Goal: Task Accomplishment & Management: Use online tool/utility

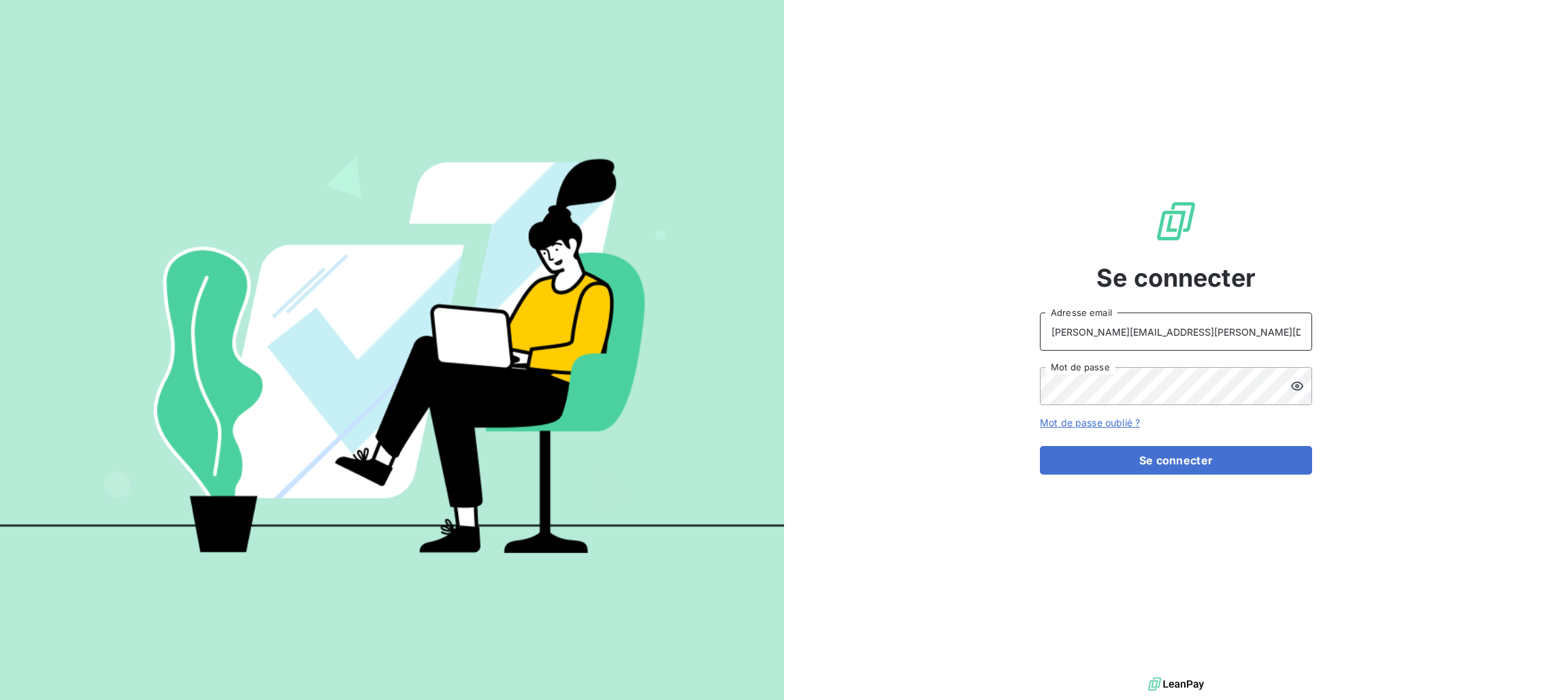
click at [1186, 346] on input "[PERSON_NAME][EMAIL_ADDRESS][PERSON_NAME][DOMAIN_NAME]" at bounding box center [1175, 331] width 272 height 38
type input "[PERSON_NAME][EMAIL_ADDRESS][PERSON_NAME][DOMAIN_NAME]"
click at [1187, 462] on button "Se connecter" at bounding box center [1175, 460] width 272 height 29
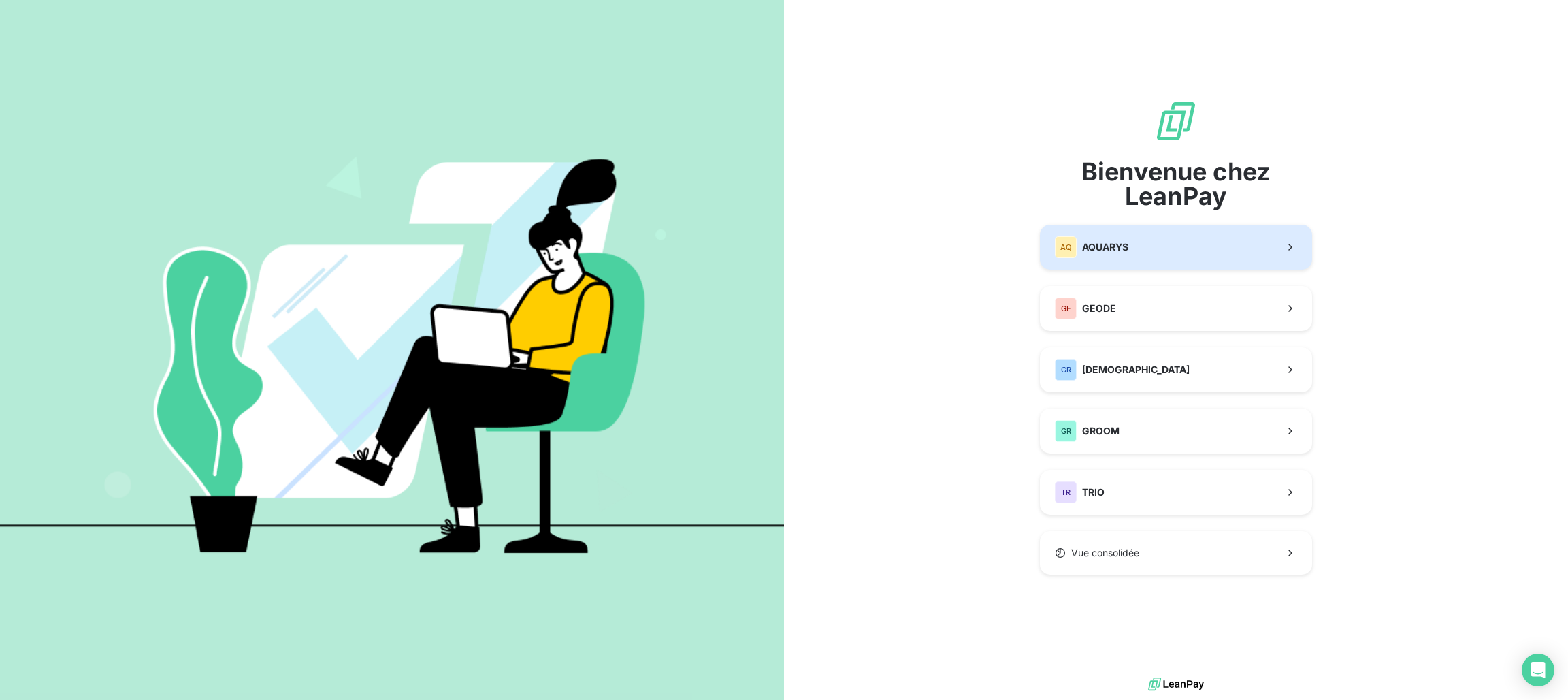
click at [1111, 246] on span "AQUARYS" at bounding box center [1105, 247] width 46 height 14
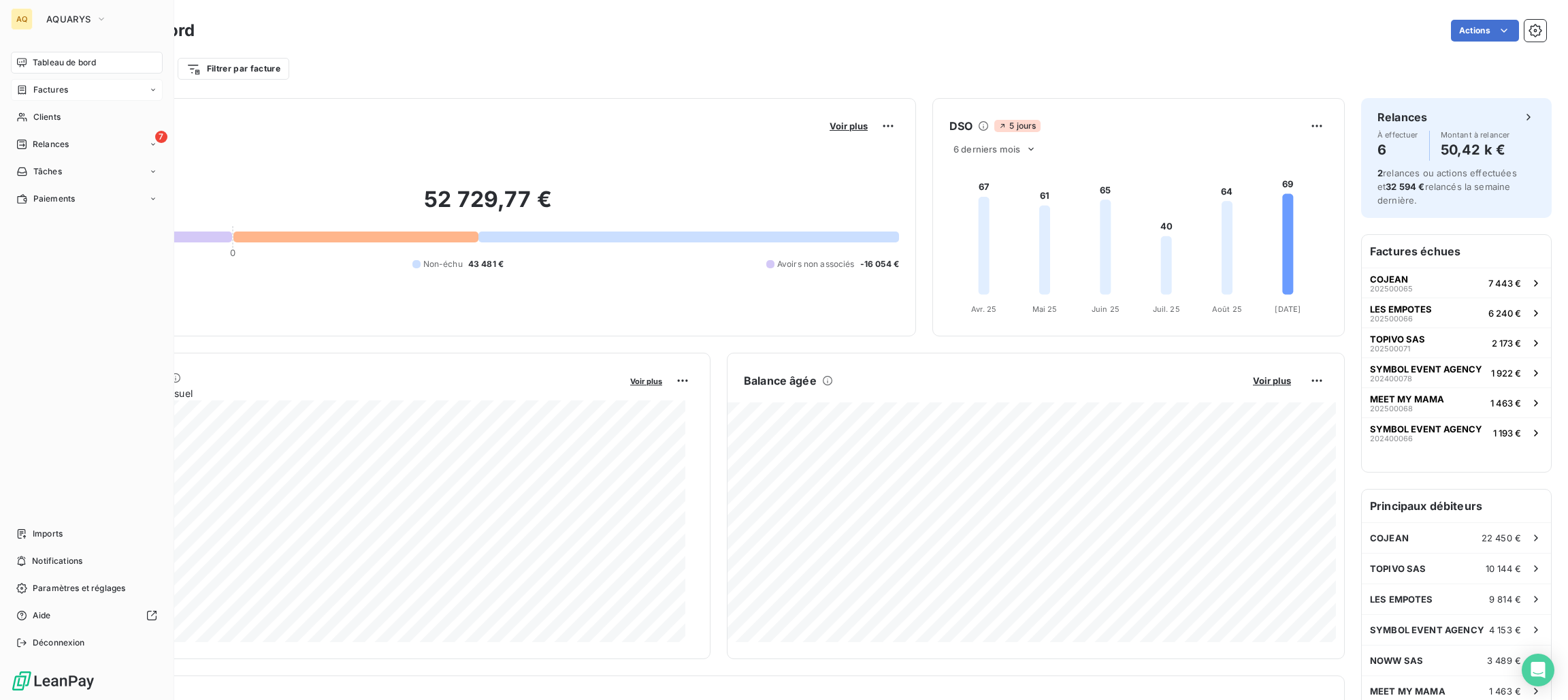
click at [51, 89] on span "Factures" at bounding box center [51, 90] width 35 height 12
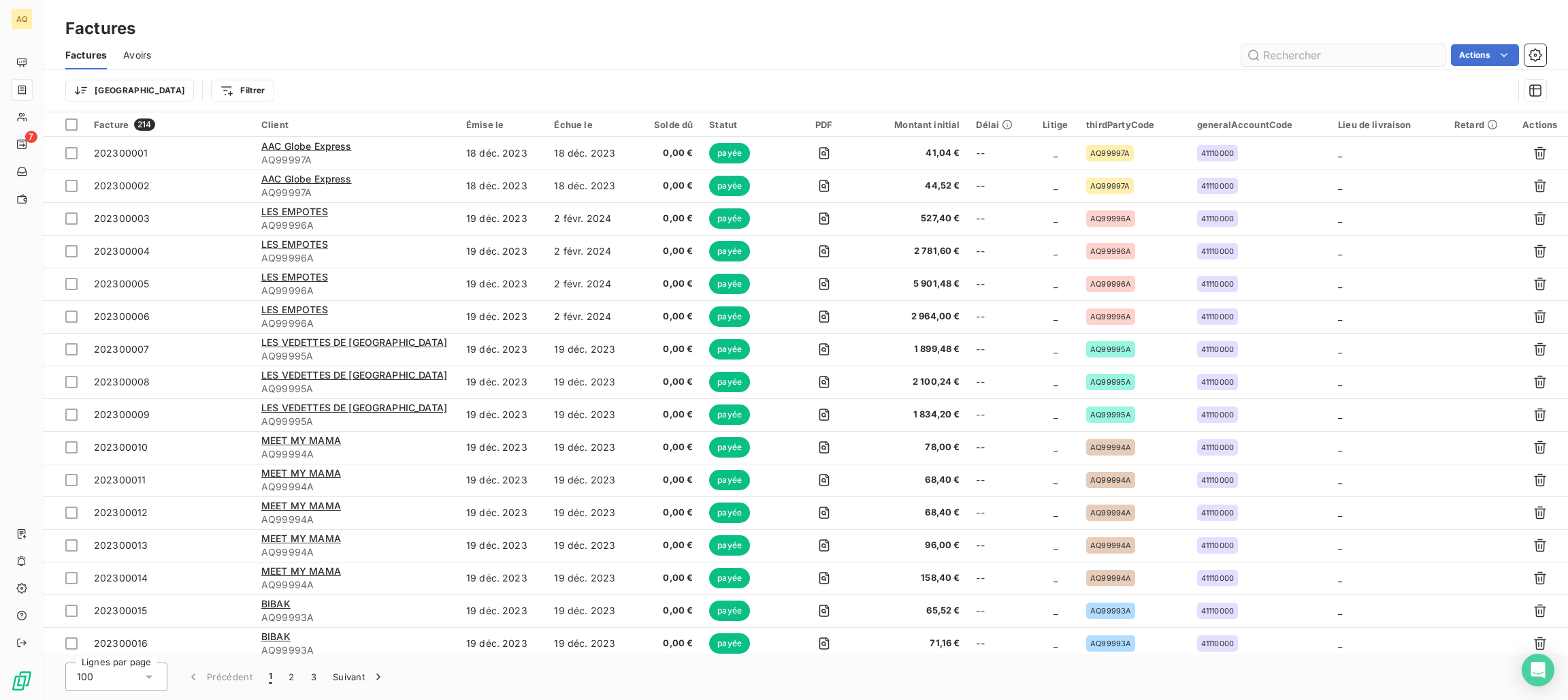
click at [1329, 48] on input "text" at bounding box center [1343, 55] width 204 height 22
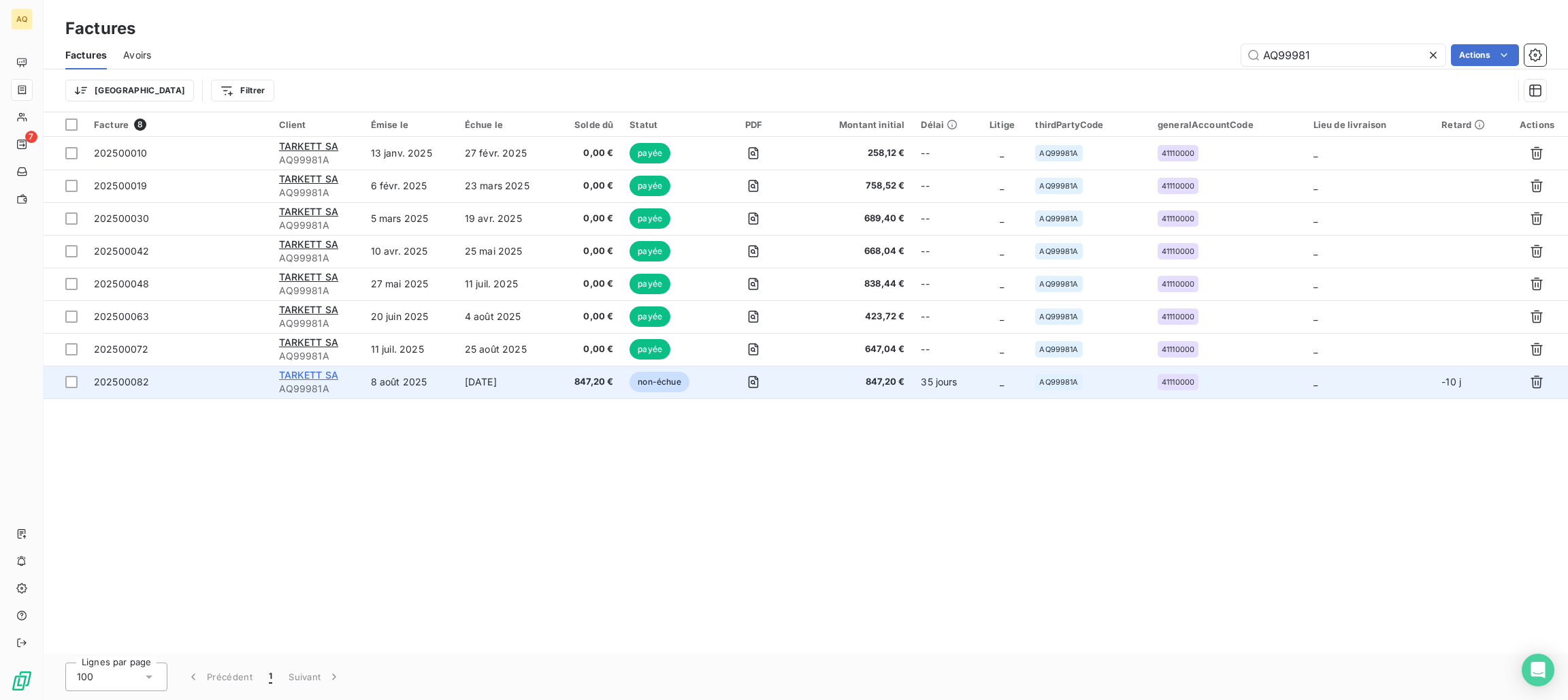
type input "AQ99981"
click at [305, 374] on span "TARKETT SA" at bounding box center [309, 375] width 60 height 11
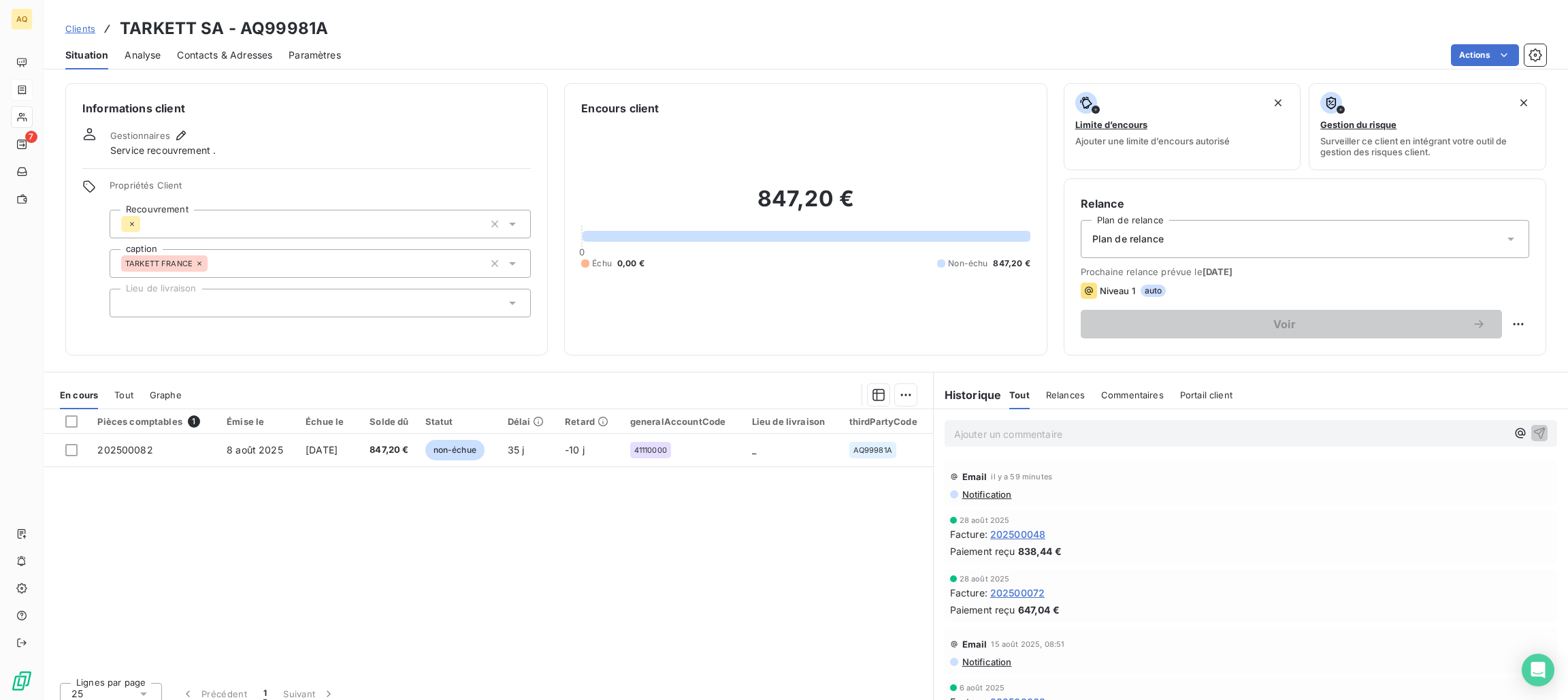
click at [240, 51] on span "Contacts & Adresses" at bounding box center [224, 55] width 95 height 14
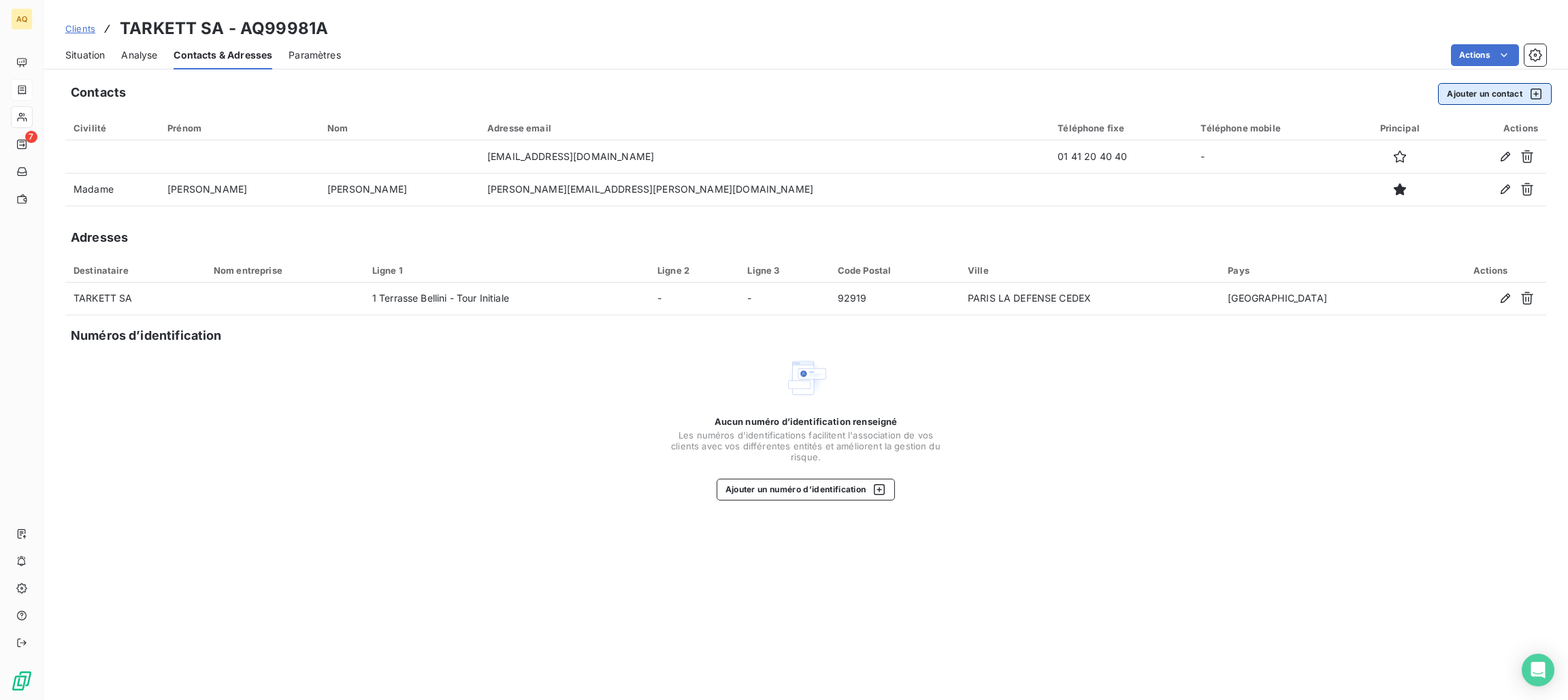
click at [1494, 96] on button "Ajouter un contact" at bounding box center [1494, 94] width 113 height 22
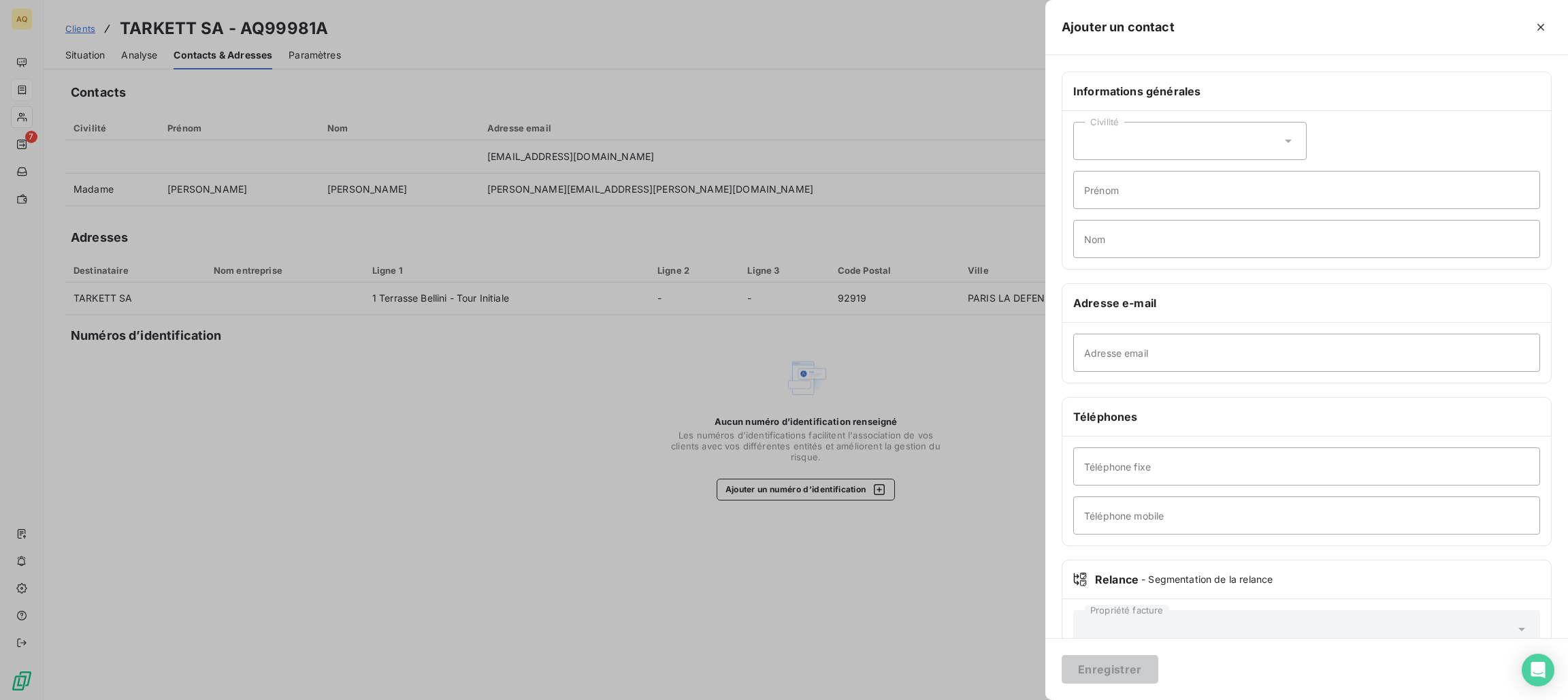
click at [1160, 143] on div "Civilité" at bounding box center [1189, 141] width 234 height 38
click at [1134, 204] on span "Monsieur" at bounding box center [1121, 200] width 41 height 13
click at [1157, 184] on input "Prénom" at bounding box center [1306, 190] width 467 height 38
type input "comptabilité"
click at [1144, 346] on input "Adresse email" at bounding box center [1306, 352] width 467 height 38
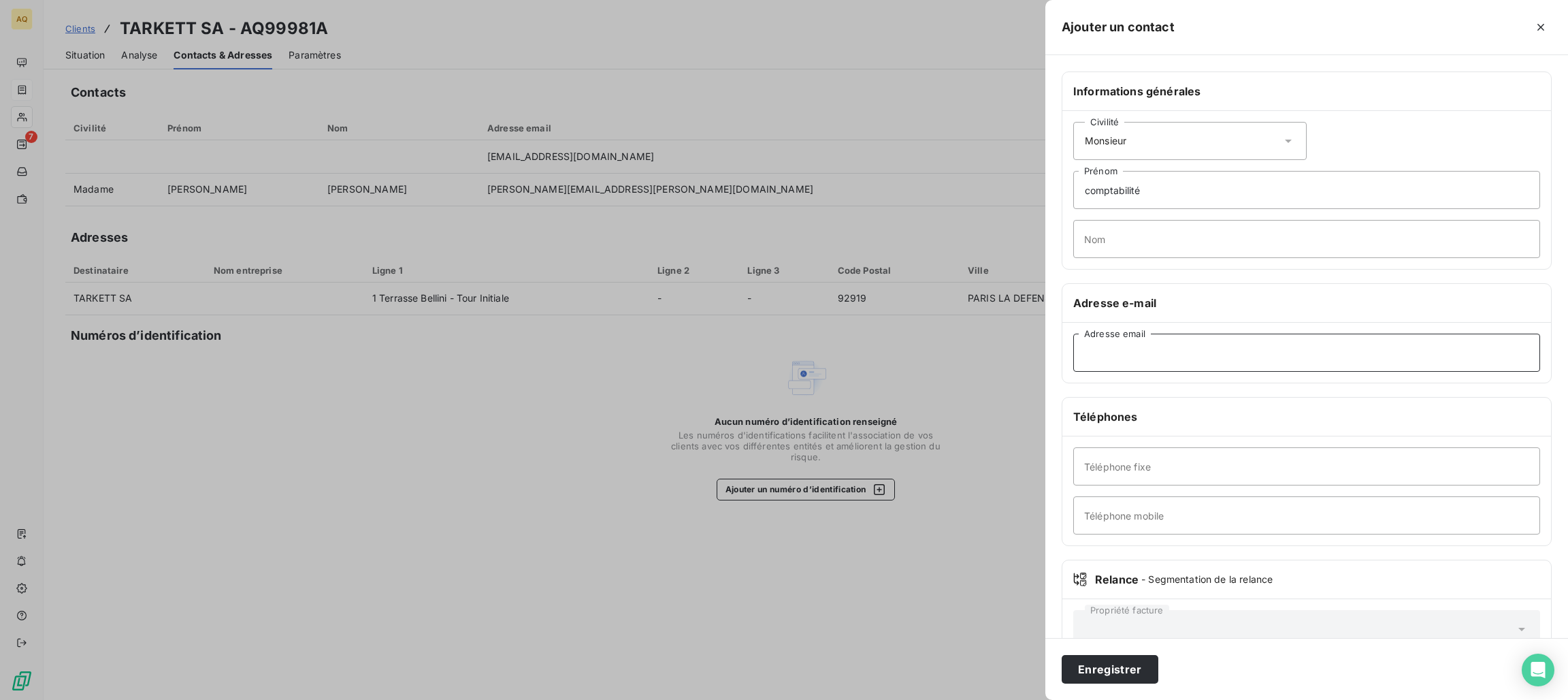
paste input "[EMAIL_ADDRESS][DOMAIN_NAME]"
type input "[EMAIL_ADDRESS][DOMAIN_NAME]"
click at [1109, 667] on button "Enregistrer" at bounding box center [1109, 669] width 97 height 29
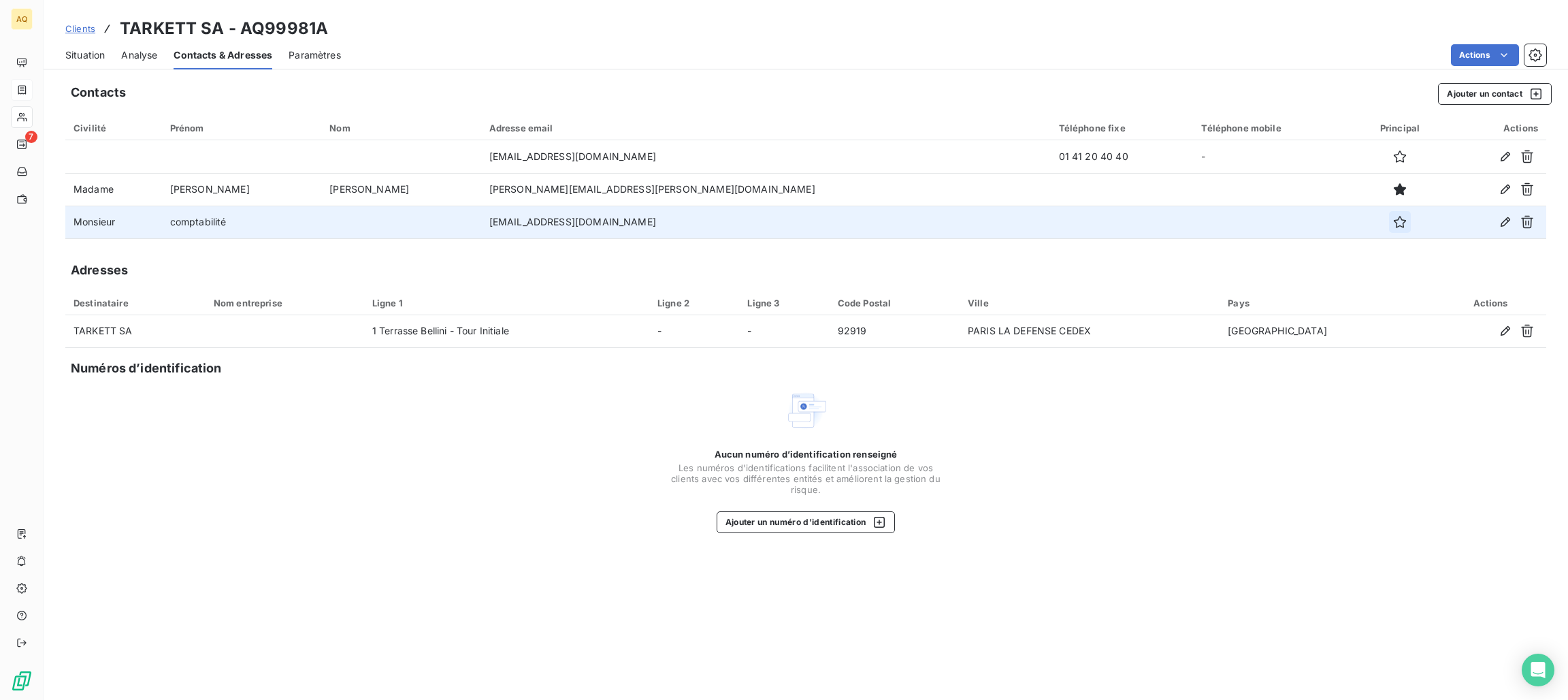
click at [1389, 224] on button "button" at bounding box center [1399, 222] width 22 height 22
click at [88, 57] on span "Situation" at bounding box center [85, 55] width 39 height 14
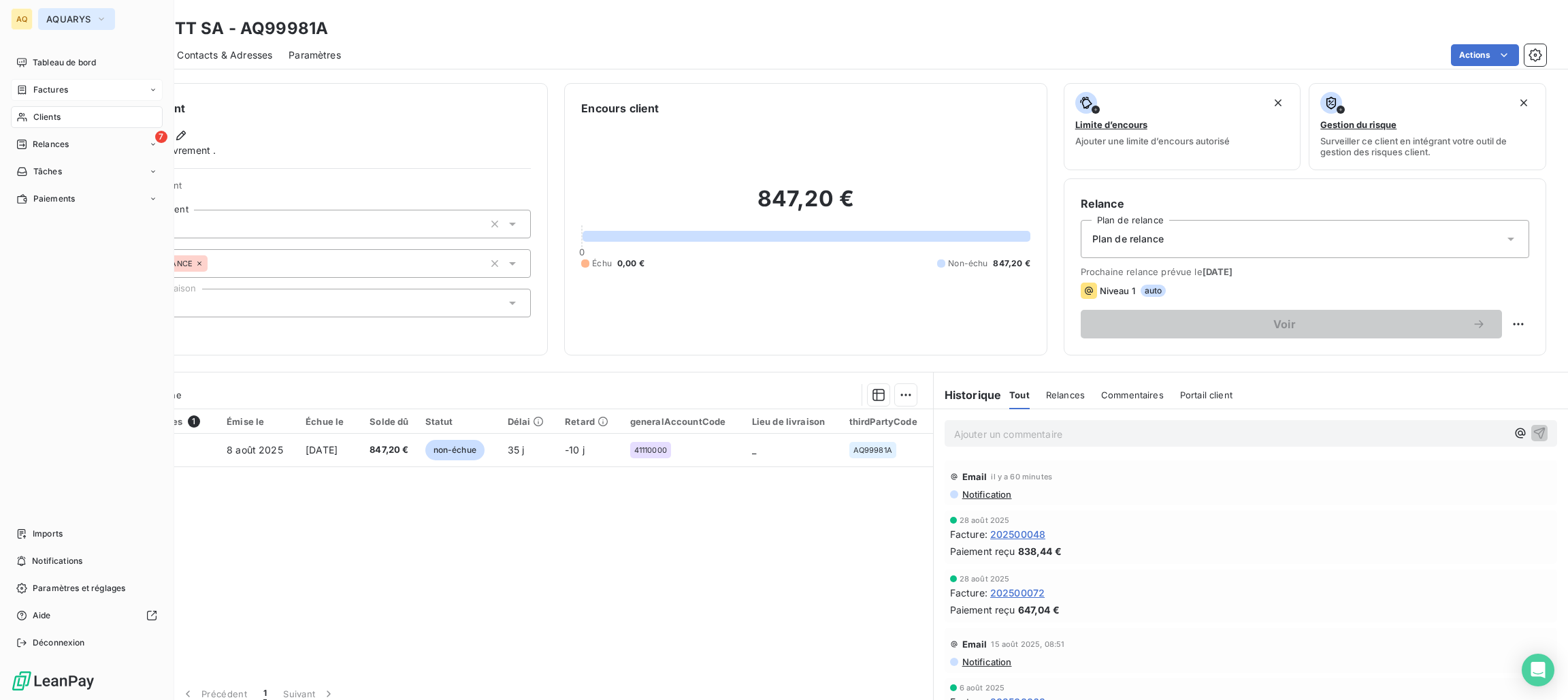
drag, startPoint x: 68, startPoint y: 22, endPoint x: 75, endPoint y: 29, distance: 9.9
click at [68, 22] on span "AQUARYS" at bounding box center [68, 19] width 44 height 11
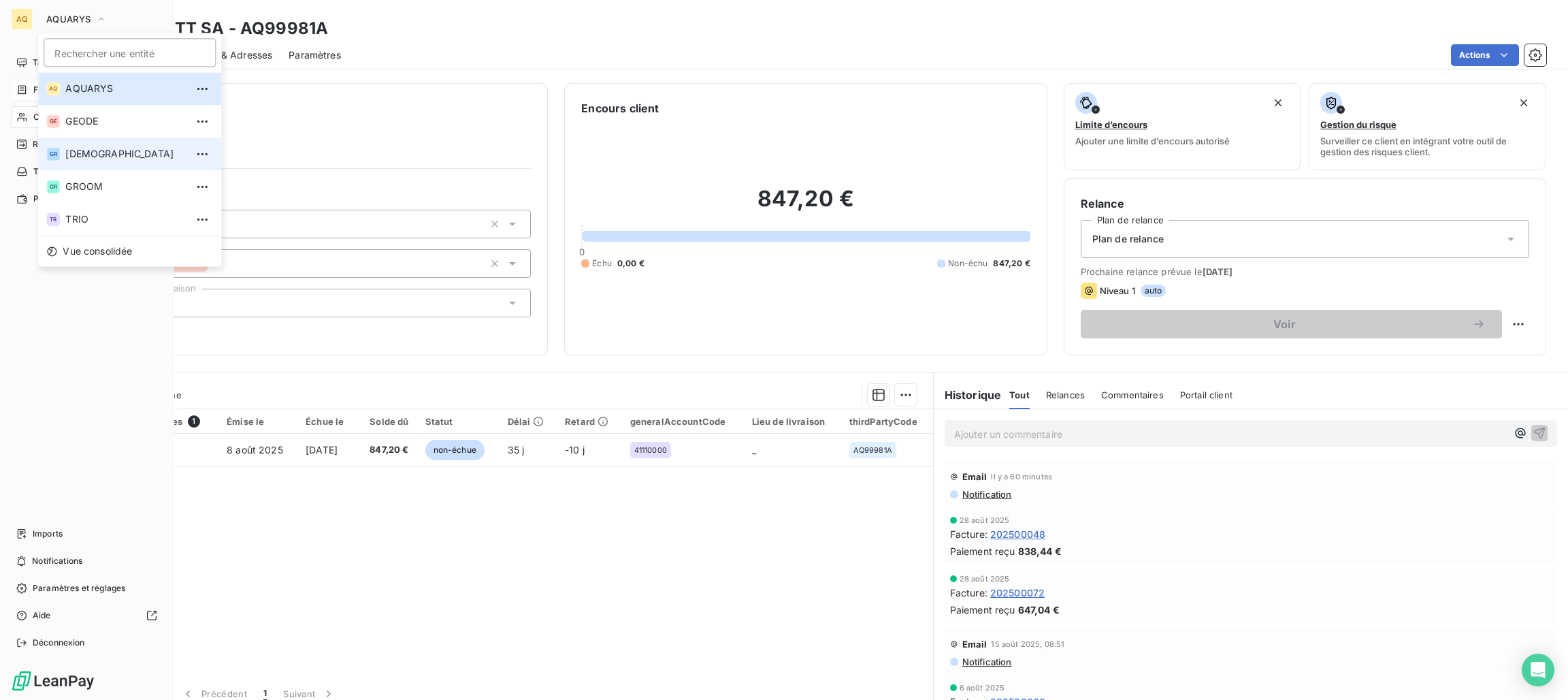
click at [103, 152] on span "[DEMOGRAPHIC_DATA]" at bounding box center [125, 153] width 121 height 14
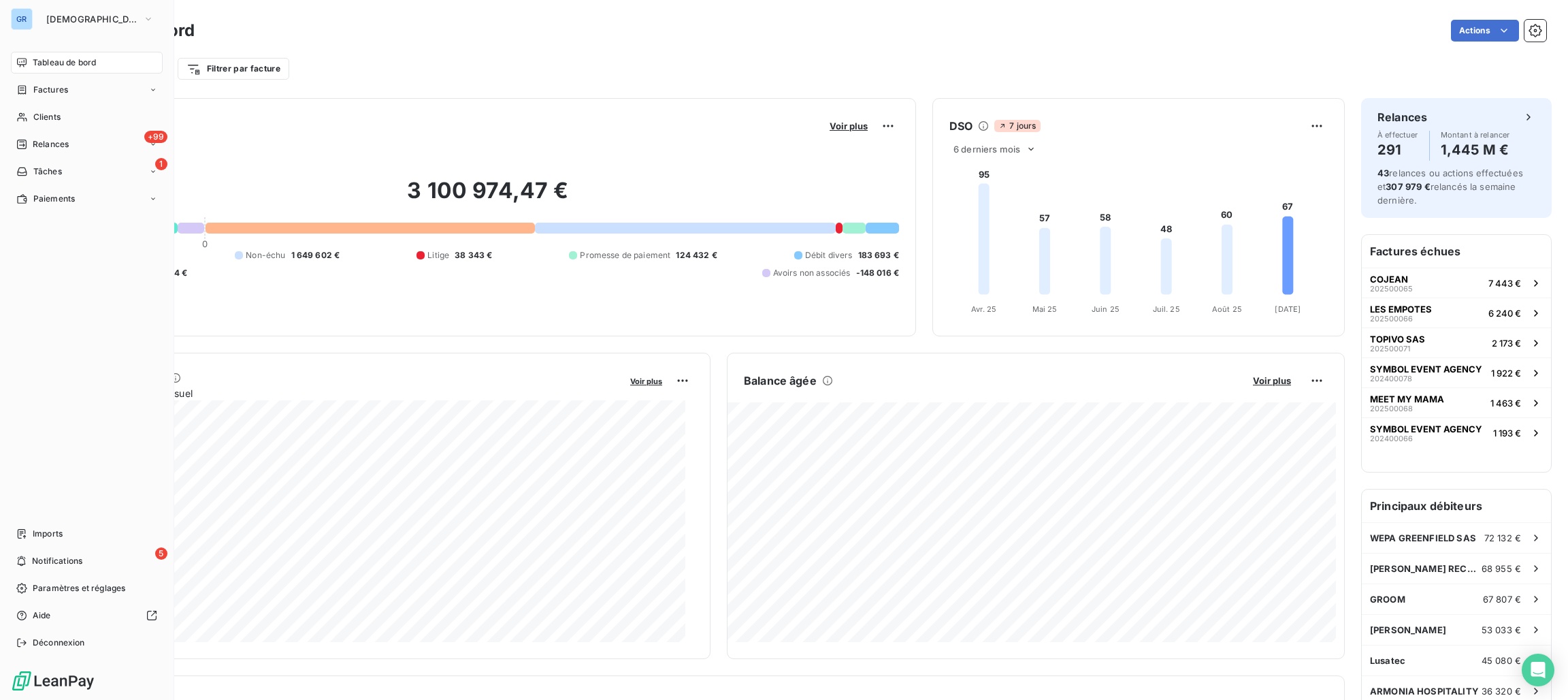
click at [585, 51] on div "Filtrer par client Filtrer par facture" at bounding box center [806, 63] width 1481 height 37
click at [593, 124] on div "Encours client Voir plus" at bounding box center [487, 125] width 822 height 22
click at [424, 300] on div "3 100 974,47 € 0 Échu 1 804 174 € Non-échu 1 649 602 € Litige 38 343 € Promesse…" at bounding box center [487, 228] width 822 height 183
click at [362, 89] on div "Tableau de bord Actions Filtrer par client Filtrer par facture" at bounding box center [805, 45] width 1524 height 90
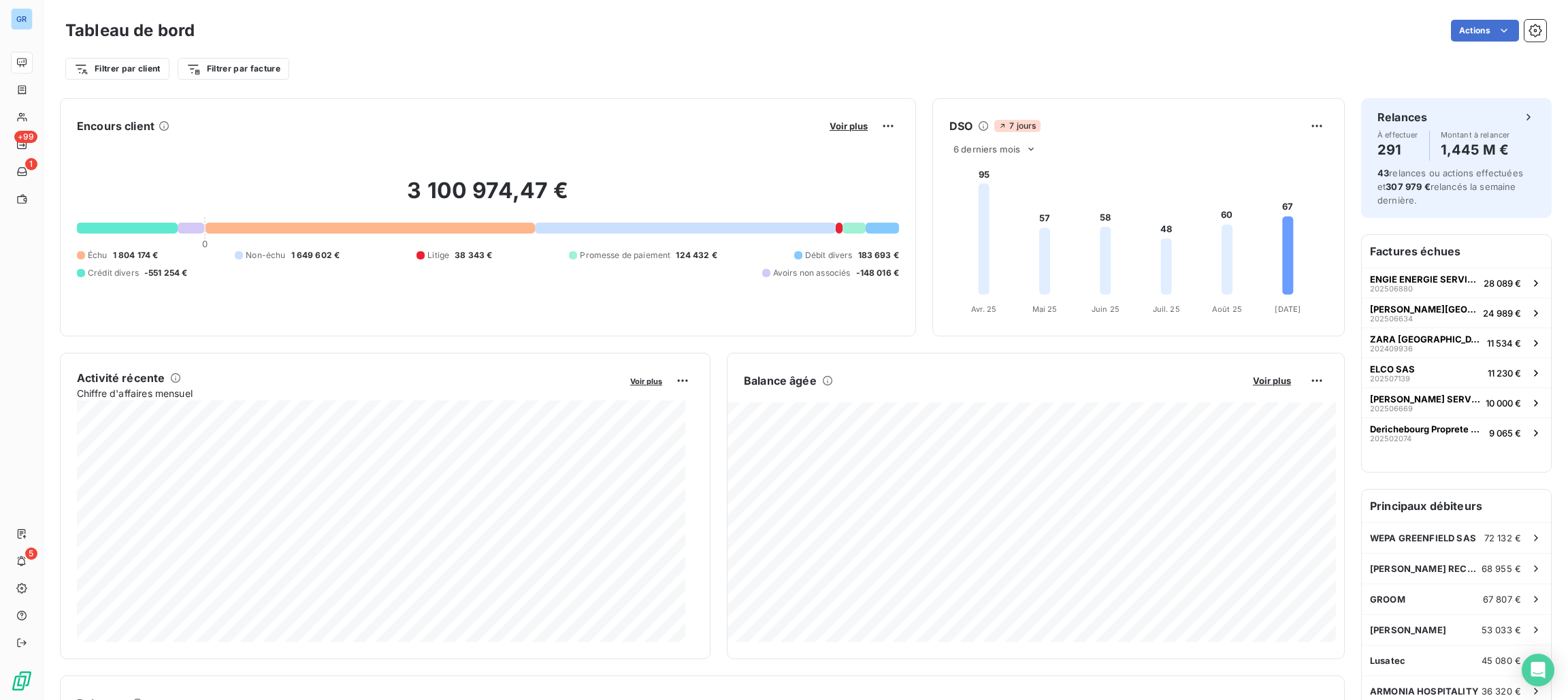
click at [911, 73] on div "Filtrer par client Filtrer par facture" at bounding box center [806, 68] width 1481 height 26
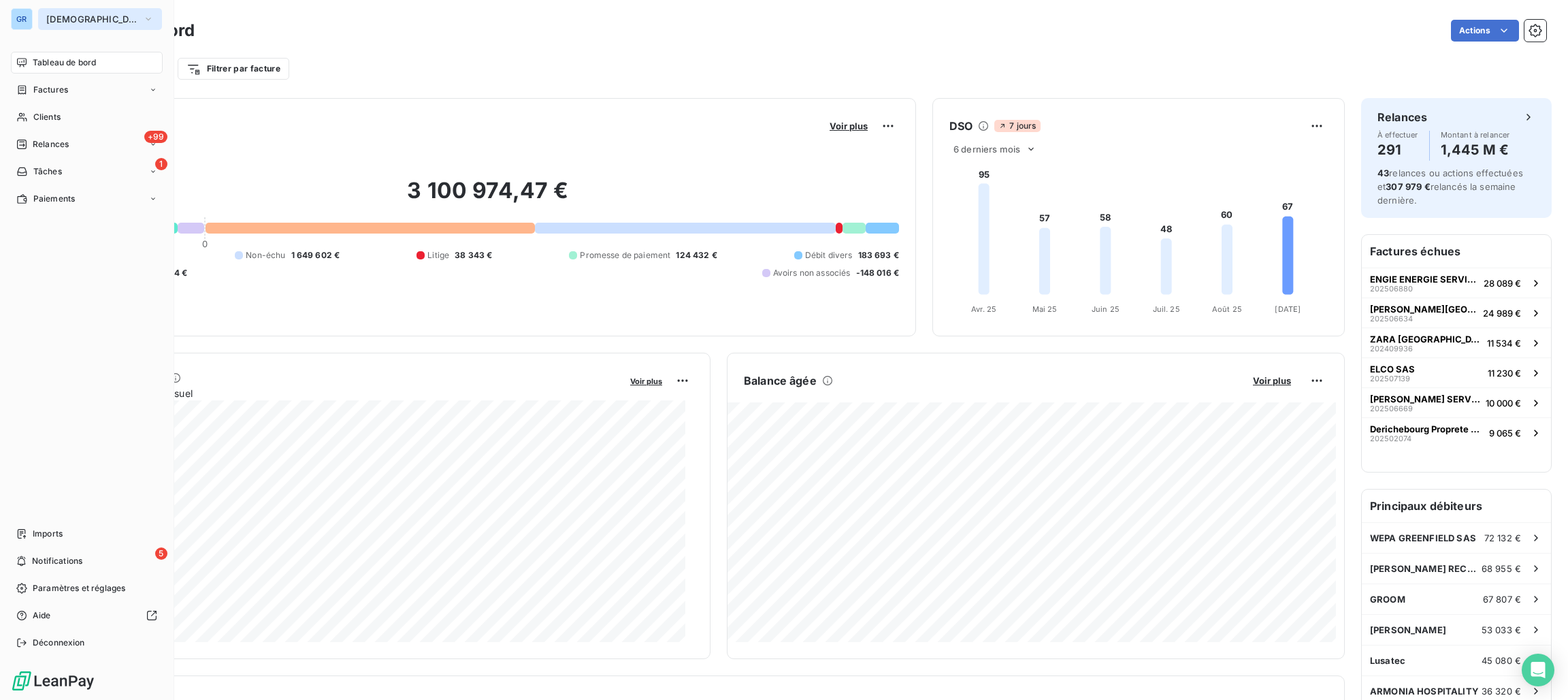
click at [63, 11] on button "[DEMOGRAPHIC_DATA]" at bounding box center [100, 19] width 124 height 22
click at [52, 84] on span "Factures" at bounding box center [51, 90] width 35 height 12
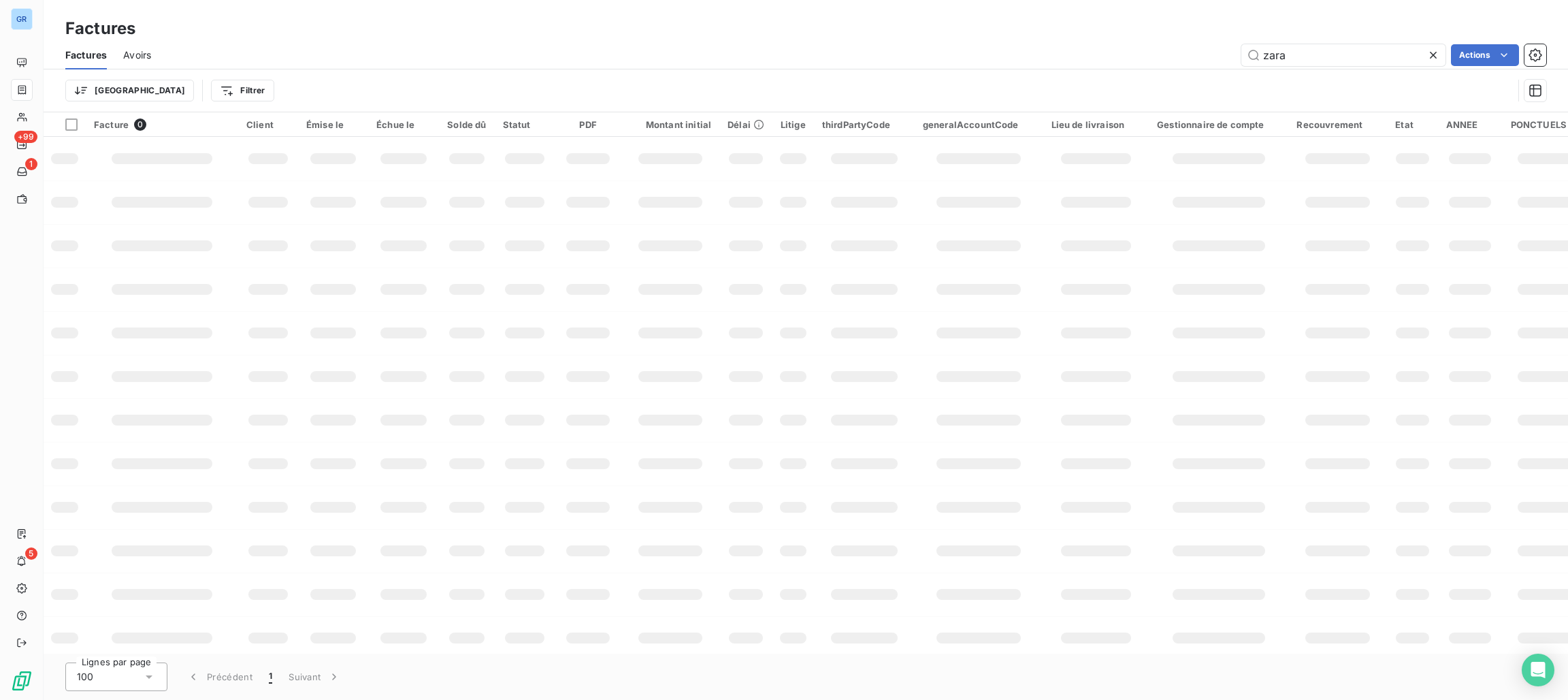
drag, startPoint x: 1340, startPoint y: 63, endPoint x: 1018, endPoint y: 56, distance: 322.1
click at [1019, 56] on div "zara Actions" at bounding box center [856, 55] width 1378 height 22
type input "engie"
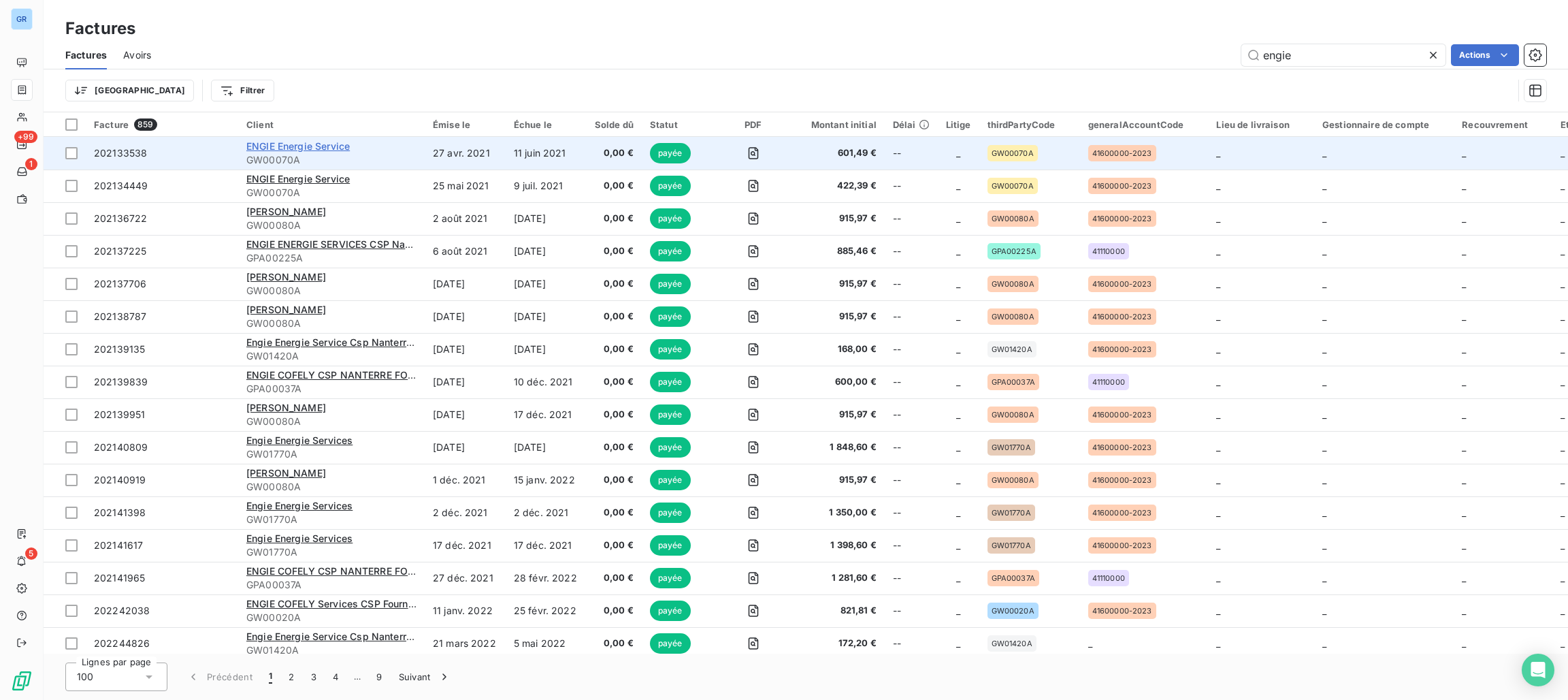
click at [283, 147] on span "ENGIE Energie Service" at bounding box center [297, 146] width 103 height 11
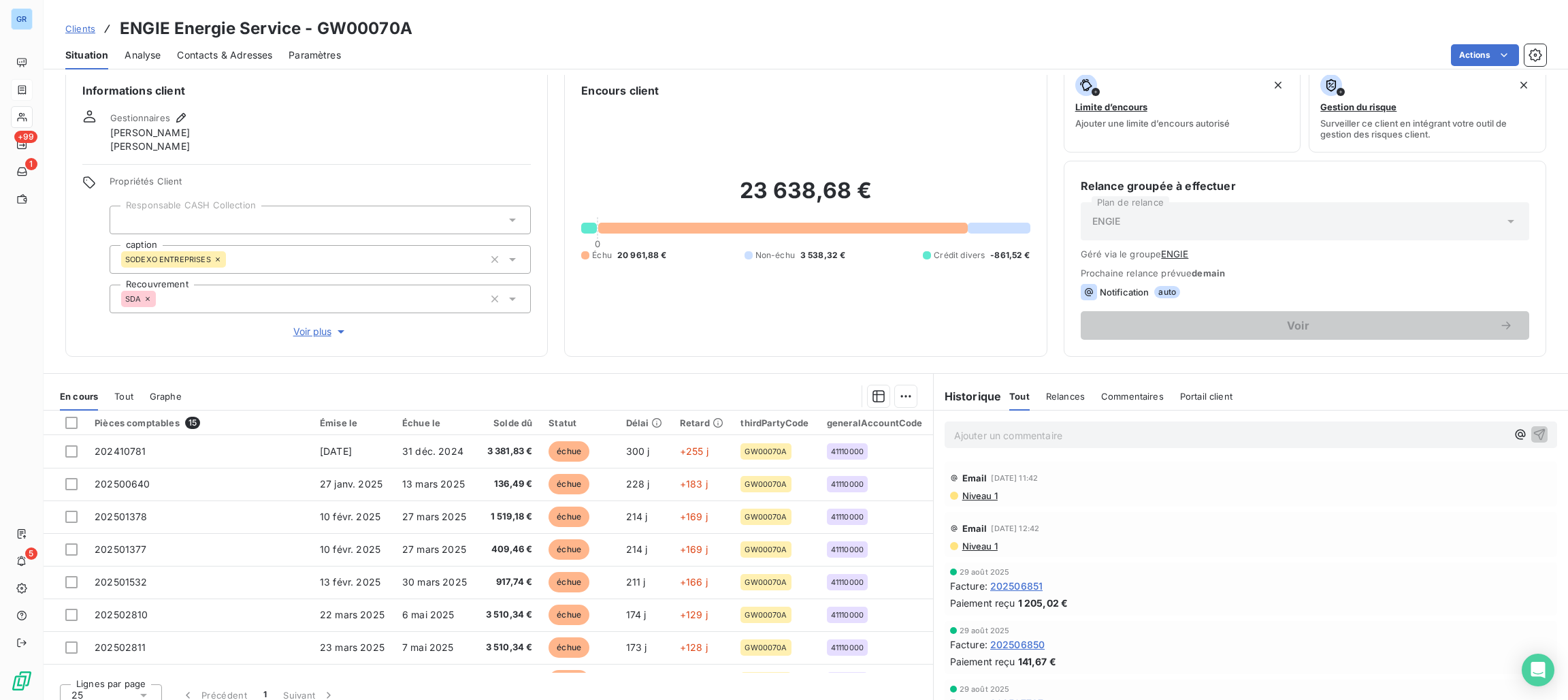
scroll to position [31, 0]
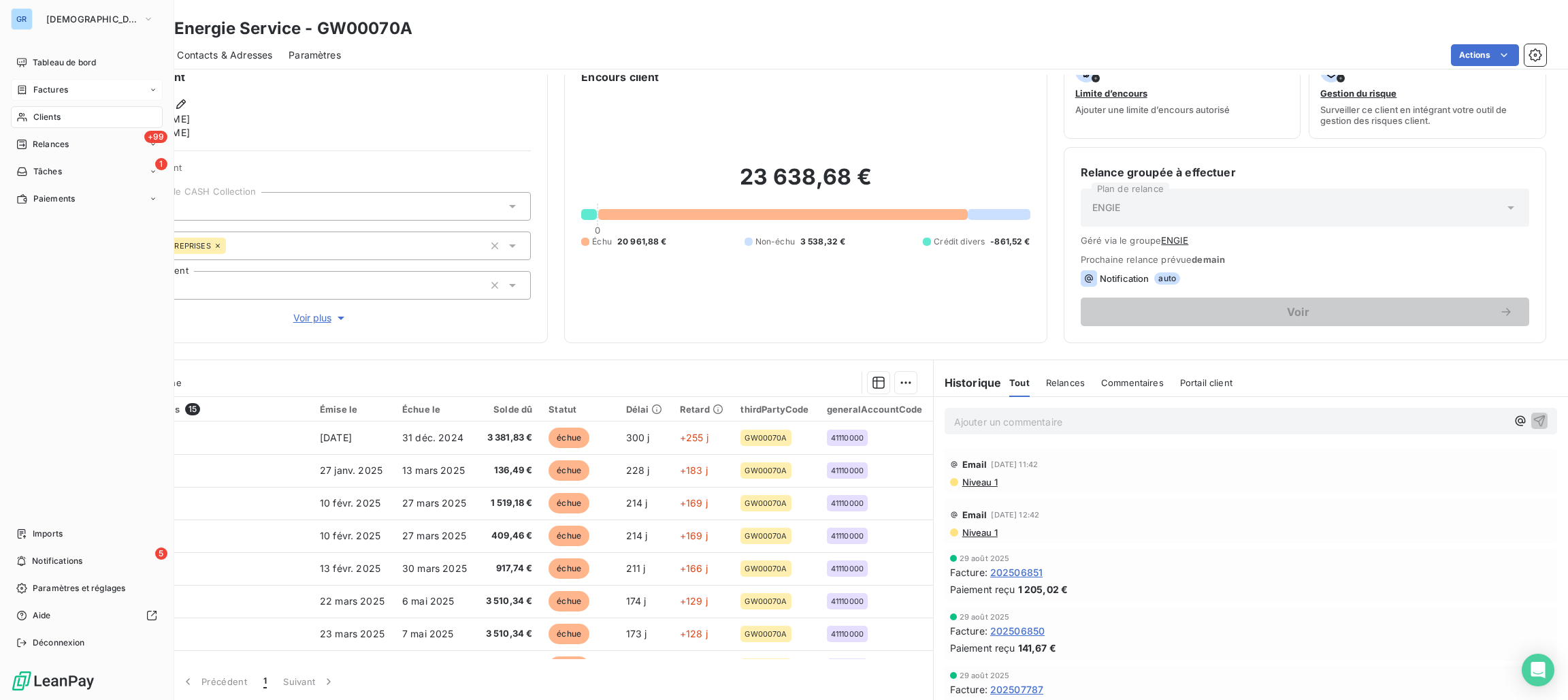
click at [42, 114] on span "Clients" at bounding box center [46, 117] width 27 height 12
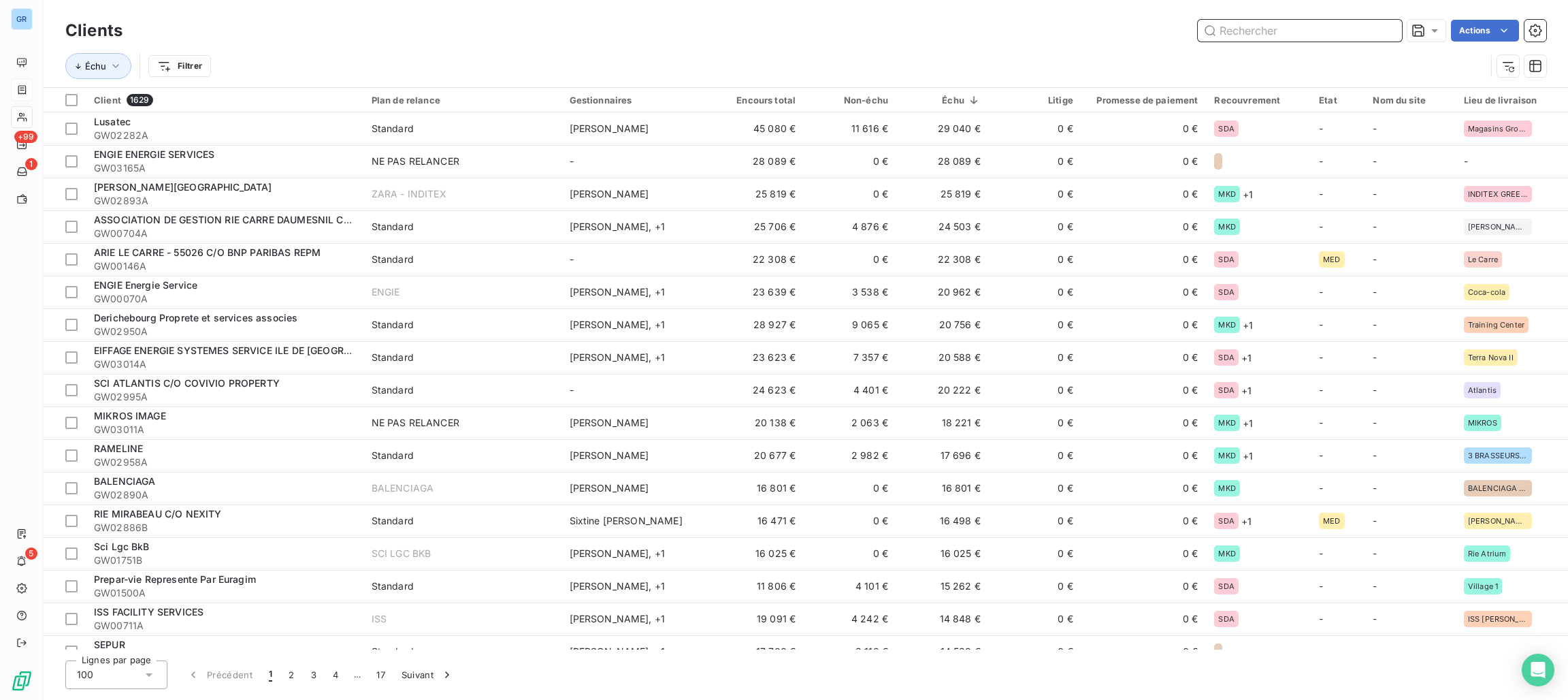
click at [1222, 30] on input "text" at bounding box center [1299, 30] width 204 height 22
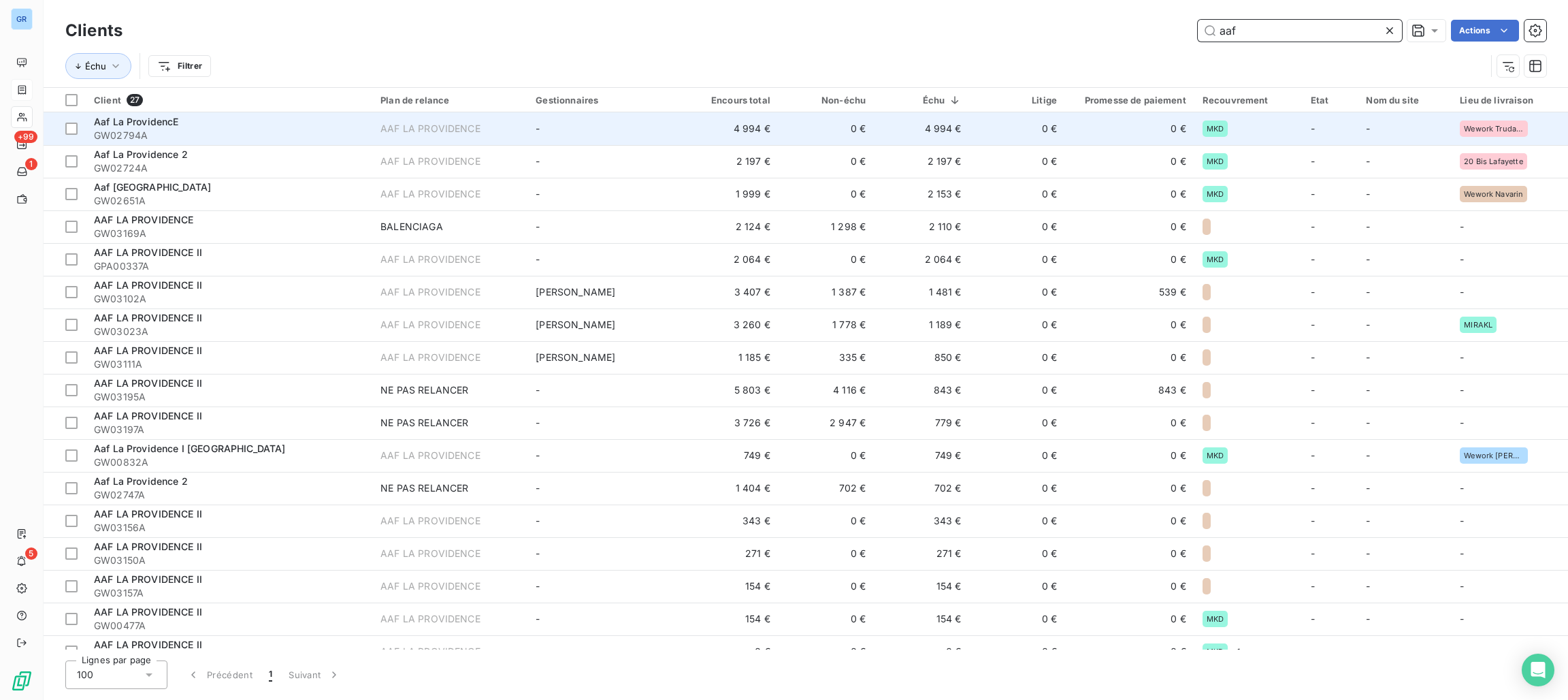
type input "aaf"
click at [156, 124] on span "Aaf La ProvidencE" at bounding box center [136, 121] width 85 height 11
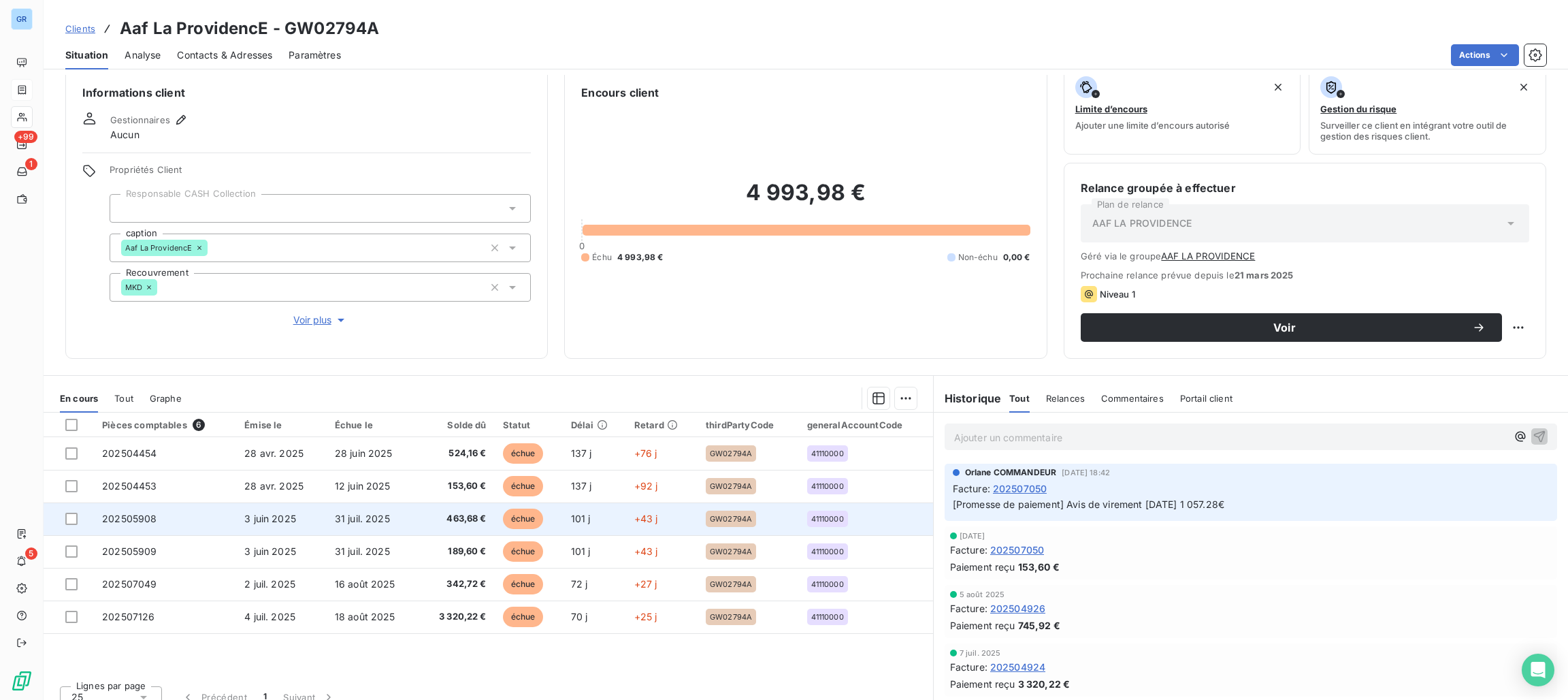
scroll to position [31, 0]
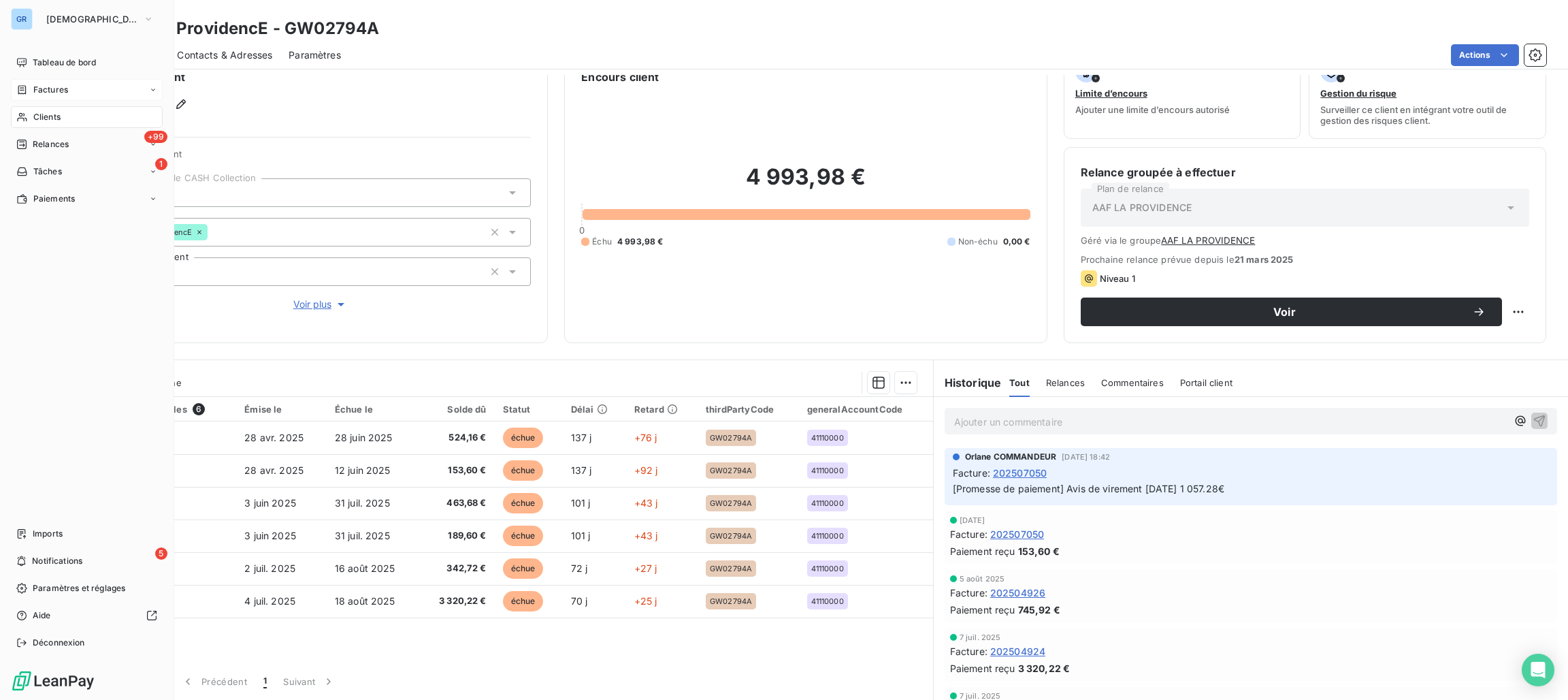
click at [39, 90] on span "Factures" at bounding box center [51, 90] width 35 height 12
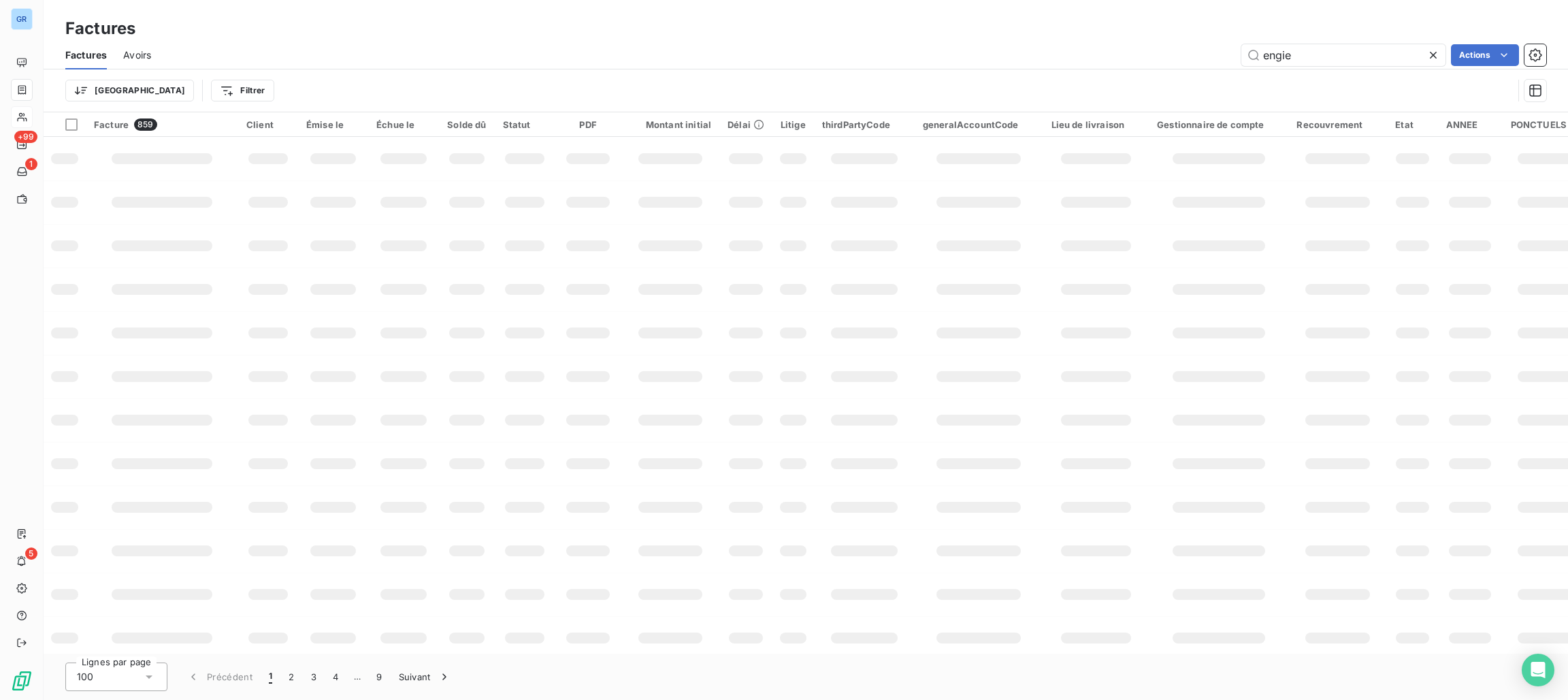
drag, startPoint x: 1317, startPoint y: 56, endPoint x: 1016, endPoint y: 49, distance: 301.1
click at [1016, 49] on div "engie Actions" at bounding box center [856, 55] width 1378 height 22
type input "a"
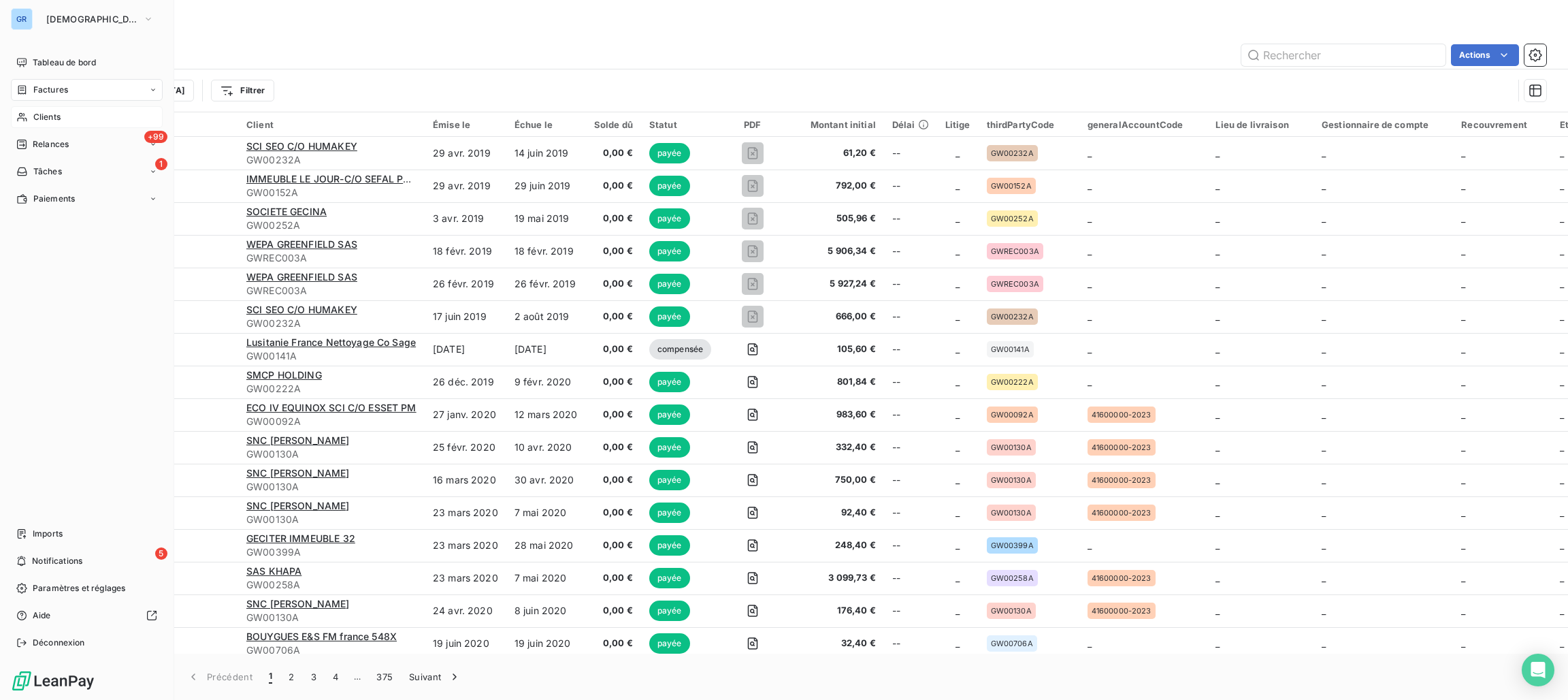
click at [52, 77] on nav "Tableau de bord Factures Clients +99 Relances 1 Tâches Paiements" at bounding box center [86, 130] width 152 height 158
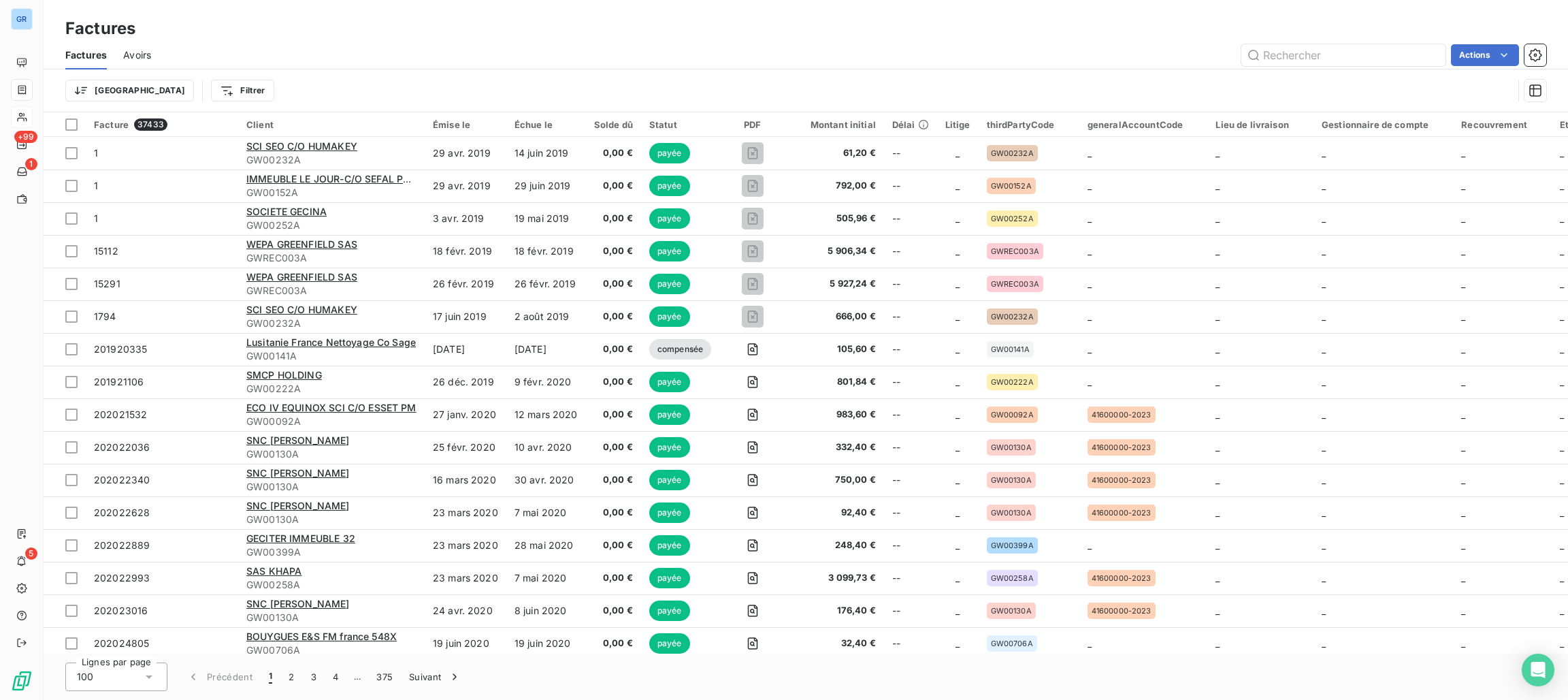
click at [174, 90] on html "GR +99 1 5 Factures Factures Avoirs Actions Trier Filtrer Facture 37433 Client …" at bounding box center [784, 350] width 1568 height 700
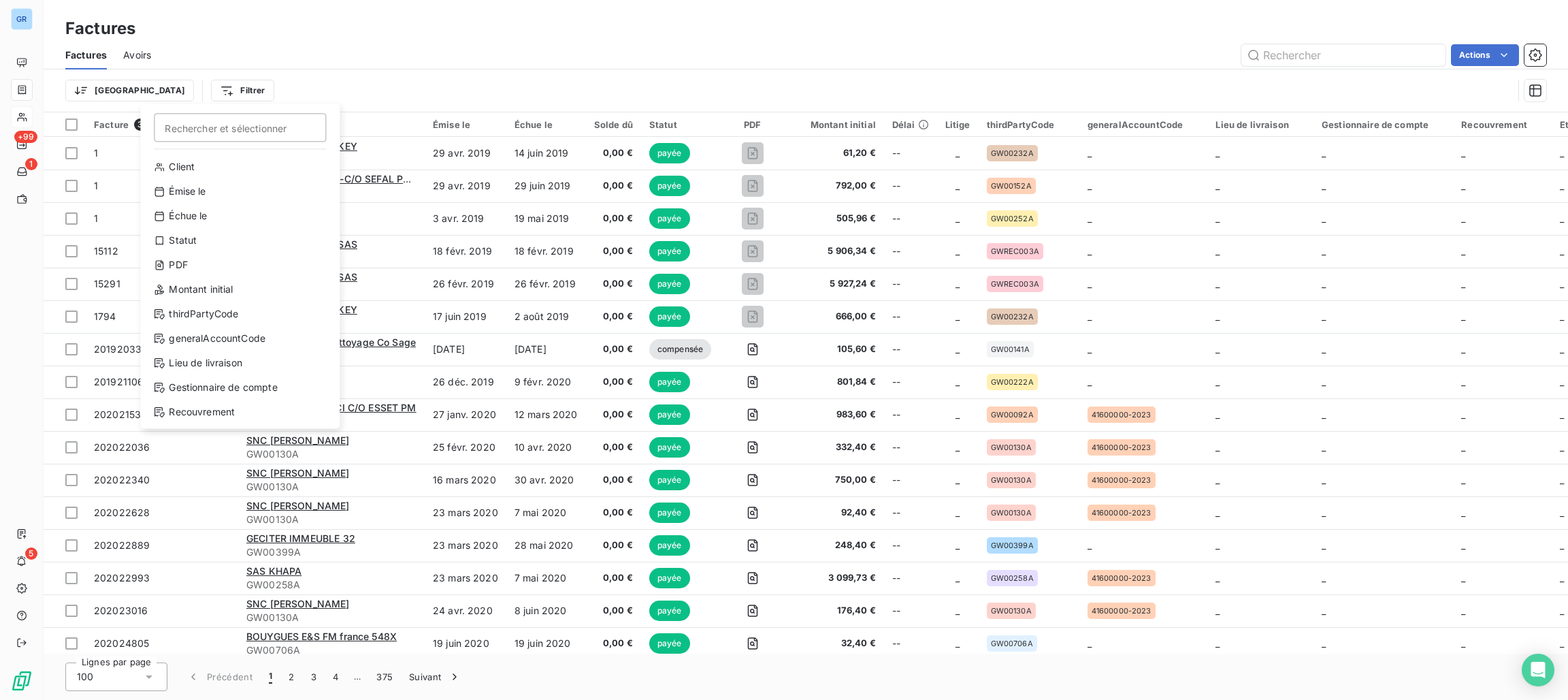
click at [569, 58] on html "GR +99 1 5 Factures Factures Avoirs Actions Trier Filtrer Rechercher et sélecti…" at bounding box center [784, 350] width 1568 height 700
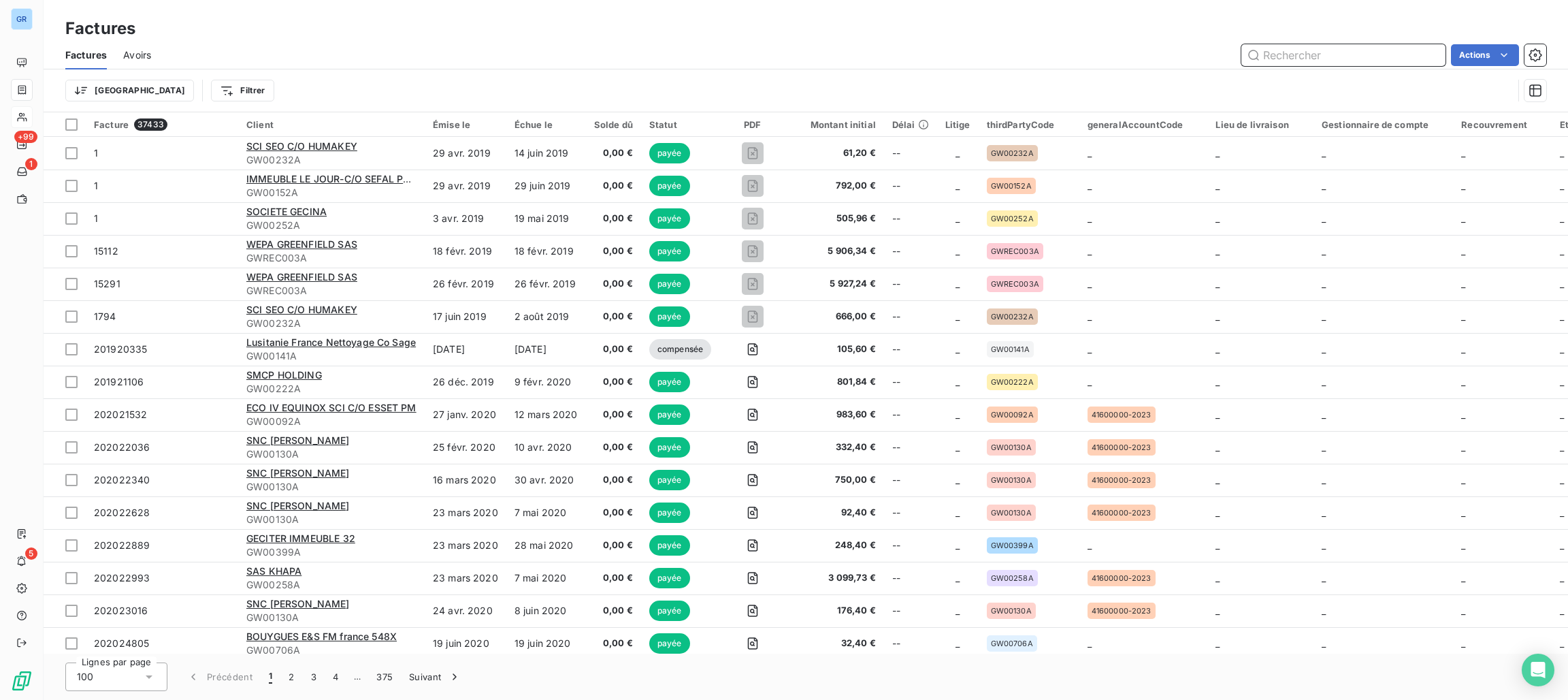
click at [1357, 51] on input "text" at bounding box center [1343, 55] width 204 height 22
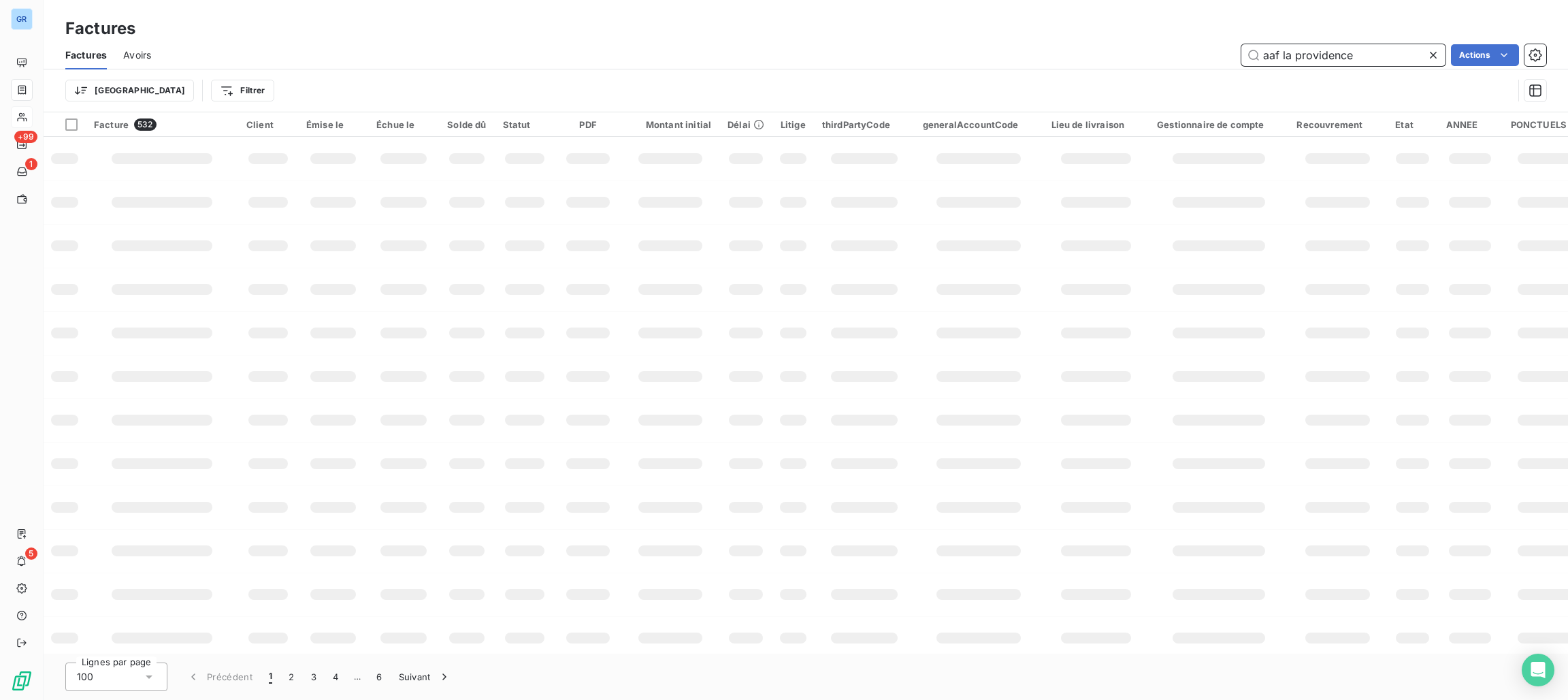
type input "aaf la providence"
click at [170, 98] on html "GR +99 1 5 Factures Factures Avoirs aaf la providence Actions Trier Filtrer Fac…" at bounding box center [784, 350] width 1568 height 700
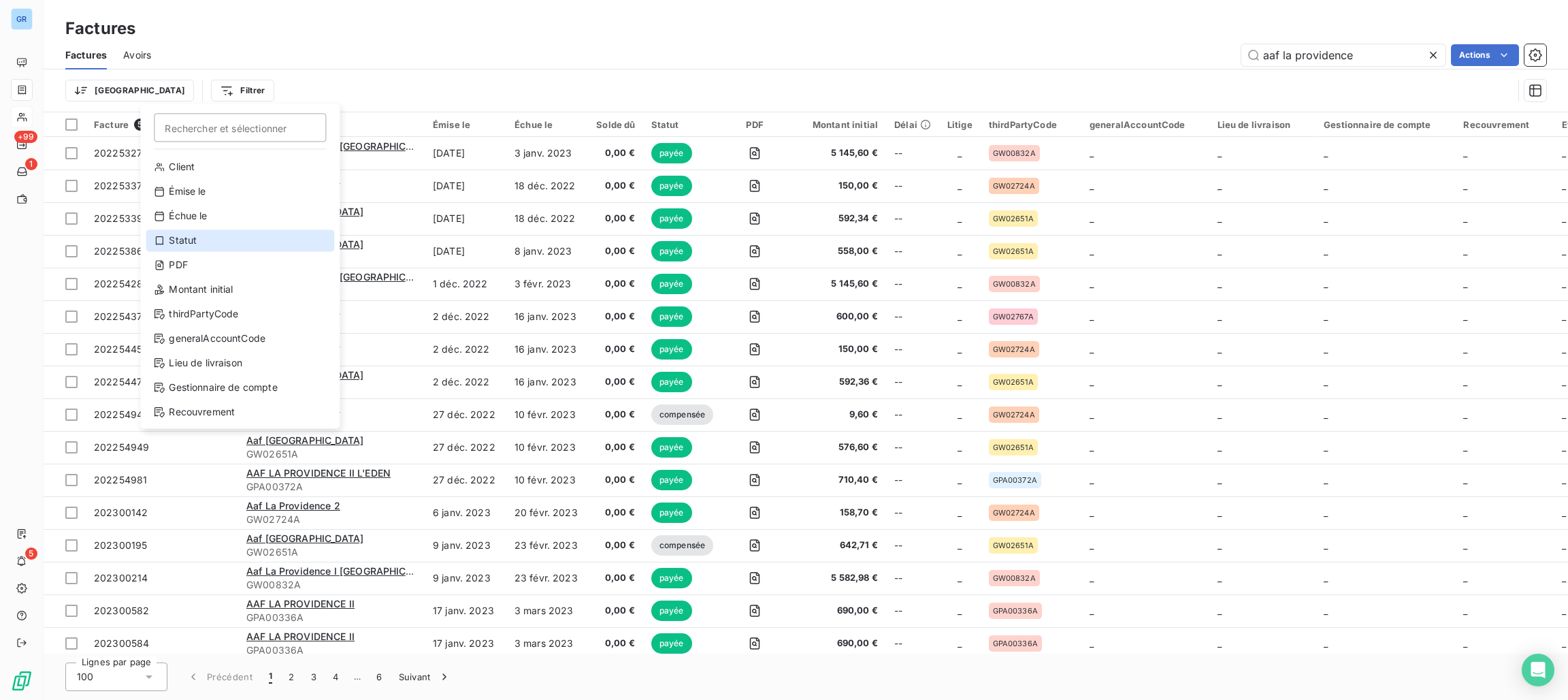
click at [207, 247] on div "Statut" at bounding box center [239, 240] width 188 height 22
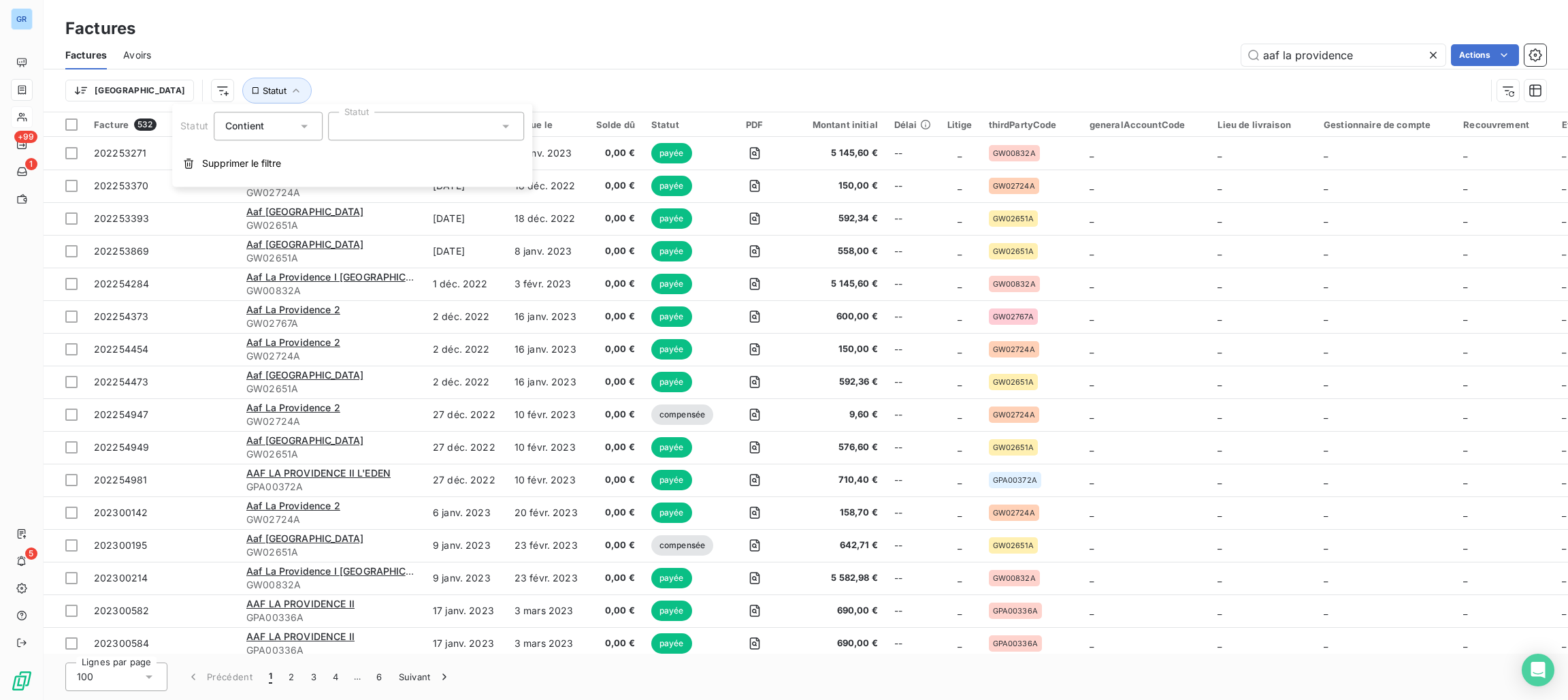
click at [385, 132] on div at bounding box center [426, 125] width 196 height 29
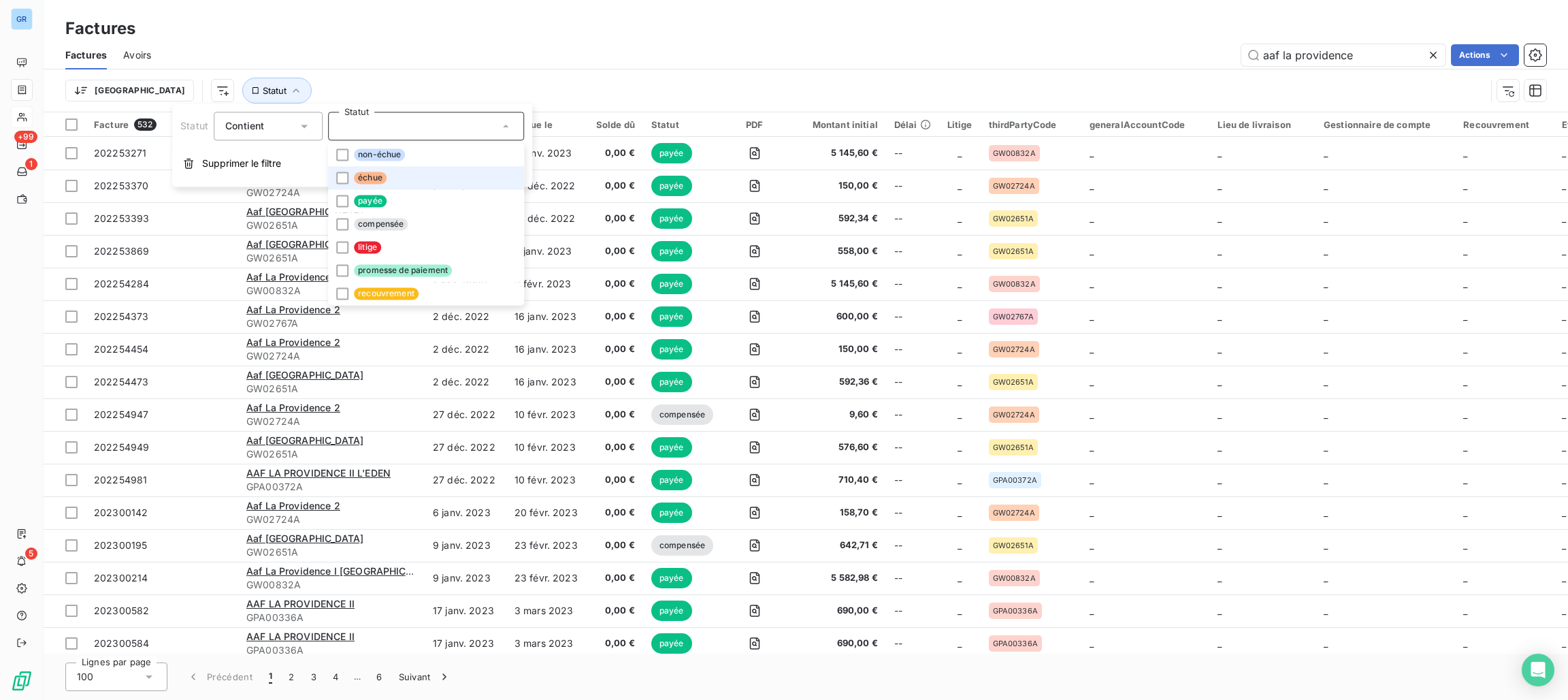
click at [369, 178] on span "échue" at bounding box center [370, 177] width 33 height 12
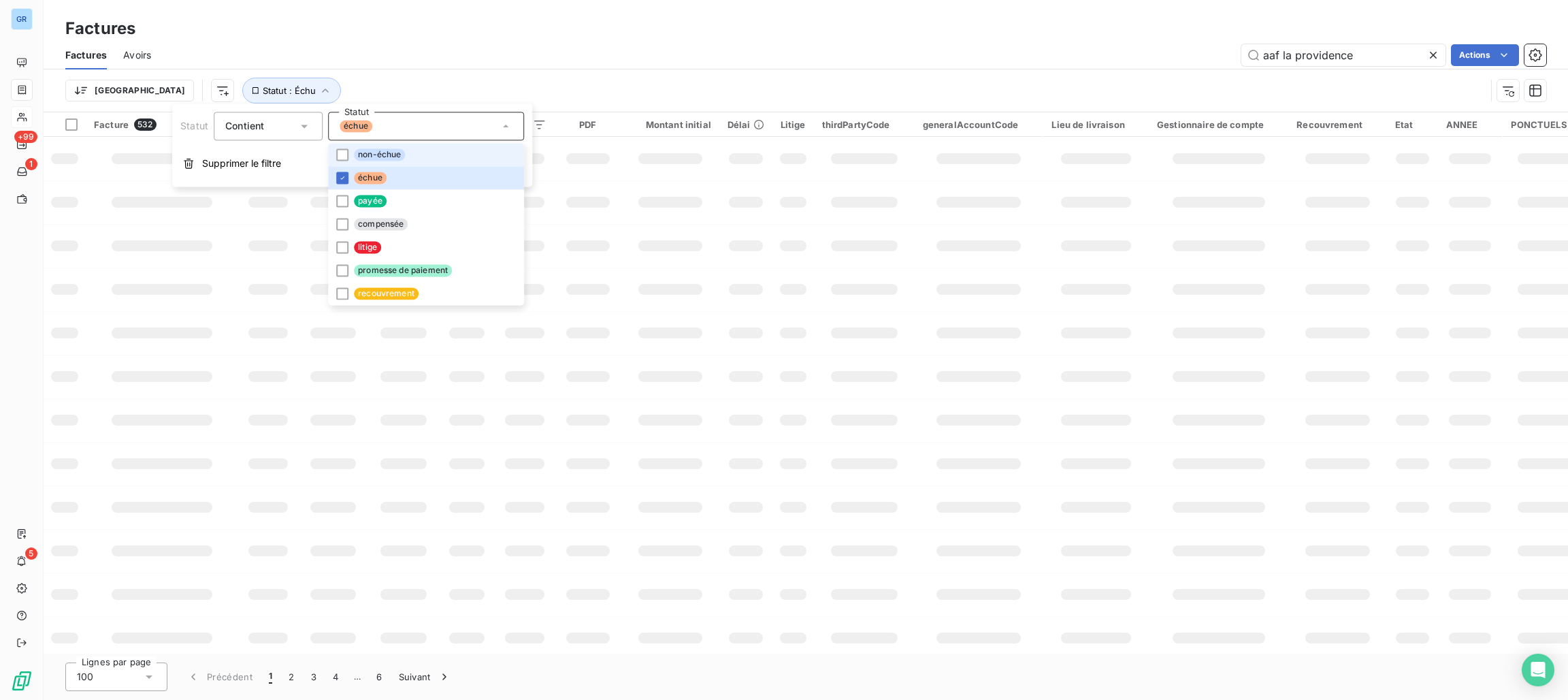
click at [377, 152] on span "non-échue" at bounding box center [379, 154] width 51 height 12
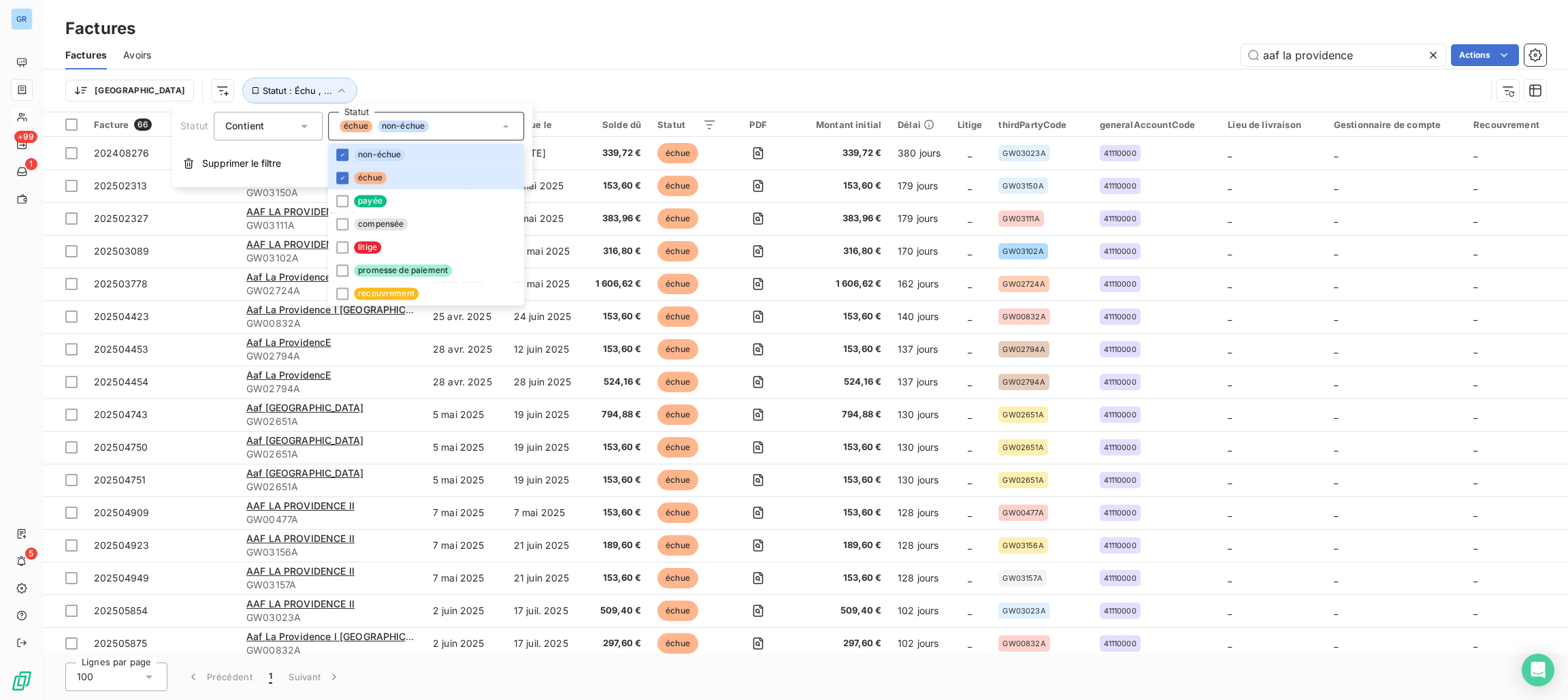
click at [712, 70] on div "Trier Statut : Échu , ..." at bounding box center [806, 90] width 1481 height 42
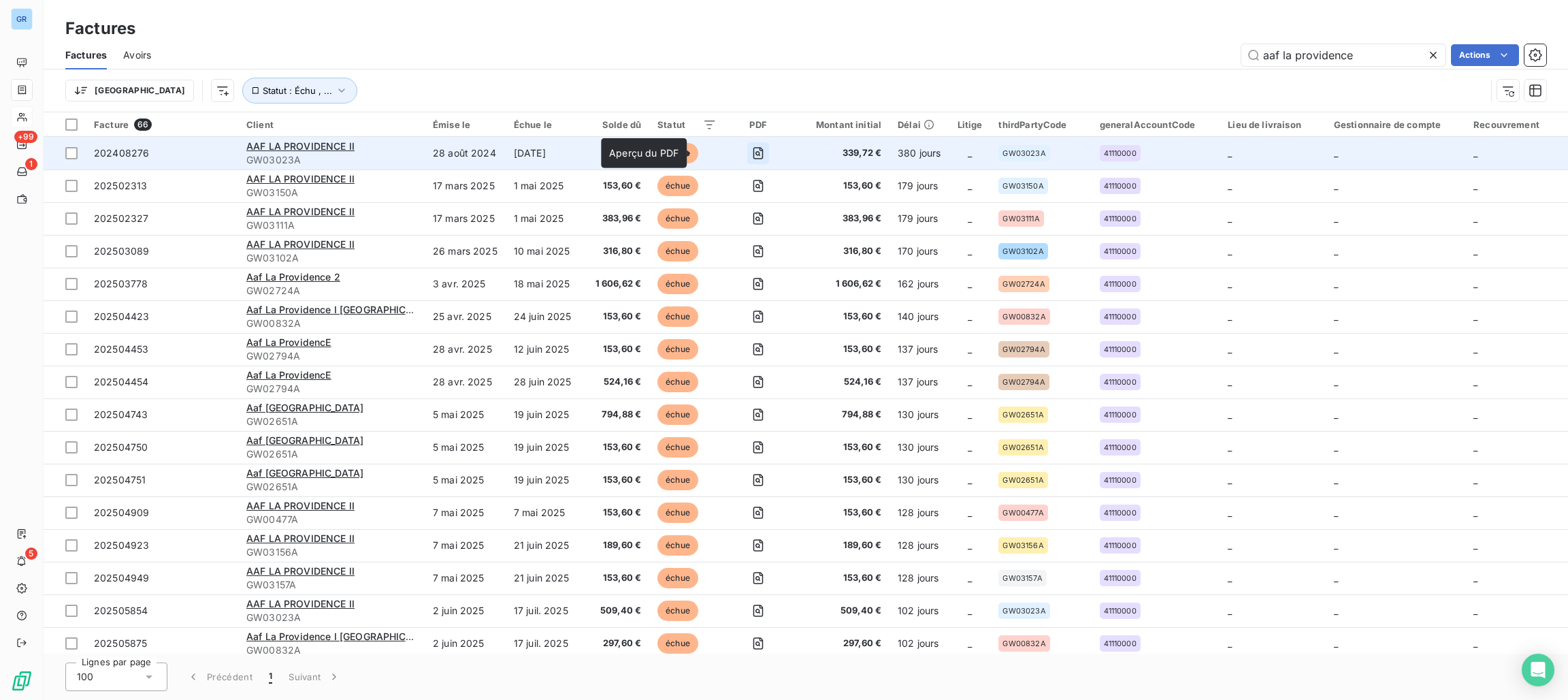
click at [753, 147] on icon "button" at bounding box center [758, 152] width 11 height 12
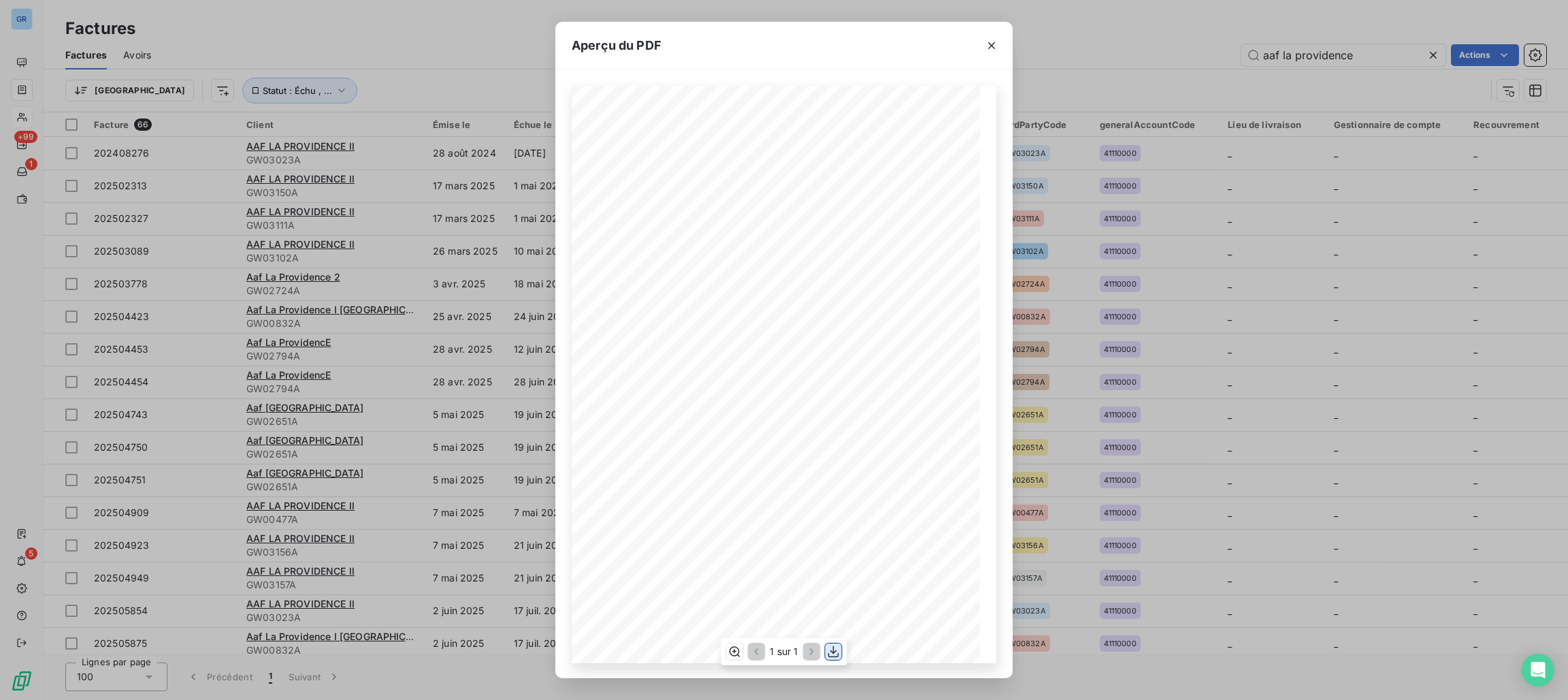
click at [837, 647] on icon "button" at bounding box center [833, 651] width 14 height 14
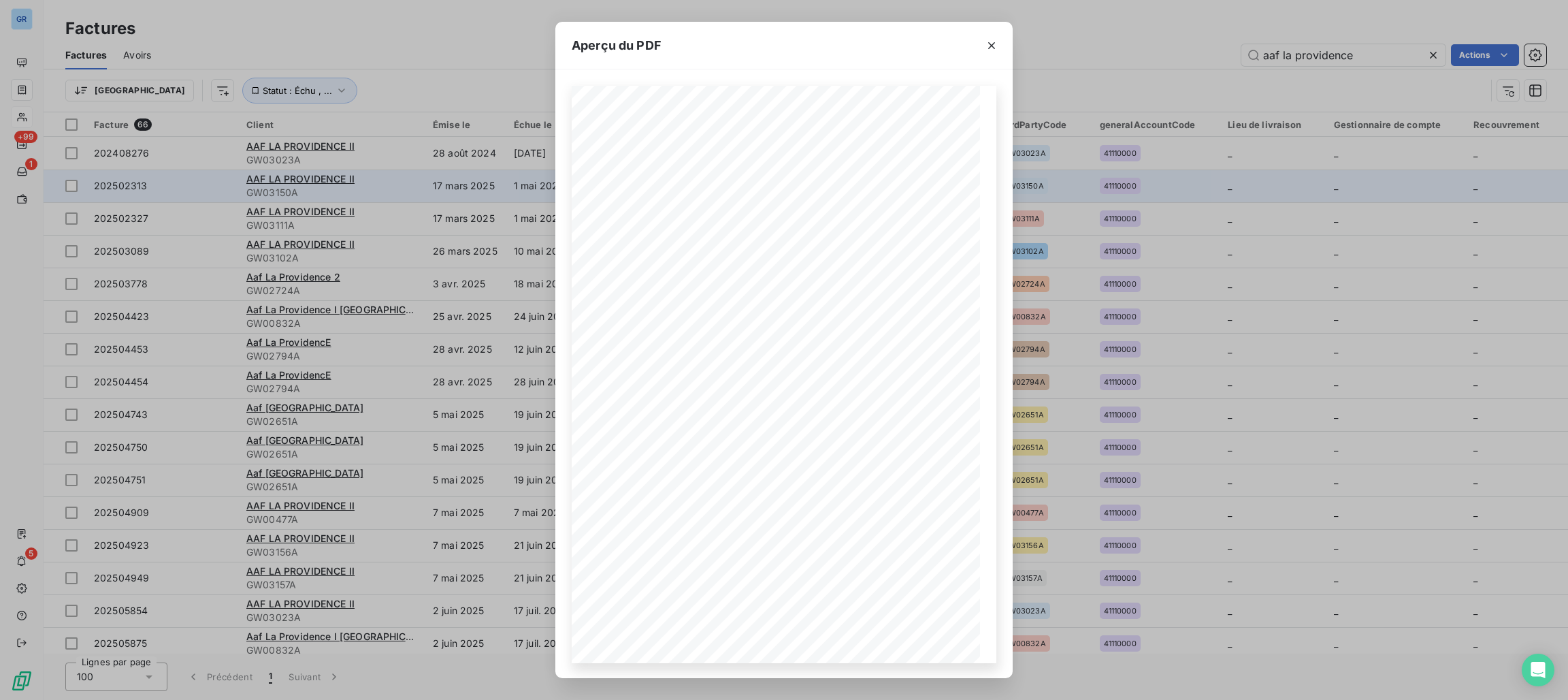
drag, startPoint x: 990, startPoint y: 41, endPoint x: 811, endPoint y: 186, distance: 230.4
click at [990, 41] on icon "button" at bounding box center [991, 46] width 14 height 14
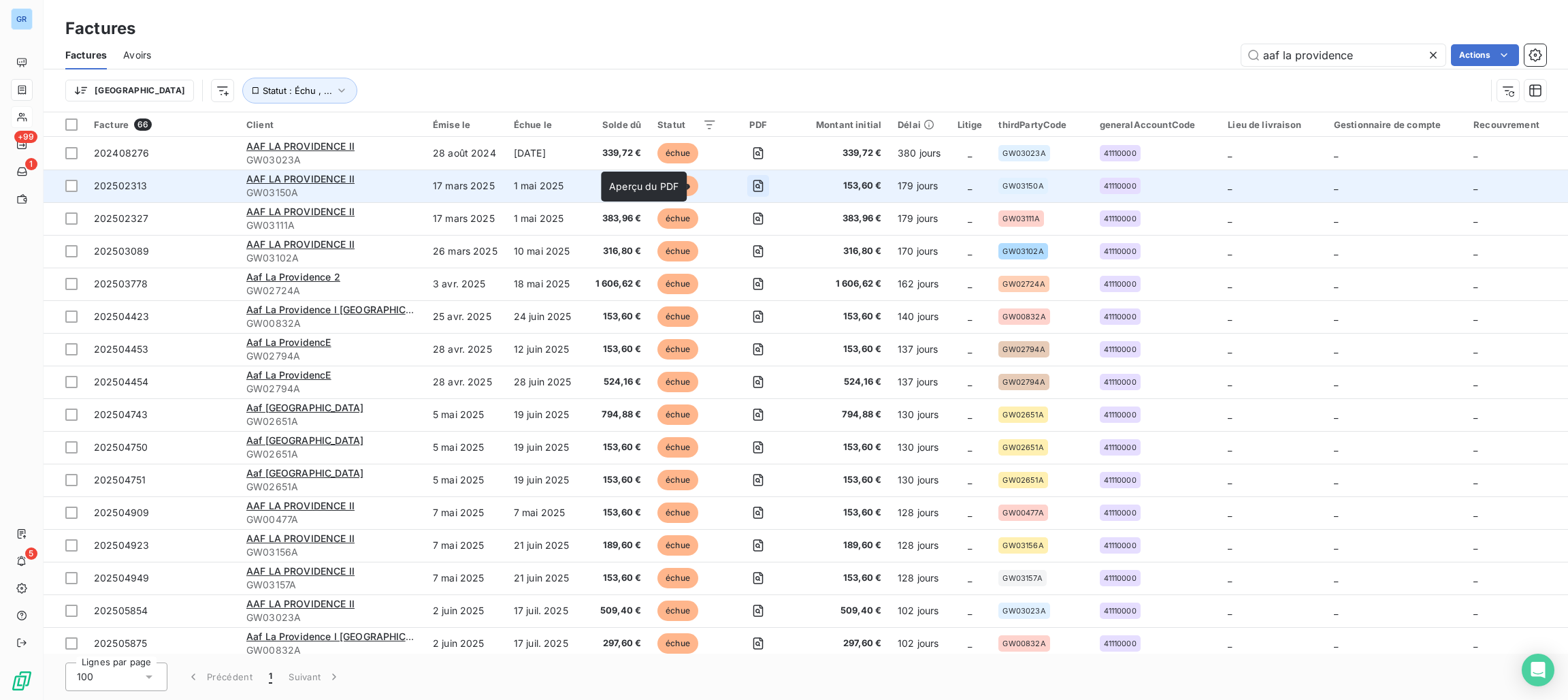
click at [751, 184] on icon "button" at bounding box center [758, 186] width 14 height 14
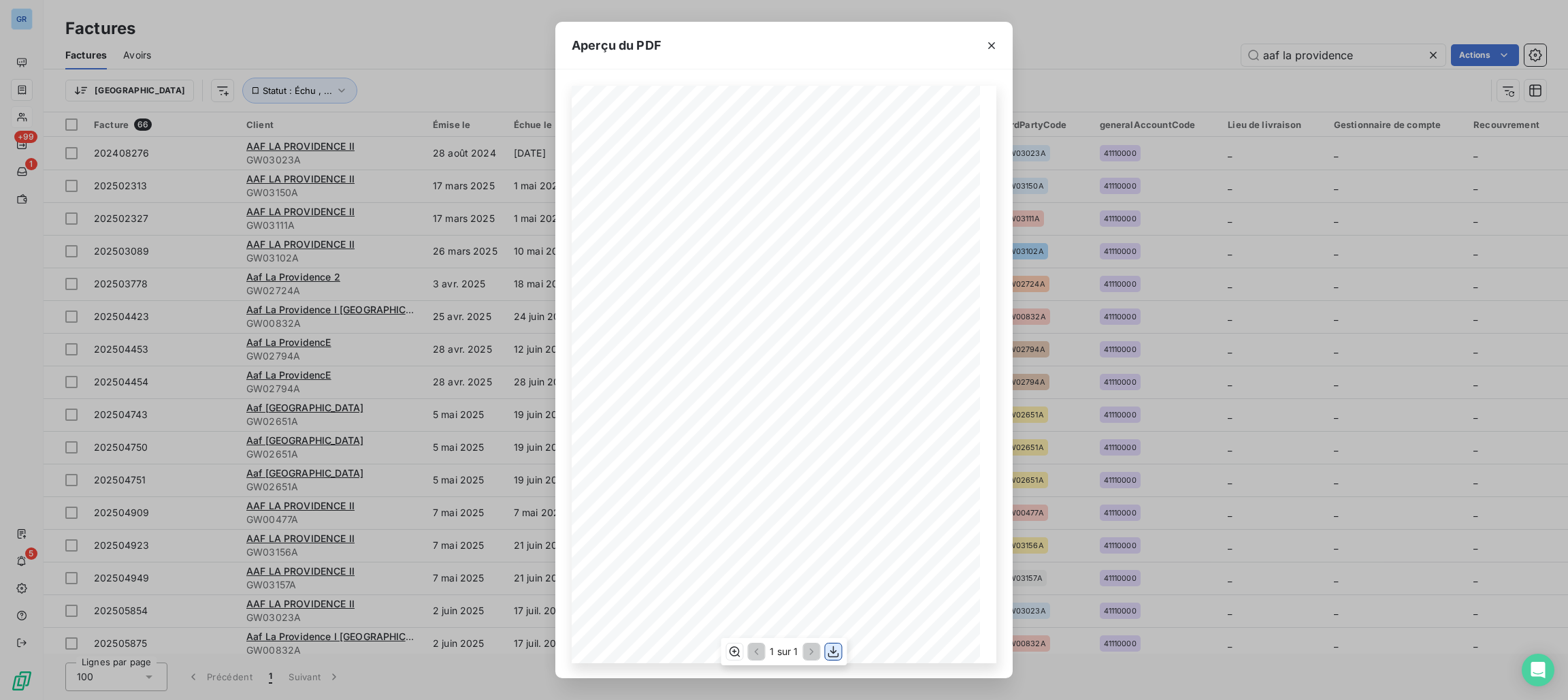
click at [833, 649] on icon "button" at bounding box center [833, 651] width 11 height 11
drag, startPoint x: 995, startPoint y: 44, endPoint x: 956, endPoint y: 109, distance: 75.8
click at [995, 44] on icon "button" at bounding box center [991, 46] width 14 height 14
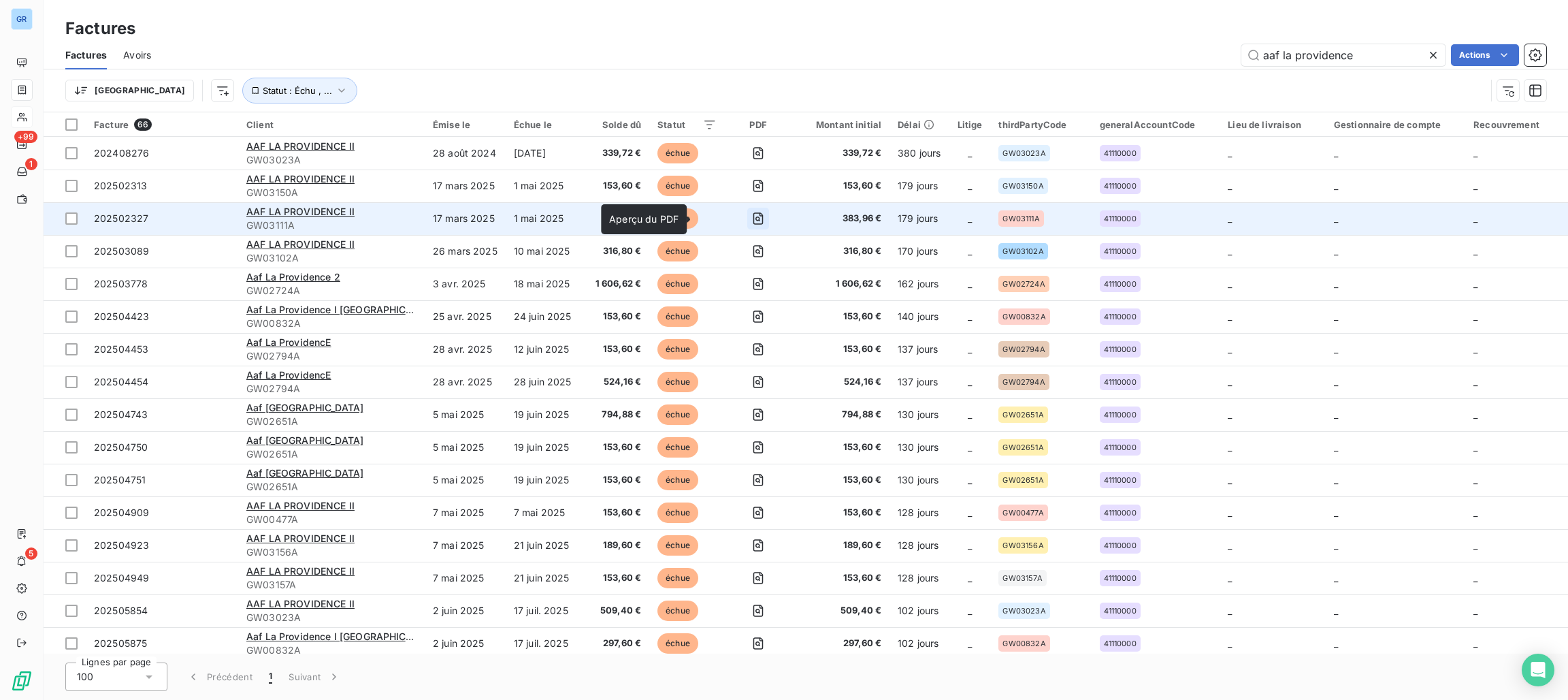
click at [751, 220] on icon "button" at bounding box center [758, 218] width 14 height 14
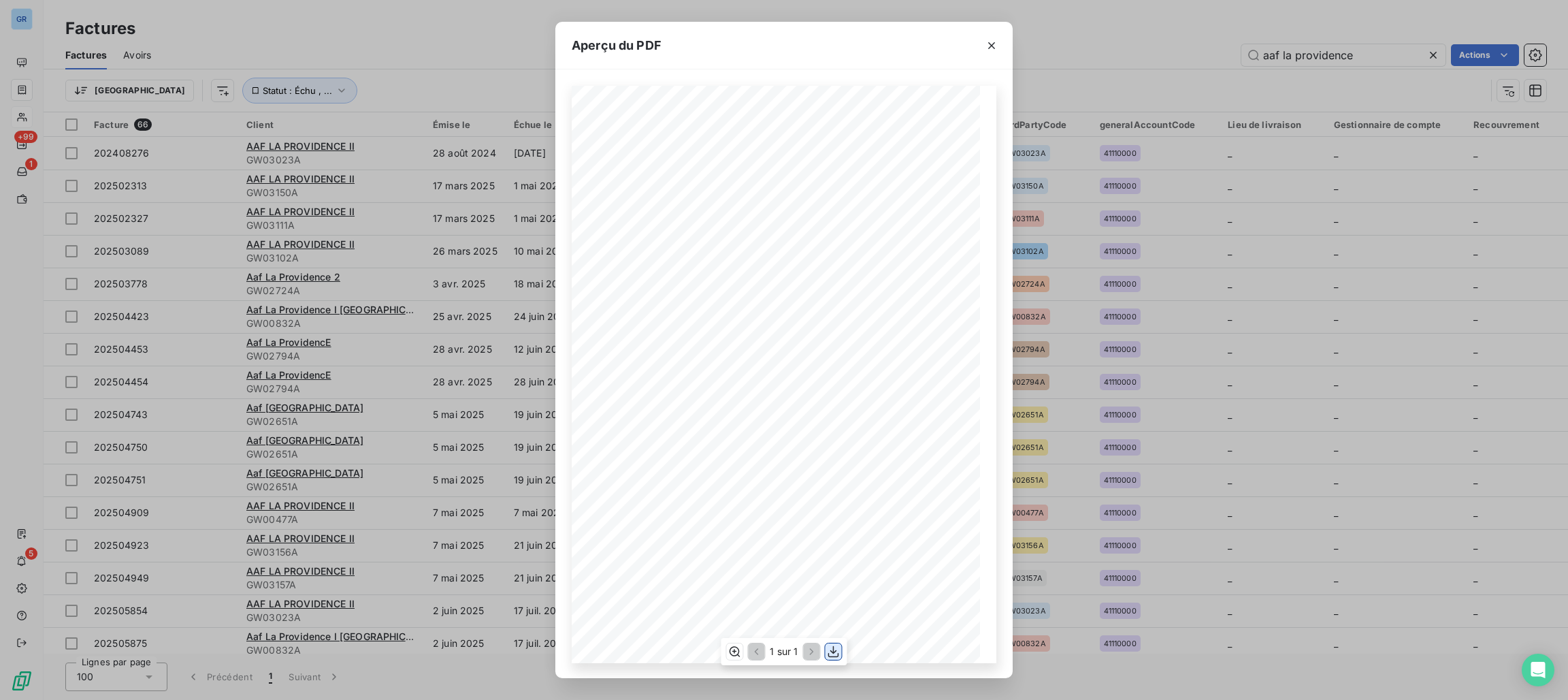
click at [831, 654] on icon "button" at bounding box center [833, 651] width 14 height 14
click at [986, 48] on icon "button" at bounding box center [991, 46] width 14 height 14
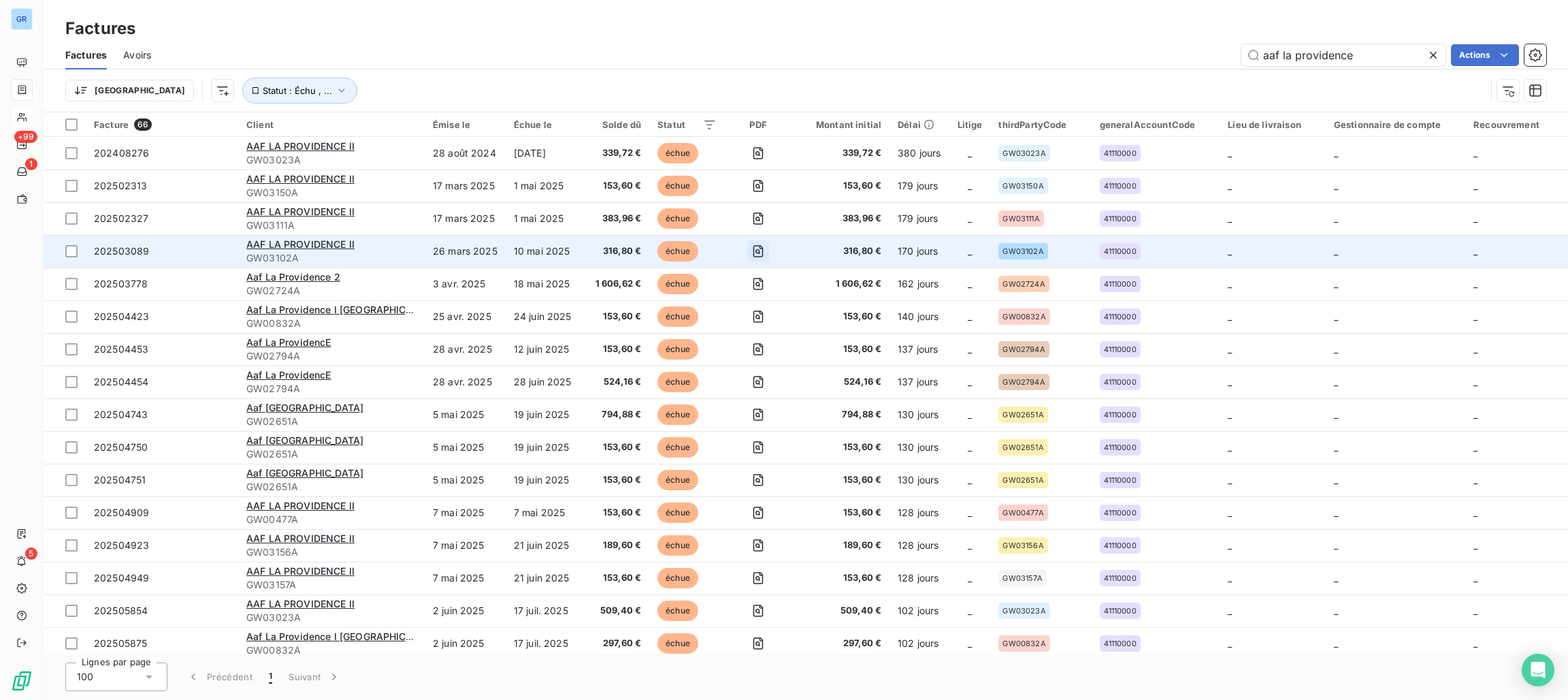
click at [753, 258] on icon "button" at bounding box center [758, 251] width 11 height 12
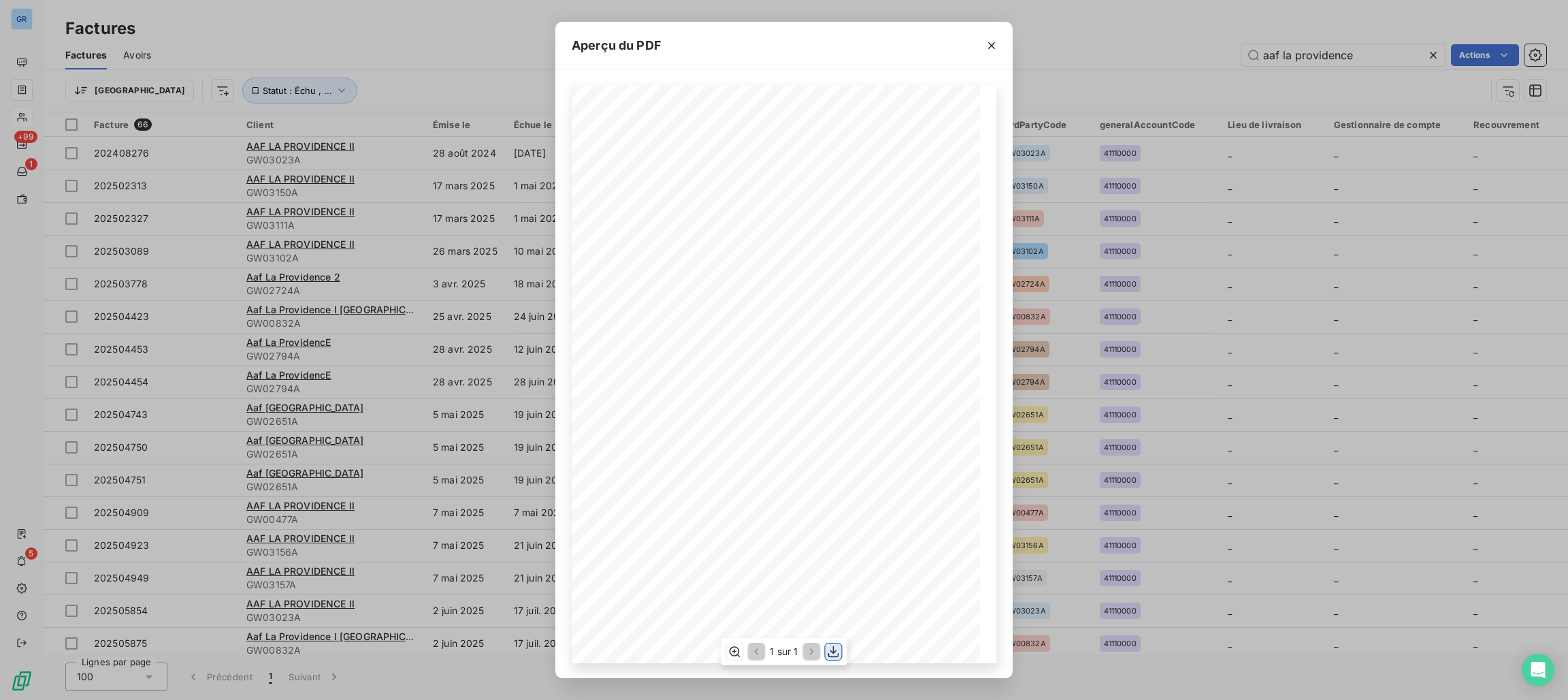
click at [834, 651] on icon "button" at bounding box center [833, 651] width 11 height 11
click at [998, 41] on icon "button" at bounding box center [991, 46] width 14 height 14
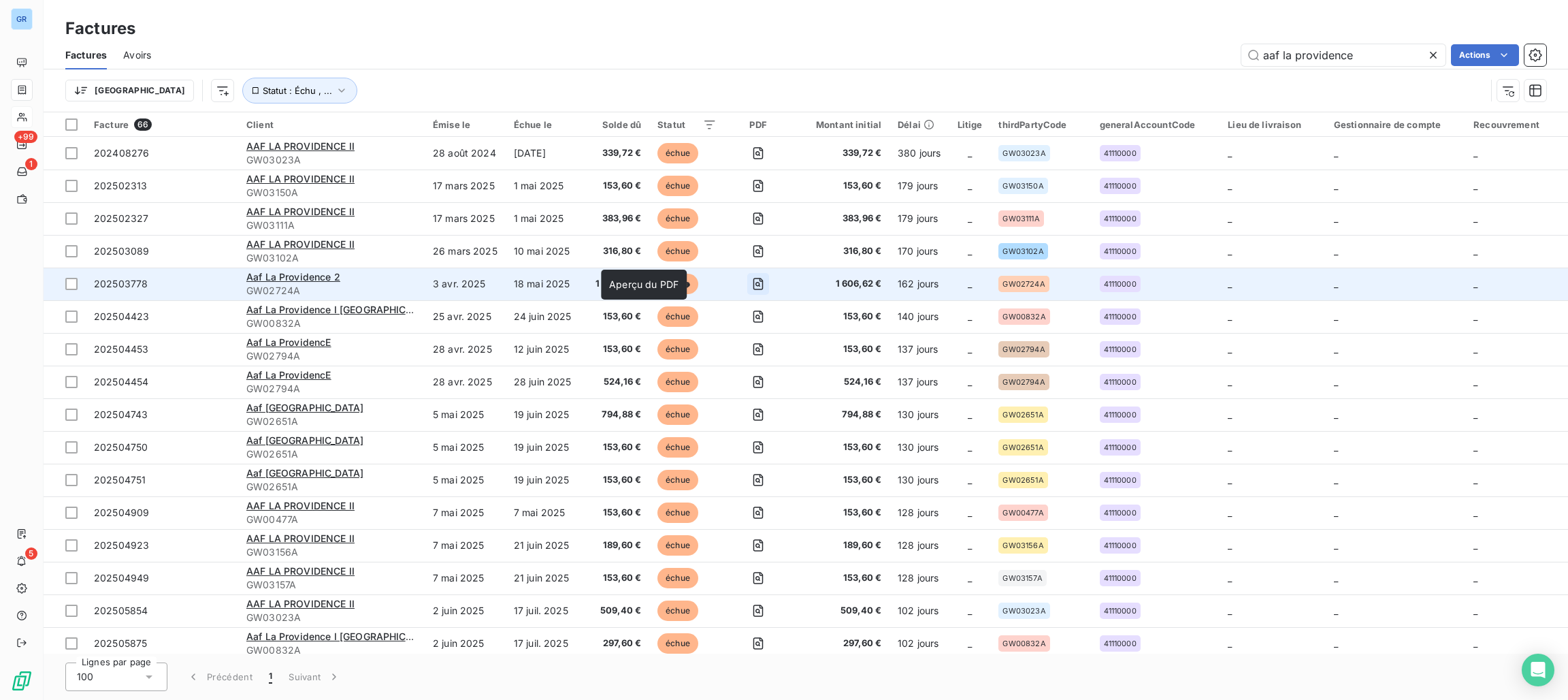
click at [753, 284] on icon "button" at bounding box center [758, 284] width 11 height 12
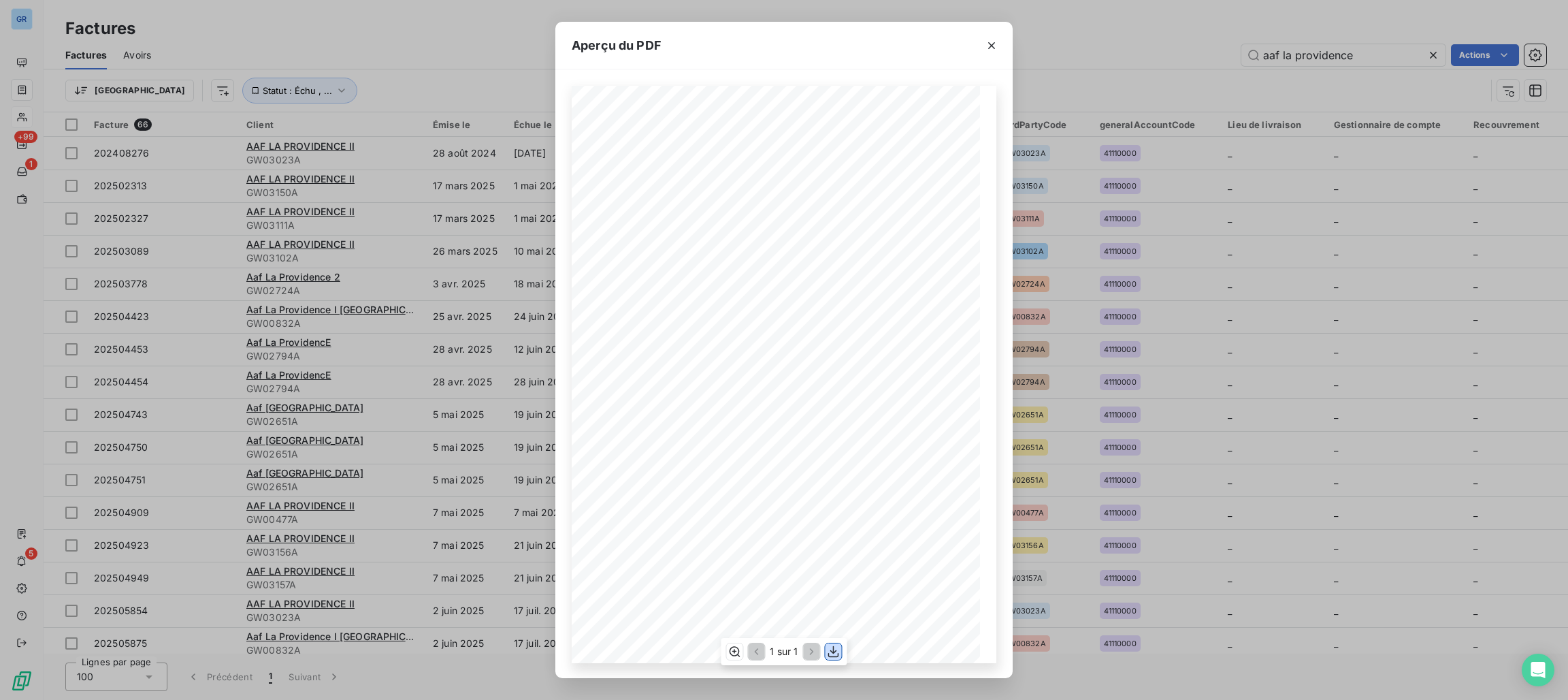
click at [841, 655] on button "button" at bounding box center [833, 651] width 16 height 16
drag, startPoint x: 990, startPoint y: 46, endPoint x: 982, endPoint y: 60, distance: 16.1
click at [990, 46] on icon "button" at bounding box center [991, 46] width 7 height 7
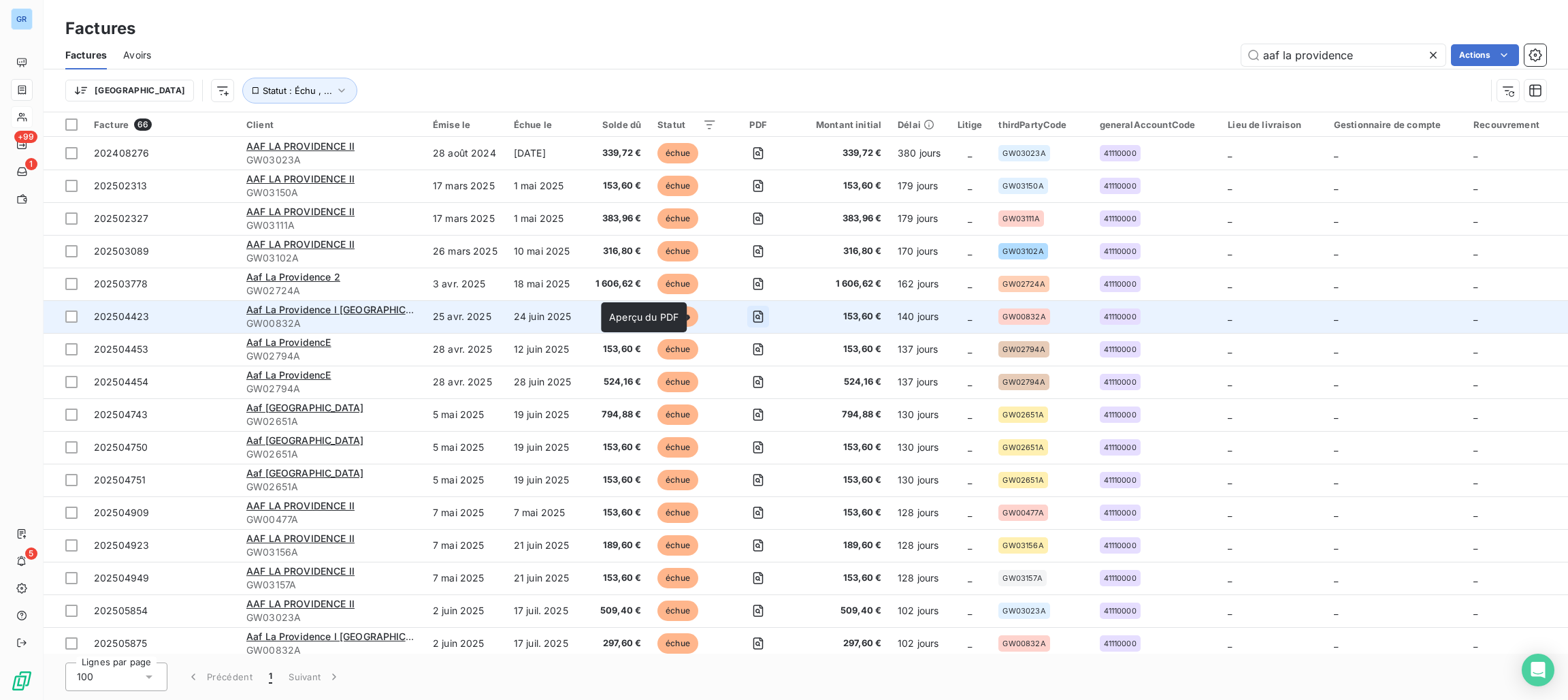
click at [751, 316] on icon "button" at bounding box center [758, 316] width 14 height 14
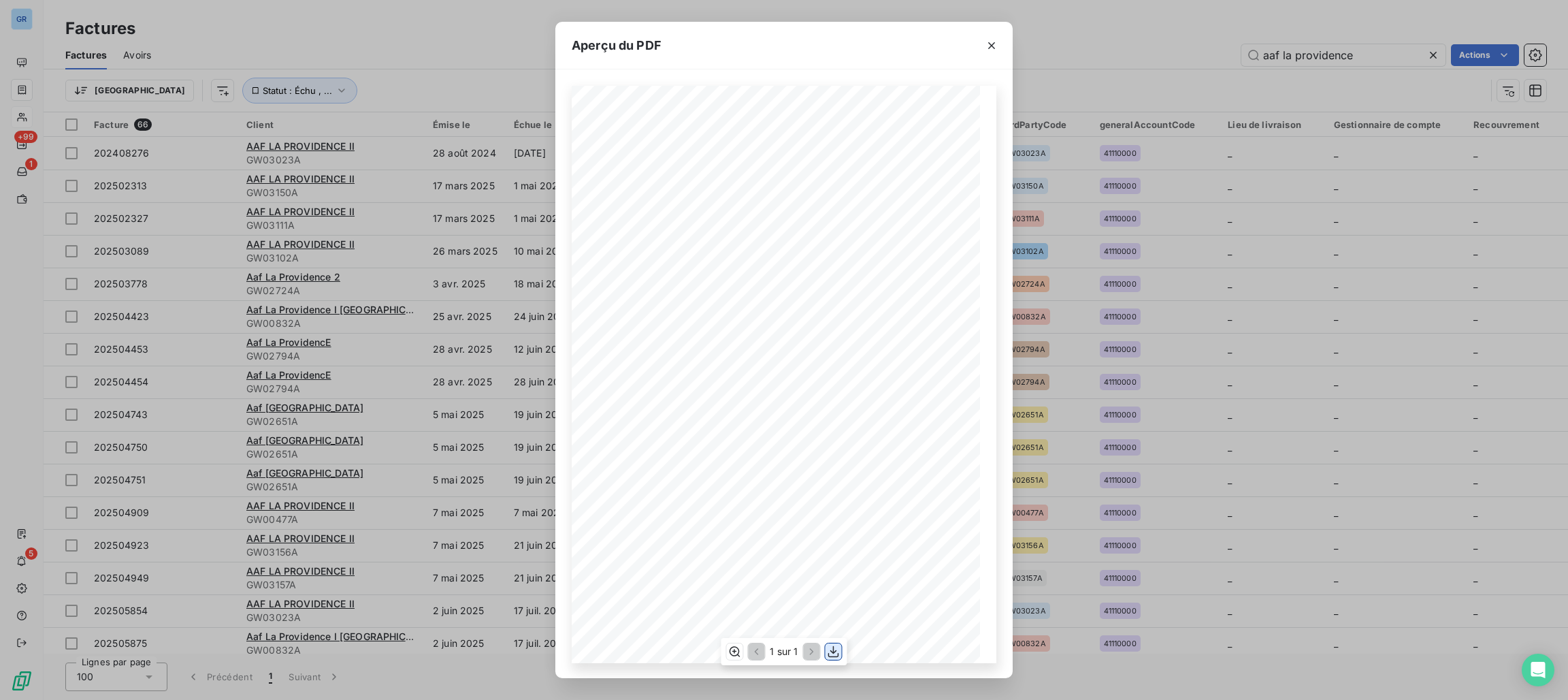
click at [840, 649] on button "button" at bounding box center [833, 651] width 16 height 16
drag, startPoint x: 986, startPoint y: 47, endPoint x: 973, endPoint y: 59, distance: 17.7
click at [986, 47] on icon "button" at bounding box center [991, 46] width 14 height 14
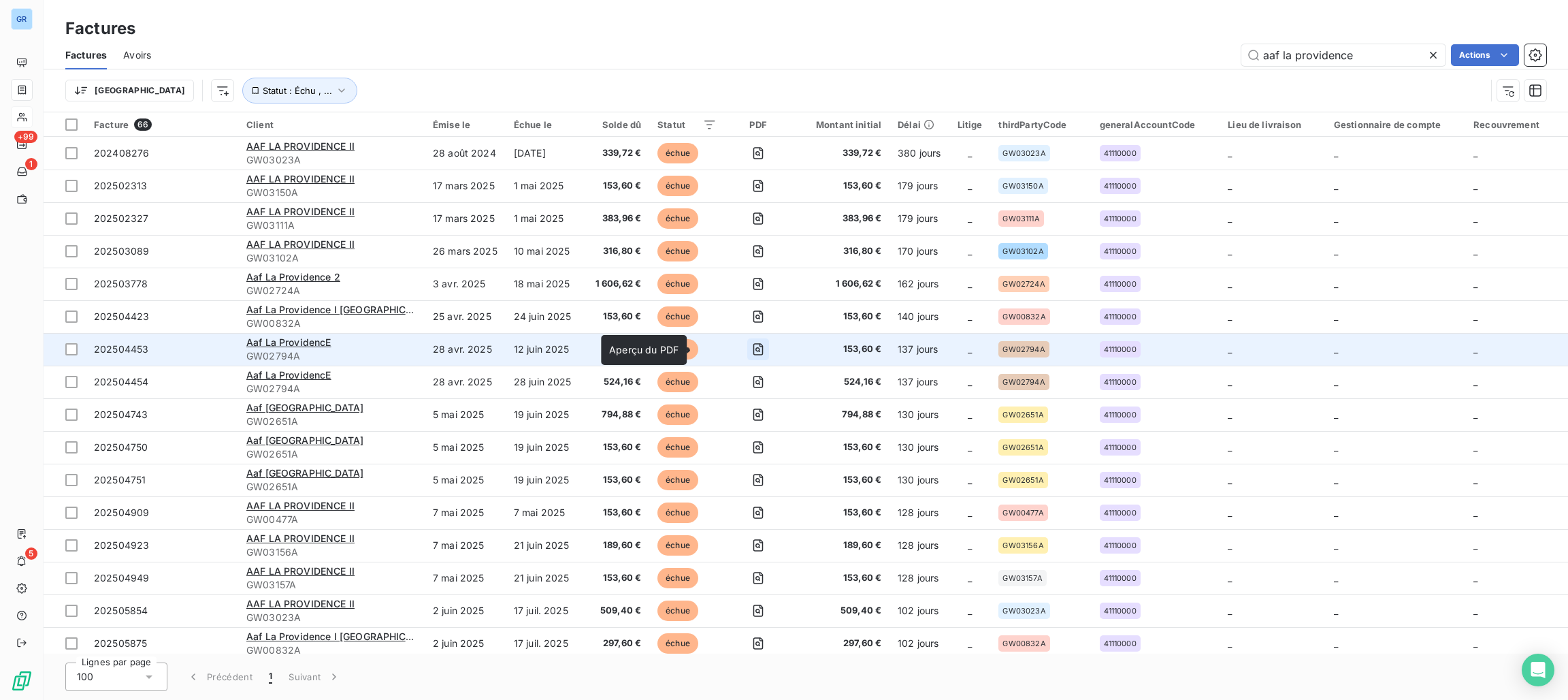
click at [751, 349] on icon "button" at bounding box center [758, 349] width 14 height 14
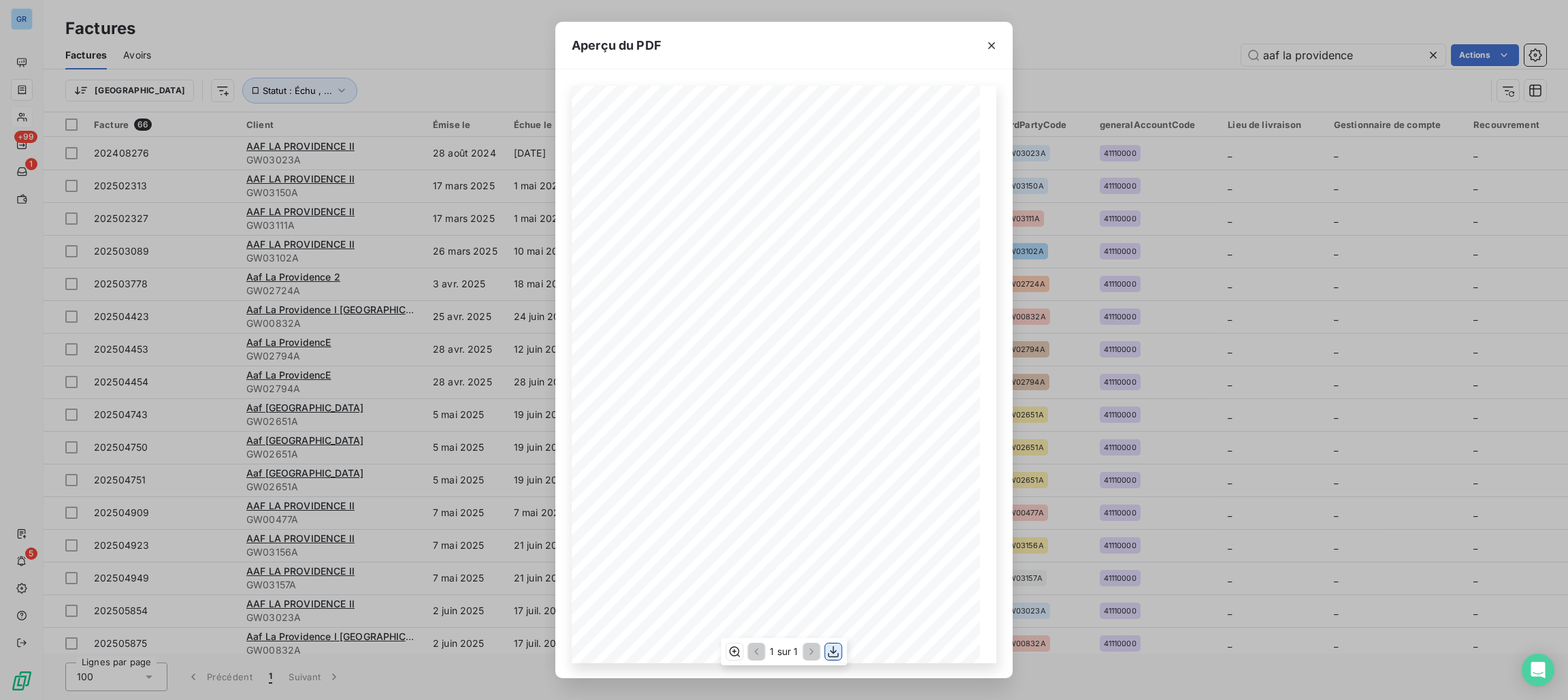
click at [829, 654] on icon "button" at bounding box center [833, 651] width 14 height 14
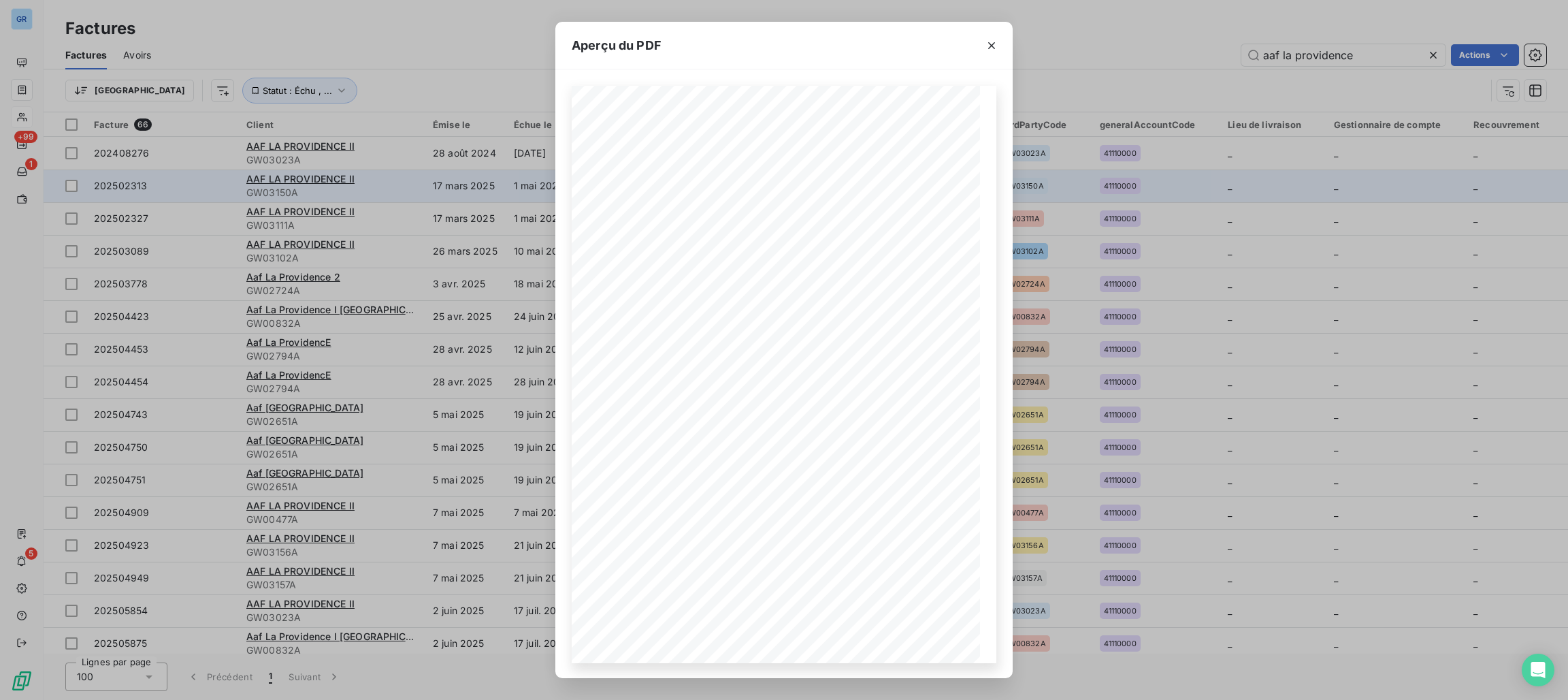
drag, startPoint x: 995, startPoint y: 39, endPoint x: 899, endPoint y: 171, distance: 163.2
click at [995, 39] on icon "button" at bounding box center [991, 46] width 14 height 14
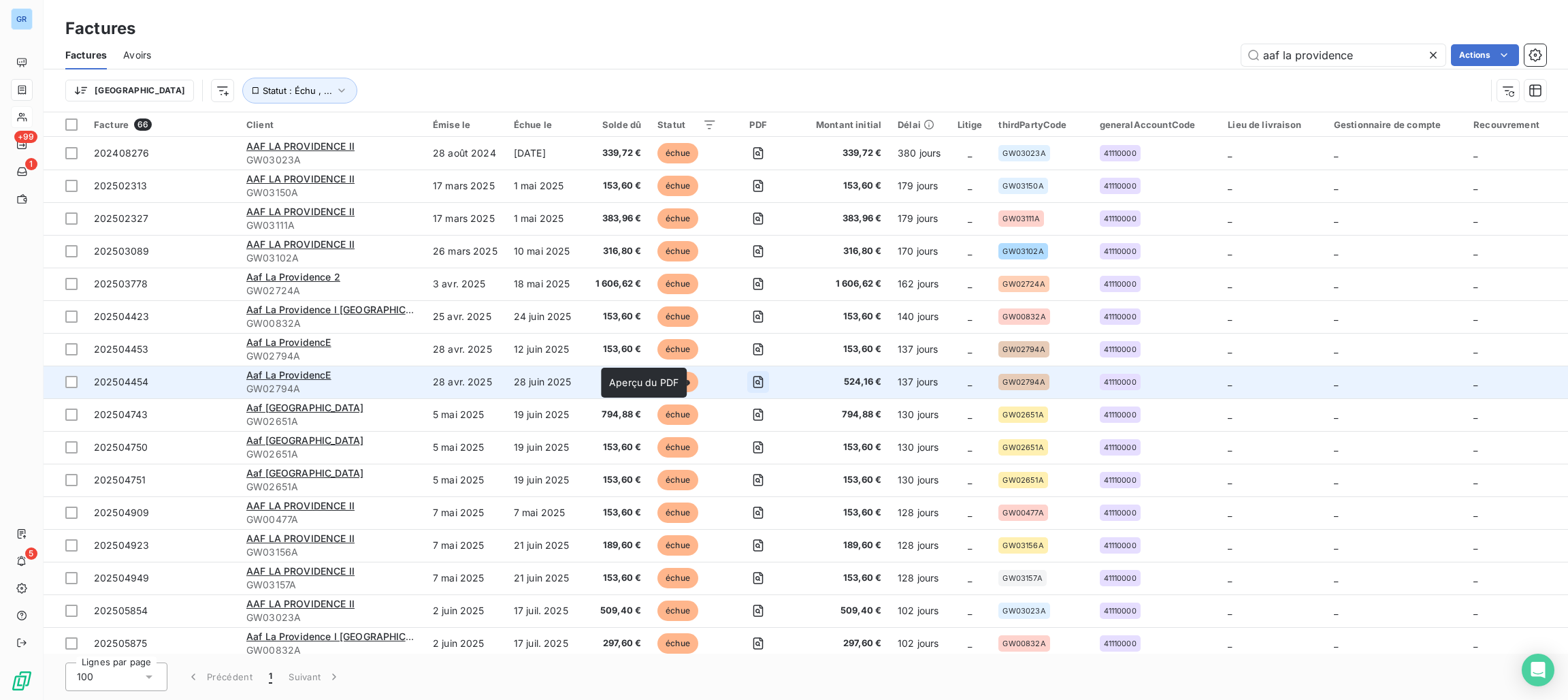
click at [753, 379] on icon "button" at bounding box center [758, 381] width 11 height 12
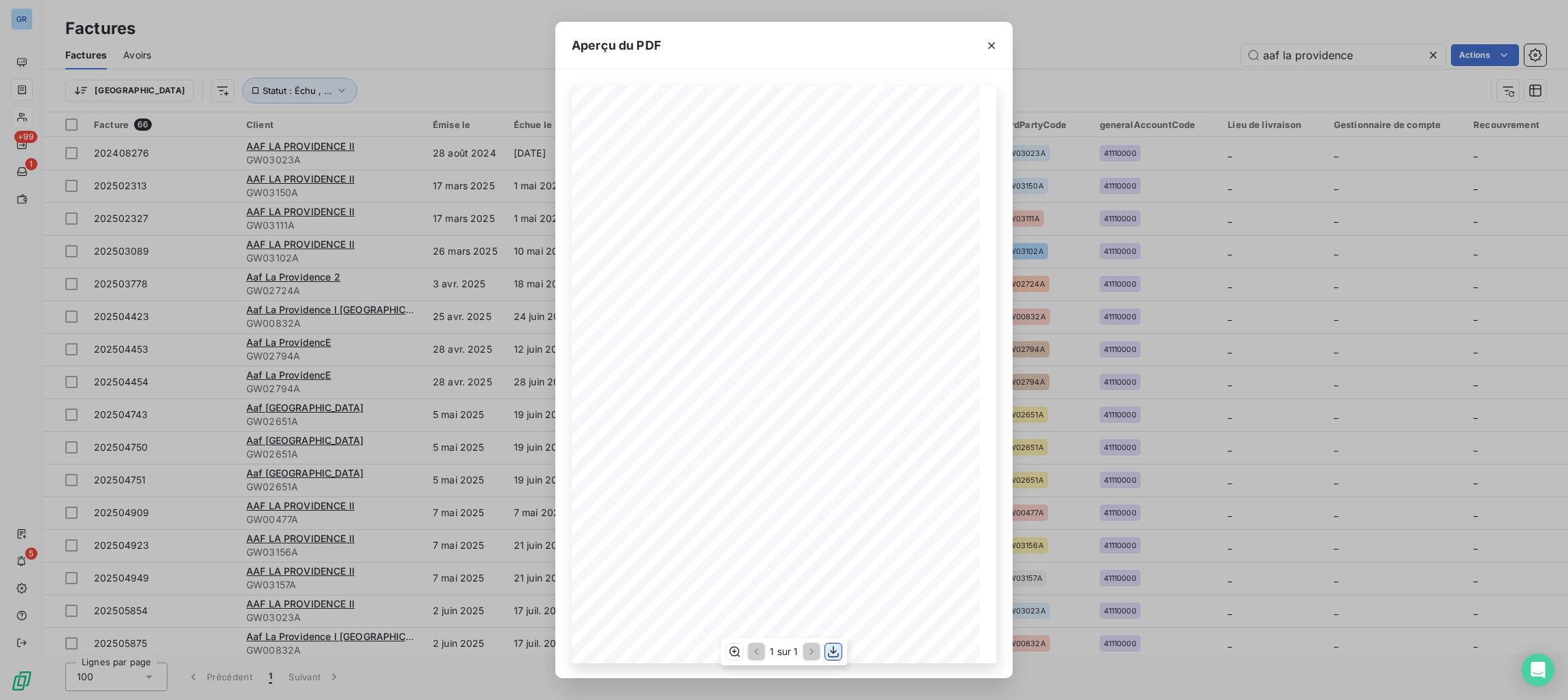
click at [829, 651] on icon "button" at bounding box center [833, 651] width 14 height 14
click at [994, 41] on icon "button" at bounding box center [991, 46] width 14 height 14
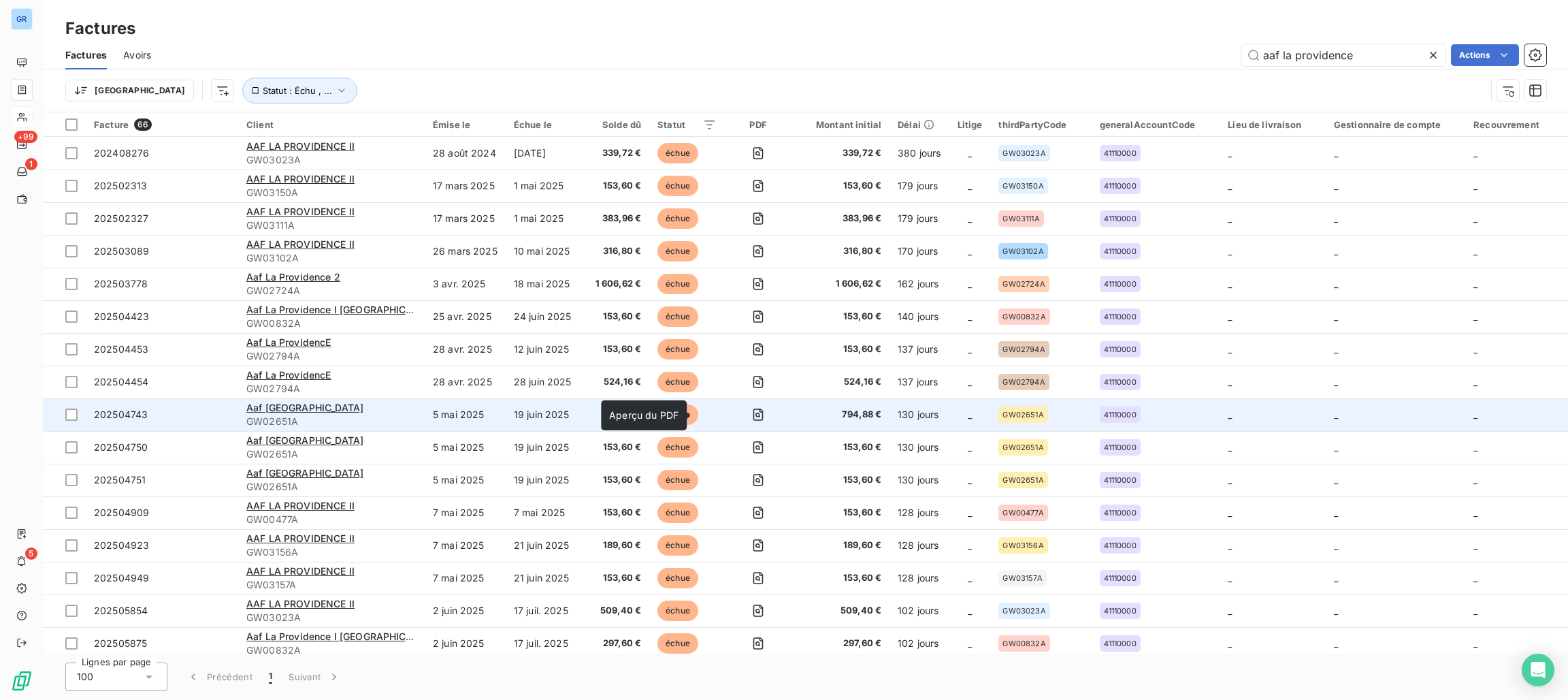
click at [725, 420] on td at bounding box center [758, 415] width 66 height 33
click at [755, 413] on icon "button" at bounding box center [758, 415] width 5 height 5
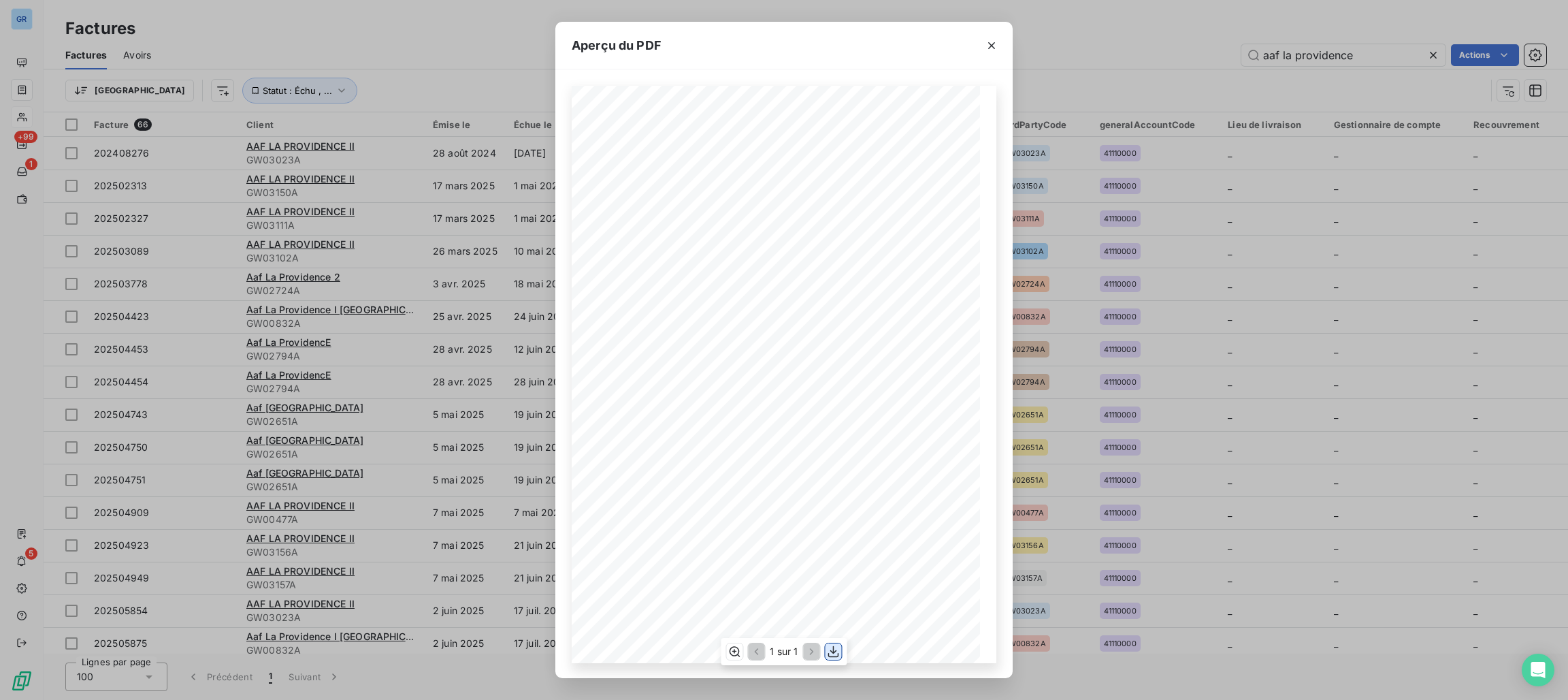
click at [827, 653] on icon "button" at bounding box center [833, 651] width 14 height 14
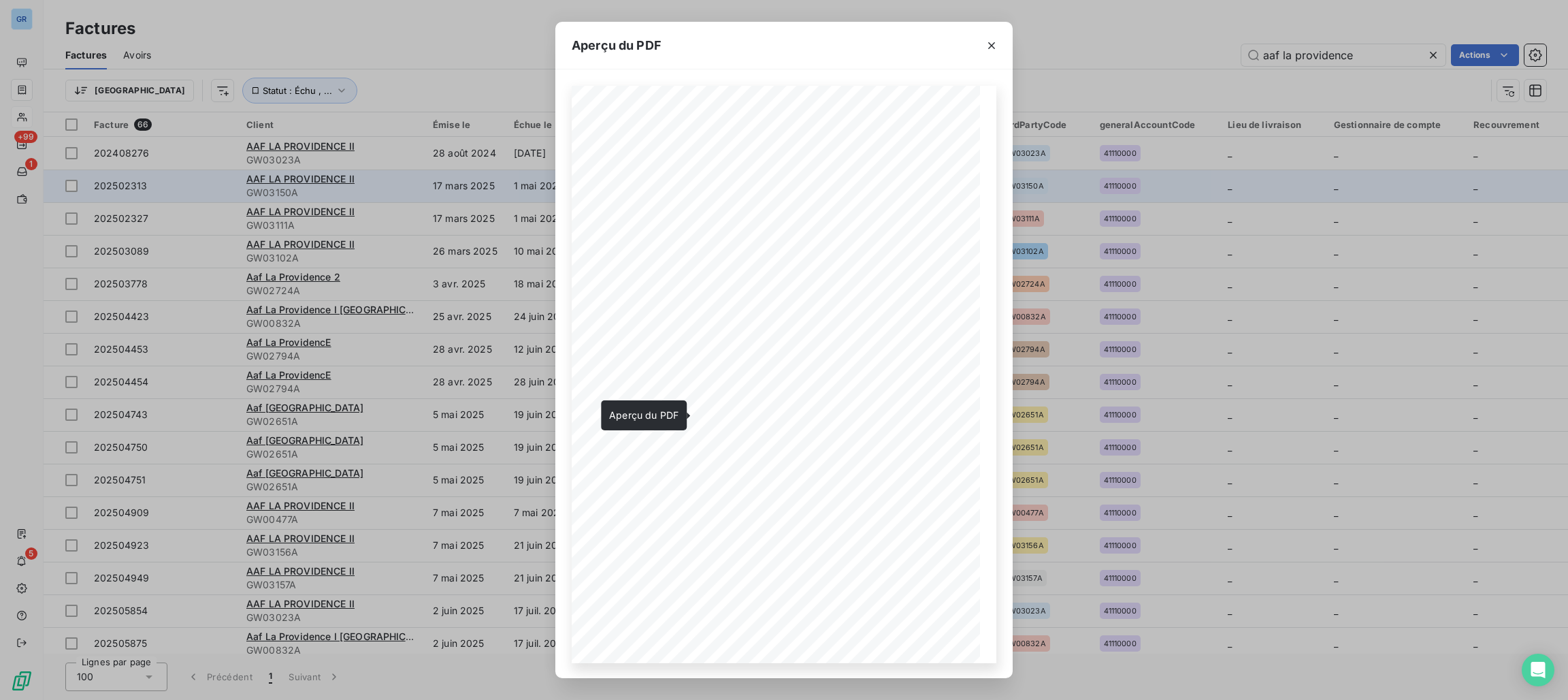
drag, startPoint x: 986, startPoint y: 44, endPoint x: 920, endPoint y: 171, distance: 143.1
click at [986, 44] on icon "button" at bounding box center [991, 46] width 14 height 14
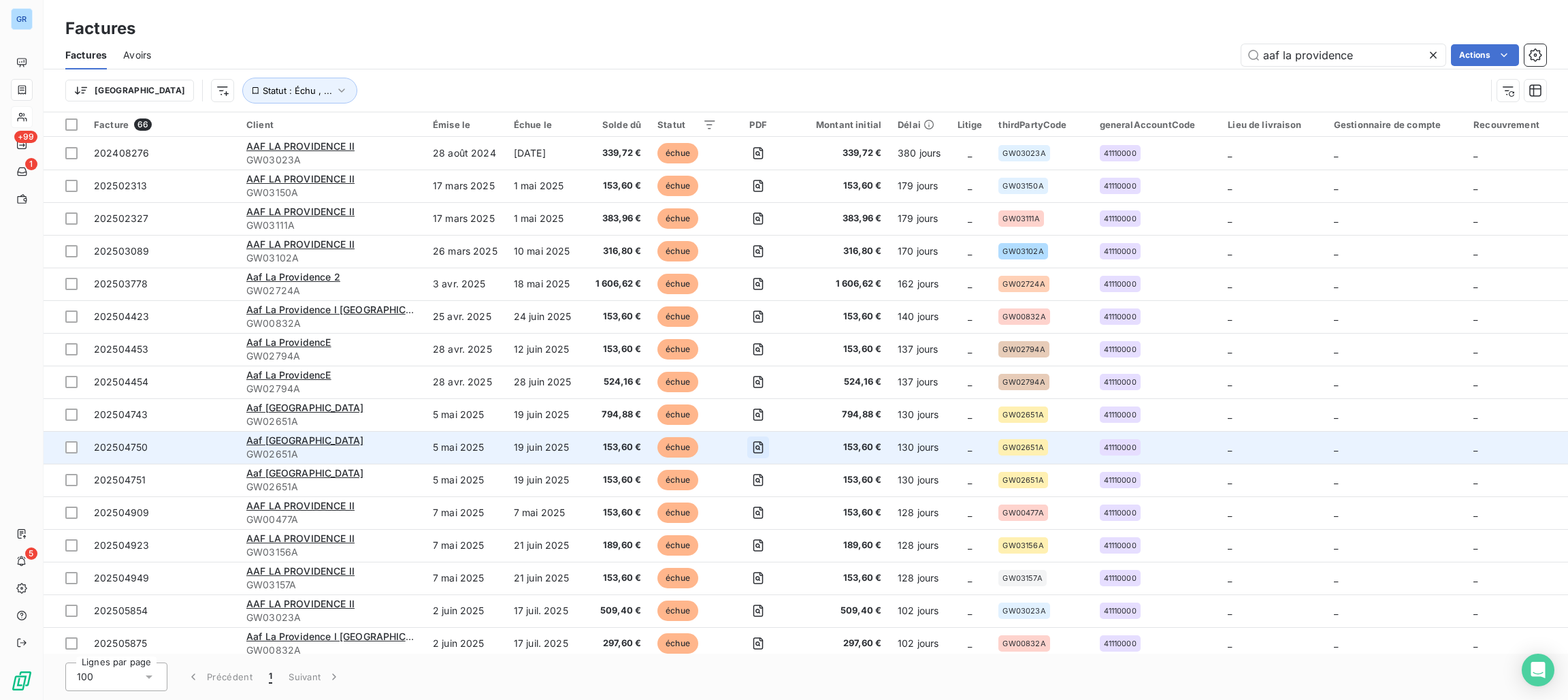
click at [753, 444] on icon "button" at bounding box center [758, 447] width 11 height 12
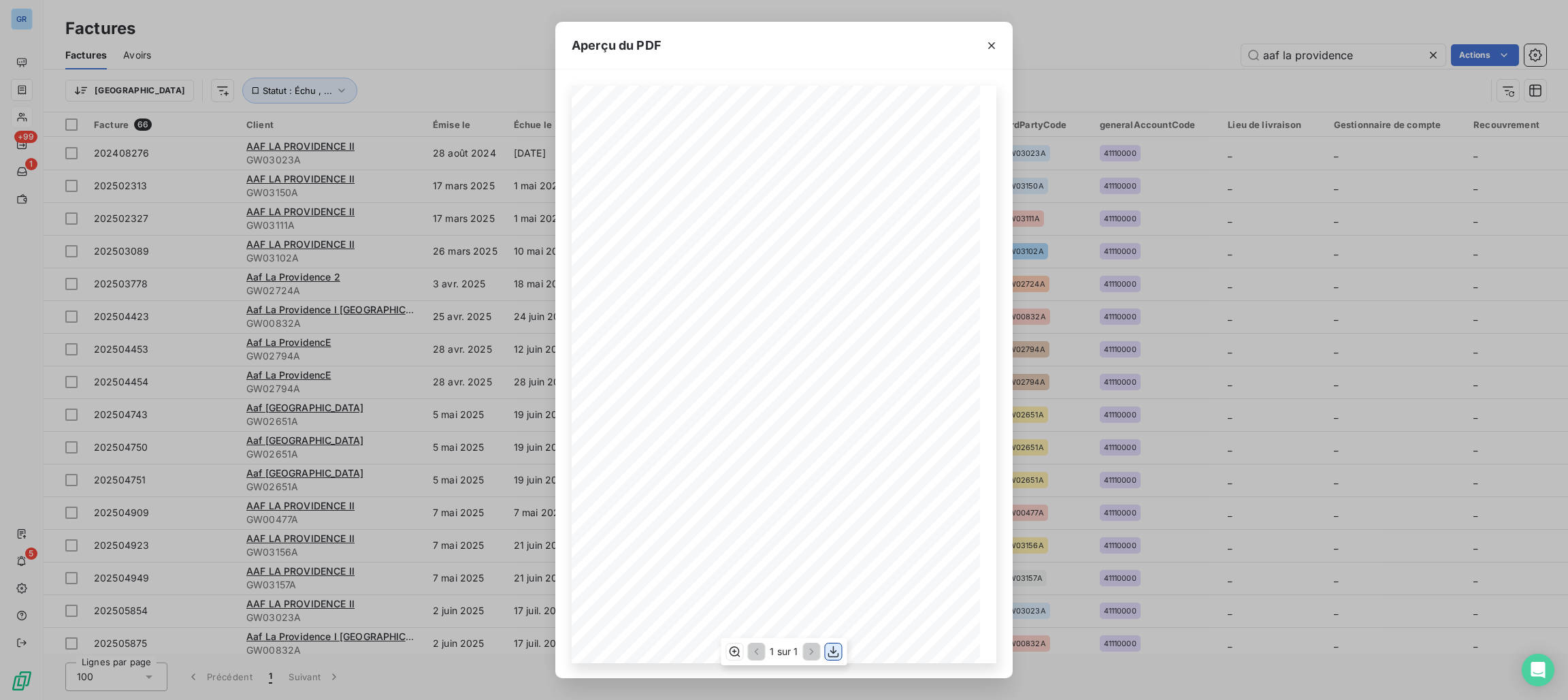
click at [830, 655] on icon "button" at bounding box center [833, 651] width 11 height 11
drag, startPoint x: 991, startPoint y: 46, endPoint x: 933, endPoint y: 103, distance: 81.3
click at [991, 46] on icon "button" at bounding box center [991, 46] width 7 height 7
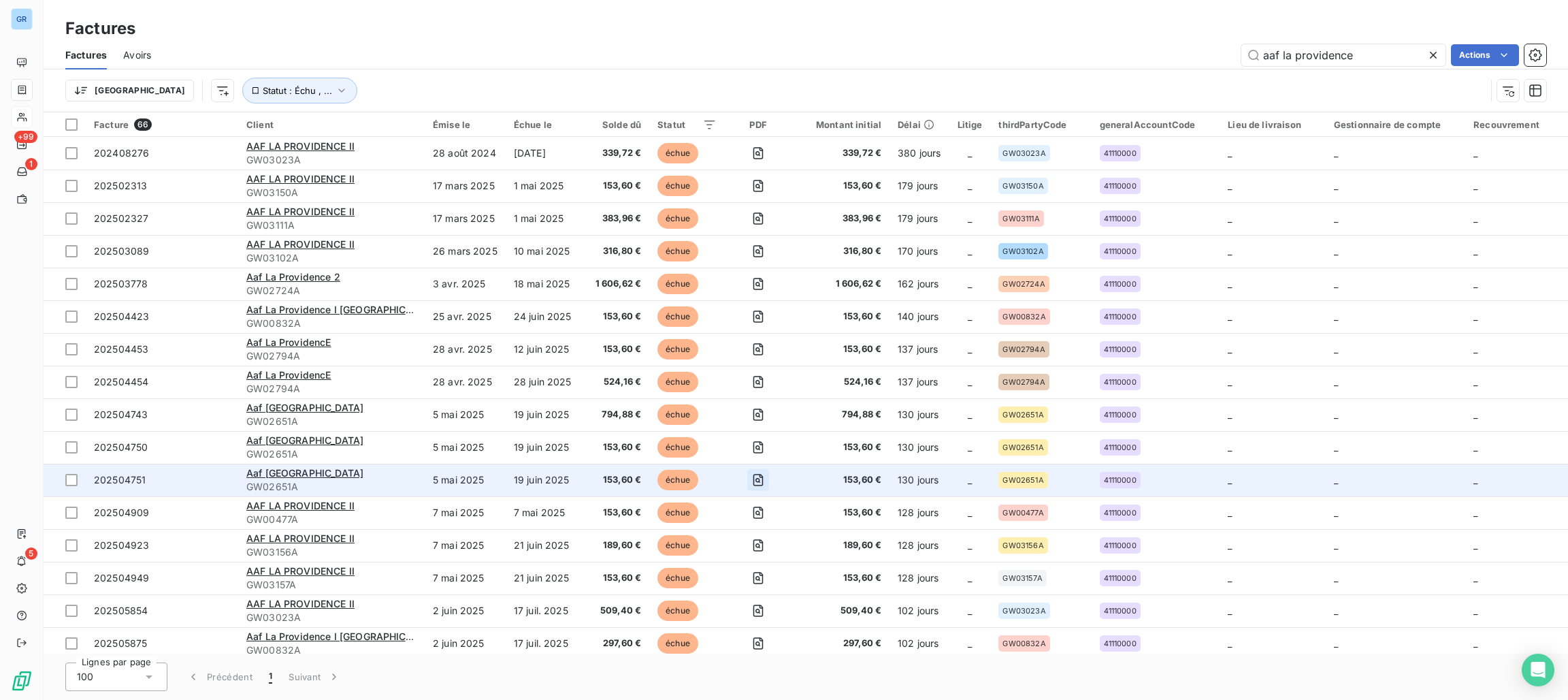
click at [751, 482] on icon "button" at bounding box center [758, 480] width 14 height 14
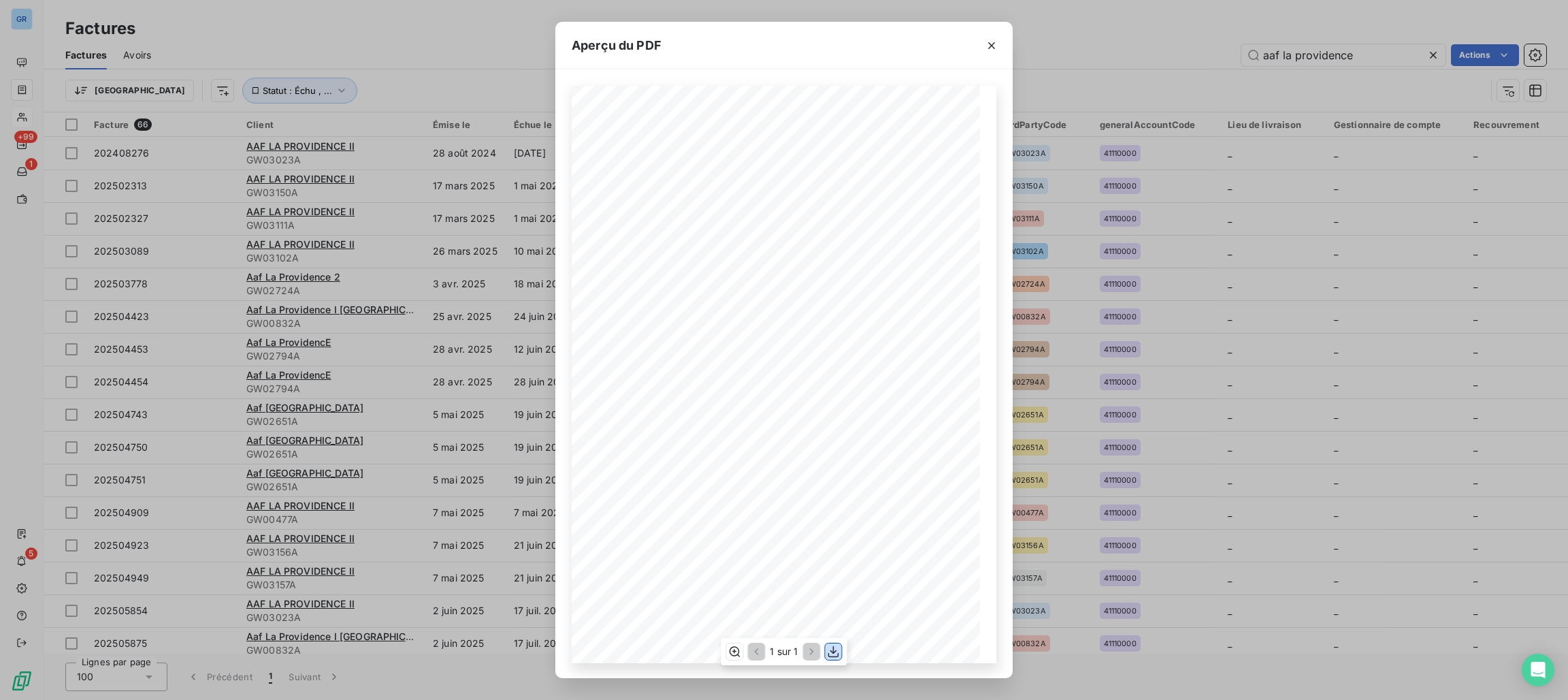
drag, startPoint x: 835, startPoint y: 654, endPoint x: 842, endPoint y: 636, distance: 19.3
click at [838, 654] on icon "button" at bounding box center [833, 651] width 14 height 14
click at [990, 42] on icon "button" at bounding box center [991, 46] width 14 height 14
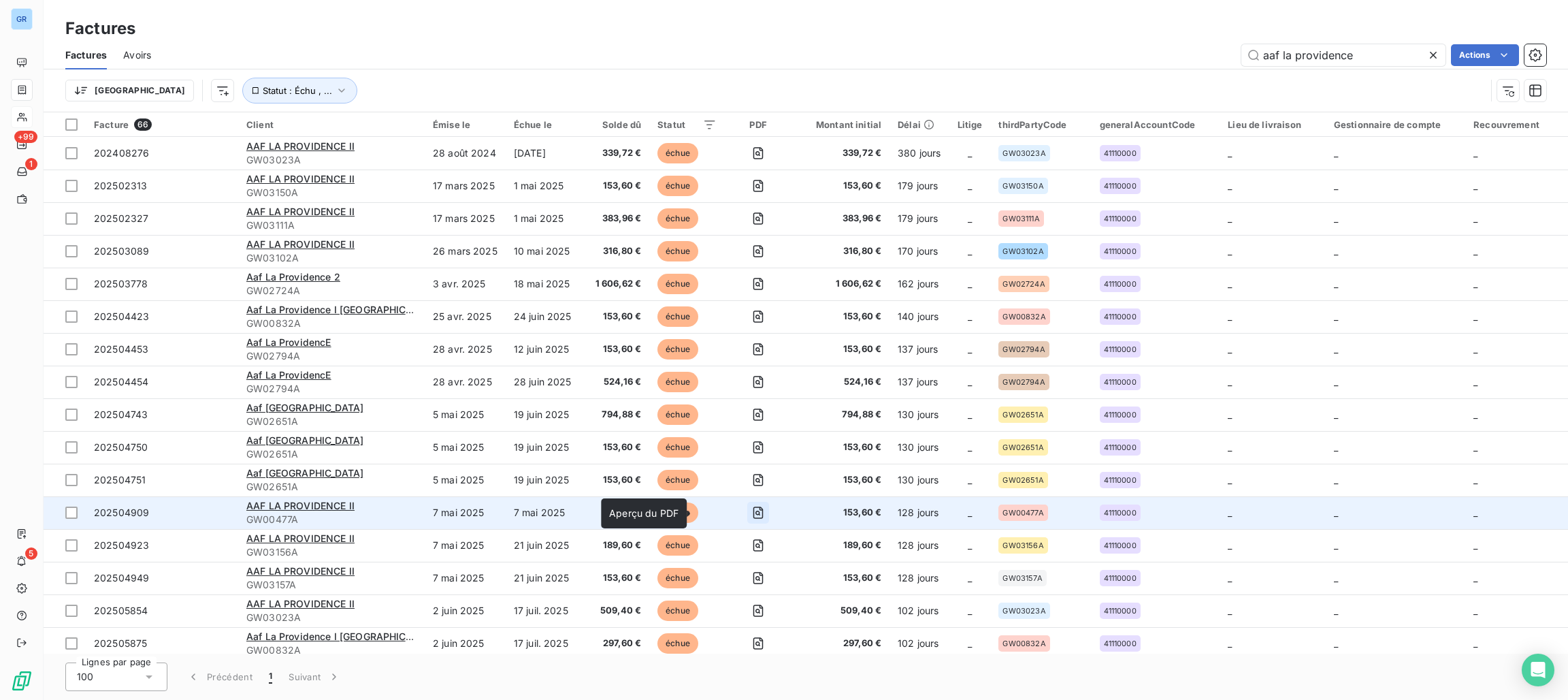
click at [755, 514] on icon "button" at bounding box center [758, 513] width 5 height 5
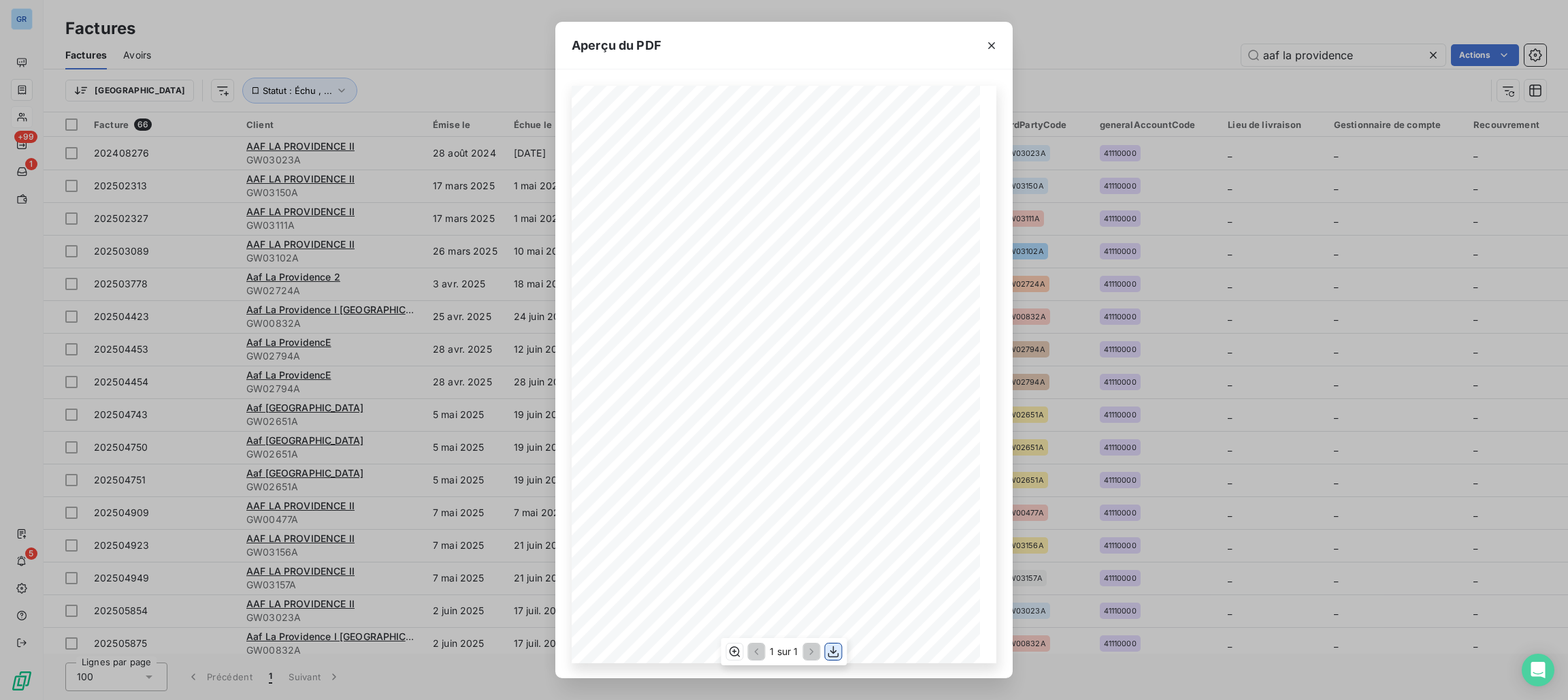
click at [837, 651] on icon "button" at bounding box center [833, 651] width 14 height 14
drag, startPoint x: 990, startPoint y: 42, endPoint x: 940, endPoint y: 86, distance: 66.6
click at [990, 42] on icon "button" at bounding box center [991, 46] width 14 height 14
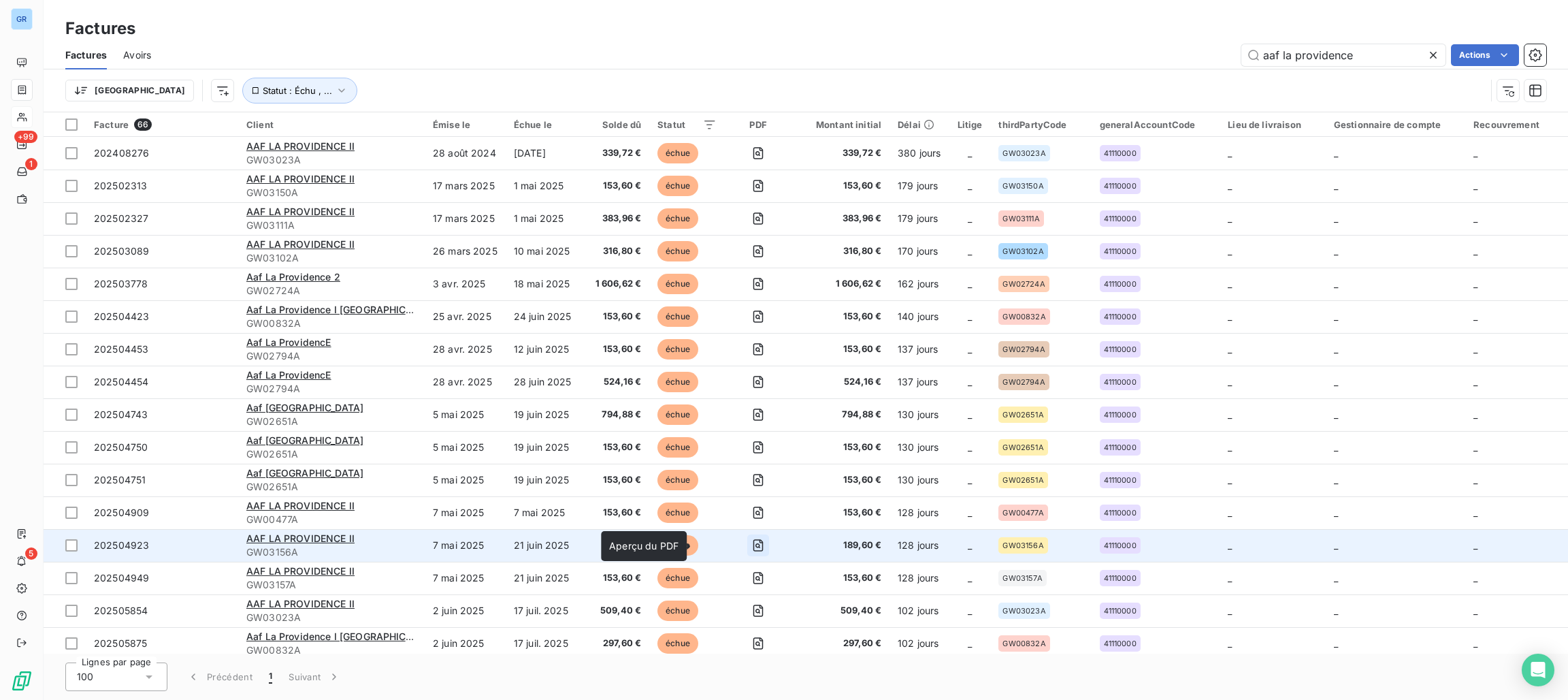
click at [751, 545] on icon "button" at bounding box center [758, 545] width 14 height 14
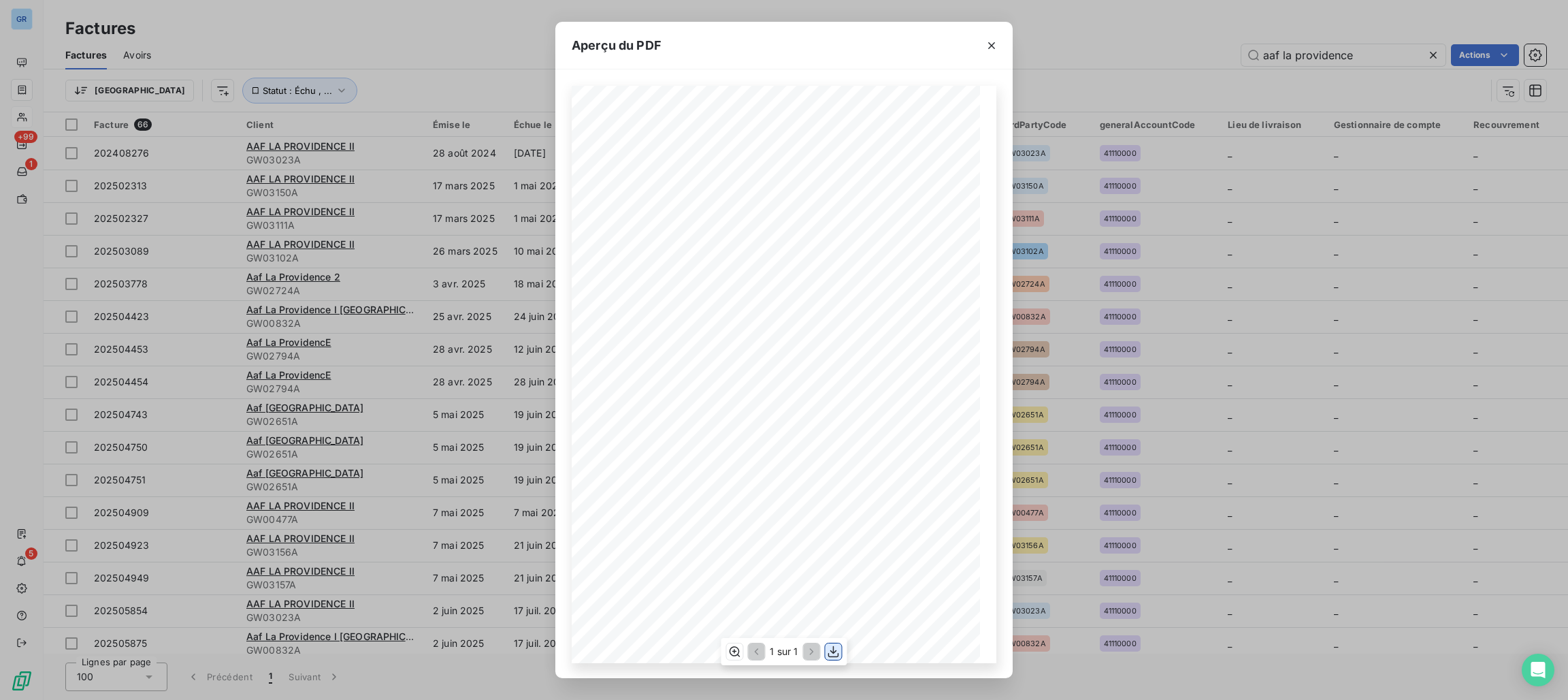
click at [840, 651] on button "button" at bounding box center [833, 651] width 16 height 16
click at [990, 37] on button "button" at bounding box center [991, 46] width 22 height 22
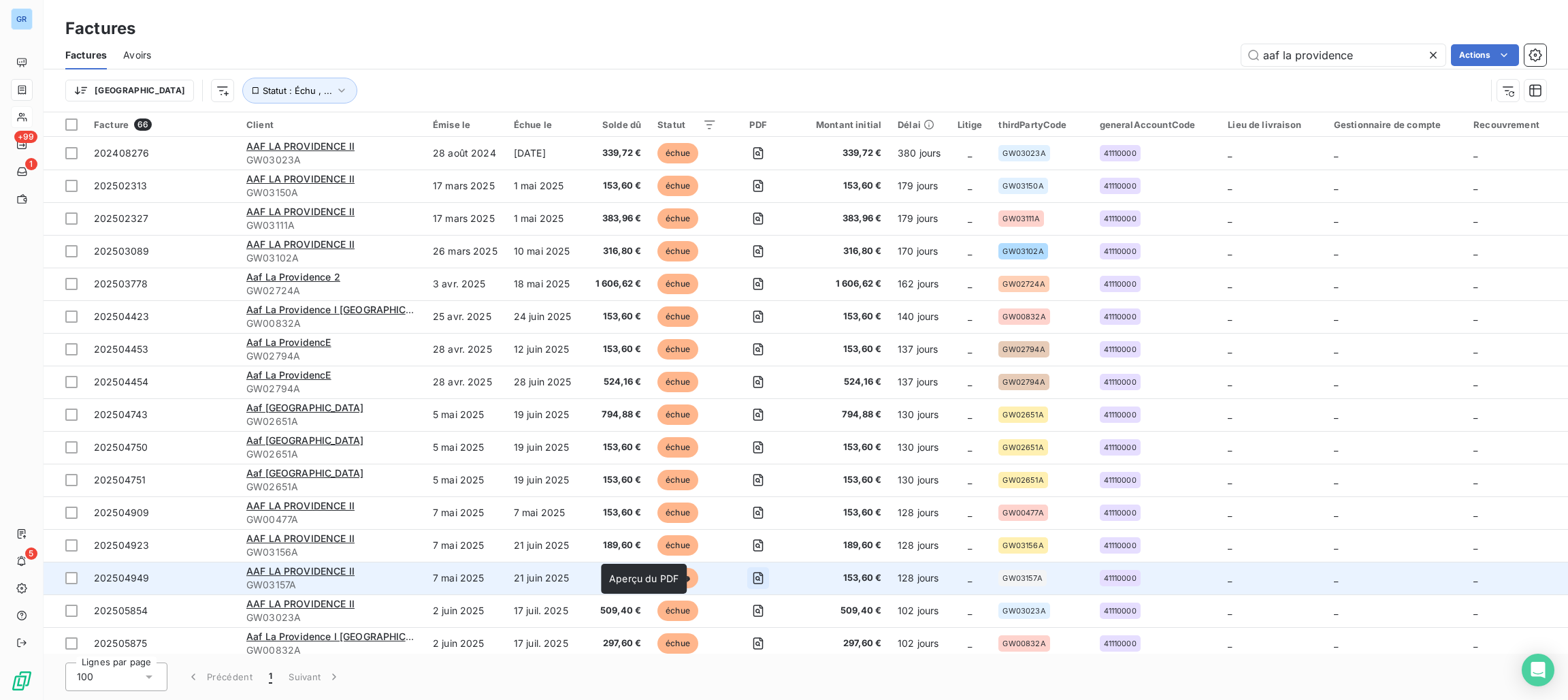
click at [755, 580] on icon "button" at bounding box center [758, 579] width 5 height 5
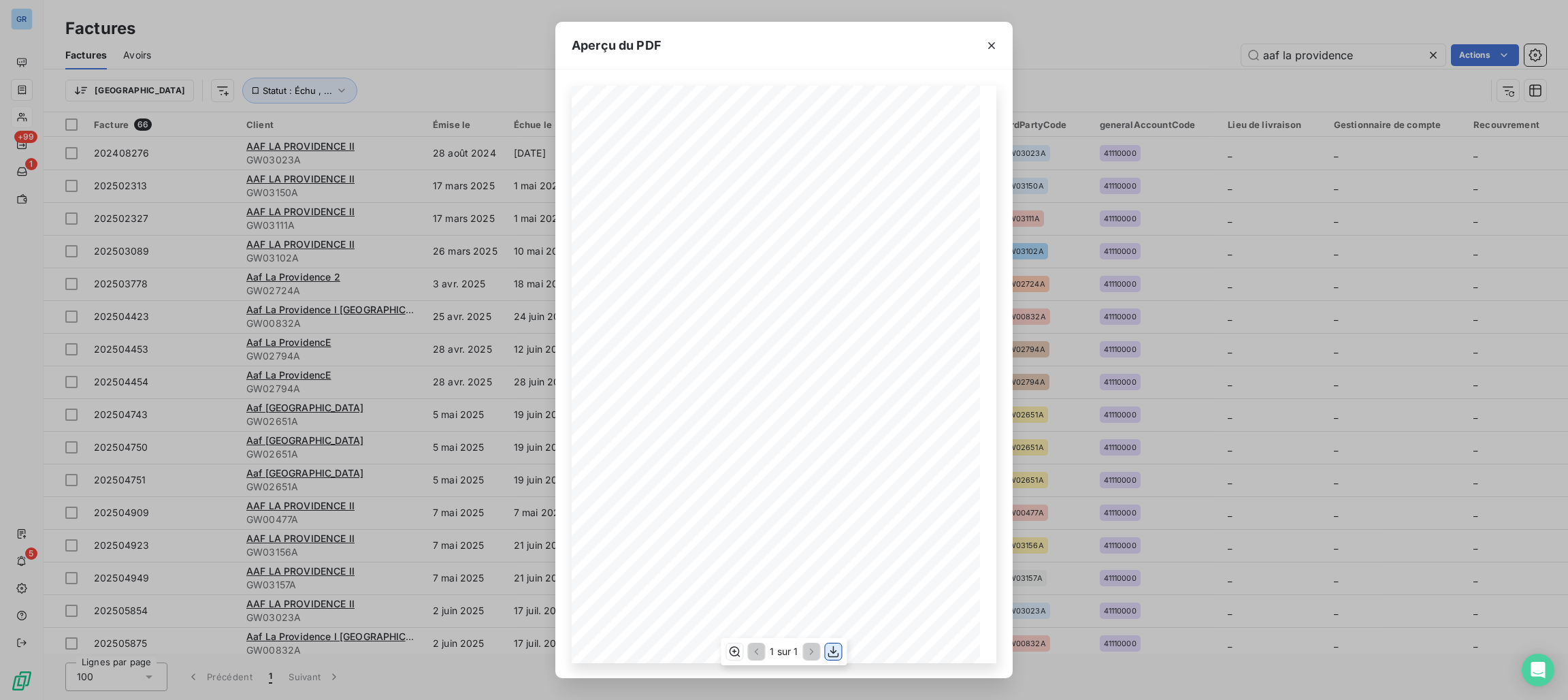
click at [832, 649] on icon "button" at bounding box center [833, 651] width 14 height 14
click at [990, 39] on icon "button" at bounding box center [991, 46] width 14 height 14
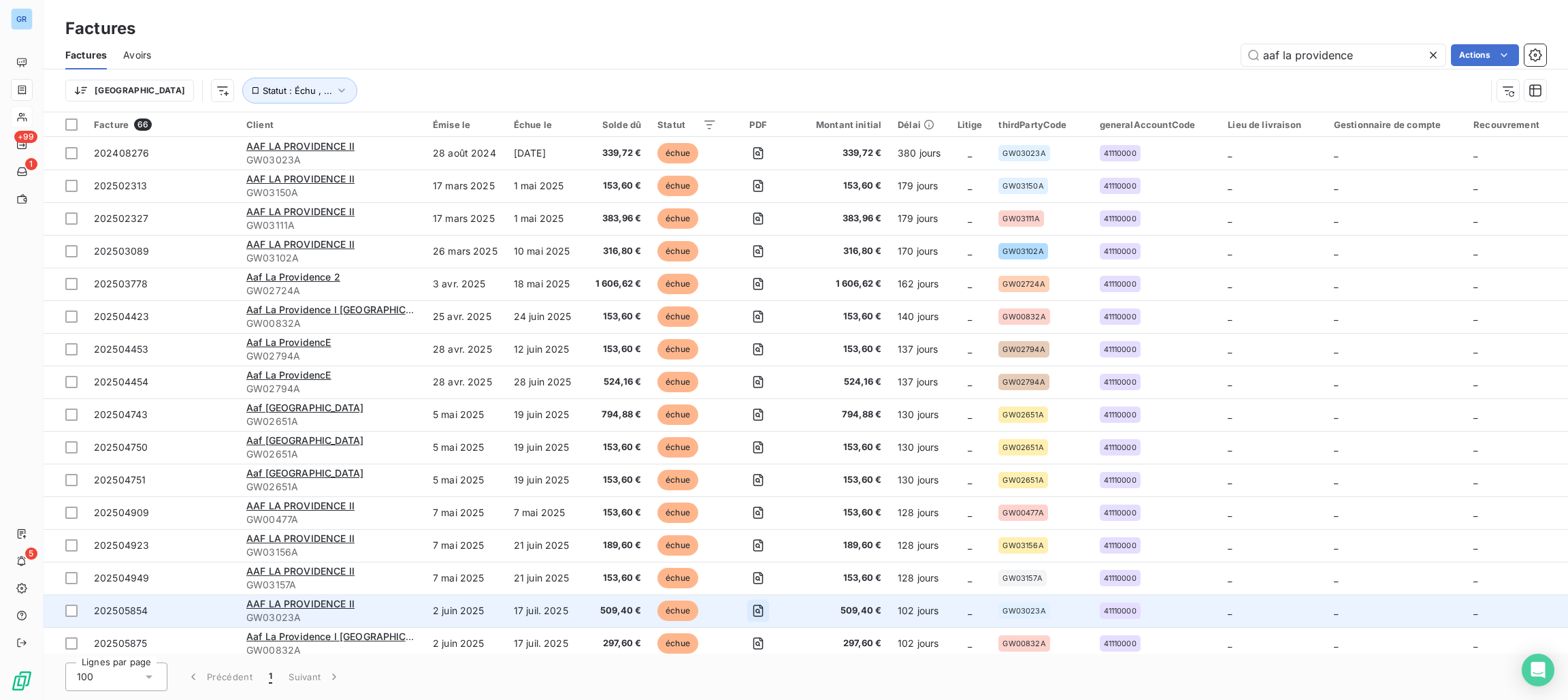
click at [751, 608] on icon "button" at bounding box center [758, 610] width 14 height 14
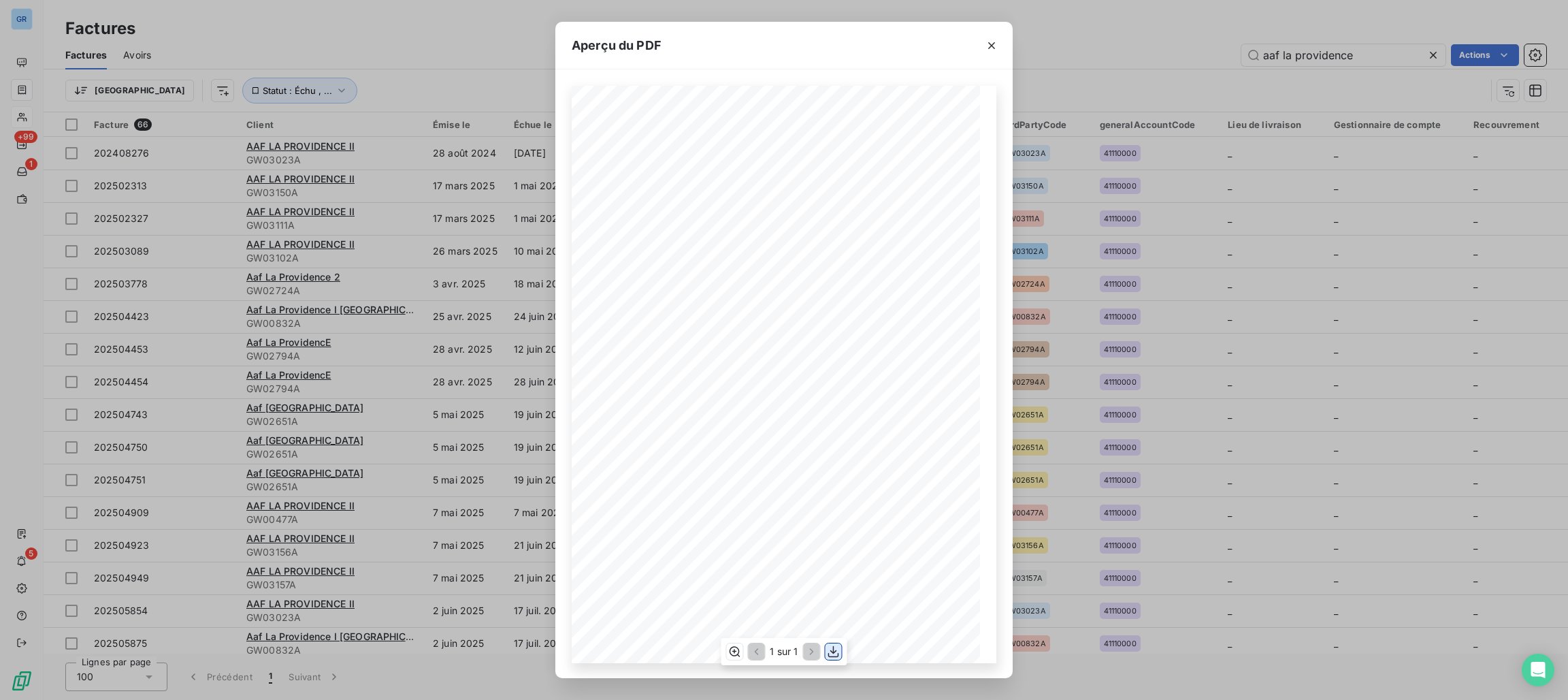
click at [828, 651] on icon "button" at bounding box center [833, 651] width 14 height 14
click at [994, 41] on icon "button" at bounding box center [991, 46] width 14 height 14
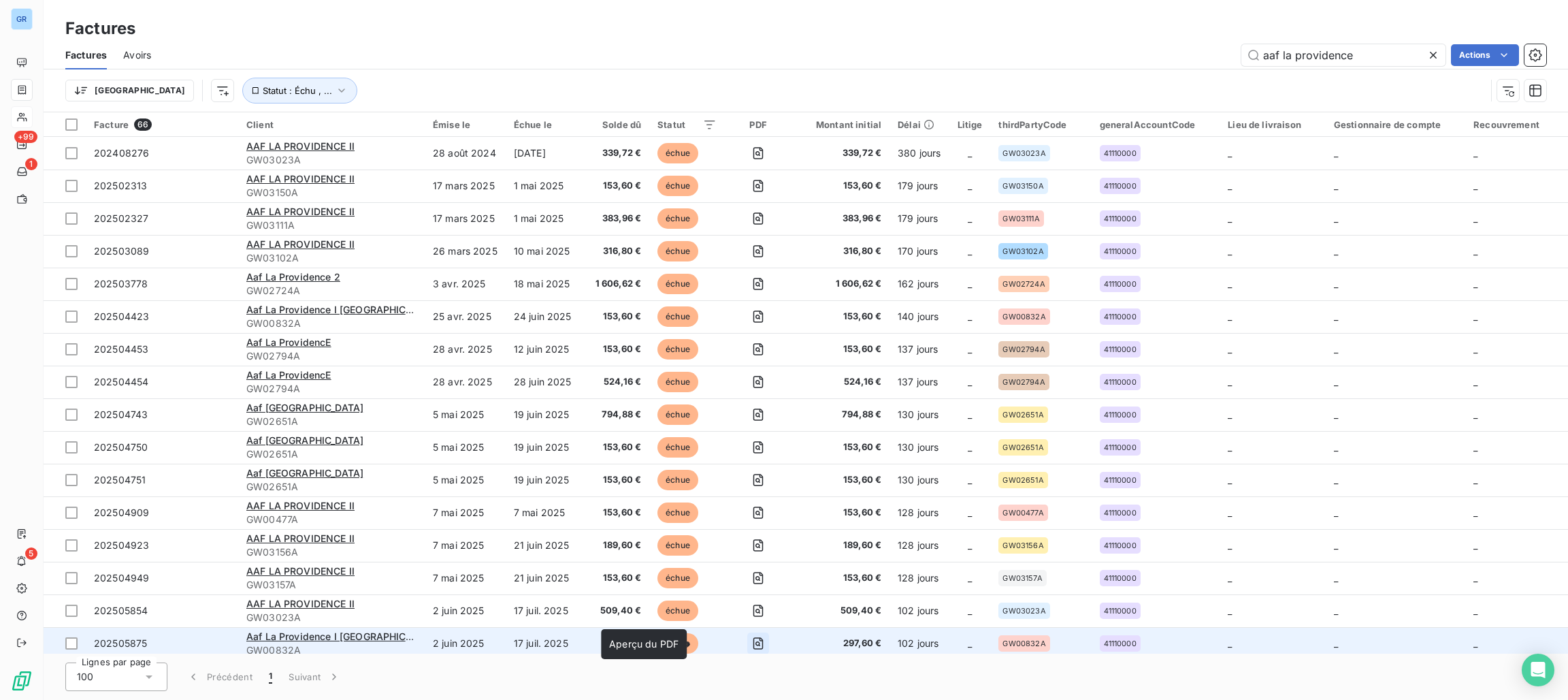
click at [751, 642] on icon "button" at bounding box center [758, 643] width 14 height 14
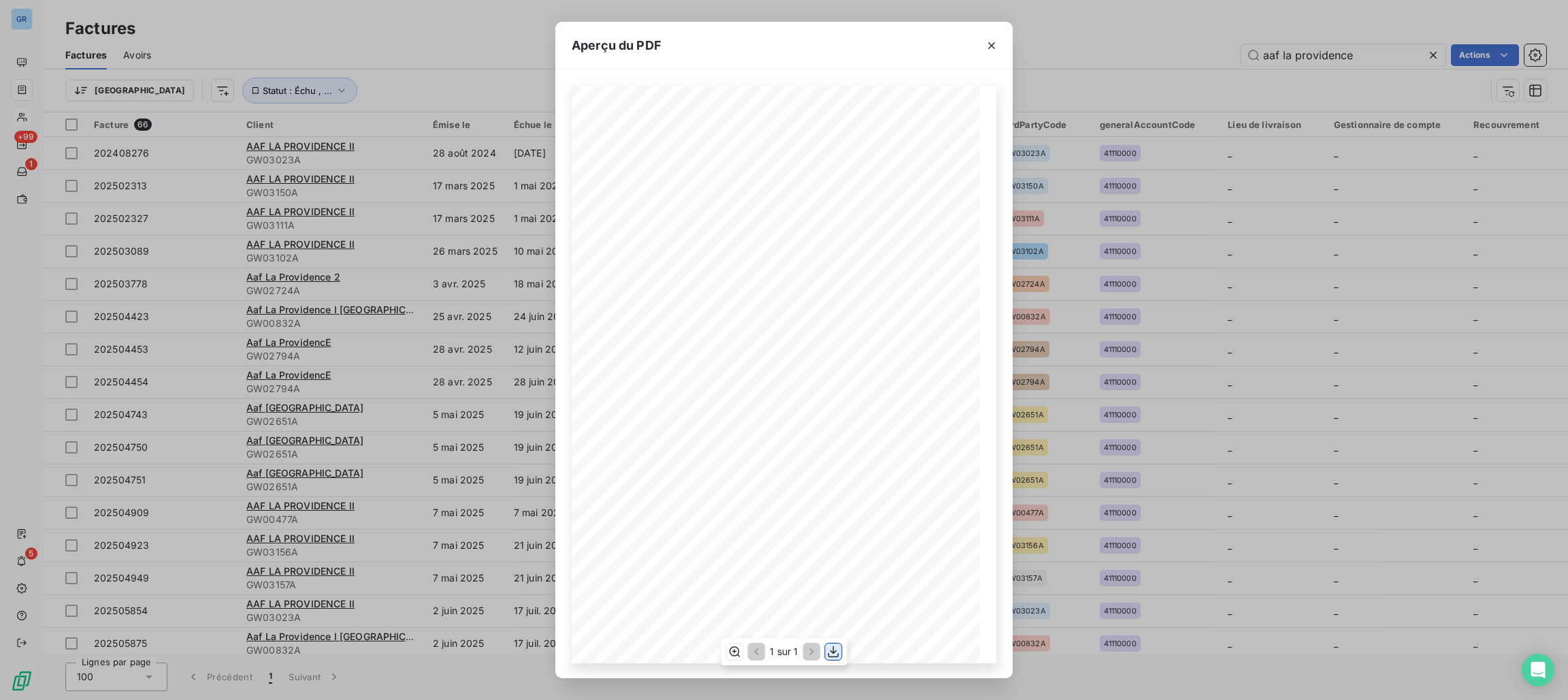
click at [828, 651] on icon "button" at bounding box center [833, 651] width 14 height 14
drag, startPoint x: 991, startPoint y: 42, endPoint x: 912, endPoint y: 137, distance: 123.6
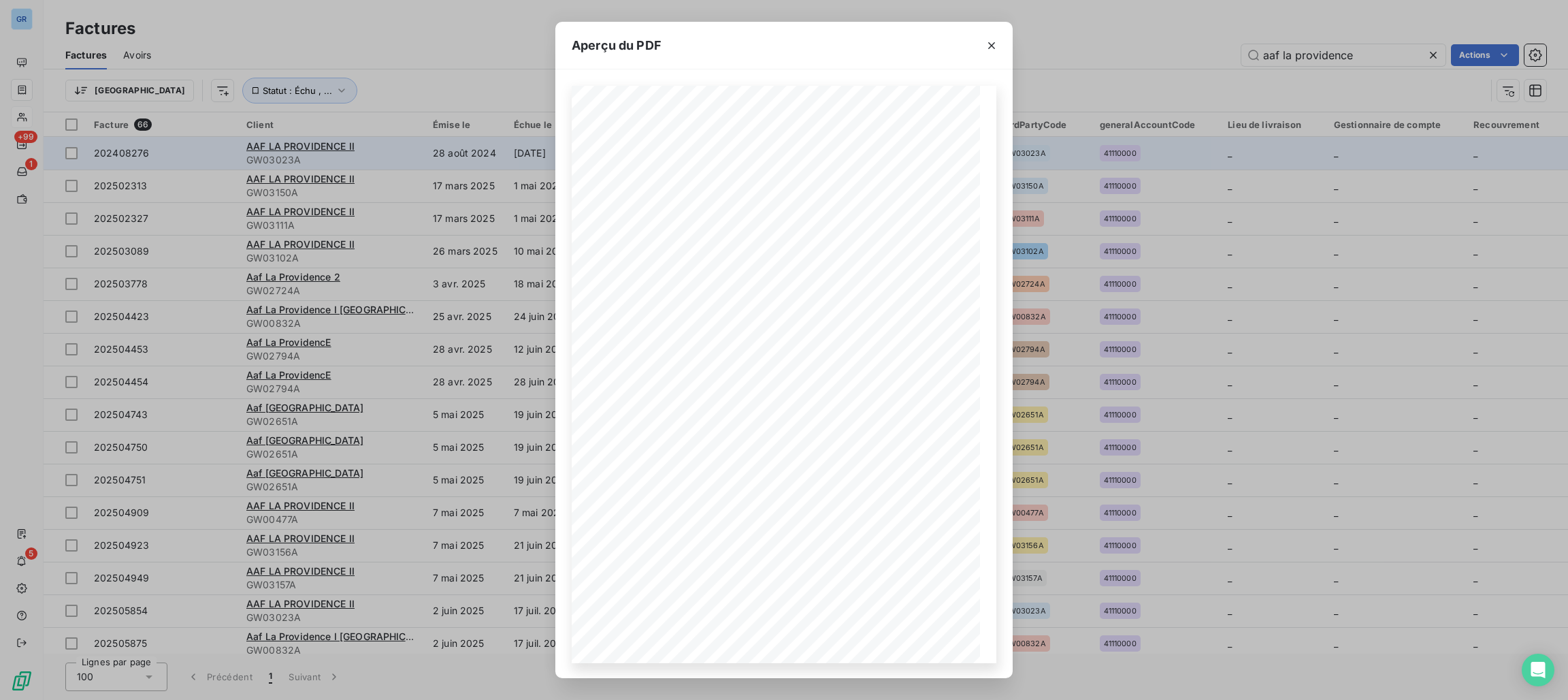
click at [991, 42] on icon "button" at bounding box center [991, 46] width 14 height 14
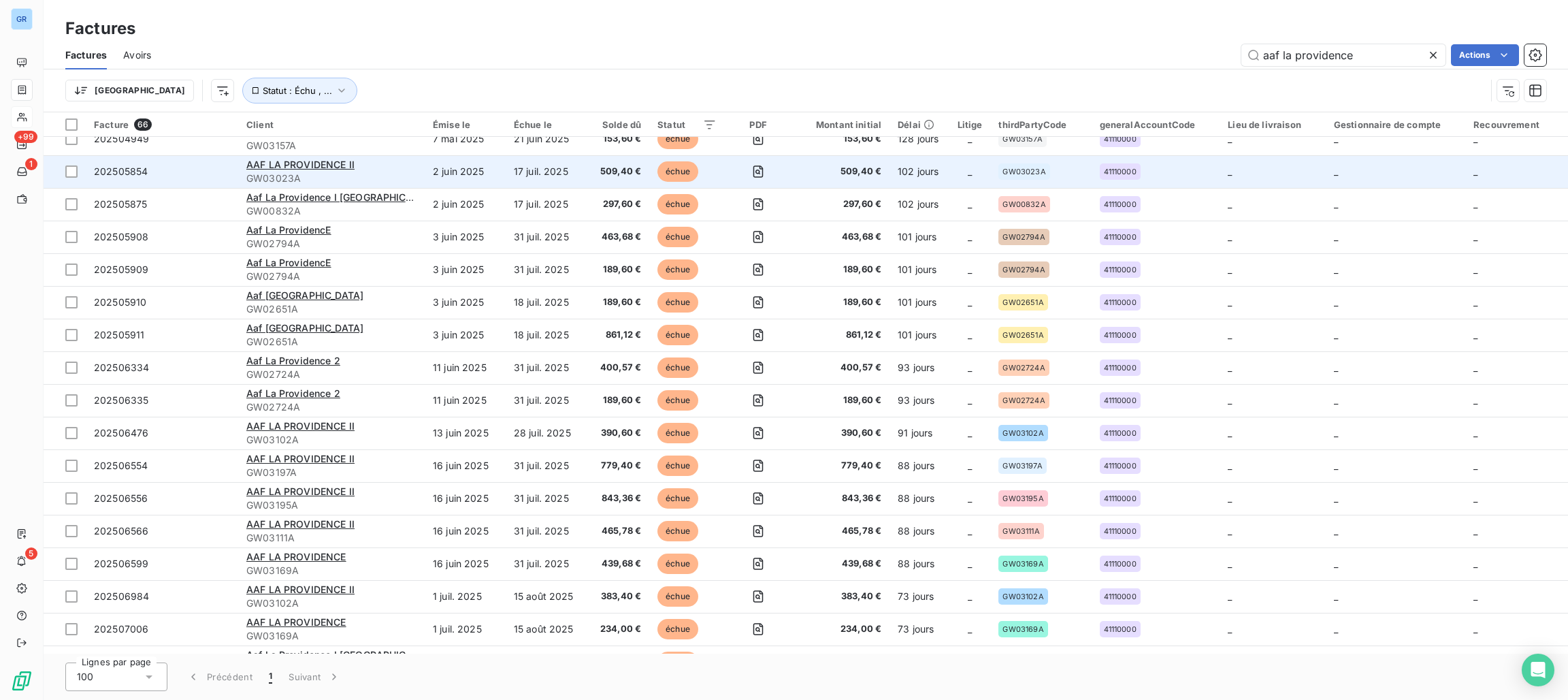
scroll to position [306, 0]
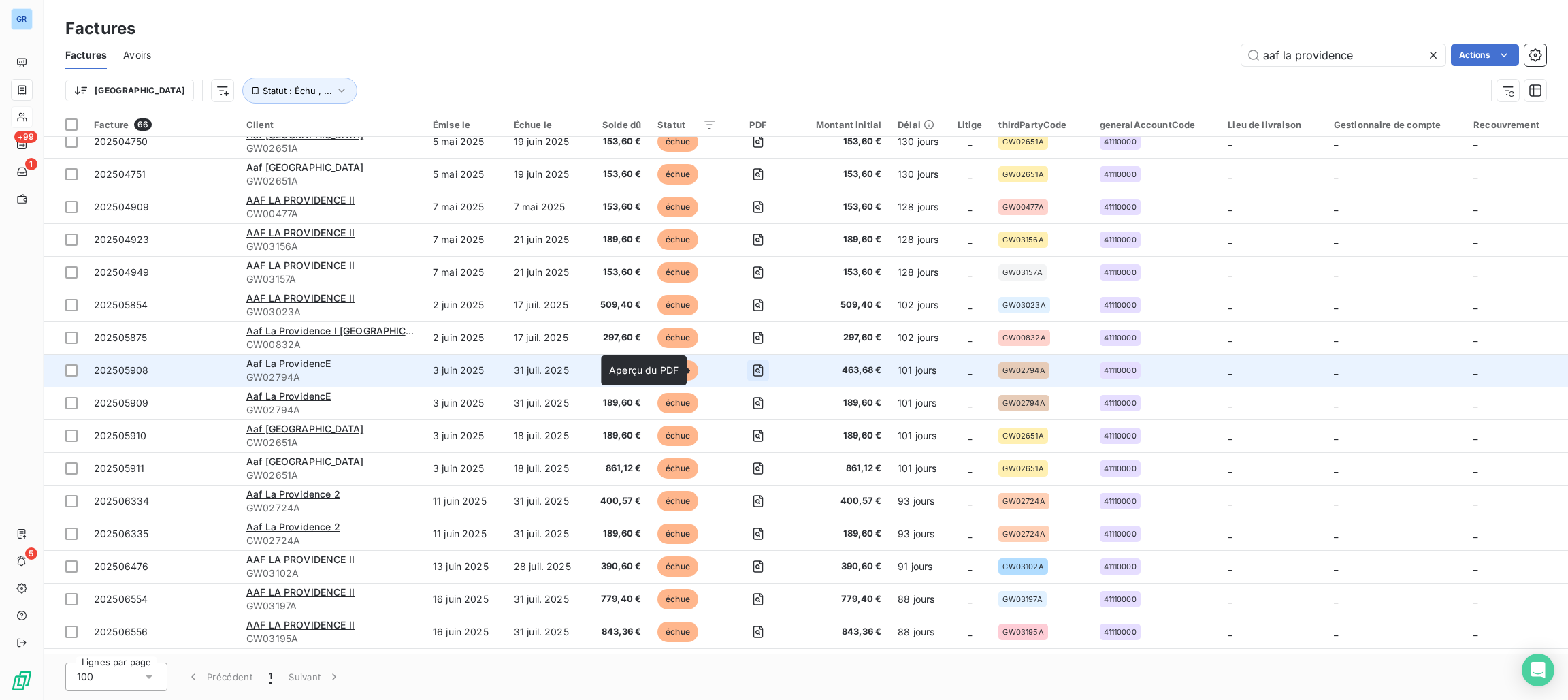
click at [751, 371] on icon "button" at bounding box center [758, 370] width 14 height 14
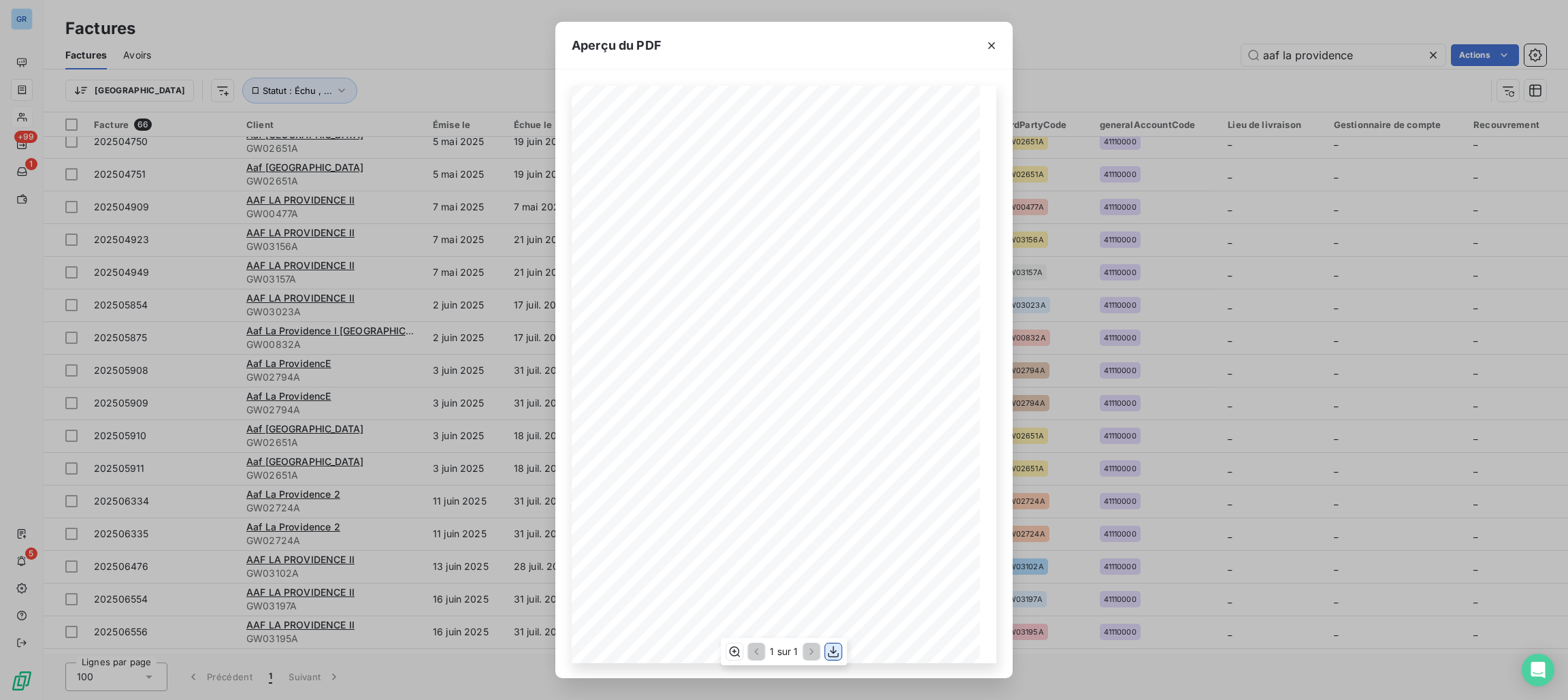
click at [835, 655] on icon "button" at bounding box center [833, 651] width 11 height 11
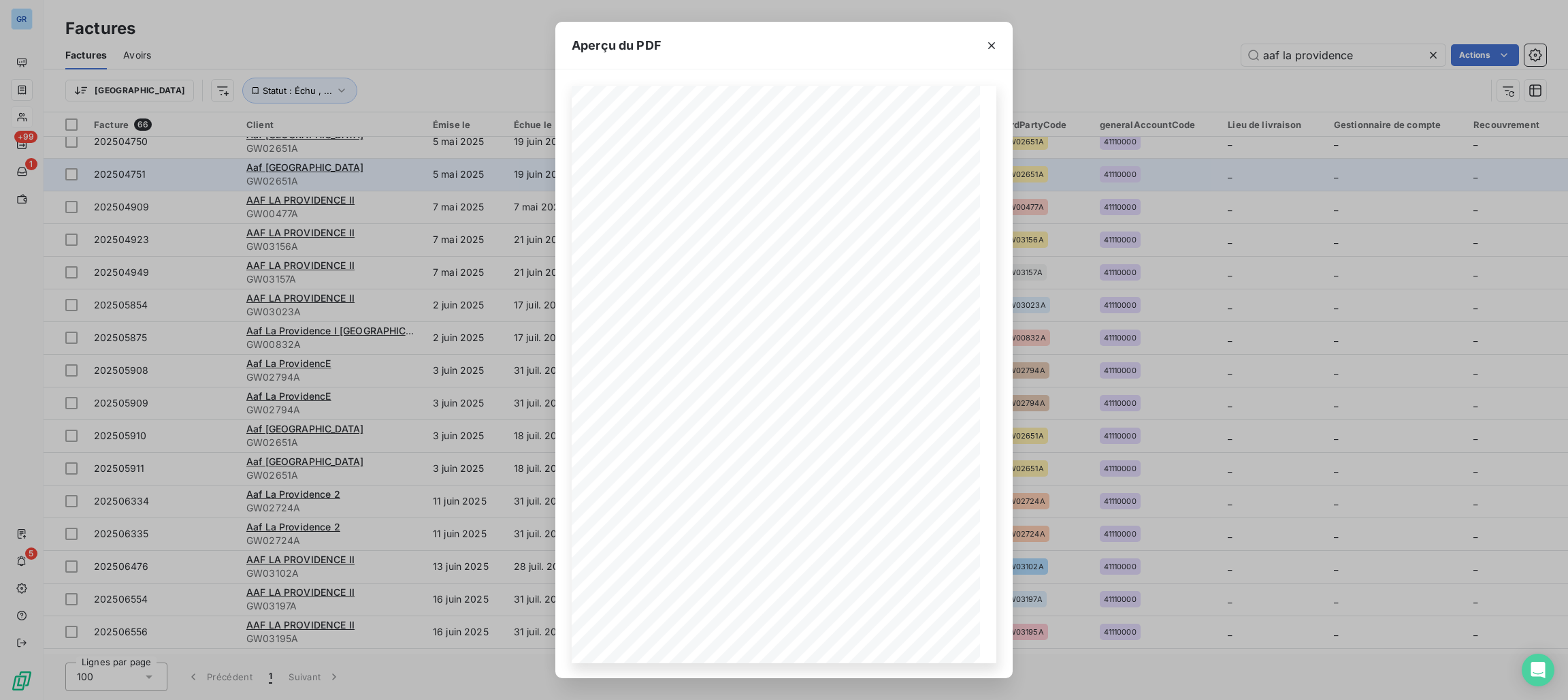
drag, startPoint x: 994, startPoint y: 51, endPoint x: 857, endPoint y: 168, distance: 180.2
click at [994, 51] on icon "button" at bounding box center [991, 46] width 14 height 14
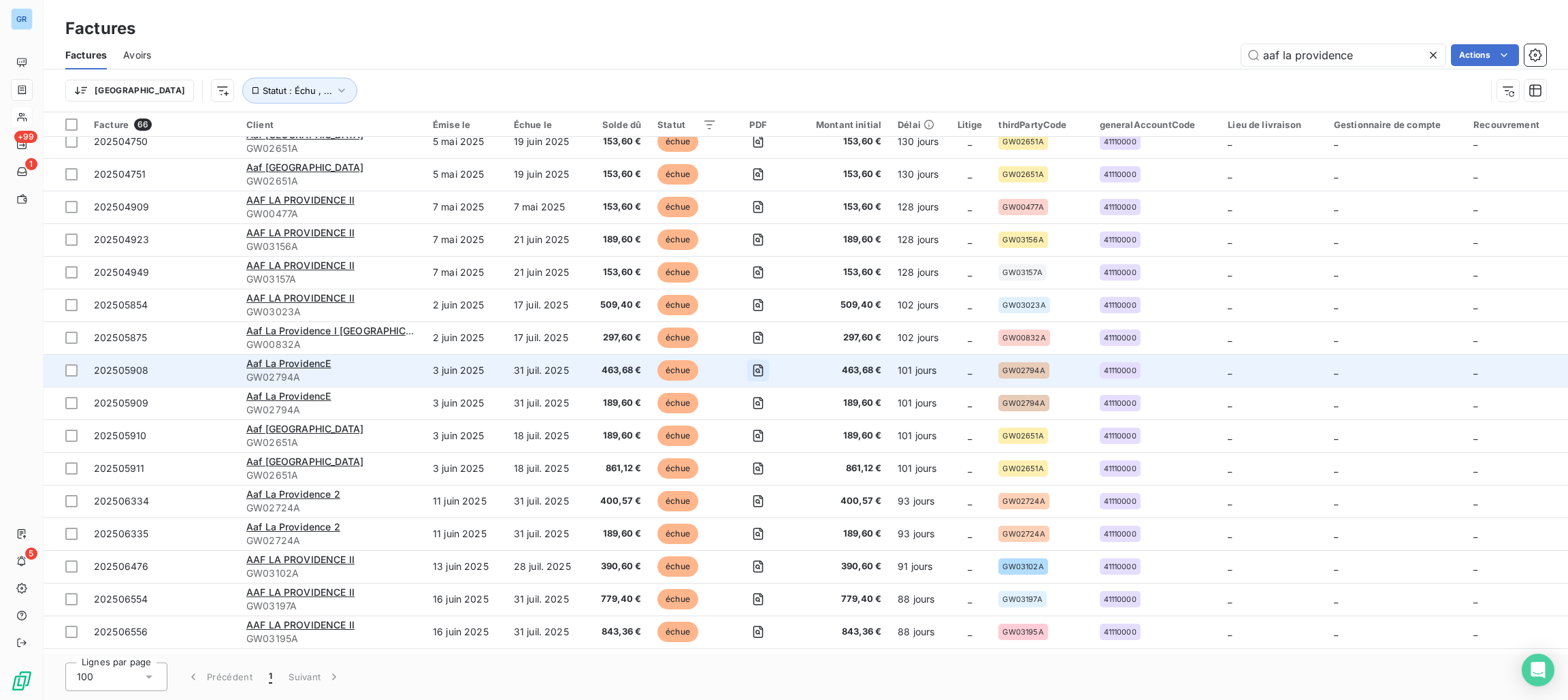
click at [755, 371] on icon "button" at bounding box center [758, 371] width 5 height 5
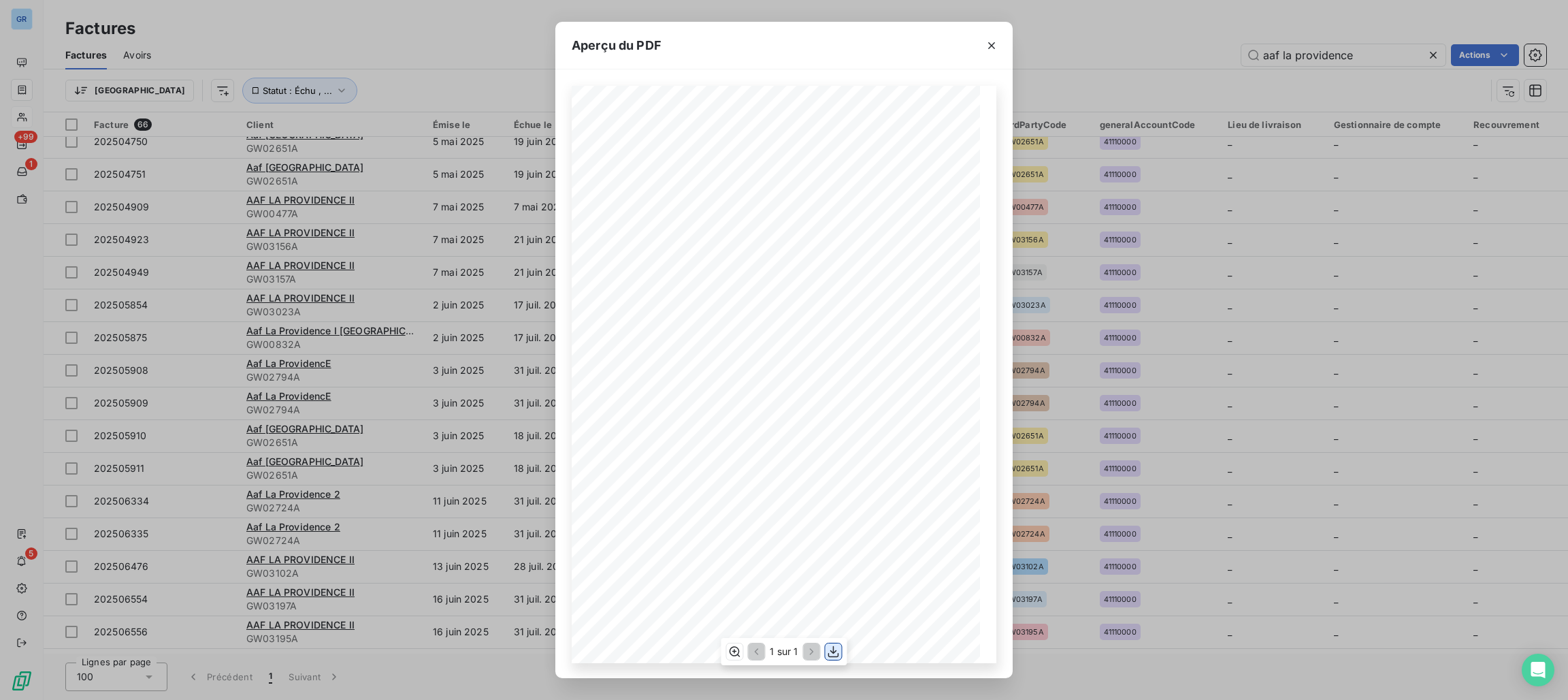
click at [835, 647] on icon "button" at bounding box center [833, 651] width 14 height 14
click at [990, 46] on icon "button" at bounding box center [991, 46] width 7 height 7
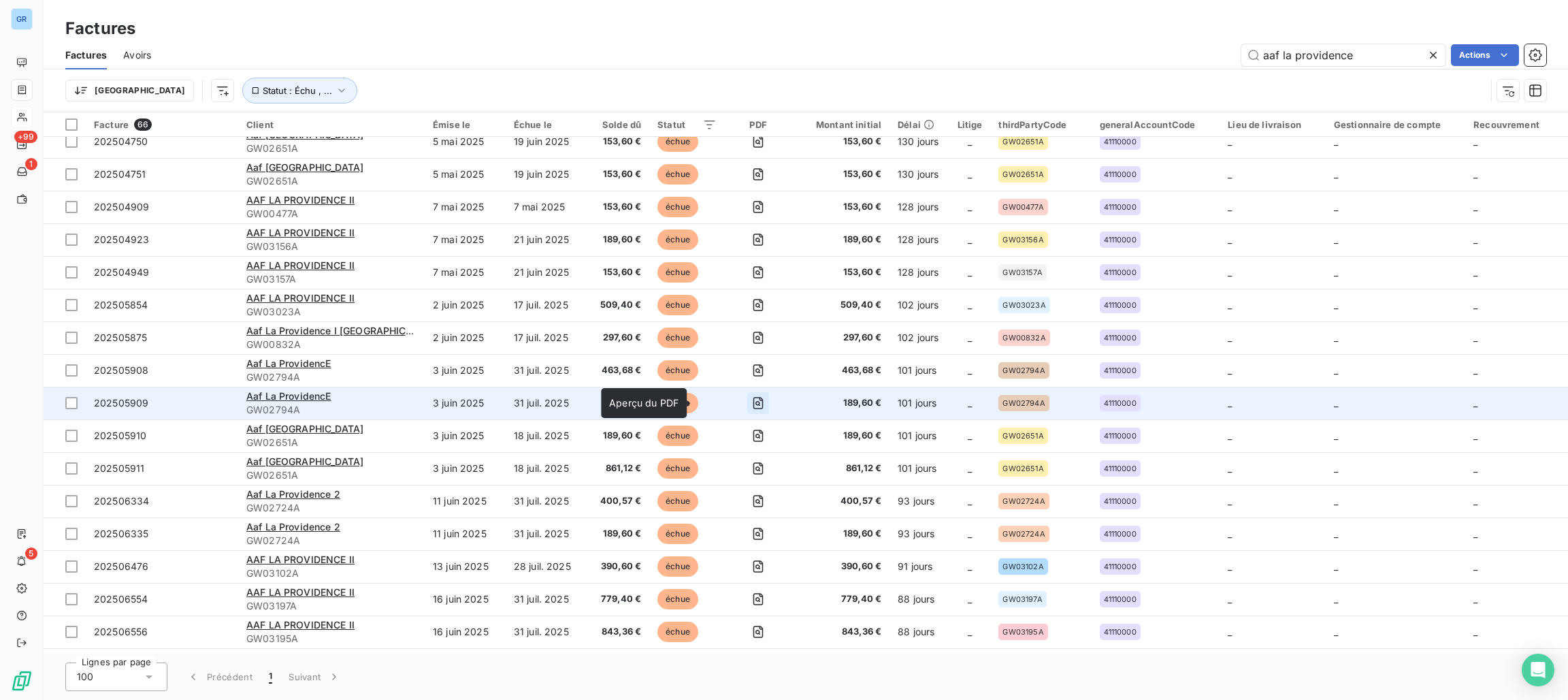
click at [751, 400] on icon "button" at bounding box center [758, 403] width 14 height 14
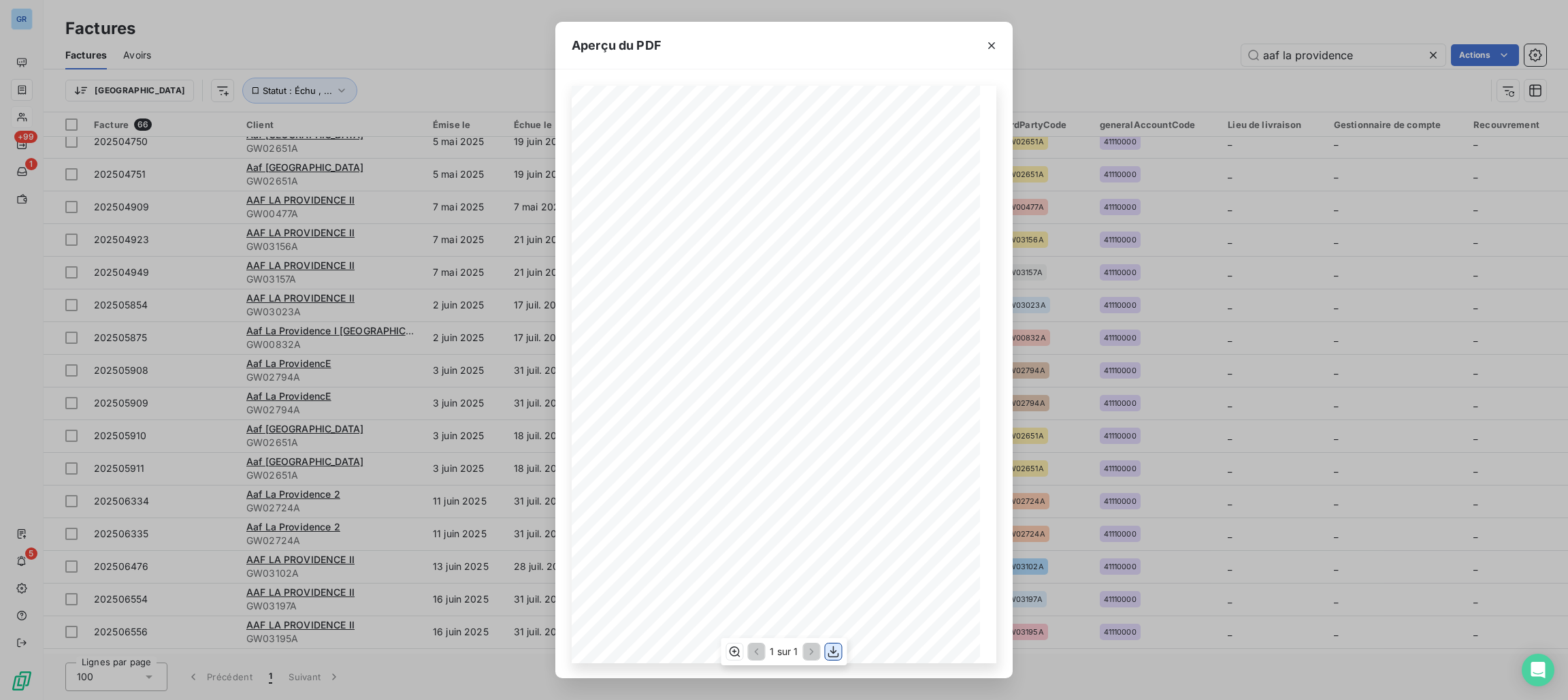
click at [832, 651] on icon "button" at bounding box center [833, 651] width 11 height 11
click at [995, 48] on icon "button" at bounding box center [991, 46] width 14 height 14
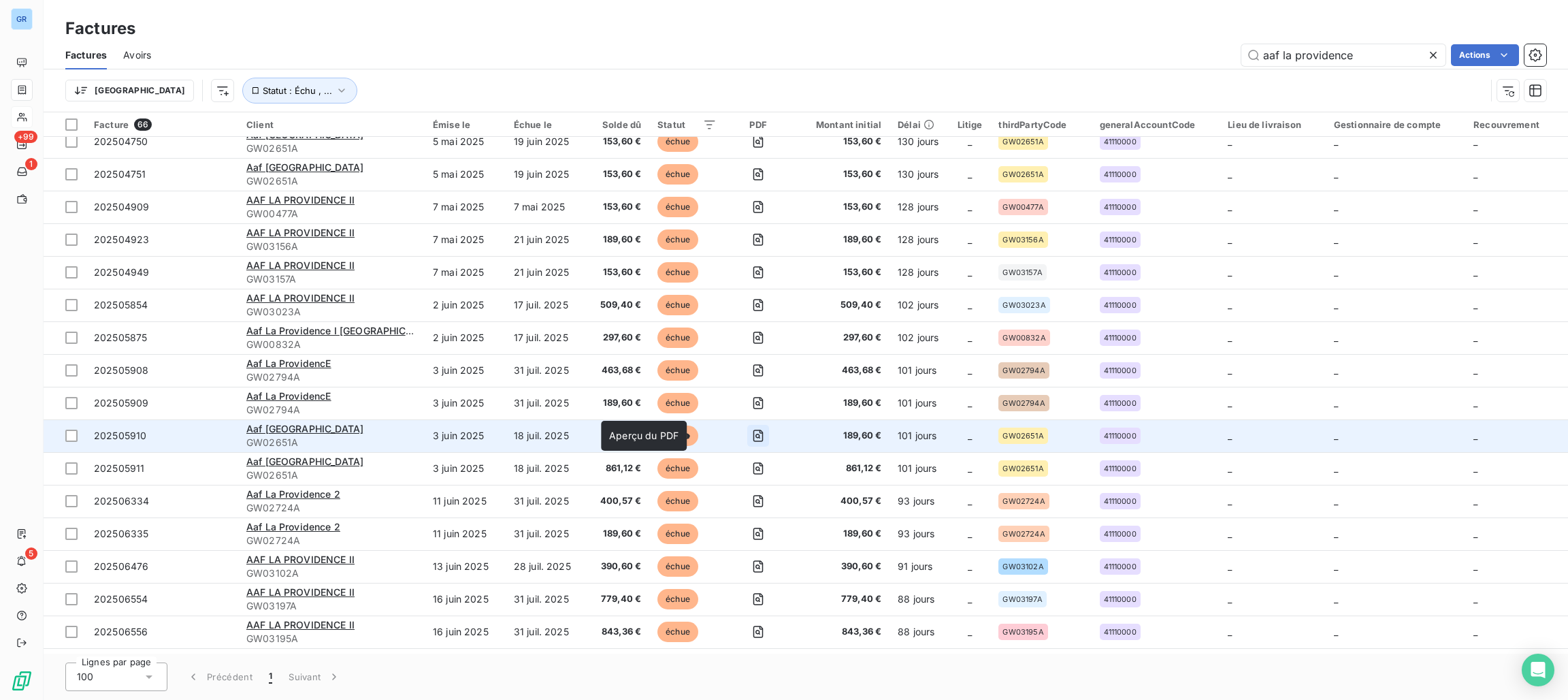
click at [751, 434] on icon "button" at bounding box center [758, 435] width 14 height 14
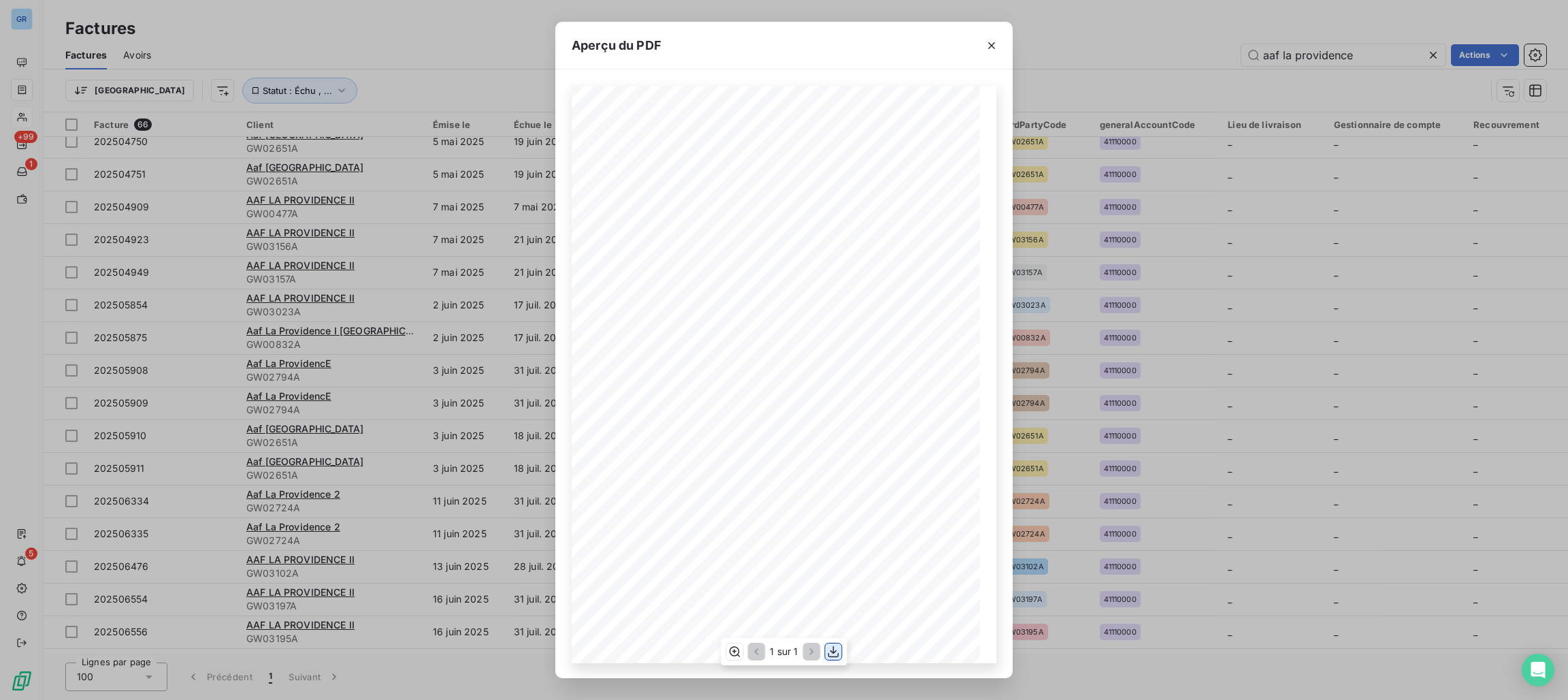
click at [837, 647] on icon "button" at bounding box center [833, 651] width 14 height 14
drag, startPoint x: 989, startPoint y: 41, endPoint x: 950, endPoint y: 57, distance: 42.2
click at [990, 41] on icon "button" at bounding box center [991, 46] width 14 height 14
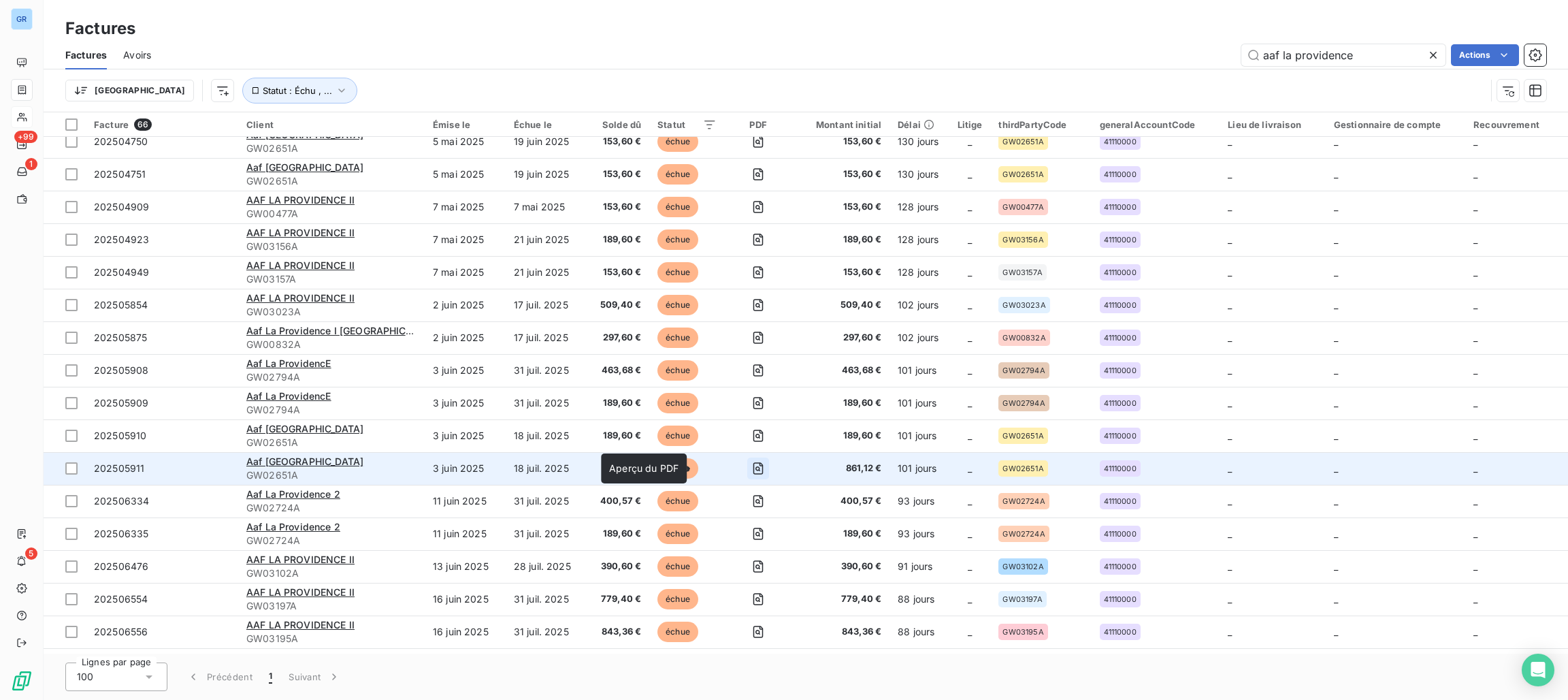
click at [751, 469] on icon "button" at bounding box center [758, 468] width 14 height 14
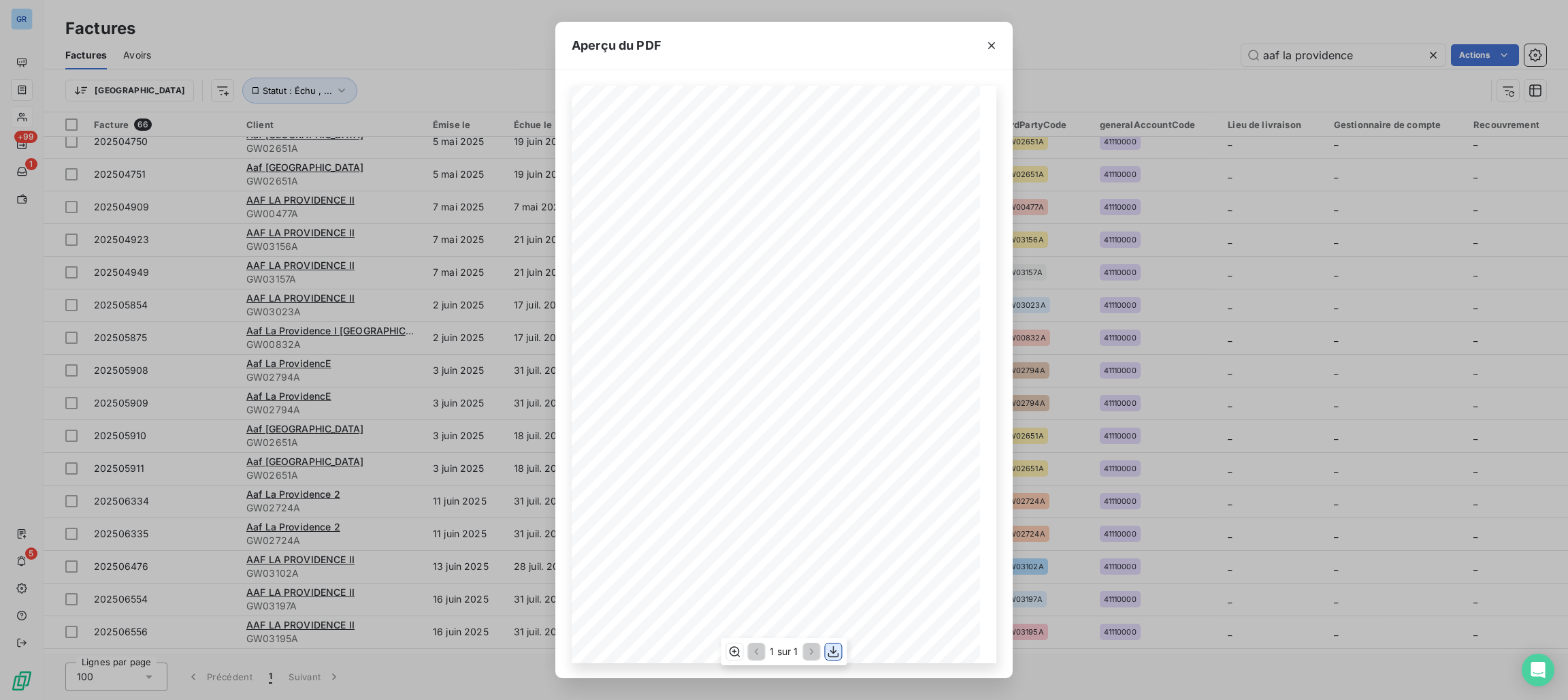
click at [832, 655] on icon "button" at bounding box center [833, 651] width 11 height 11
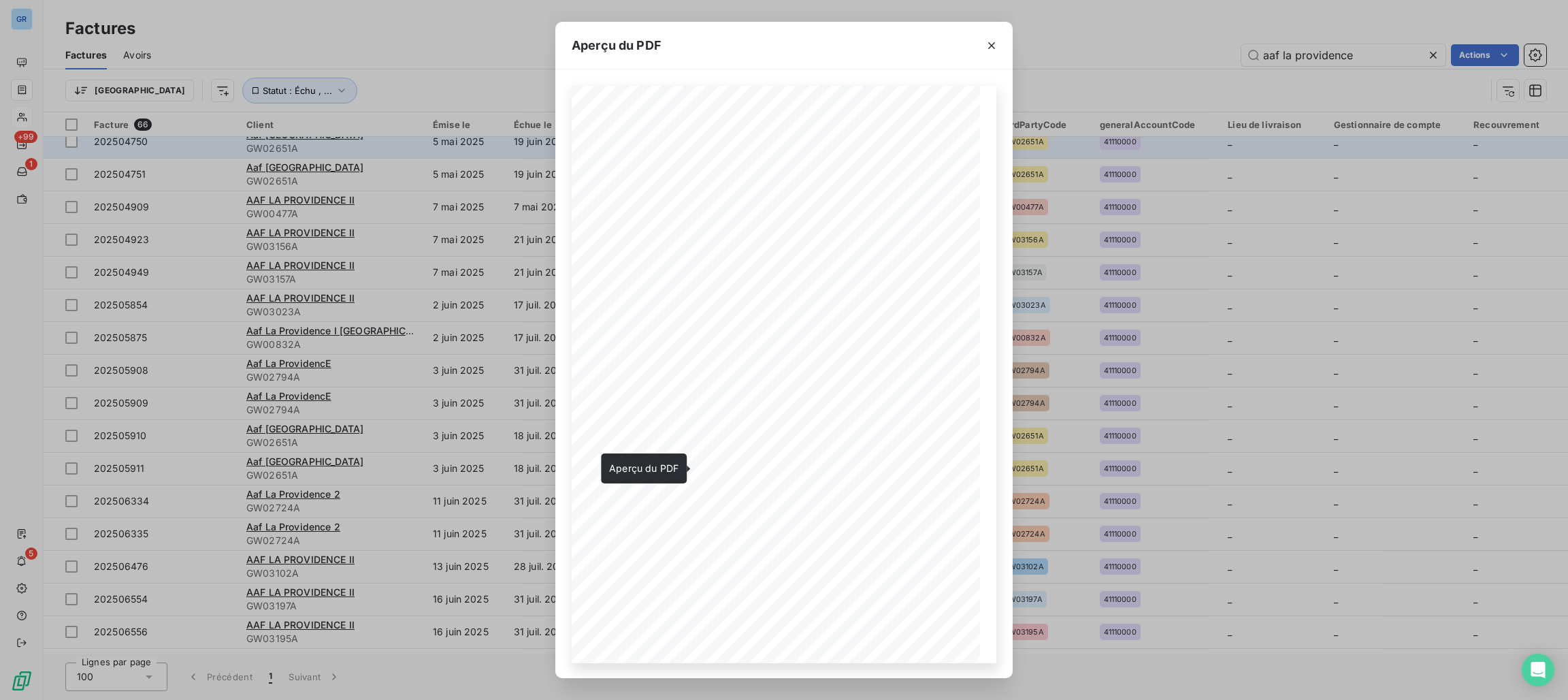
click at [991, 43] on icon "button" at bounding box center [991, 46] width 14 height 14
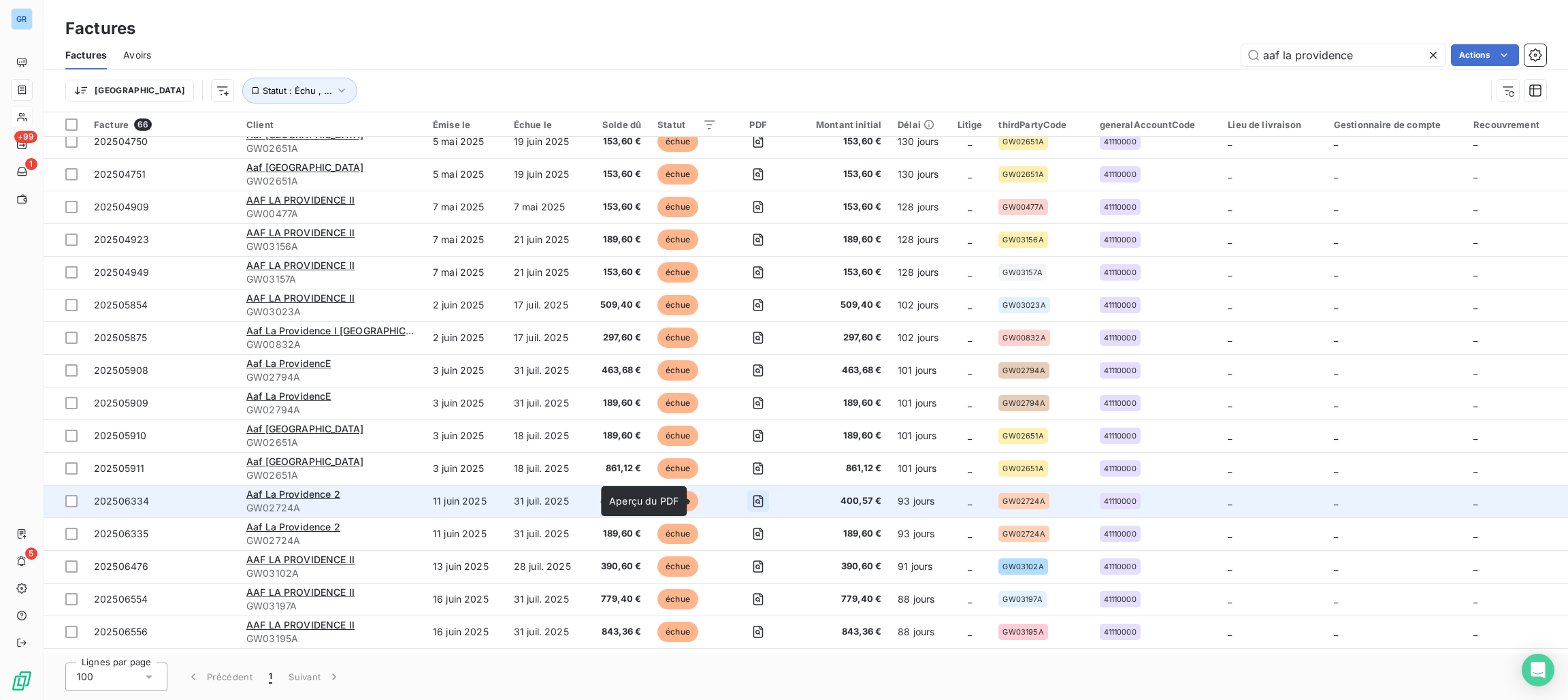
click at [753, 500] on icon "button" at bounding box center [758, 500] width 11 height 12
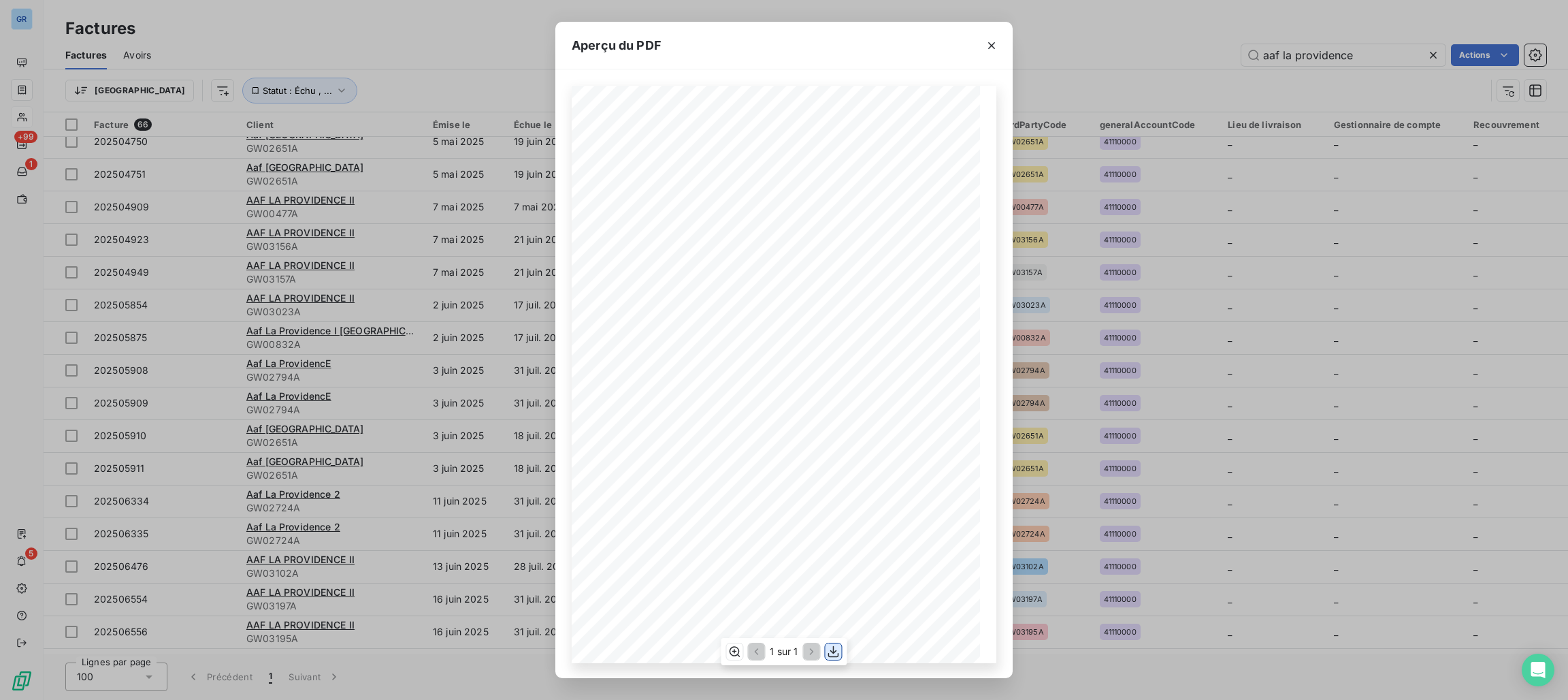
click at [833, 657] on icon "button" at bounding box center [833, 651] width 11 height 11
click at [994, 50] on icon "button" at bounding box center [991, 46] width 14 height 14
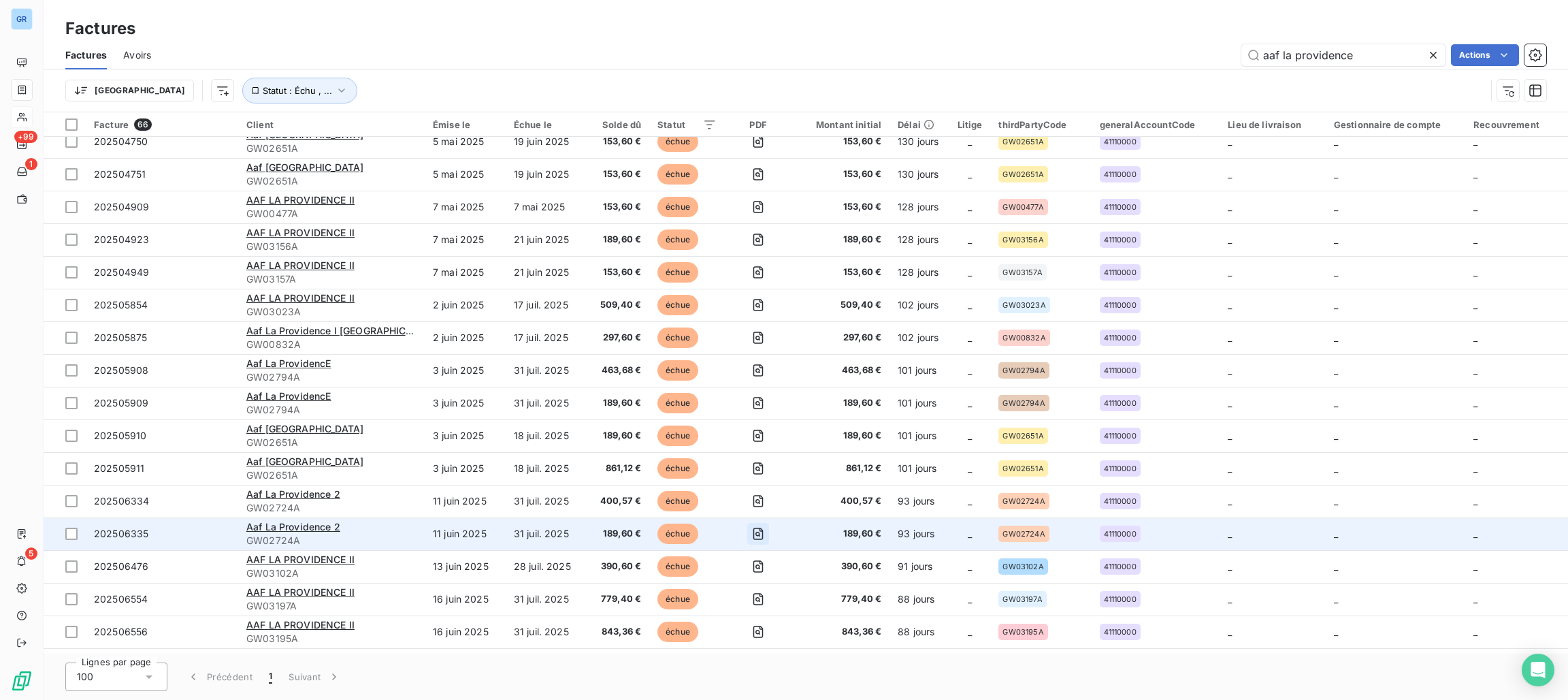
click at [751, 531] on icon "button" at bounding box center [758, 534] width 14 height 14
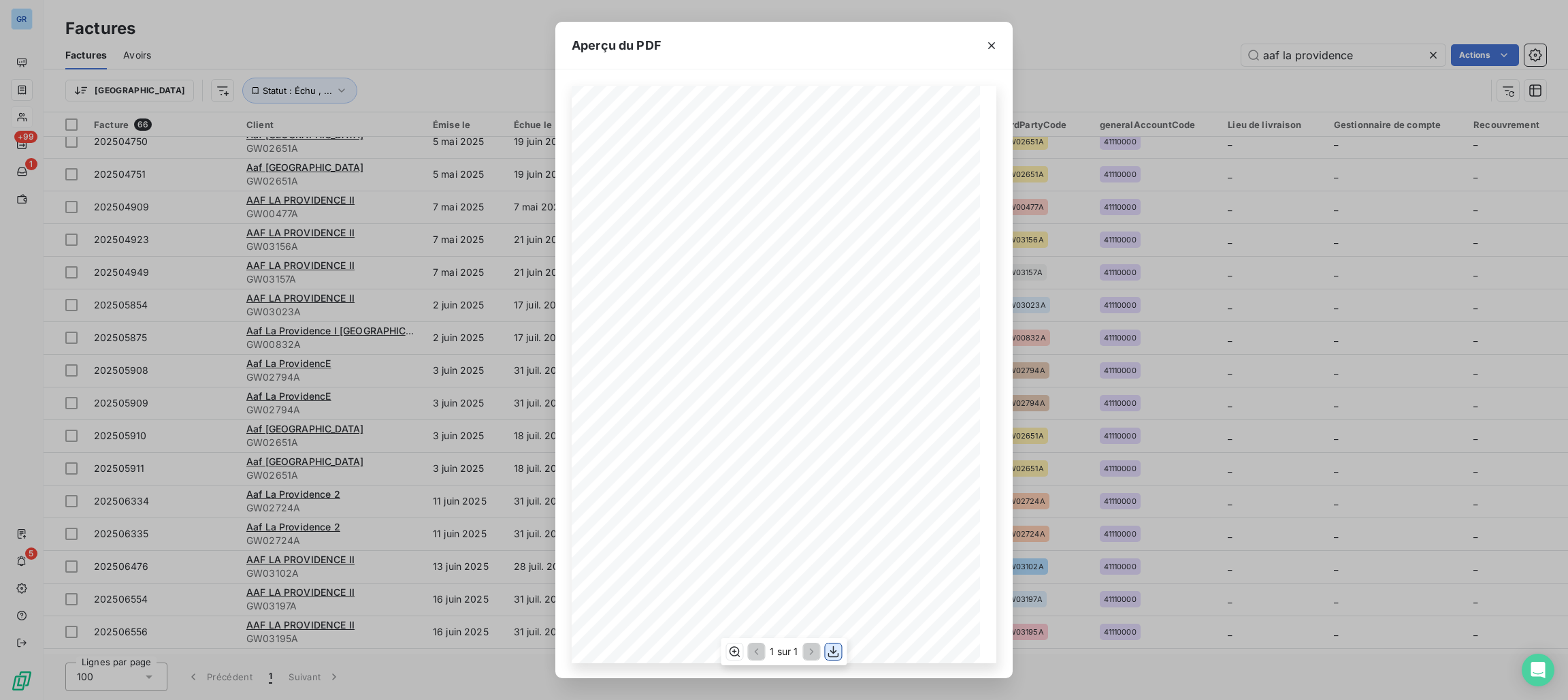
click at [828, 655] on icon "button" at bounding box center [833, 651] width 11 height 11
drag, startPoint x: 986, startPoint y: 48, endPoint x: 942, endPoint y: 89, distance: 60.1
click at [990, 46] on icon "button" at bounding box center [991, 46] width 14 height 14
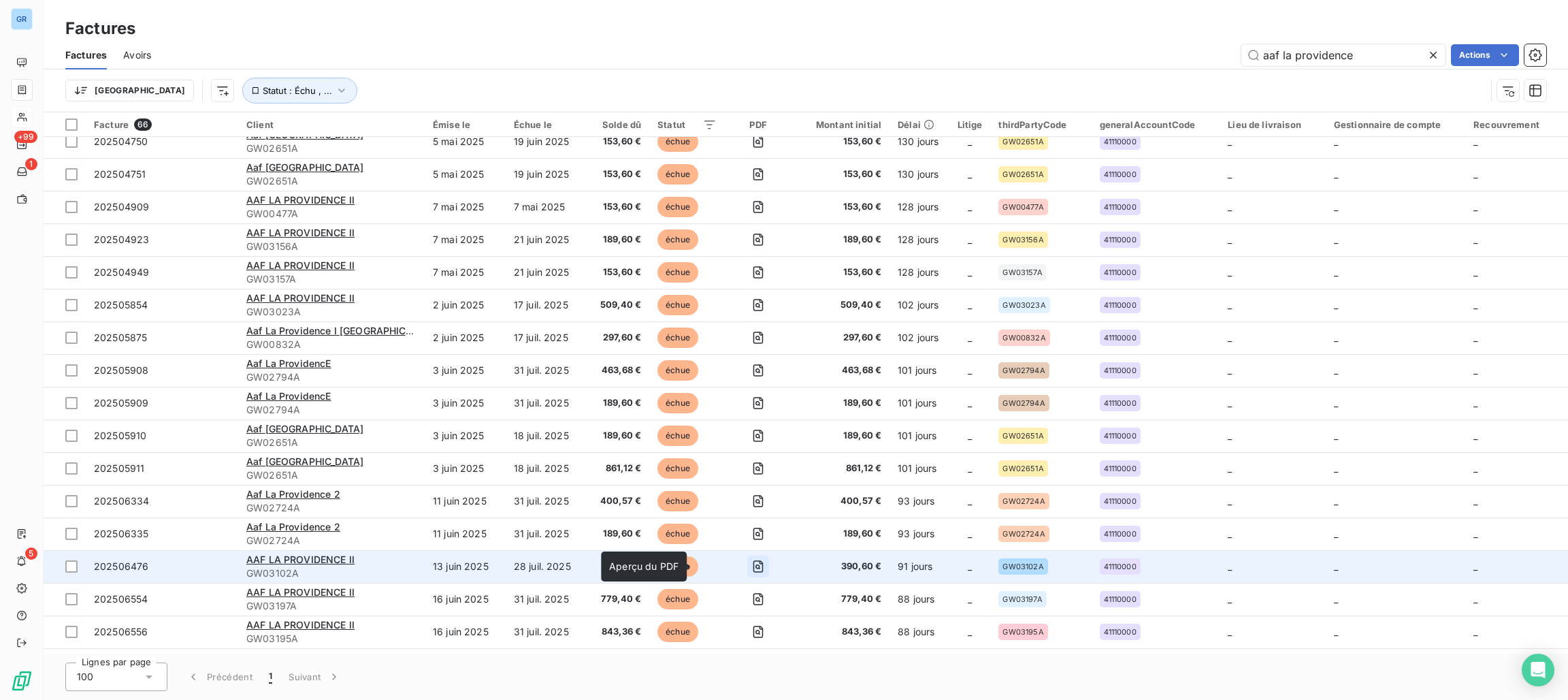
click at [753, 561] on icon "button" at bounding box center [758, 566] width 11 height 12
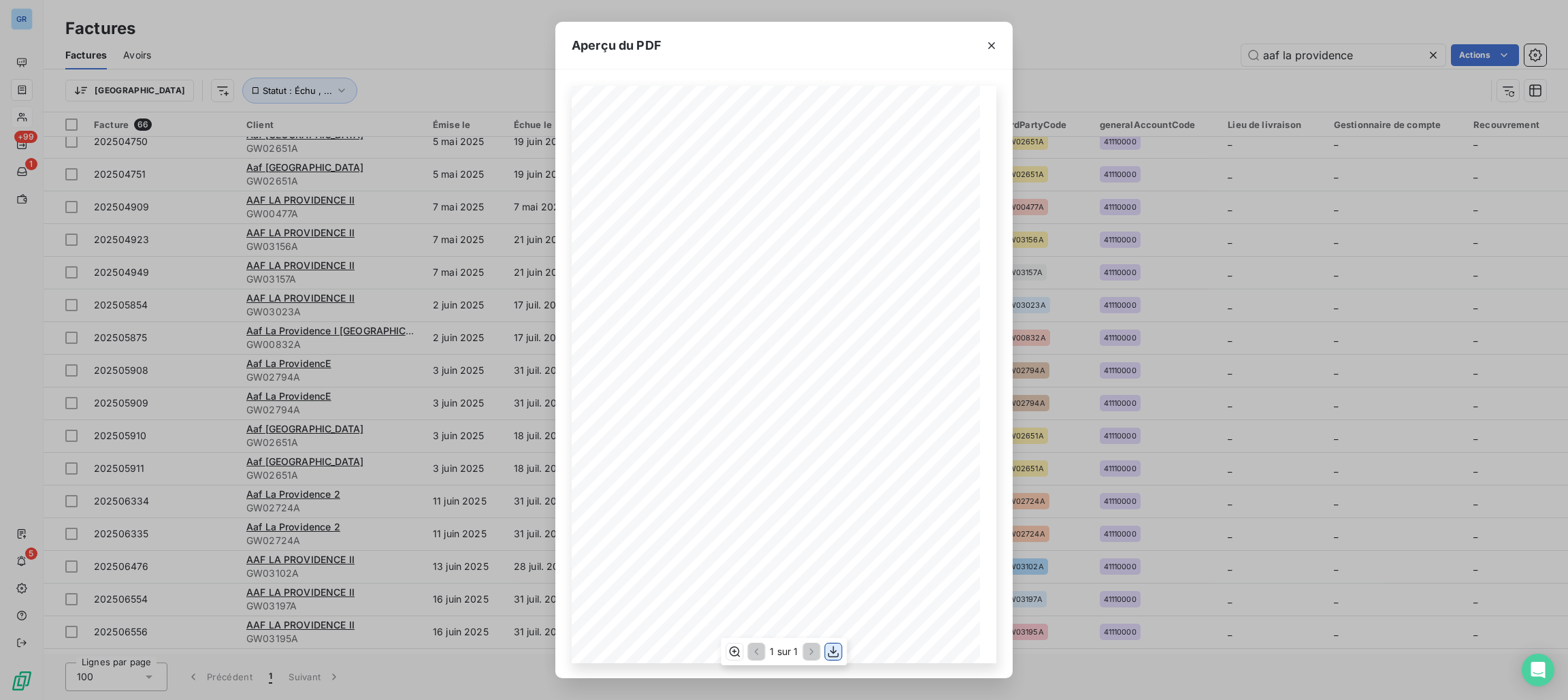
click at [834, 647] on icon "button" at bounding box center [833, 651] width 14 height 14
click at [990, 46] on icon "button" at bounding box center [991, 46] width 7 height 7
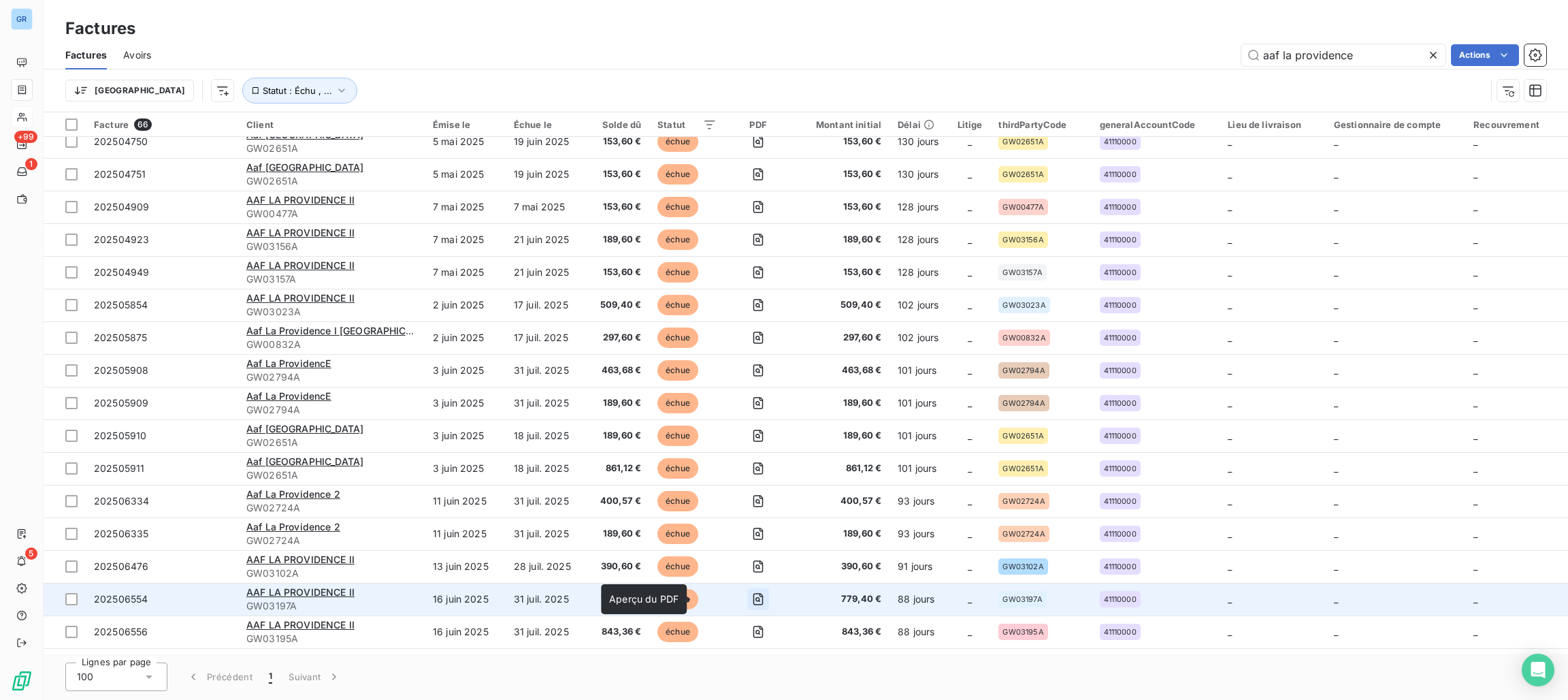
click at [751, 598] on icon "button" at bounding box center [758, 599] width 14 height 14
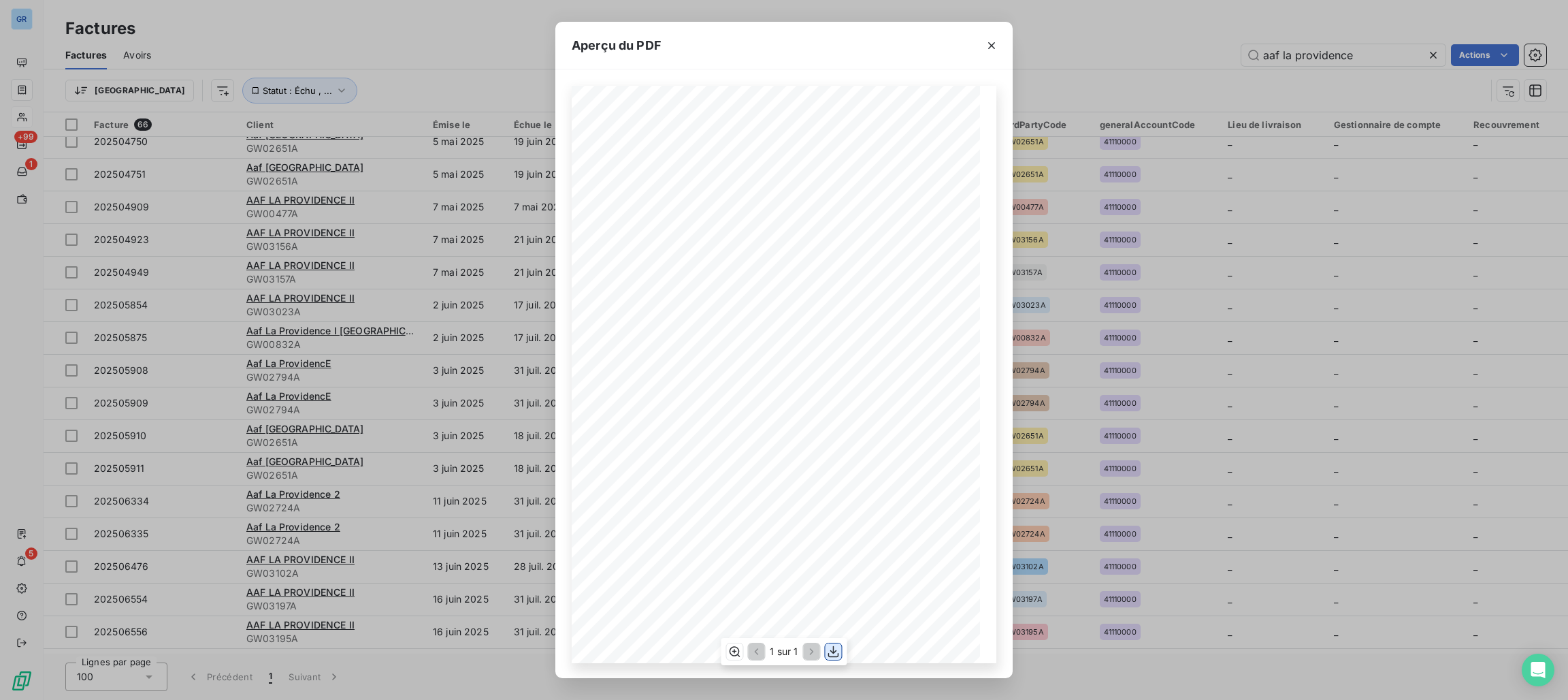
click at [834, 653] on icon "button" at bounding box center [833, 651] width 14 height 14
click at [997, 41] on icon "button" at bounding box center [991, 46] width 14 height 14
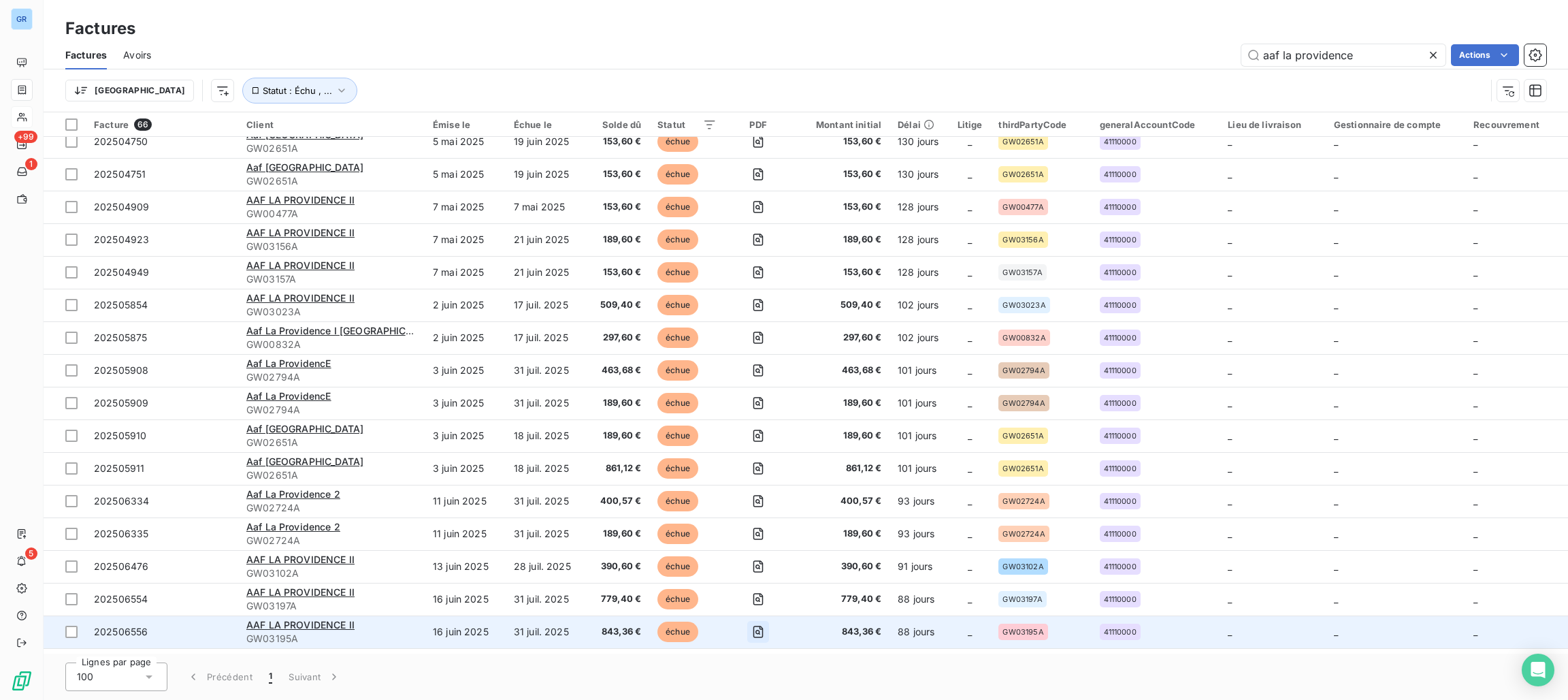
click at [753, 626] on icon "button" at bounding box center [758, 632] width 11 height 12
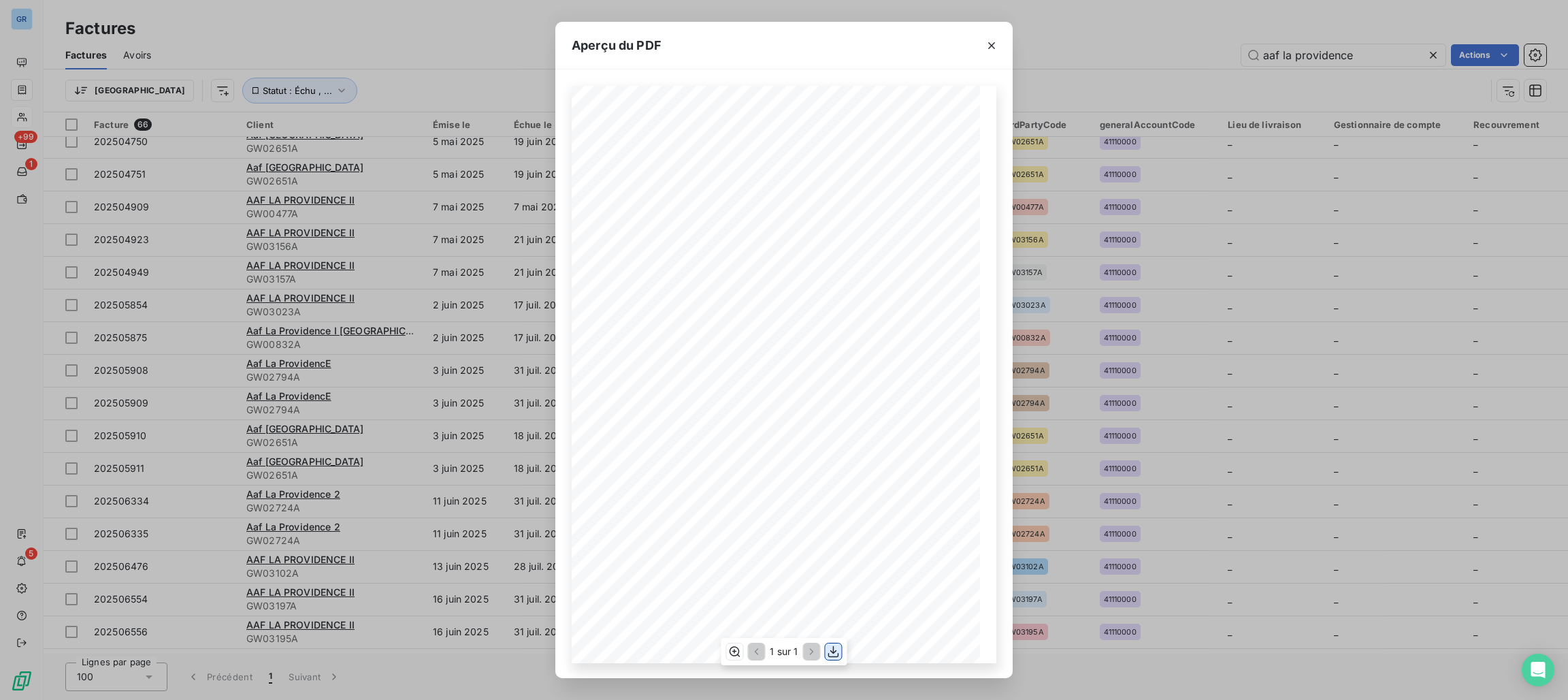
click at [841, 647] on button "button" at bounding box center [833, 651] width 16 height 16
drag, startPoint x: 994, startPoint y: 49, endPoint x: 983, endPoint y: 95, distance: 47.3
click at [994, 49] on icon "button" at bounding box center [991, 46] width 14 height 14
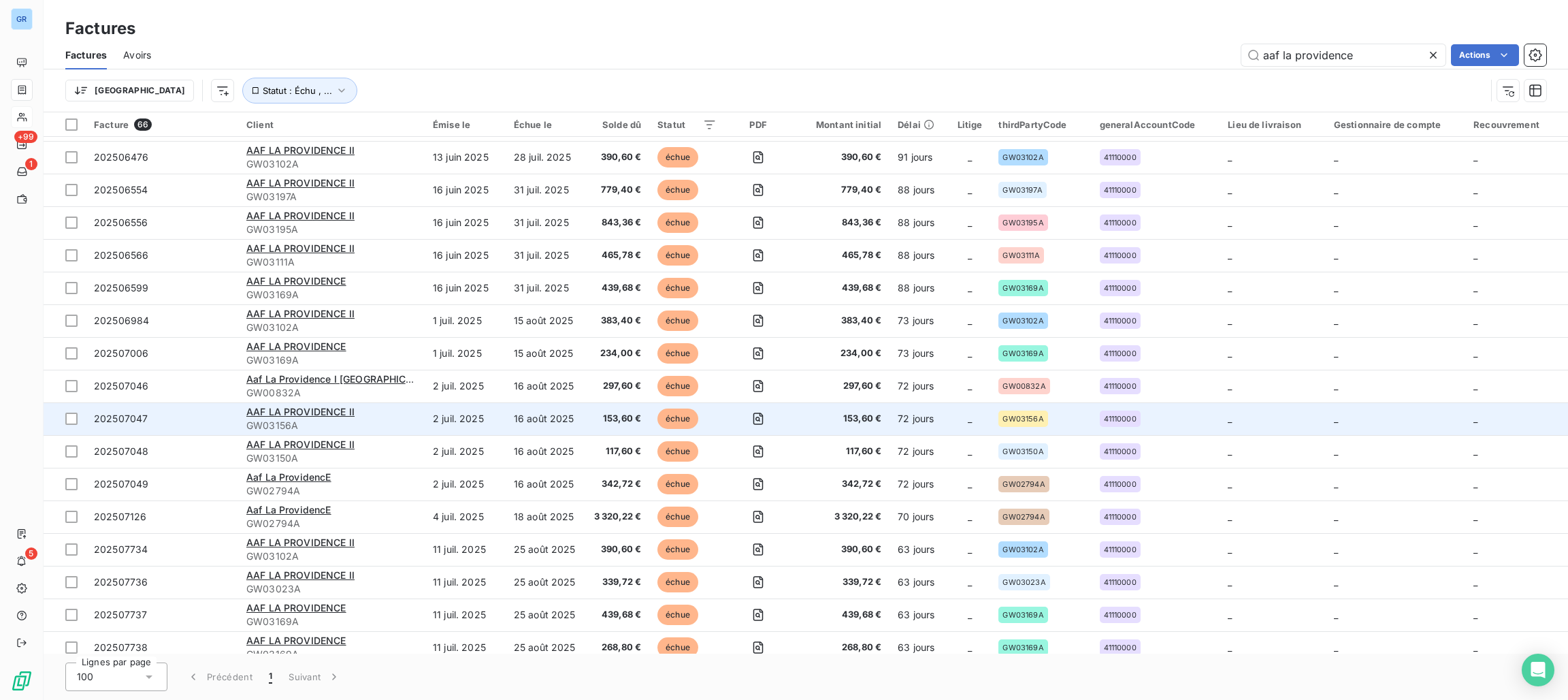
scroll to position [817, 0]
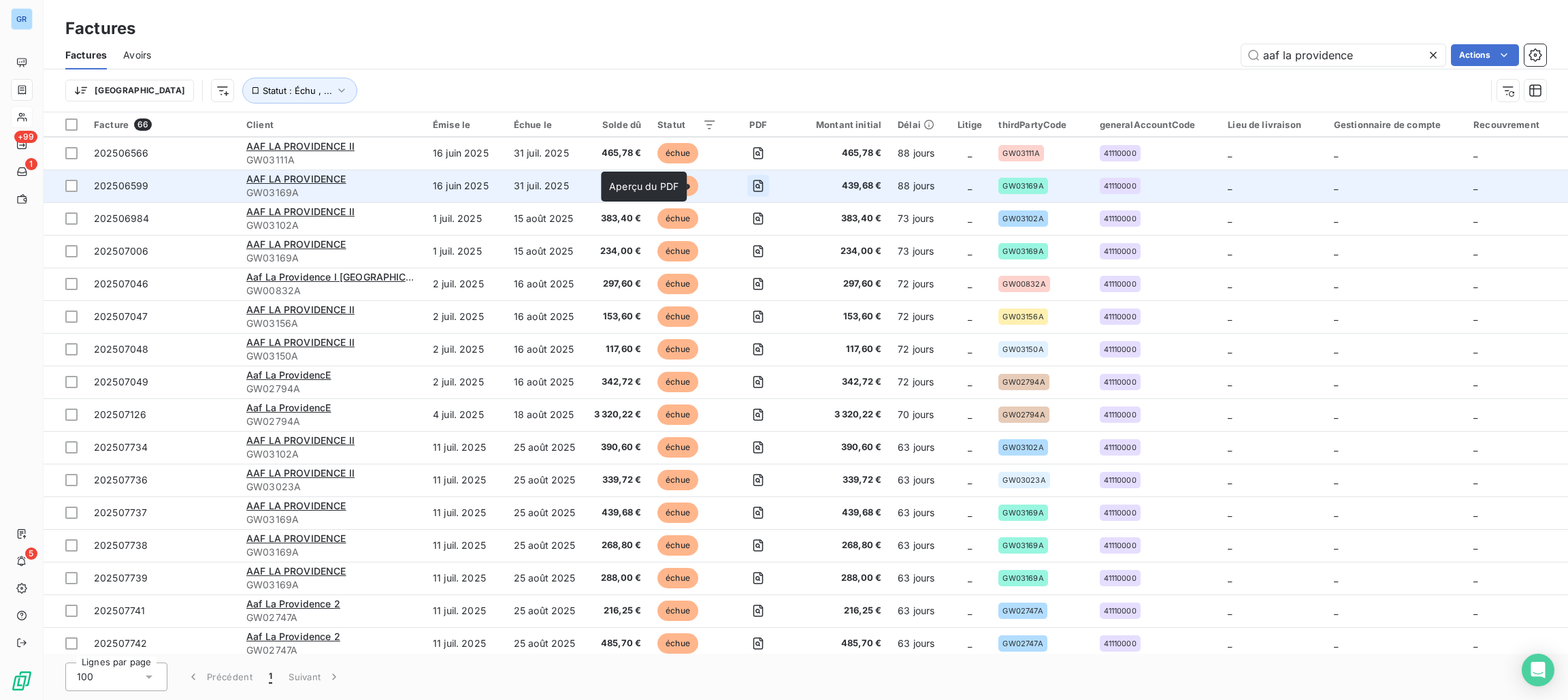
click at [751, 187] on icon "button" at bounding box center [758, 186] width 14 height 14
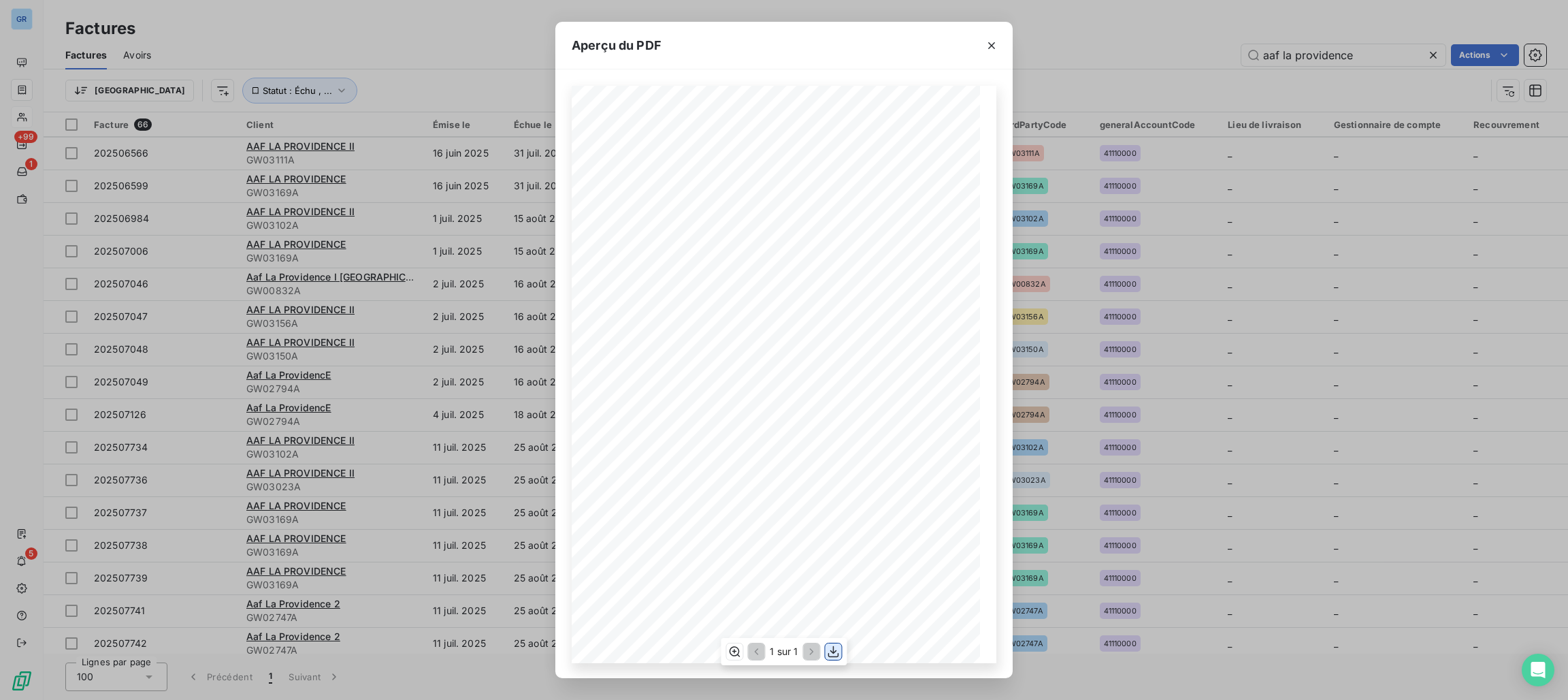
click at [839, 653] on icon "button" at bounding box center [833, 651] width 14 height 14
click at [993, 45] on icon "button" at bounding box center [991, 46] width 14 height 14
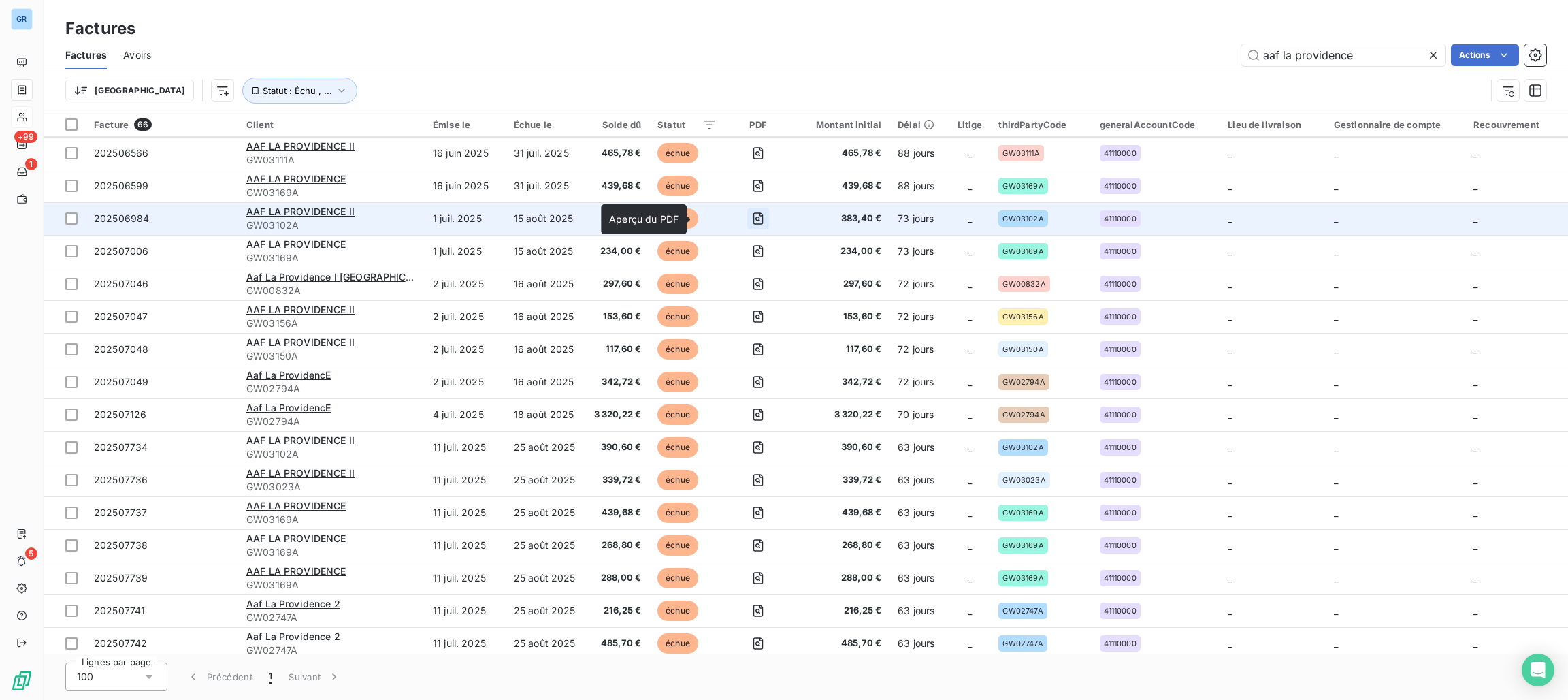
click at [751, 222] on icon "button" at bounding box center [758, 218] width 14 height 14
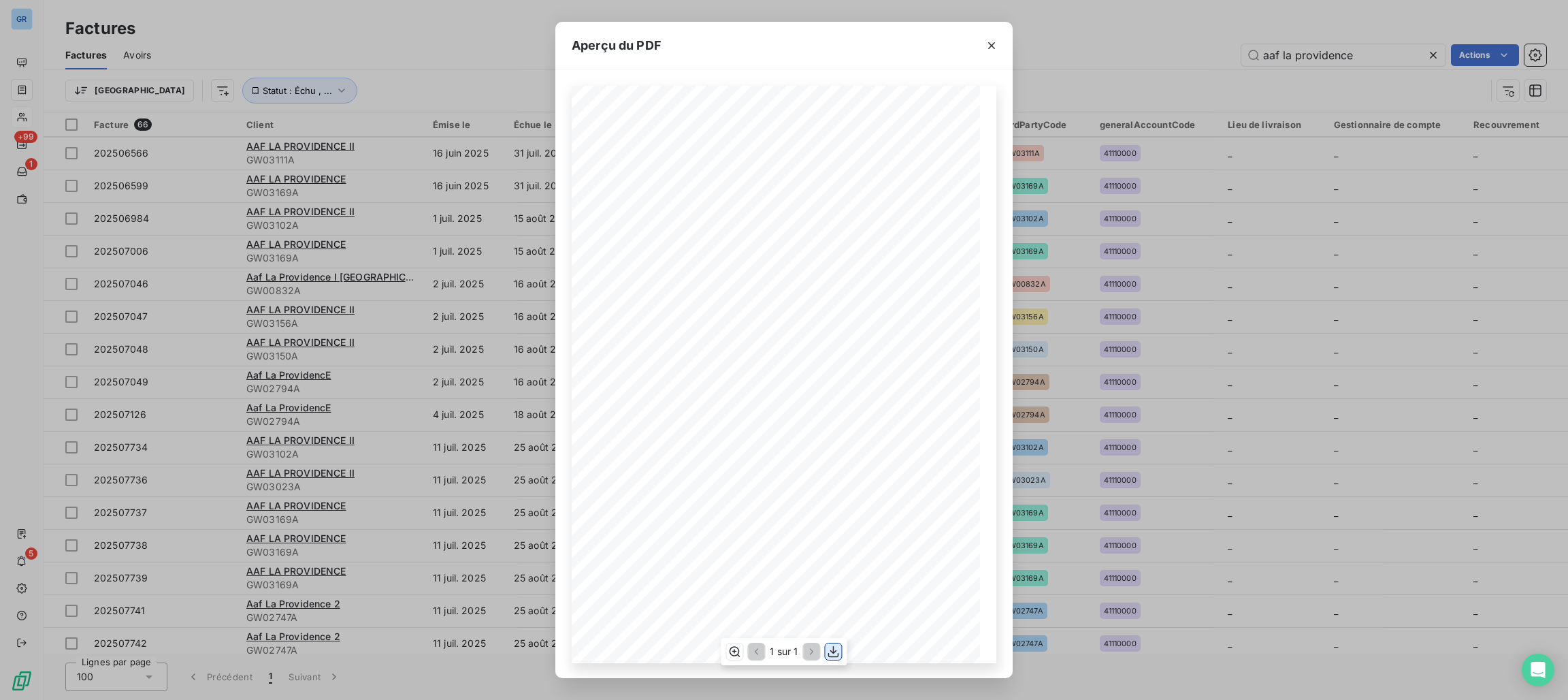
click at [838, 650] on icon "button" at bounding box center [833, 651] width 14 height 14
click at [989, 47] on icon "button" at bounding box center [991, 46] width 7 height 7
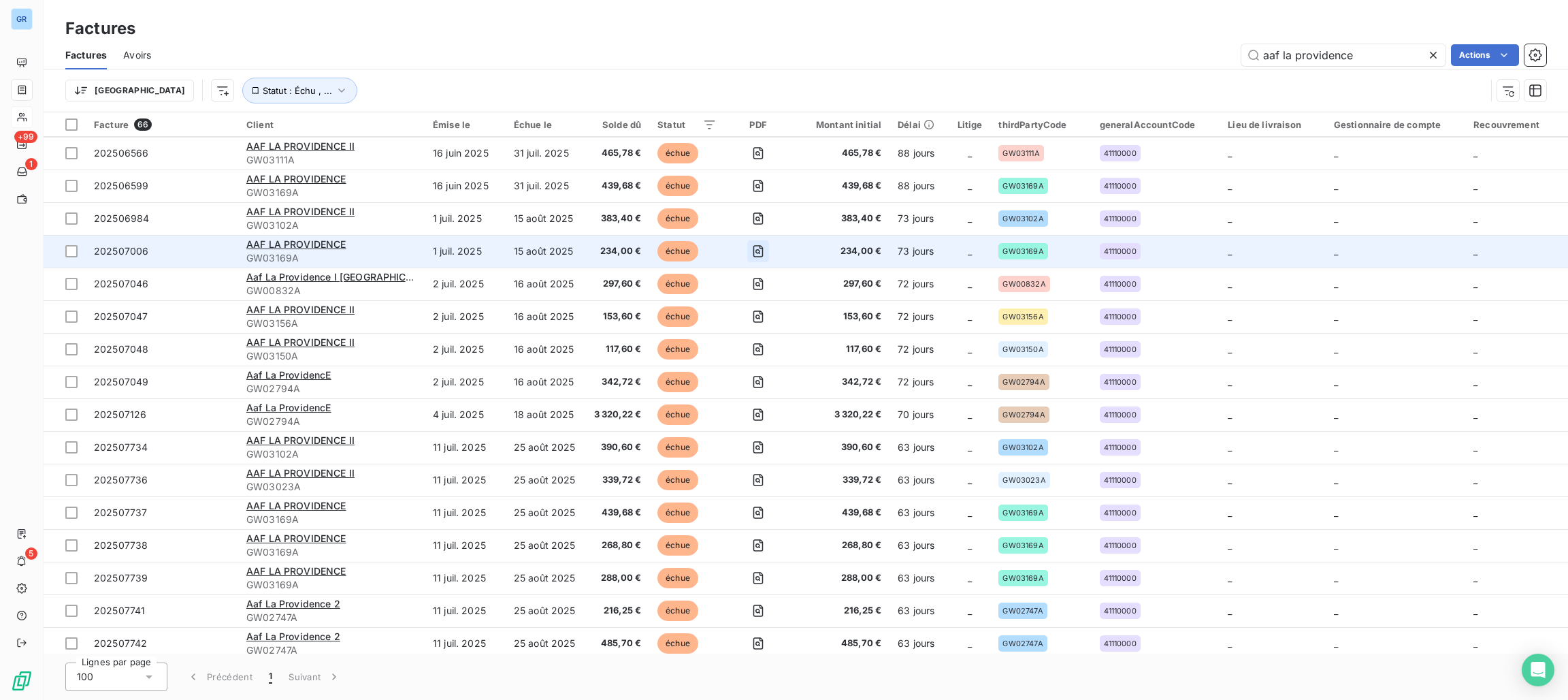
click at [751, 246] on icon "button" at bounding box center [758, 251] width 14 height 14
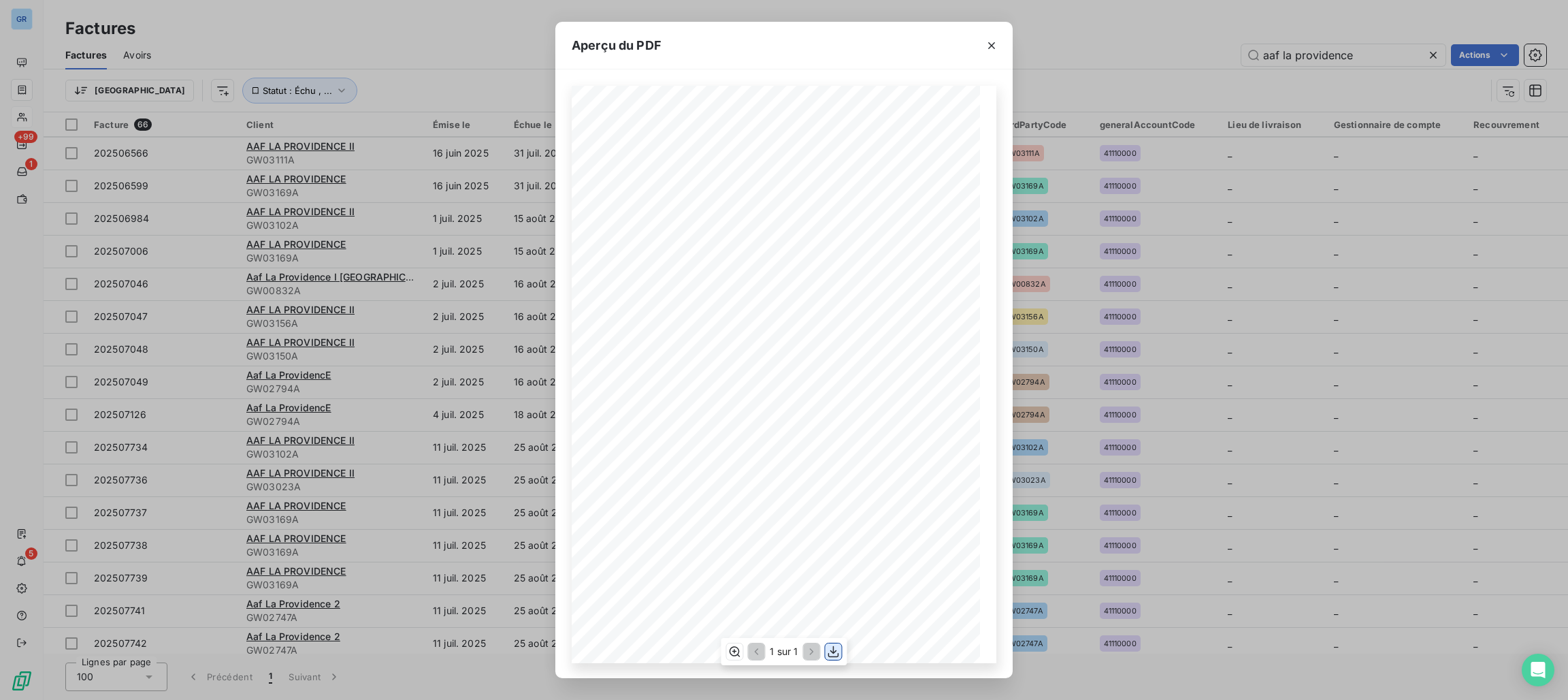
click at [837, 647] on icon "button" at bounding box center [833, 651] width 14 height 14
drag, startPoint x: 993, startPoint y: 49, endPoint x: 970, endPoint y: 69, distance: 30.5
click at [991, 49] on icon "button" at bounding box center [991, 46] width 14 height 14
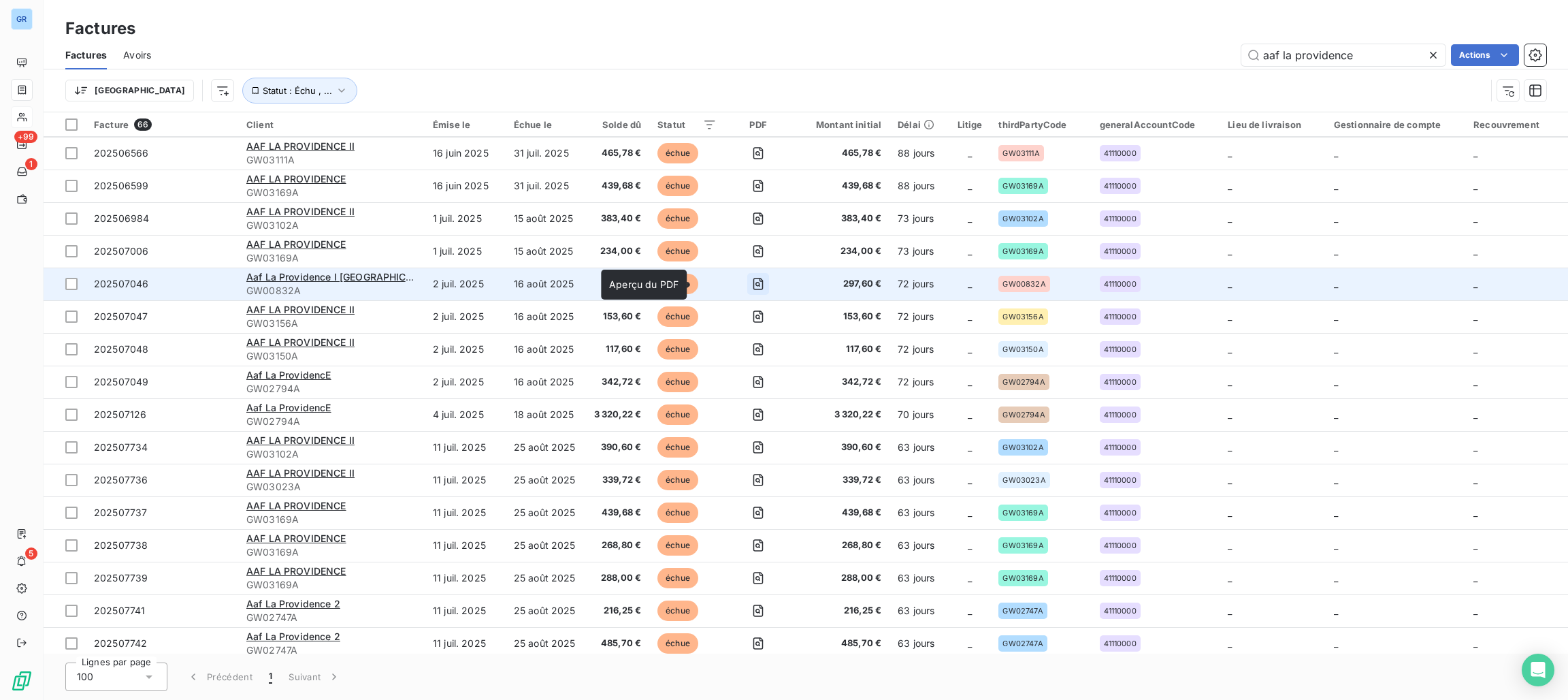
click at [755, 283] on icon "button" at bounding box center [758, 284] width 5 height 5
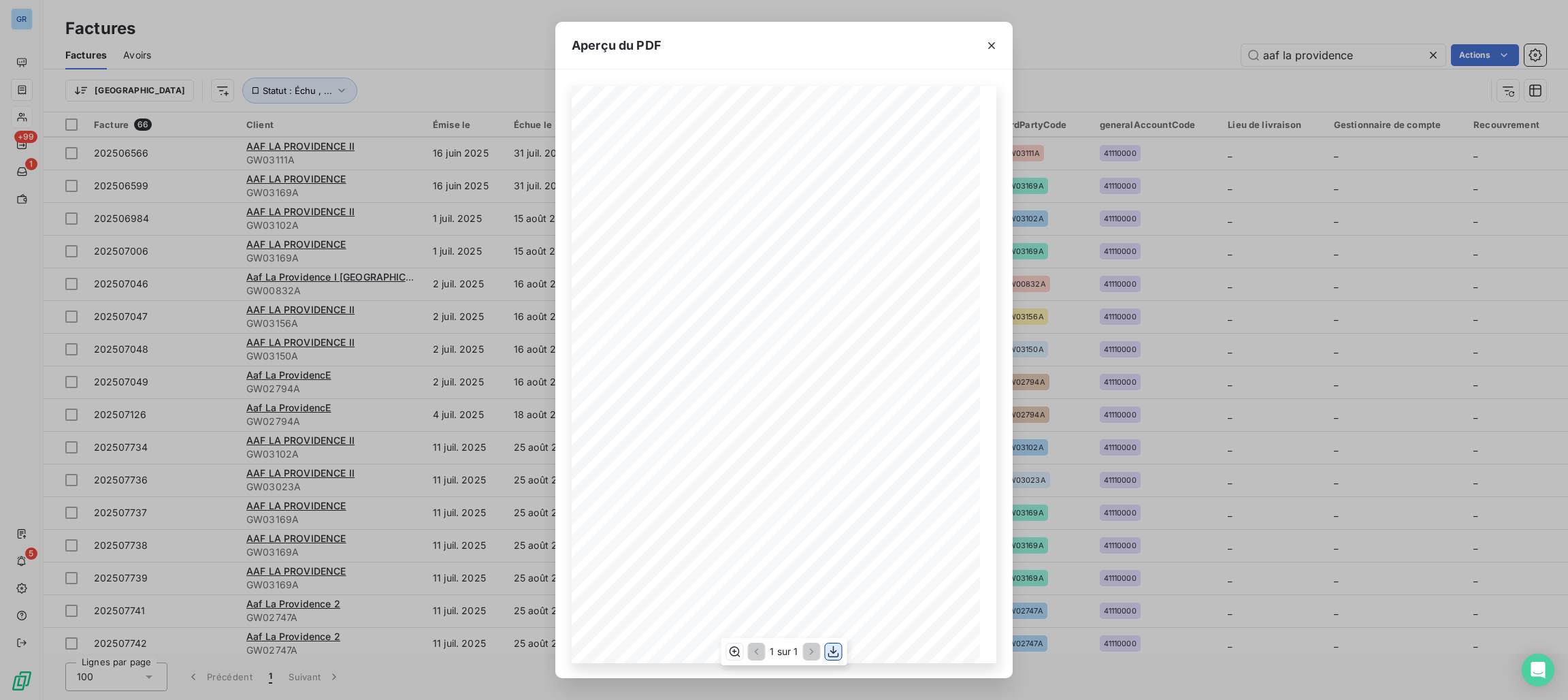
click at [831, 649] on icon "button" at bounding box center [833, 651] width 14 height 14
click at [995, 41] on icon "button" at bounding box center [991, 46] width 14 height 14
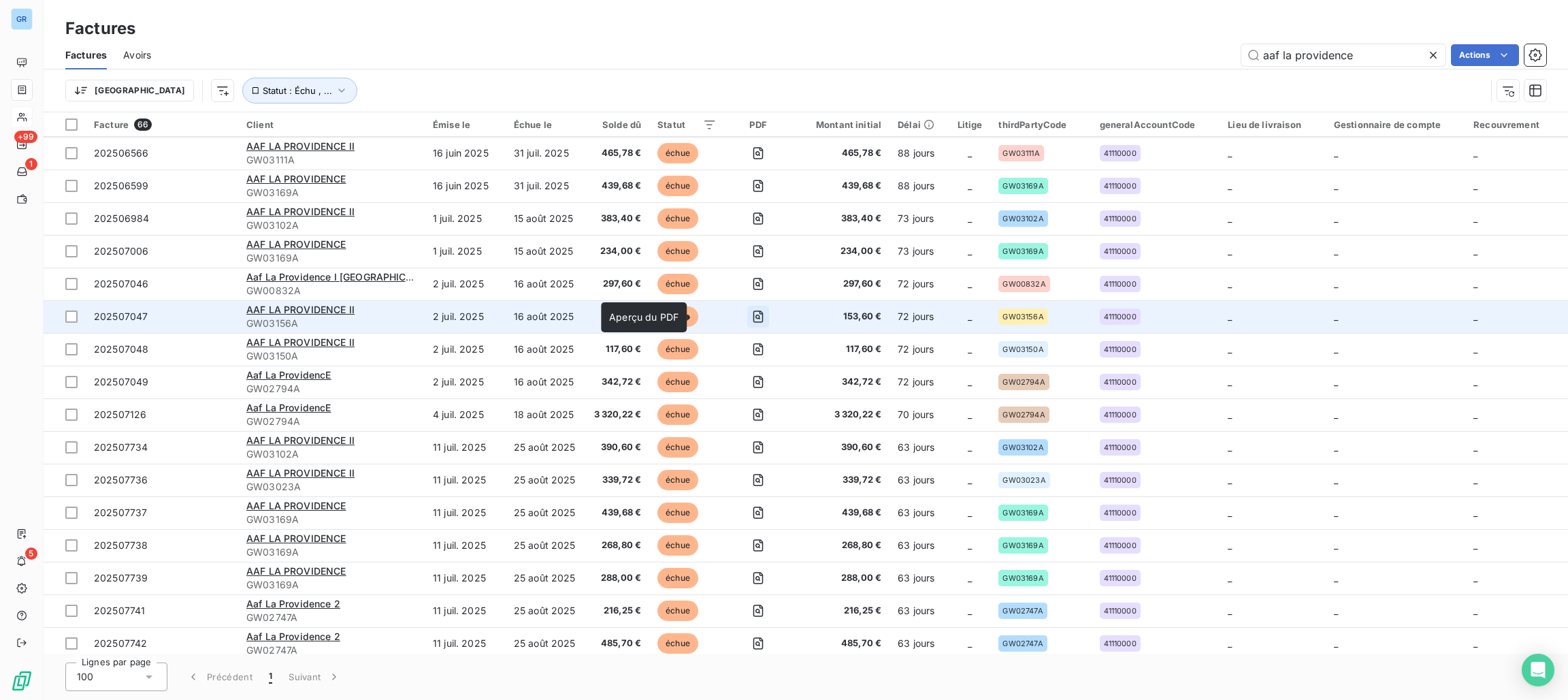
click at [751, 314] on icon "button" at bounding box center [758, 316] width 14 height 14
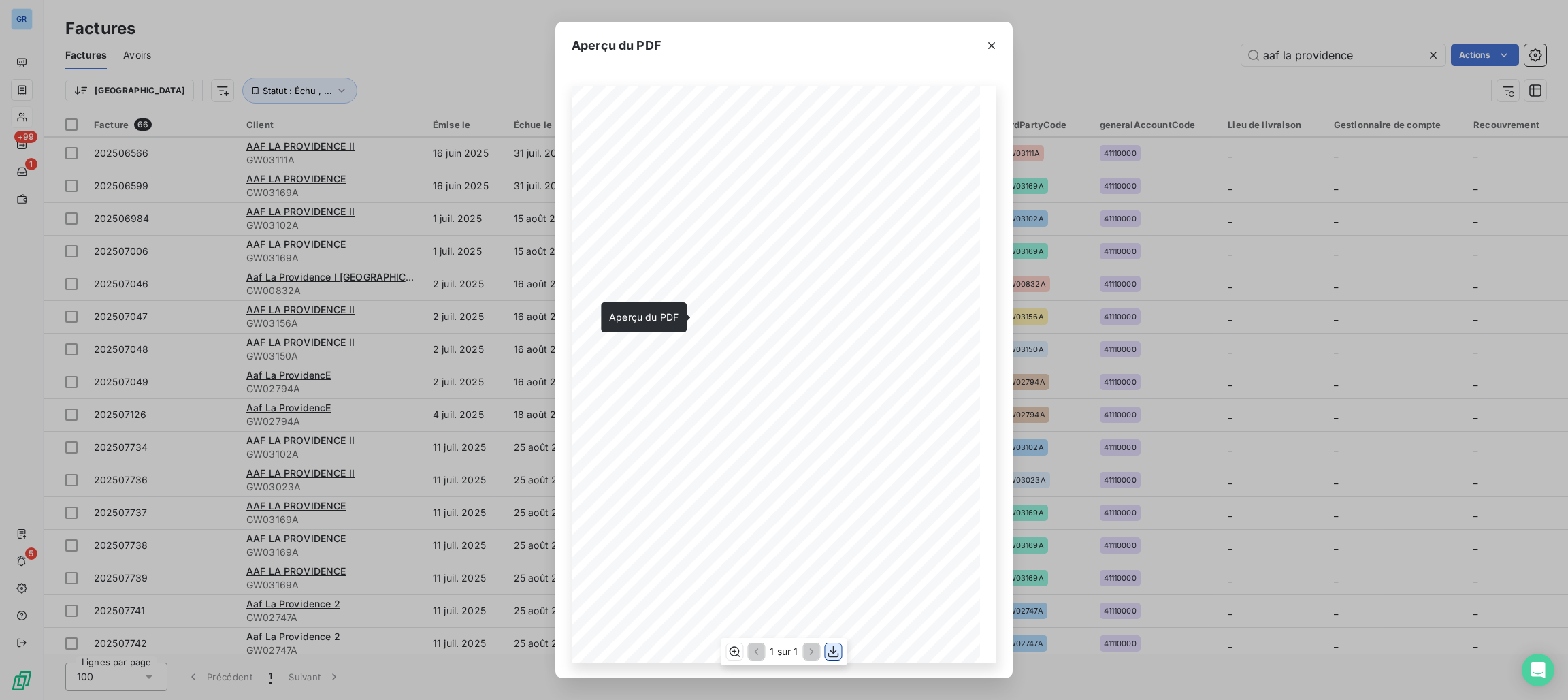
click at [834, 647] on icon "button" at bounding box center [833, 651] width 14 height 14
drag, startPoint x: 985, startPoint y: 46, endPoint x: 679, endPoint y: 249, distance: 367.2
click at [985, 46] on icon "button" at bounding box center [991, 46] width 14 height 14
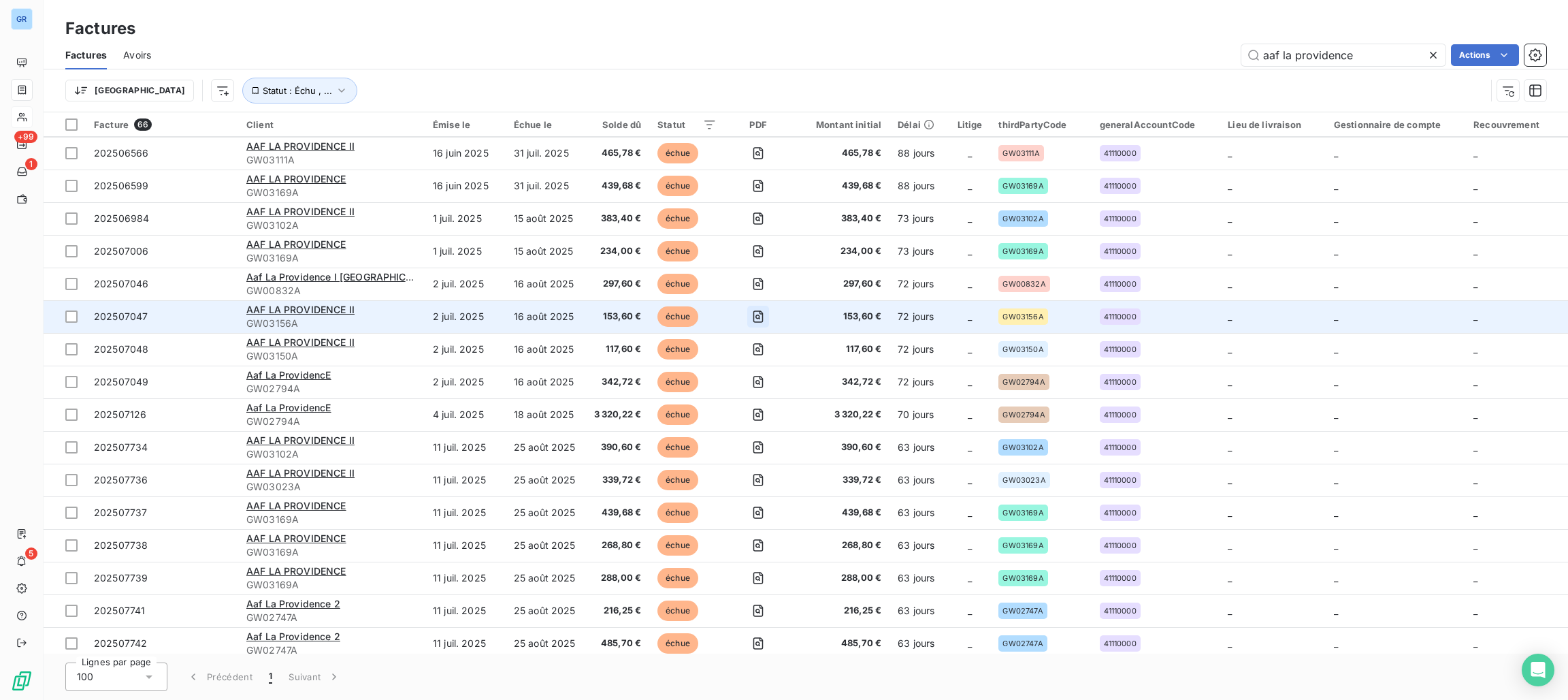
click at [751, 319] on icon "button" at bounding box center [758, 316] width 14 height 14
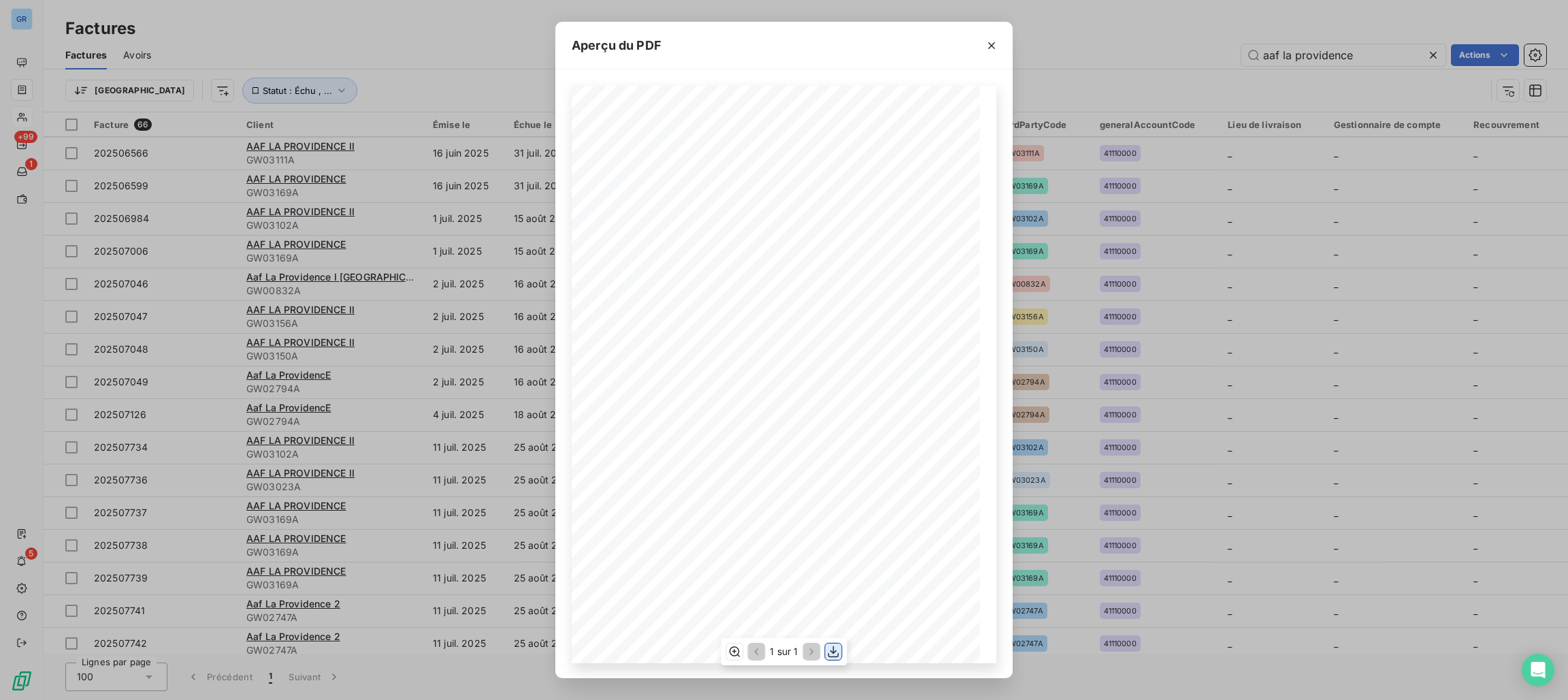
click at [832, 654] on icon "button" at bounding box center [833, 651] width 14 height 14
click at [990, 45] on icon "button" at bounding box center [991, 46] width 7 height 7
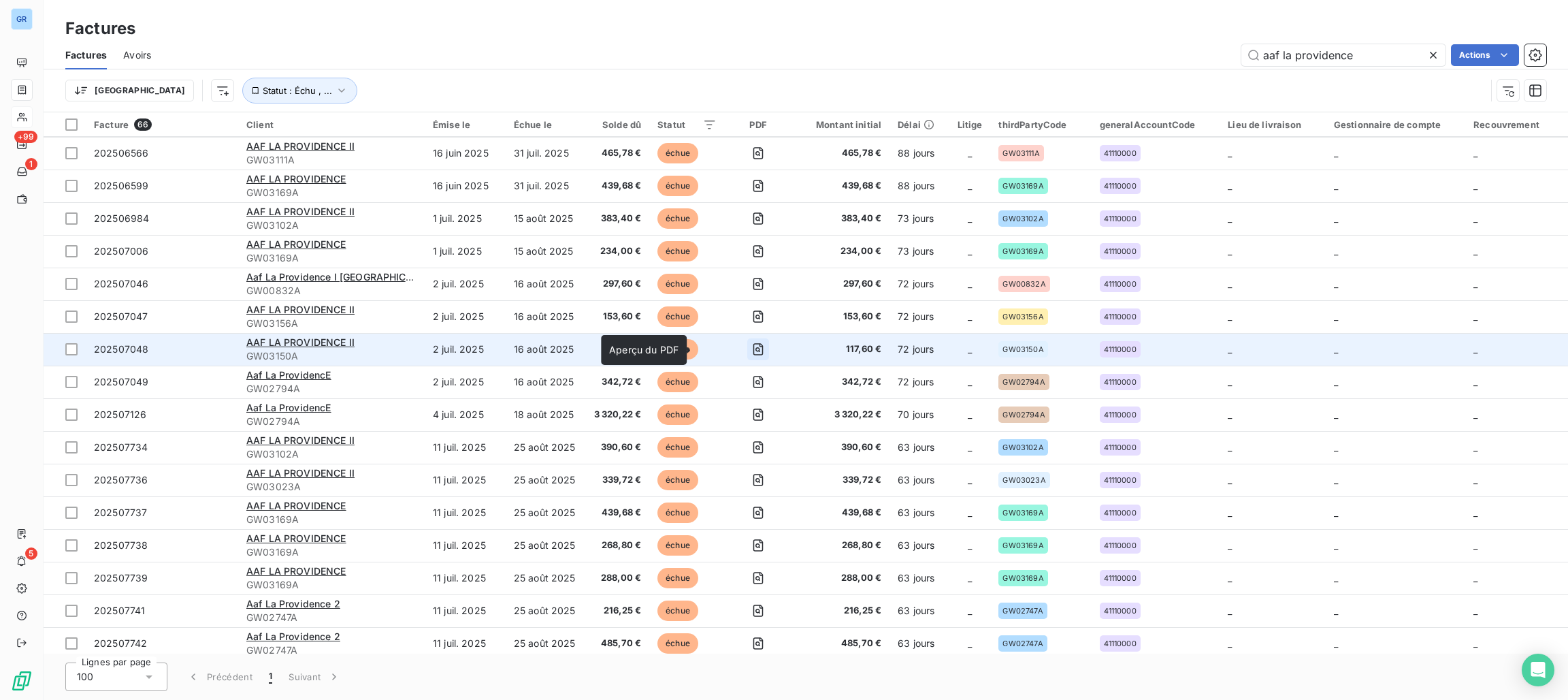
click at [751, 346] on icon "button" at bounding box center [758, 349] width 14 height 14
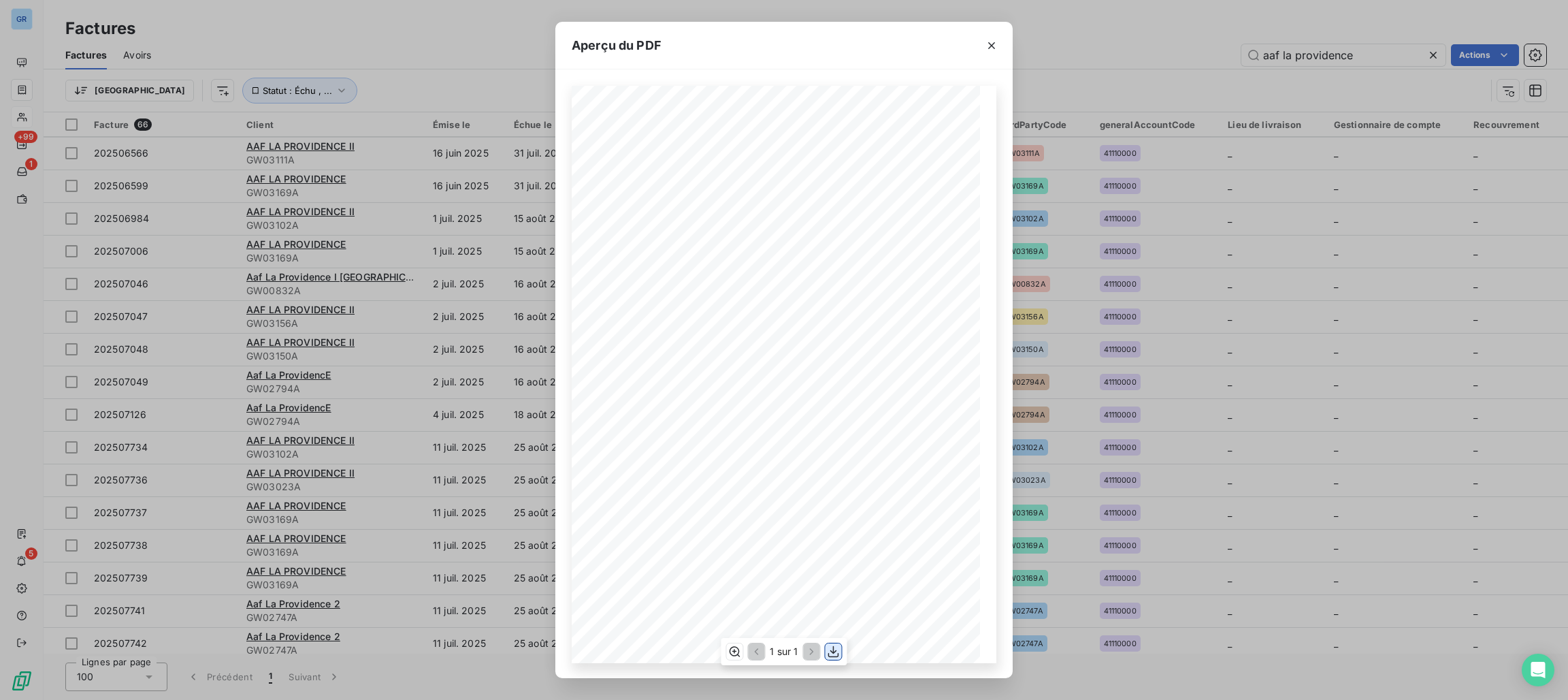
drag, startPoint x: 824, startPoint y: 651, endPoint x: 828, endPoint y: 643, distance: 8.9
click at [827, 651] on button "button" at bounding box center [833, 651] width 16 height 16
drag, startPoint x: 991, startPoint y: 51, endPoint x: 982, endPoint y: 62, distance: 14.2
click at [991, 50] on icon "button" at bounding box center [991, 46] width 14 height 14
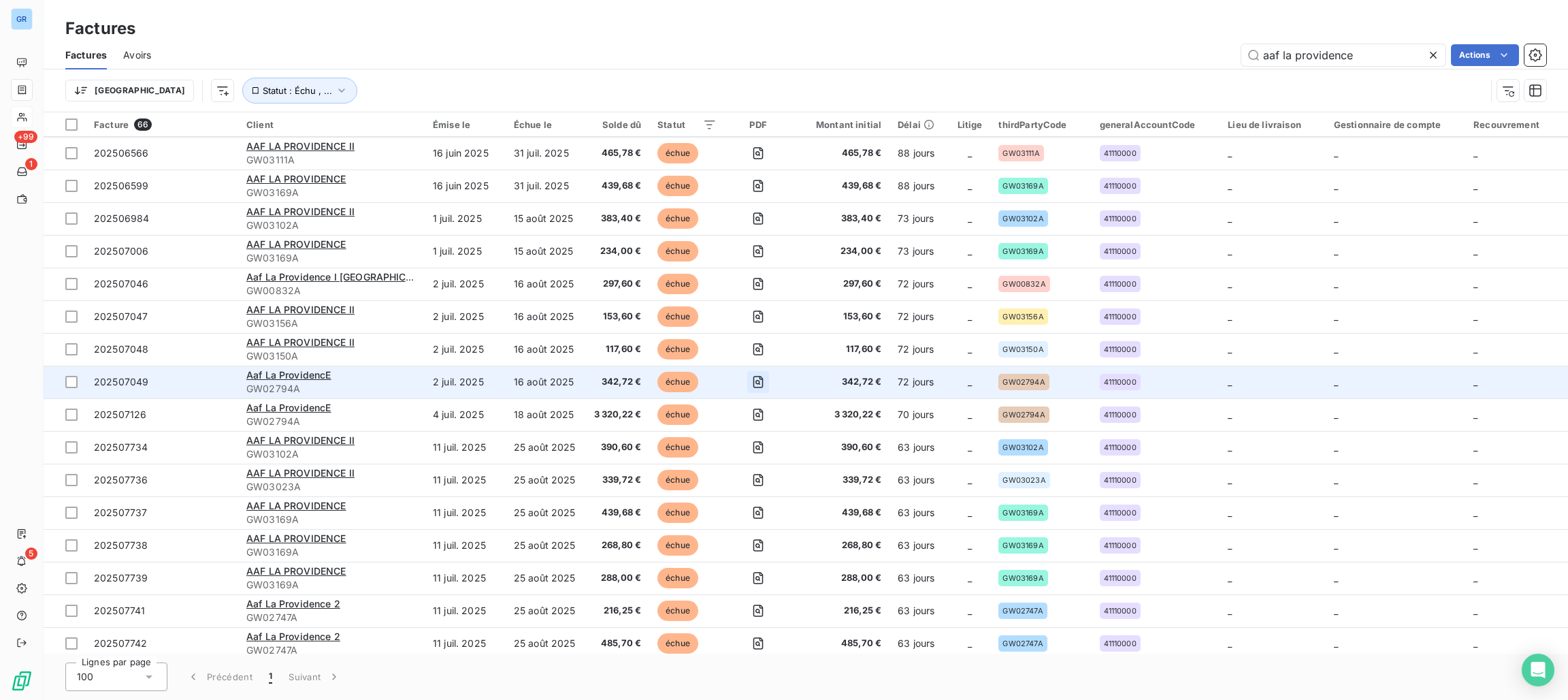
click at [751, 383] on icon "button" at bounding box center [758, 381] width 14 height 14
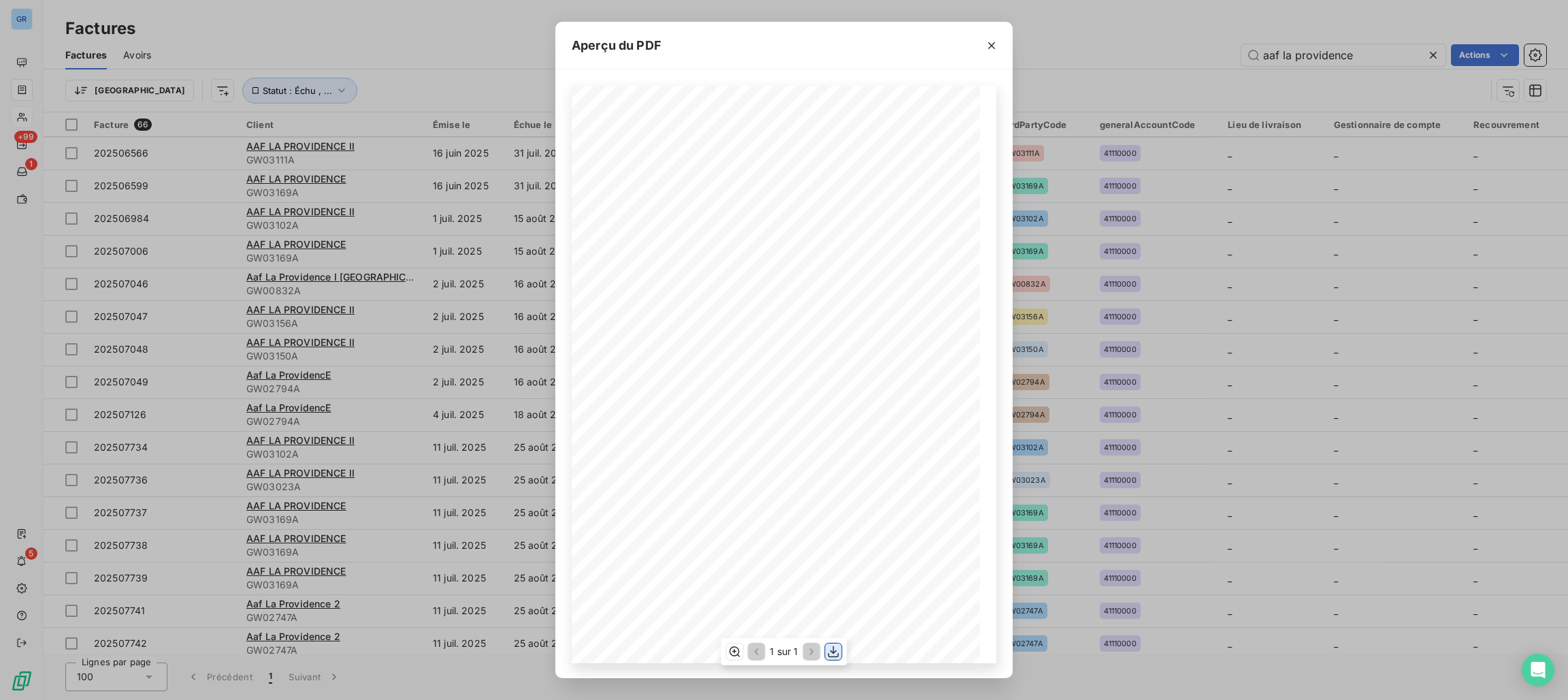
click at [841, 649] on button "button" at bounding box center [833, 651] width 16 height 16
click at [985, 42] on icon "button" at bounding box center [991, 46] width 14 height 14
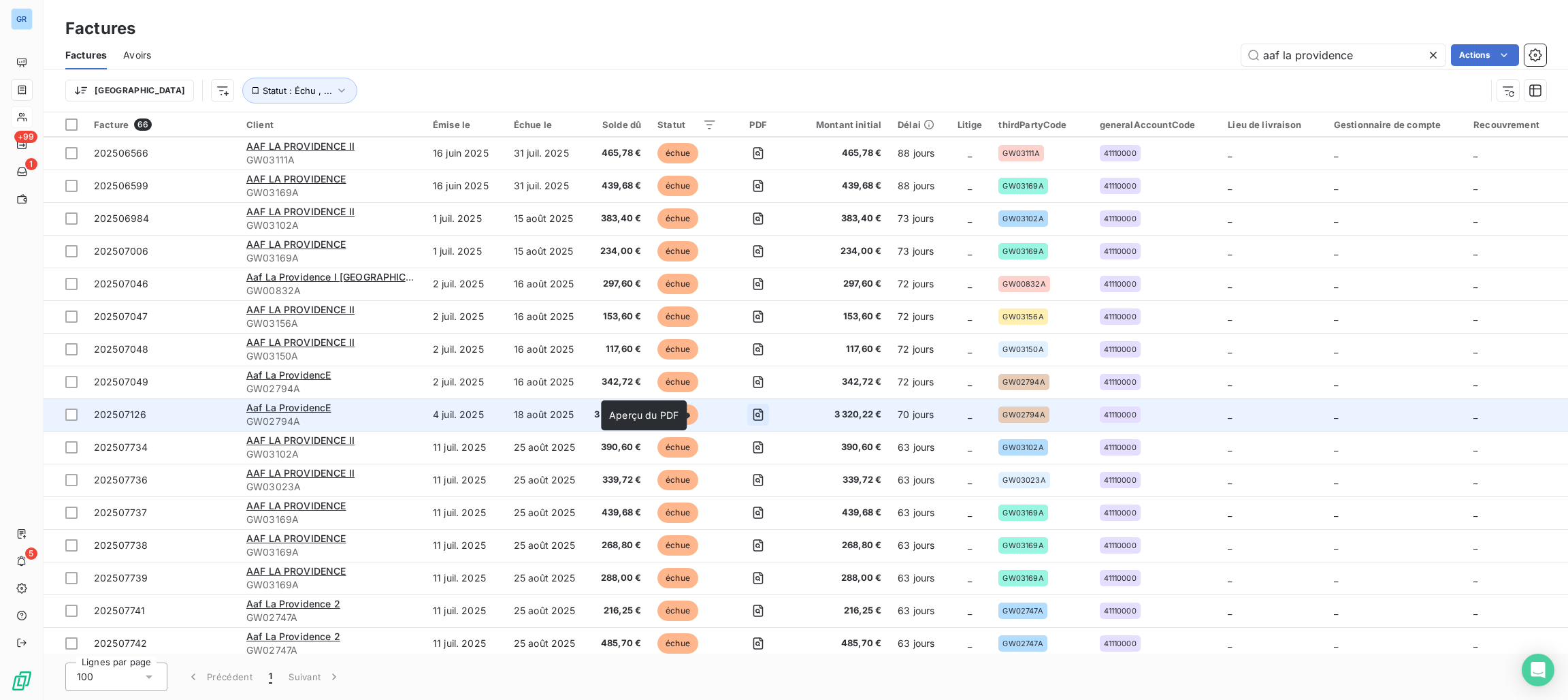
click at [753, 411] on icon "button" at bounding box center [758, 414] width 11 height 12
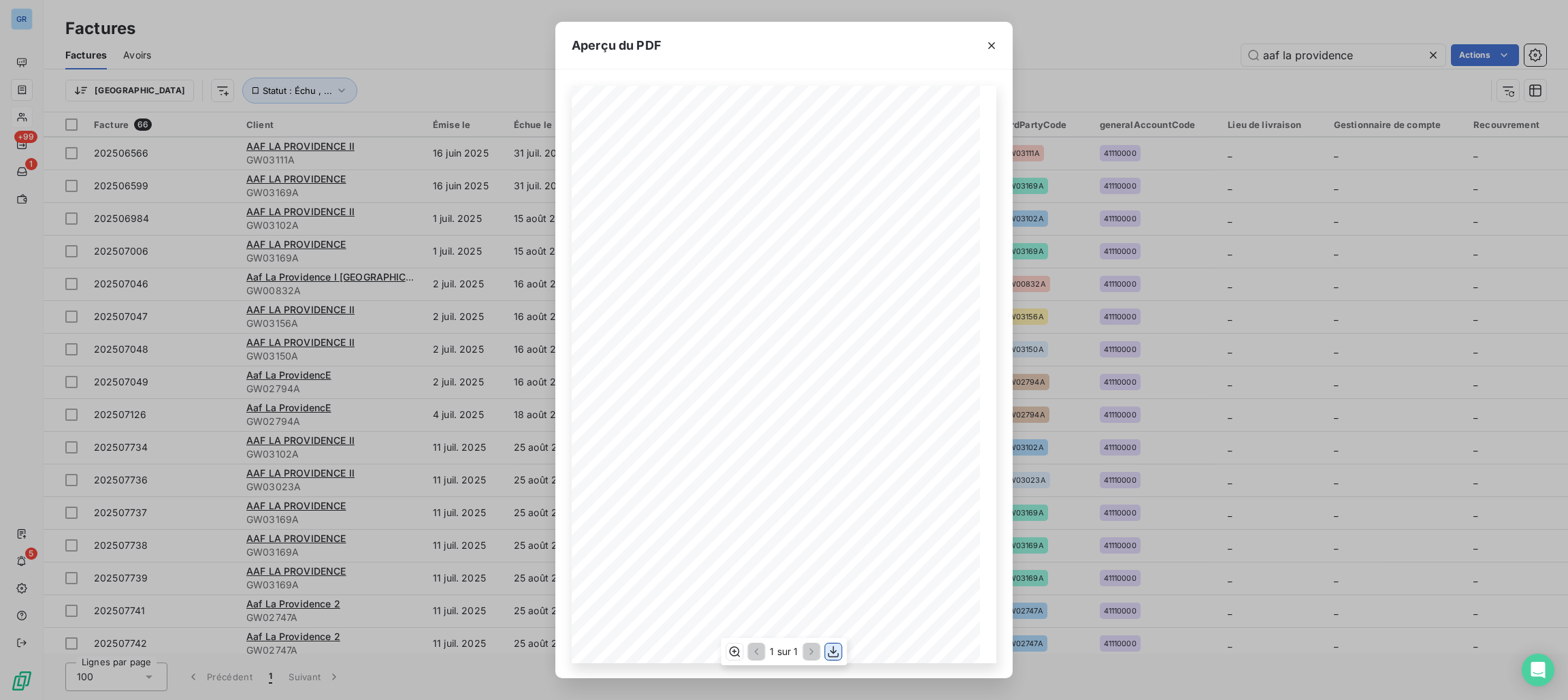
click at [835, 655] on icon "button" at bounding box center [833, 651] width 14 height 14
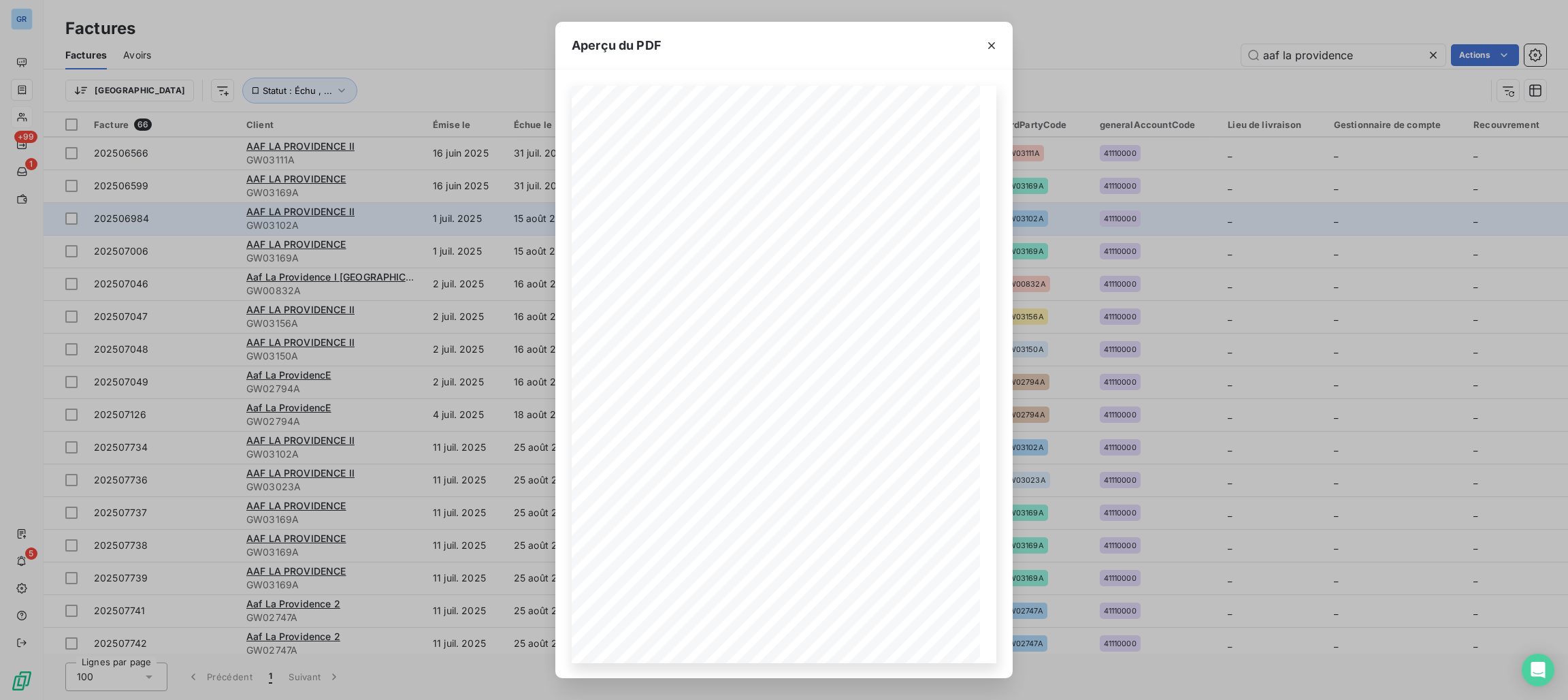
drag, startPoint x: 986, startPoint y: 49, endPoint x: 769, endPoint y: 231, distance: 283.2
click at [987, 49] on icon "button" at bounding box center [991, 46] width 14 height 14
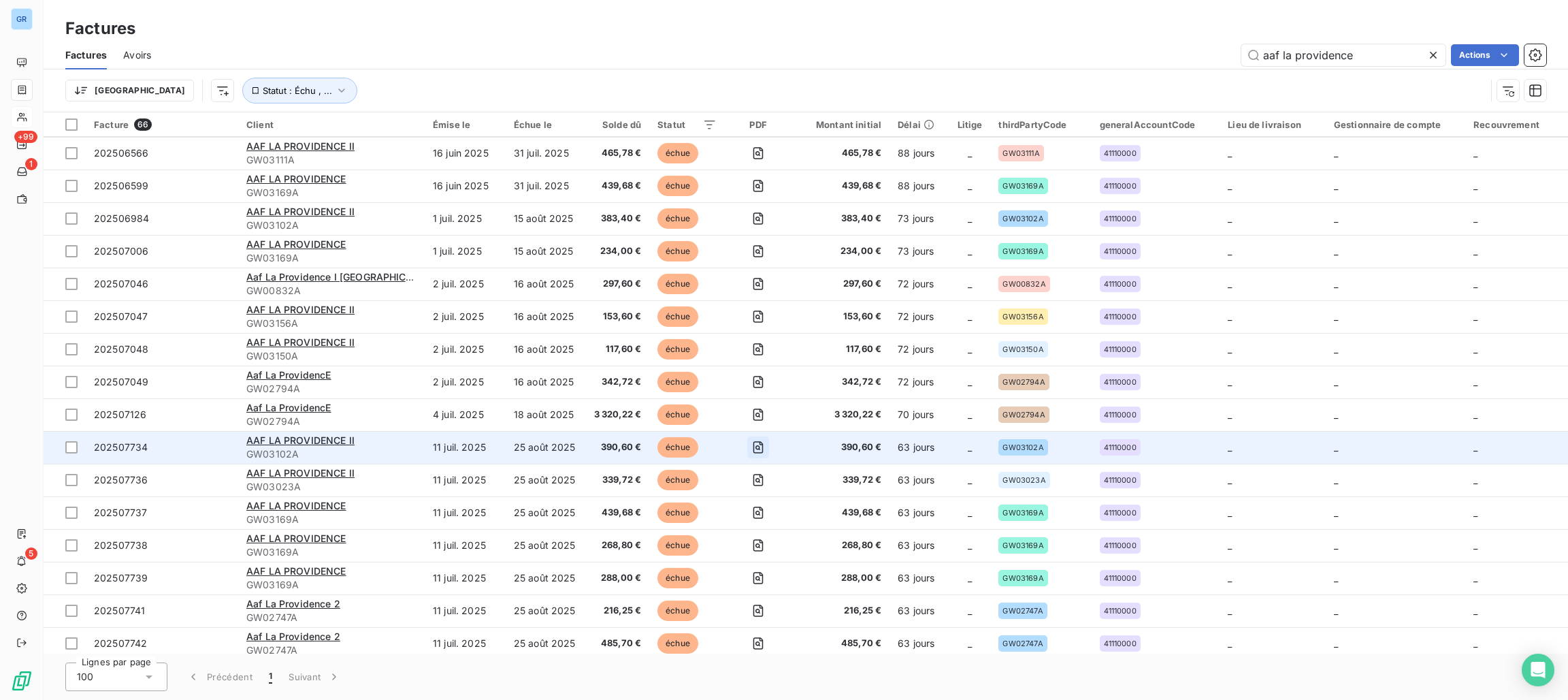
click at [751, 447] on icon "button" at bounding box center [758, 447] width 14 height 14
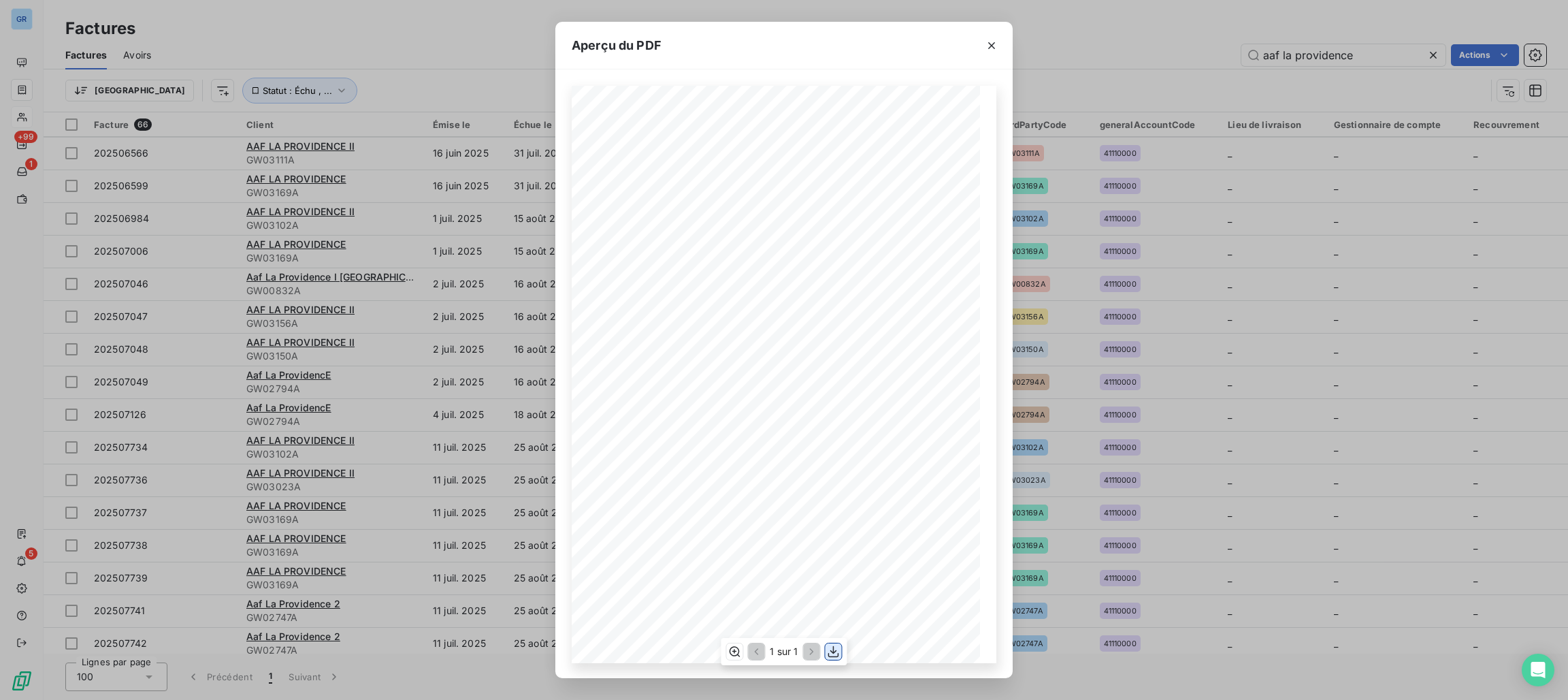
click at [835, 651] on icon "button" at bounding box center [833, 651] width 14 height 14
click at [986, 46] on icon "button" at bounding box center [991, 46] width 14 height 14
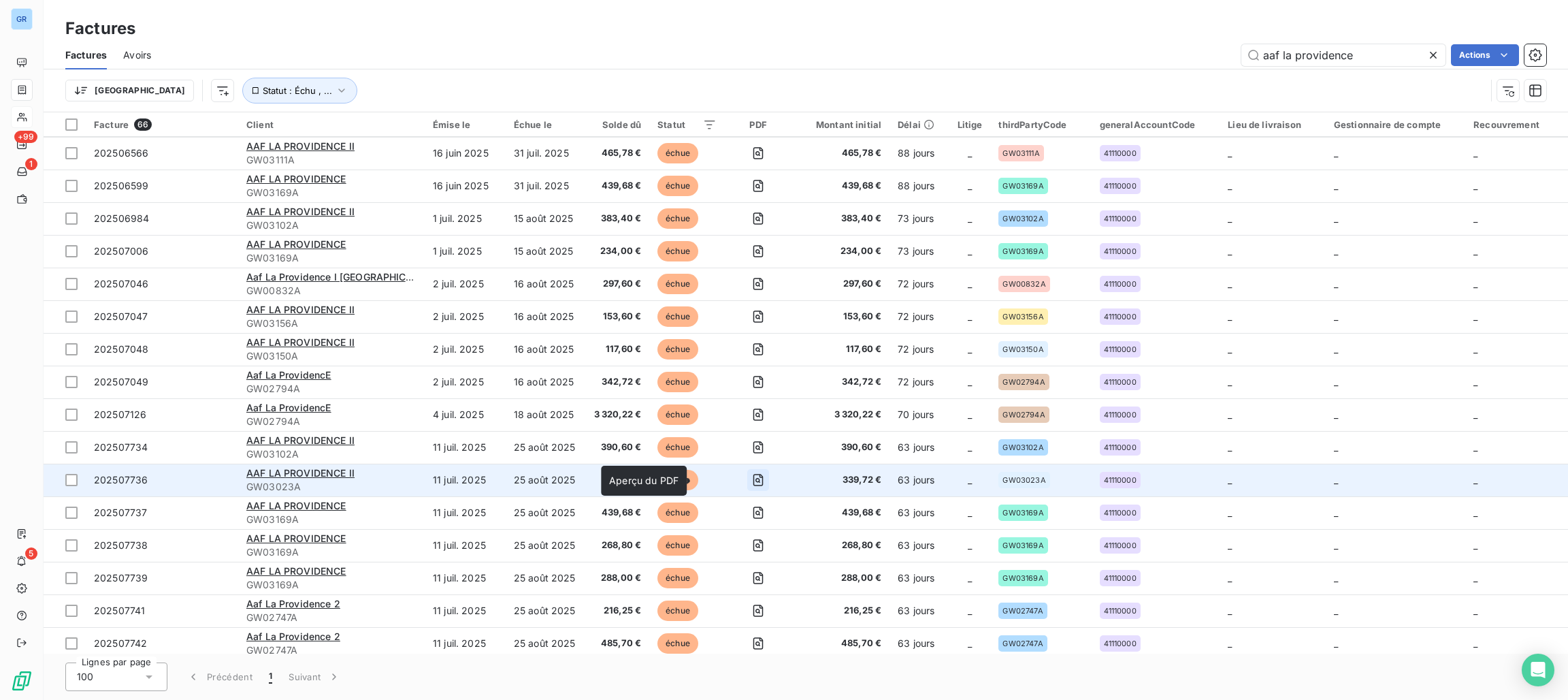
click at [751, 475] on icon "button" at bounding box center [758, 480] width 14 height 14
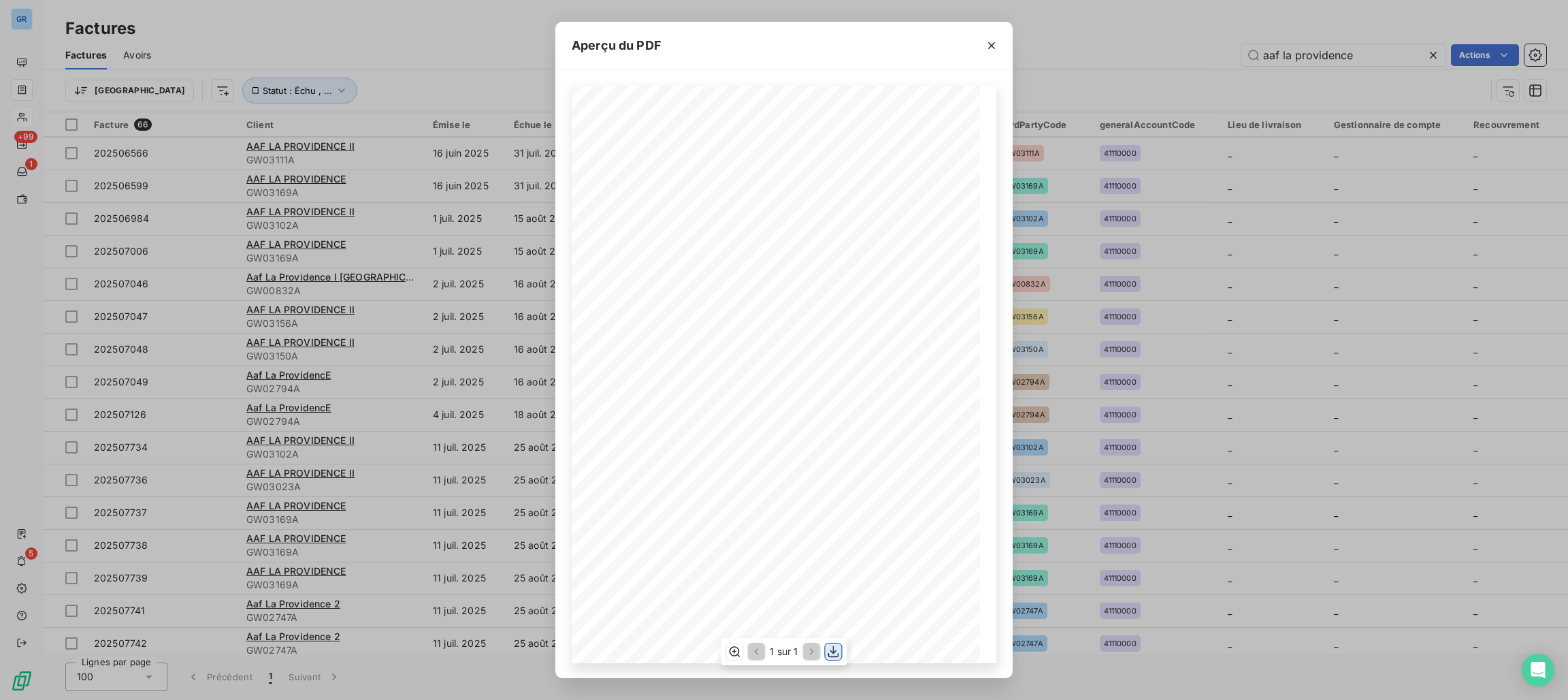
click at [831, 655] on icon "button" at bounding box center [833, 651] width 11 height 11
click at [994, 50] on icon "button" at bounding box center [991, 46] width 14 height 14
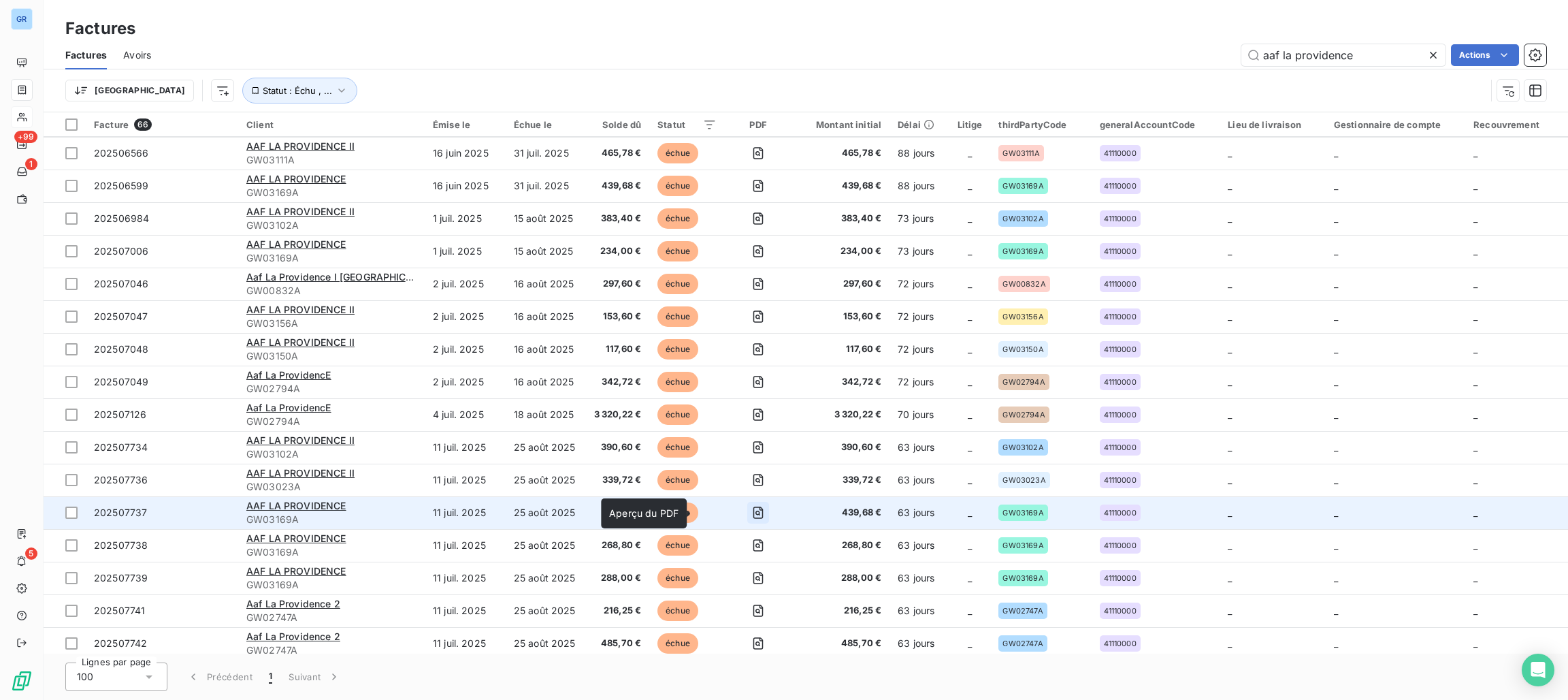
click at [753, 508] on icon "button" at bounding box center [758, 512] width 11 height 12
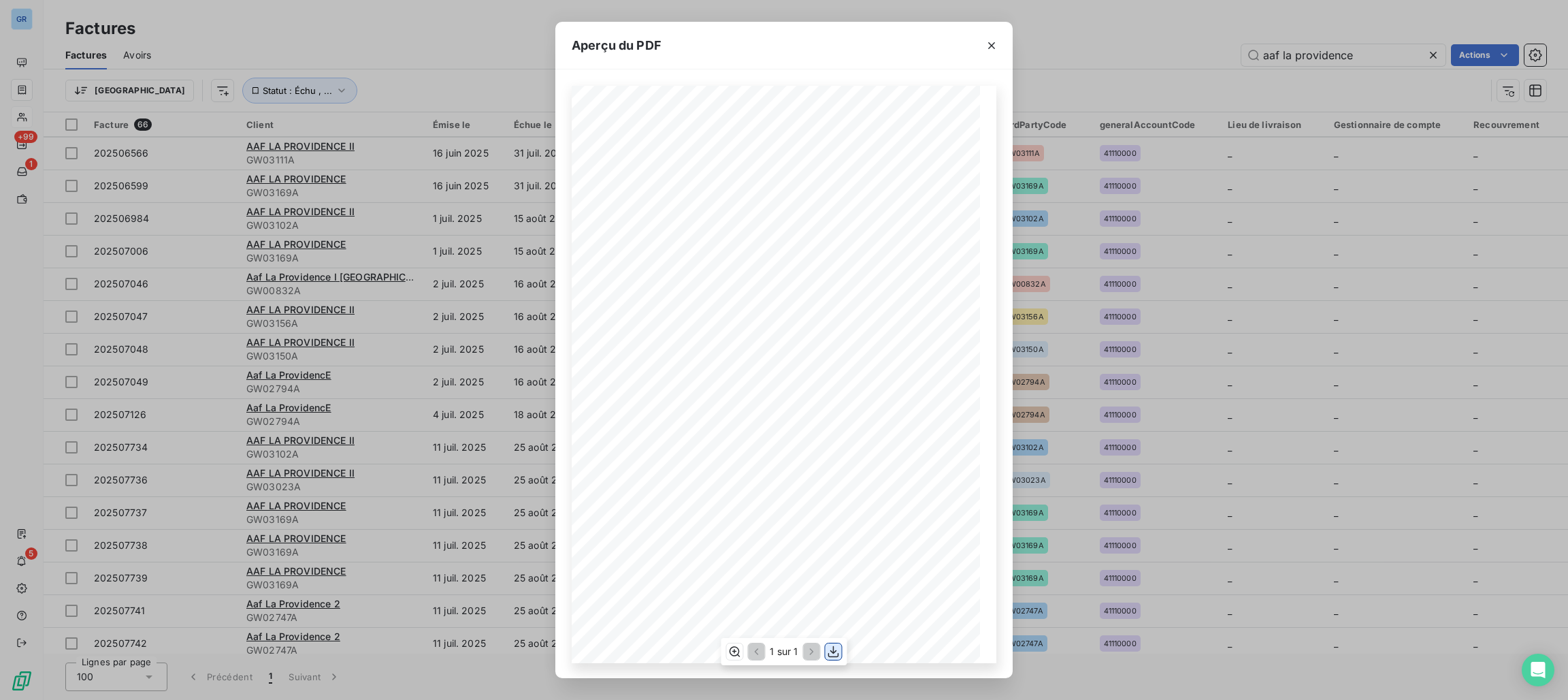
click at [834, 646] on icon "button" at bounding box center [833, 651] width 14 height 14
drag, startPoint x: 986, startPoint y: 46, endPoint x: 971, endPoint y: 65, distance: 24.2
click at [986, 46] on icon "button" at bounding box center [991, 46] width 14 height 14
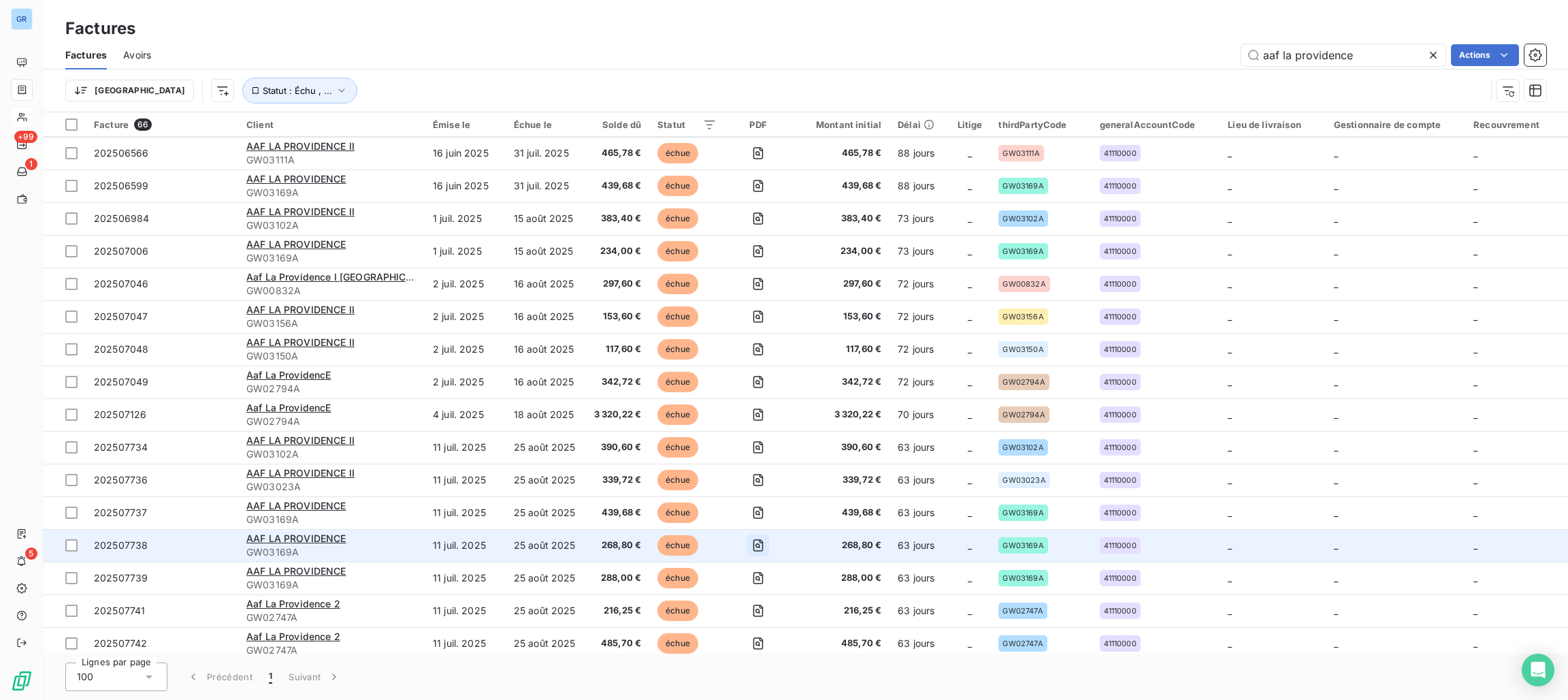
click at [755, 544] on icon "button" at bounding box center [758, 546] width 5 height 5
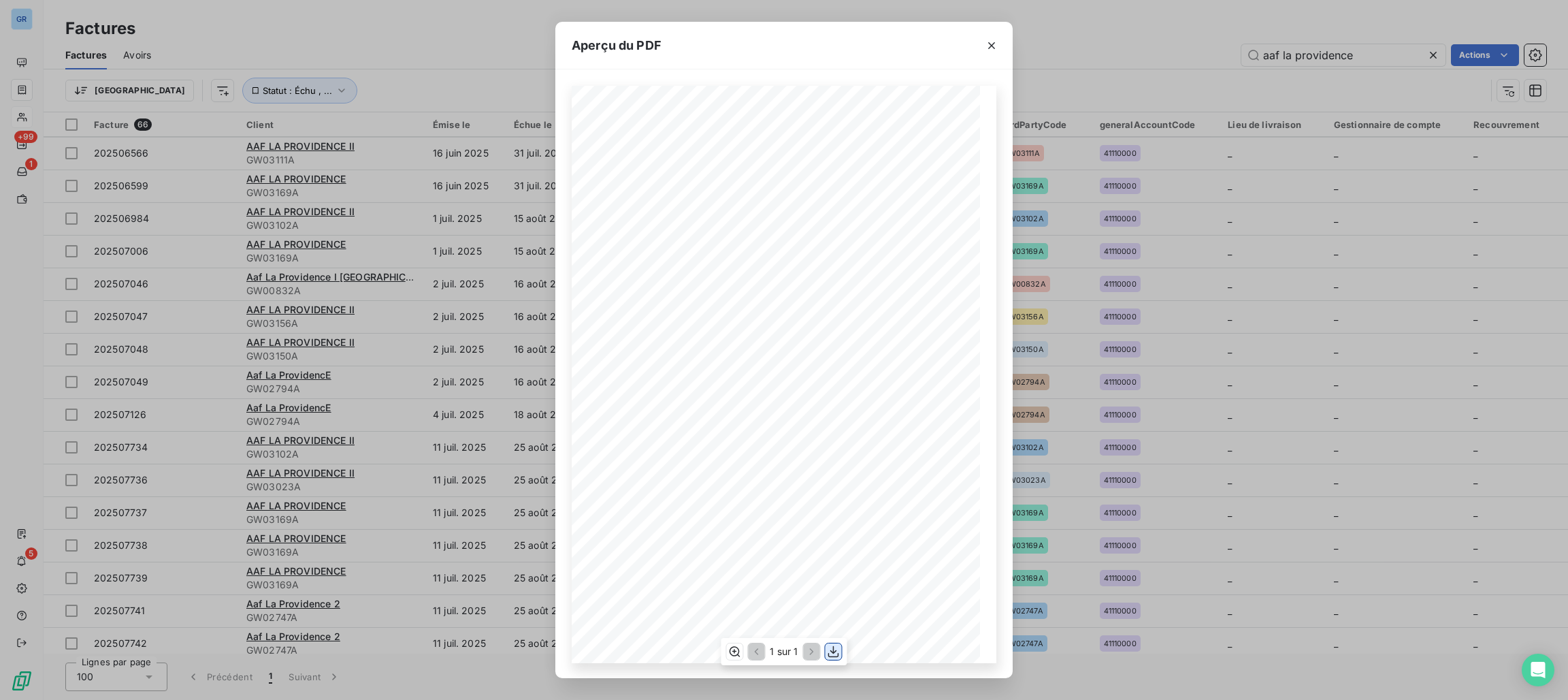
click at [829, 647] on icon "button" at bounding box center [833, 651] width 14 height 14
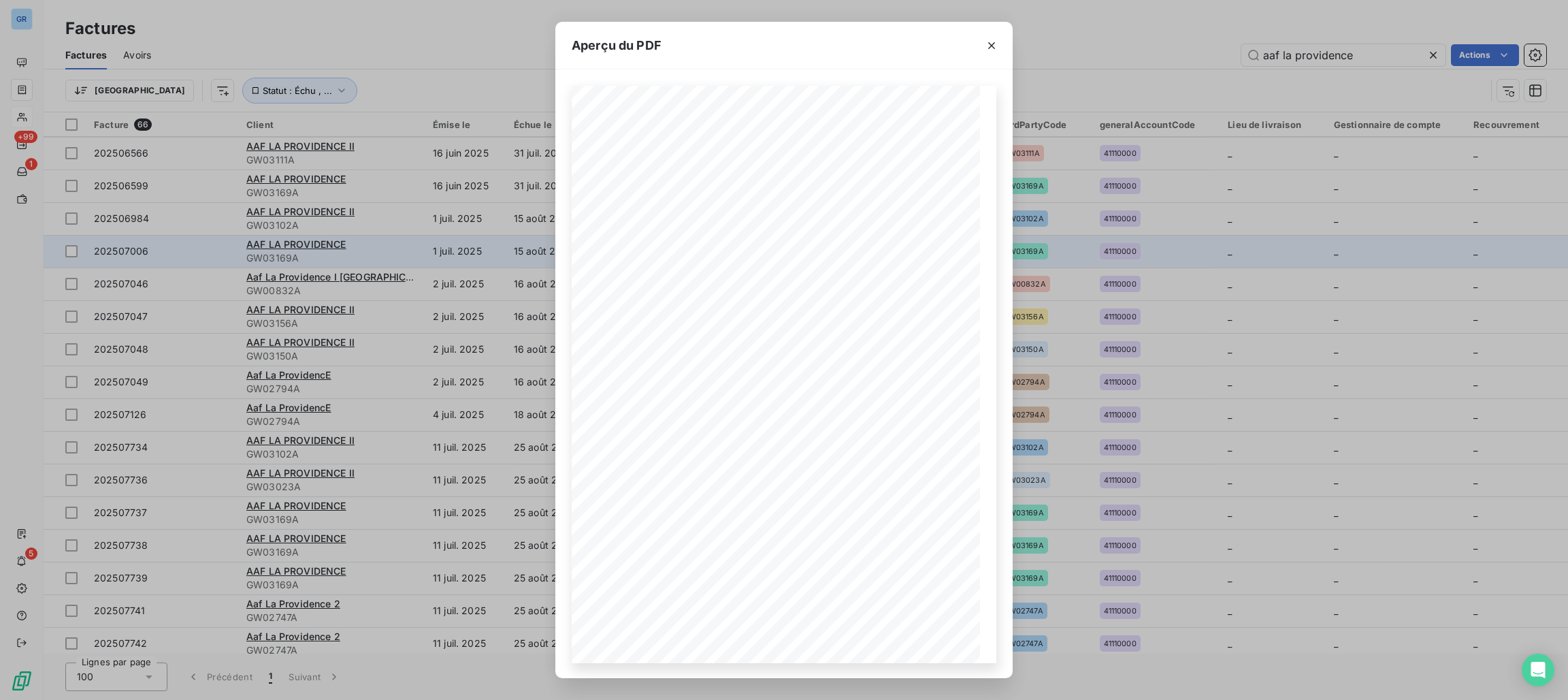
drag, startPoint x: 986, startPoint y: 46, endPoint x: 857, endPoint y: 242, distance: 234.6
click at [986, 46] on icon "button" at bounding box center [991, 46] width 14 height 14
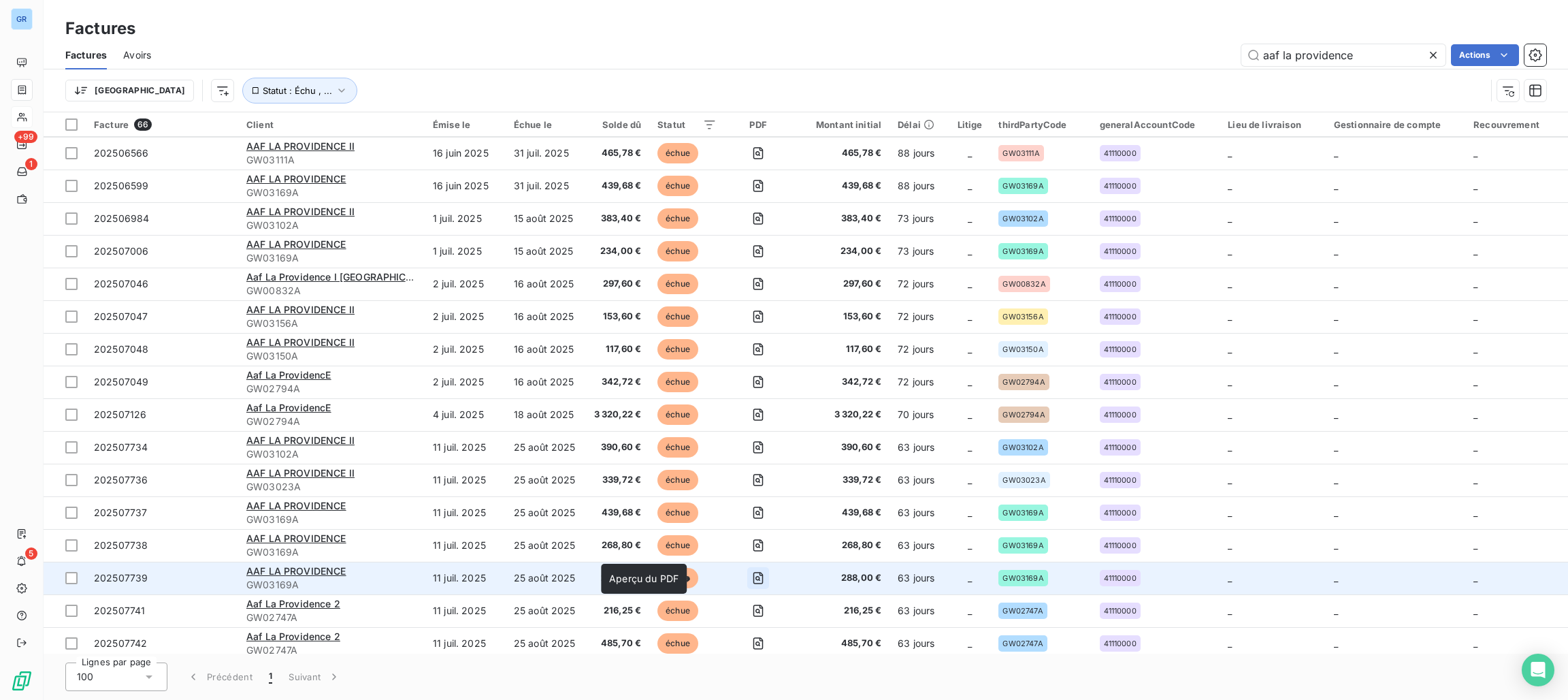
click at [751, 574] on icon "button" at bounding box center [758, 578] width 14 height 14
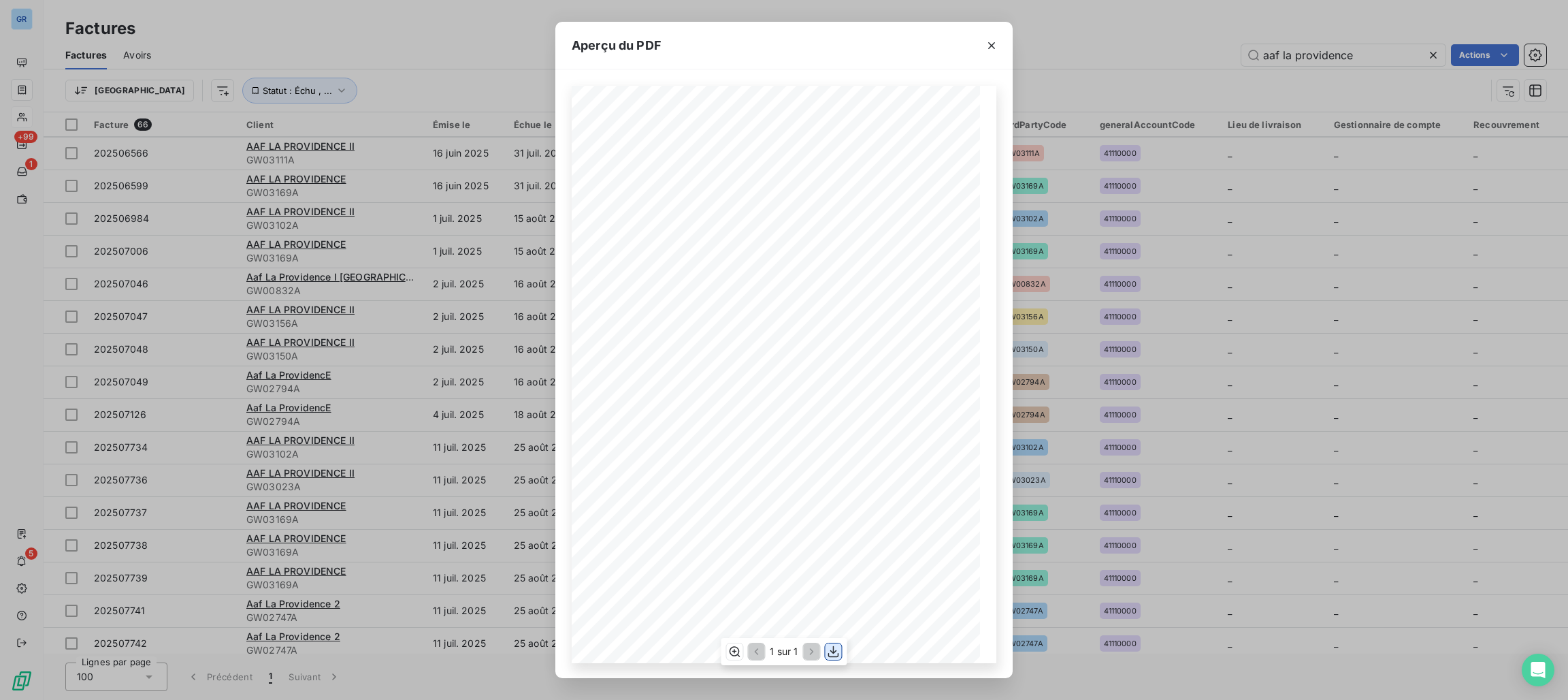
click at [832, 650] on icon "button" at bounding box center [833, 651] width 14 height 14
drag, startPoint x: 994, startPoint y: 45, endPoint x: 804, endPoint y: 229, distance: 264.5
click at [994, 45] on icon "button" at bounding box center [991, 46] width 14 height 14
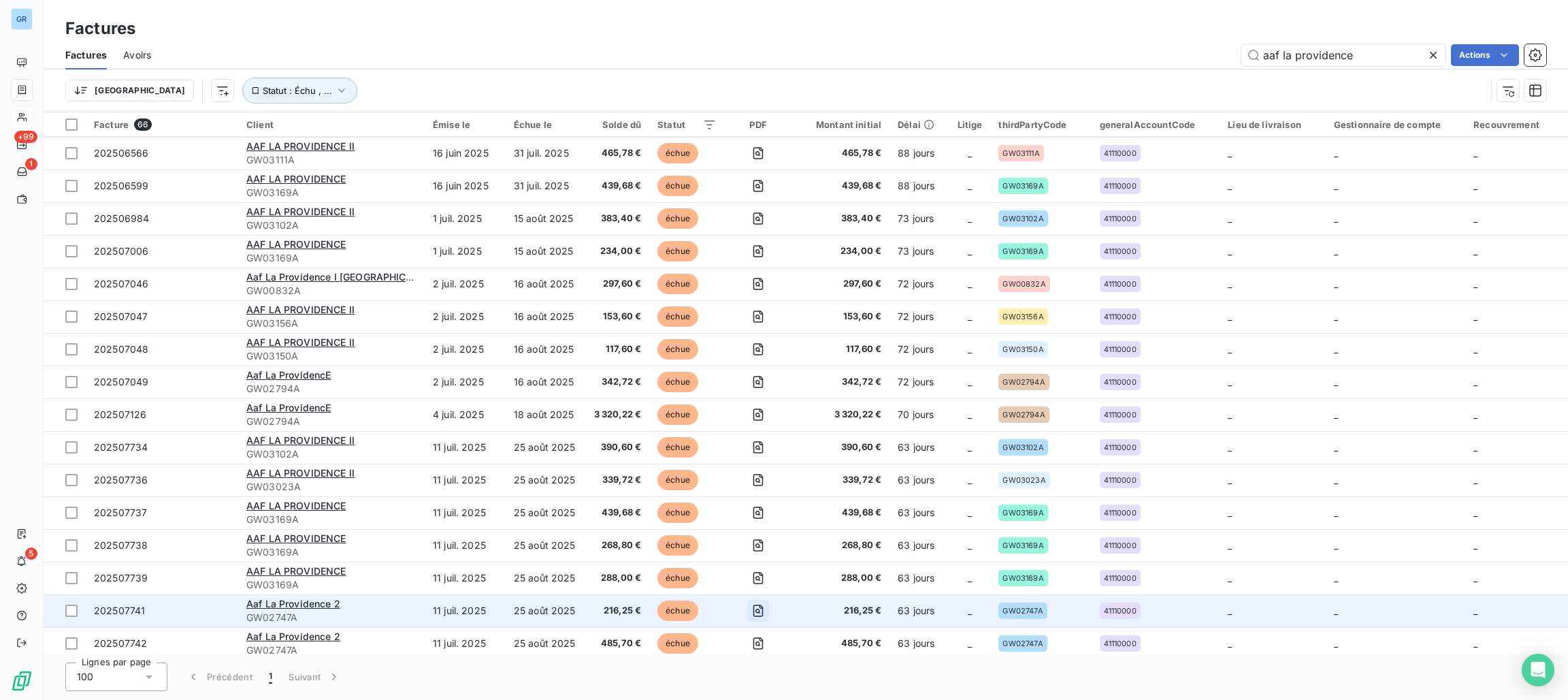
click at [751, 610] on icon "button" at bounding box center [758, 610] width 14 height 14
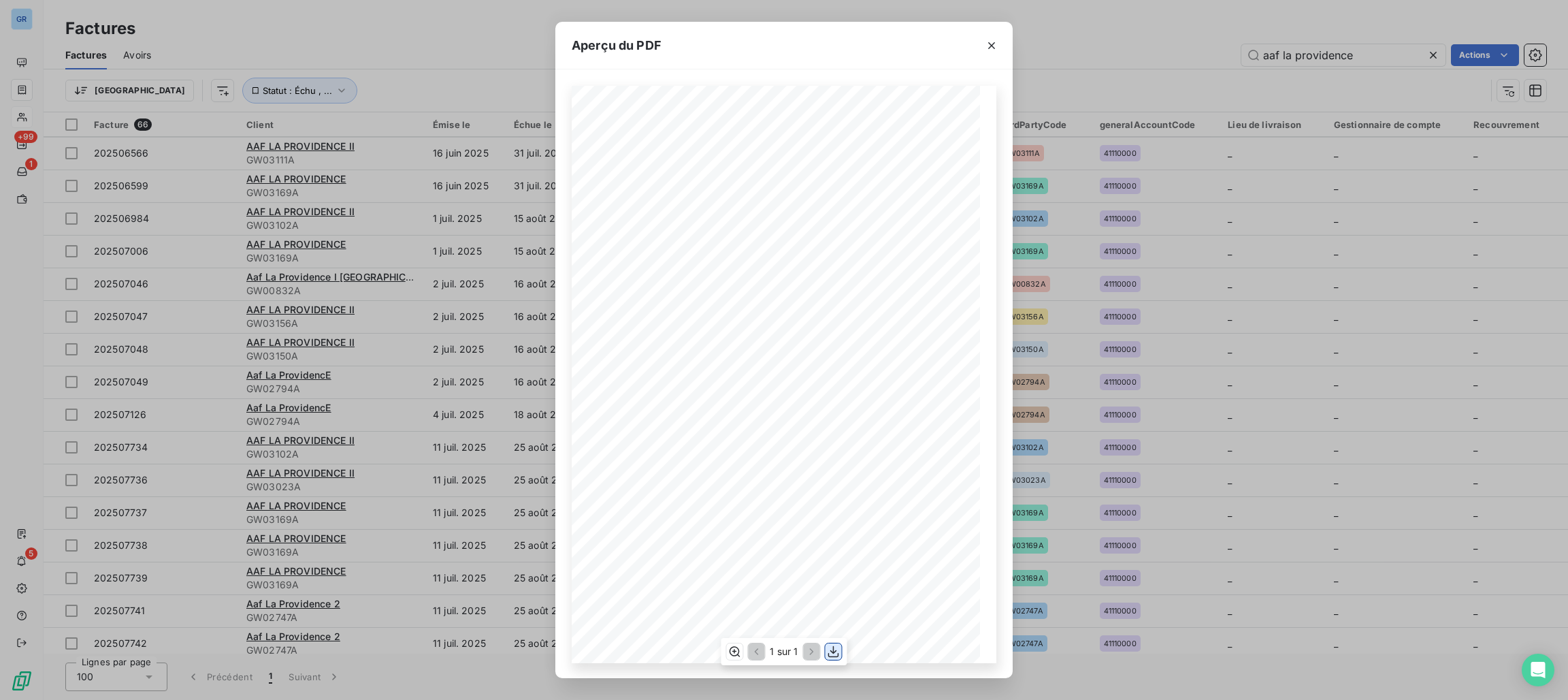
click at [828, 647] on icon "button" at bounding box center [833, 651] width 14 height 14
click at [987, 48] on icon "button" at bounding box center [991, 46] width 14 height 14
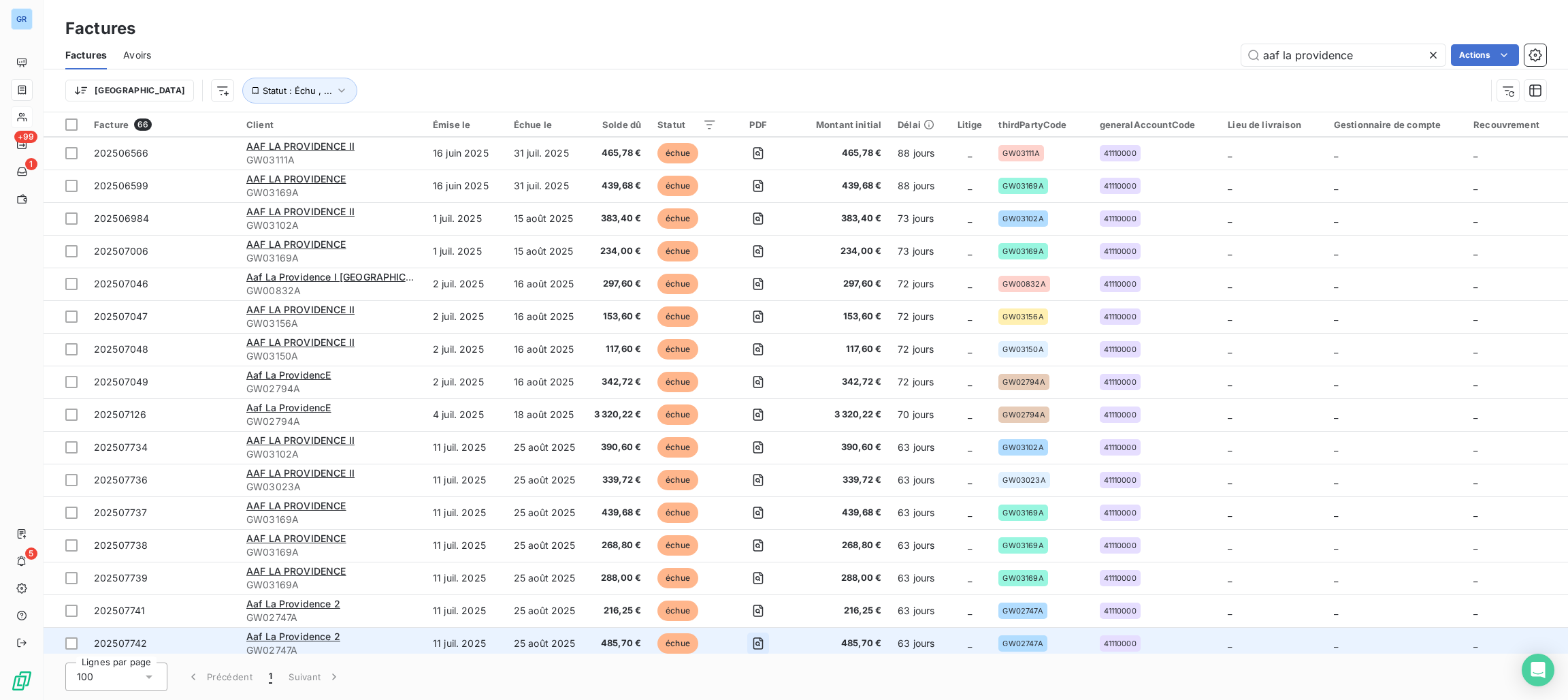
click at [751, 642] on icon "button" at bounding box center [758, 643] width 14 height 14
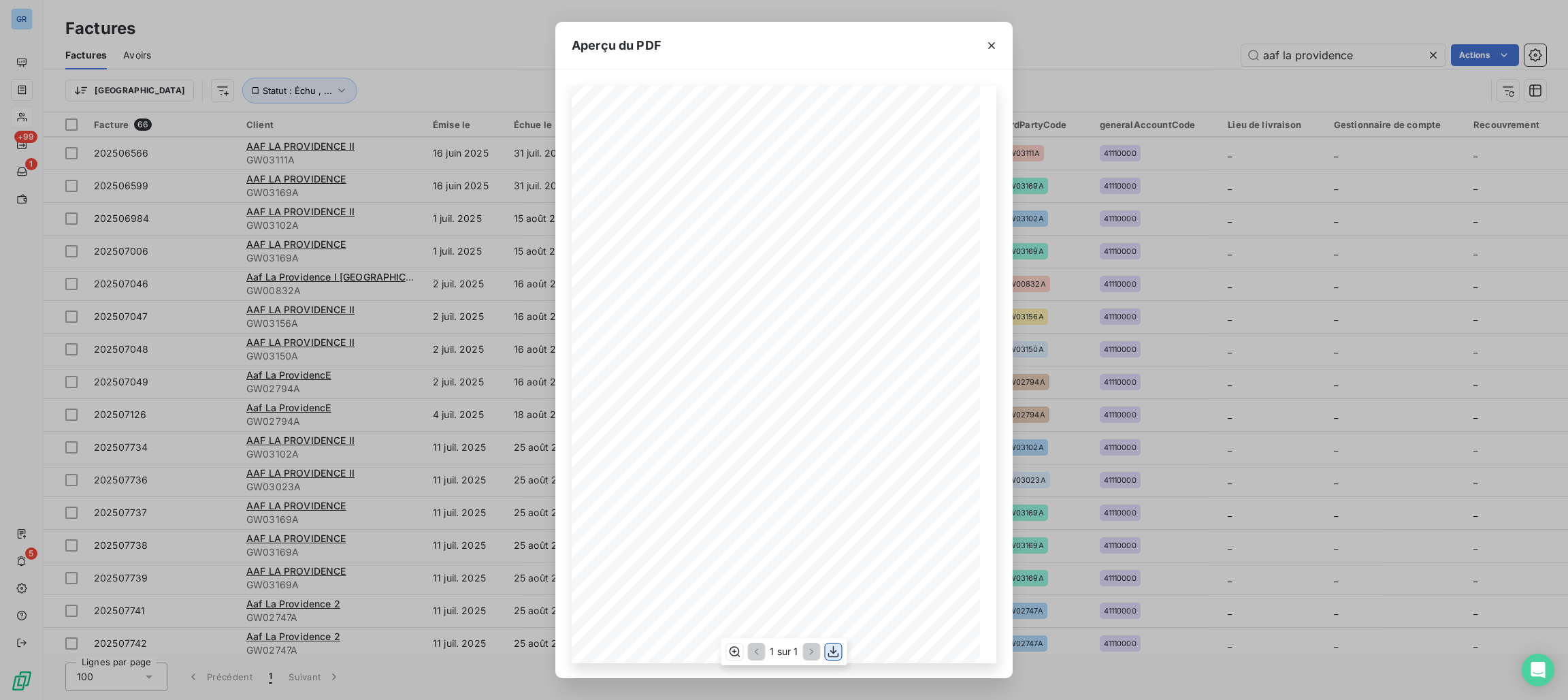
click at [833, 647] on icon "button" at bounding box center [833, 651] width 14 height 14
click at [993, 44] on icon "button" at bounding box center [991, 46] width 7 height 7
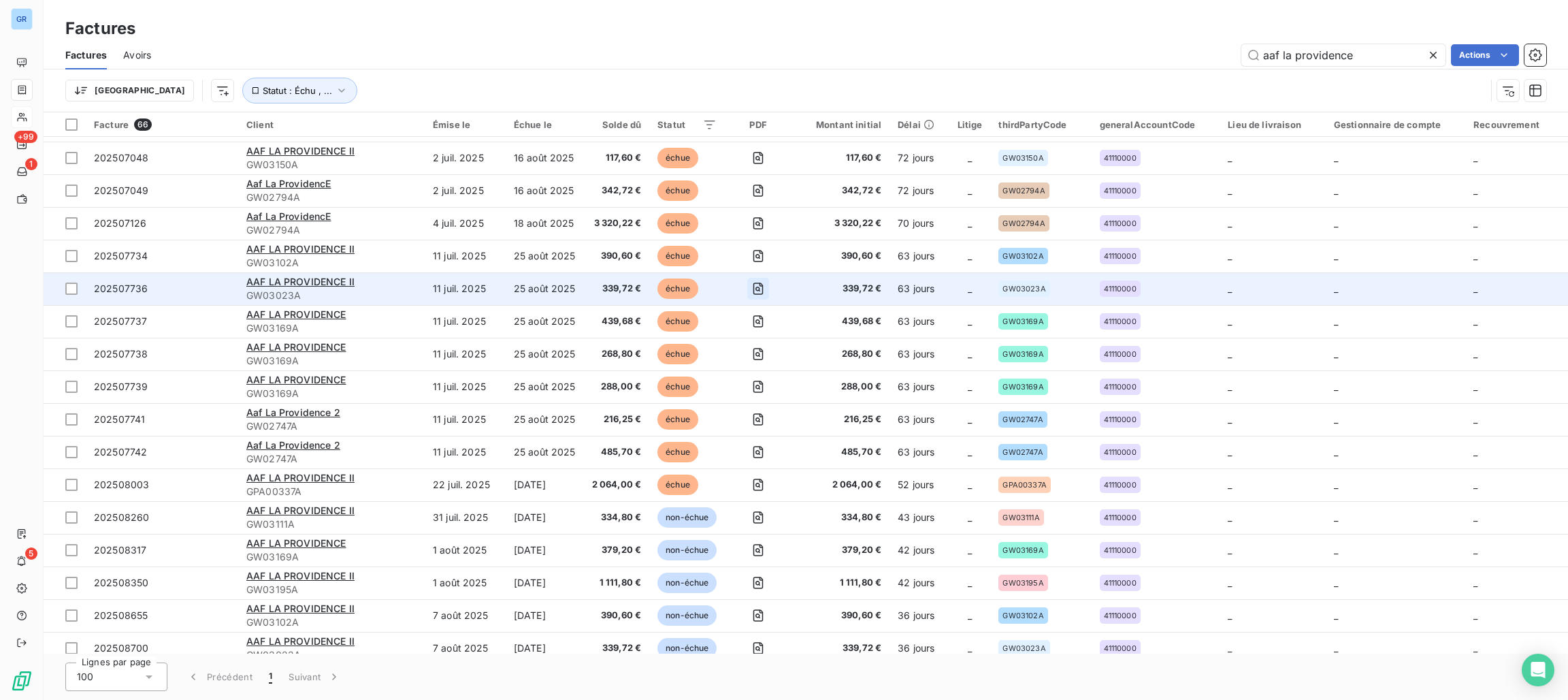
scroll to position [1020, 0]
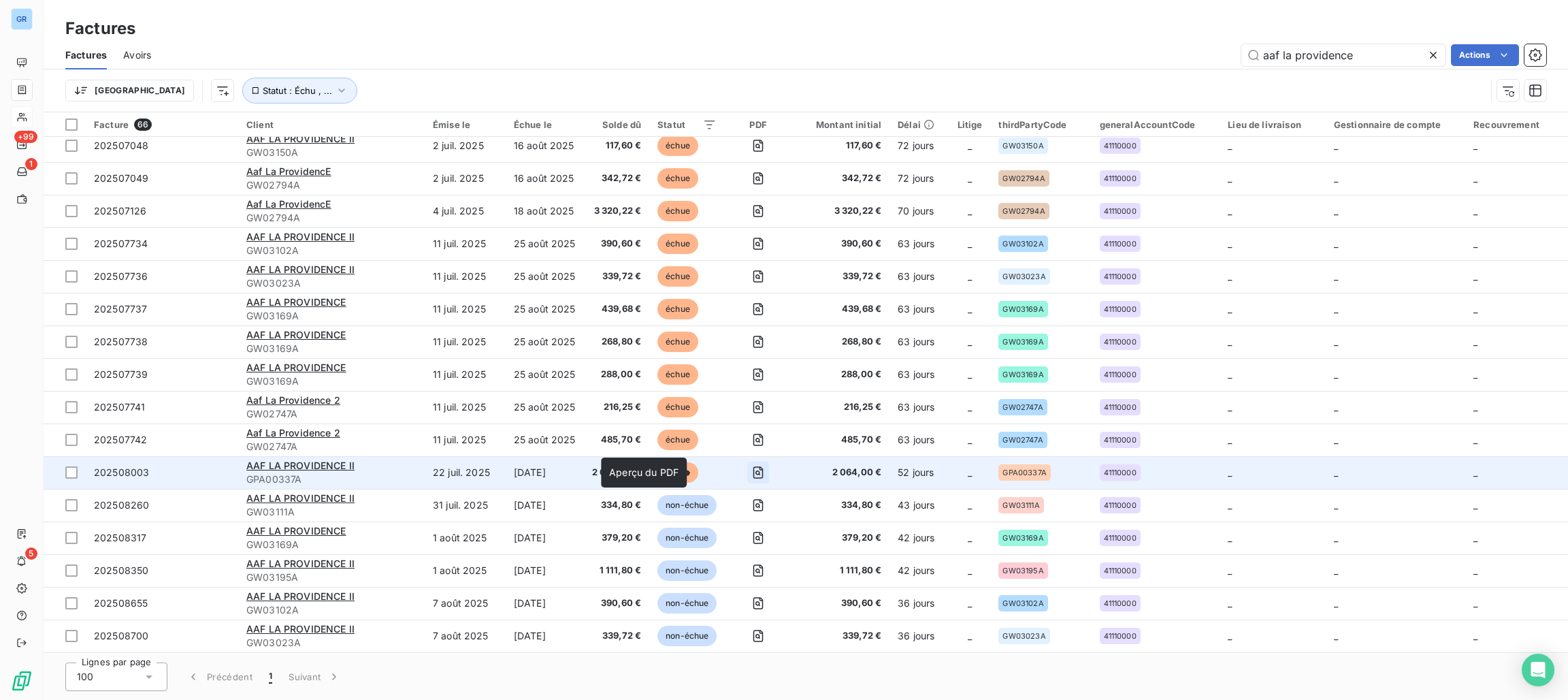
click at [751, 471] on icon "button" at bounding box center [758, 472] width 14 height 14
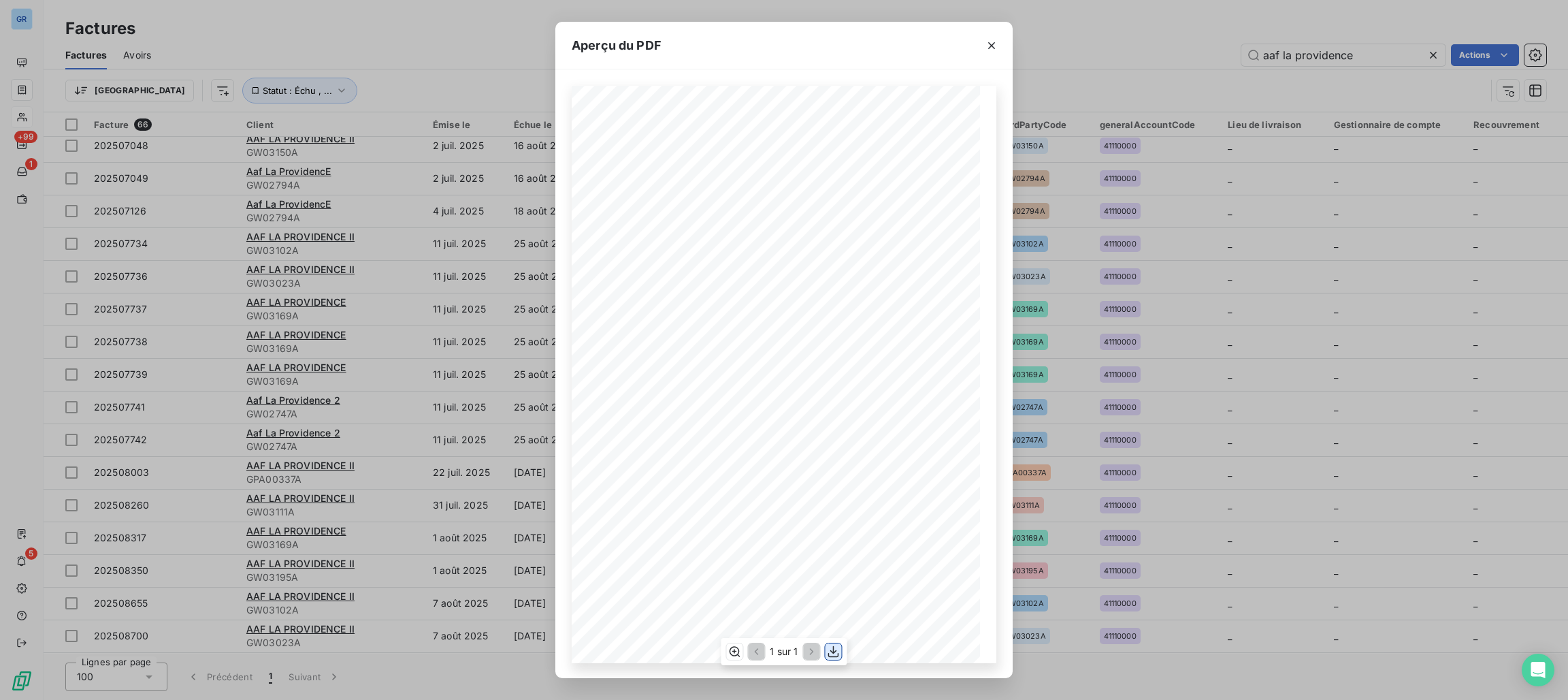
click at [833, 653] on icon "button" at bounding box center [833, 651] width 11 height 11
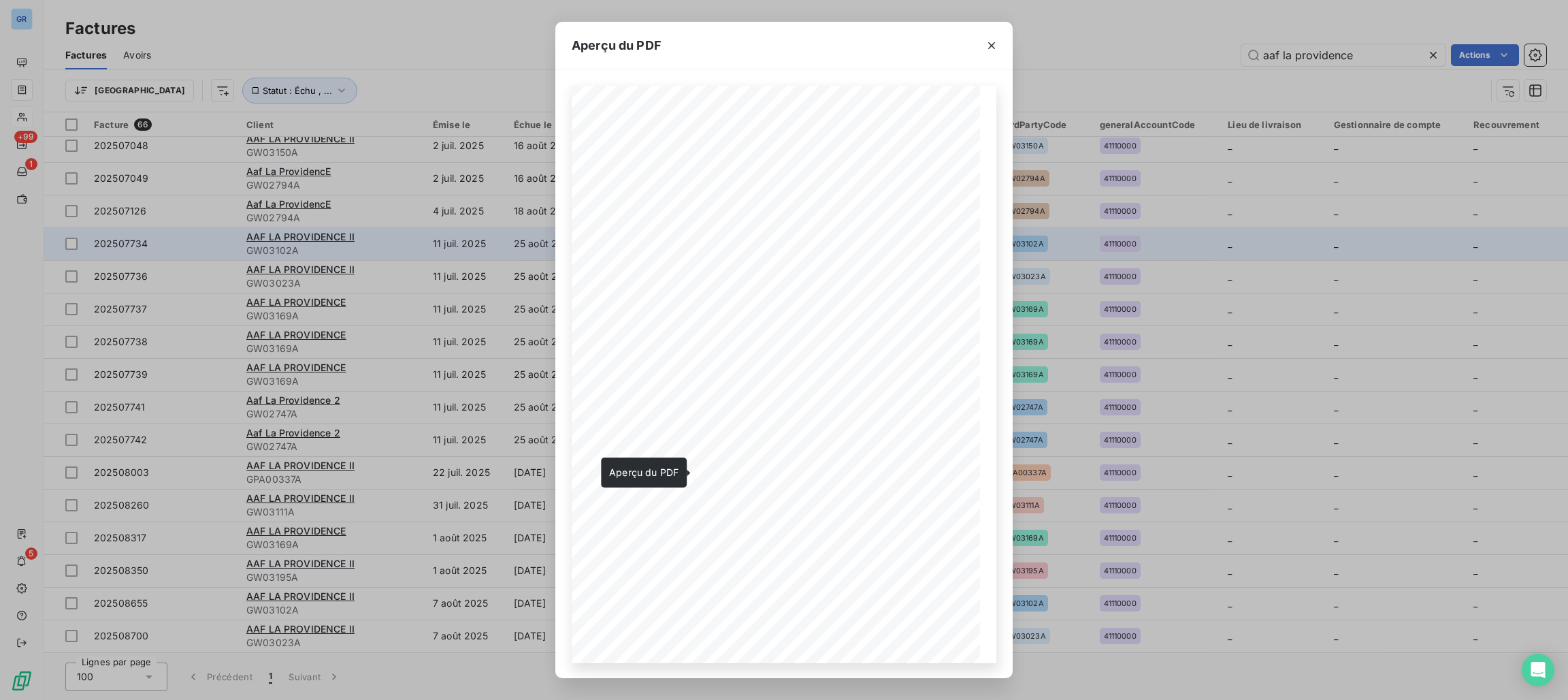
drag, startPoint x: 998, startPoint y: 42, endPoint x: 775, endPoint y: 246, distance: 302.2
click at [998, 42] on icon "button" at bounding box center [991, 46] width 14 height 14
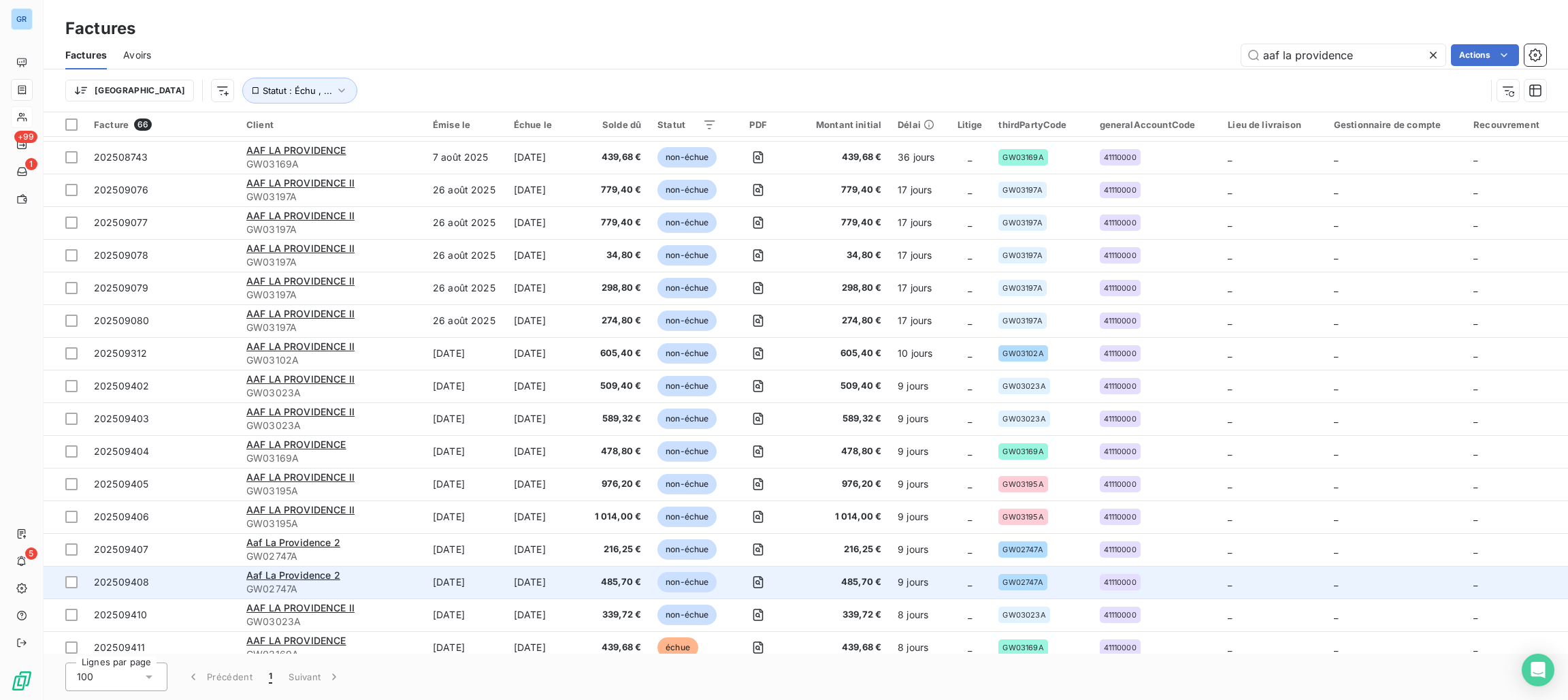
scroll to position [1644, 0]
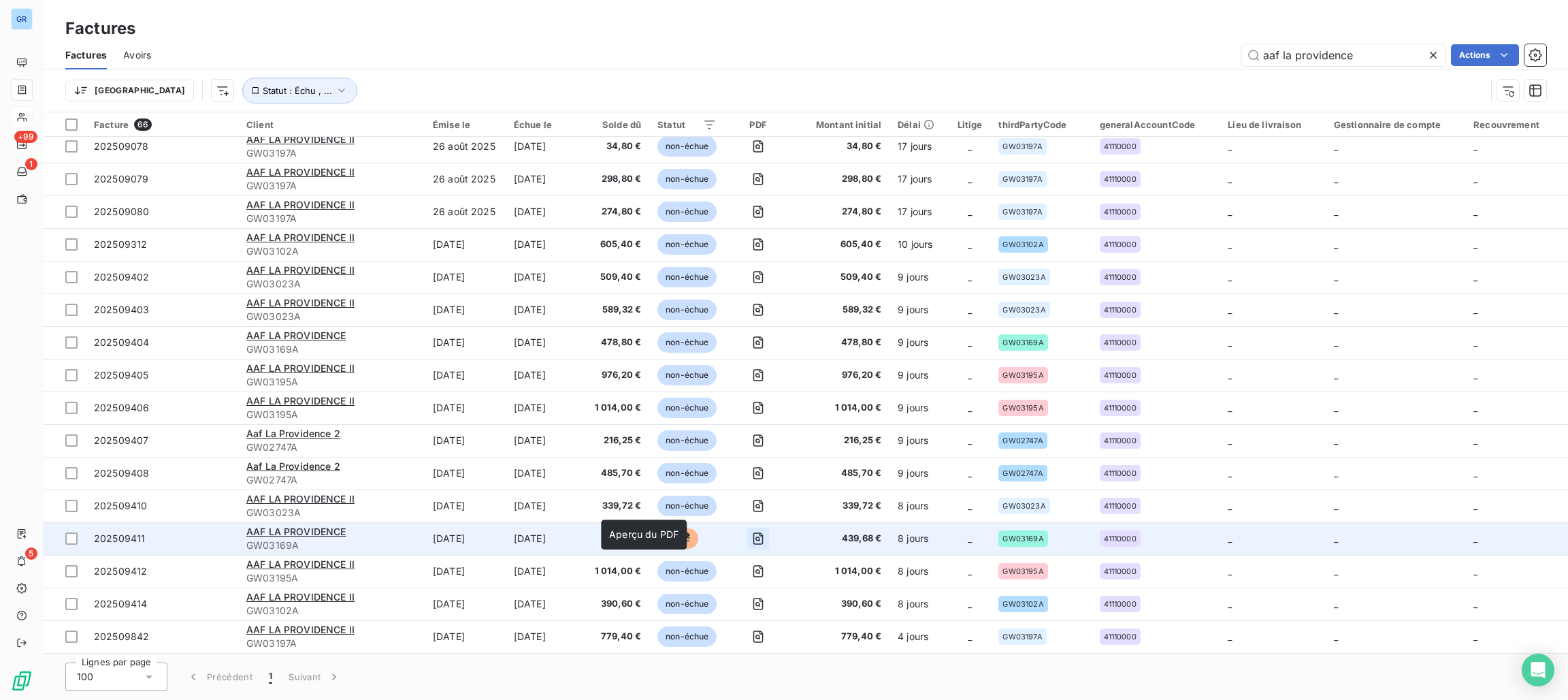
click at [751, 535] on icon "button" at bounding box center [758, 538] width 14 height 14
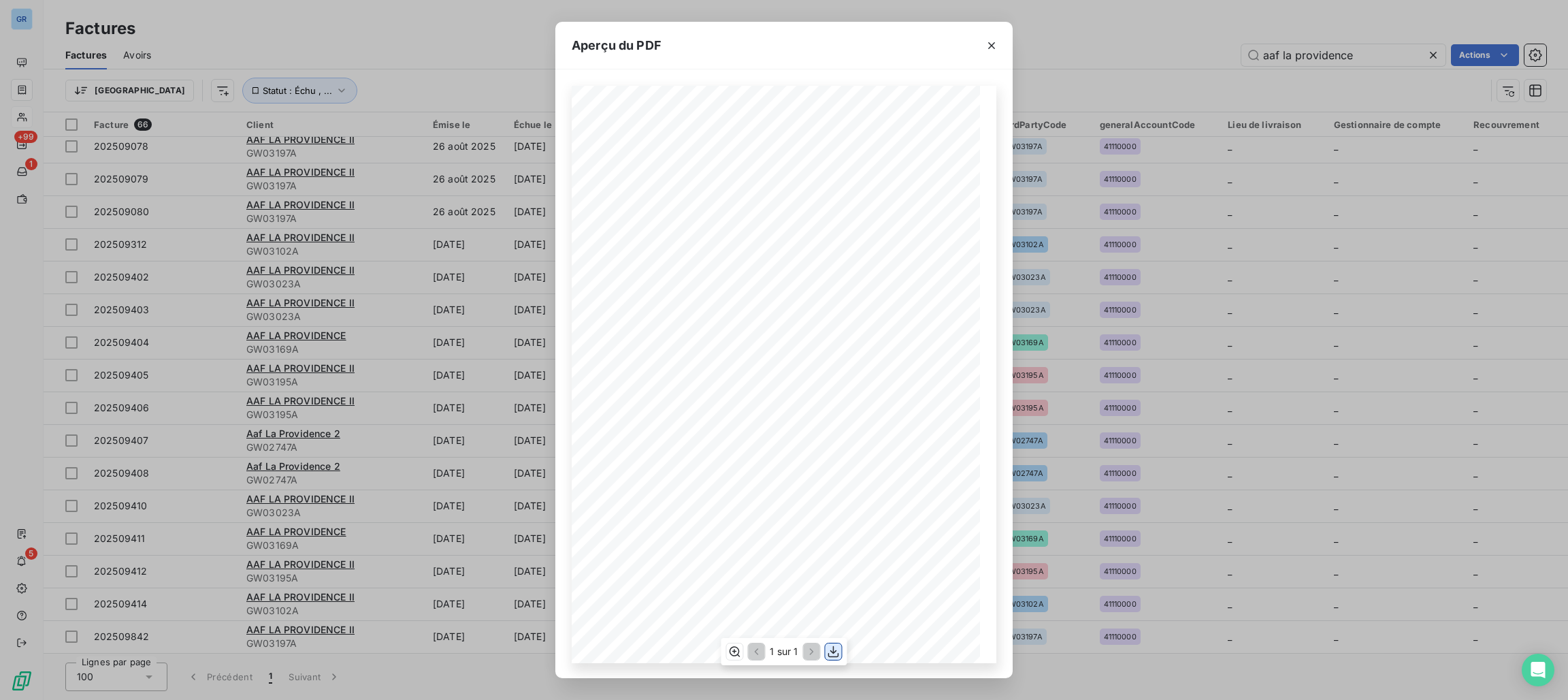
click at [833, 657] on icon "button" at bounding box center [833, 651] width 14 height 14
drag, startPoint x: 990, startPoint y: 42, endPoint x: 933, endPoint y: 103, distance: 83.5
click at [990, 42] on icon "button" at bounding box center [991, 46] width 14 height 14
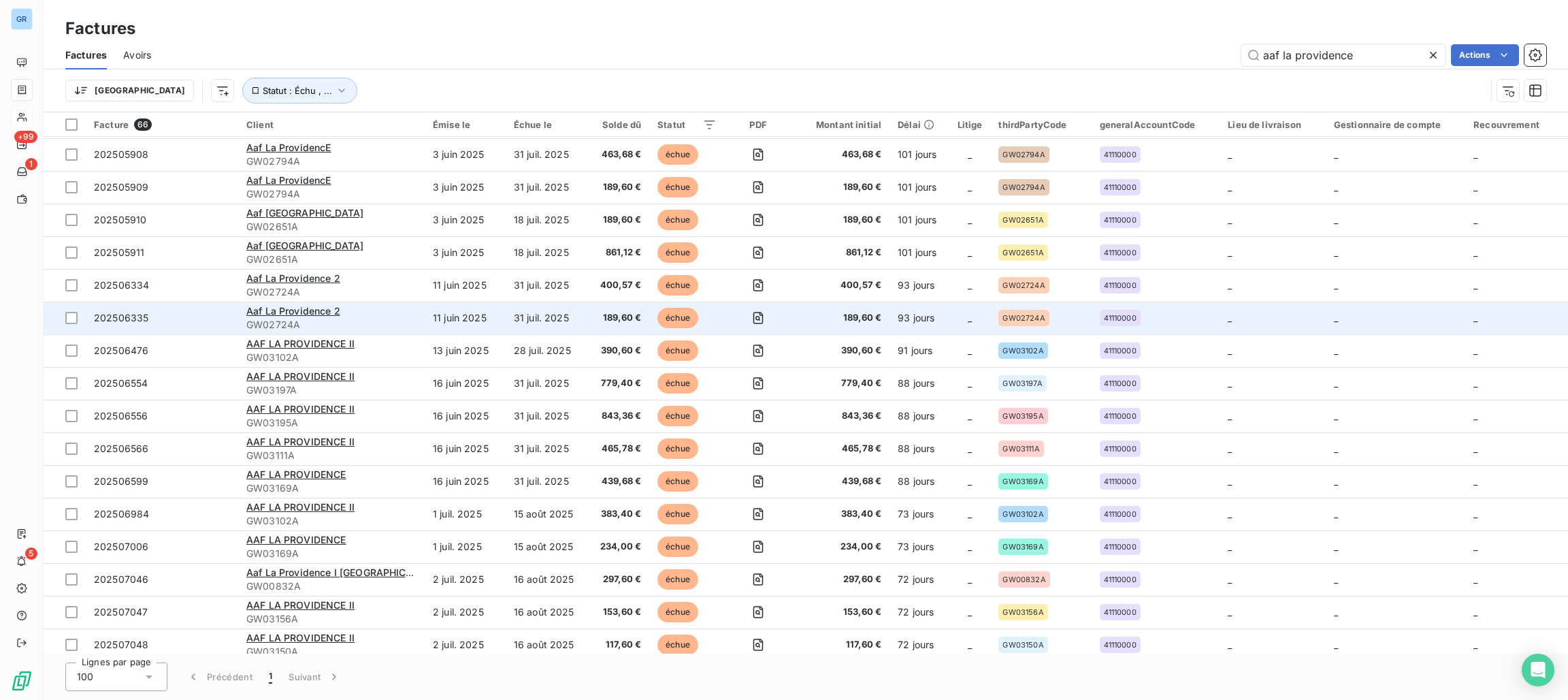
scroll to position [0, 0]
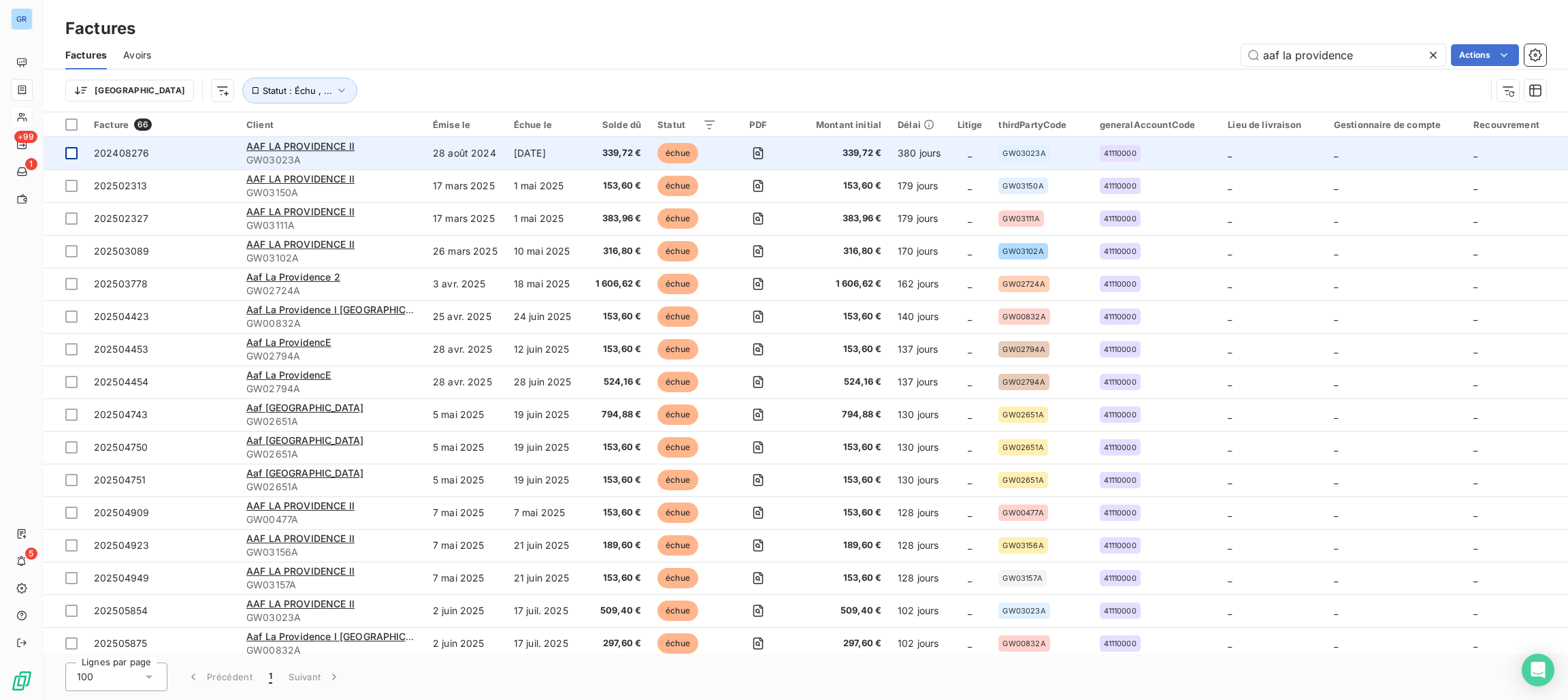
click at [75, 147] on div at bounding box center [71, 152] width 12 height 12
click at [72, 156] on icon at bounding box center [72, 153] width 8 height 8
click at [1469, 54] on html "GR +99 1 5 Factures Factures Avoirs aaf la providence Actions Trier Statut : Éc…" at bounding box center [784, 350] width 1568 height 700
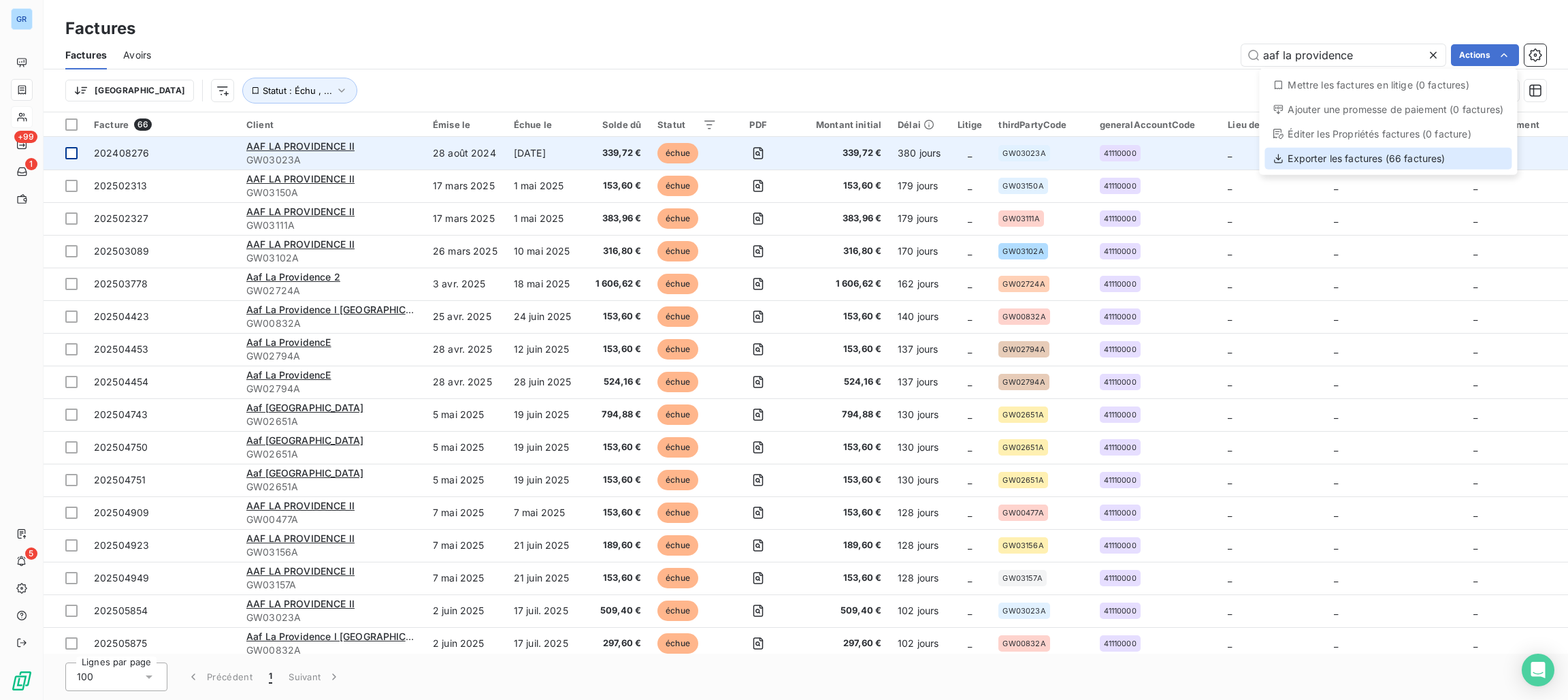
click at [1312, 159] on div "Exporter les factures (66 factures)" at bounding box center [1387, 158] width 247 height 22
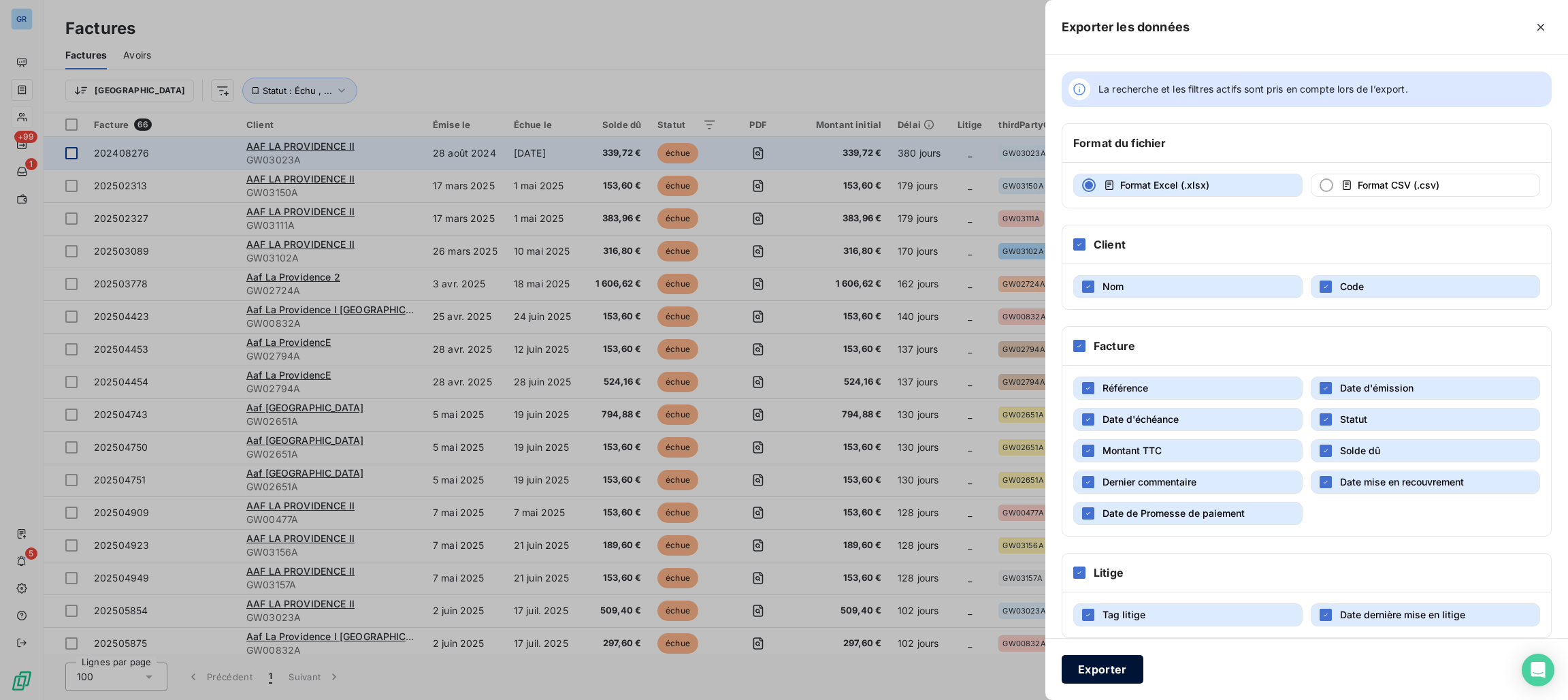
click at [1104, 663] on button "Exporter" at bounding box center [1102, 669] width 81 height 29
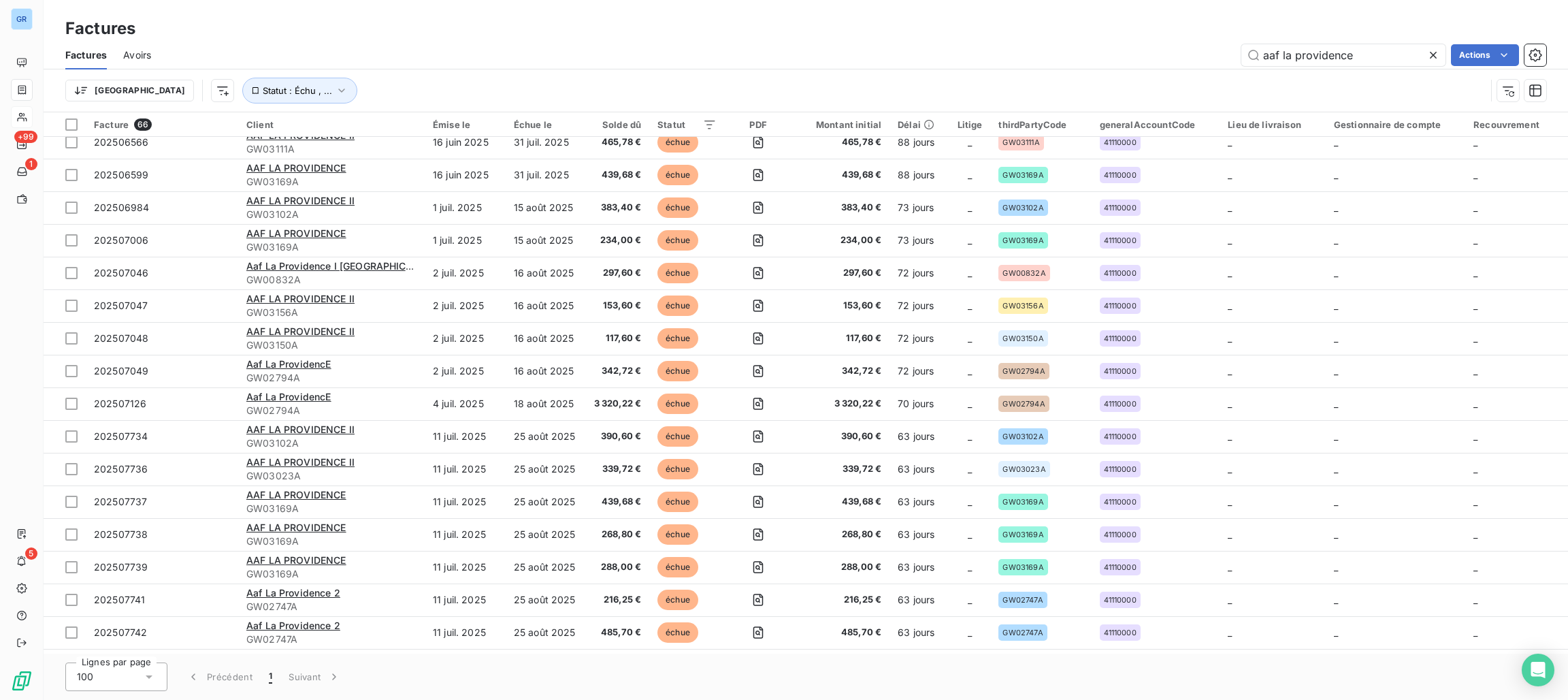
scroll to position [1236, 0]
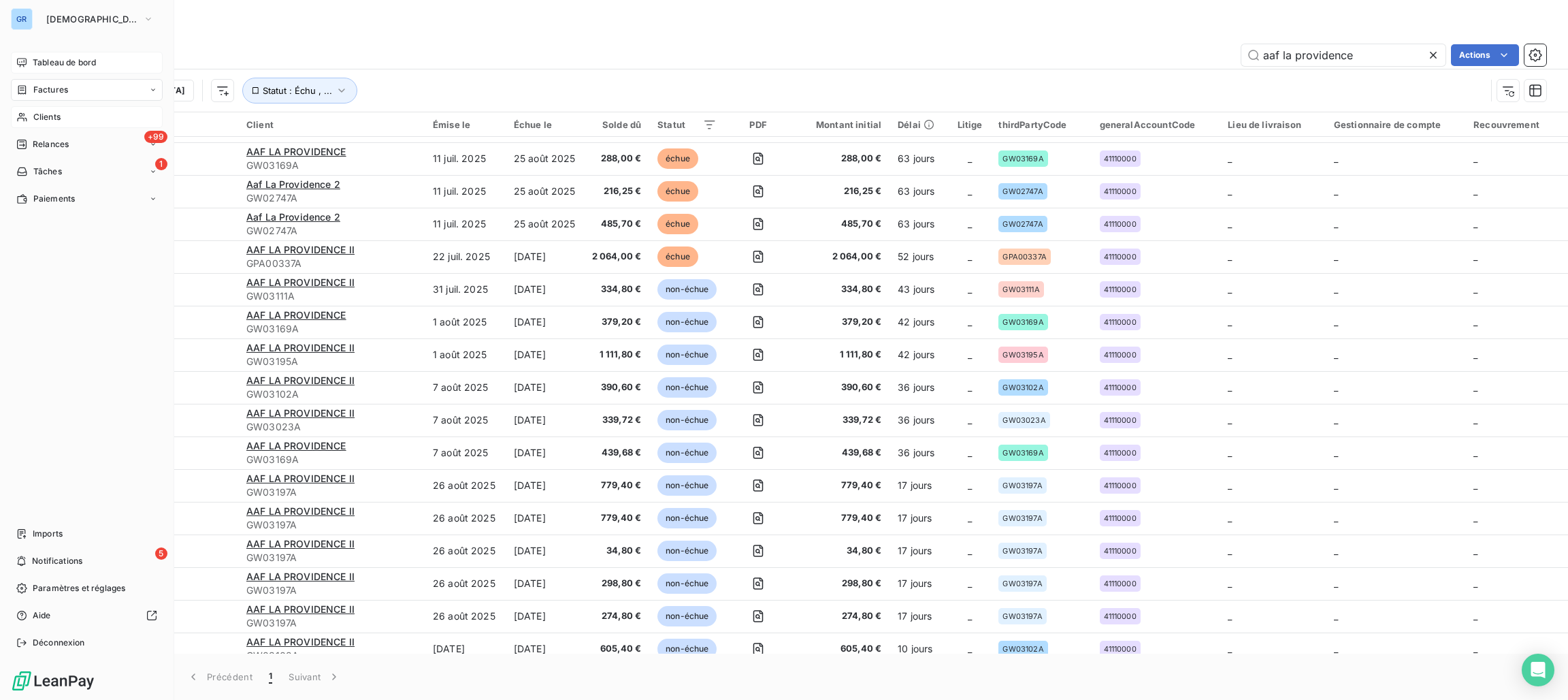
drag, startPoint x: 68, startPoint y: 60, endPoint x: 122, endPoint y: 64, distance: 54.1
click at [68, 60] on span "Tableau de bord" at bounding box center [64, 62] width 64 height 12
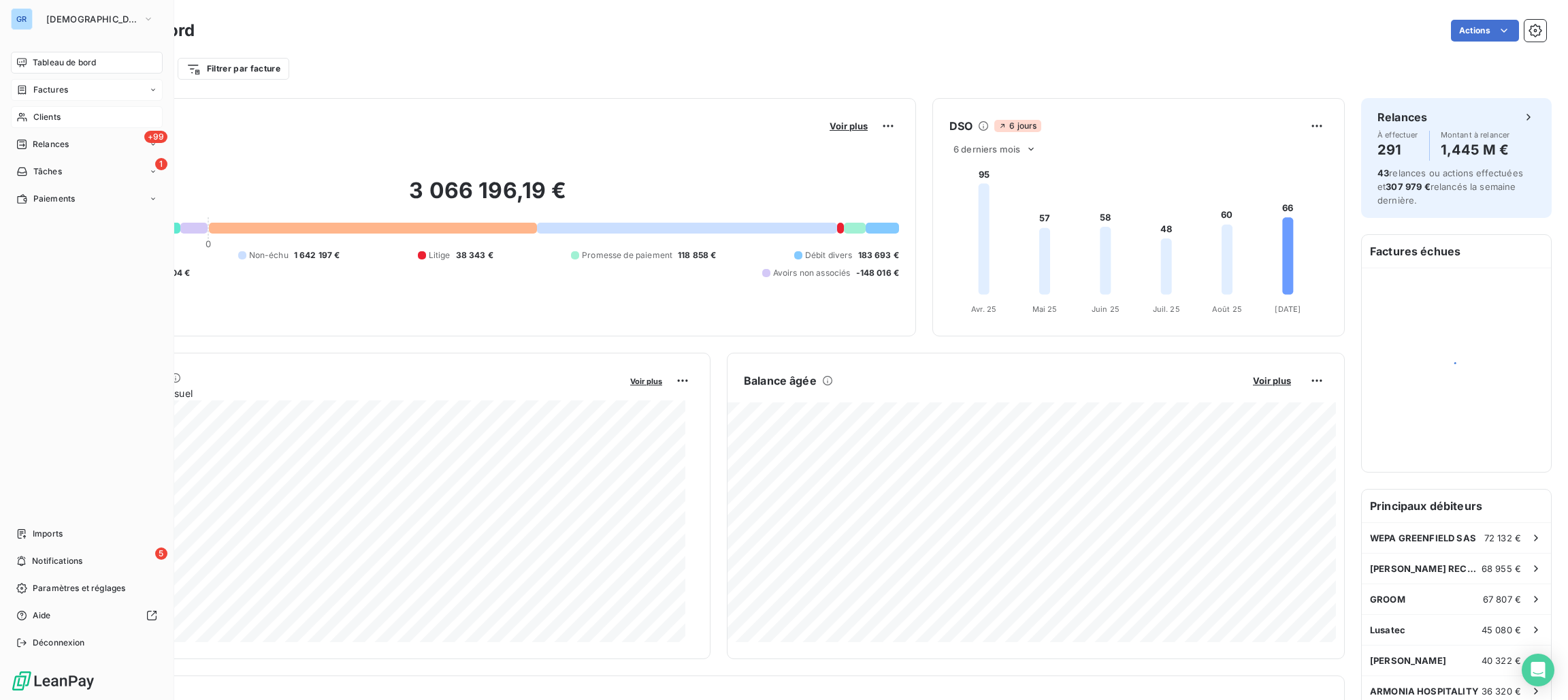
click at [47, 82] on div "Factures" at bounding box center [86, 90] width 152 height 22
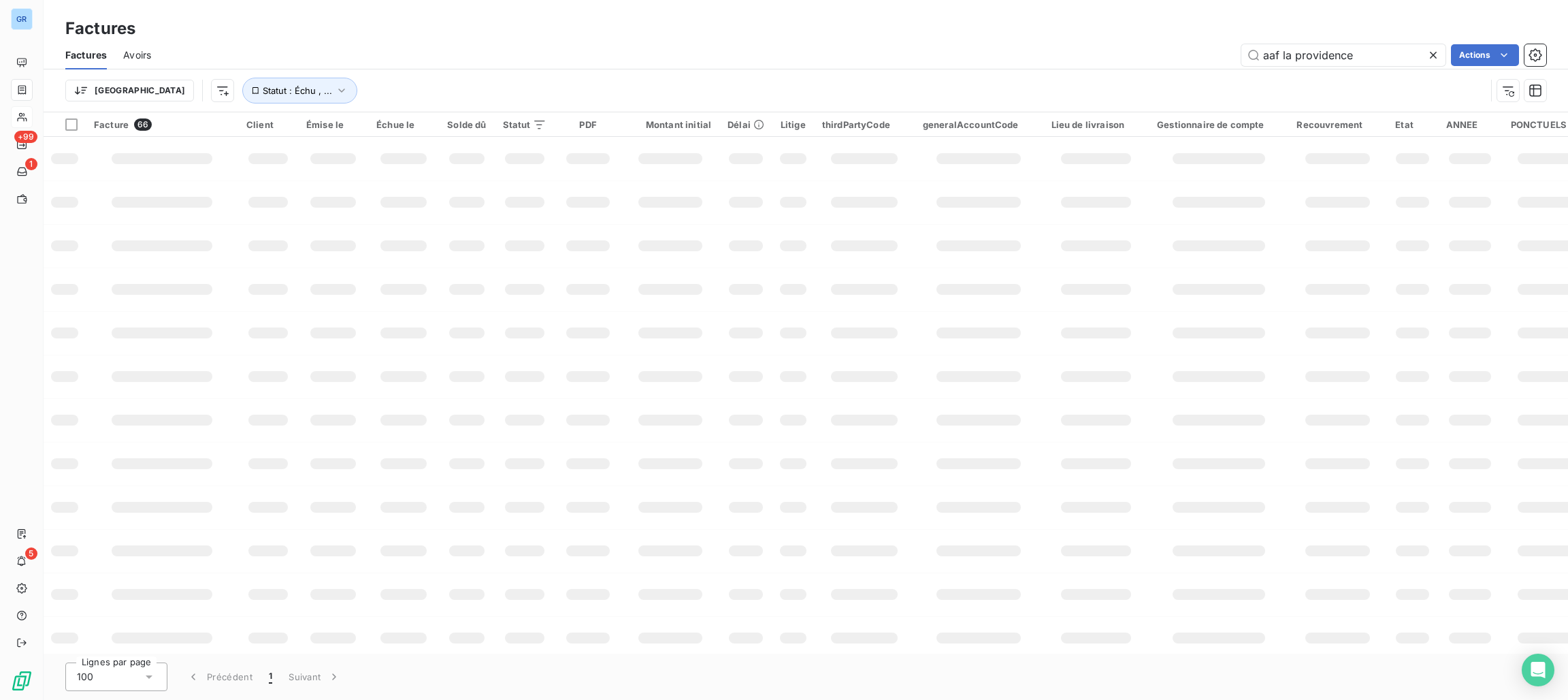
click at [928, 55] on div "aaf la providence Actions" at bounding box center [856, 55] width 1378 height 22
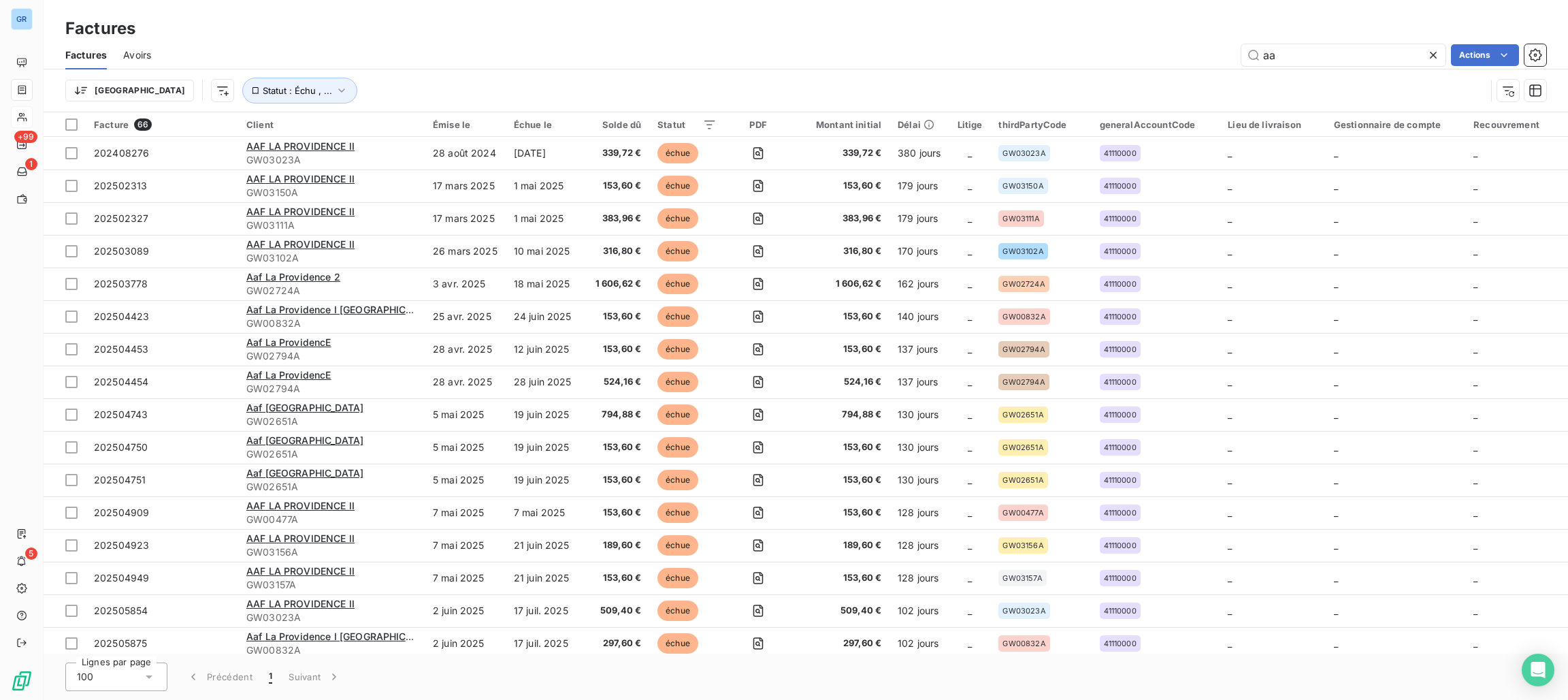
type input "aaf"
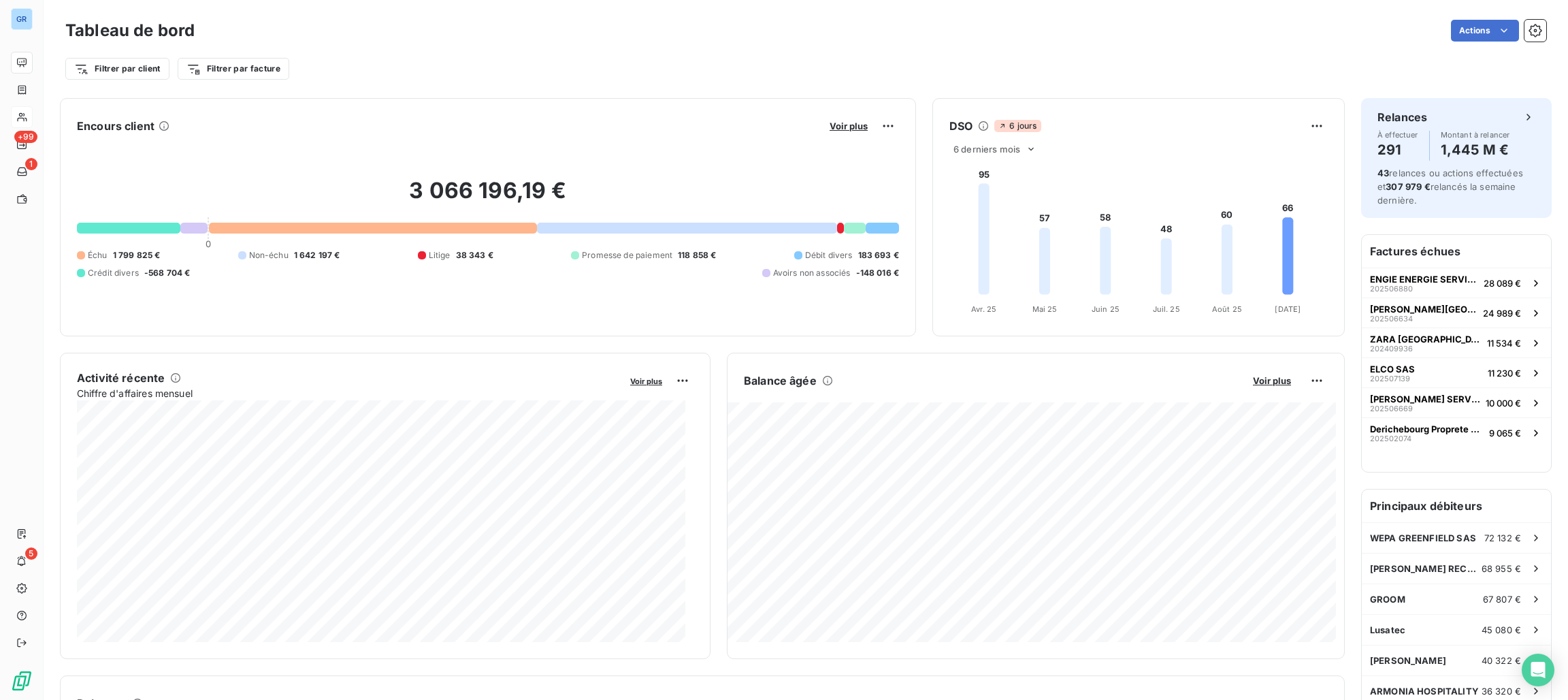
click at [639, 259] on span "Promesse de paiement" at bounding box center [626, 255] width 90 height 12
click at [644, 254] on span "Promesse de paiement" at bounding box center [626, 255] width 90 height 12
click at [829, 122] on span "Voir plus" at bounding box center [848, 125] width 38 height 11
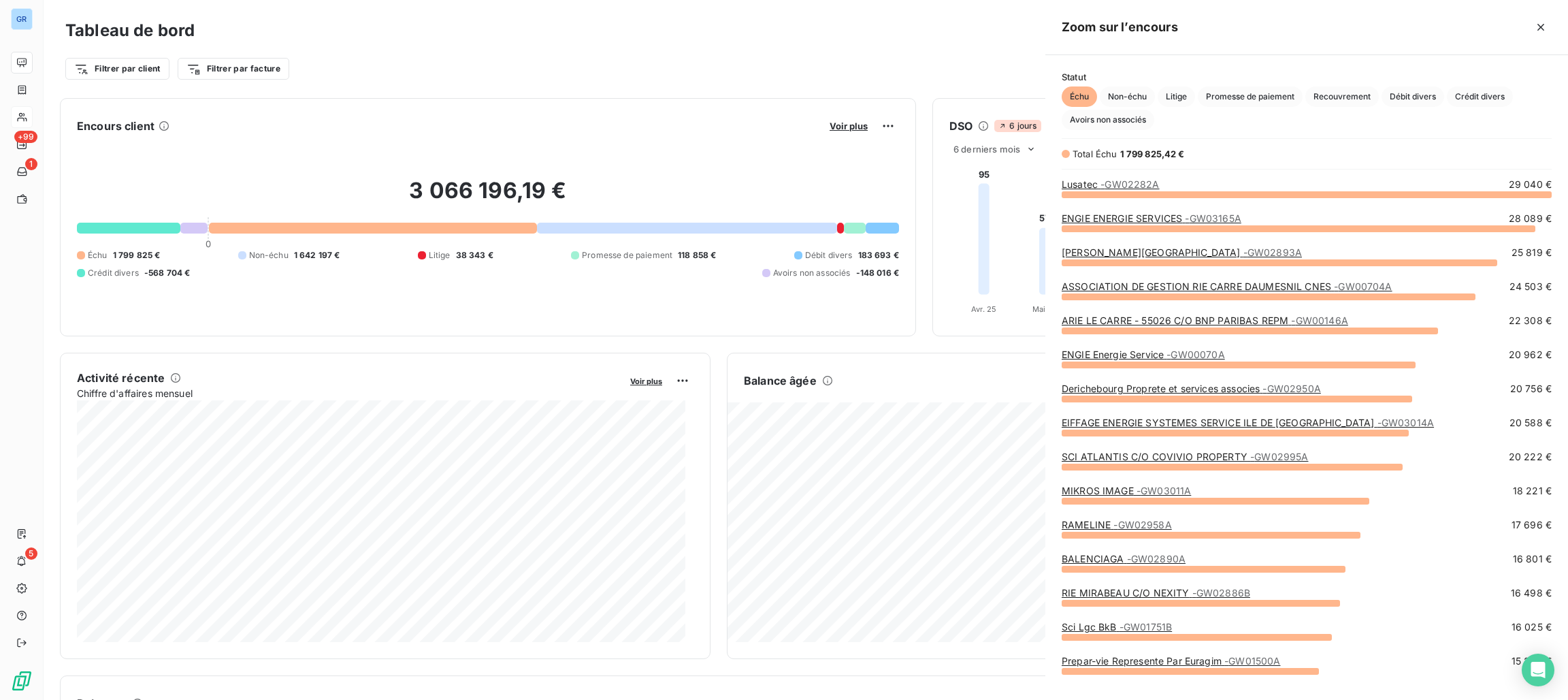
scroll to position [491, 507]
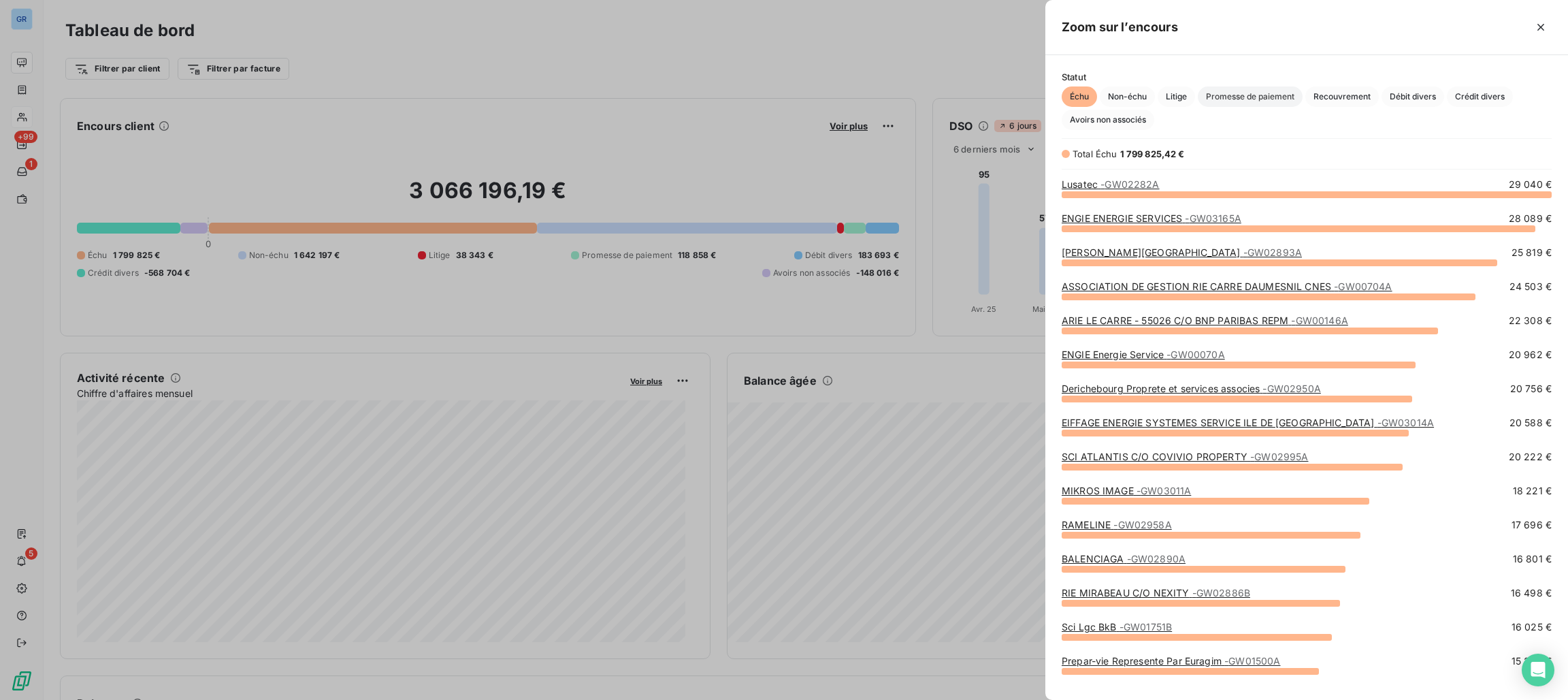
click at [1272, 99] on span "Promesse de paiement" at bounding box center [1250, 96] width 105 height 20
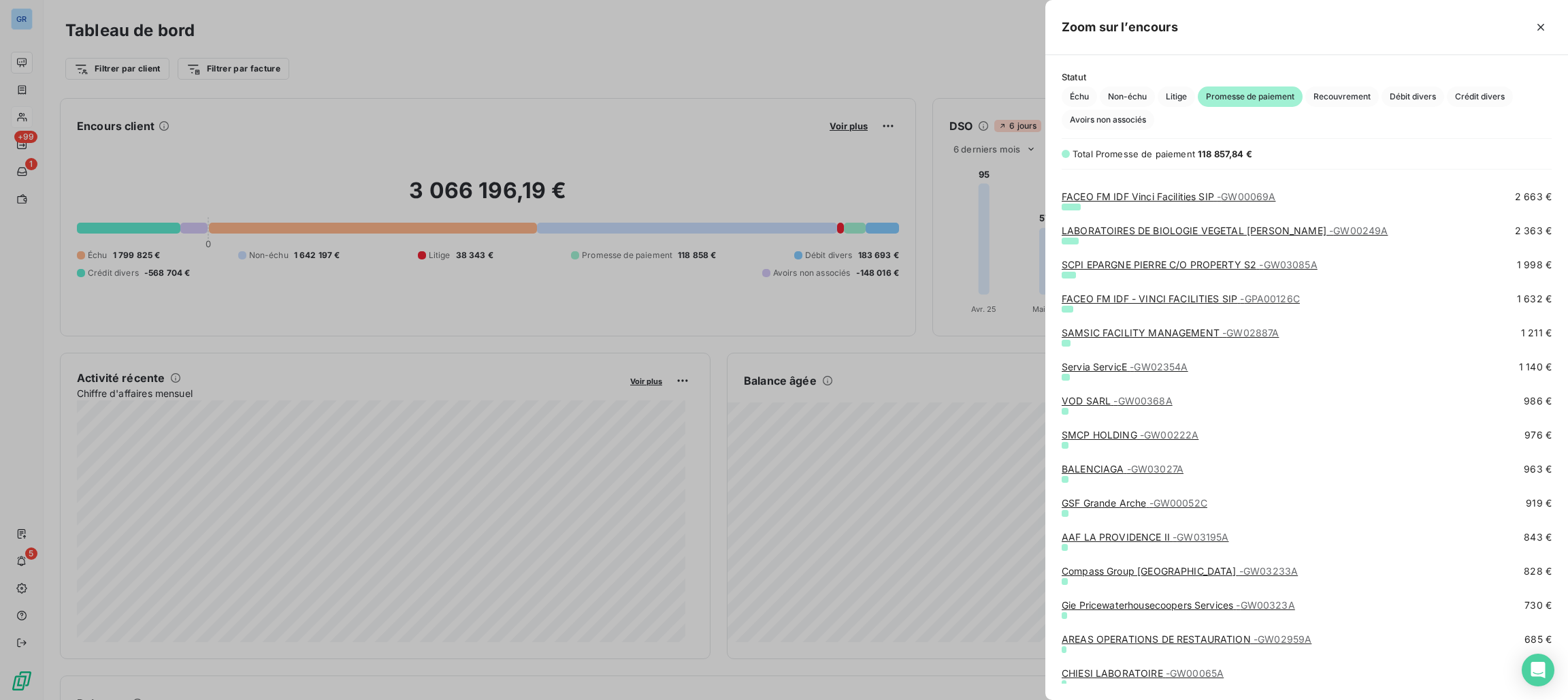
scroll to position [205, 0]
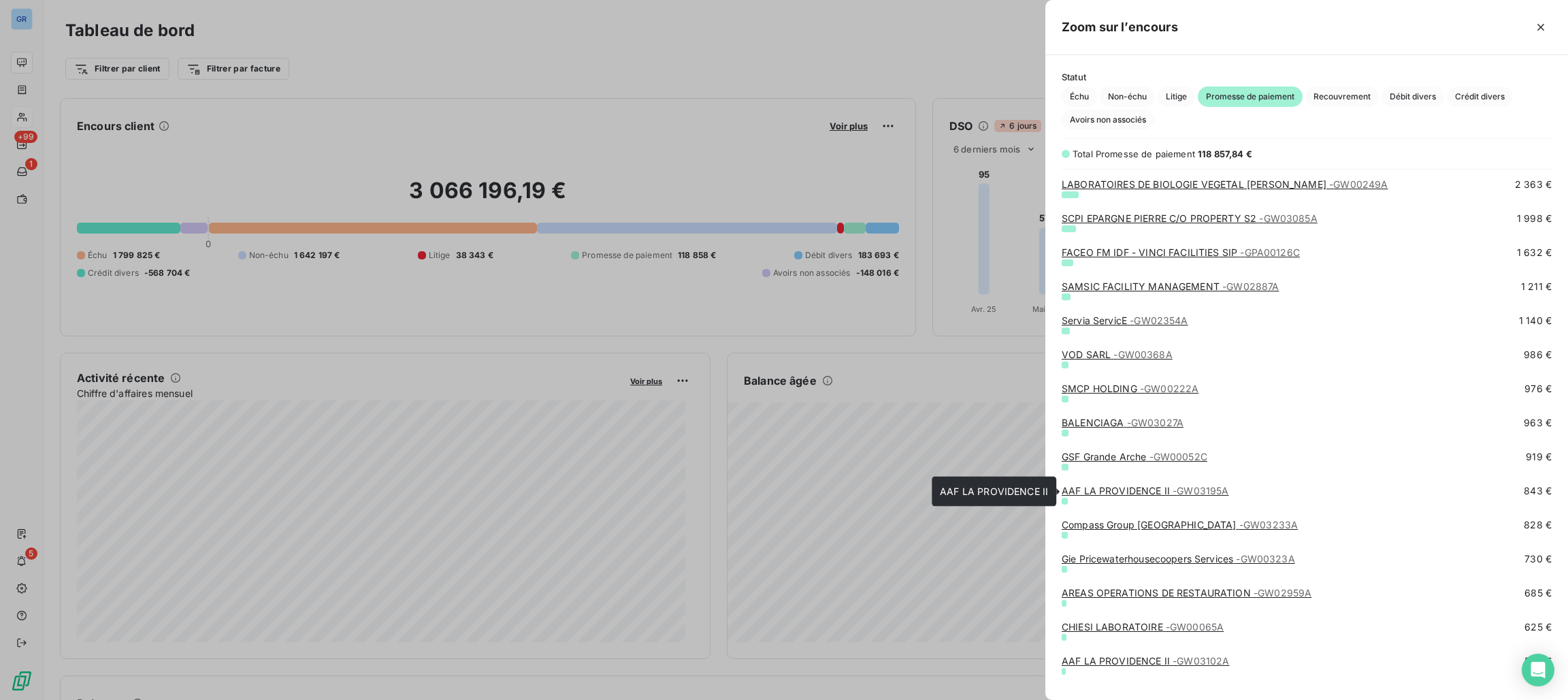
click at [1164, 490] on link "AAF LA PROVIDENCE II - GW03195A" at bounding box center [1144, 491] width 167 height 11
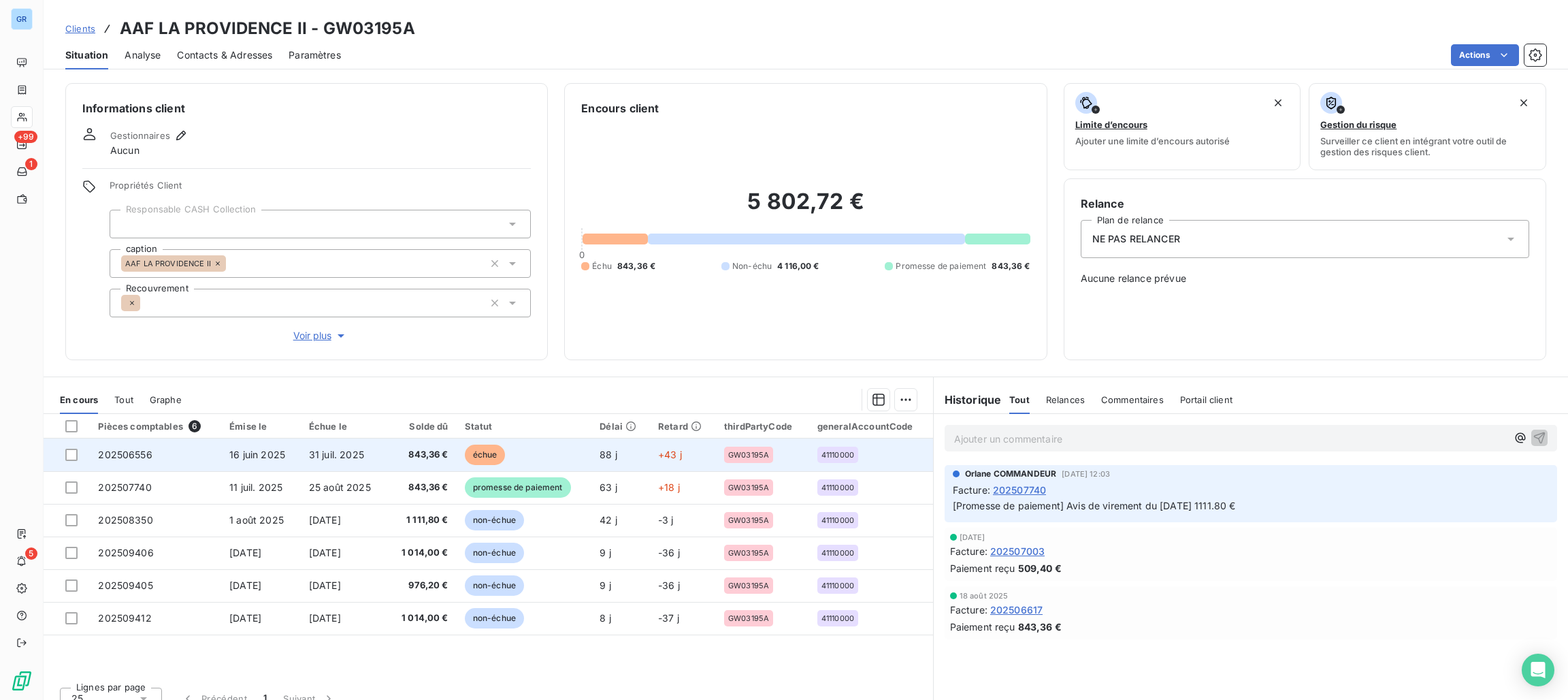
click at [469, 454] on span "échue" at bounding box center [485, 454] width 41 height 20
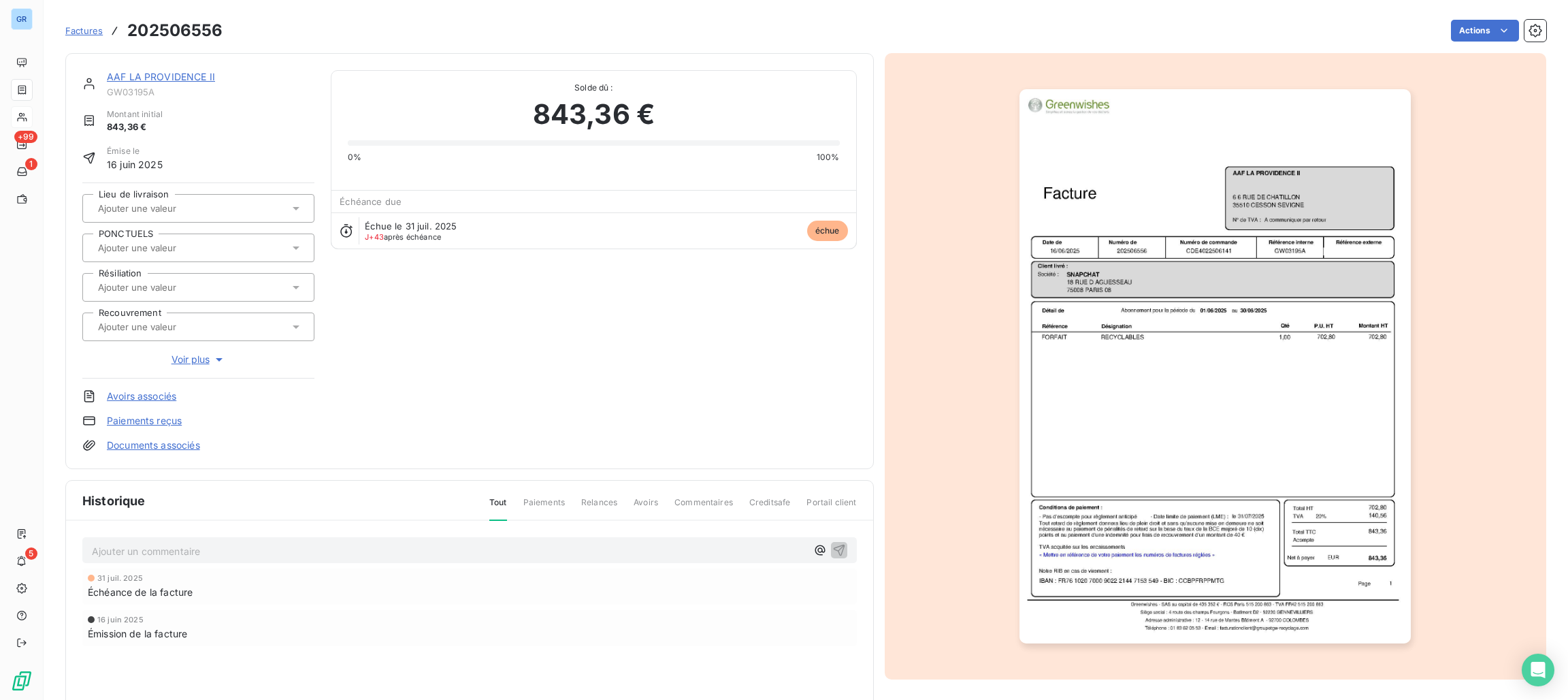
click at [1271, 258] on img "button" at bounding box center [1214, 366] width 391 height 554
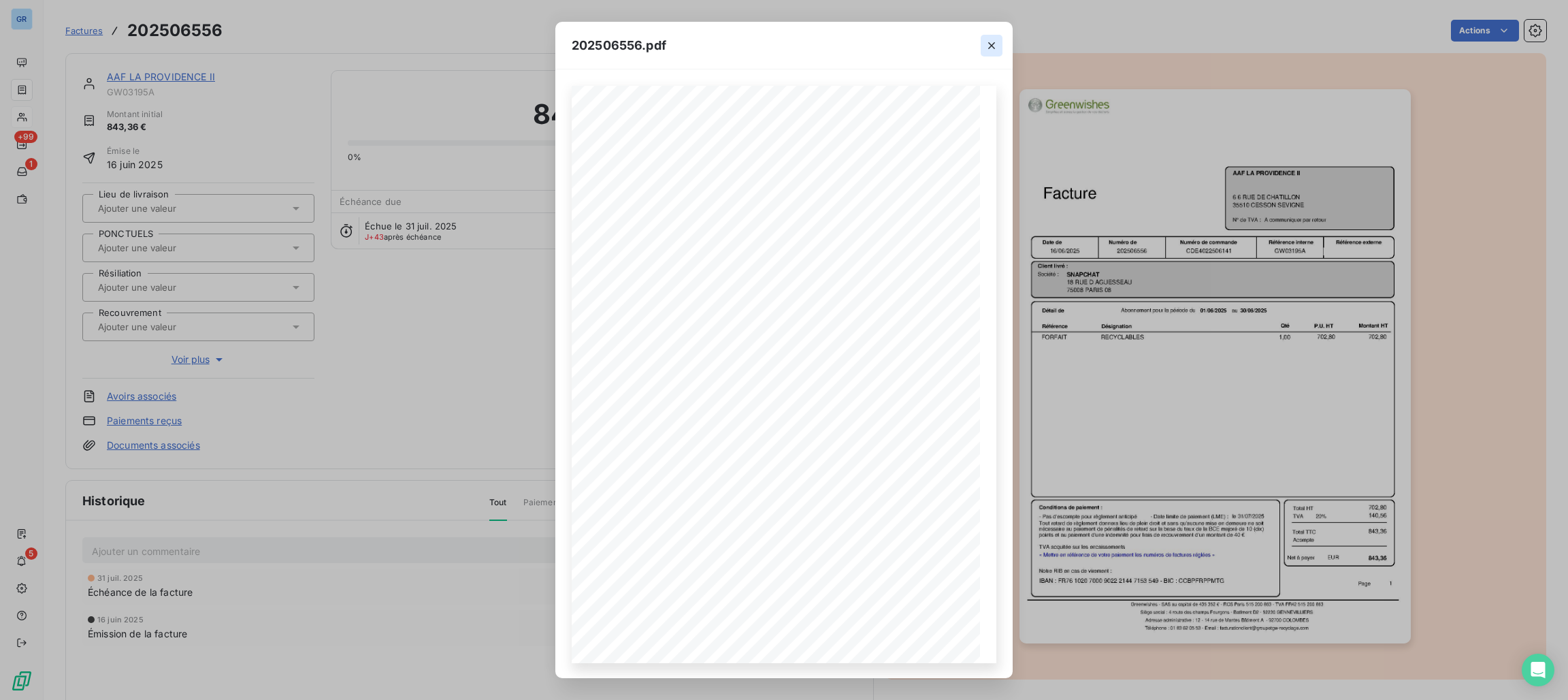
click at [993, 47] on icon "button" at bounding box center [991, 46] width 14 height 14
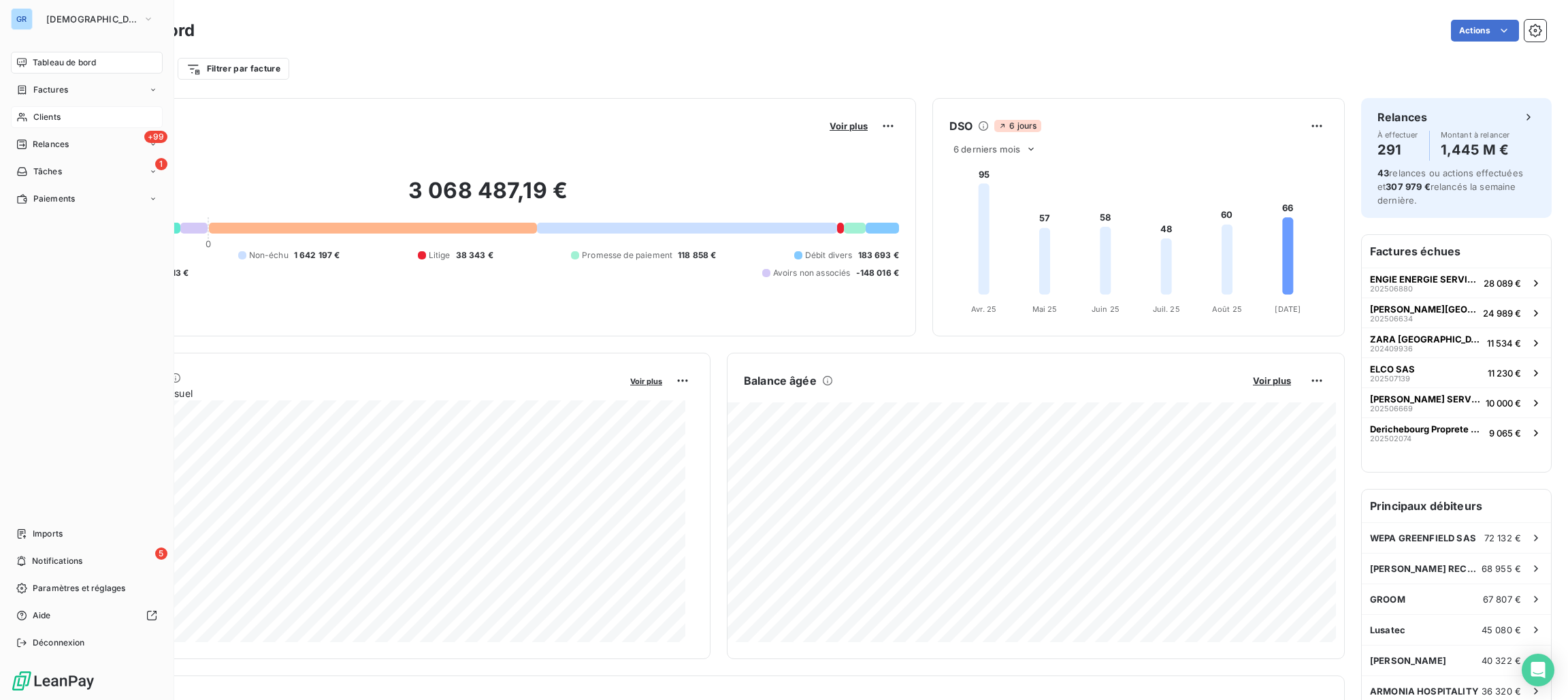
click at [59, 116] on span "Clients" at bounding box center [46, 117] width 27 height 12
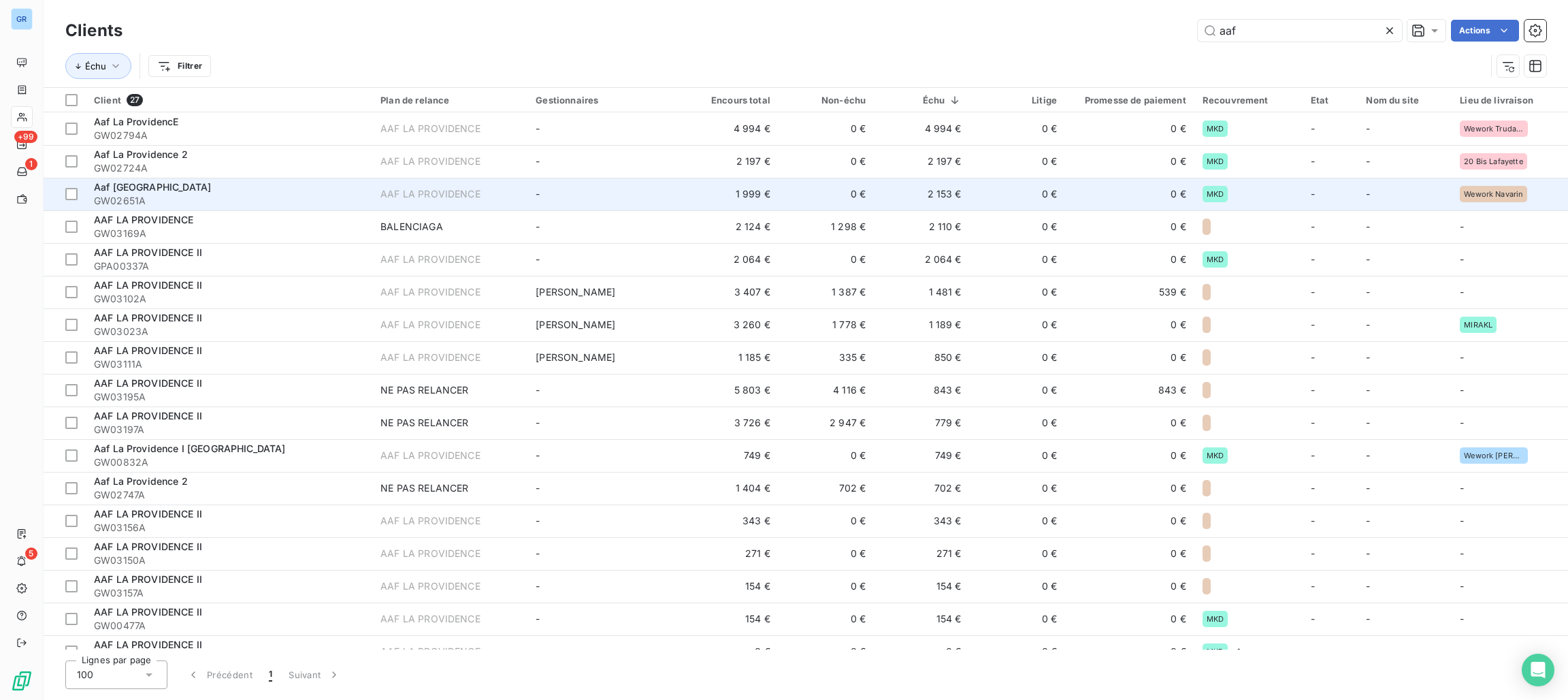
click at [160, 180] on td "Aaf [GEOGRAPHIC_DATA]" at bounding box center [229, 194] width 287 height 33
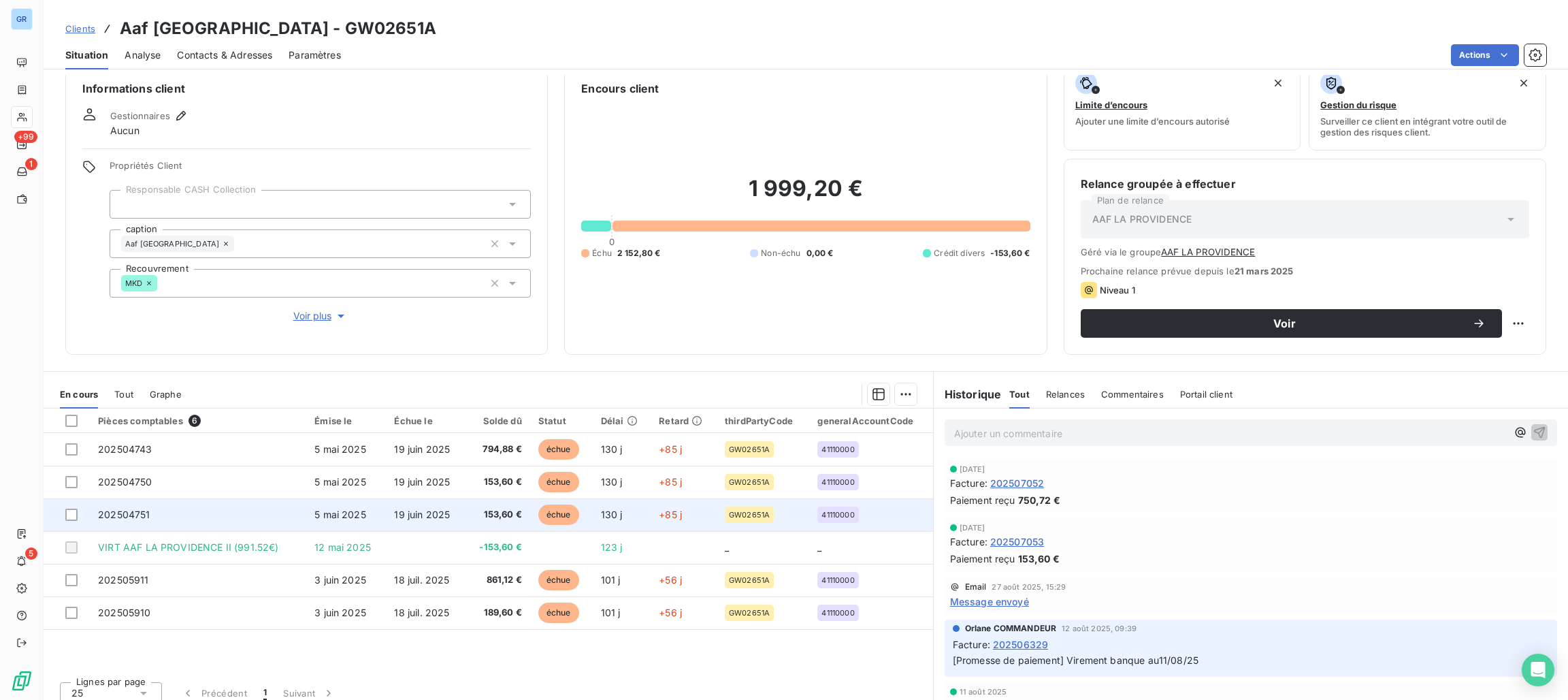
scroll to position [31, 0]
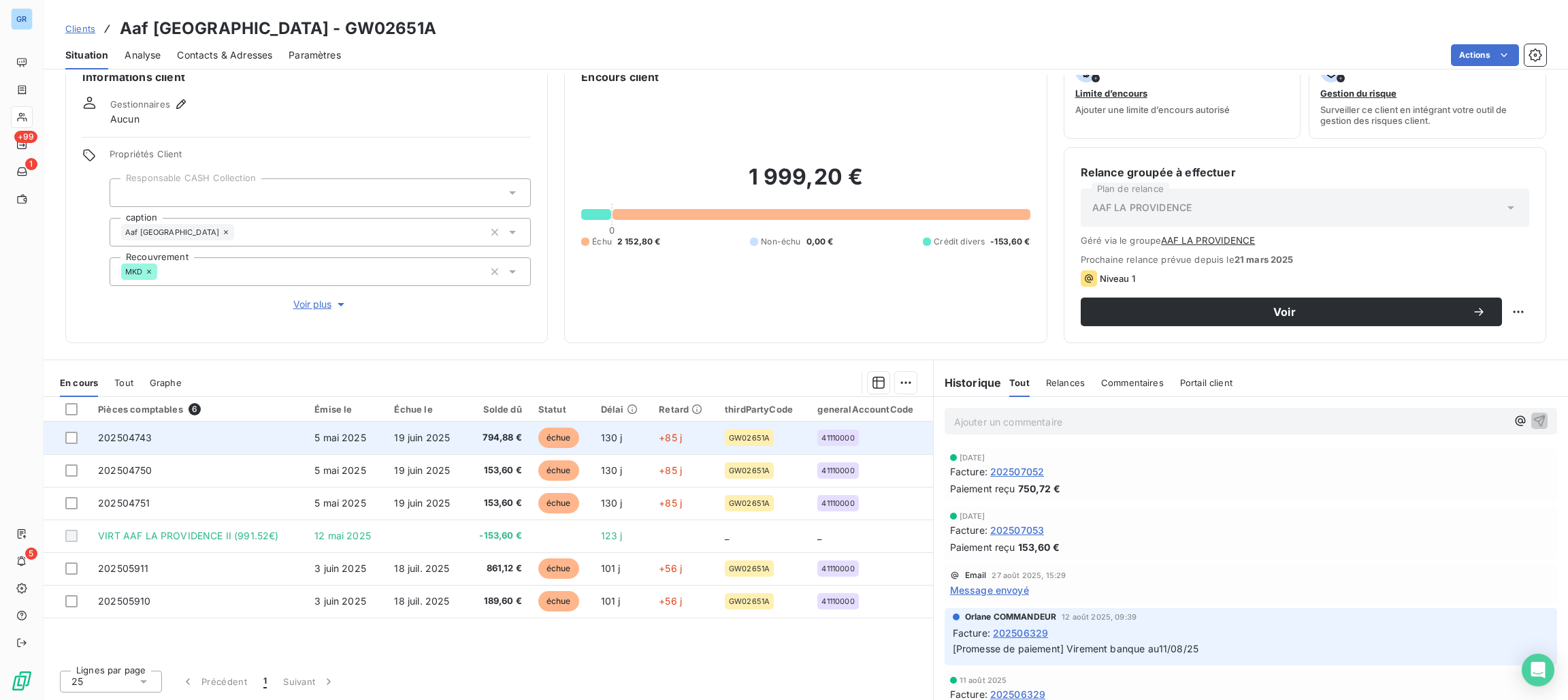
click at [545, 429] on span "échue" at bounding box center [559, 438] width 41 height 20
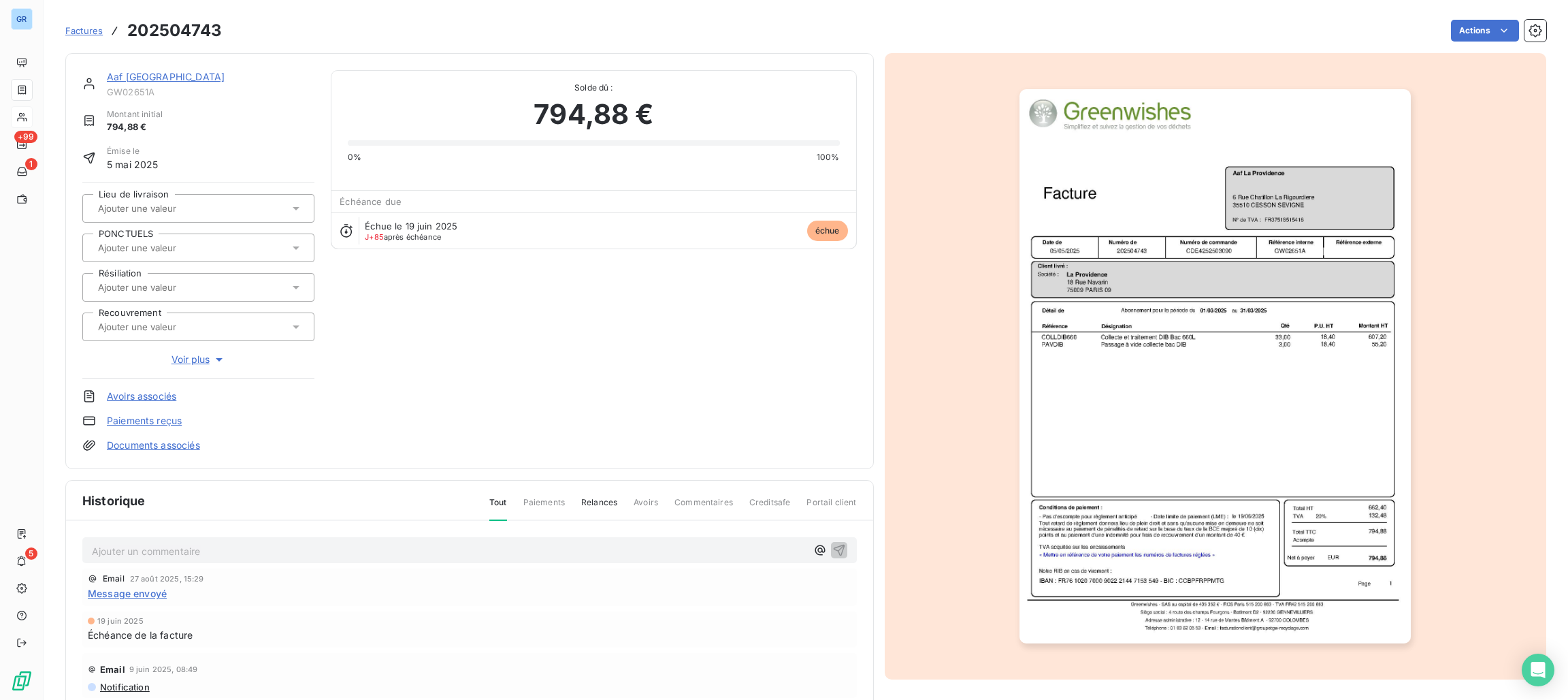
click at [1081, 286] on img "button" at bounding box center [1214, 366] width 391 height 554
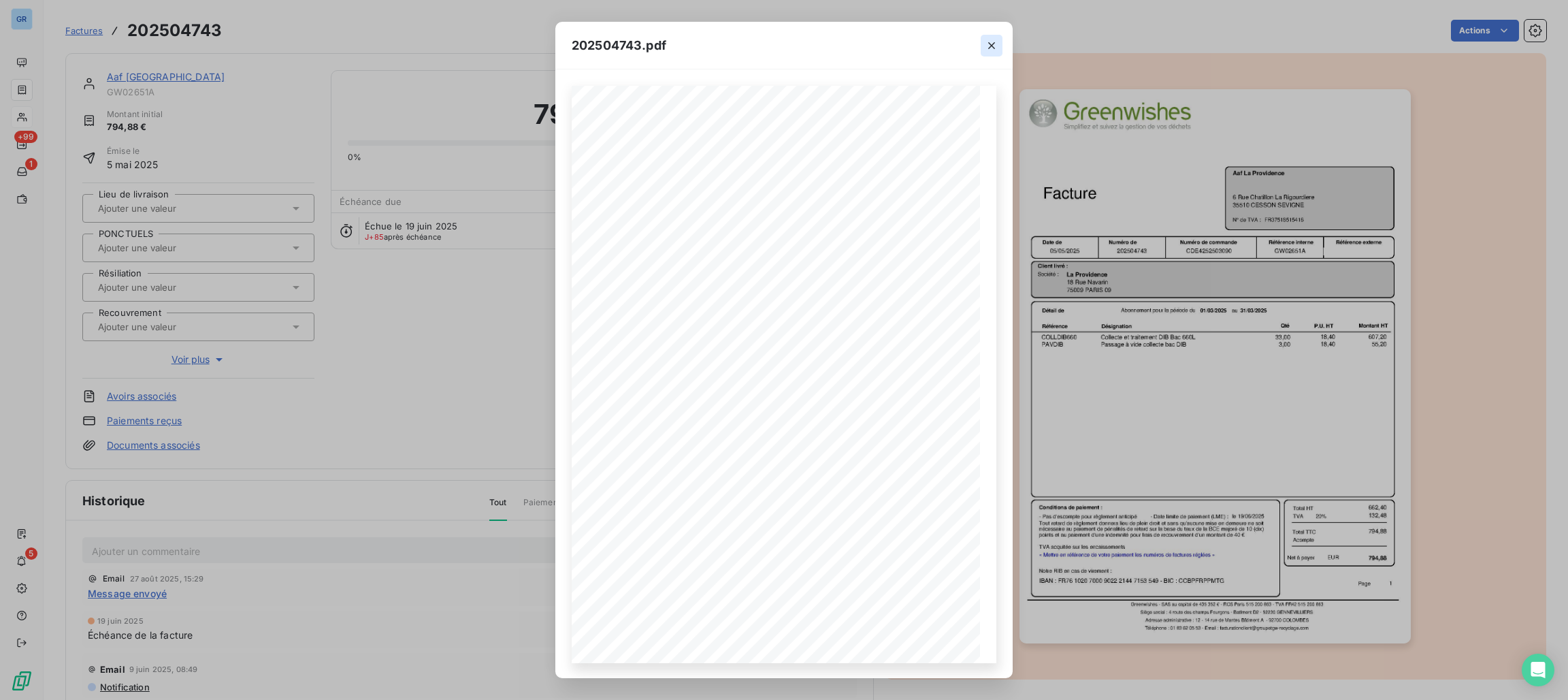
click at [990, 40] on icon "button" at bounding box center [991, 46] width 14 height 14
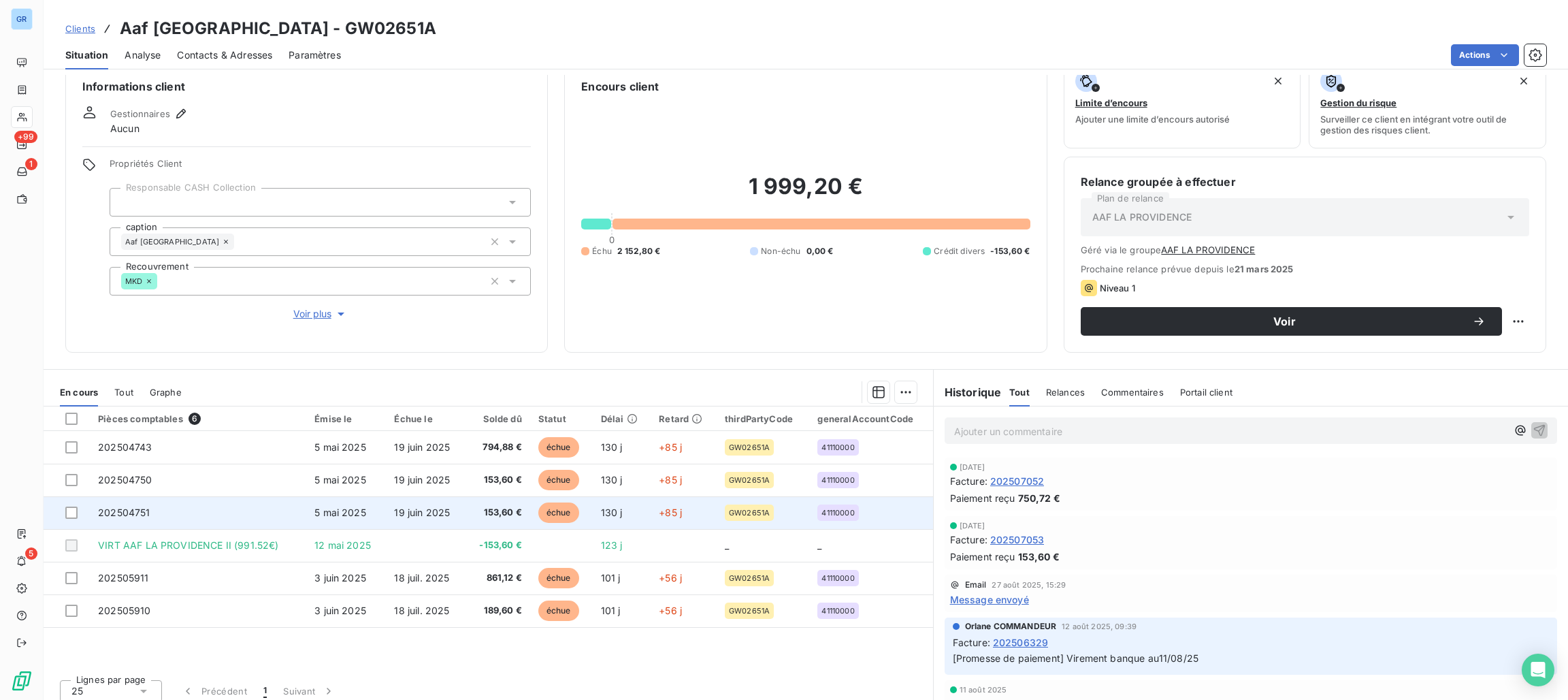
scroll to position [31, 0]
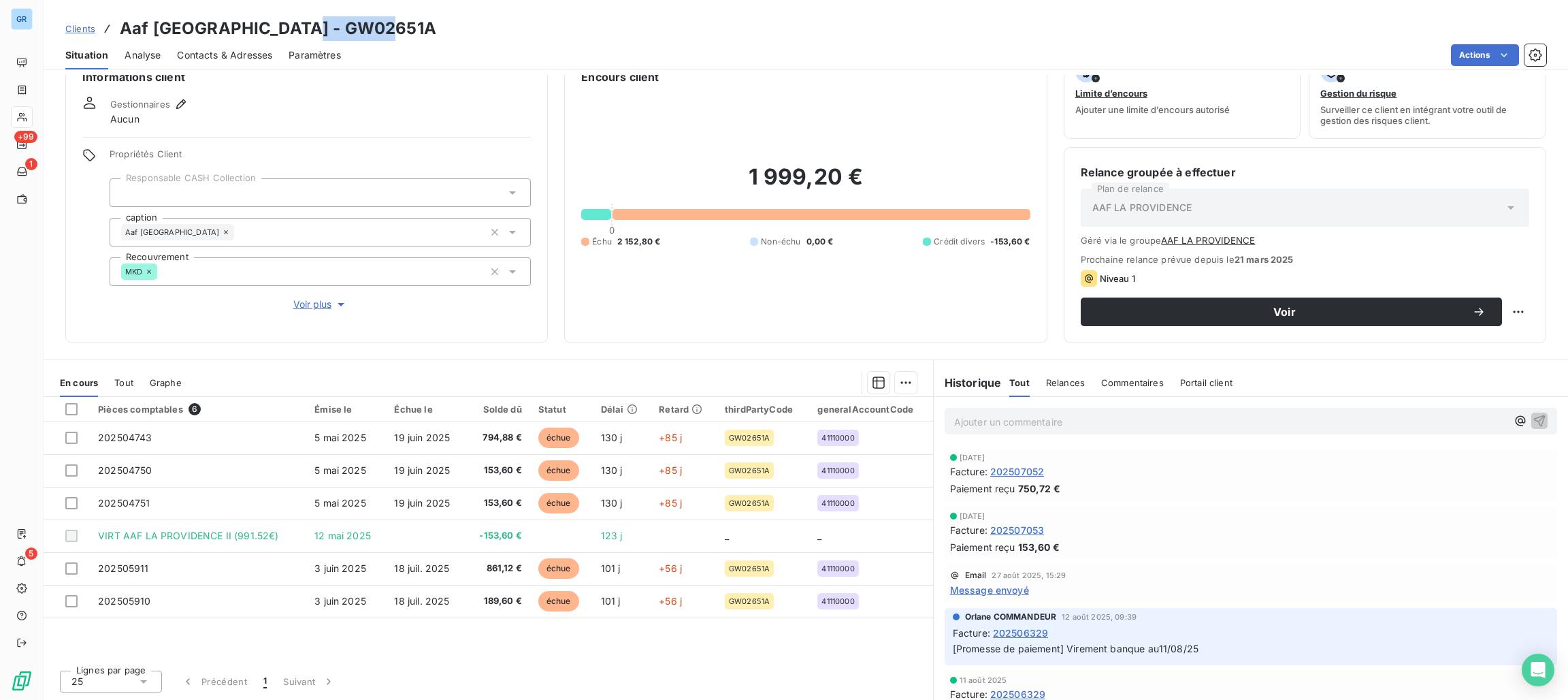
drag, startPoint x: 373, startPoint y: 24, endPoint x: 287, endPoint y: 26, distance: 86.0
click at [287, 26] on div "Clients Aaf [GEOGRAPHIC_DATA] - GW02651A" at bounding box center [805, 29] width 1524 height 24
copy h3 "GW02651A"
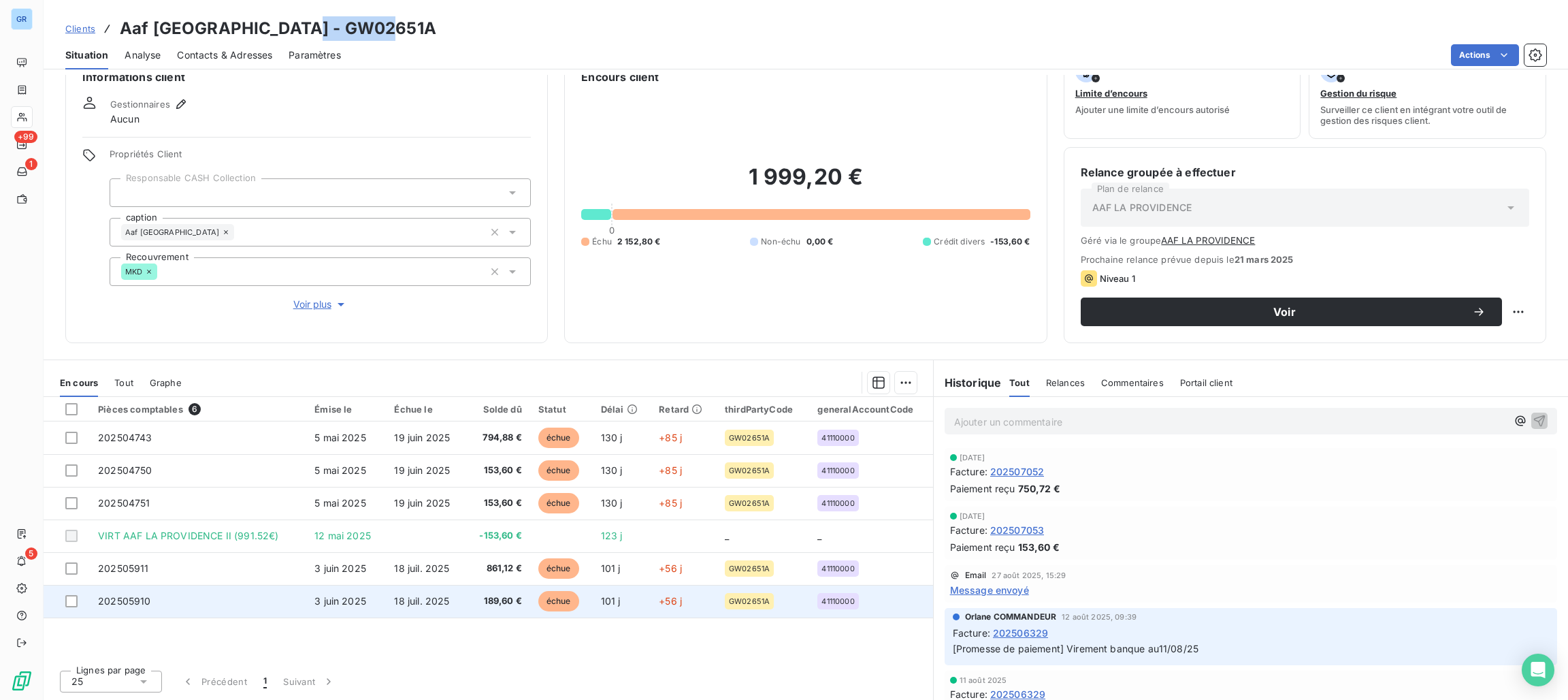
click at [549, 601] on span "échue" at bounding box center [559, 601] width 41 height 20
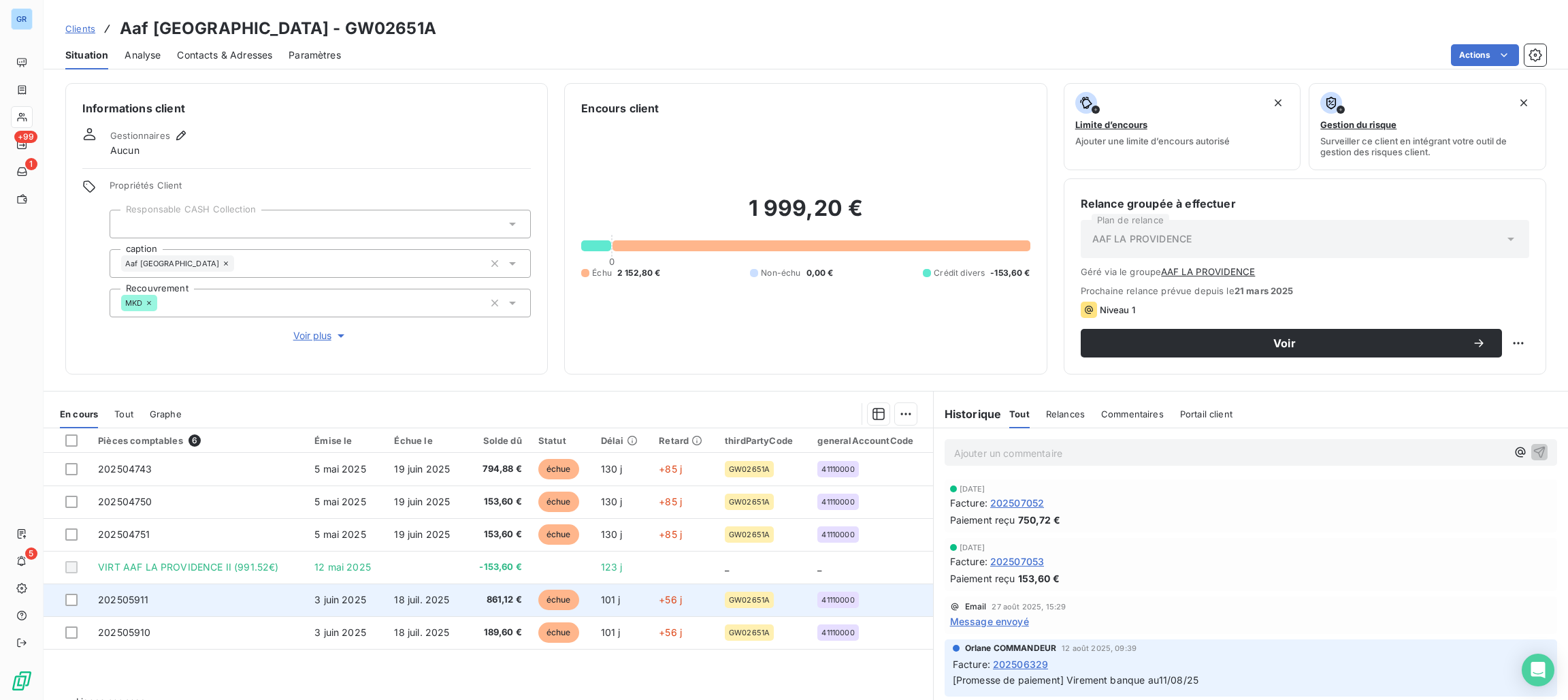
click at [547, 597] on span "échue" at bounding box center [559, 599] width 41 height 20
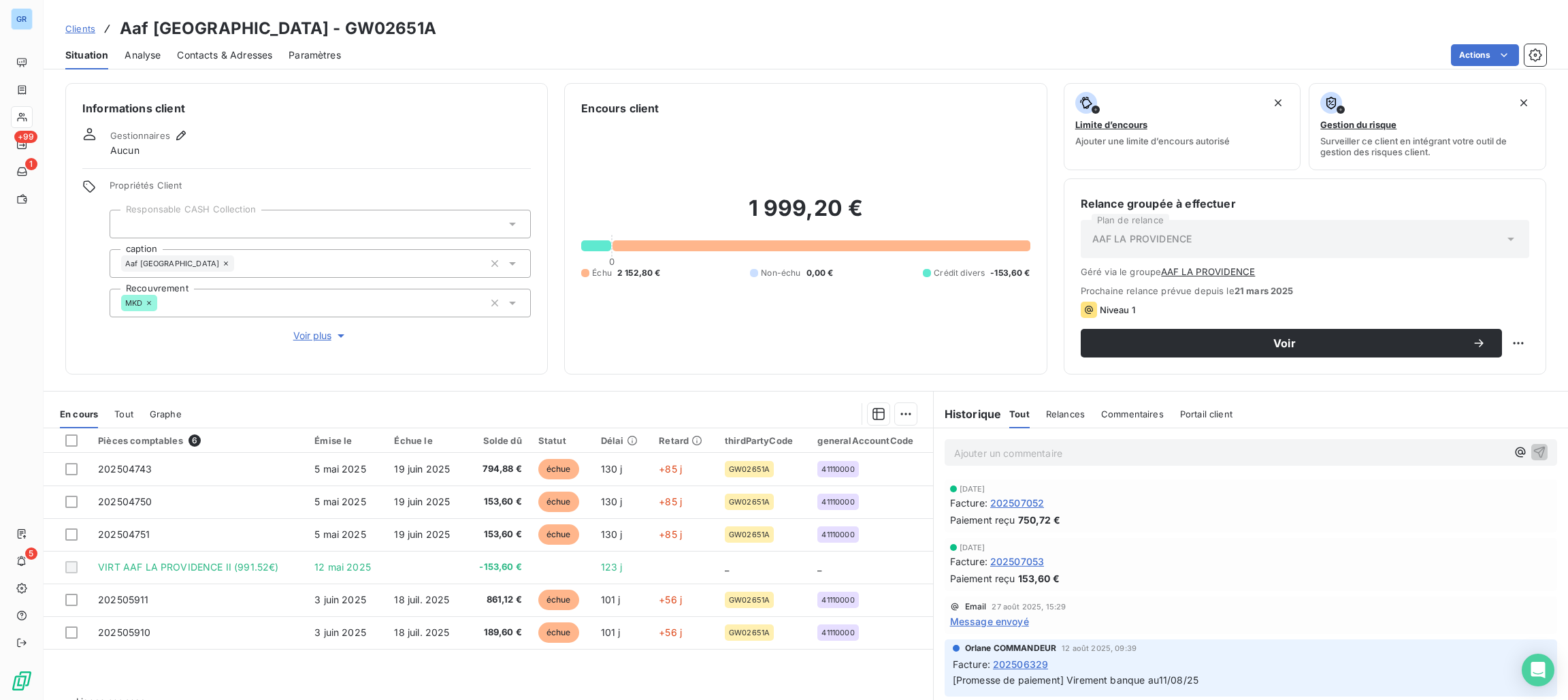
scroll to position [31, 0]
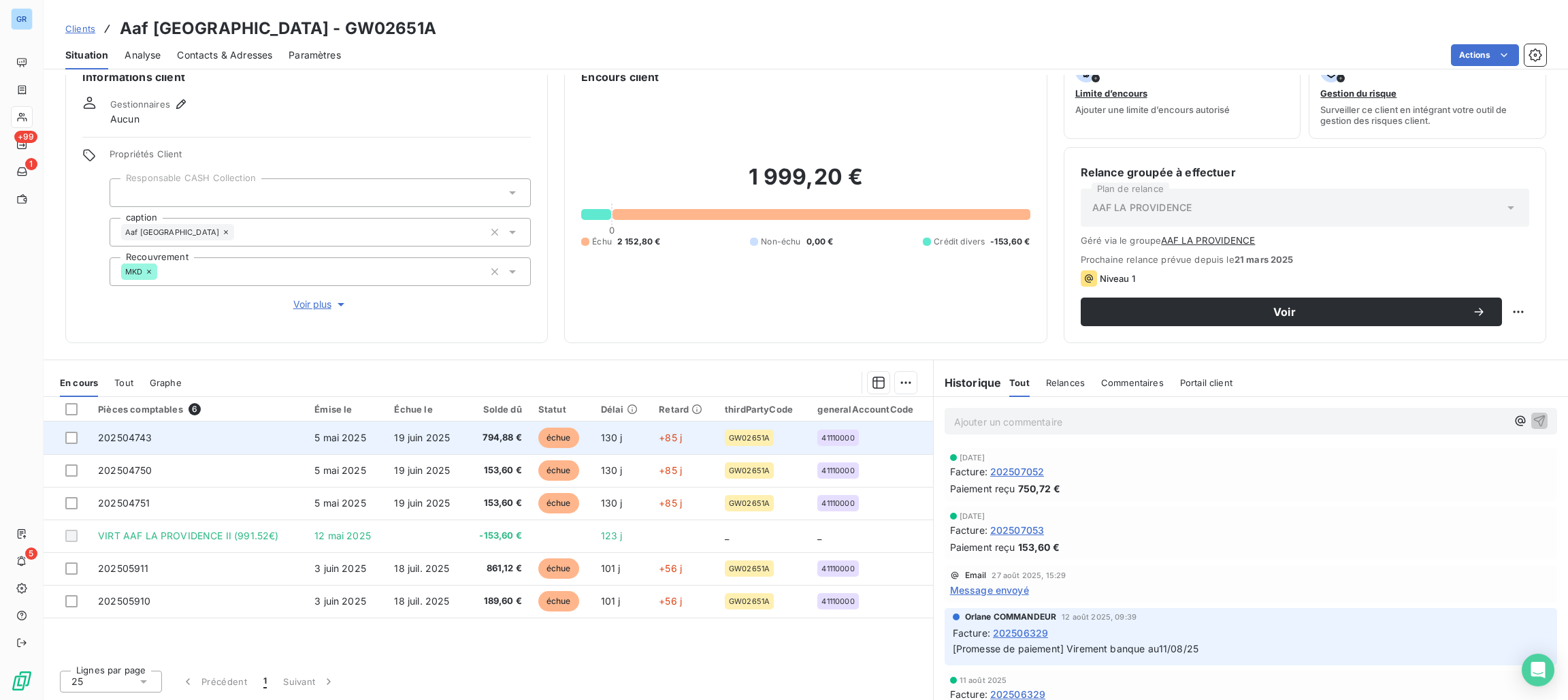
click at [560, 436] on span "échue" at bounding box center [559, 438] width 41 height 20
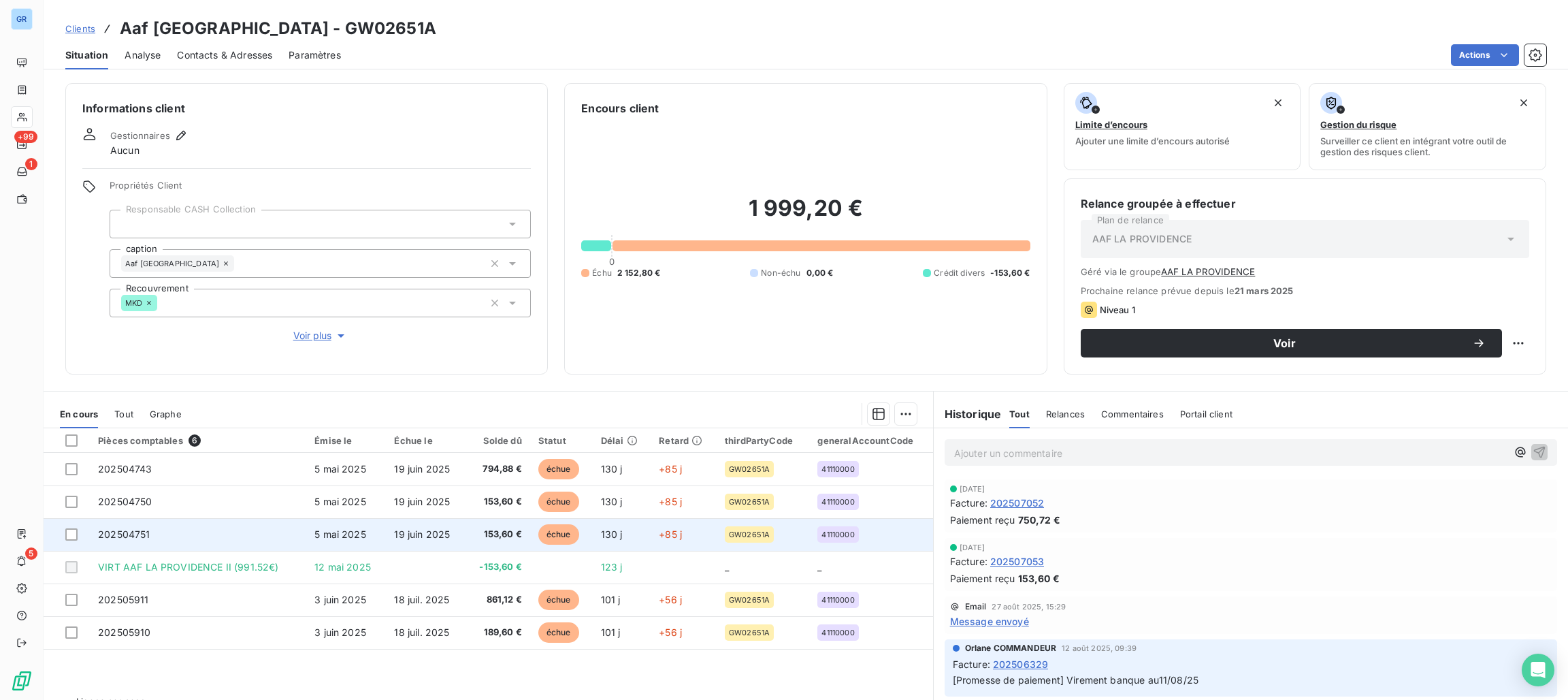
click at [555, 535] on span "échue" at bounding box center [559, 534] width 41 height 20
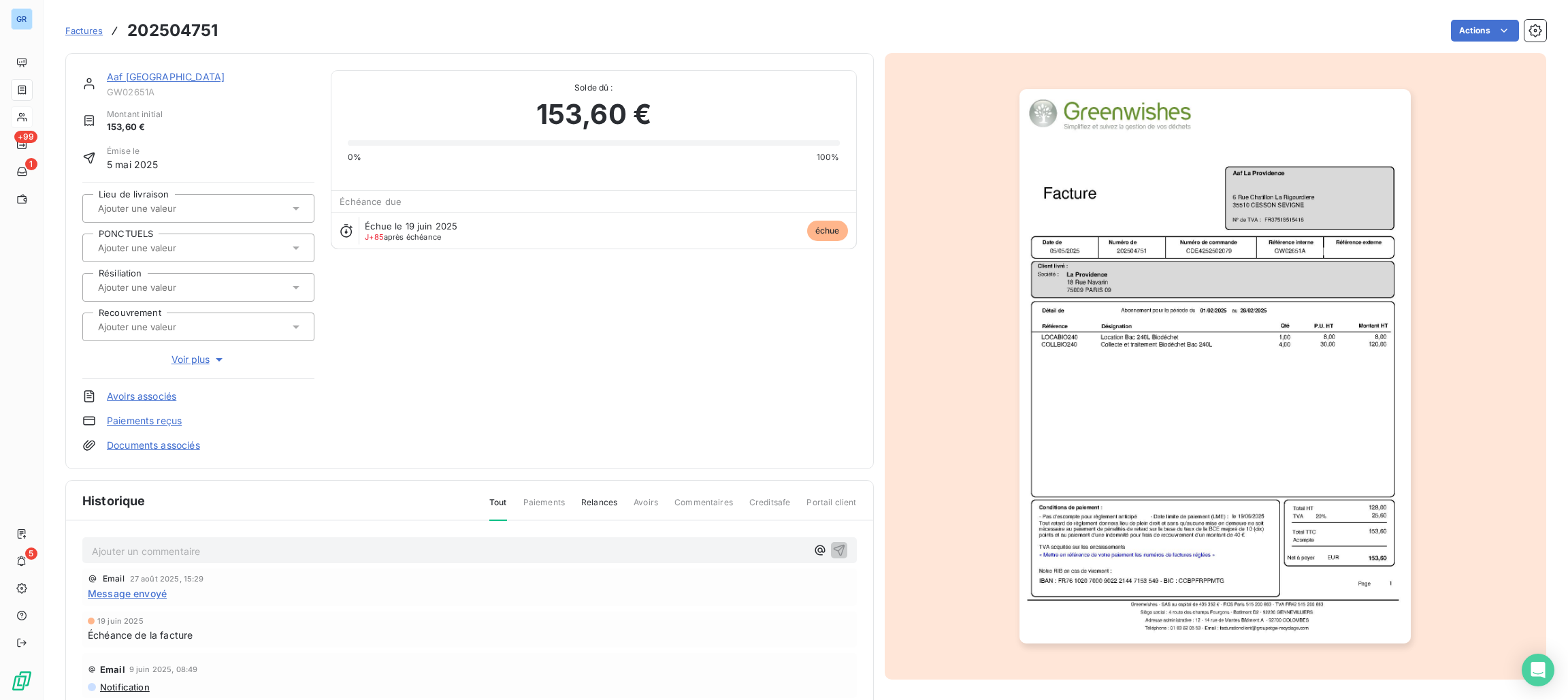
click at [1202, 250] on img "button" at bounding box center [1214, 366] width 391 height 554
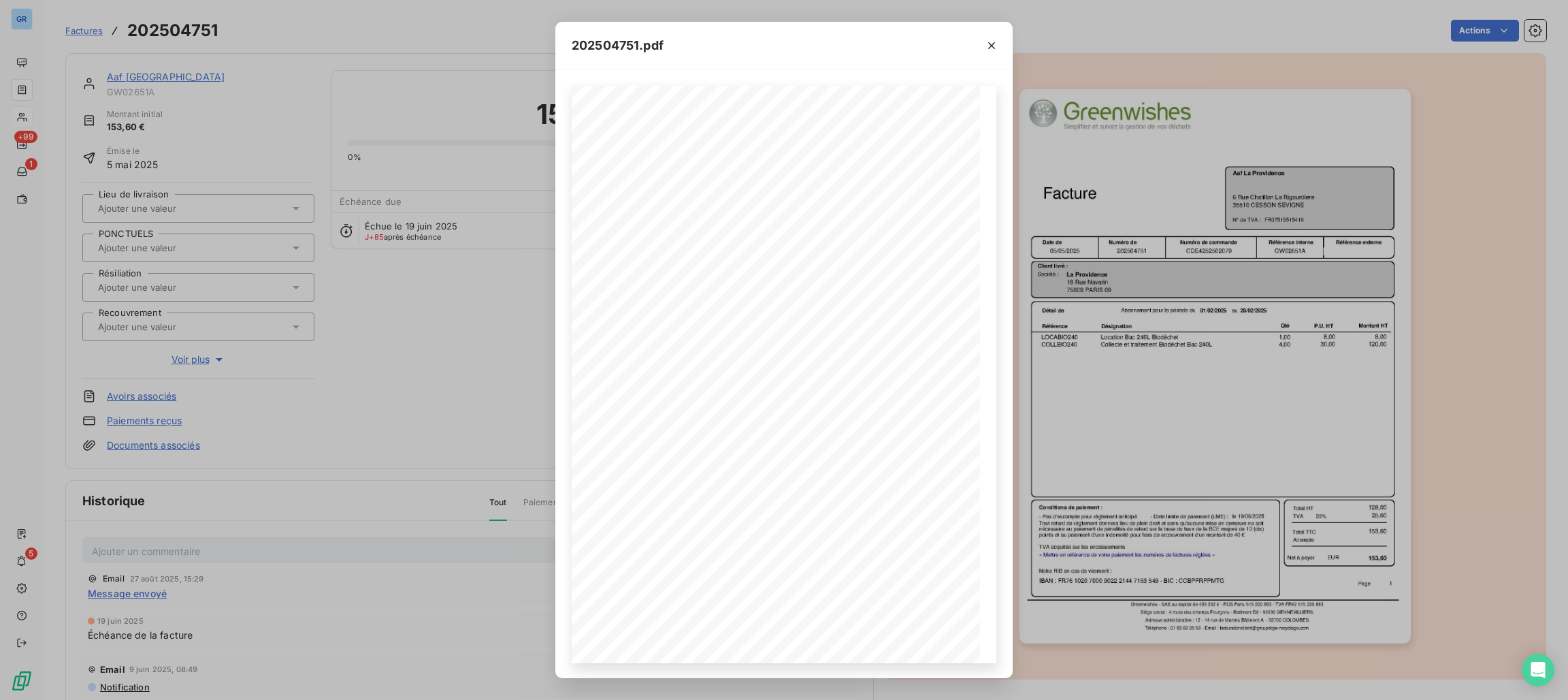
drag, startPoint x: 986, startPoint y: 35, endPoint x: 948, endPoint y: 42, distance: 38.6
click at [990, 38] on button "button" at bounding box center [991, 46] width 22 height 22
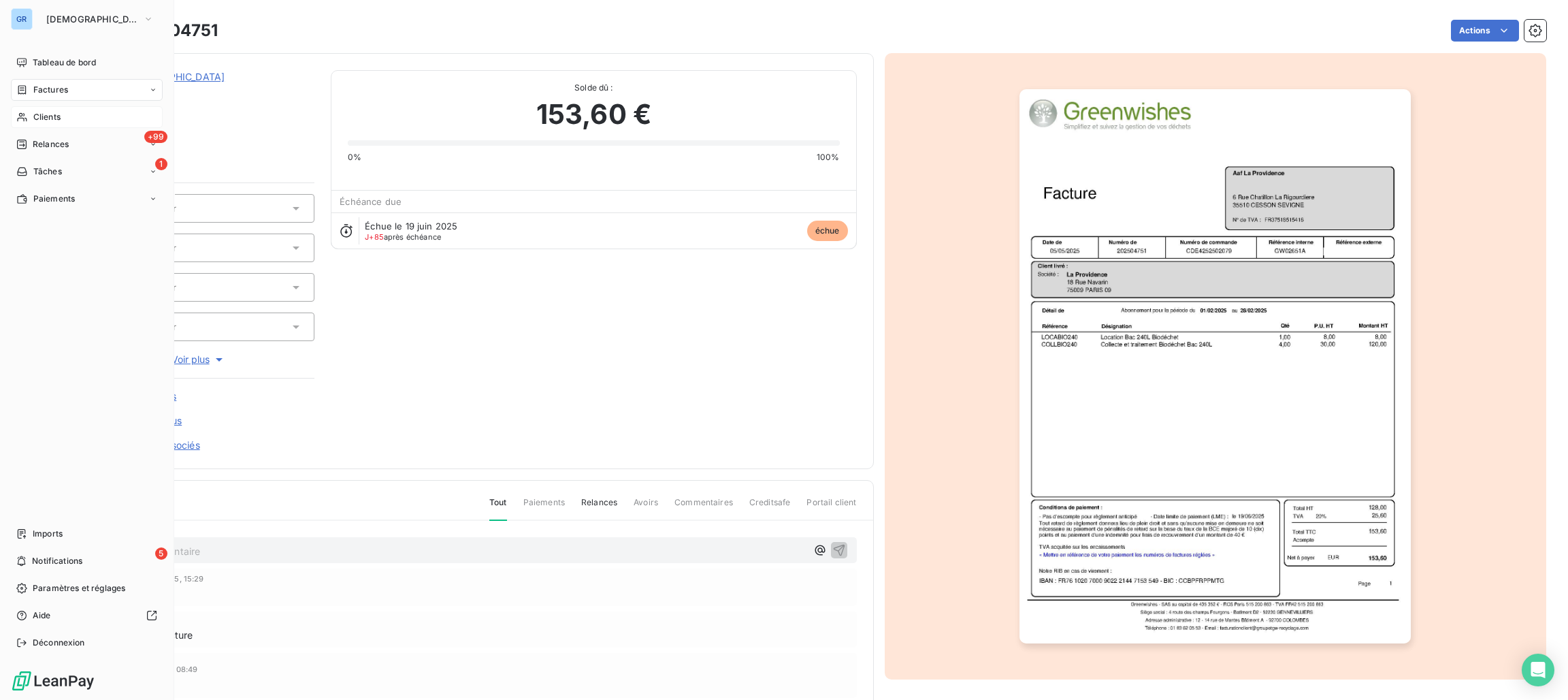
drag, startPoint x: 64, startPoint y: 86, endPoint x: 74, endPoint y: 91, distance: 11.2
click at [64, 89] on span "Factures" at bounding box center [51, 90] width 35 height 12
click at [58, 87] on span "Factures" at bounding box center [51, 90] width 35 height 12
click at [51, 116] on span "Factures" at bounding box center [50, 117] width 35 height 12
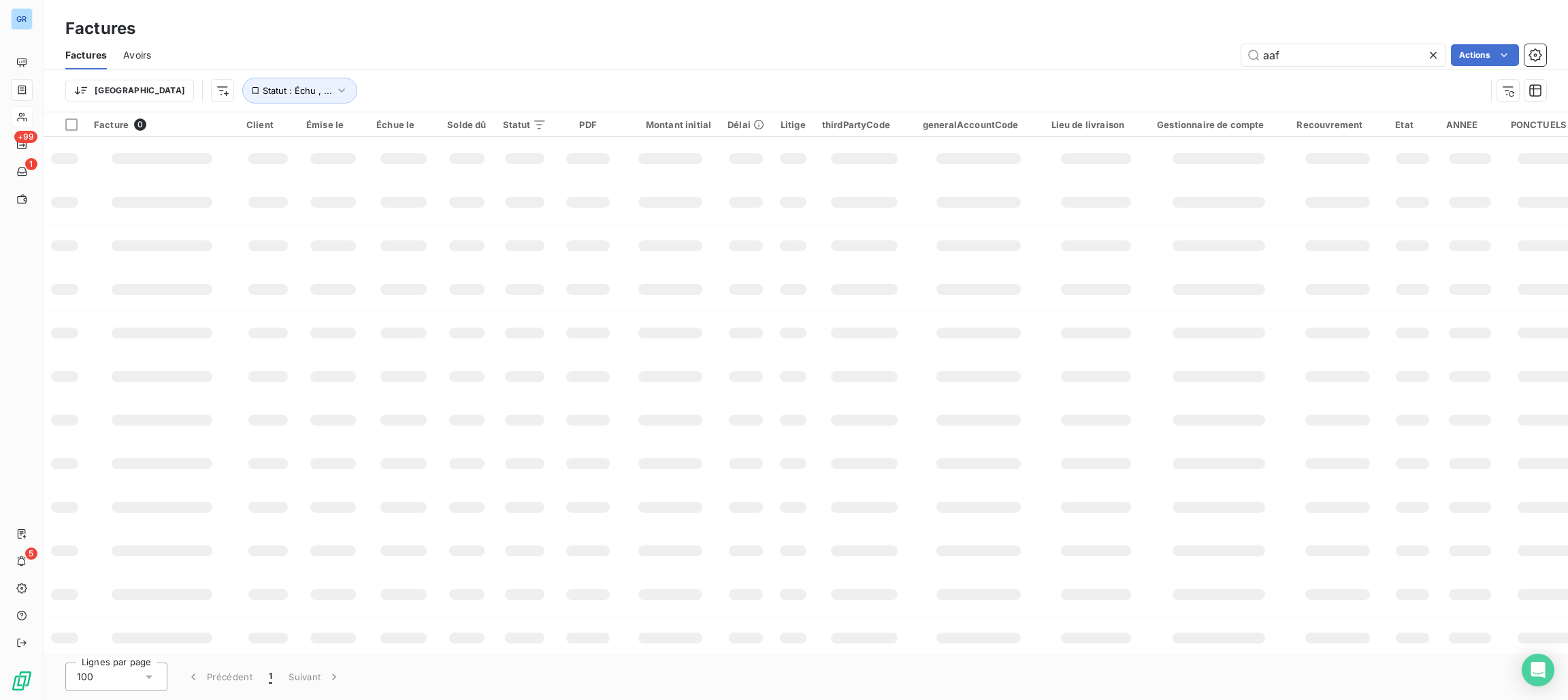
click at [1140, 61] on div "aaf Actions" at bounding box center [856, 55] width 1378 height 22
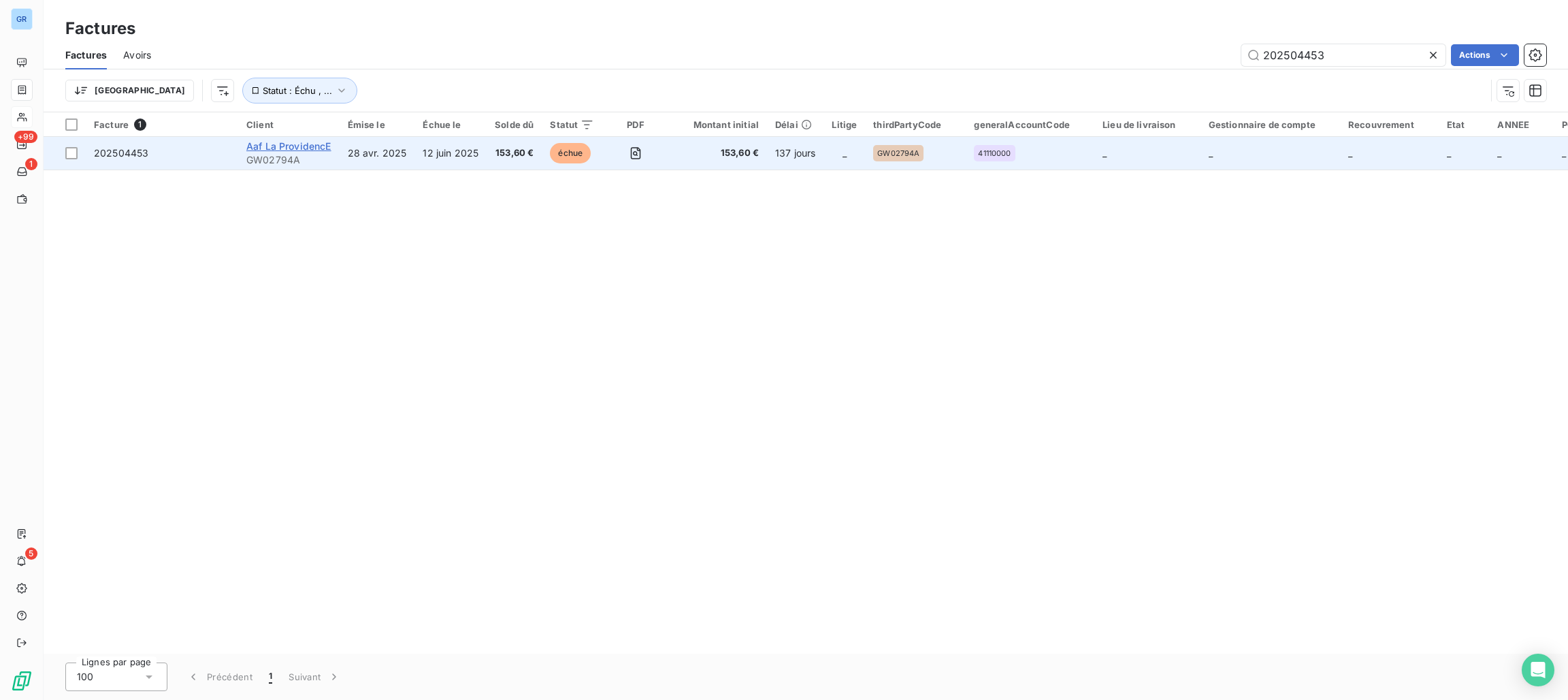
type input "202504453"
click at [275, 144] on span "Aaf La ProvidencE" at bounding box center [288, 146] width 85 height 11
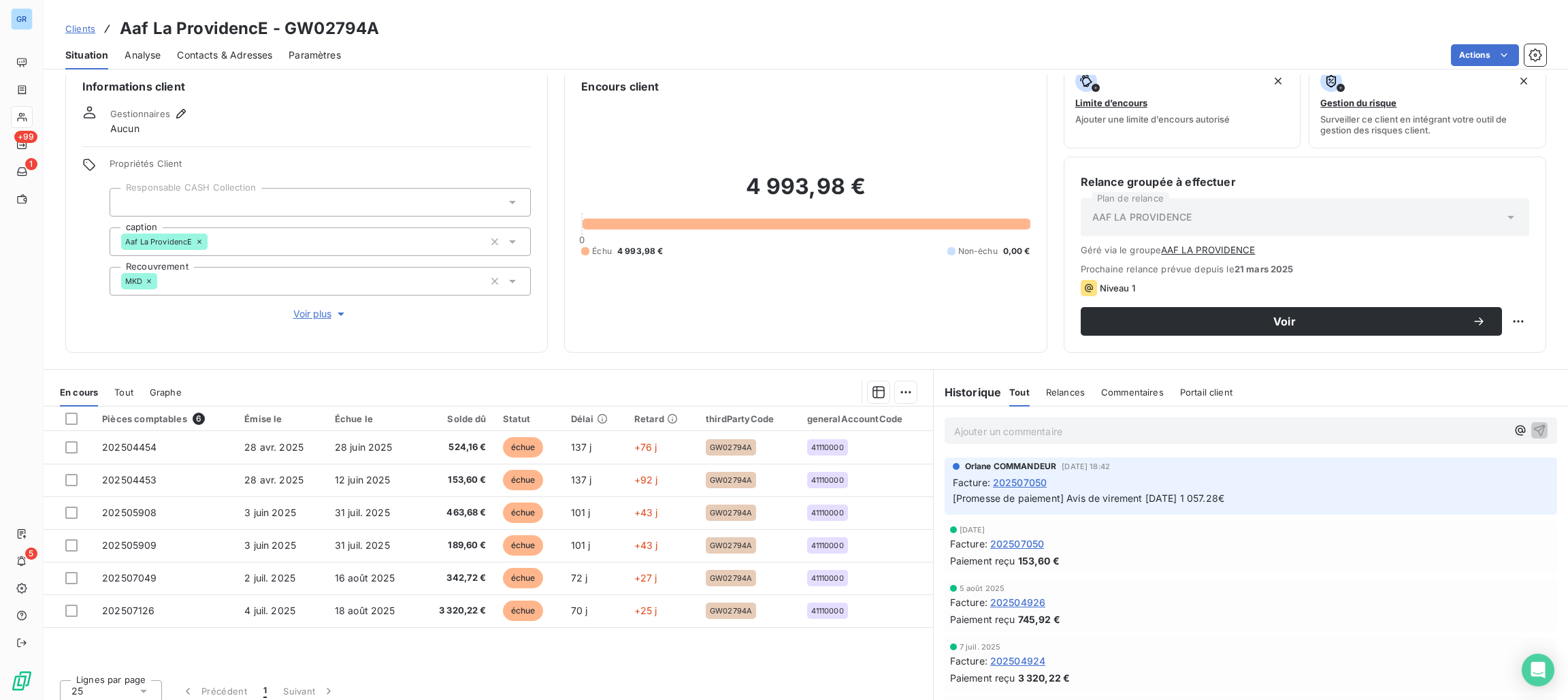
scroll to position [31, 0]
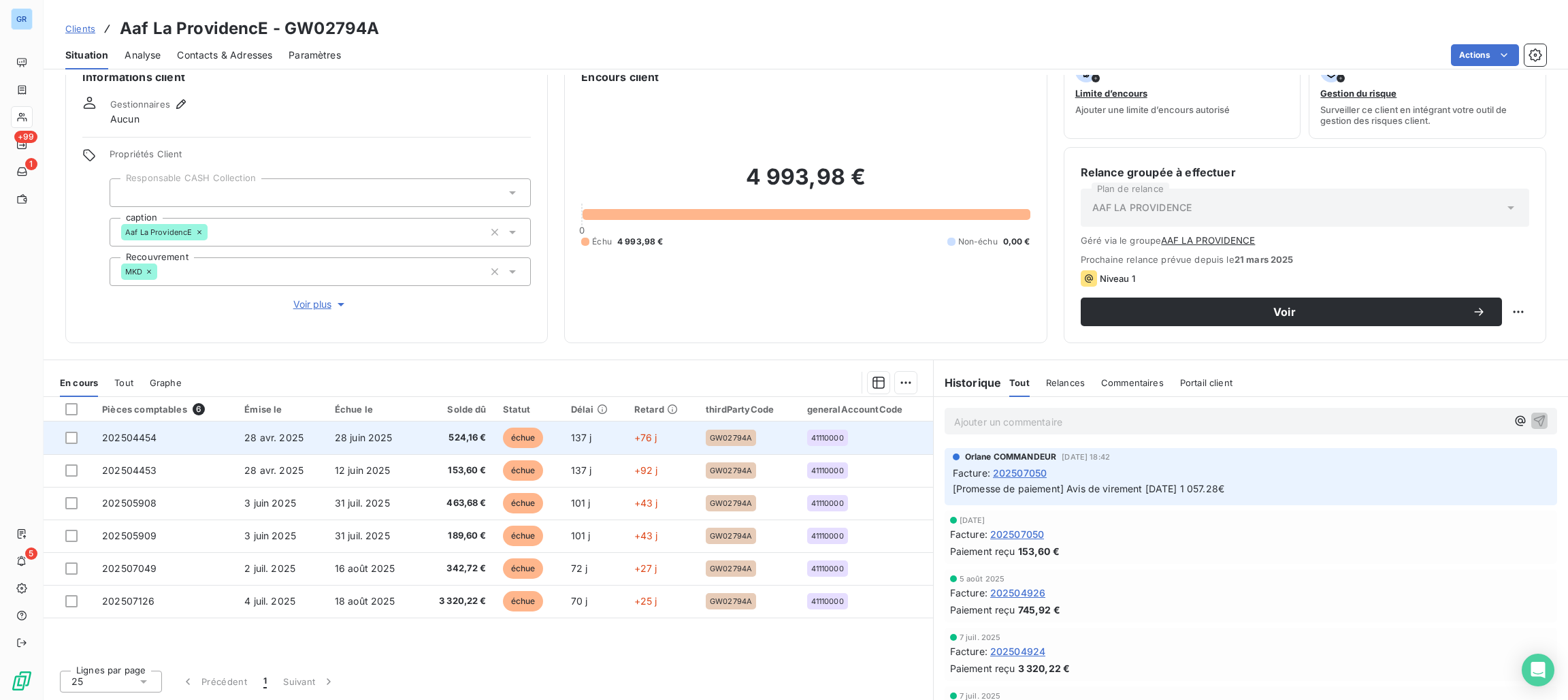
click at [524, 437] on span "échue" at bounding box center [523, 438] width 41 height 20
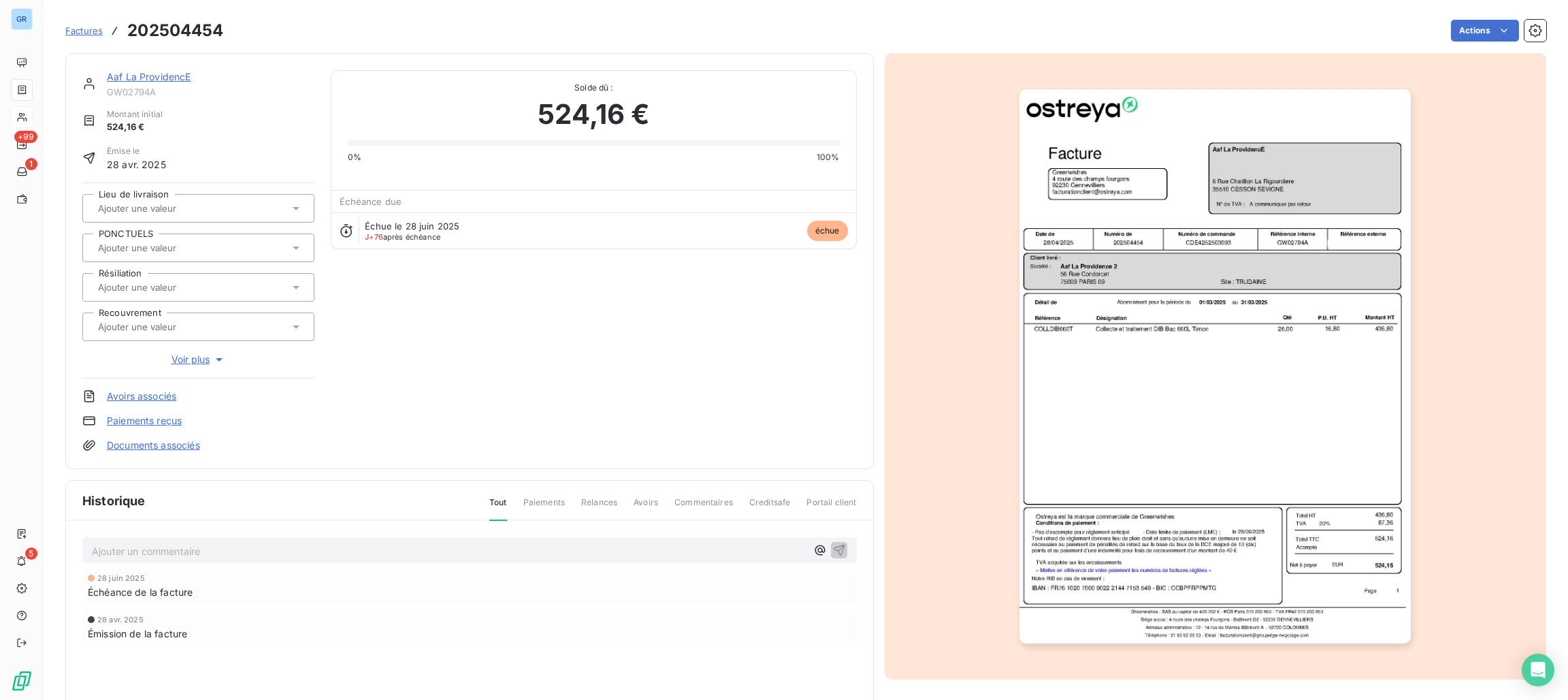
click at [1148, 341] on img "button" at bounding box center [1214, 366] width 391 height 554
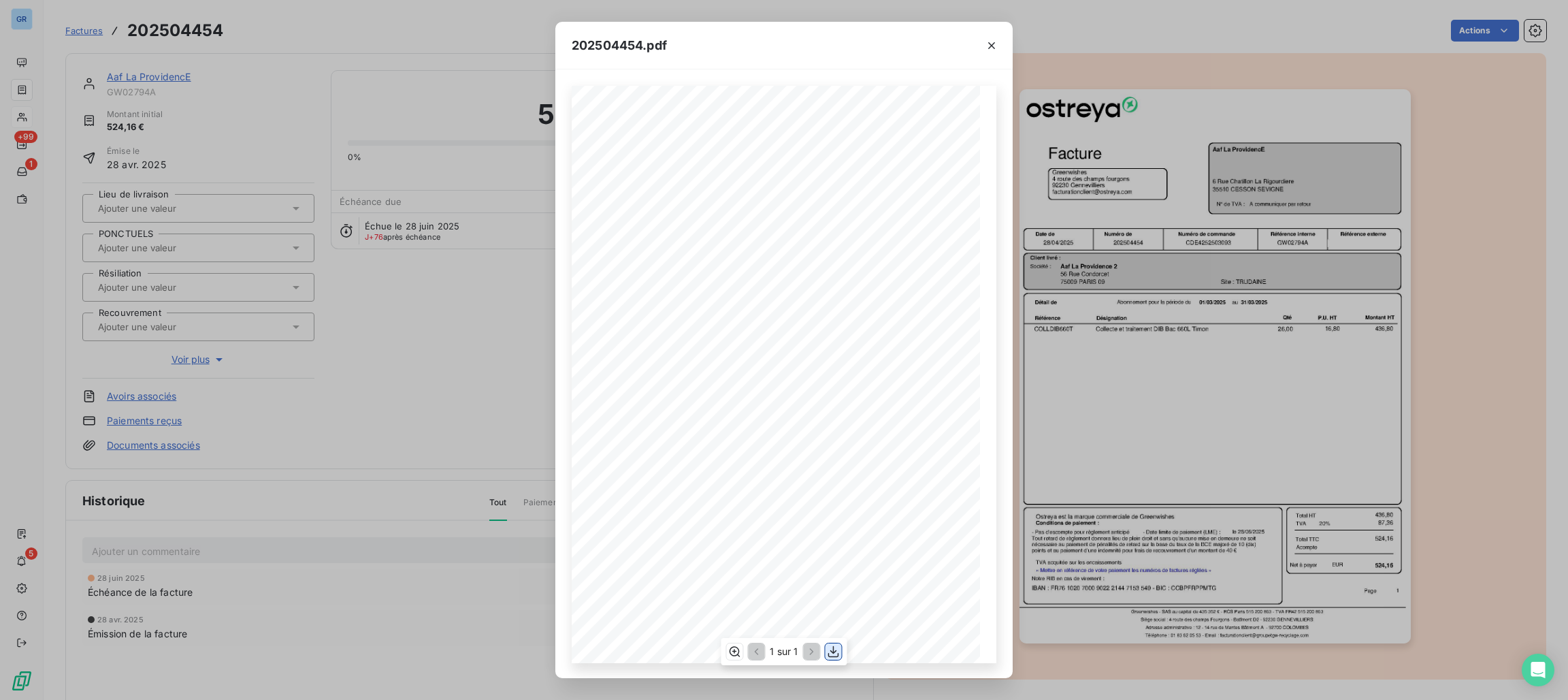
click at [831, 650] on icon "button" at bounding box center [833, 651] width 14 height 14
drag, startPoint x: 995, startPoint y: 52, endPoint x: 1010, endPoint y: 53, distance: 15.0
click at [995, 52] on button "button" at bounding box center [991, 46] width 22 height 22
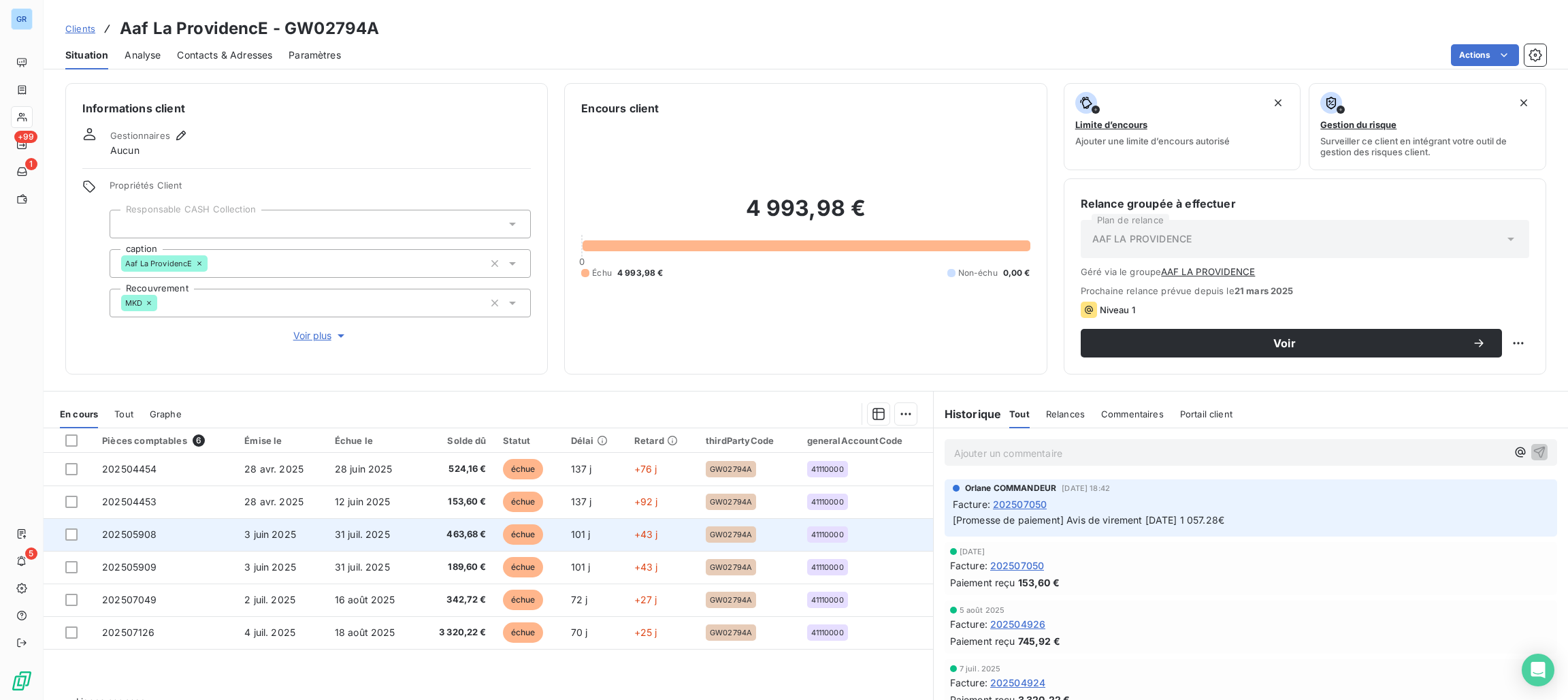
click at [515, 539] on span "échue" at bounding box center [523, 534] width 41 height 20
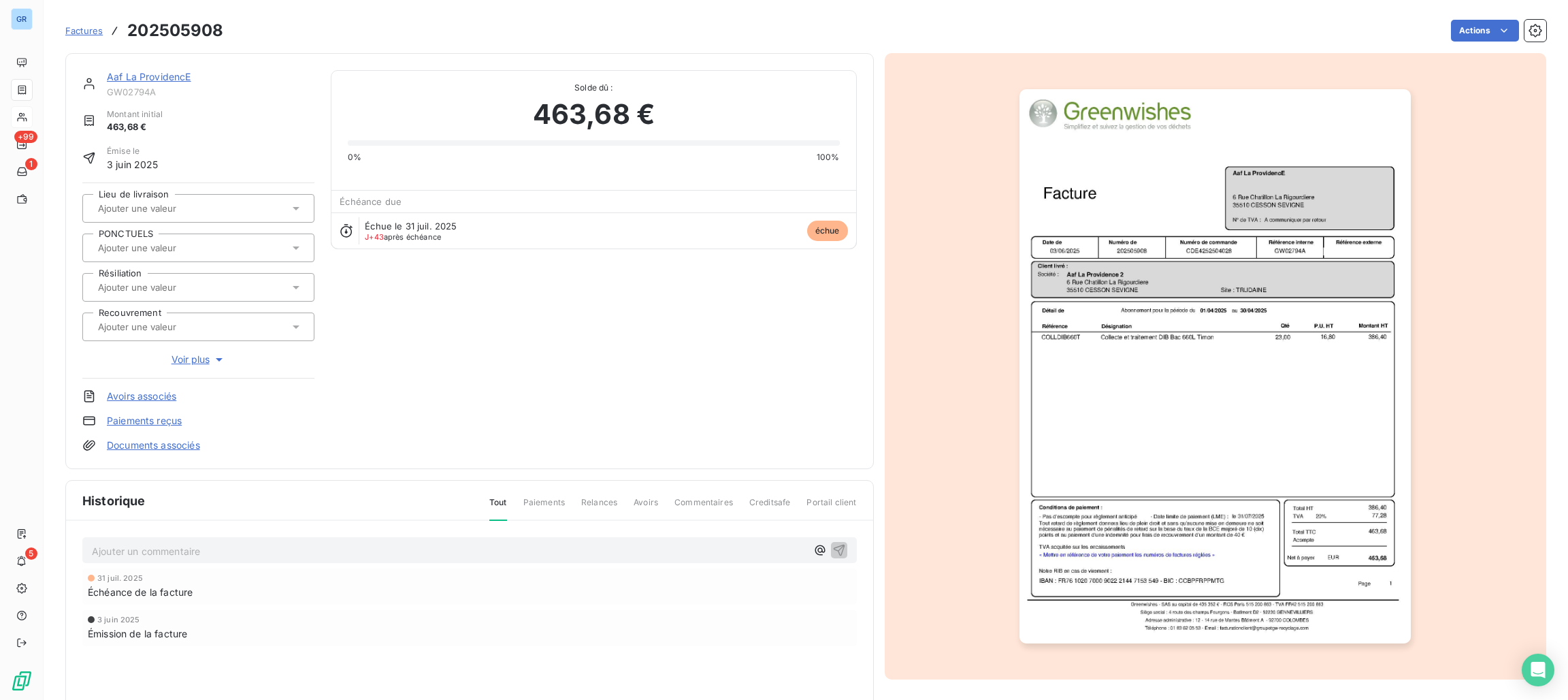
click at [1164, 241] on img "button" at bounding box center [1214, 366] width 391 height 554
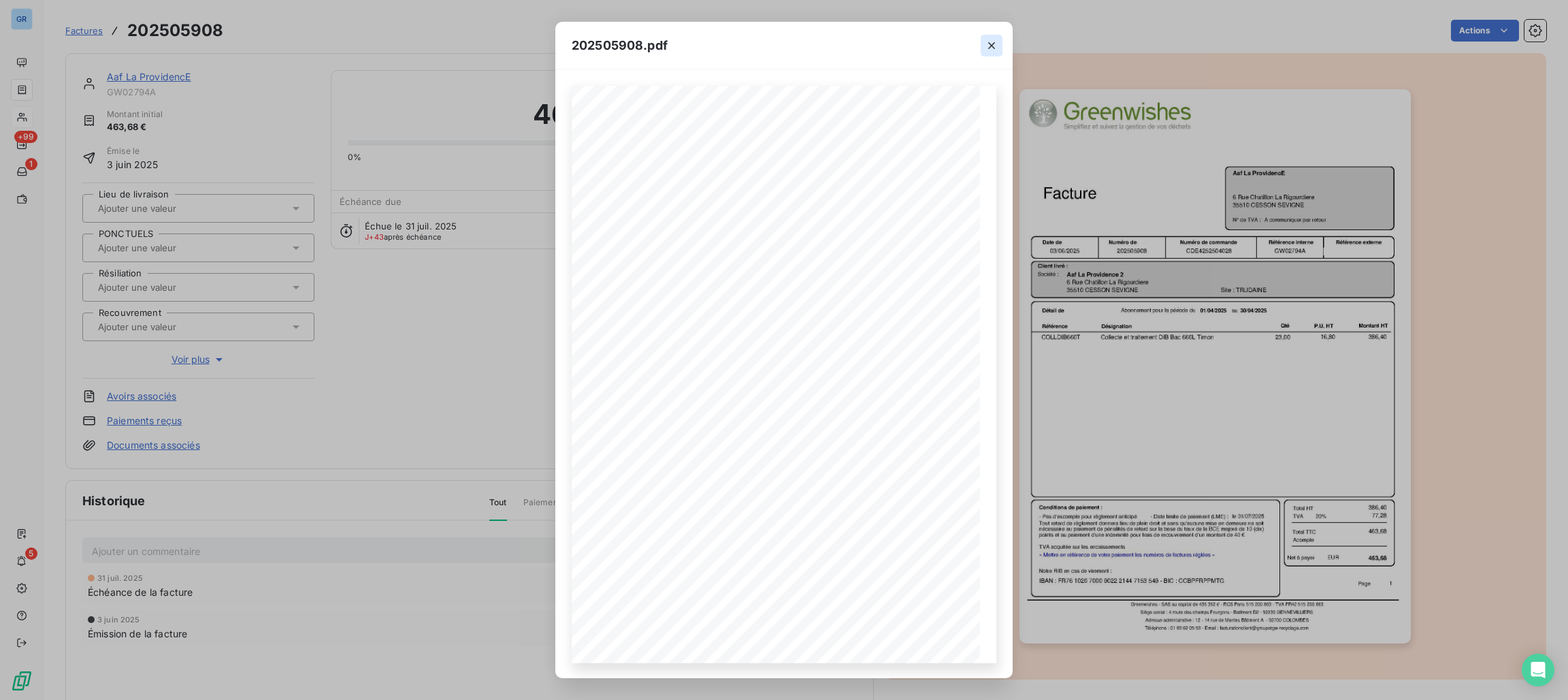
click at [986, 46] on icon "button" at bounding box center [991, 46] width 14 height 14
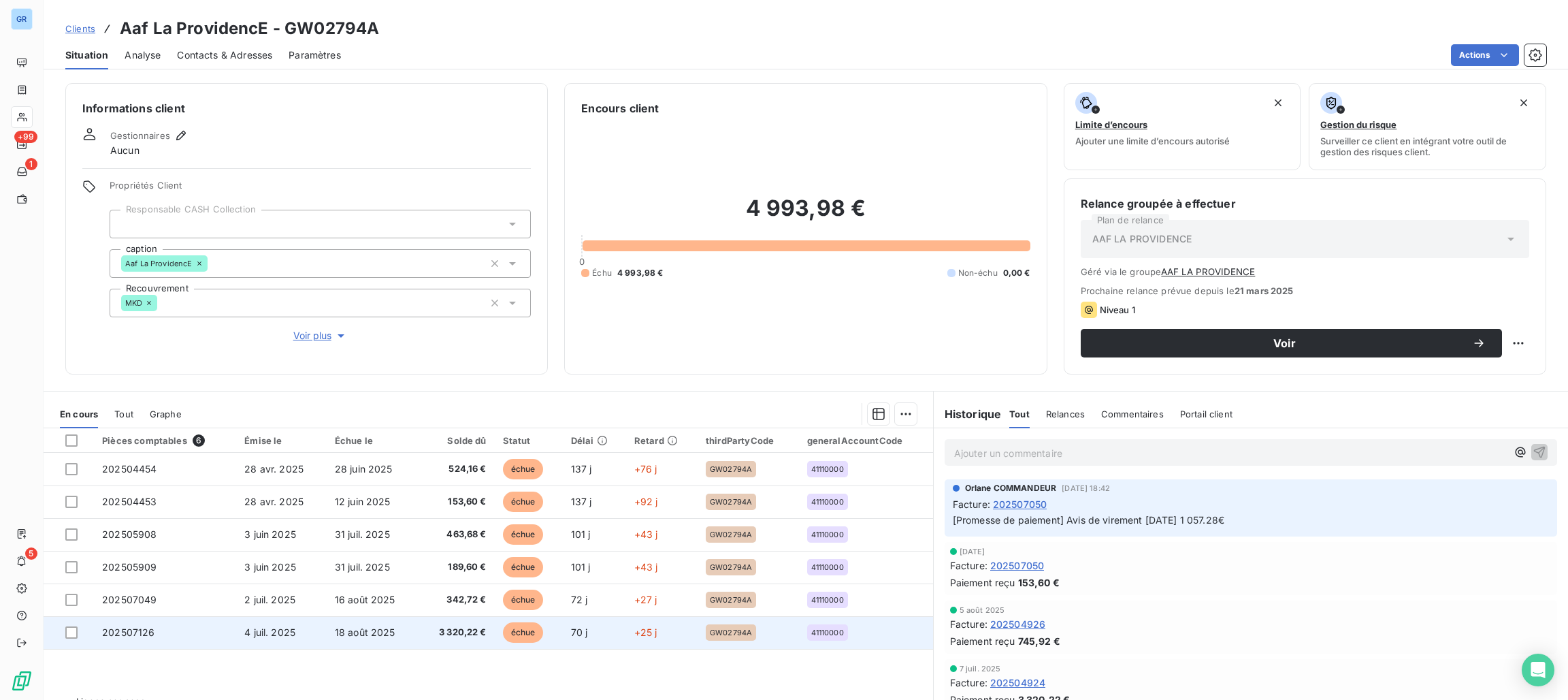
click at [522, 632] on span "échue" at bounding box center [523, 632] width 41 height 20
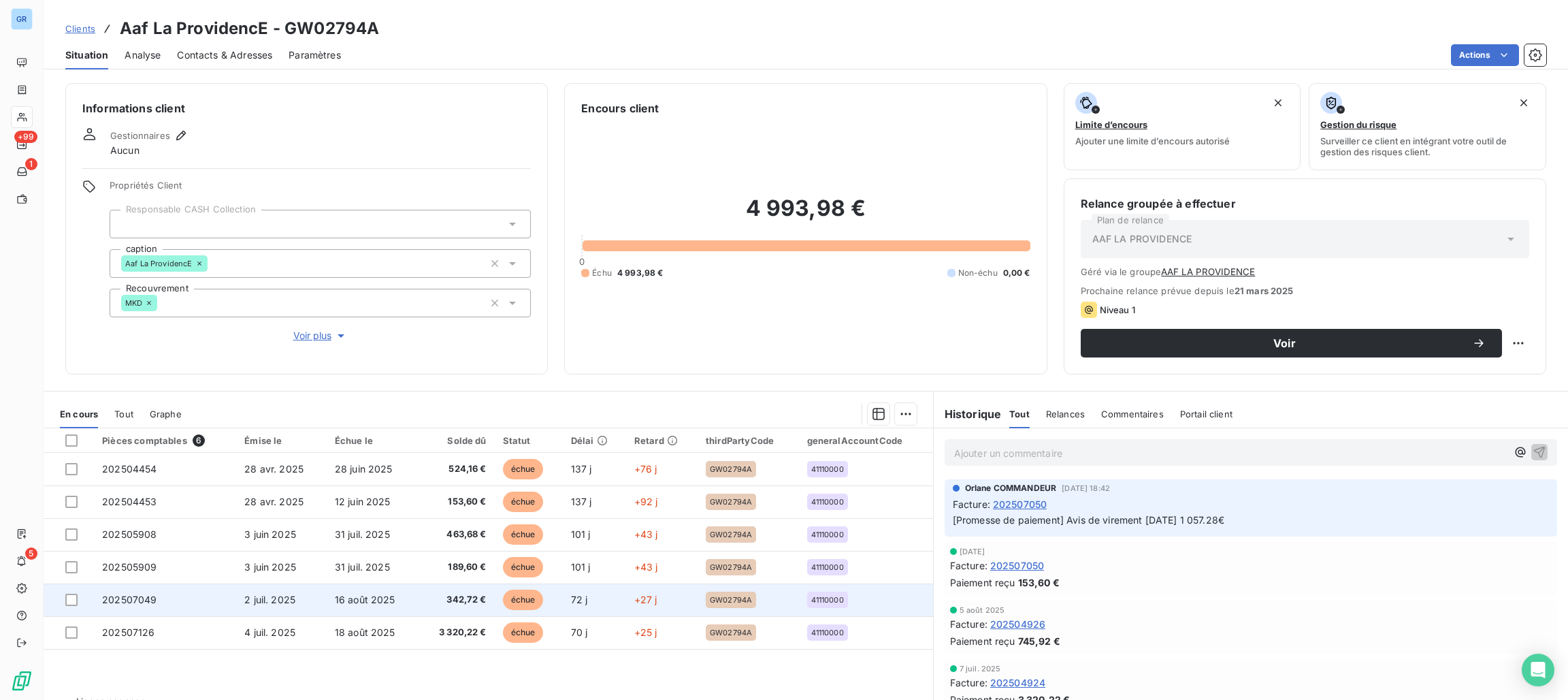
click at [517, 605] on span "échue" at bounding box center [523, 599] width 41 height 20
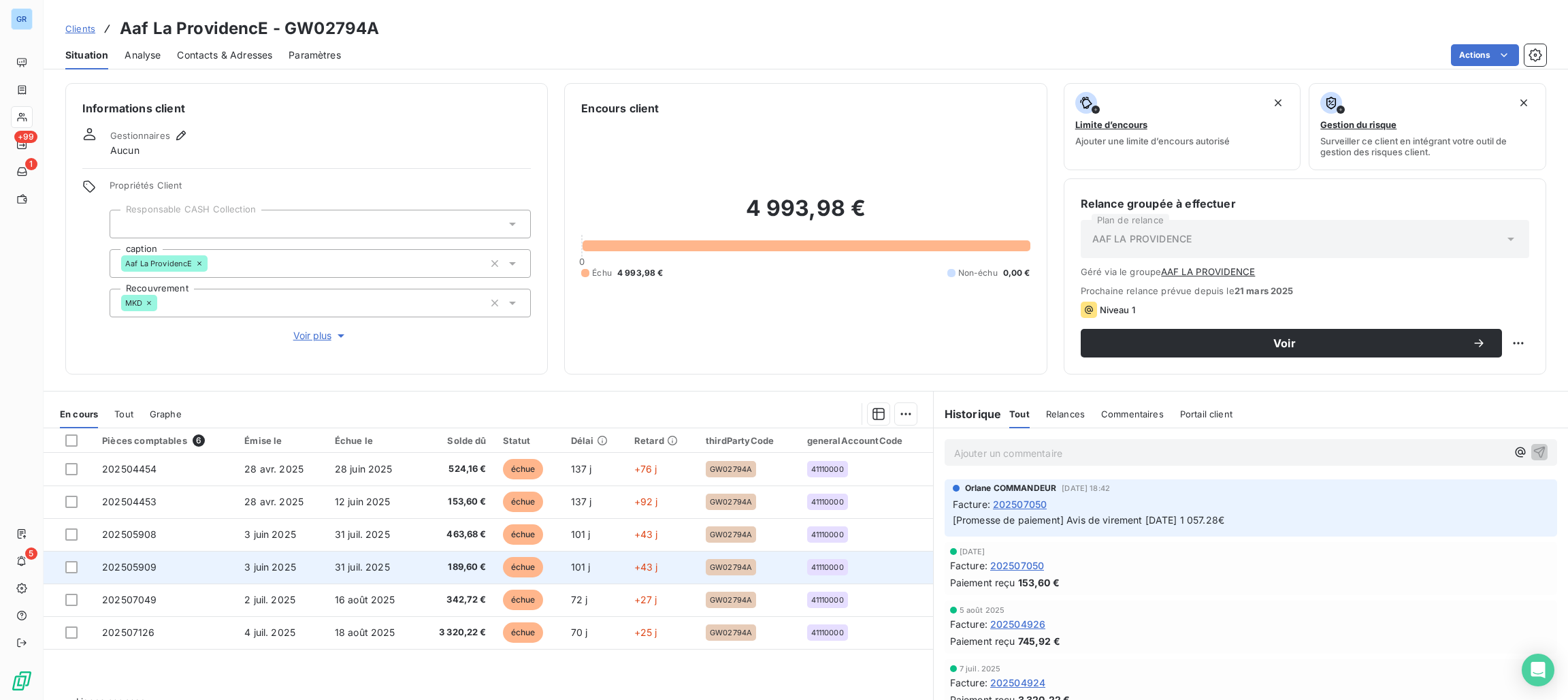
click at [516, 568] on span "échue" at bounding box center [523, 566] width 41 height 20
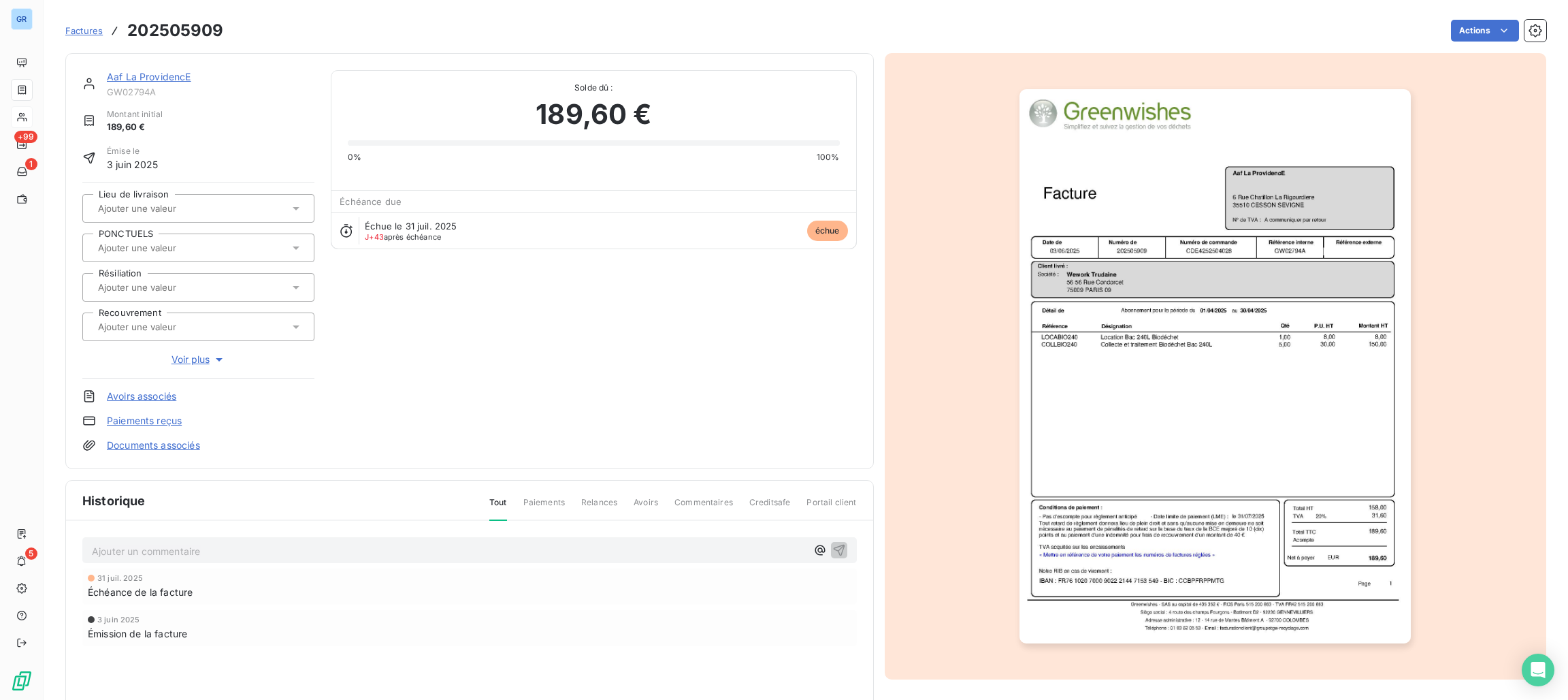
click at [1151, 327] on img "button" at bounding box center [1214, 366] width 391 height 554
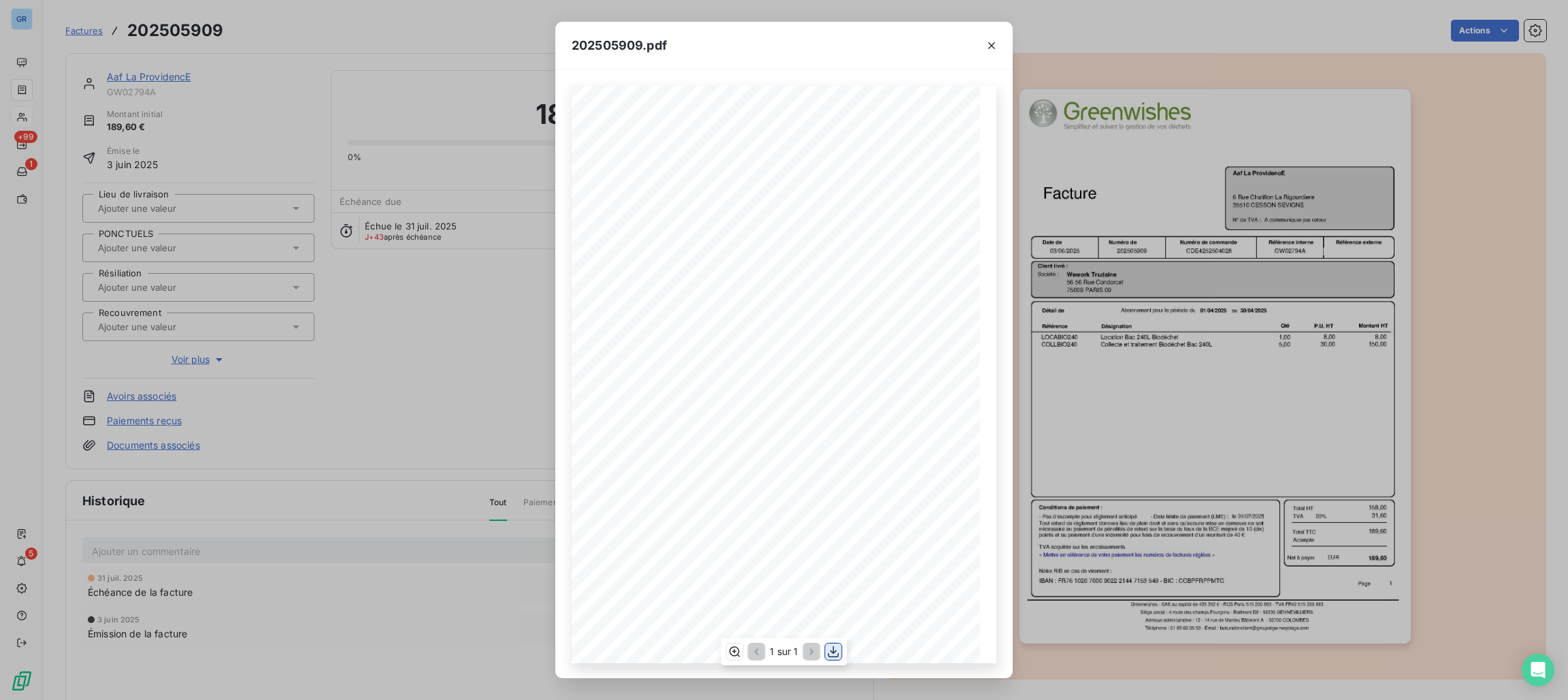
click at [837, 651] on icon "button" at bounding box center [833, 651] width 14 height 14
drag, startPoint x: 991, startPoint y: 46, endPoint x: 389, endPoint y: 26, distance: 602.3
click at [993, 46] on icon "button" at bounding box center [991, 46] width 14 height 14
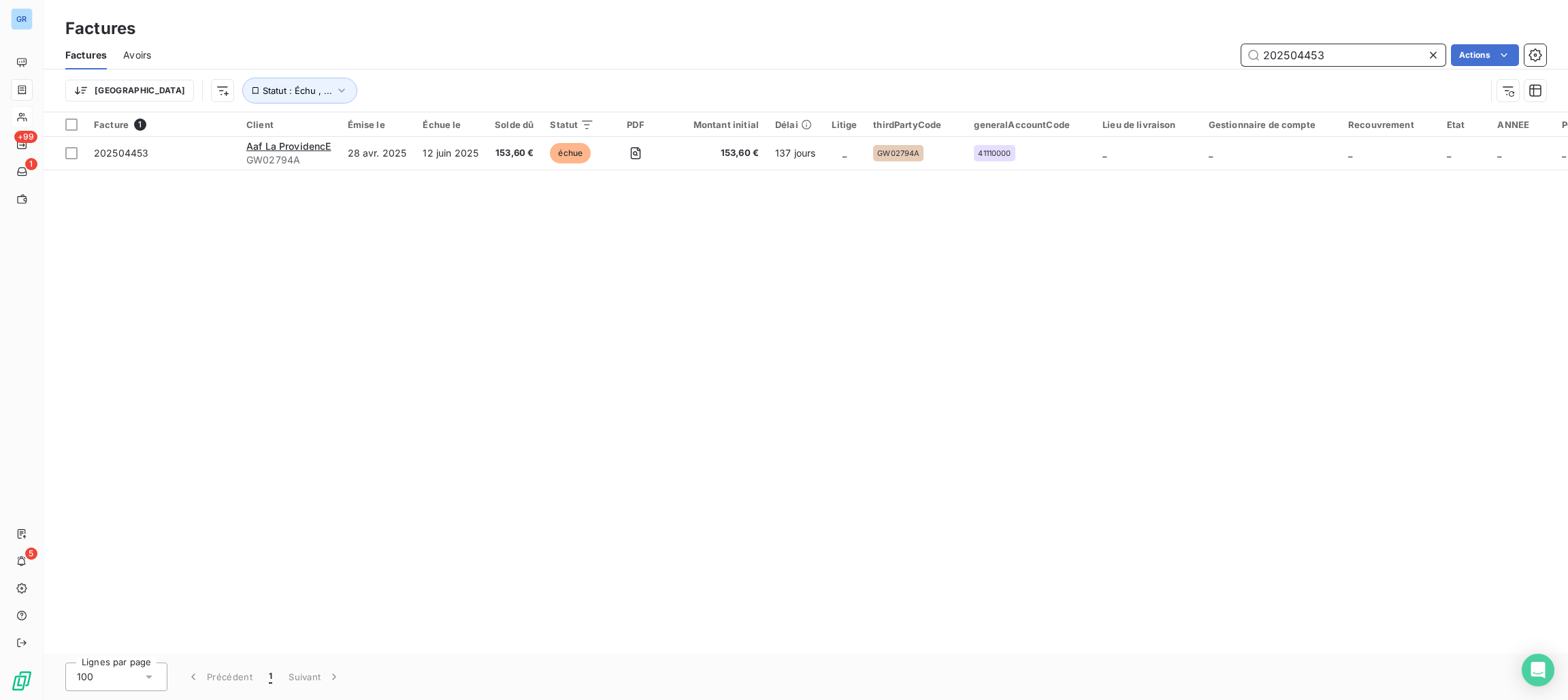
drag, startPoint x: 1363, startPoint y: 49, endPoint x: 1345, endPoint y: 60, distance: 21.1
click at [1362, 49] on input "202504453" at bounding box center [1343, 55] width 204 height 22
drag, startPoint x: 1345, startPoint y: 60, endPoint x: 1208, endPoint y: 56, distance: 137.1
click at [1208, 56] on div "202504453 Actions" at bounding box center [856, 55] width 1378 height 22
paste input "GW03023A"
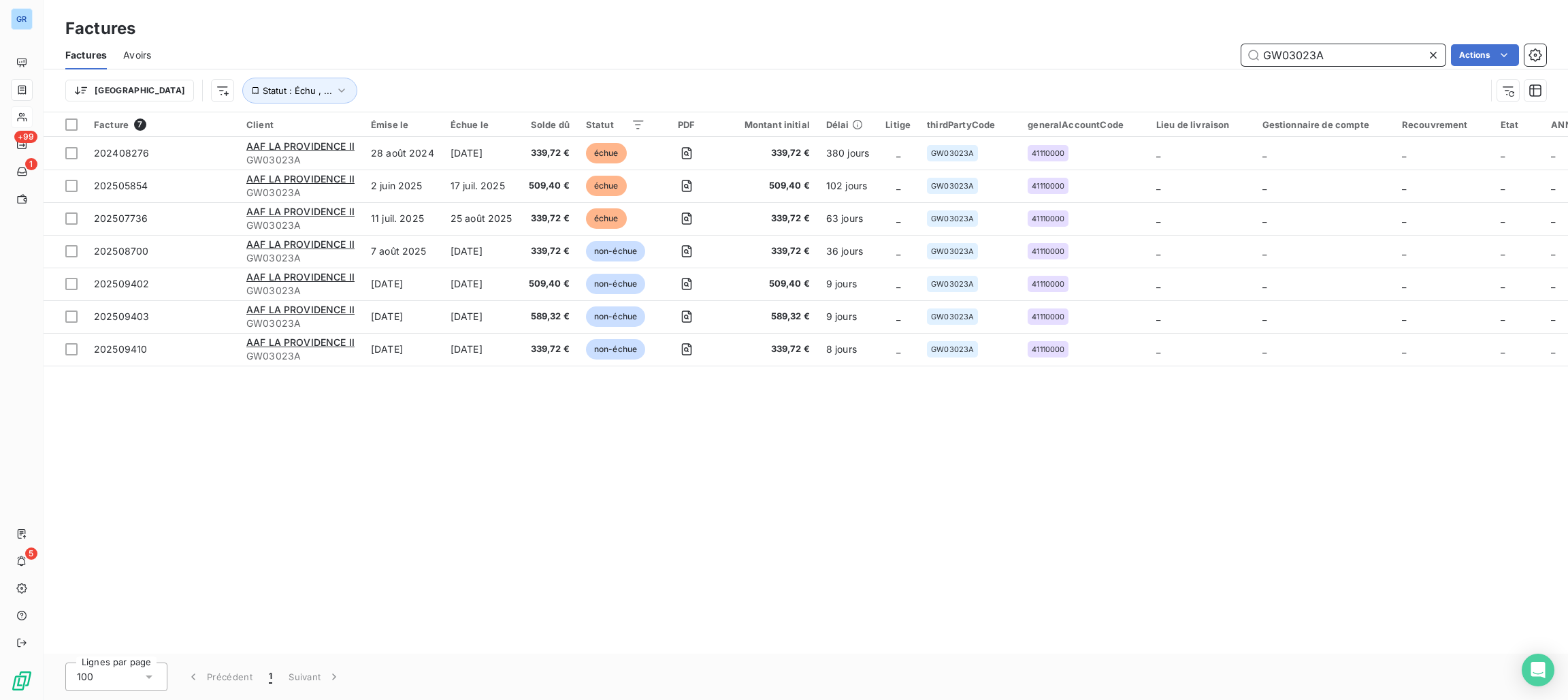
type input "GW03023A"
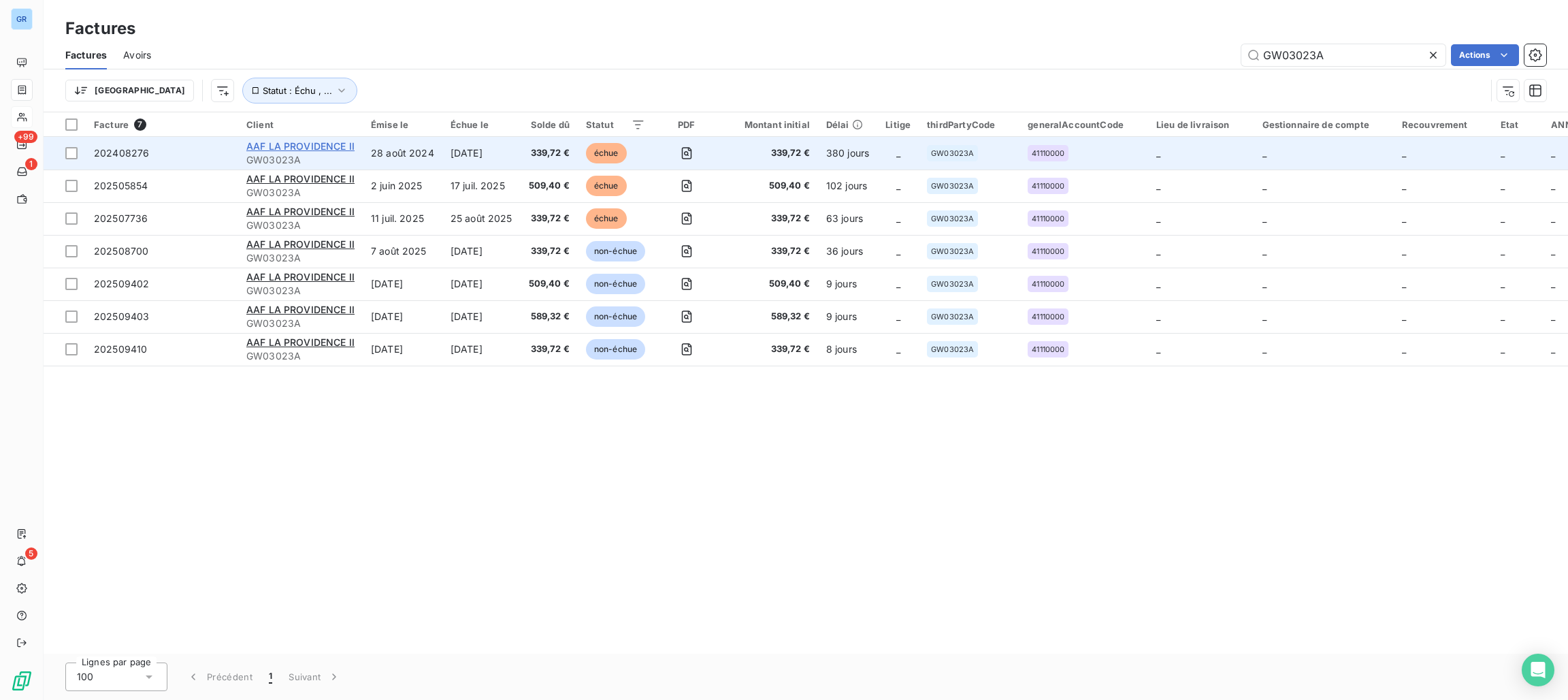
click at [332, 147] on span "AAF LA PROVIDENCE II" at bounding box center [300, 146] width 108 height 11
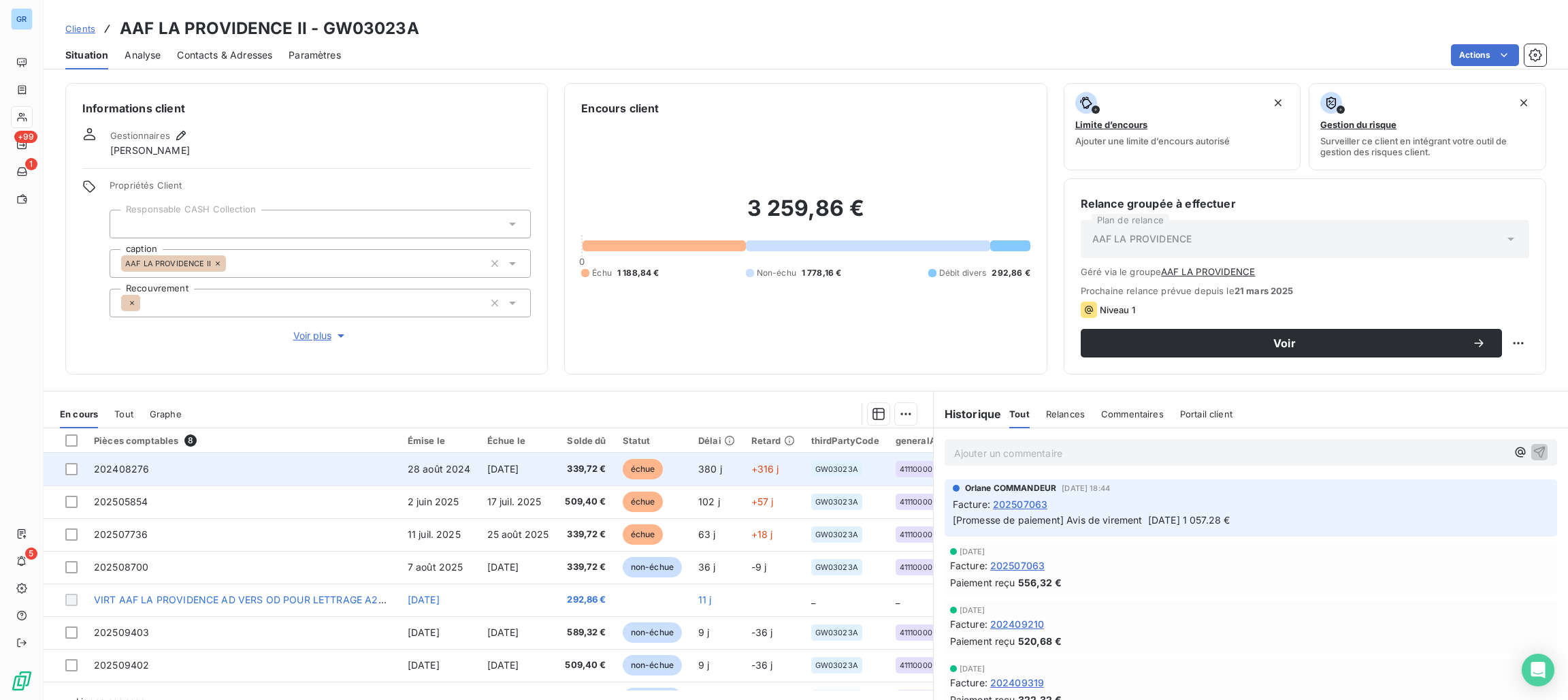
click at [647, 461] on span "échue" at bounding box center [643, 469] width 41 height 20
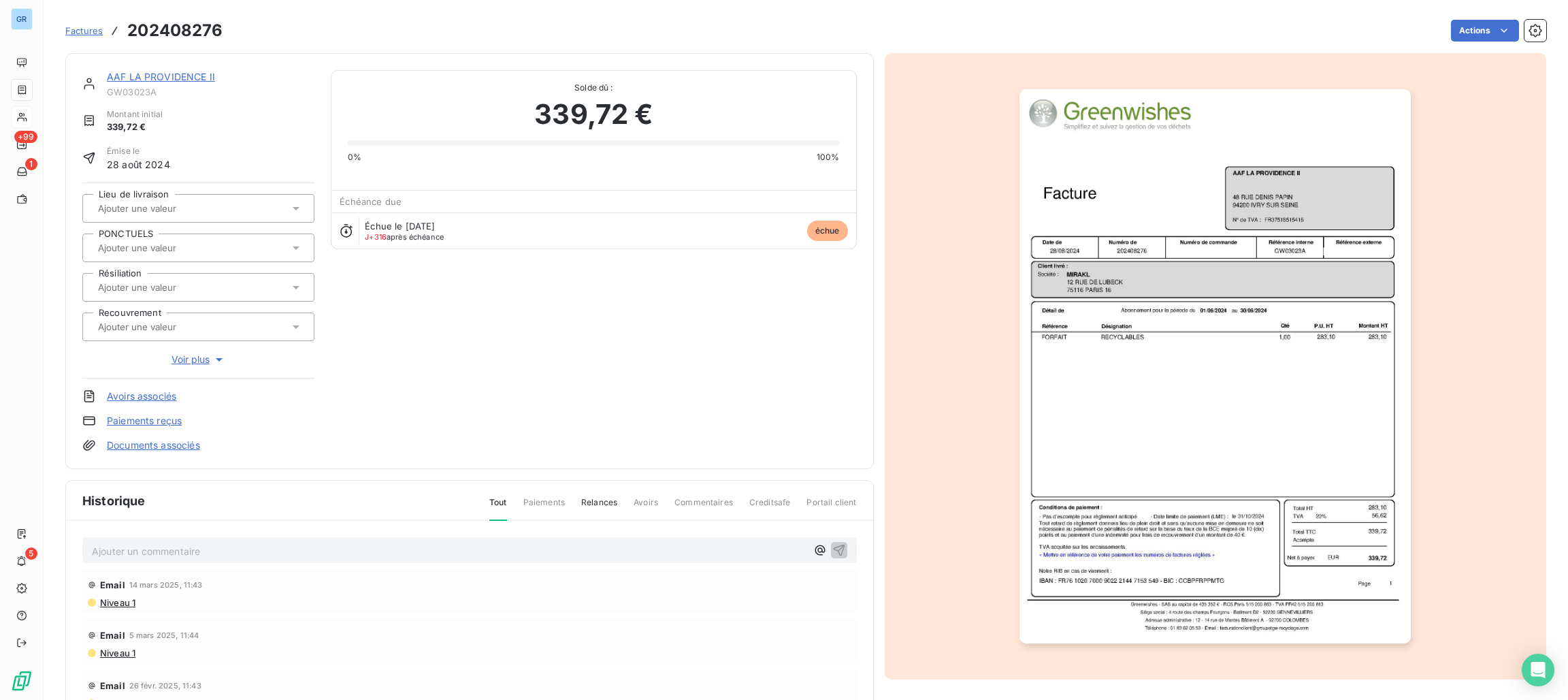
click at [1236, 279] on img "button" at bounding box center [1214, 366] width 391 height 554
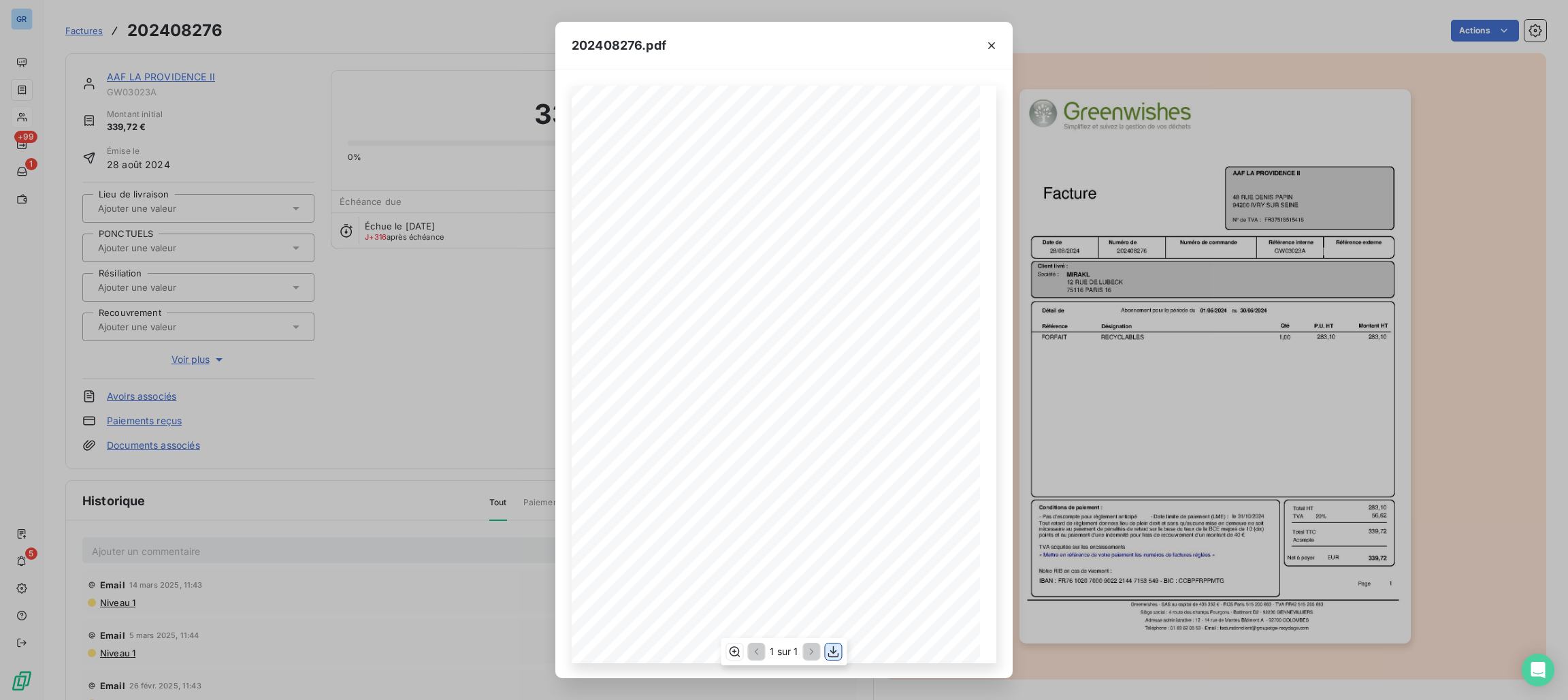
click at [835, 645] on icon "button" at bounding box center [833, 651] width 14 height 14
drag, startPoint x: 990, startPoint y: 44, endPoint x: 1011, endPoint y: 47, distance: 21.2
click at [994, 44] on icon "button" at bounding box center [991, 46] width 14 height 14
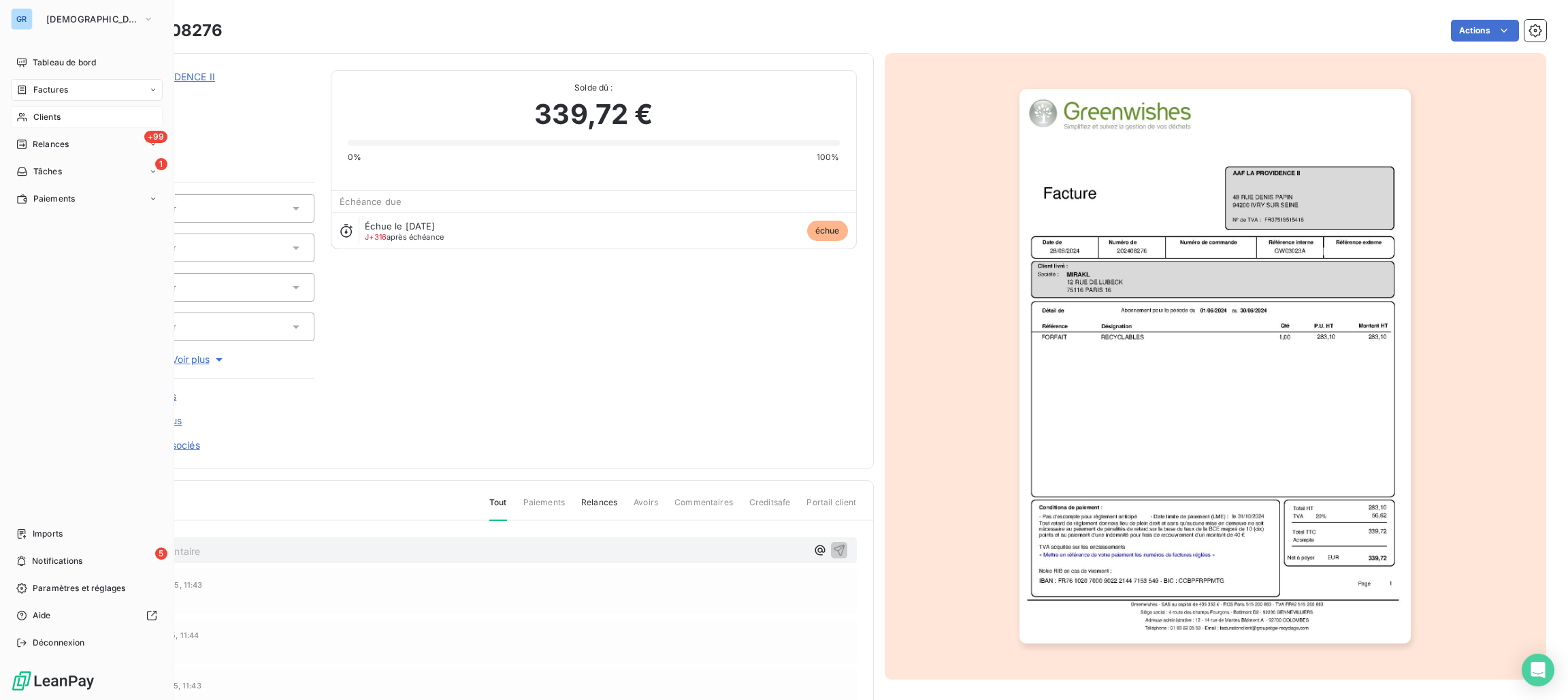
click at [63, 86] on span "Factures" at bounding box center [51, 90] width 35 height 12
click at [48, 87] on span "Factures" at bounding box center [51, 90] width 35 height 12
click at [55, 82] on div "Factures" at bounding box center [86, 90] width 152 height 22
click at [40, 113] on span "Factures" at bounding box center [50, 117] width 35 height 12
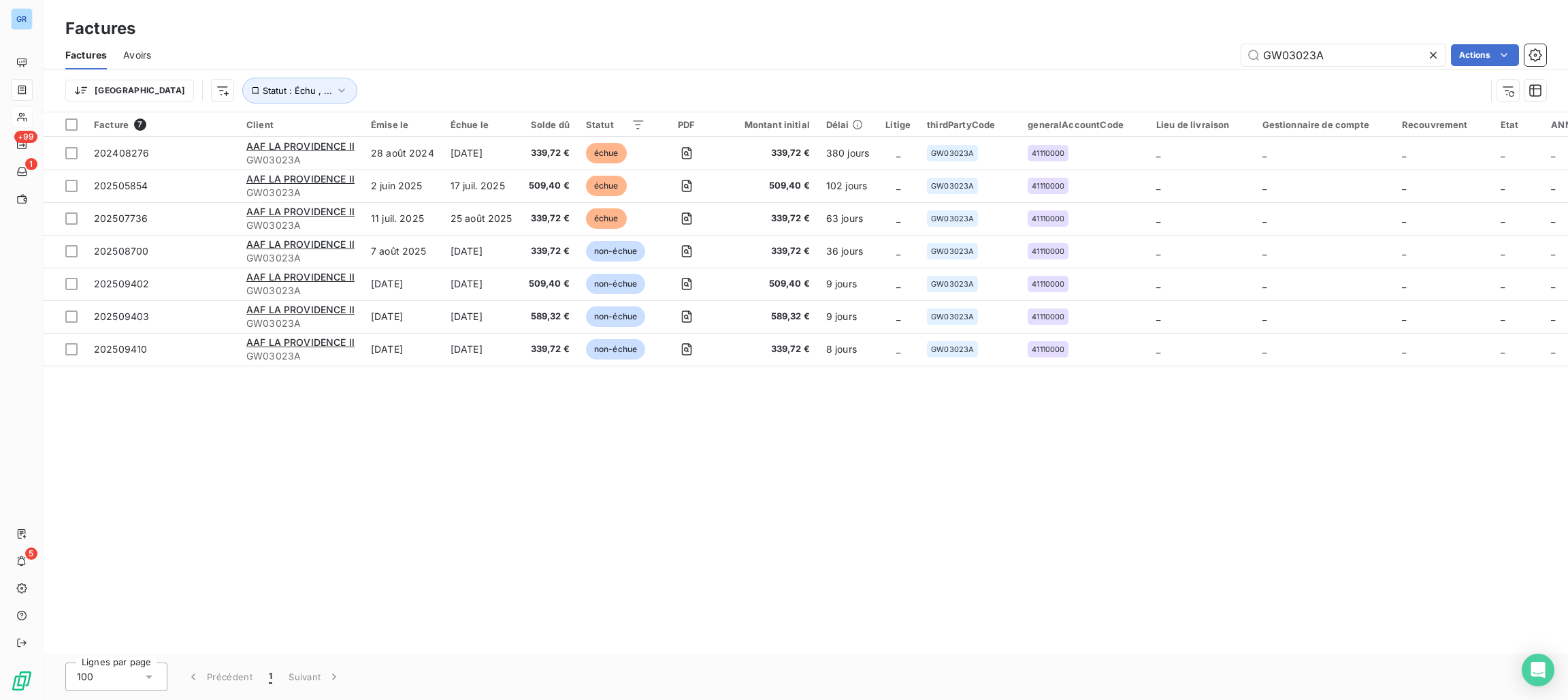
drag, startPoint x: 1355, startPoint y: 59, endPoint x: 1100, endPoint y: 58, distance: 255.0
click at [1100, 58] on div "GW03023A Actions" at bounding box center [856, 55] width 1378 height 22
drag, startPoint x: 1267, startPoint y: 42, endPoint x: 1310, endPoint y: 56, distance: 45.2
click at [1310, 56] on input "GW03023A" at bounding box center [1343, 55] width 204 height 22
drag, startPoint x: 1313, startPoint y: 56, endPoint x: 1255, endPoint y: 43, distance: 59.4
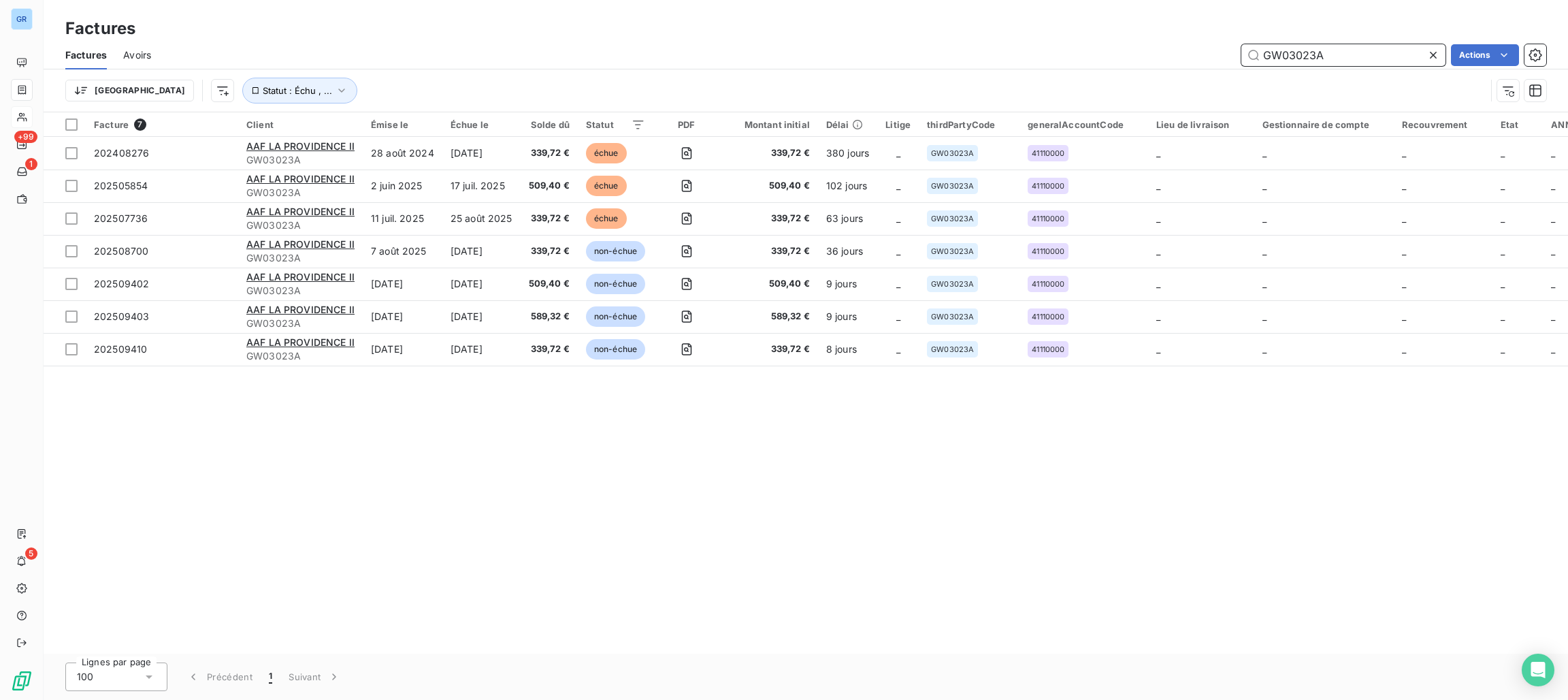
click at [1174, 42] on div "Factures Avoirs GW03023A Actions" at bounding box center [805, 55] width 1524 height 29
paste input "202503089"
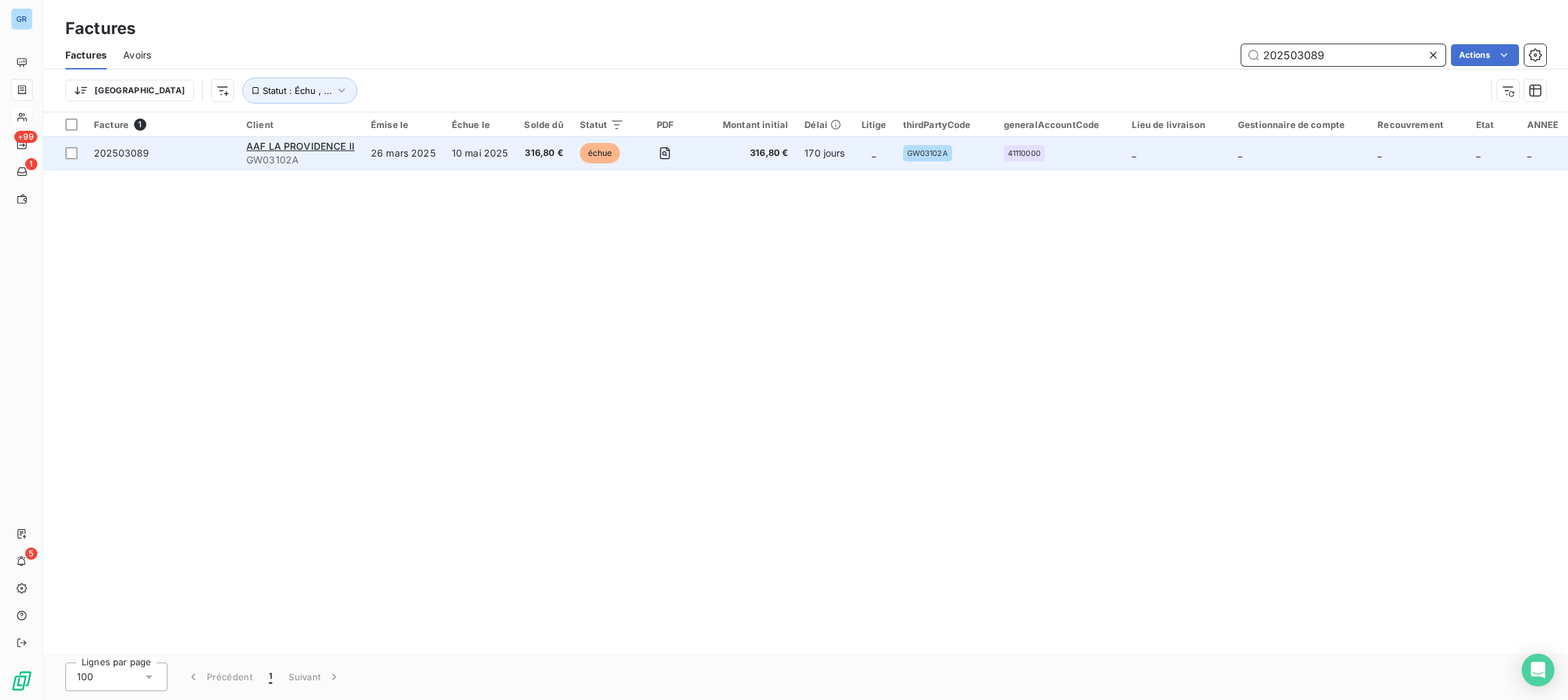
type input "202503089"
click at [469, 153] on td "10 mai 2025" at bounding box center [480, 153] width 72 height 33
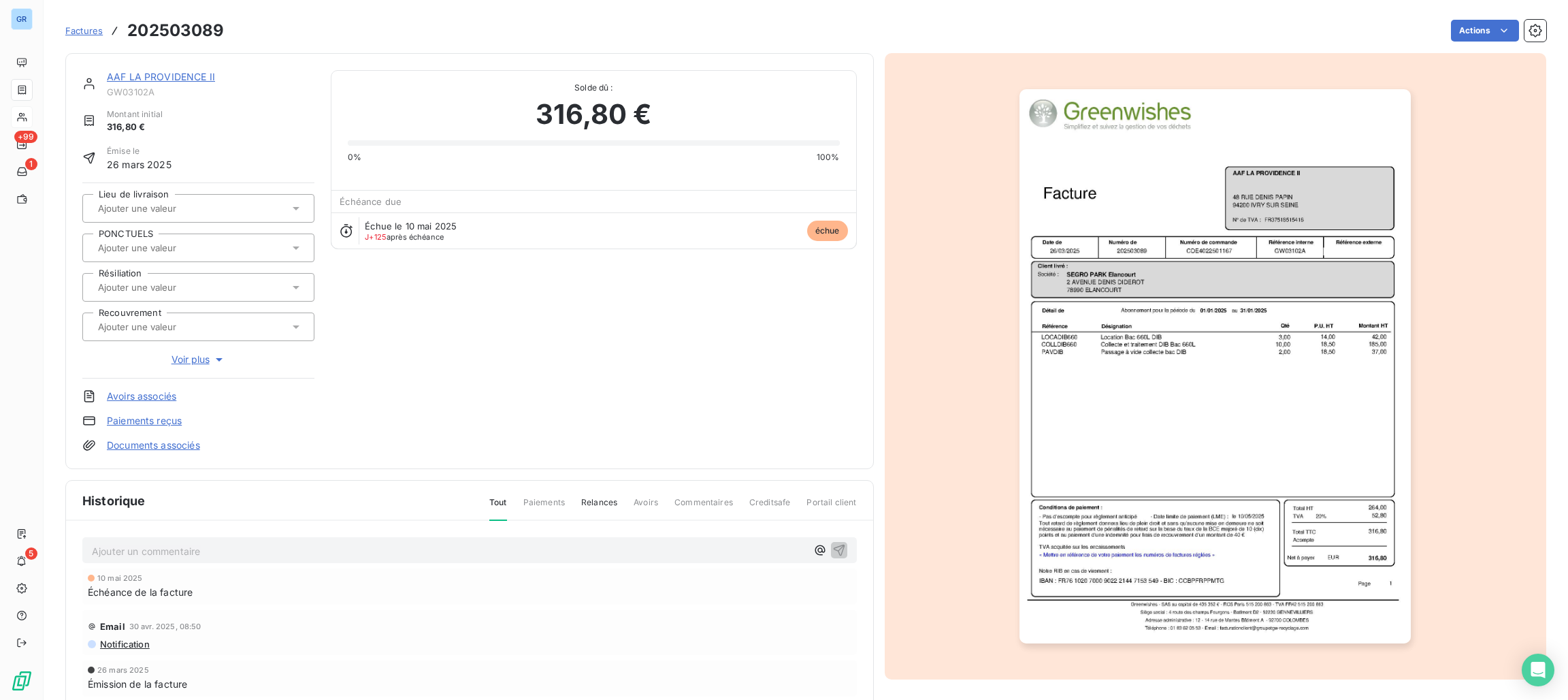
click at [807, 235] on span "échue" at bounding box center [828, 231] width 41 height 20
click at [1162, 262] on img "button" at bounding box center [1214, 366] width 391 height 554
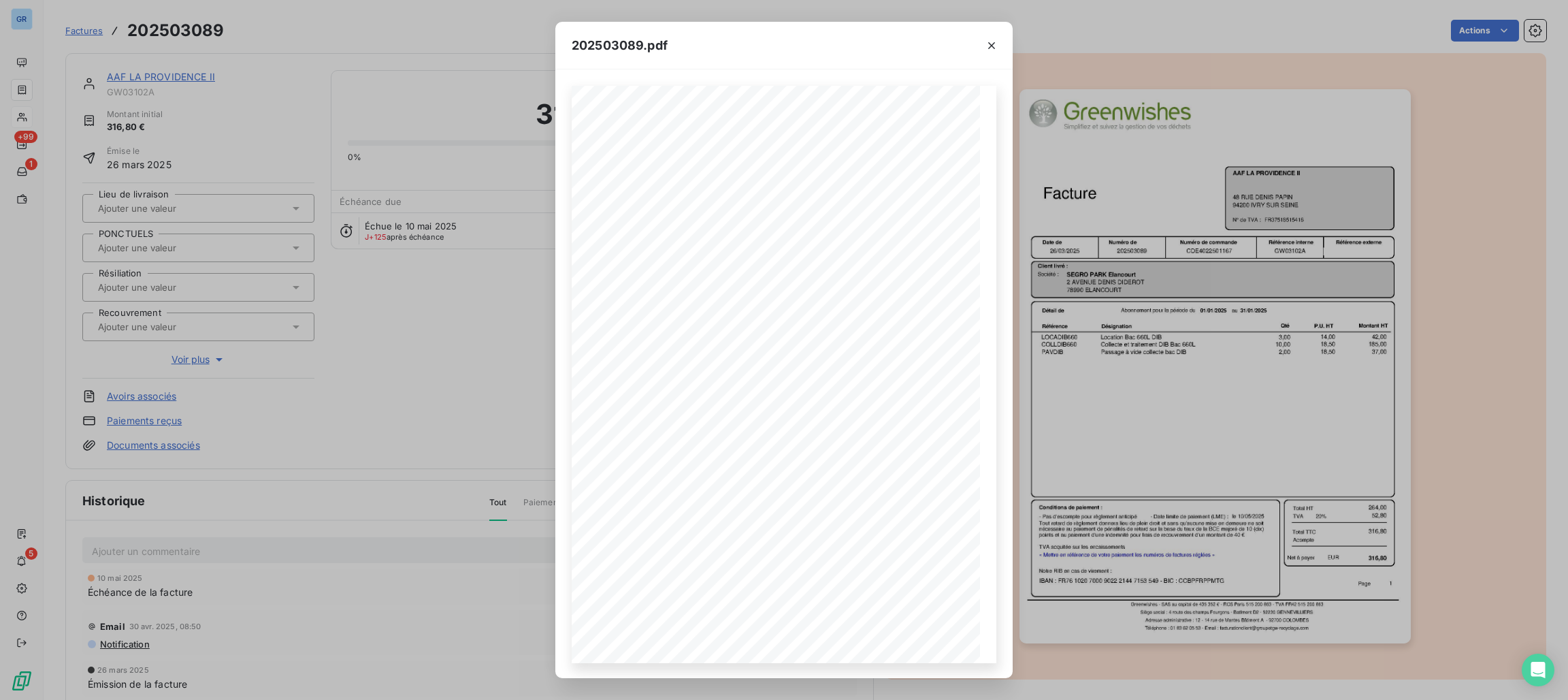
drag, startPoint x: 986, startPoint y: 46, endPoint x: 1095, endPoint y: 61, distance: 110.0
click at [986, 46] on icon "button" at bounding box center [991, 46] width 14 height 14
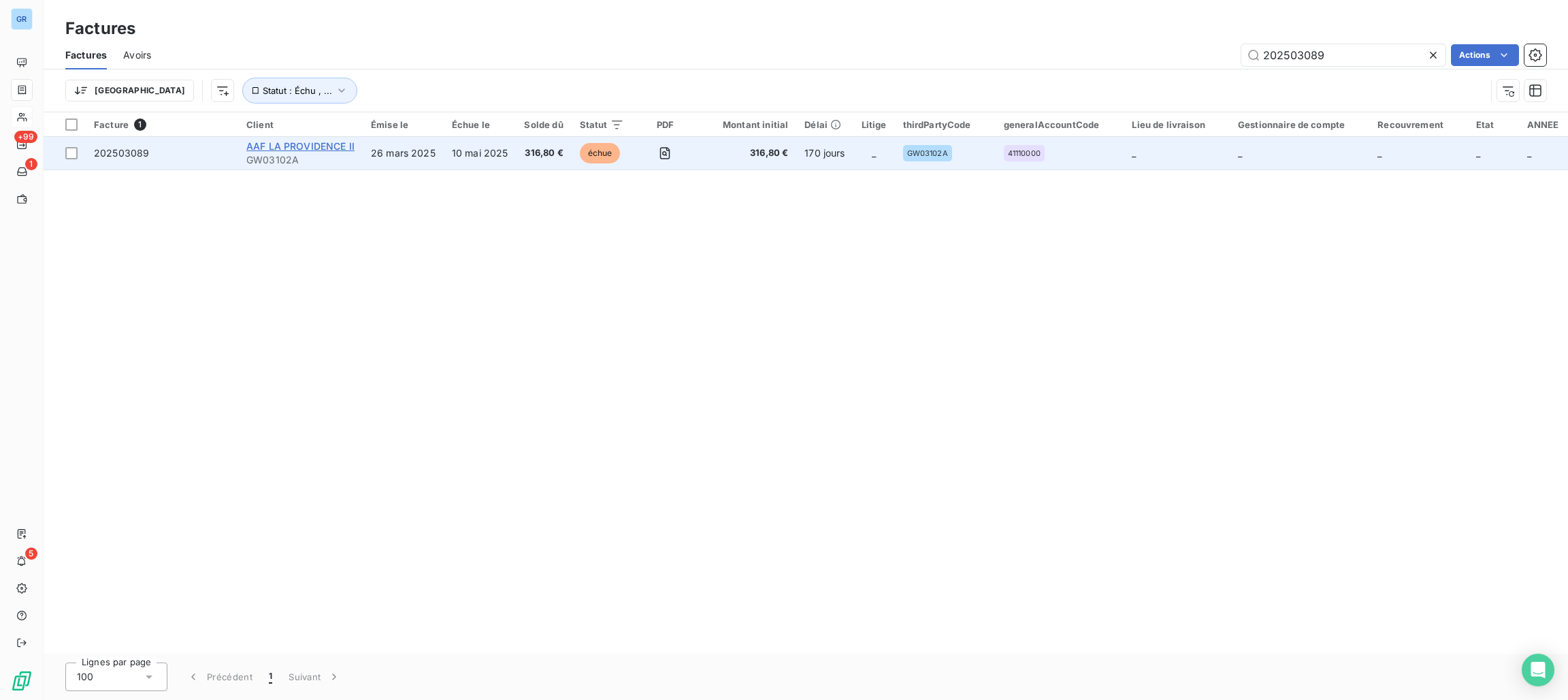
click at [312, 143] on span "AAF LA PROVIDENCE II" at bounding box center [300, 146] width 108 height 11
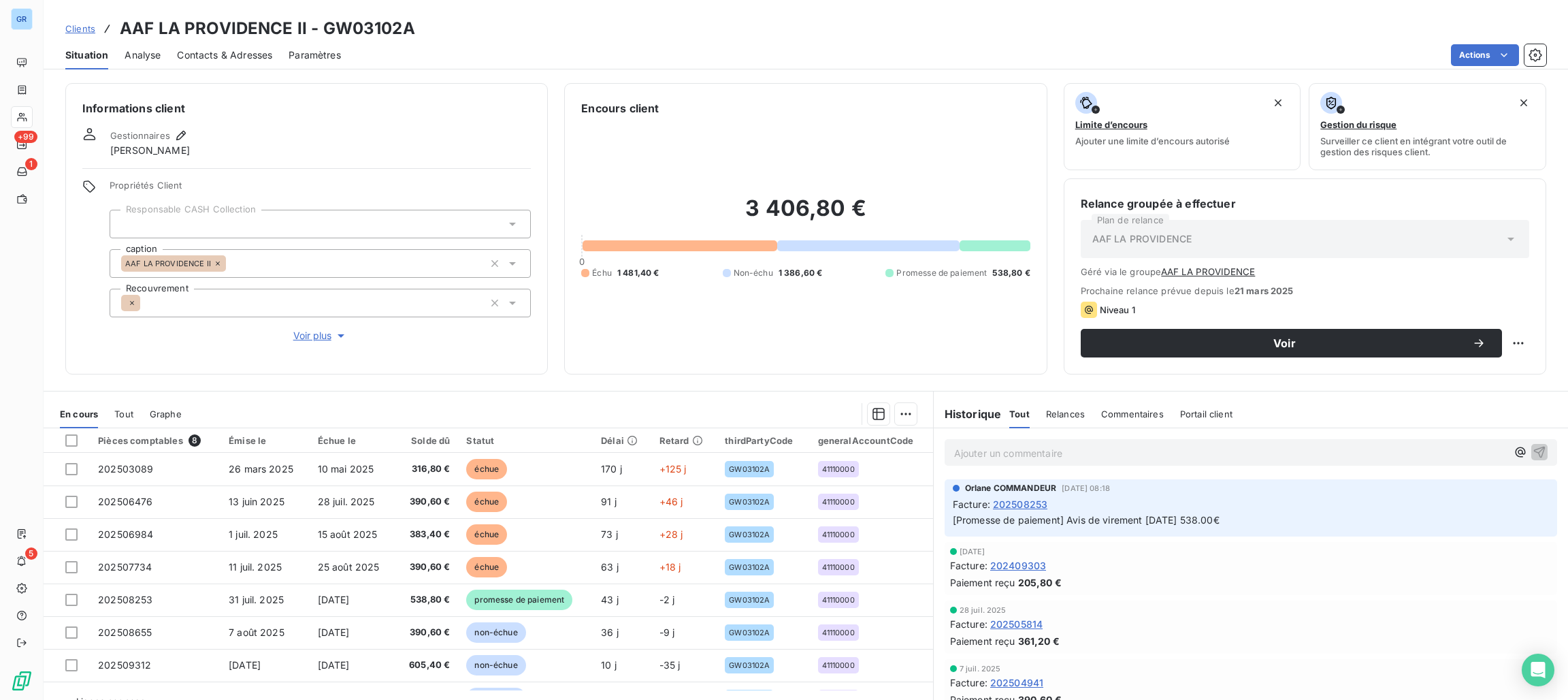
scroll to position [31, 0]
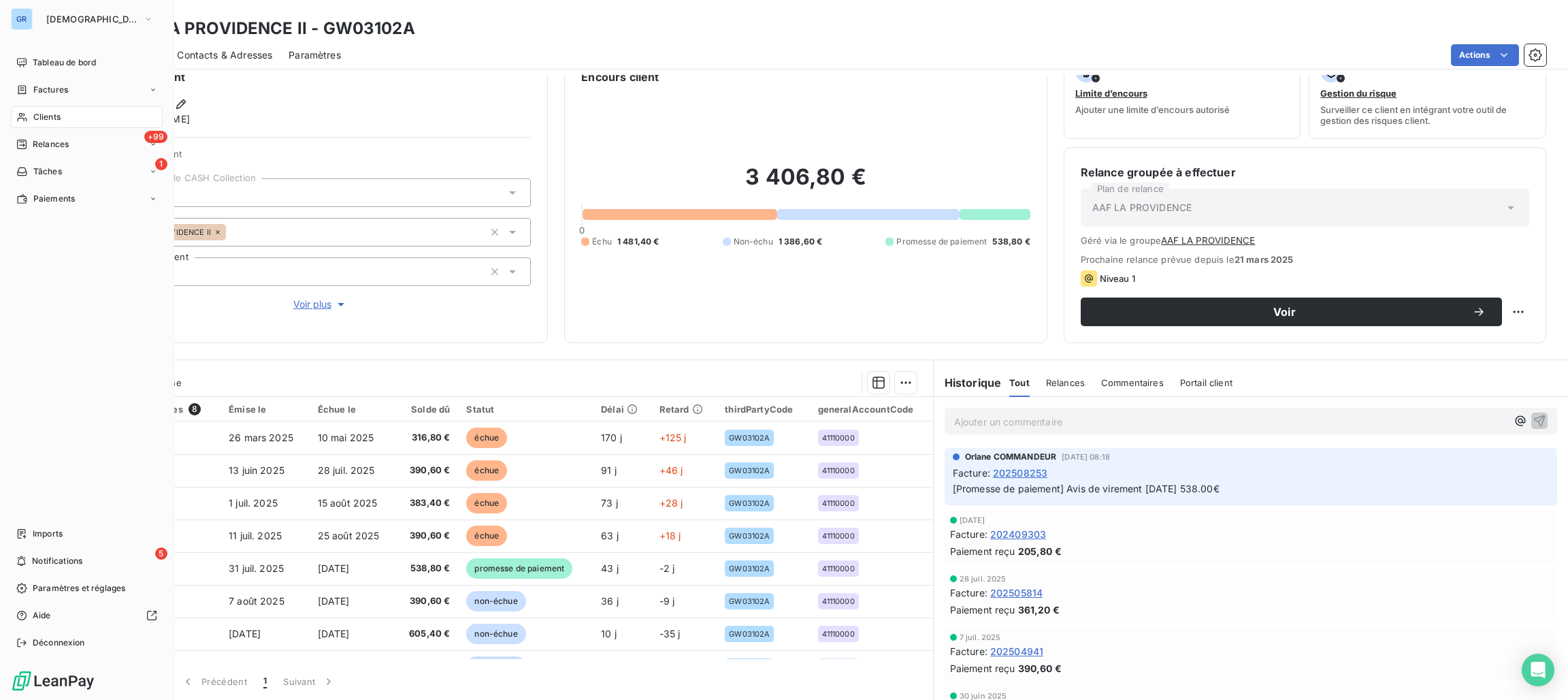
click at [55, 112] on span "Clients" at bounding box center [46, 117] width 27 height 12
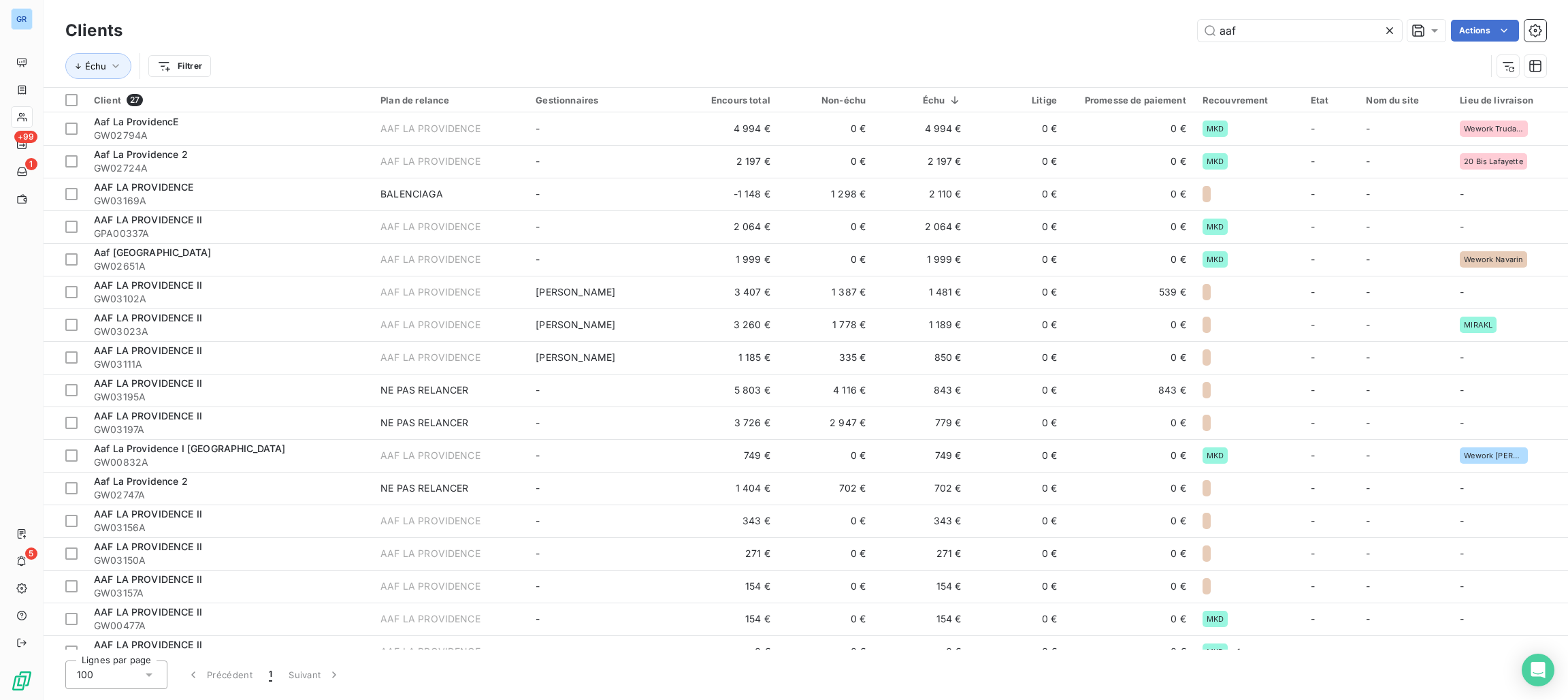
drag, startPoint x: 1263, startPoint y: 20, endPoint x: 1076, endPoint y: 33, distance: 187.5
click at [1077, 33] on div "aaf Actions" at bounding box center [841, 30] width 1407 height 22
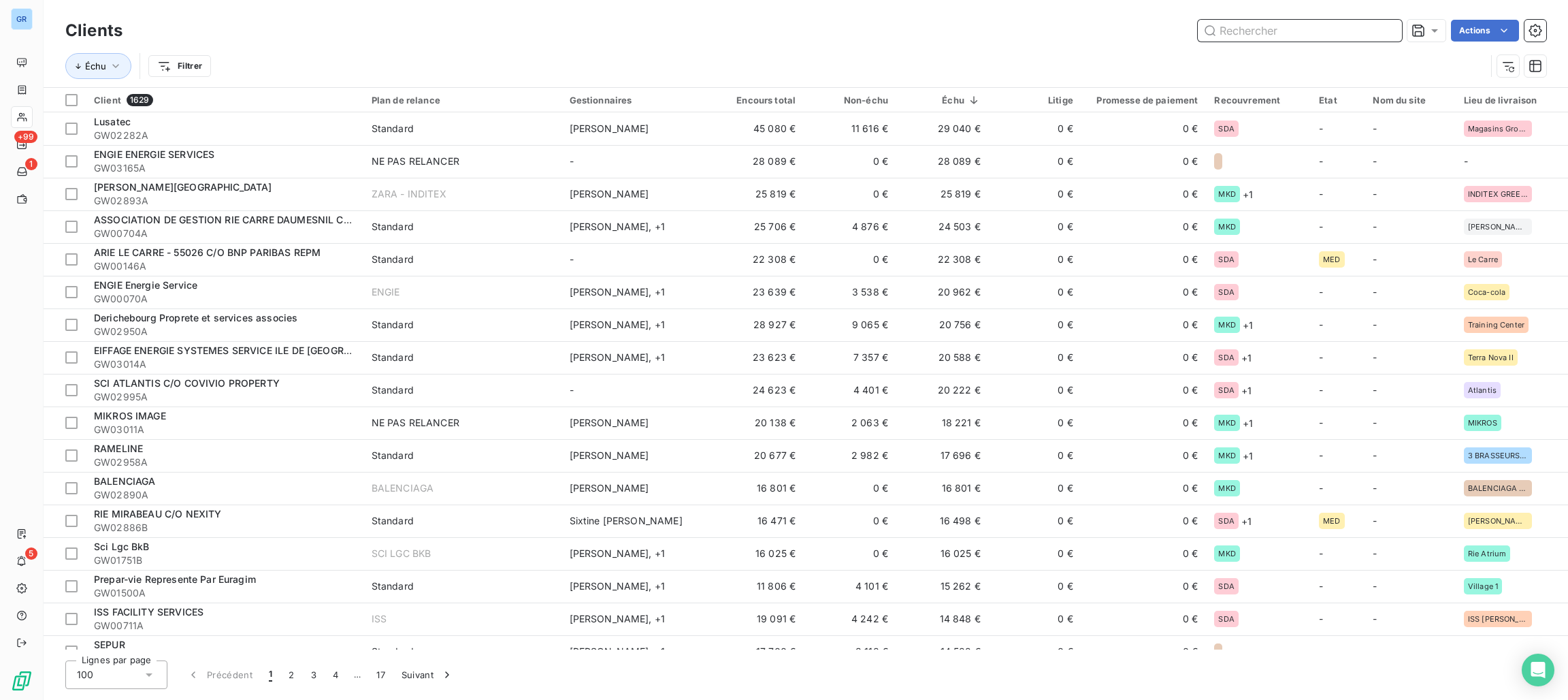
click at [1263, 36] on input "text" at bounding box center [1299, 30] width 204 height 22
paste input "202503089"
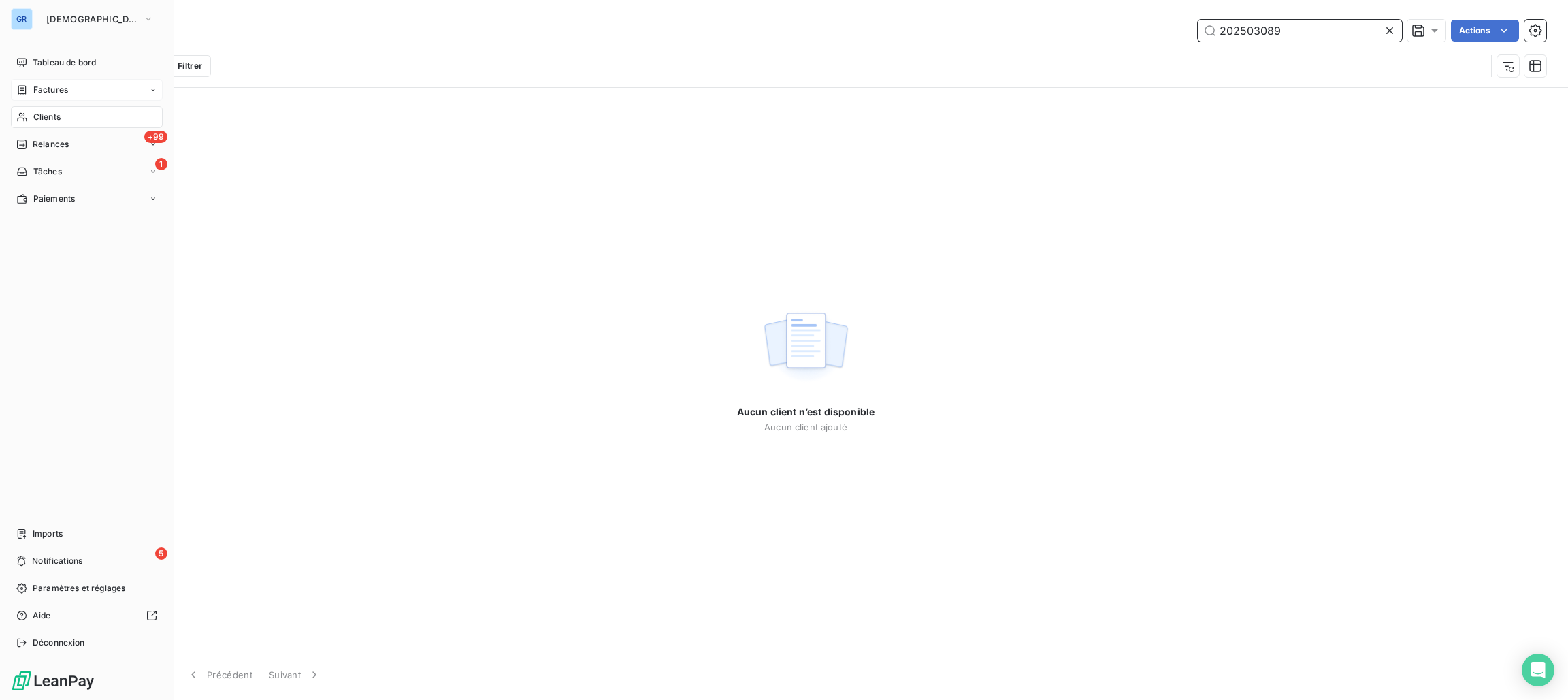
type input "202503089"
click at [70, 91] on div "Factures" at bounding box center [86, 90] width 152 height 22
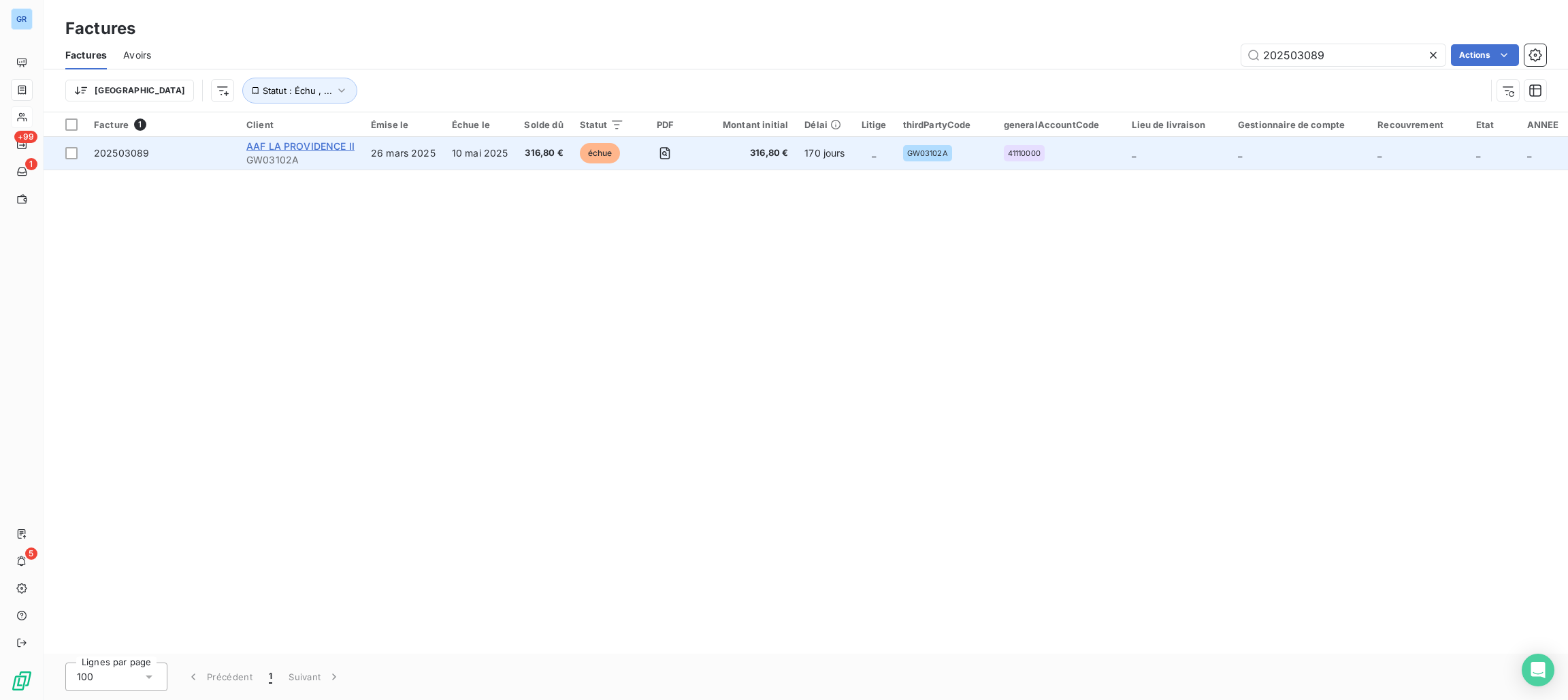
click at [267, 147] on span "AAF LA PROVIDENCE II" at bounding box center [300, 146] width 108 height 11
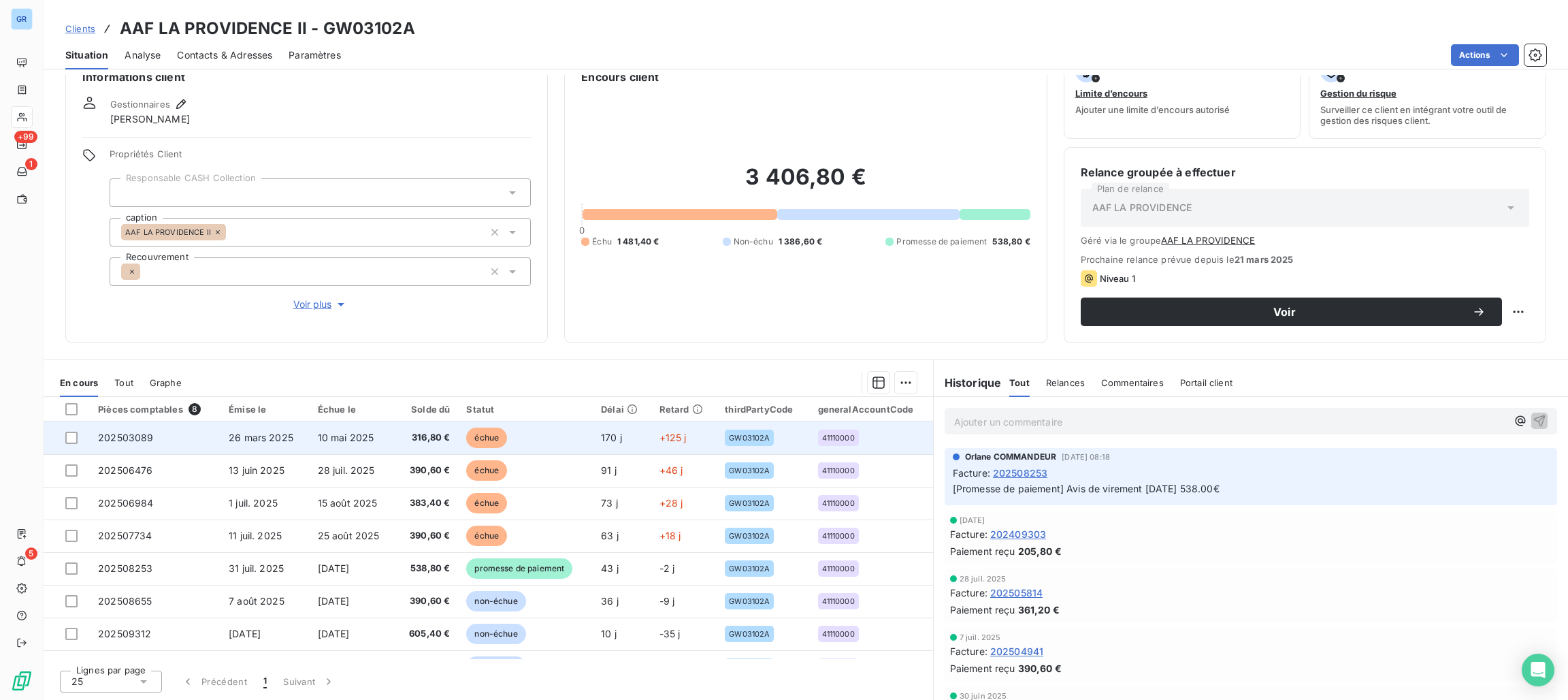
click at [479, 433] on span "échue" at bounding box center [486, 438] width 41 height 20
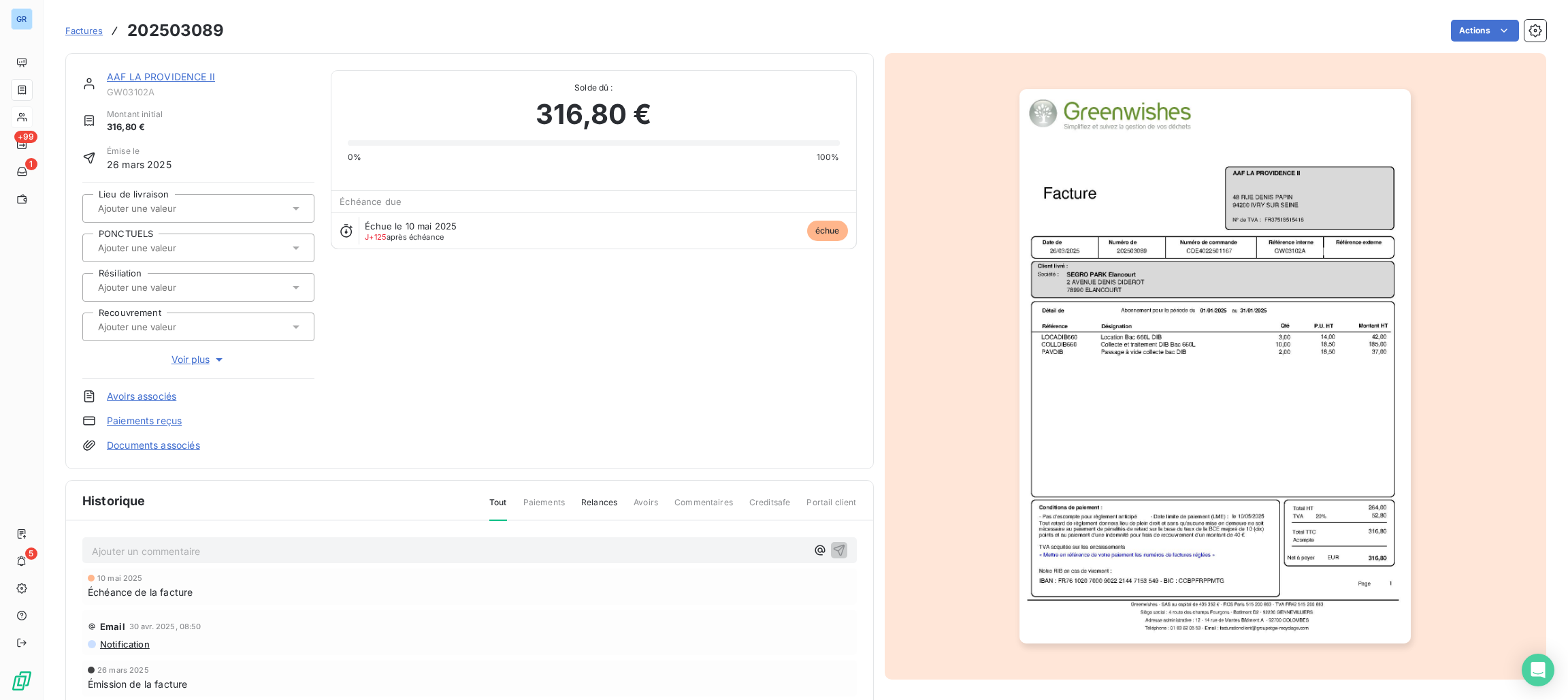
click at [1153, 234] on img "button" at bounding box center [1214, 366] width 391 height 554
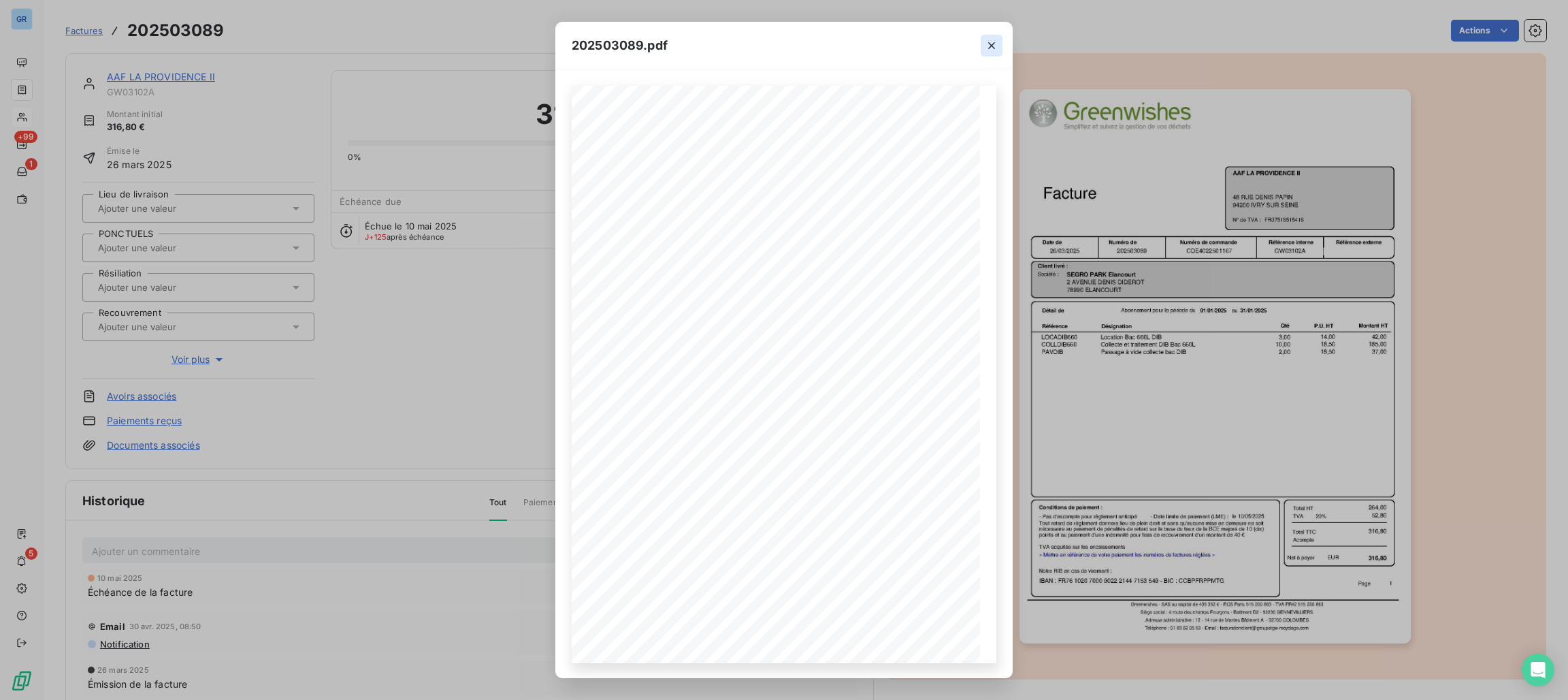
click at [989, 45] on icon "button" at bounding box center [991, 46] width 14 height 14
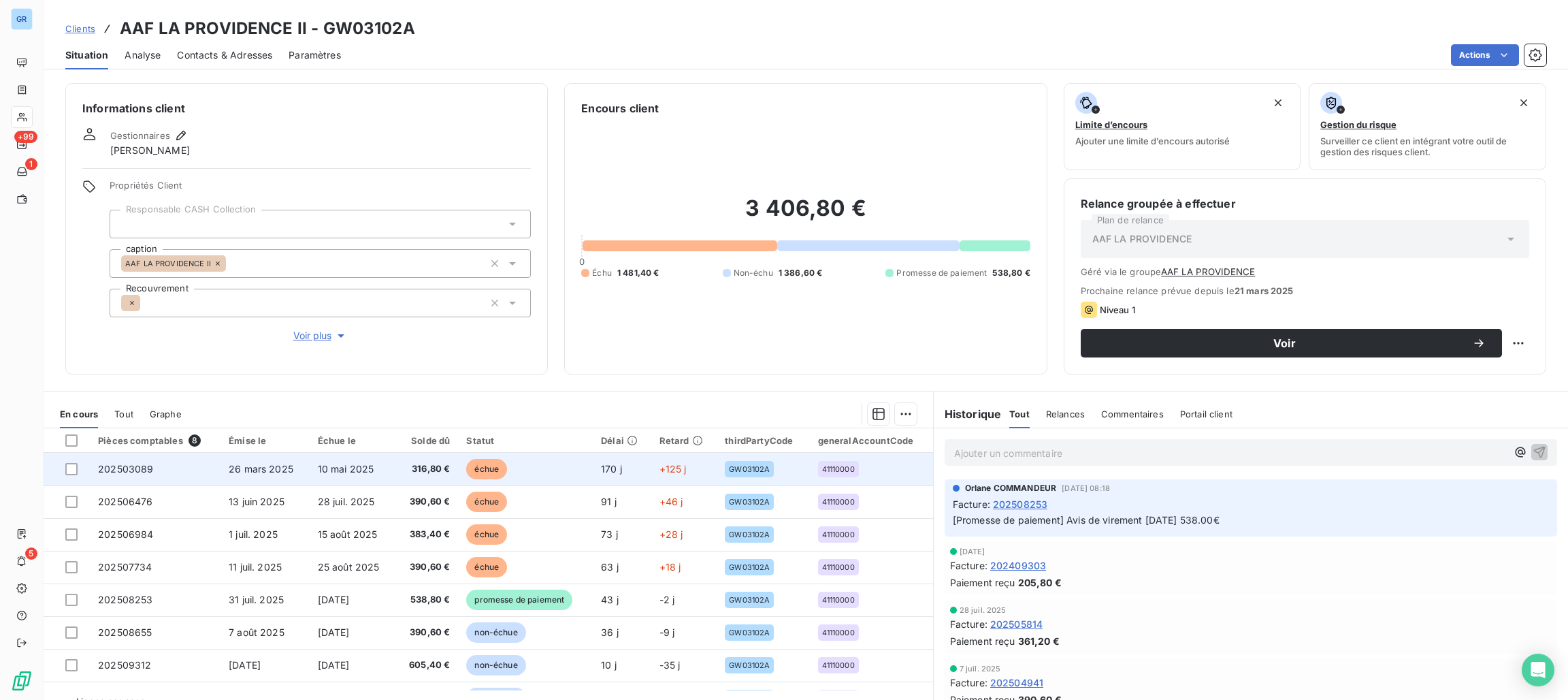
click at [490, 466] on span "échue" at bounding box center [486, 469] width 41 height 20
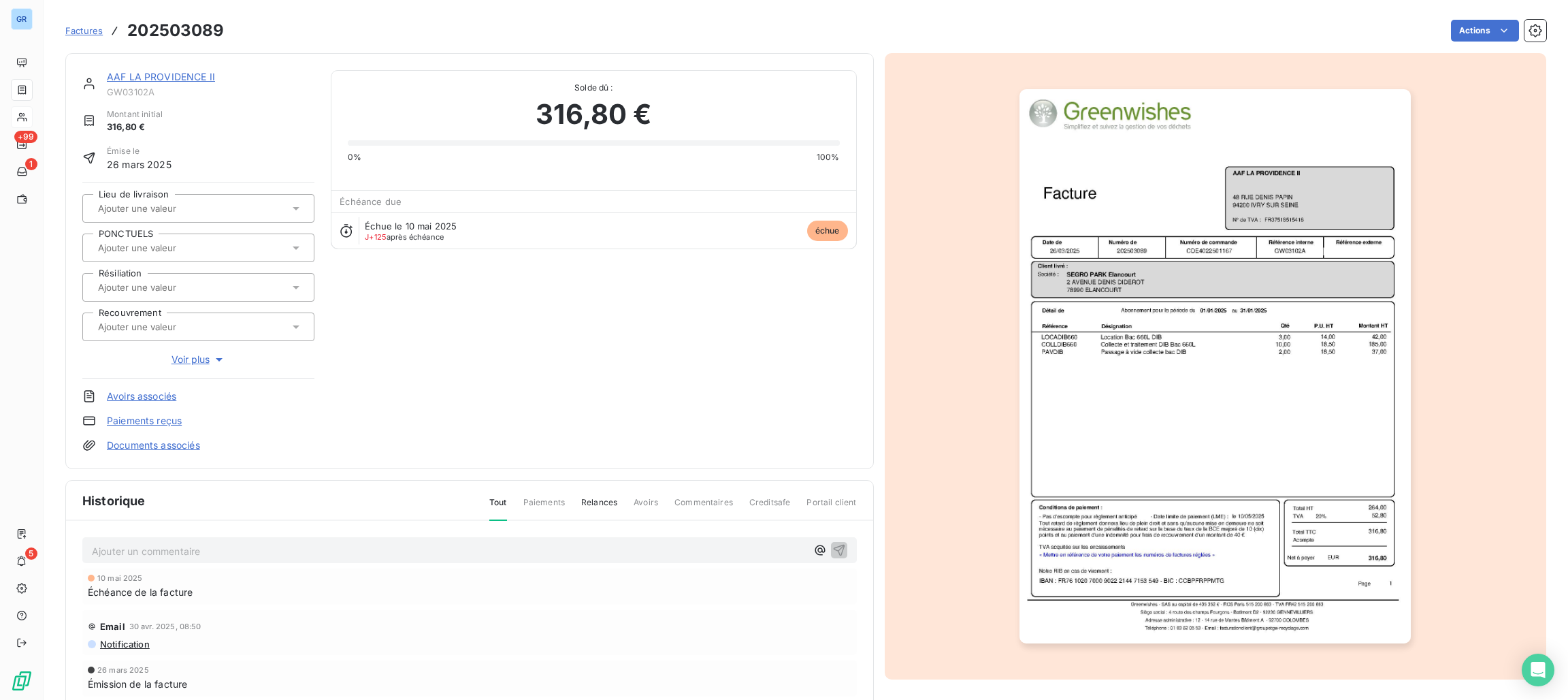
click at [490, 466] on div "AAF LA PROVIDENCE II GW03102A Montant initial 316,80 € Émise le 26 mars 2025 Li…" at bounding box center [469, 261] width 808 height 416
click at [1211, 250] on img "button" at bounding box center [1214, 366] width 391 height 554
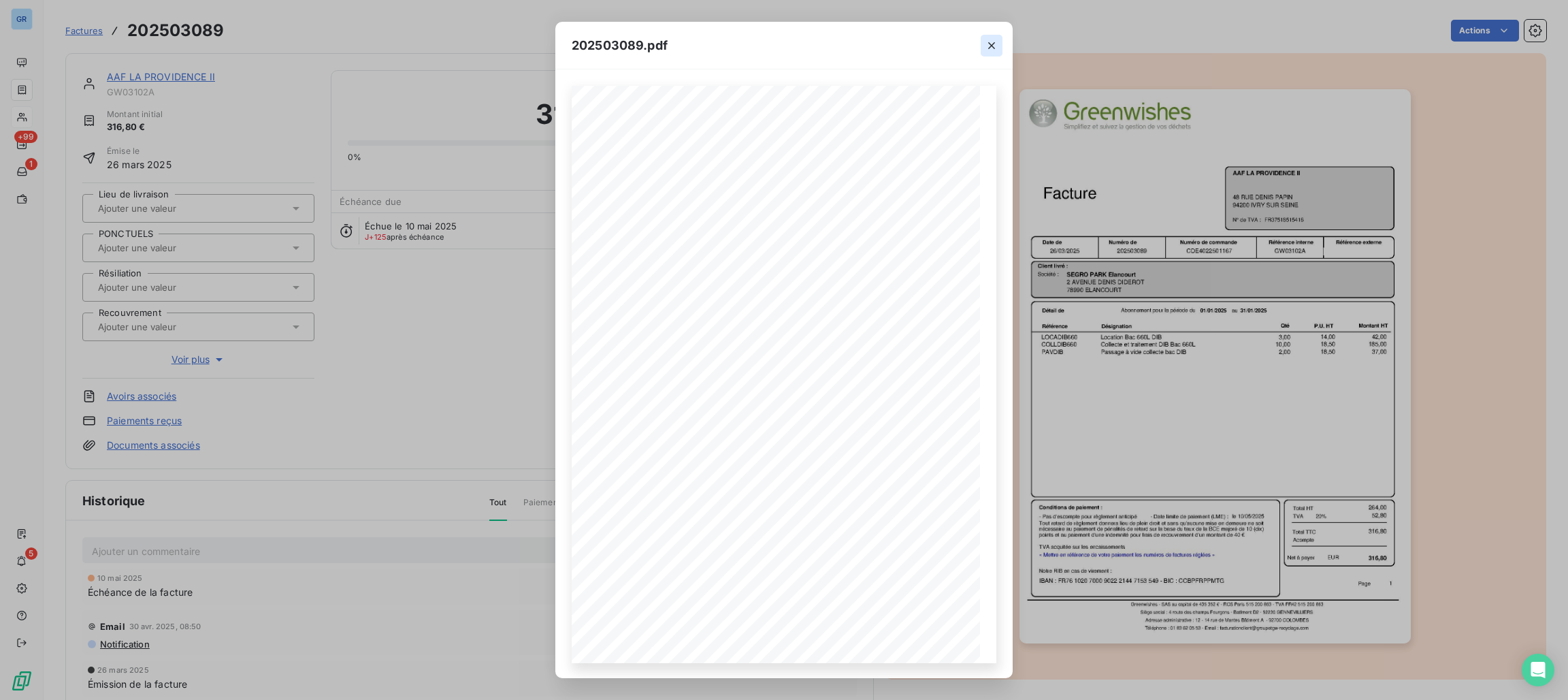
click at [994, 49] on icon "button" at bounding box center [991, 46] width 14 height 14
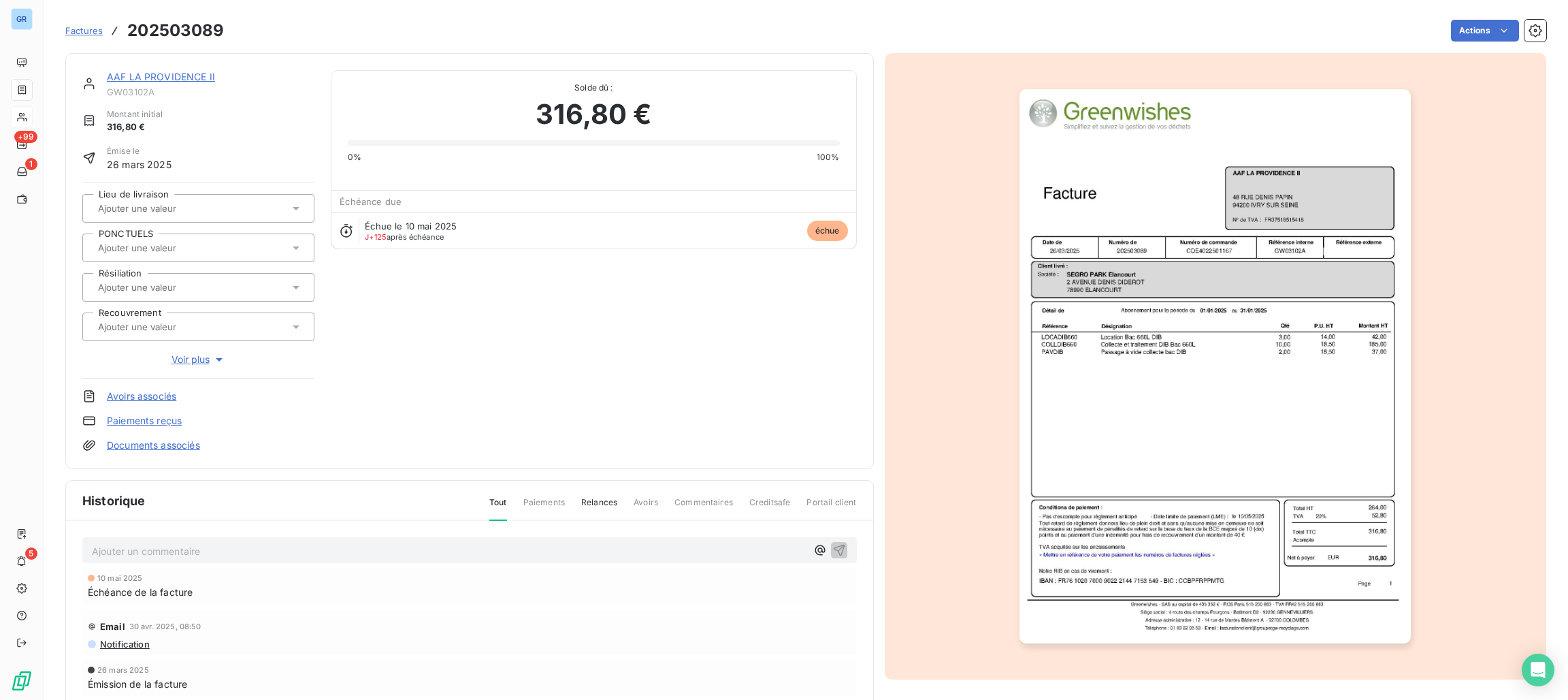
click at [1205, 246] on img "button" at bounding box center [1214, 366] width 391 height 554
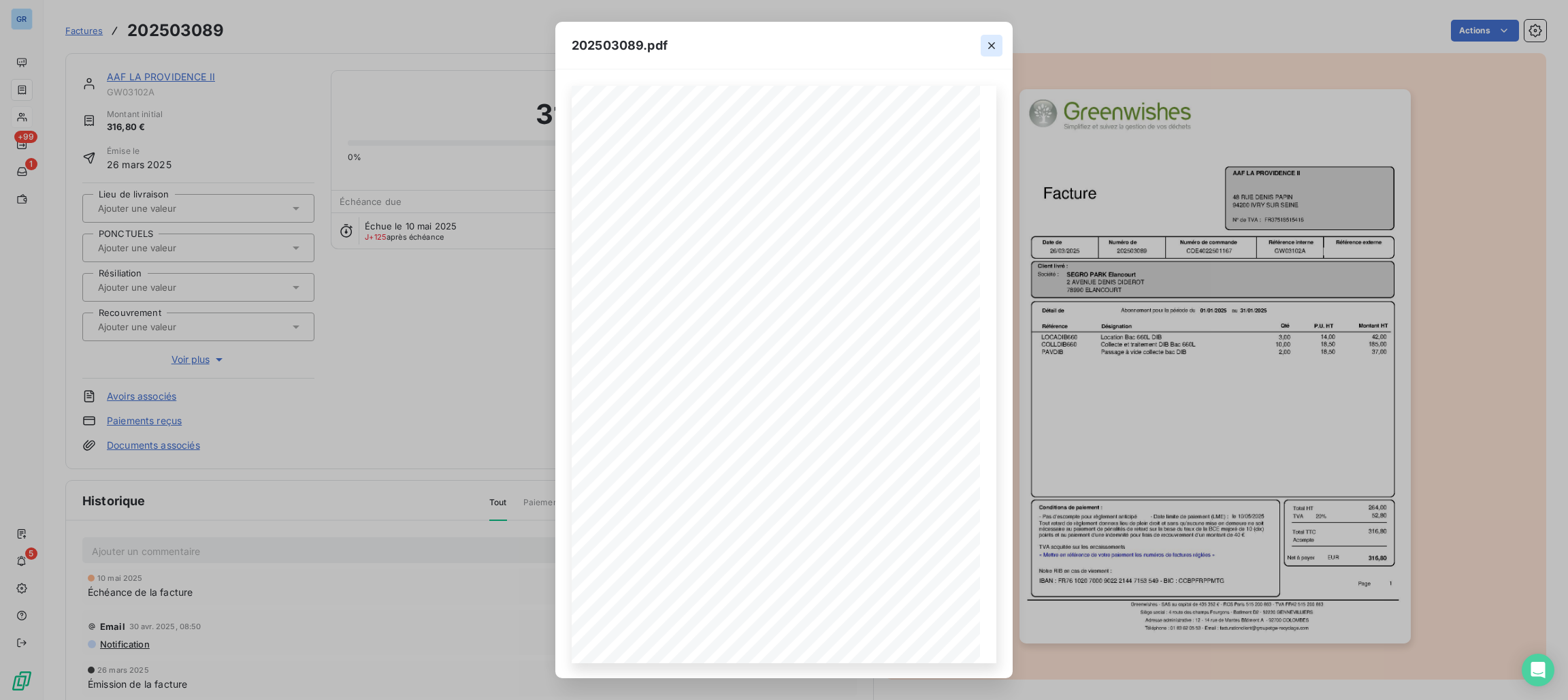
click at [998, 52] on button "button" at bounding box center [991, 46] width 22 height 22
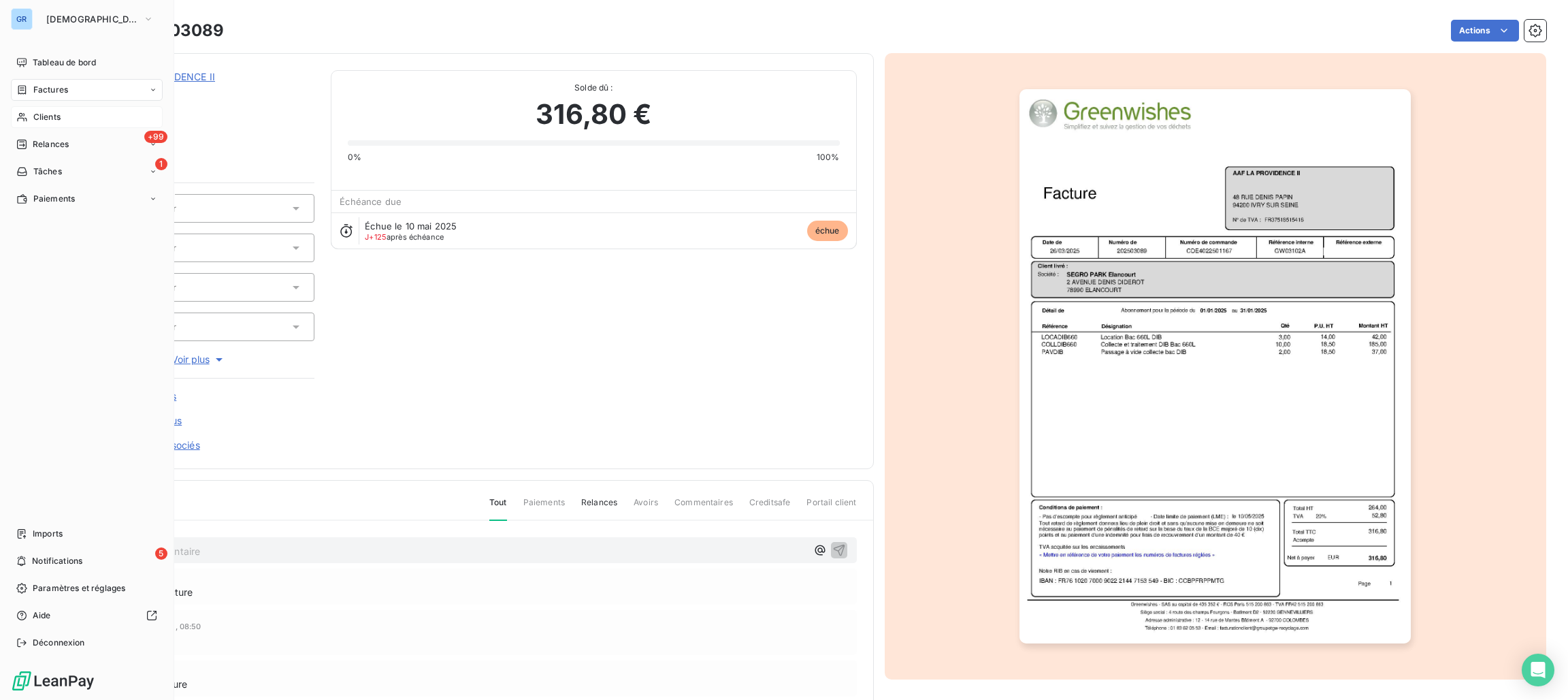
click at [64, 86] on span "Factures" at bounding box center [51, 90] width 35 height 12
click at [55, 86] on span "Factures" at bounding box center [51, 90] width 35 height 12
click at [75, 91] on div "Factures" at bounding box center [86, 90] width 152 height 22
click at [37, 94] on span "Factures" at bounding box center [51, 90] width 35 height 12
click at [51, 86] on span "Factures" at bounding box center [51, 90] width 35 height 12
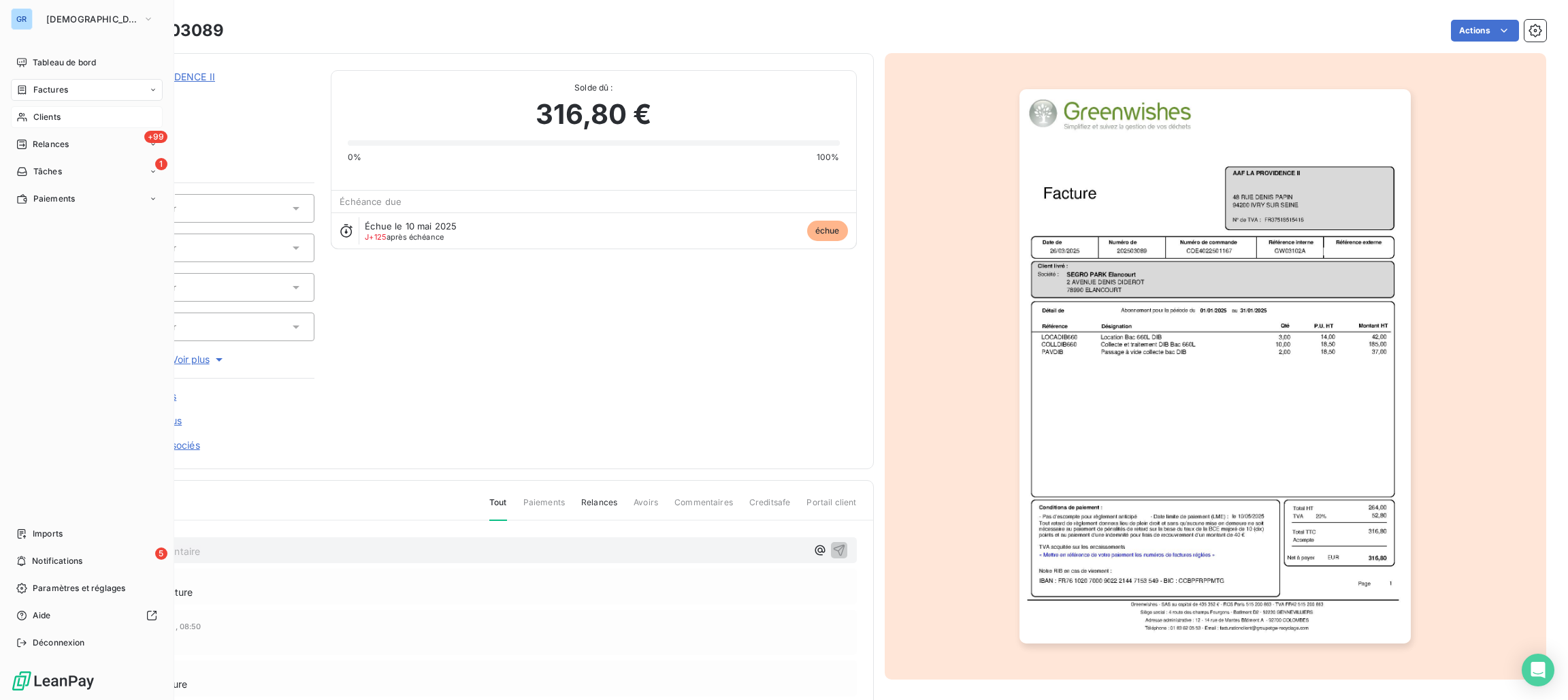
click at [60, 96] on div "Factures" at bounding box center [86, 90] width 152 height 22
click at [60, 77] on nav "Tableau de bord Factures Factures Avoirs Clients +99 Relances 1 Tâches Paiements" at bounding box center [86, 157] width 152 height 213
click at [56, 89] on span "Factures" at bounding box center [51, 90] width 35 height 12
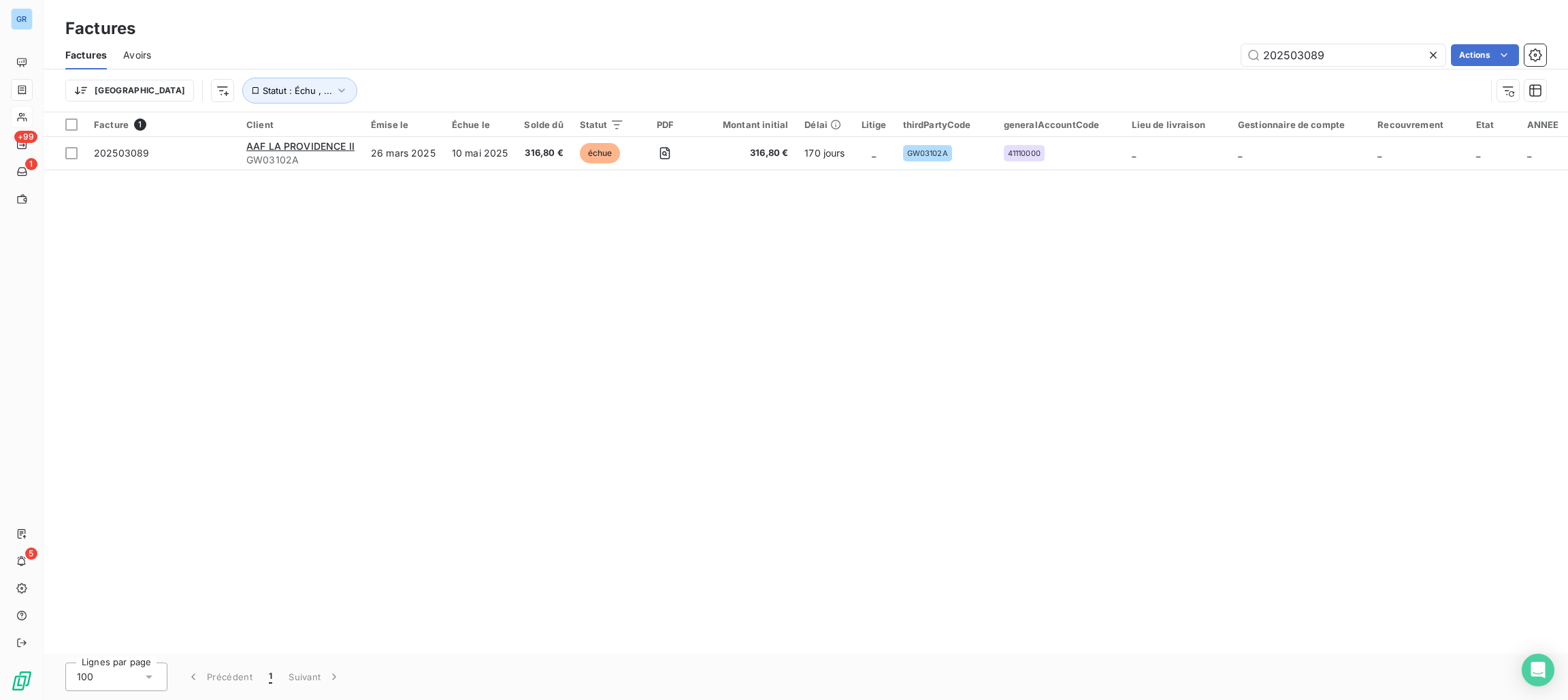
drag, startPoint x: 1338, startPoint y: 55, endPoint x: 1174, endPoint y: 50, distance: 164.1
click at [1174, 48] on div "202503089 Actions" at bounding box center [856, 55] width 1378 height 22
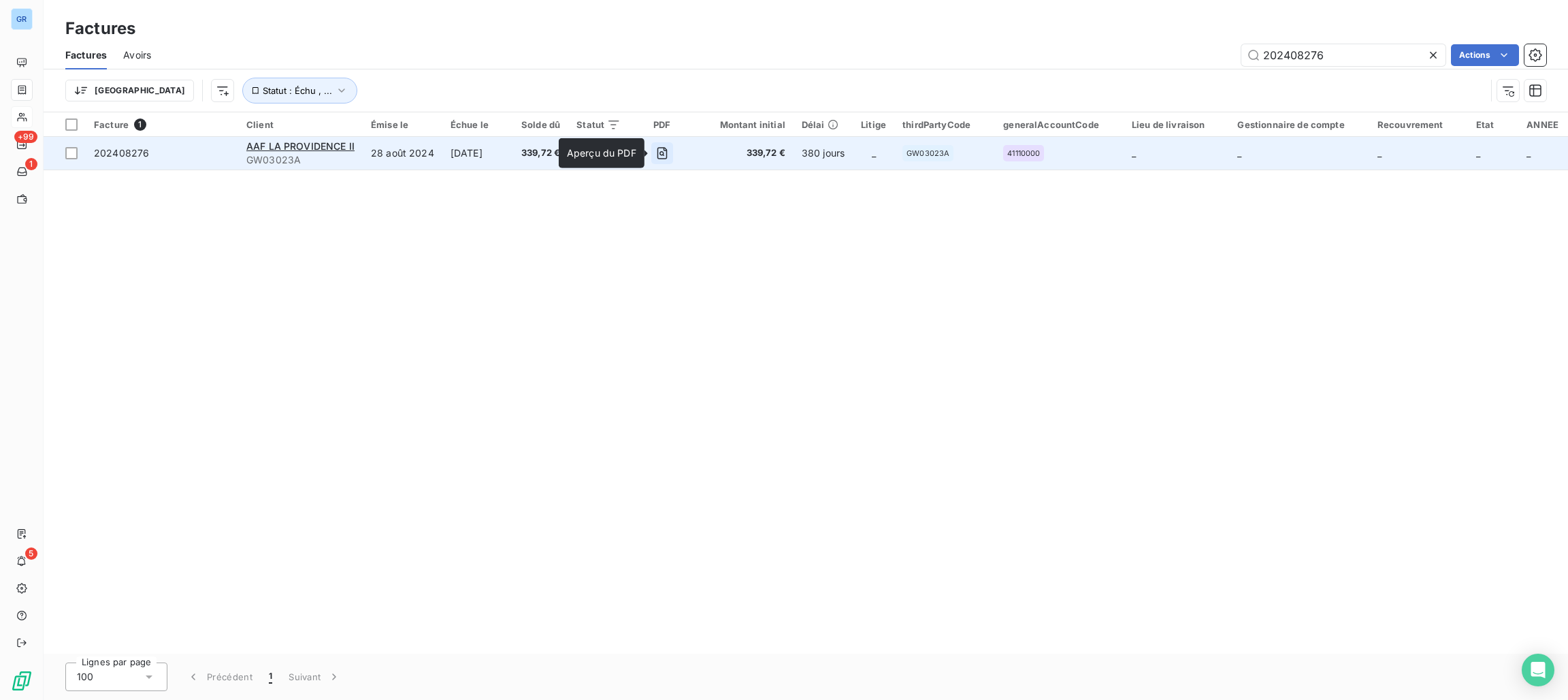
click at [658, 155] on icon "button" at bounding box center [661, 153] width 14 height 14
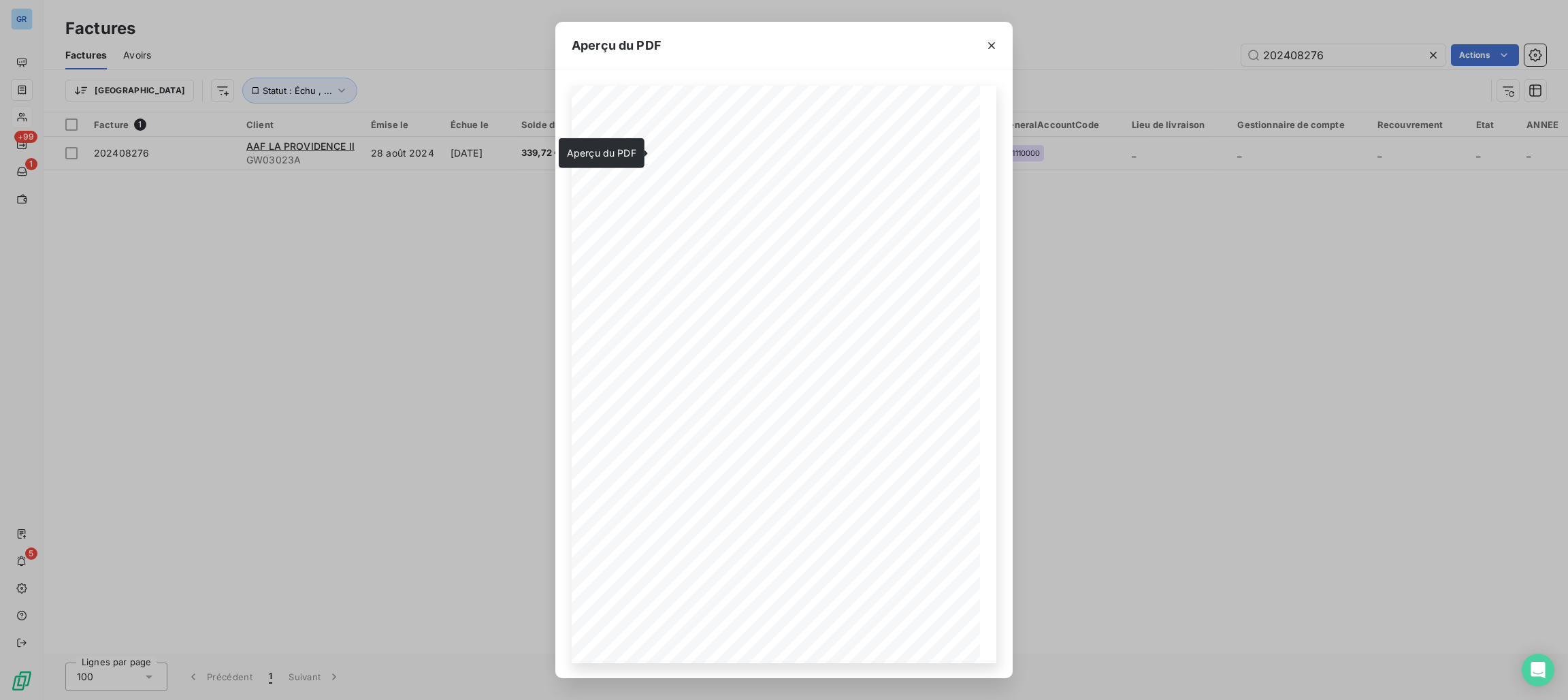
click at [436, 283] on div "Aperçu du PDF Référence interne Numéro de Date de Numéro de commande Référence …" at bounding box center [784, 350] width 1568 height 700
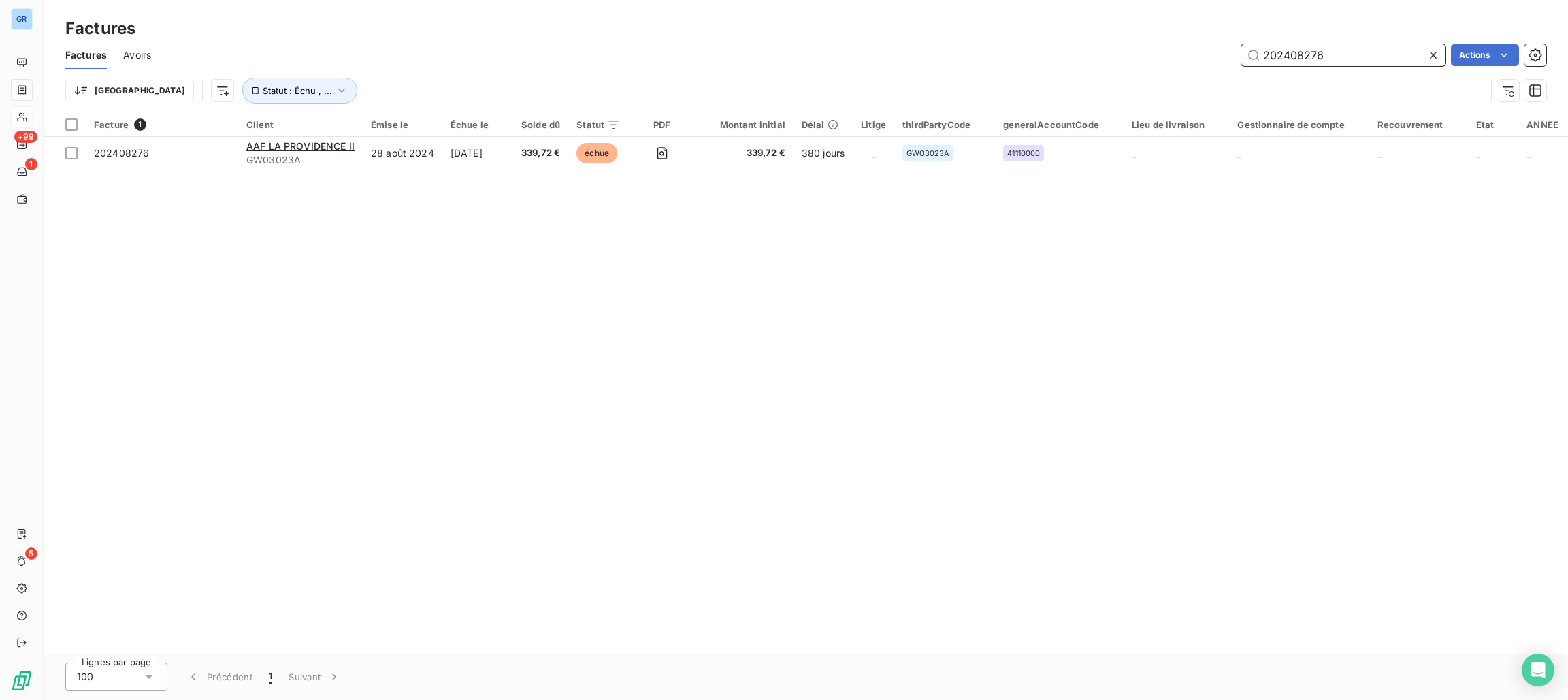
click at [1371, 62] on input "202408276" at bounding box center [1343, 55] width 204 height 22
drag, startPoint x: 1341, startPoint y: 59, endPoint x: 1210, endPoint y: 68, distance: 131.3
click at [1211, 68] on div "Factures Avoirs 202408276 Actions" at bounding box center [805, 55] width 1524 height 29
paste input "503089"
type input "202503089"
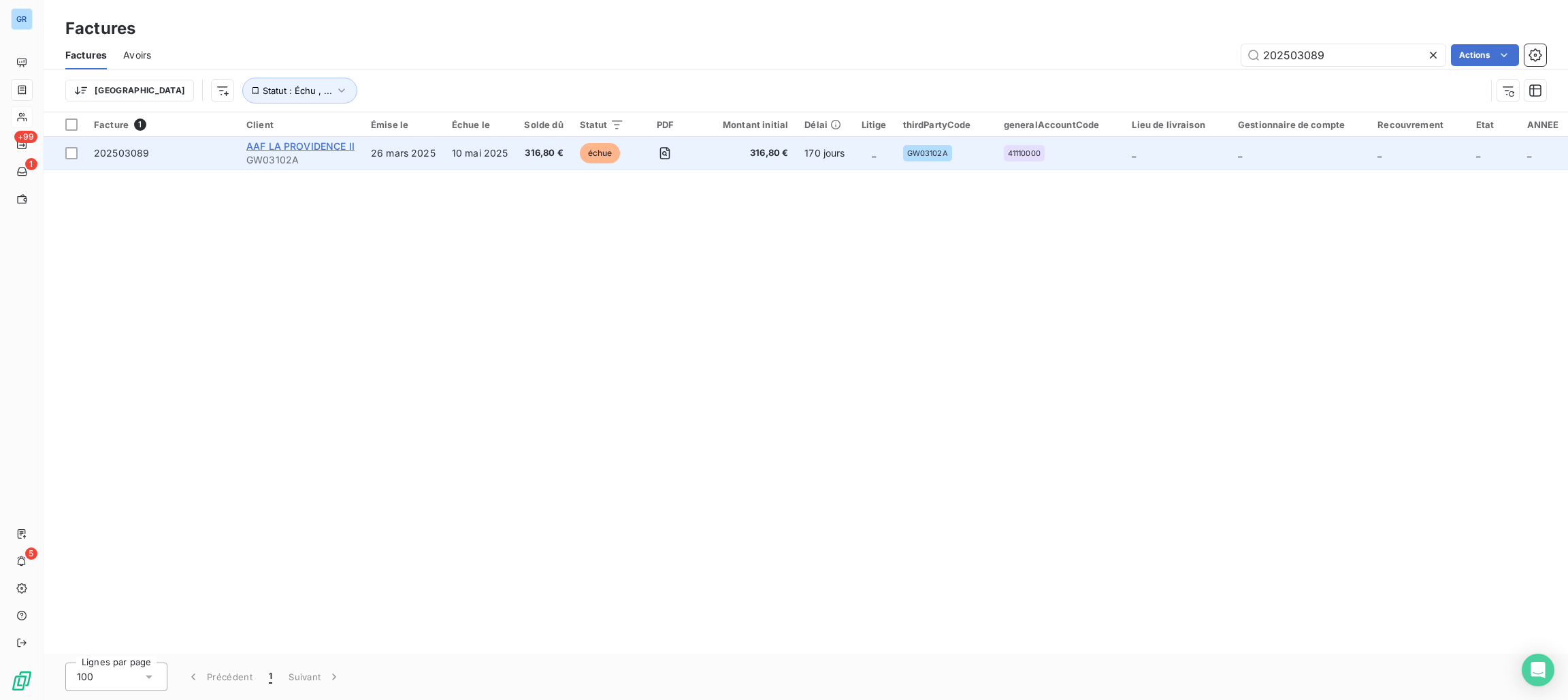
click at [266, 147] on span "AAF LA PROVIDENCE II" at bounding box center [300, 146] width 108 height 11
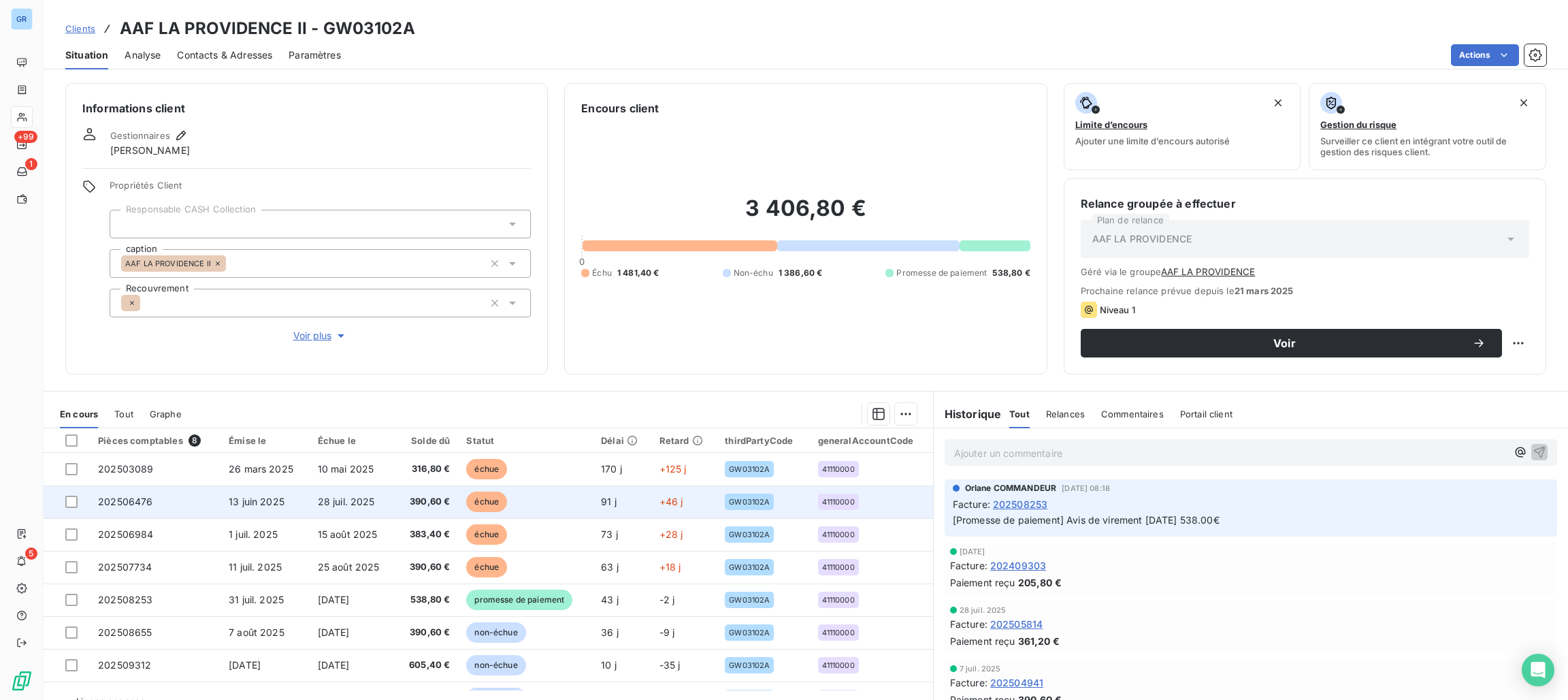
click at [484, 503] on span "échue" at bounding box center [486, 501] width 41 height 20
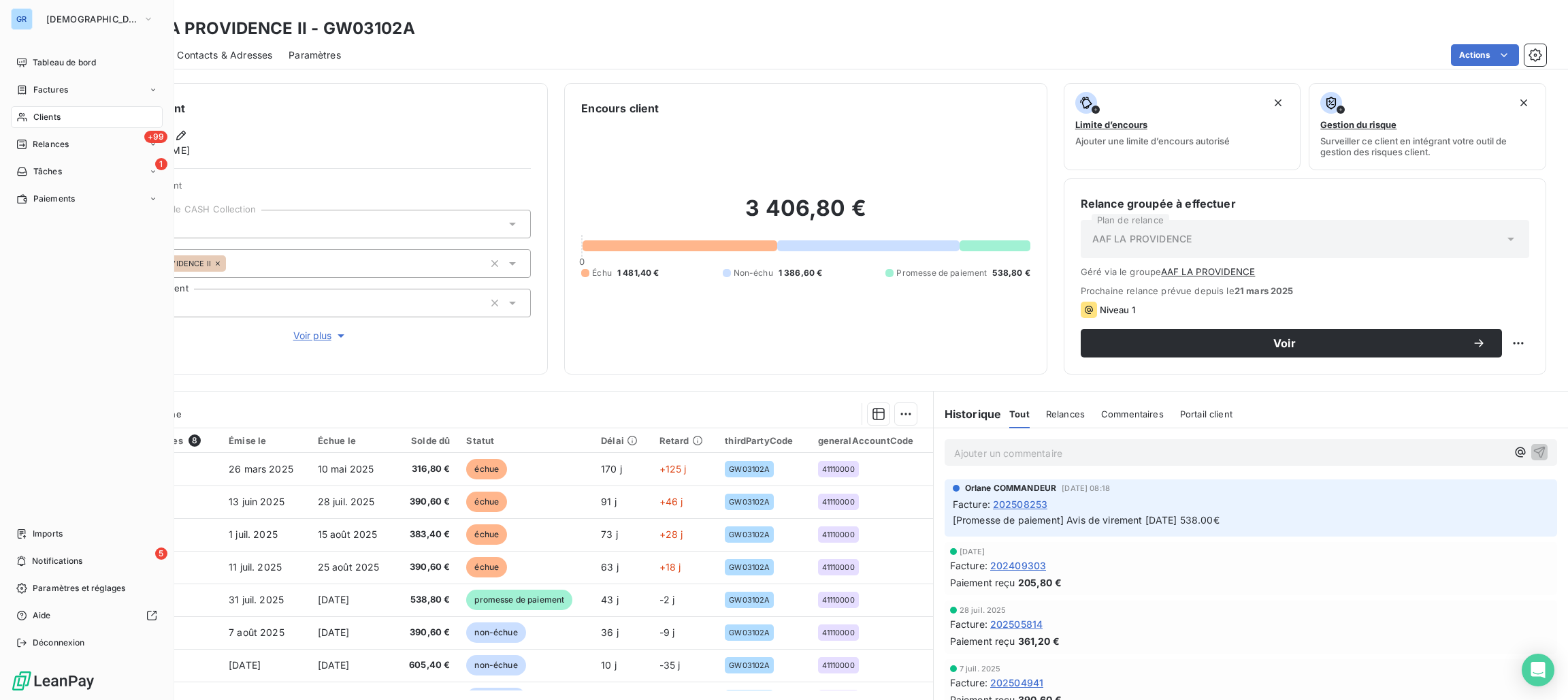
drag, startPoint x: 39, startPoint y: 83, endPoint x: 147, endPoint y: 80, distance: 108.0
click at [39, 84] on span "Factures" at bounding box center [51, 90] width 35 height 12
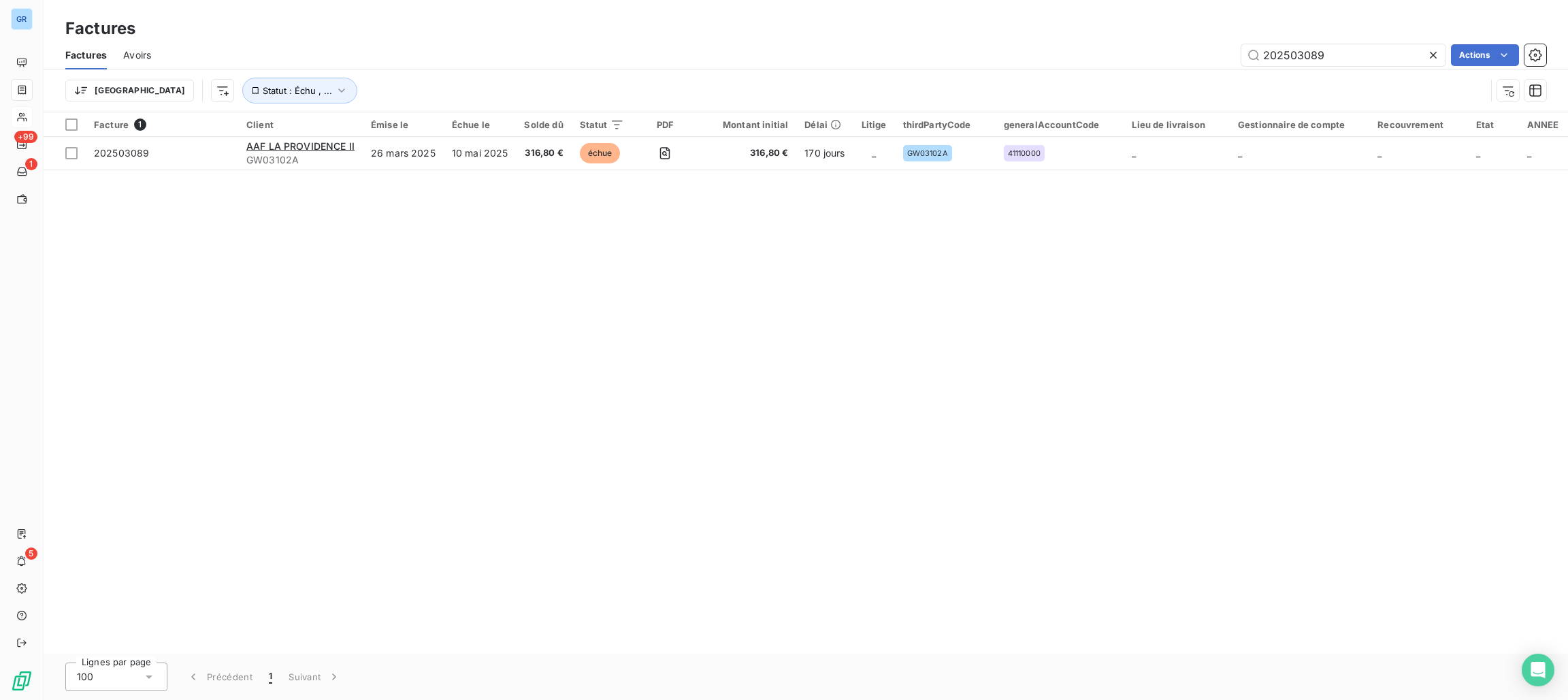
drag, startPoint x: 1233, startPoint y: 50, endPoint x: 975, endPoint y: 49, distance: 258.0
click at [1026, 50] on div "202503089 Actions" at bounding box center [856, 55] width 1378 height 22
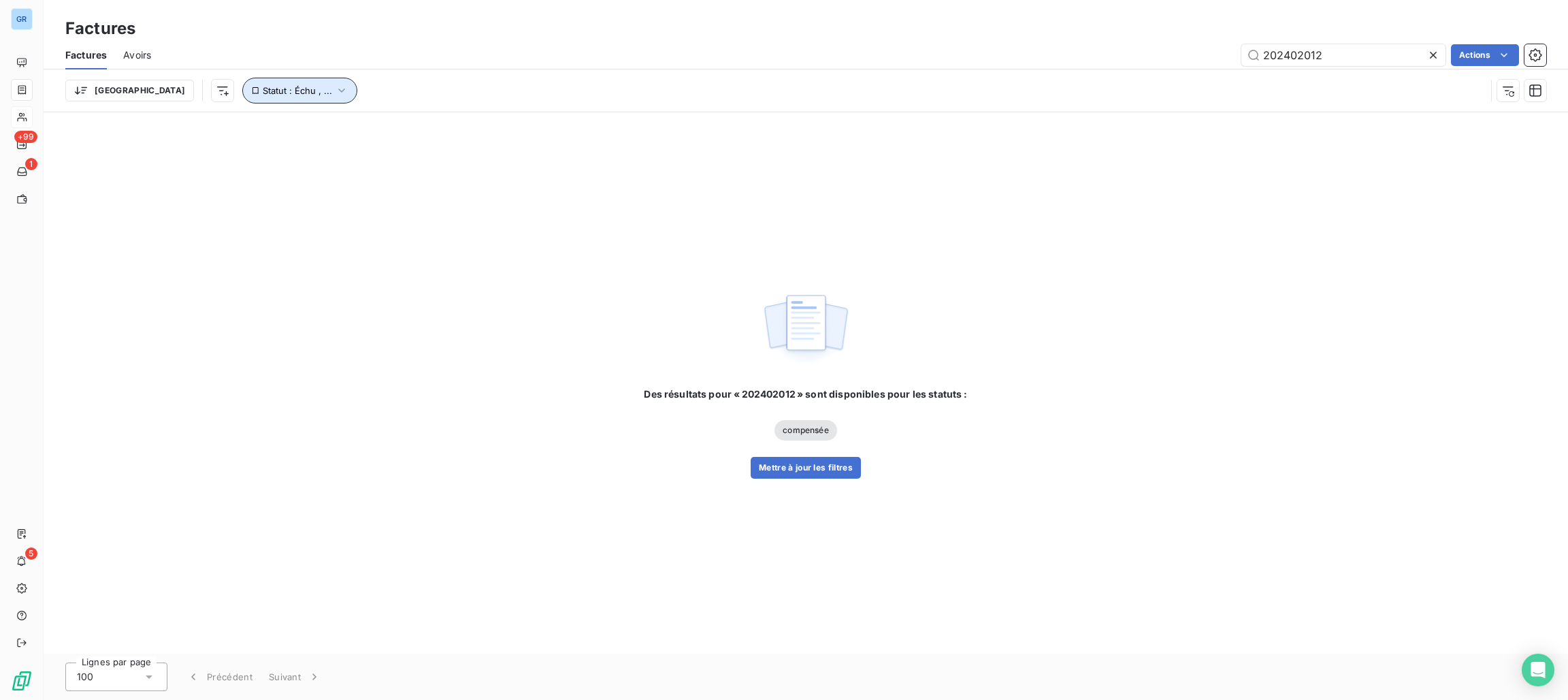
drag, startPoint x: 260, startPoint y: 95, endPoint x: 319, endPoint y: 98, distance: 59.1
click at [269, 95] on button "Statut : Échu , ..." at bounding box center [299, 90] width 115 height 26
drag, startPoint x: 340, startPoint y: 101, endPoint x: 419, endPoint y: 122, distance: 81.7
click at [418, 121] on span "non-échue" at bounding box center [403, 125] width 51 height 12
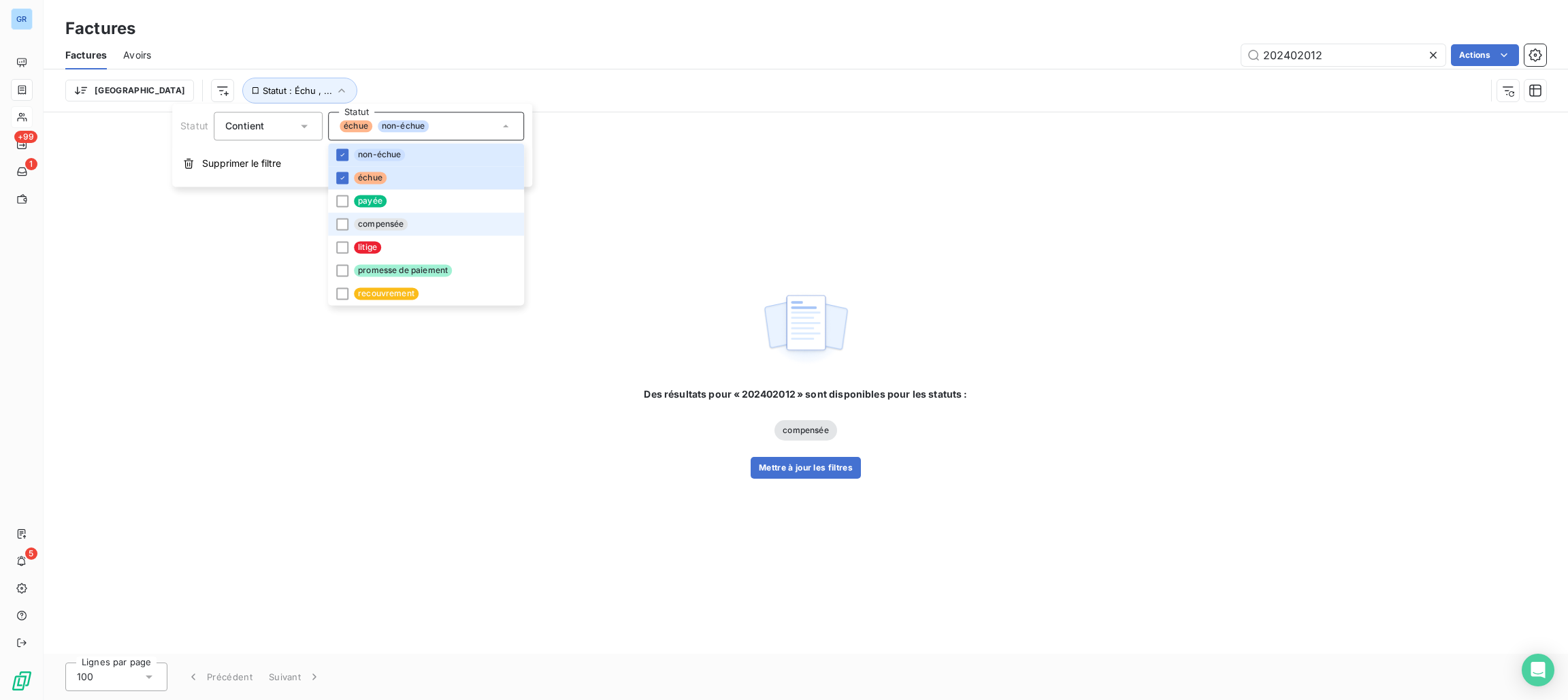
click at [390, 222] on span "compensée" at bounding box center [380, 223] width 54 height 12
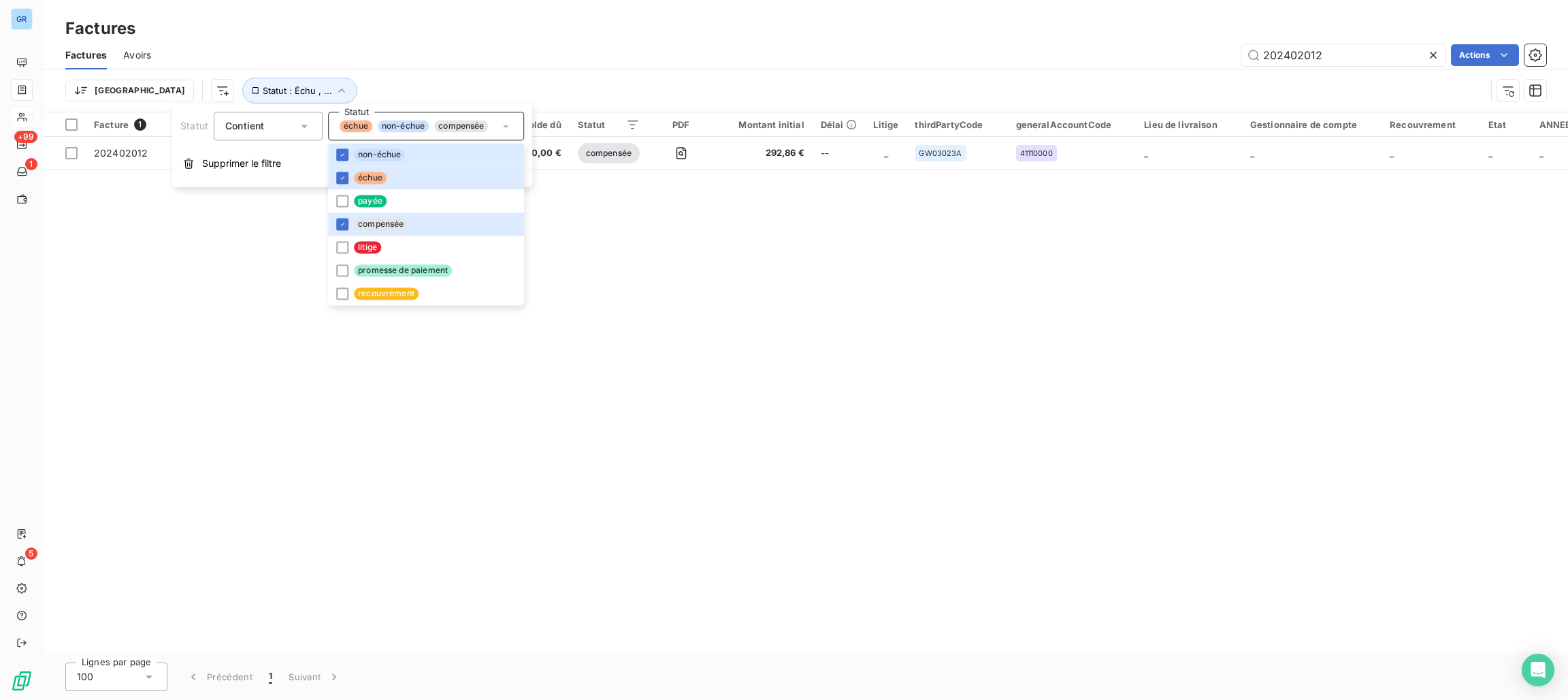
click at [944, 32] on div "Factures" at bounding box center [805, 29] width 1524 height 24
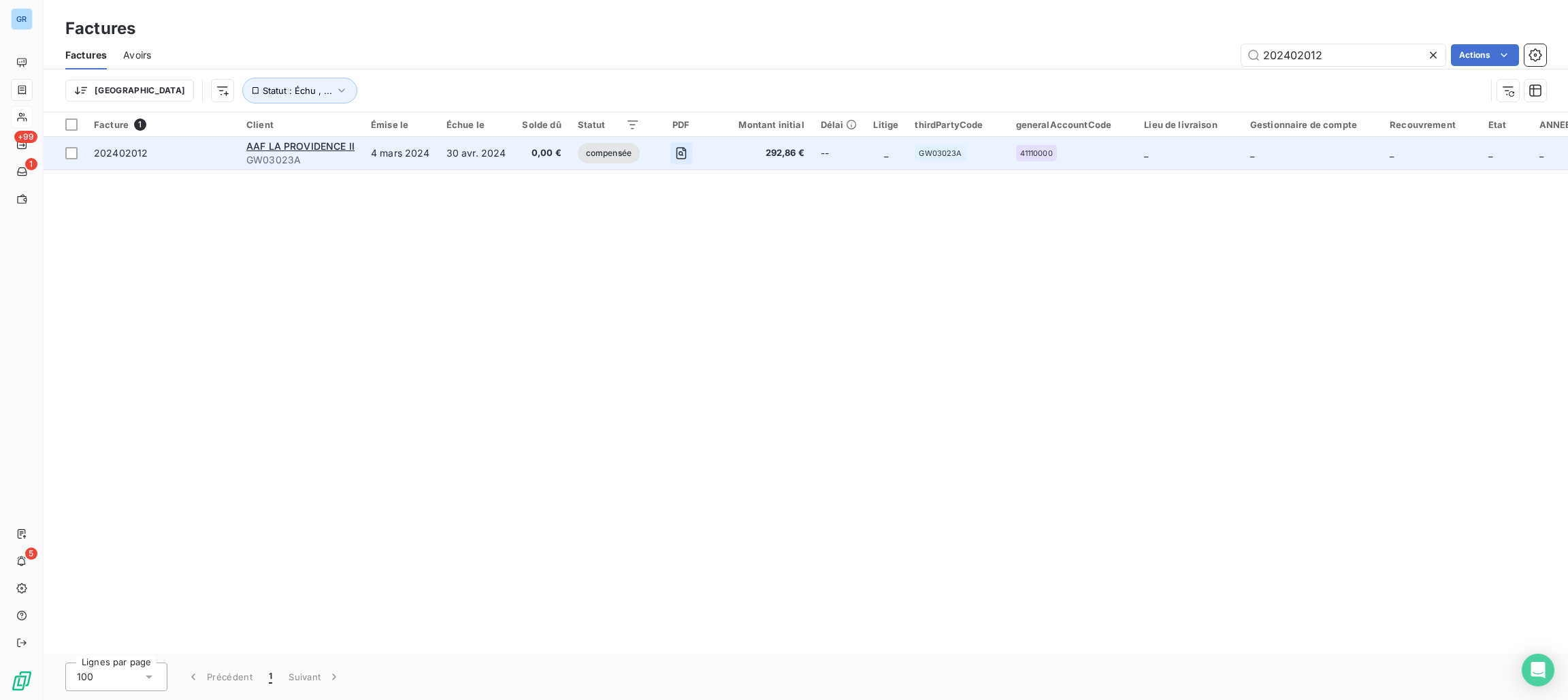
click at [675, 155] on icon "button" at bounding box center [681, 153] width 14 height 14
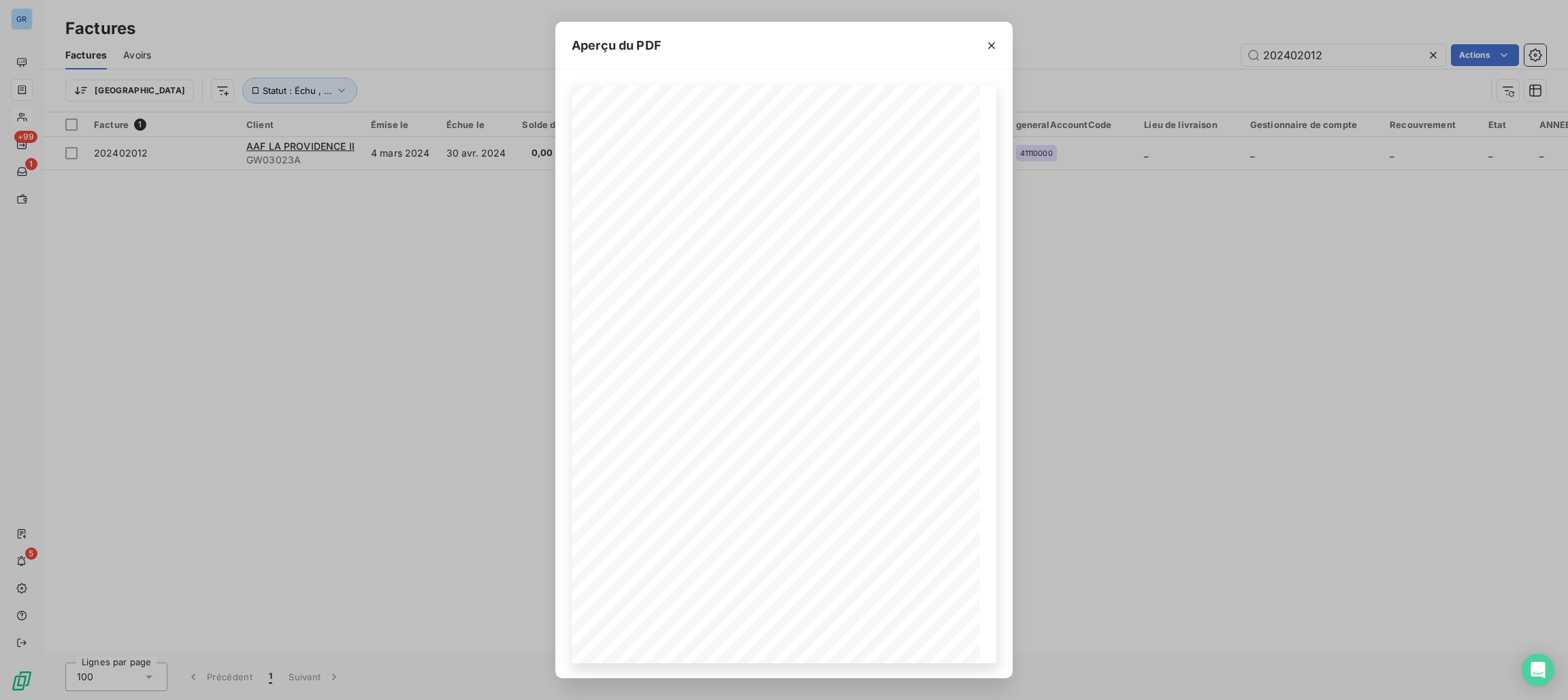
click at [415, 210] on div "Aperçu du PDF Référence interne Numéro de Date de Numéro de commande Référence …" at bounding box center [784, 350] width 1568 height 700
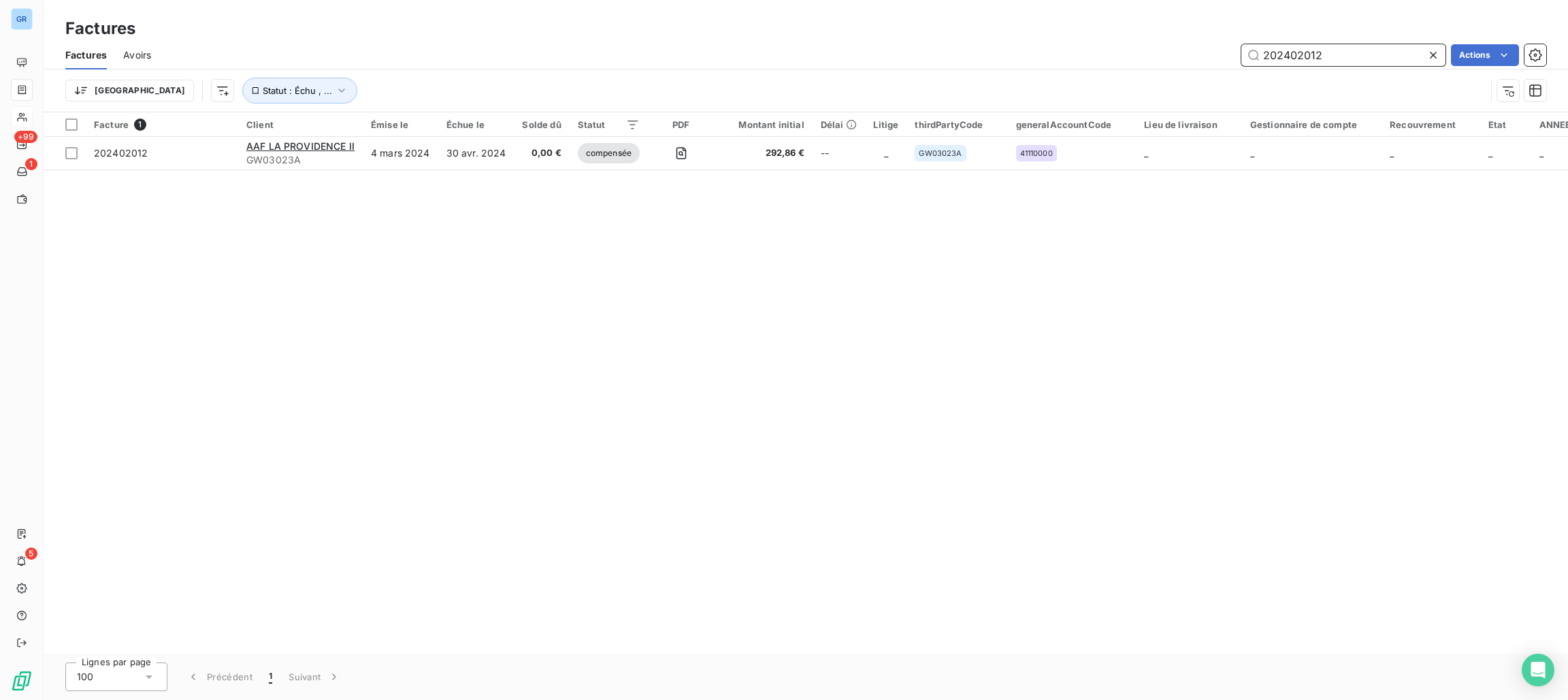
click at [1330, 61] on input "202402012" at bounding box center [1343, 55] width 204 height 22
drag, startPoint x: 1333, startPoint y: 57, endPoint x: 1201, endPoint y: 68, distance: 132.5
click at [1192, 67] on div "Factures Avoirs 202402012 Actions" at bounding box center [805, 55] width 1524 height 29
paste input "502327"
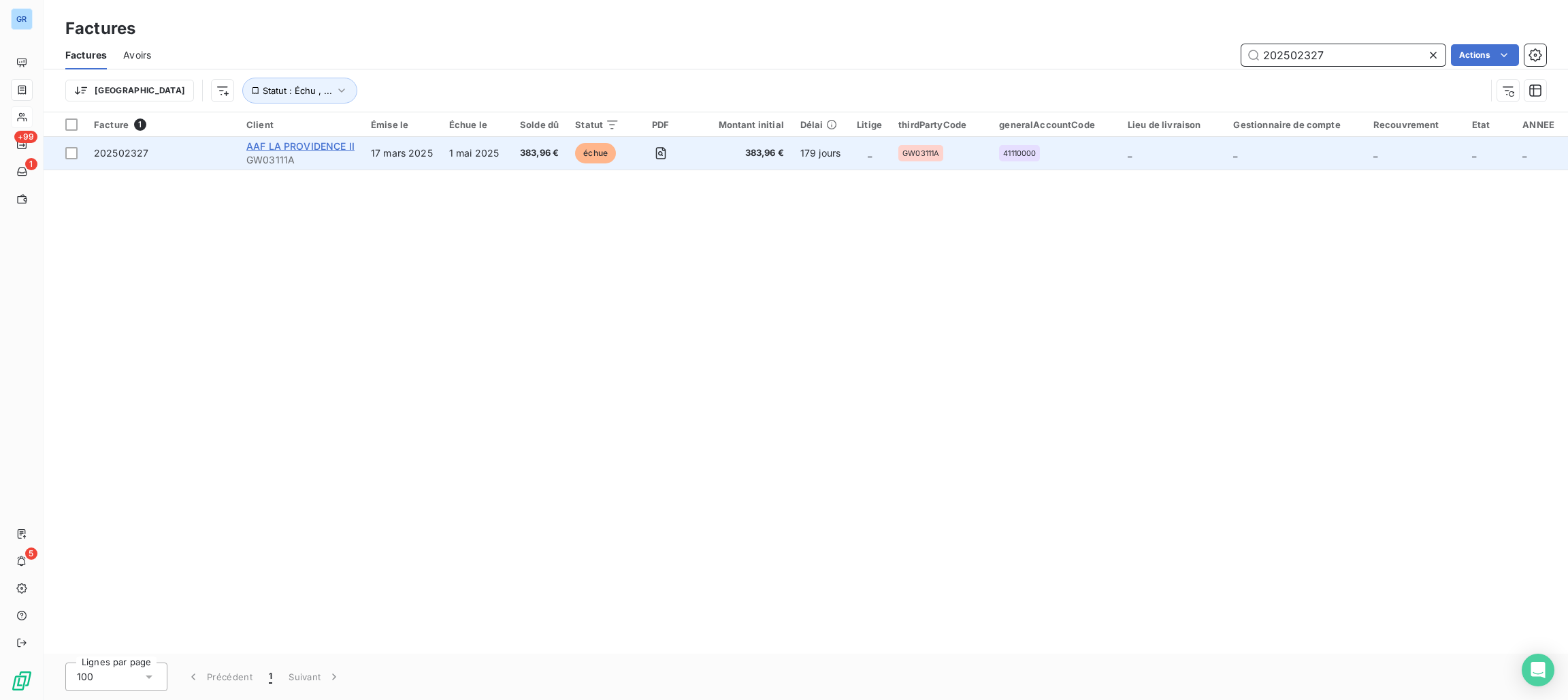
type input "202502327"
click at [285, 140] on span "AAF LA PROVIDENCE II" at bounding box center [300, 146] width 108 height 11
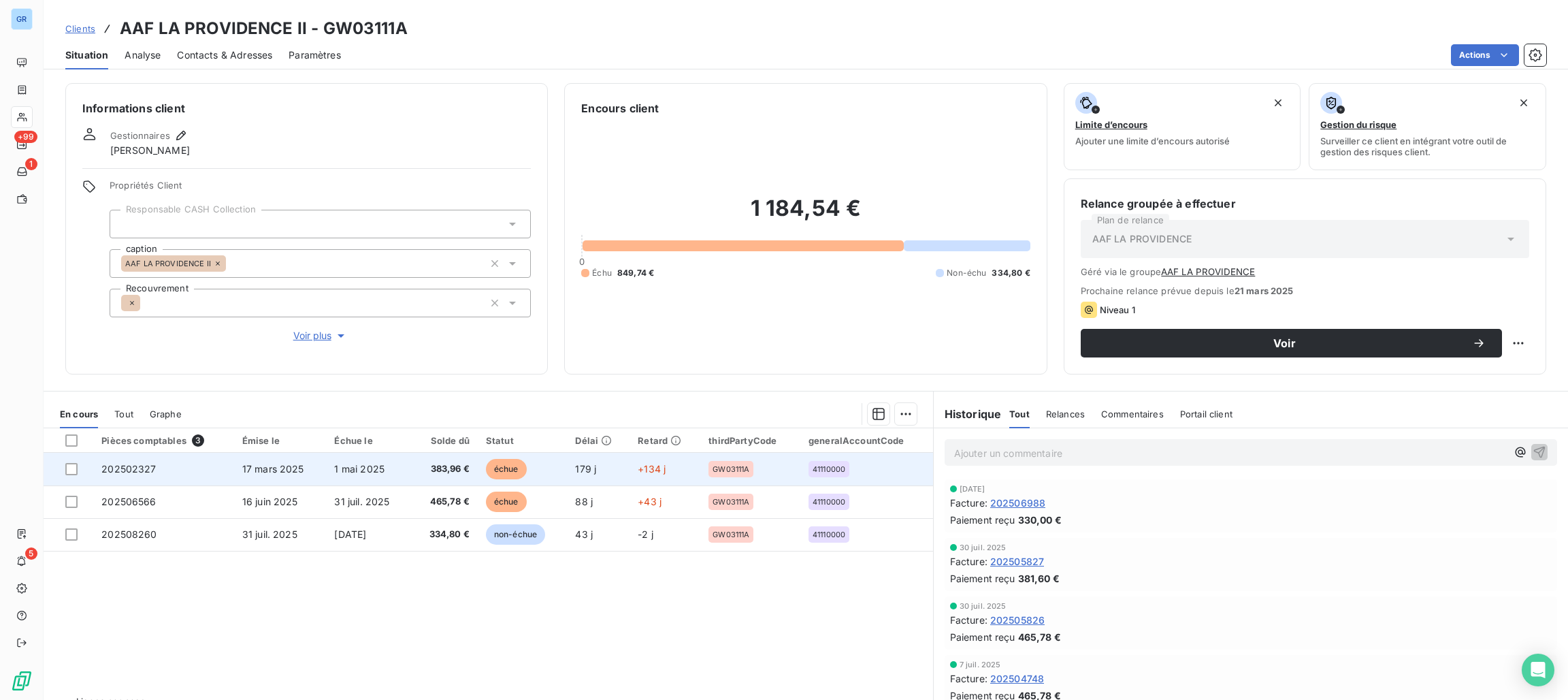
click at [516, 463] on span "échue" at bounding box center [506, 469] width 41 height 20
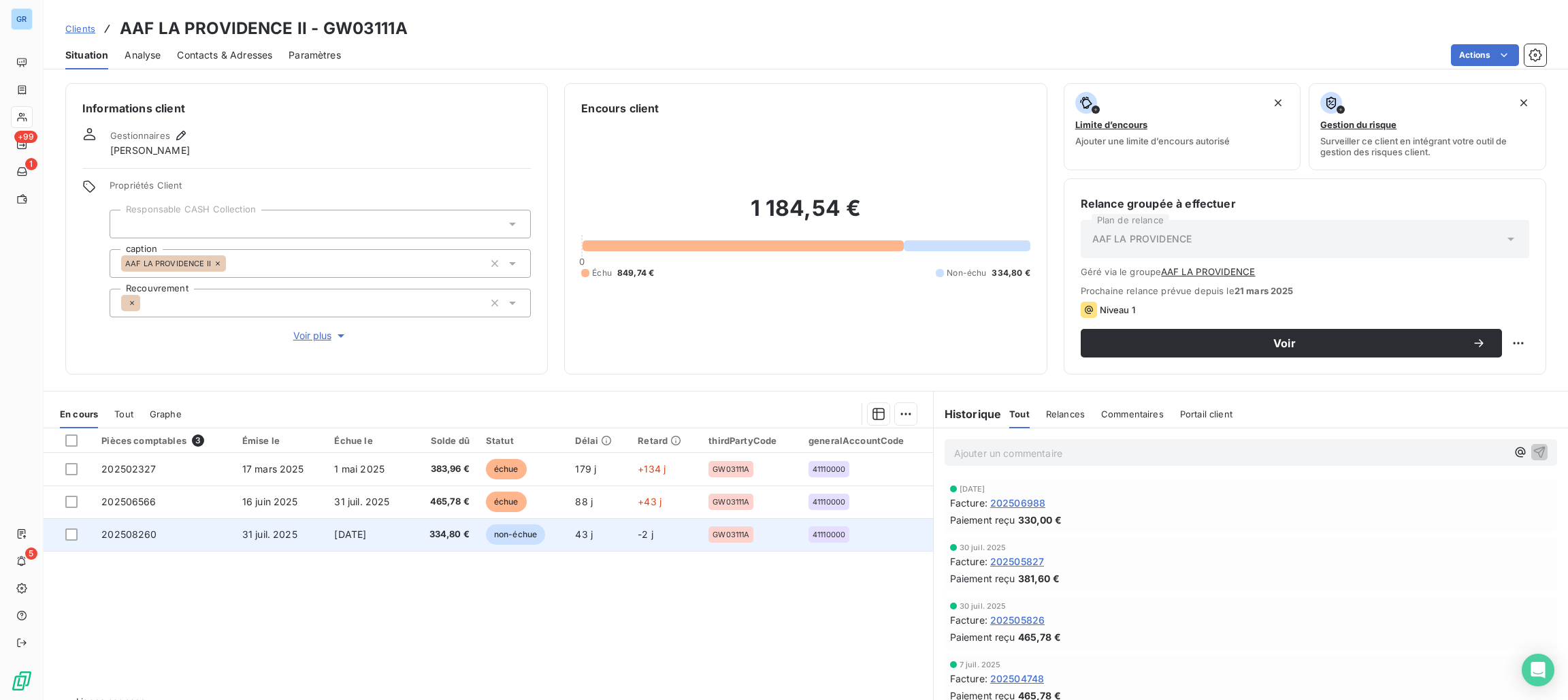
click at [514, 535] on span "non-échue" at bounding box center [515, 534] width 59 height 20
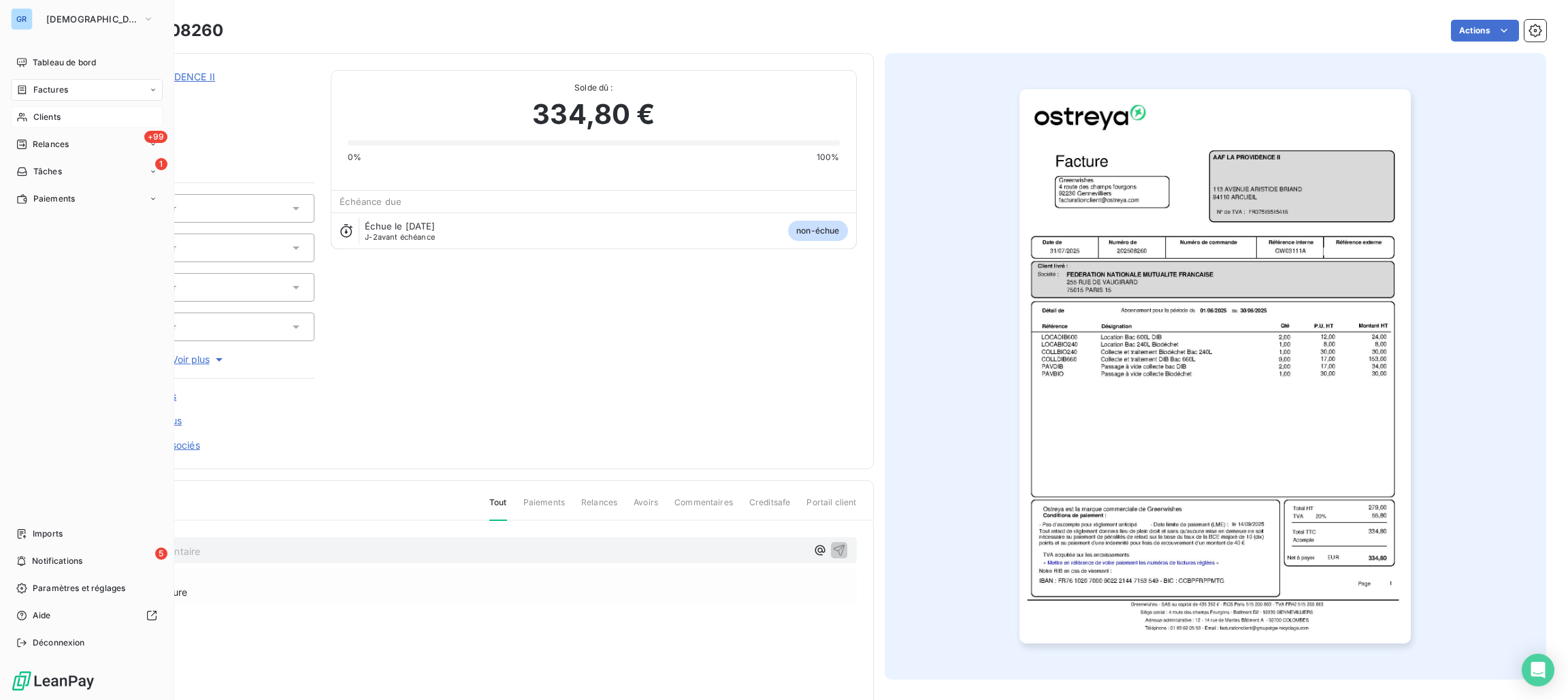
drag, startPoint x: 60, startPoint y: 88, endPoint x: 83, endPoint y: 81, distance: 24.0
click at [60, 88] on span "Factures" at bounding box center [51, 90] width 35 height 12
click at [59, 90] on span "Factures" at bounding box center [51, 90] width 35 height 12
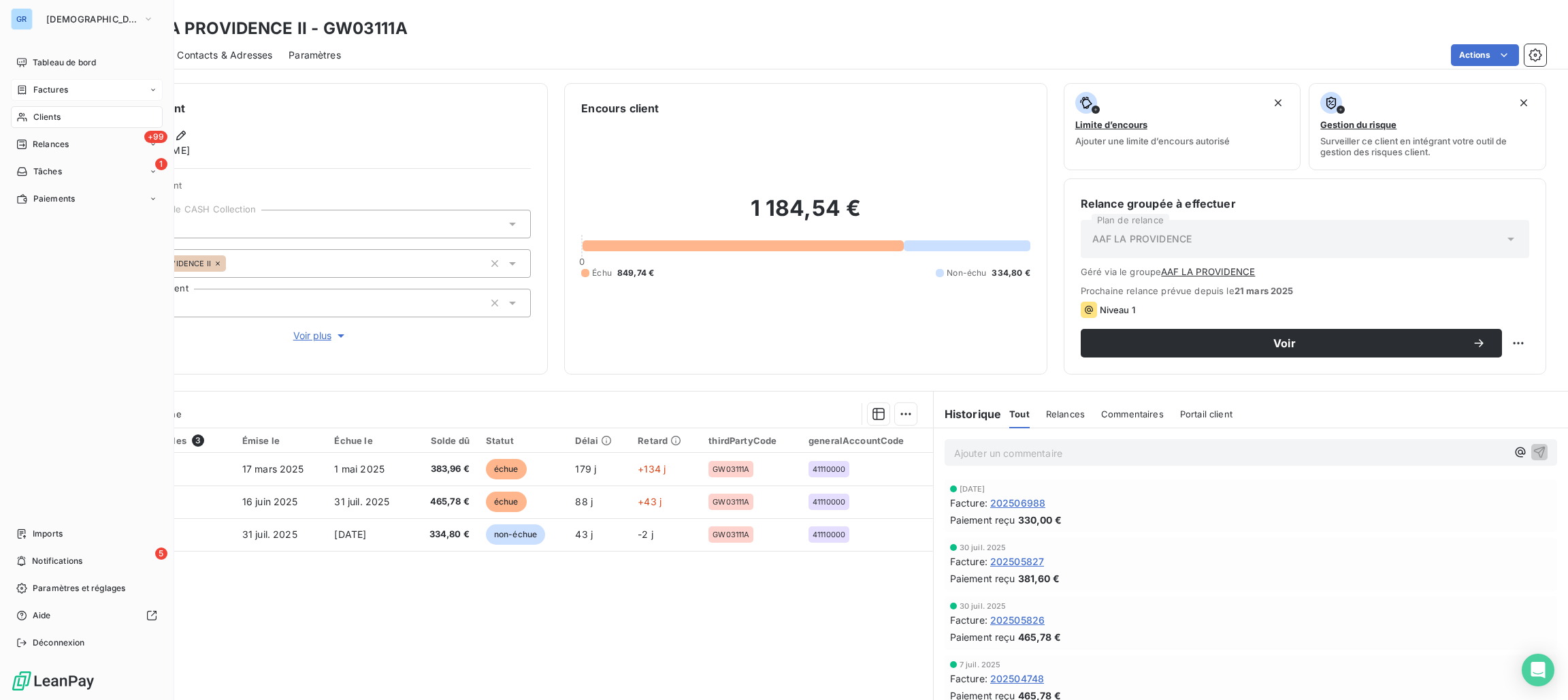
click at [60, 84] on span "Factures" at bounding box center [51, 90] width 35 height 12
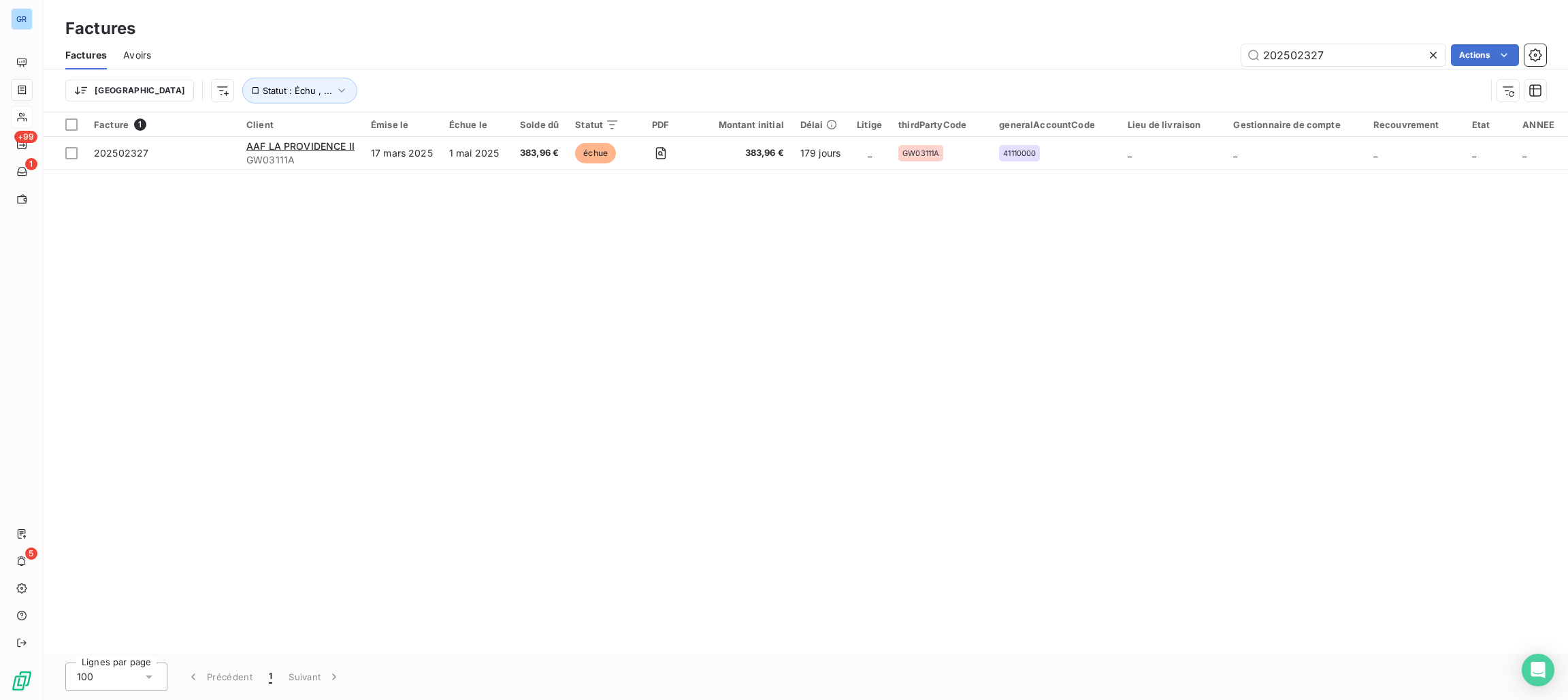
drag, startPoint x: 1382, startPoint y: 48, endPoint x: 1197, endPoint y: 59, distance: 185.3
click at [1194, 56] on div "202502327 Actions" at bounding box center [856, 55] width 1378 height 22
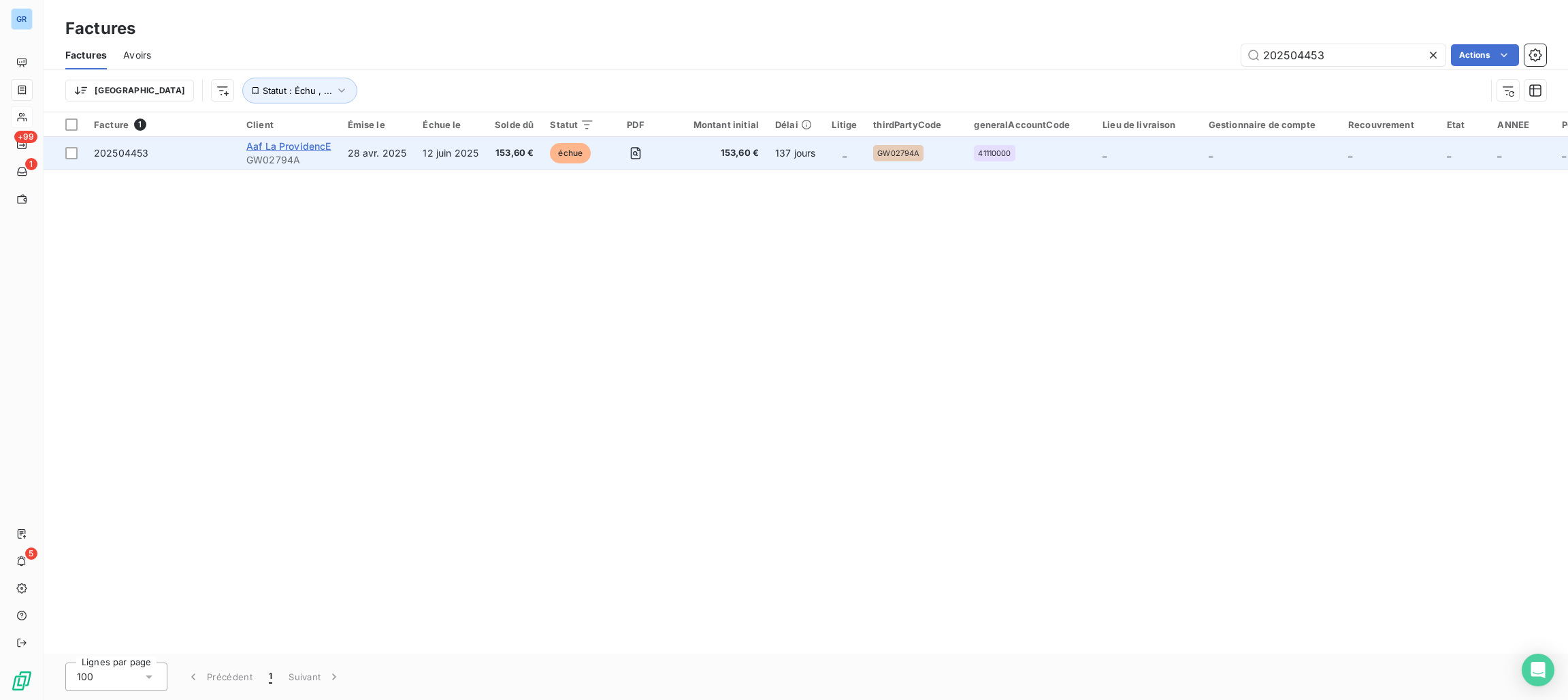
type input "202504453"
click at [283, 141] on span "Aaf La ProvidencE" at bounding box center [288, 146] width 85 height 11
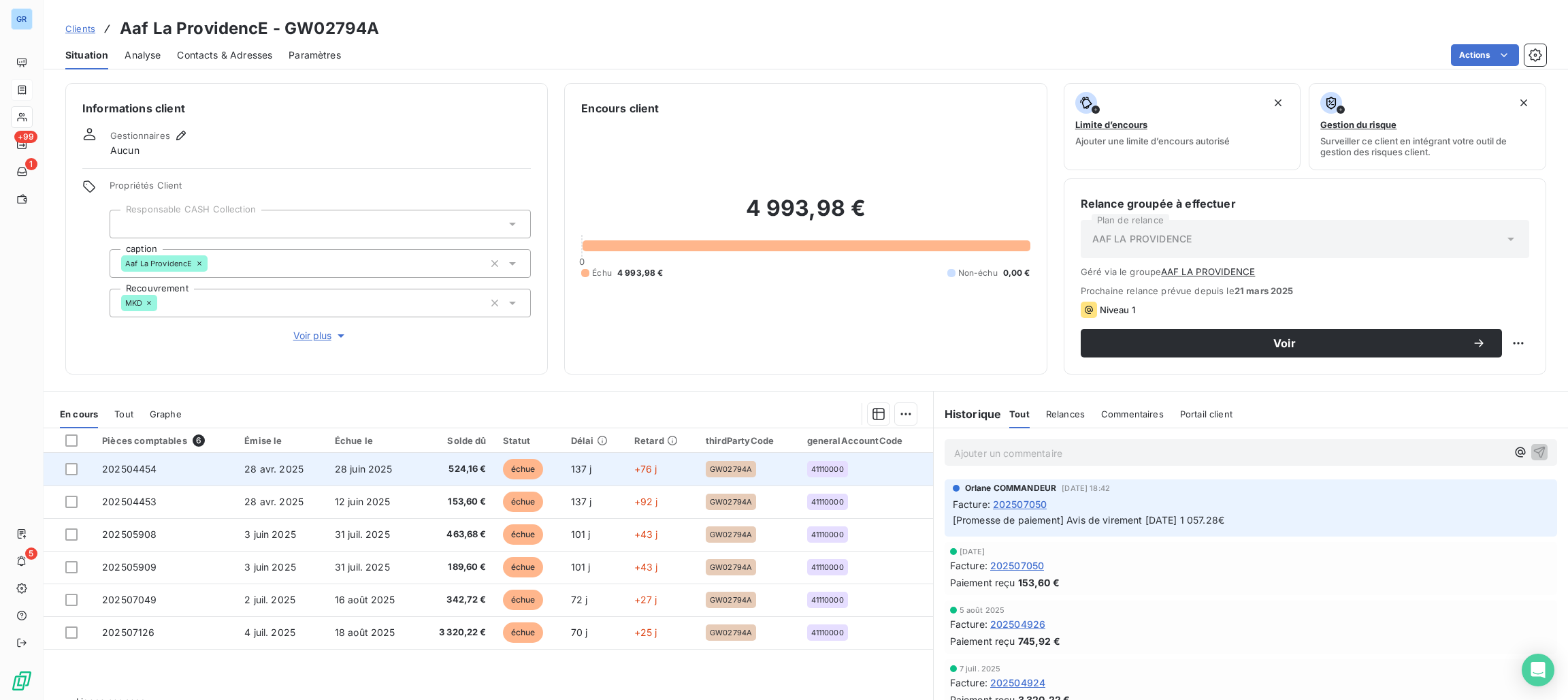
click at [516, 467] on span "échue" at bounding box center [523, 469] width 41 height 20
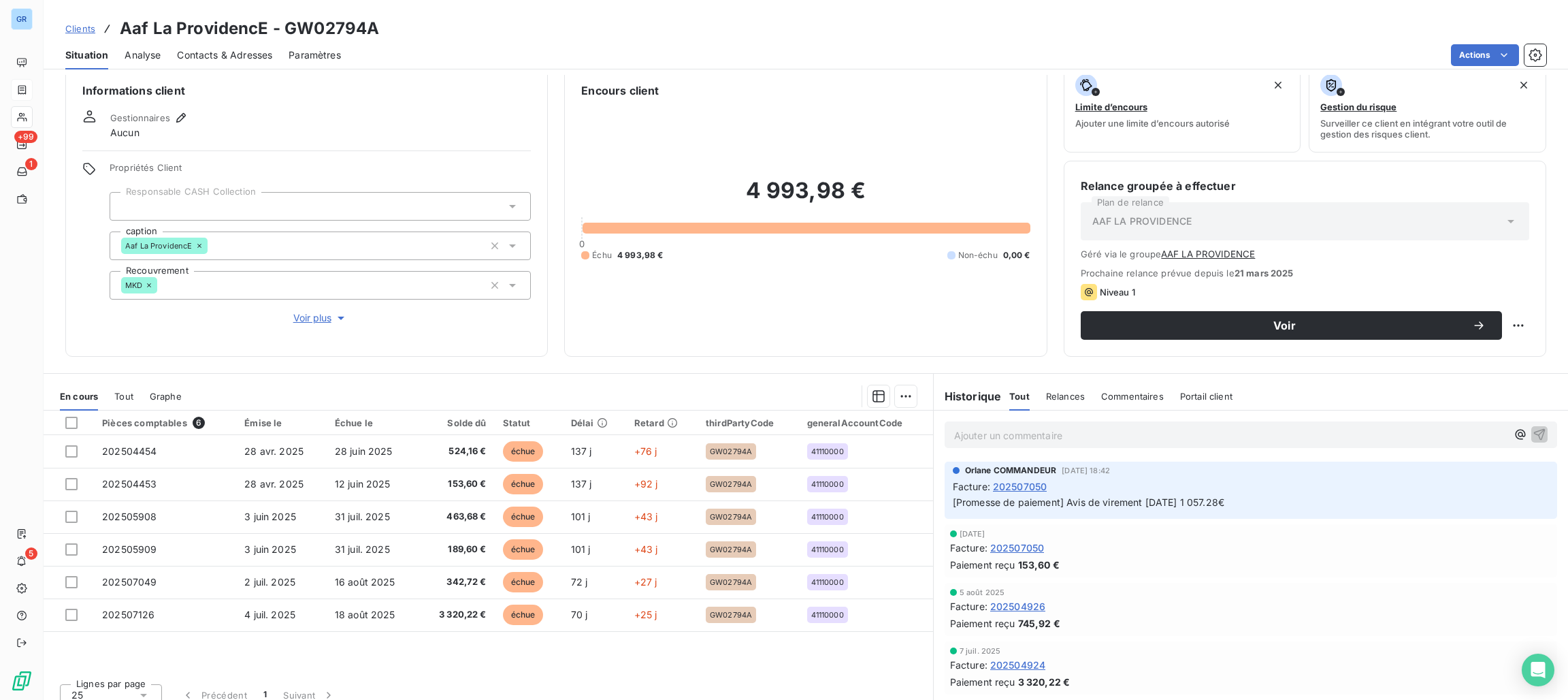
scroll to position [31, 0]
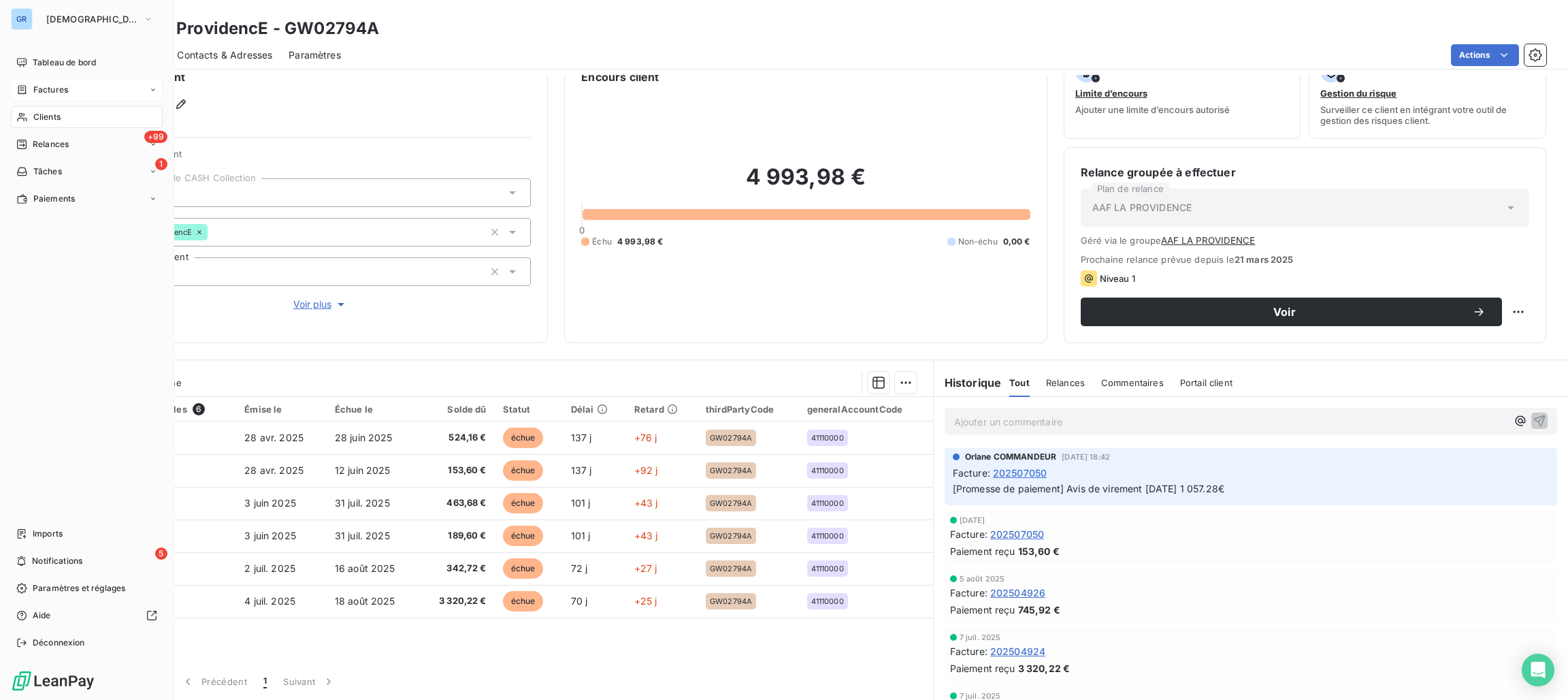
drag, startPoint x: 56, startPoint y: 87, endPoint x: 92, endPoint y: 90, distance: 36.1
click at [58, 87] on span "Factures" at bounding box center [51, 90] width 35 height 12
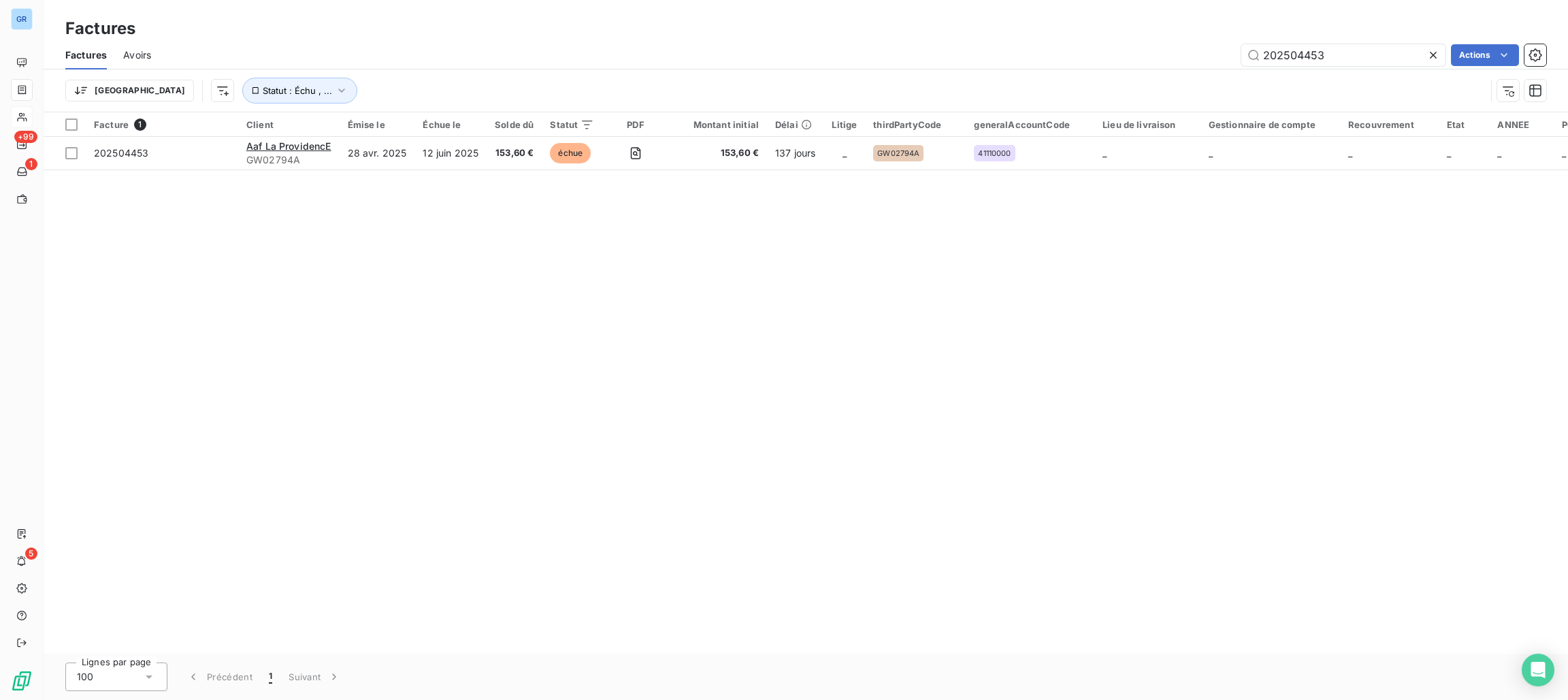
drag, startPoint x: 1337, startPoint y: 49, endPoint x: 1218, endPoint y: 79, distance: 122.7
click at [1153, 62] on div "202504453 Actions" at bounding box center [856, 55] width 1378 height 22
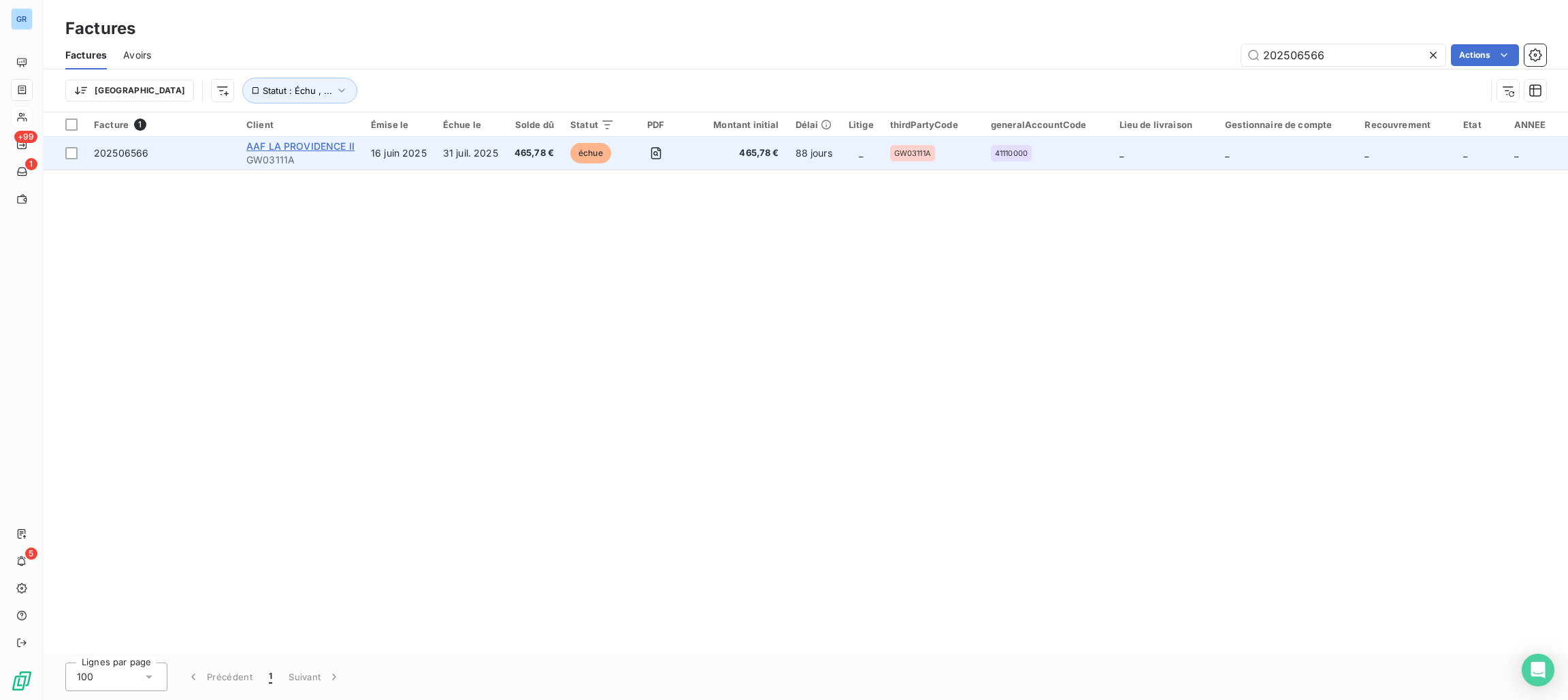
type input "202506566"
click at [292, 149] on span "AAF LA PROVIDENCE II" at bounding box center [300, 146] width 108 height 11
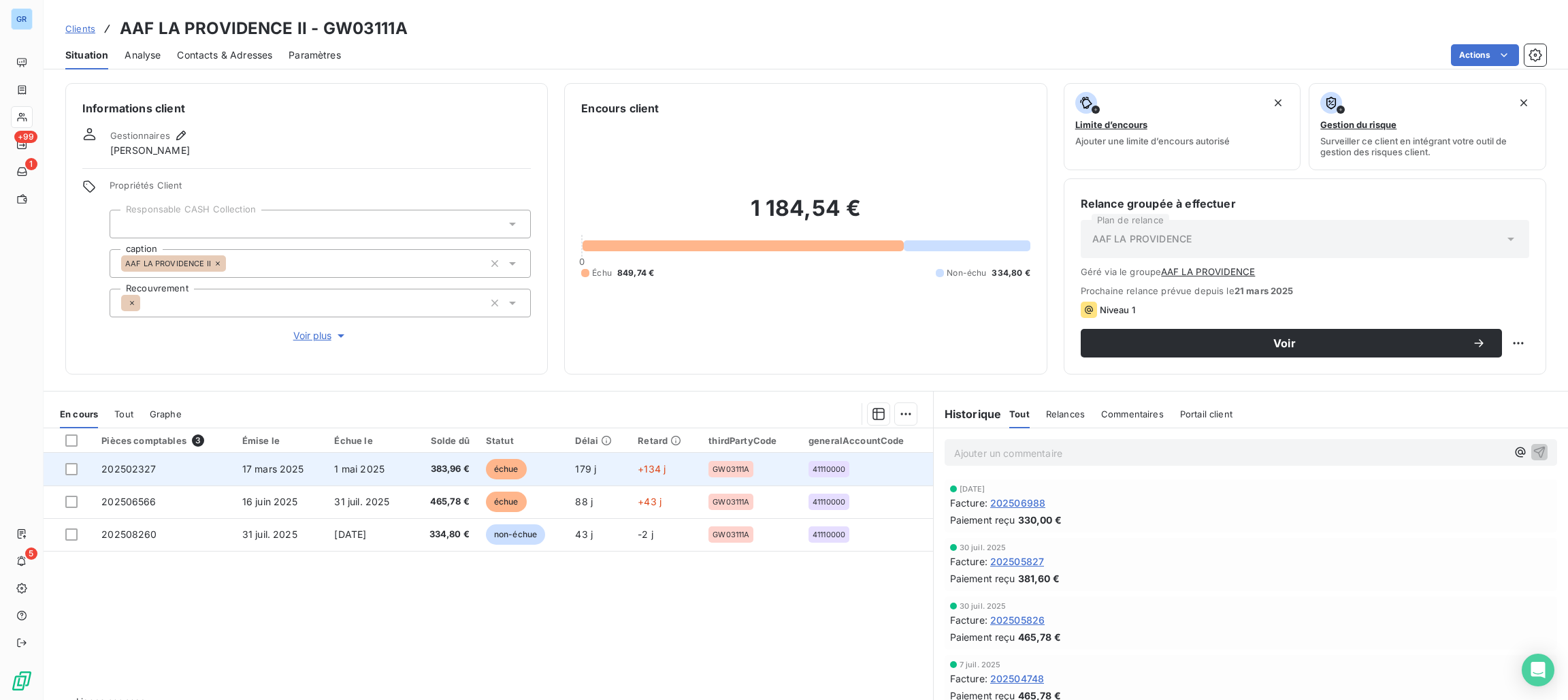
click at [512, 471] on span "échue" at bounding box center [506, 469] width 41 height 20
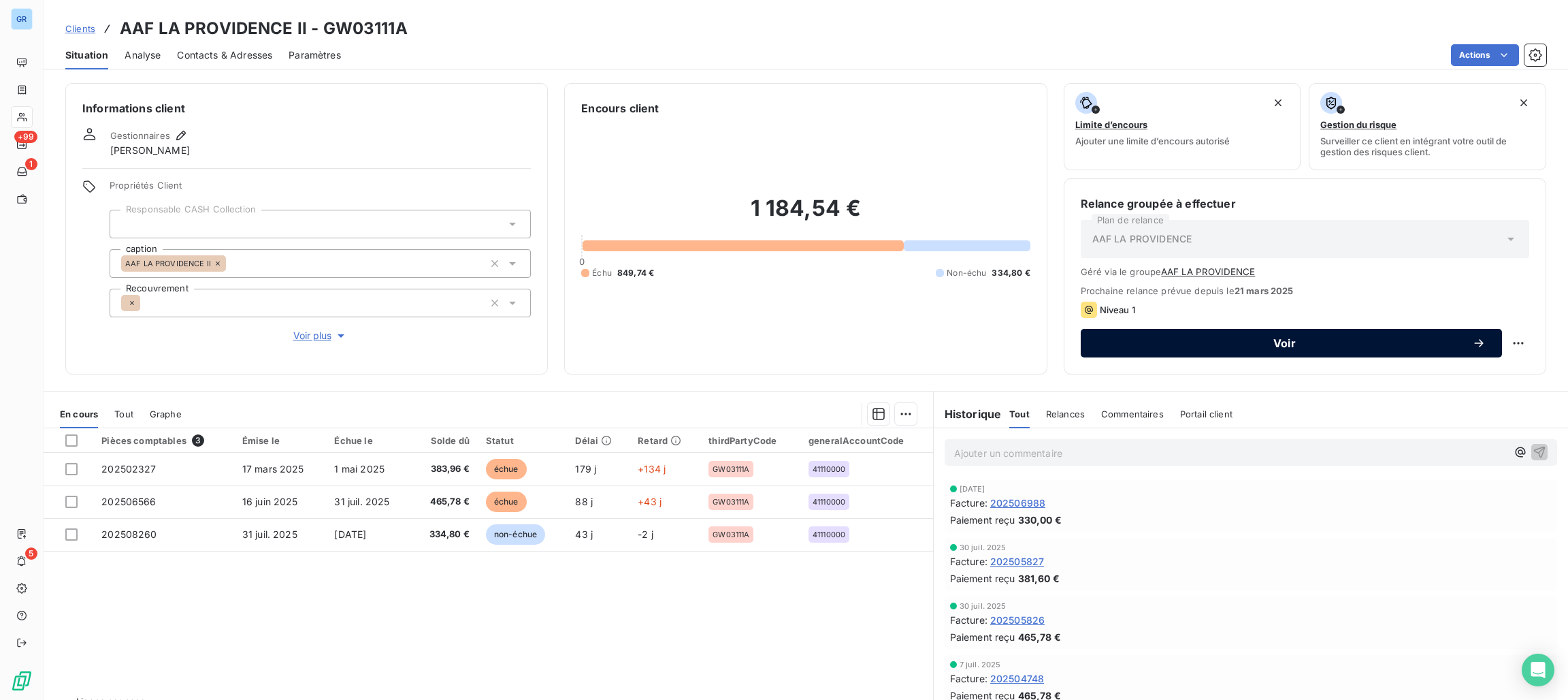
click at [1265, 348] on span "Voir" at bounding box center [1285, 342] width 375 height 11
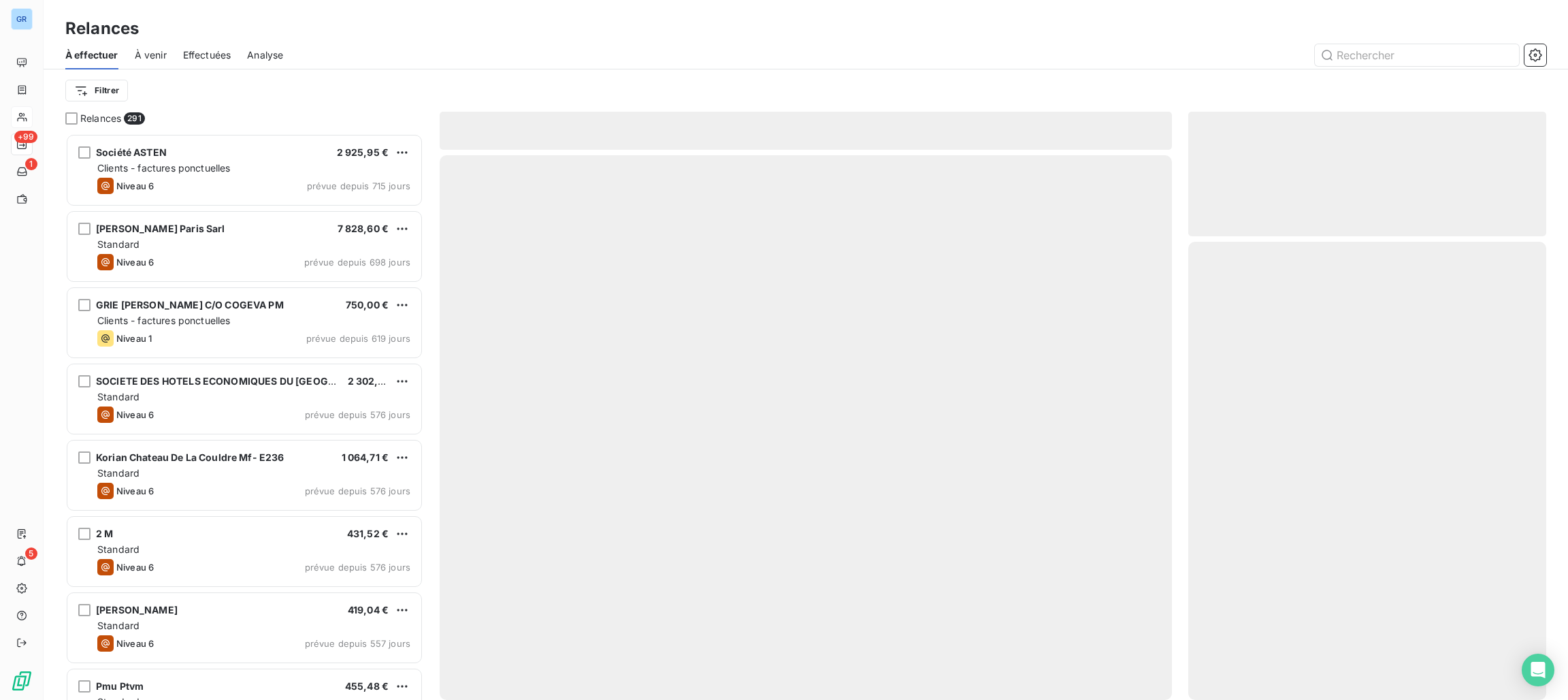
scroll to position [550, 342]
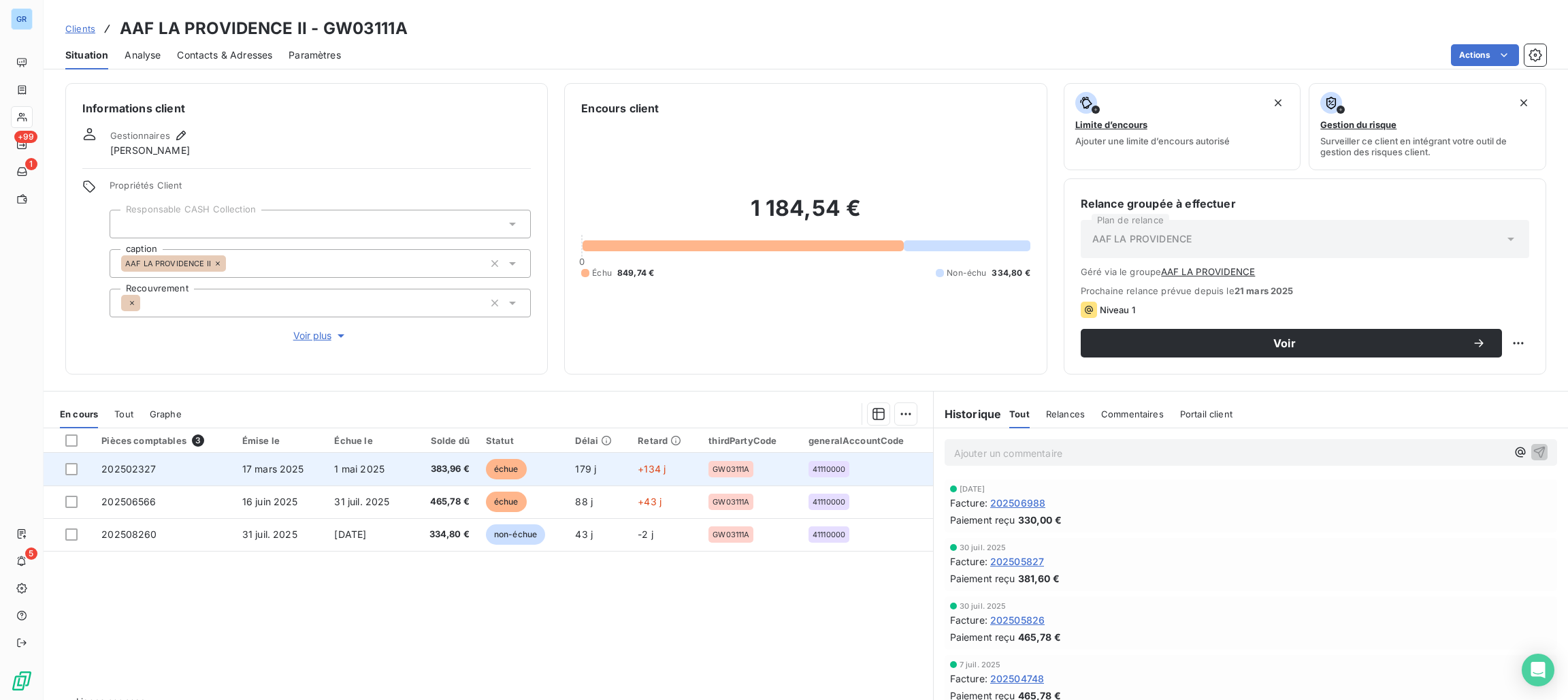
click at [515, 472] on span "échue" at bounding box center [506, 469] width 41 height 20
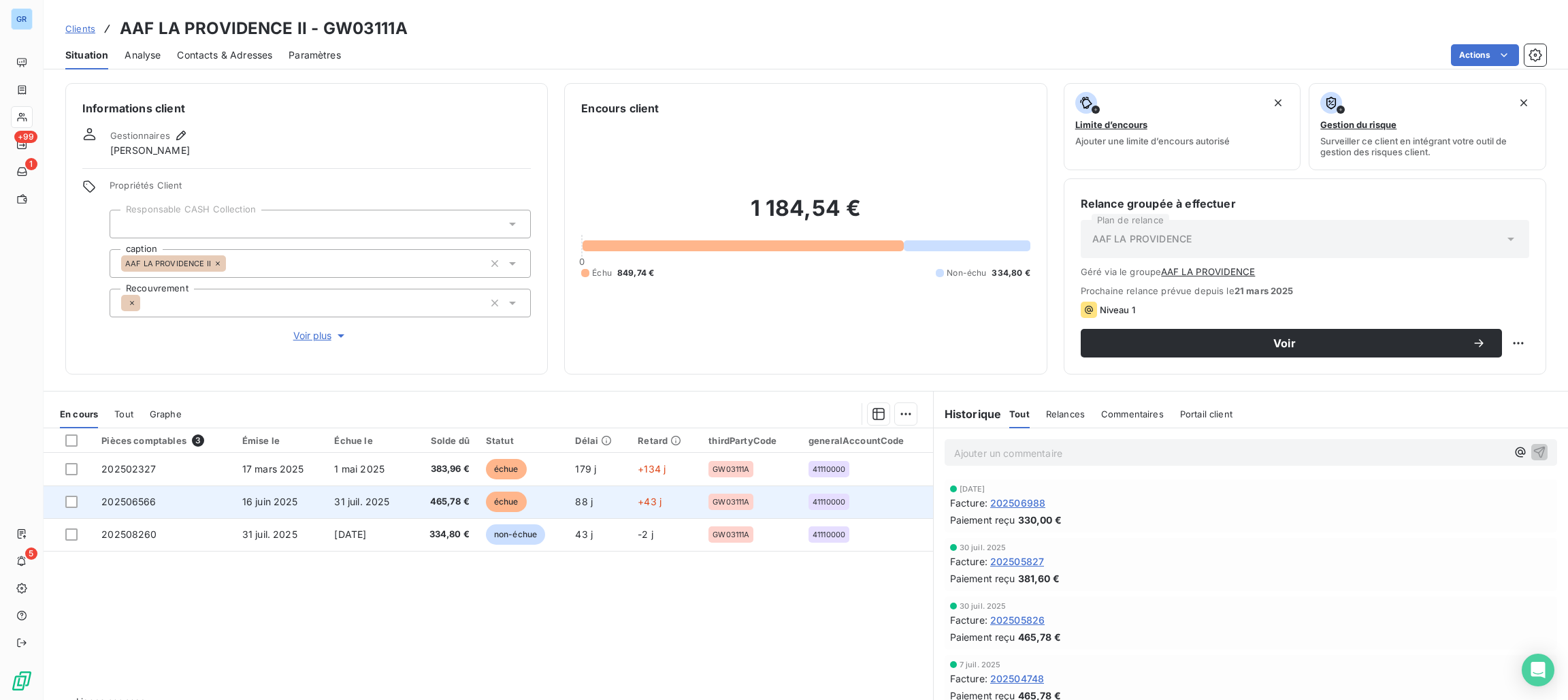
click at [510, 499] on span "échue" at bounding box center [506, 501] width 41 height 20
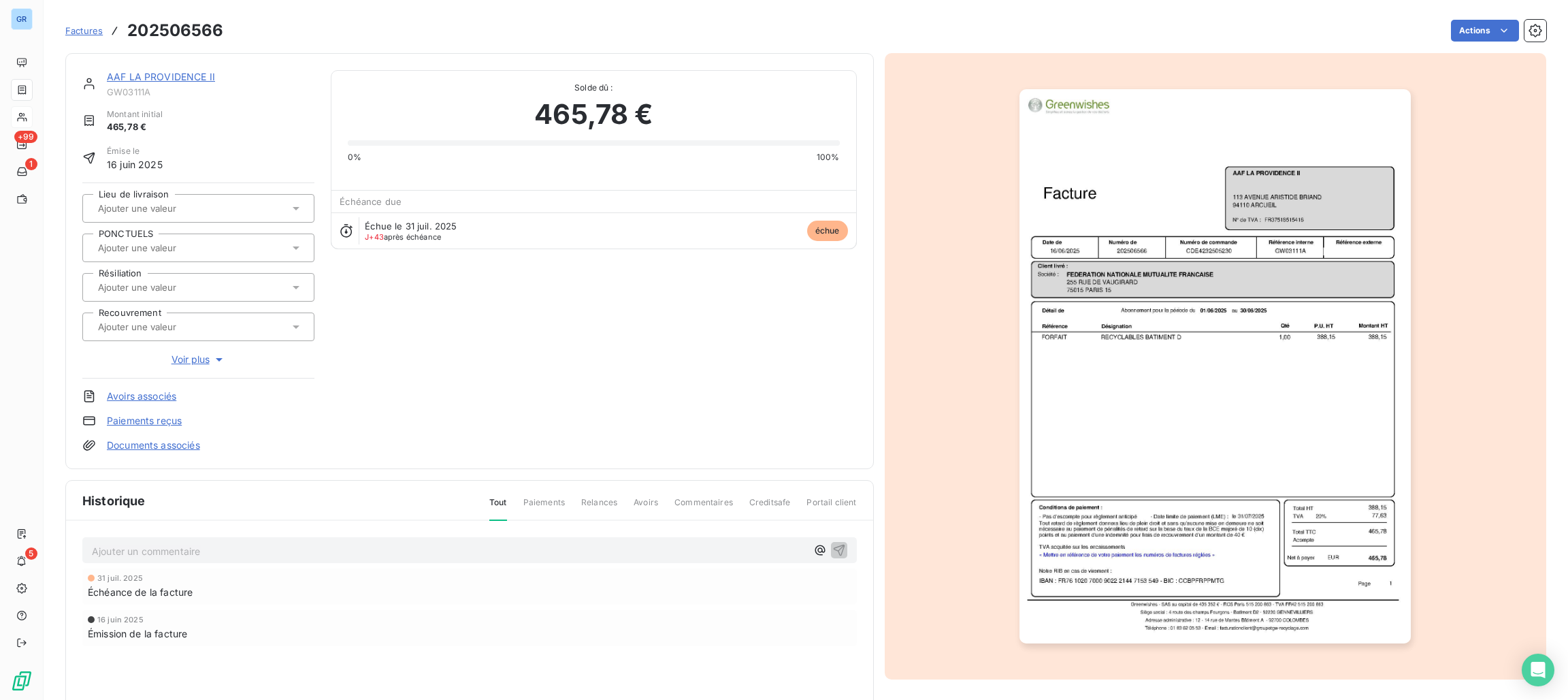
click at [1206, 249] on img "button" at bounding box center [1214, 366] width 391 height 554
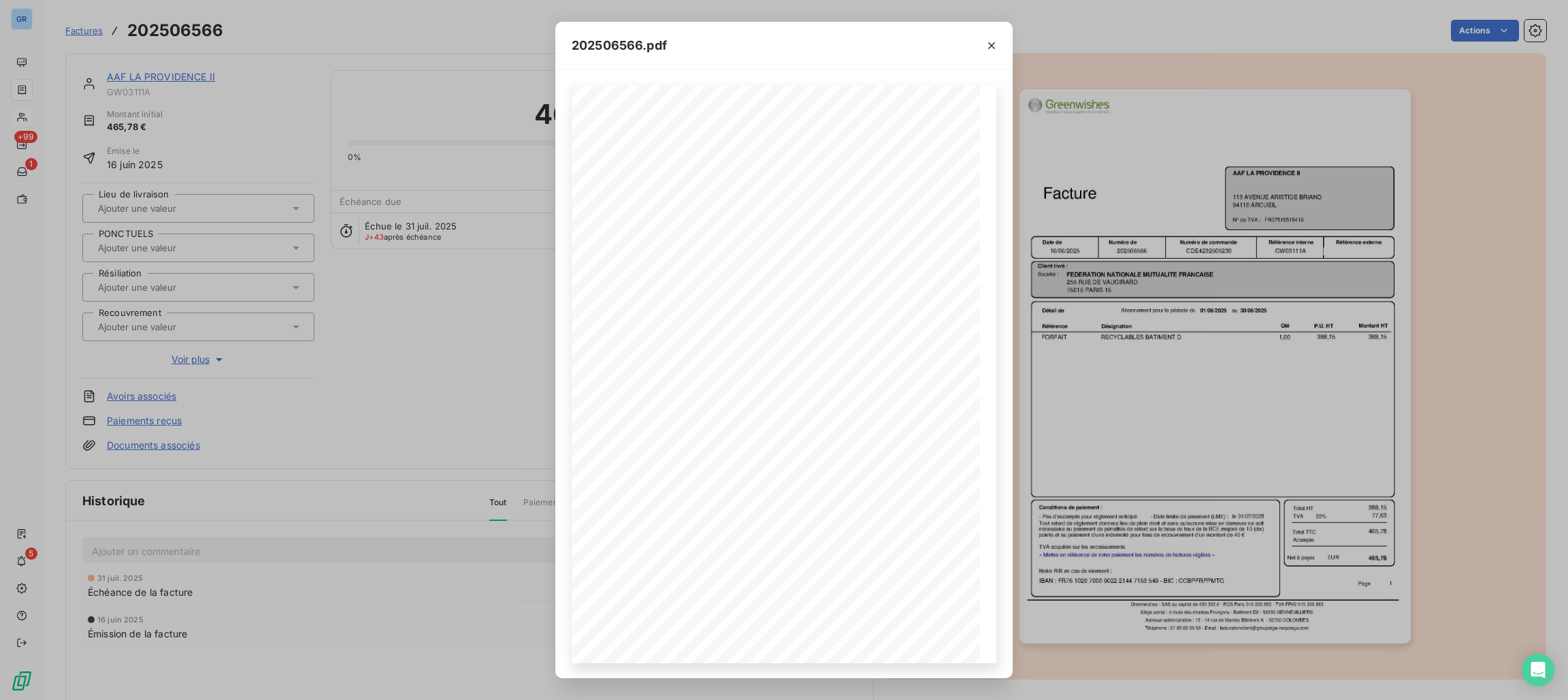
drag, startPoint x: 994, startPoint y: 52, endPoint x: 840, endPoint y: 48, distance: 154.1
click at [994, 52] on button "button" at bounding box center [991, 46] width 22 height 22
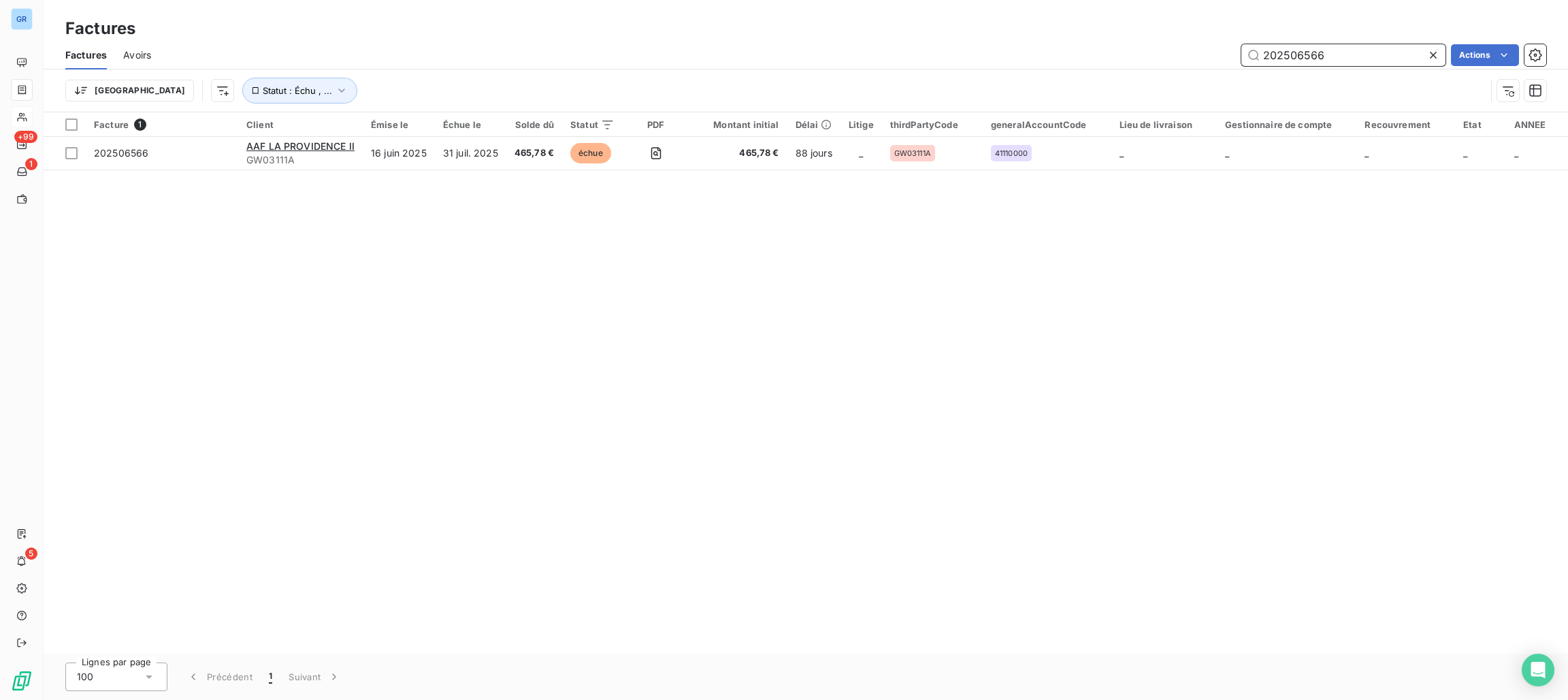
drag, startPoint x: 1353, startPoint y: 55, endPoint x: 1198, endPoint y: 55, distance: 155.0
click at [1198, 55] on div "202506566 Actions" at bounding box center [856, 55] width 1378 height 22
paste input "GW03102A"
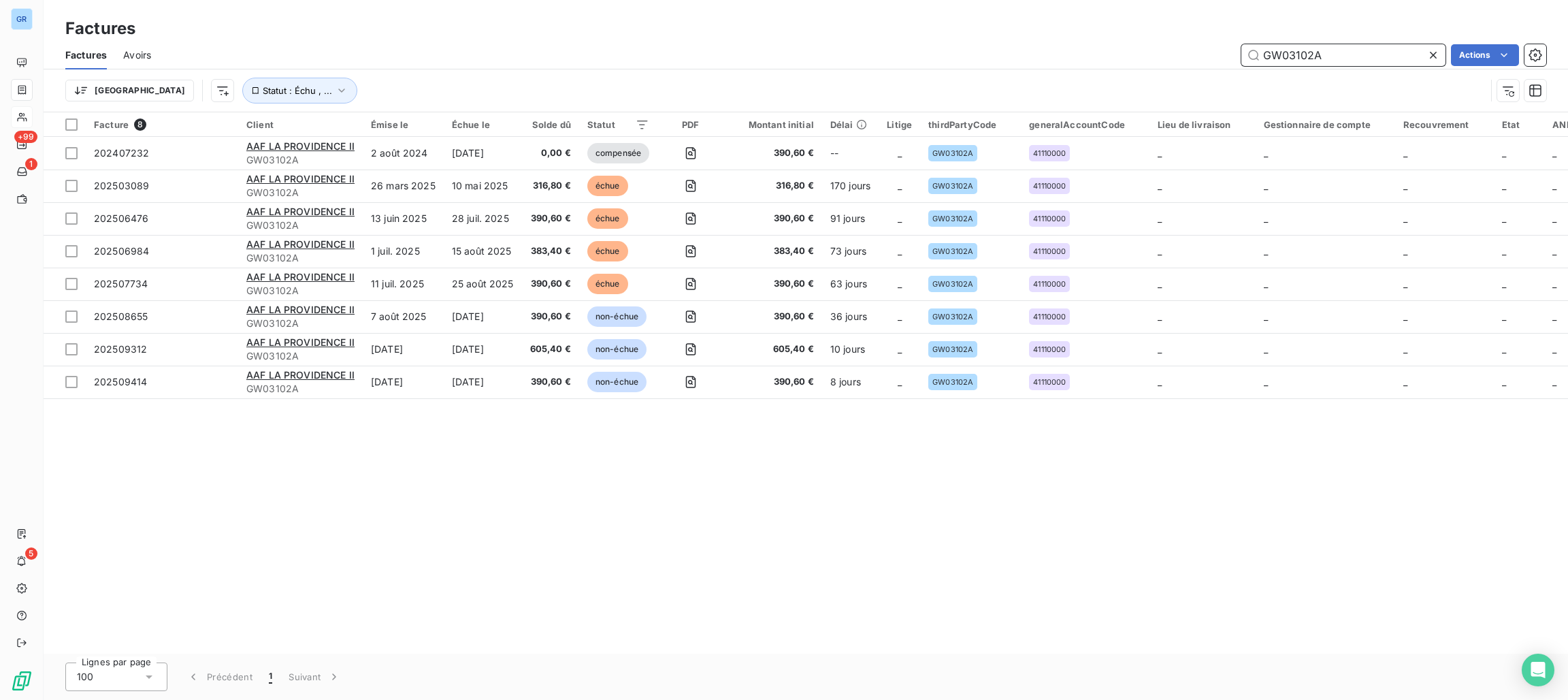
click at [1324, 55] on input "GW03102A" at bounding box center [1343, 55] width 204 height 22
drag, startPoint x: 1326, startPoint y: 55, endPoint x: 1216, endPoint y: 57, distance: 110.0
click at [1182, 51] on div "GW03102A Actions" at bounding box center [856, 55] width 1378 height 22
paste input "69"
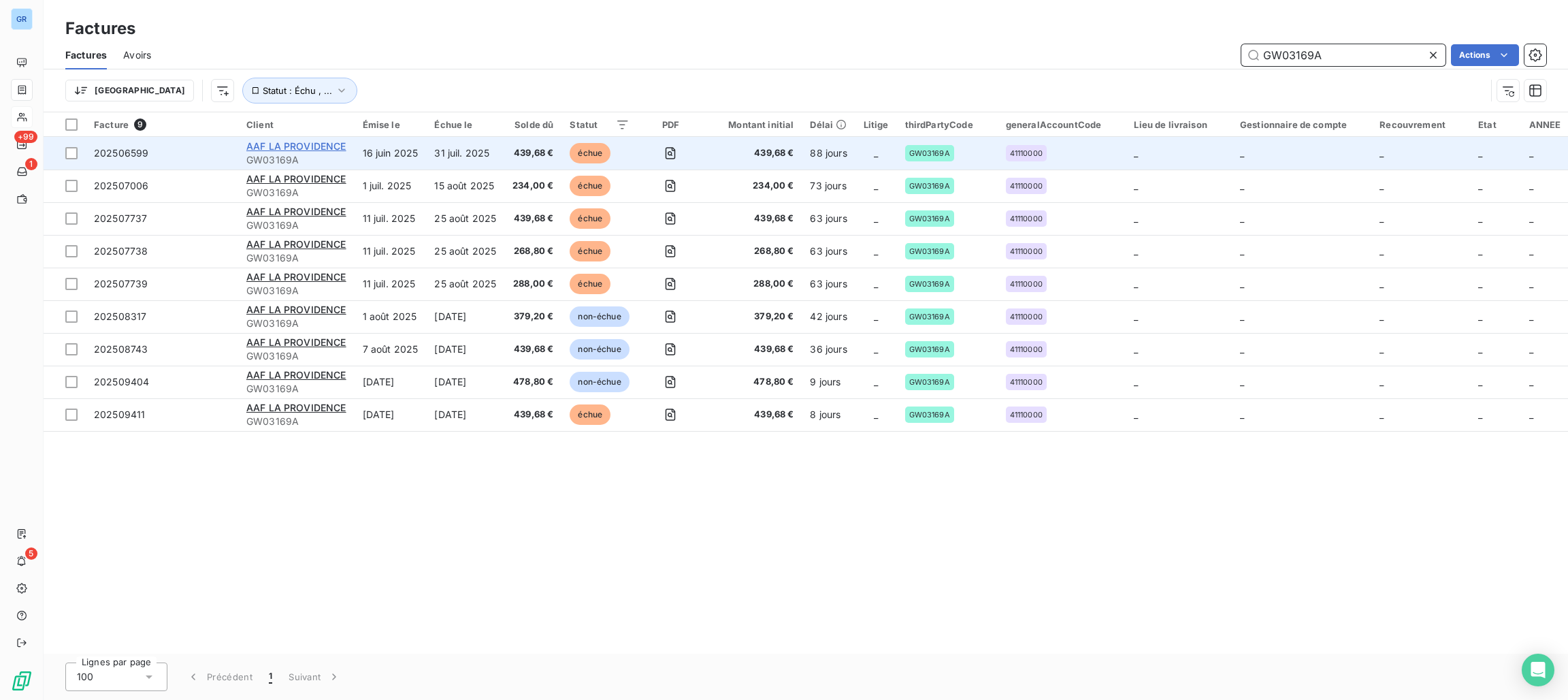
type input "GW03169A"
click at [312, 151] on span "AAF LA PROVIDENCE" at bounding box center [296, 146] width 100 height 11
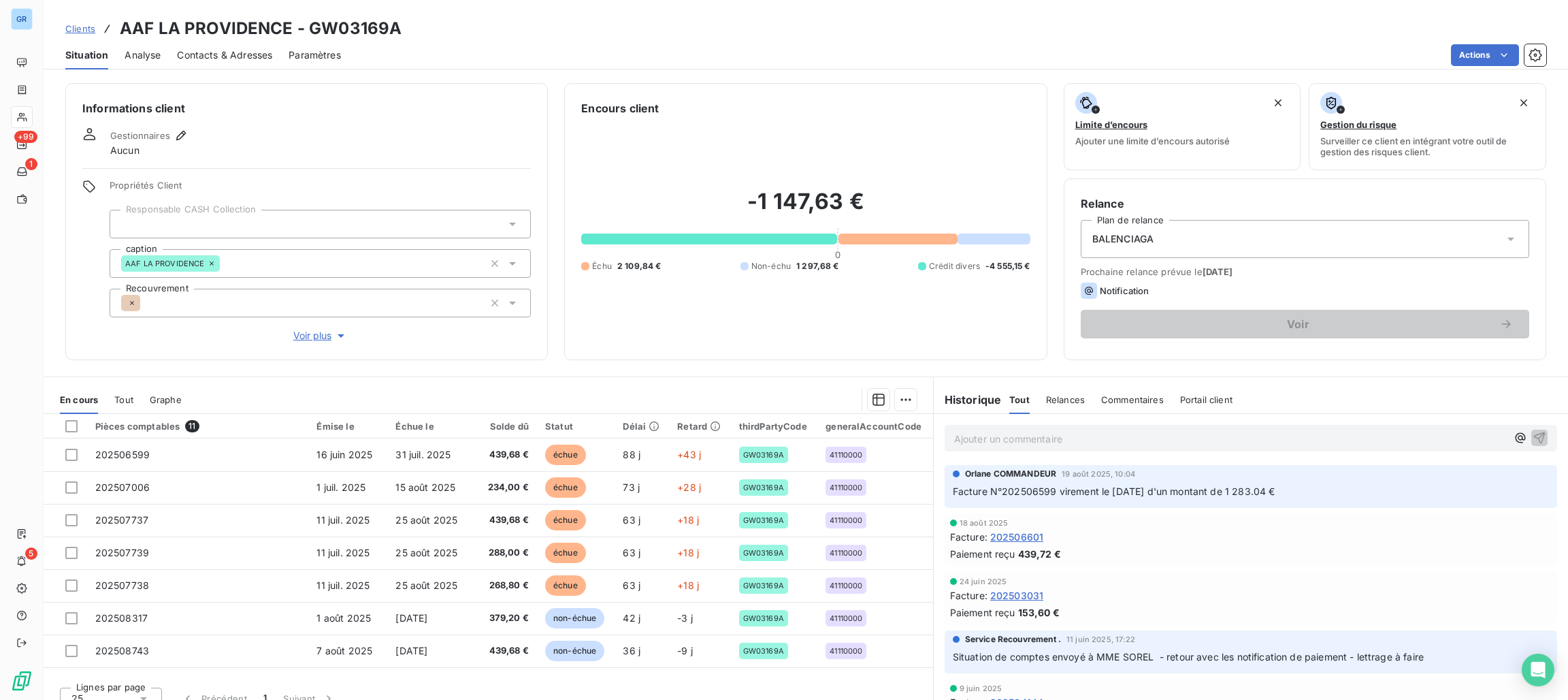
scroll to position [17, 0]
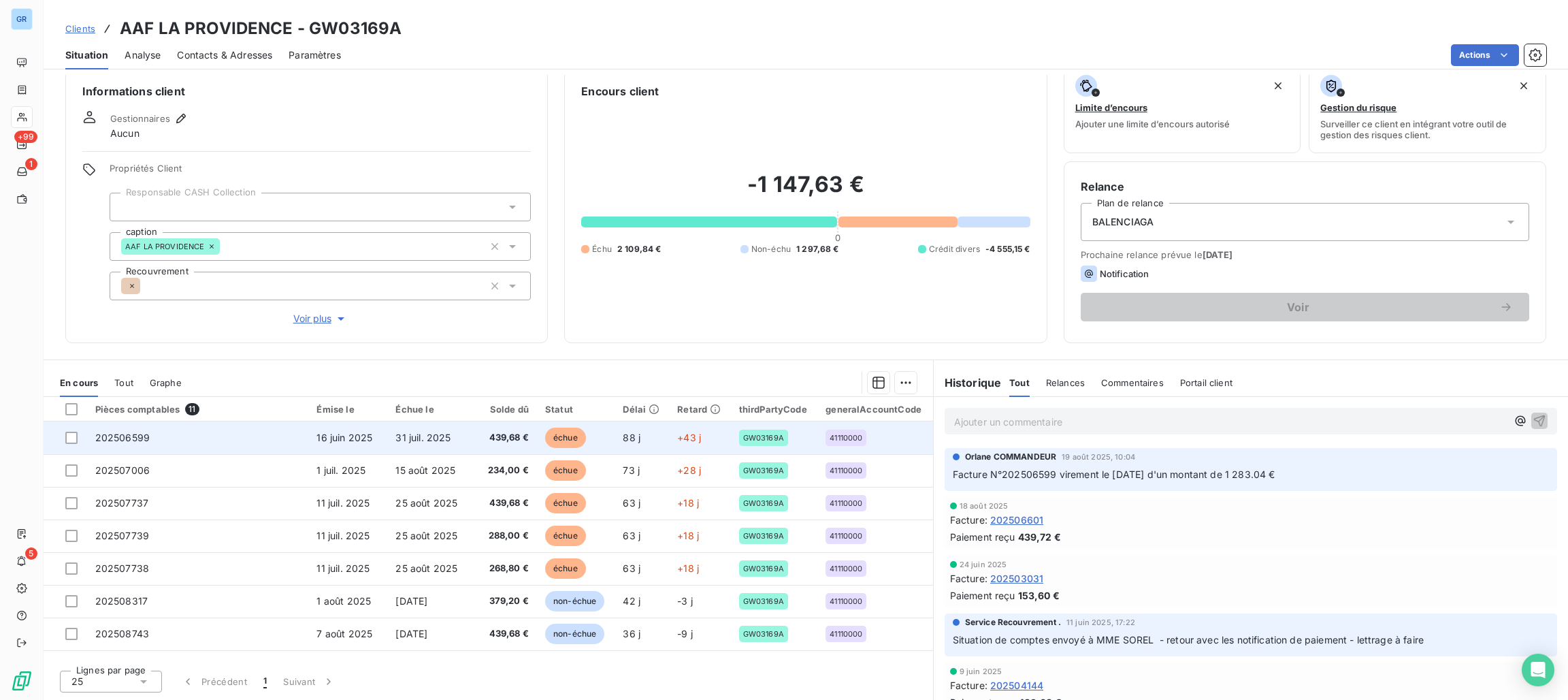
click at [549, 434] on span "échue" at bounding box center [565, 438] width 41 height 20
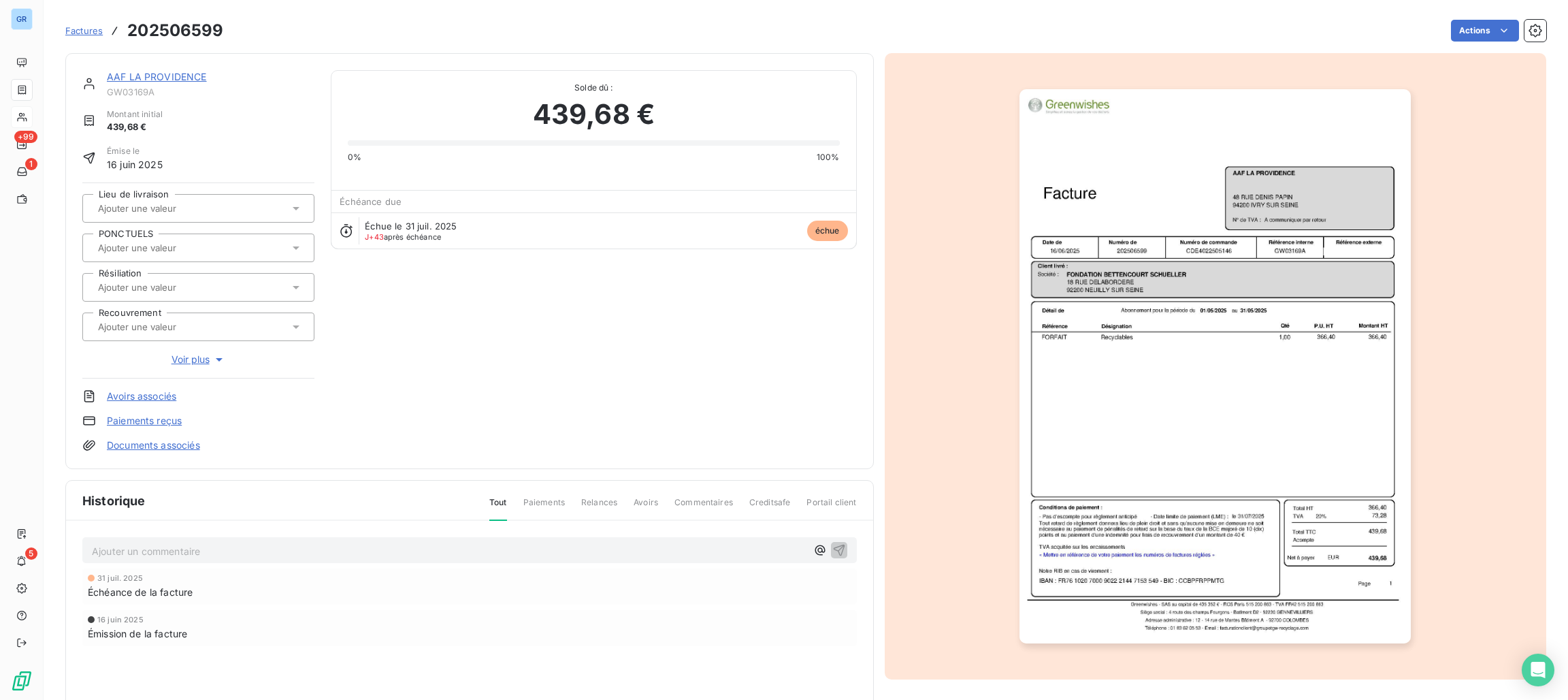
click at [1252, 238] on img "button" at bounding box center [1214, 366] width 391 height 554
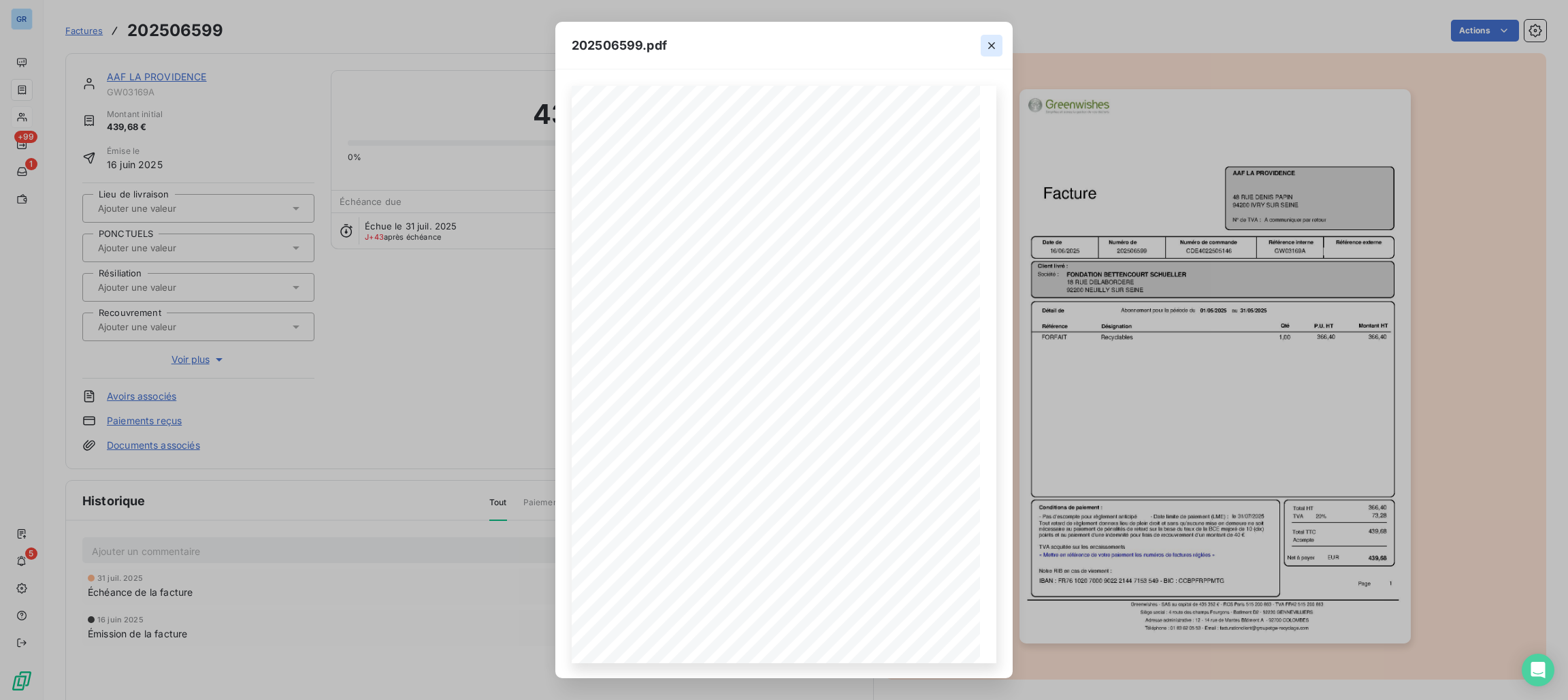
click at [986, 46] on icon "button" at bounding box center [991, 46] width 14 height 14
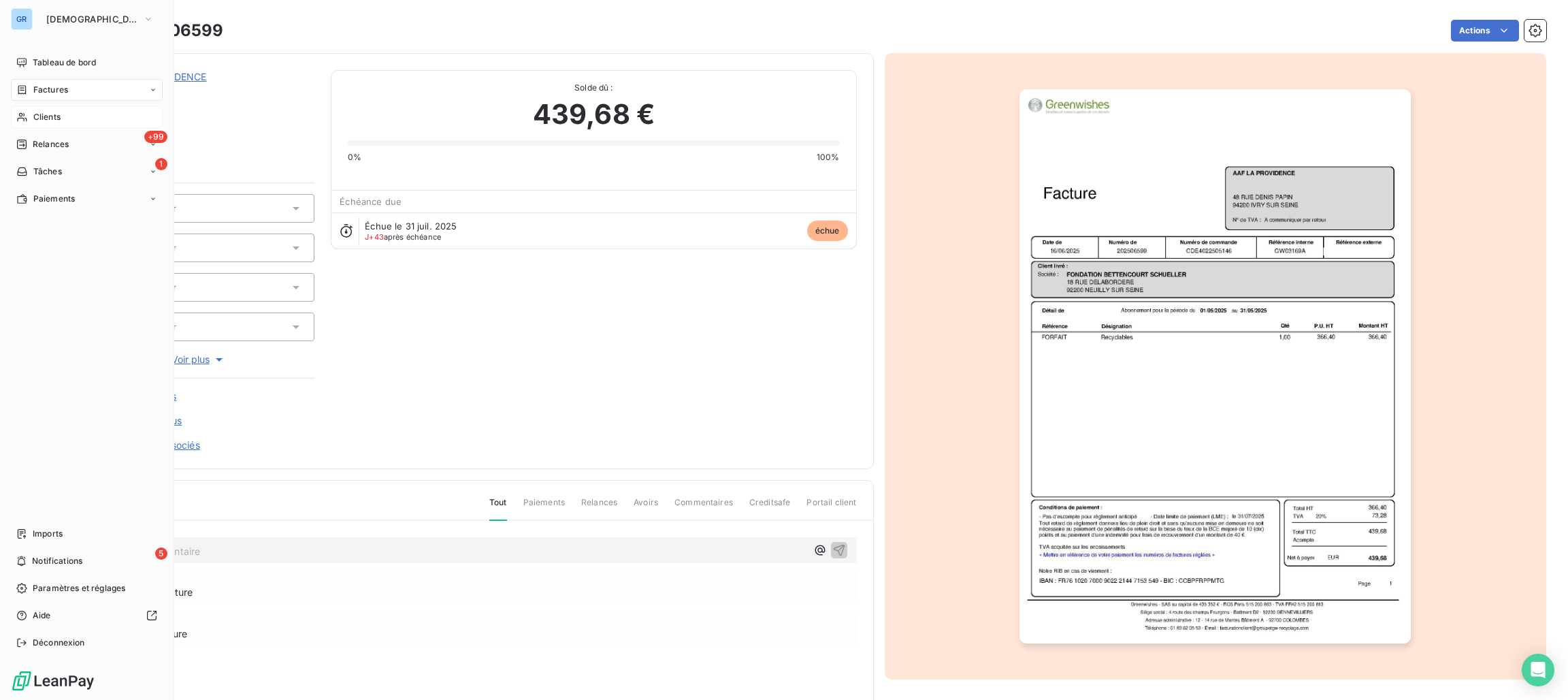
click at [60, 92] on span "Factures" at bounding box center [51, 90] width 35 height 12
click at [48, 96] on div "Factures" at bounding box center [86, 90] width 152 height 22
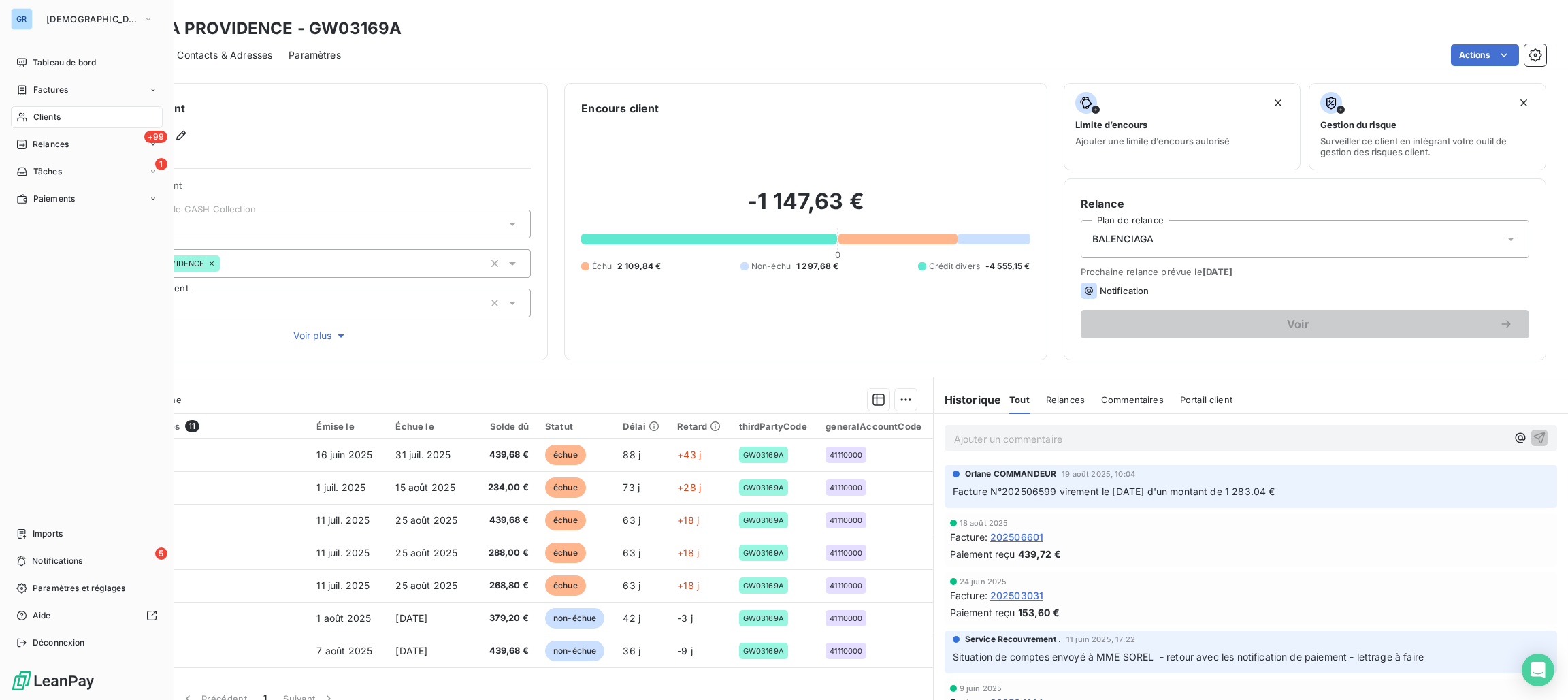
click at [51, 87] on span "Factures" at bounding box center [51, 90] width 35 height 12
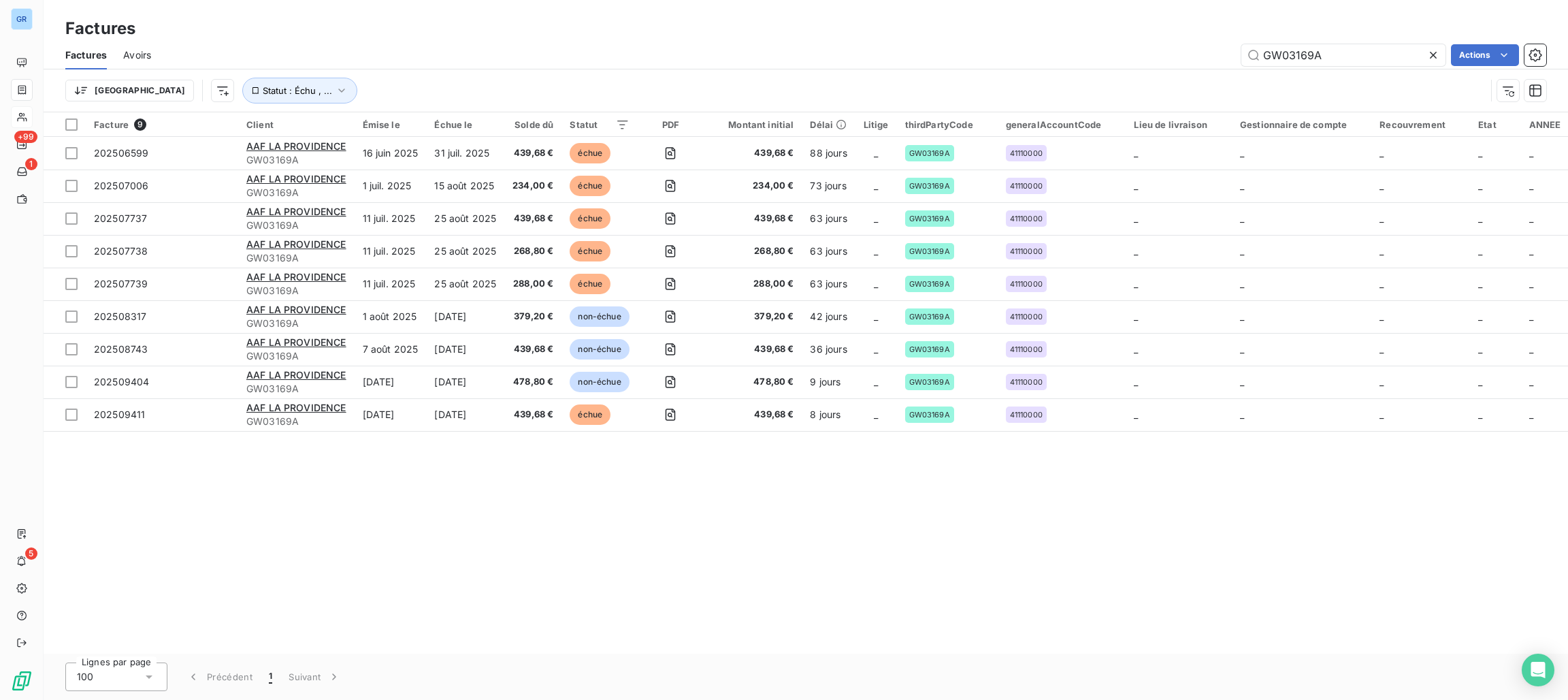
drag, startPoint x: 1330, startPoint y: 53, endPoint x: 1123, endPoint y: 45, distance: 207.2
click at [1123, 45] on div "GW03169A Actions" at bounding box center [856, 55] width 1378 height 22
drag, startPoint x: 1289, startPoint y: 51, endPoint x: 1284, endPoint y: 56, distance: 7.1
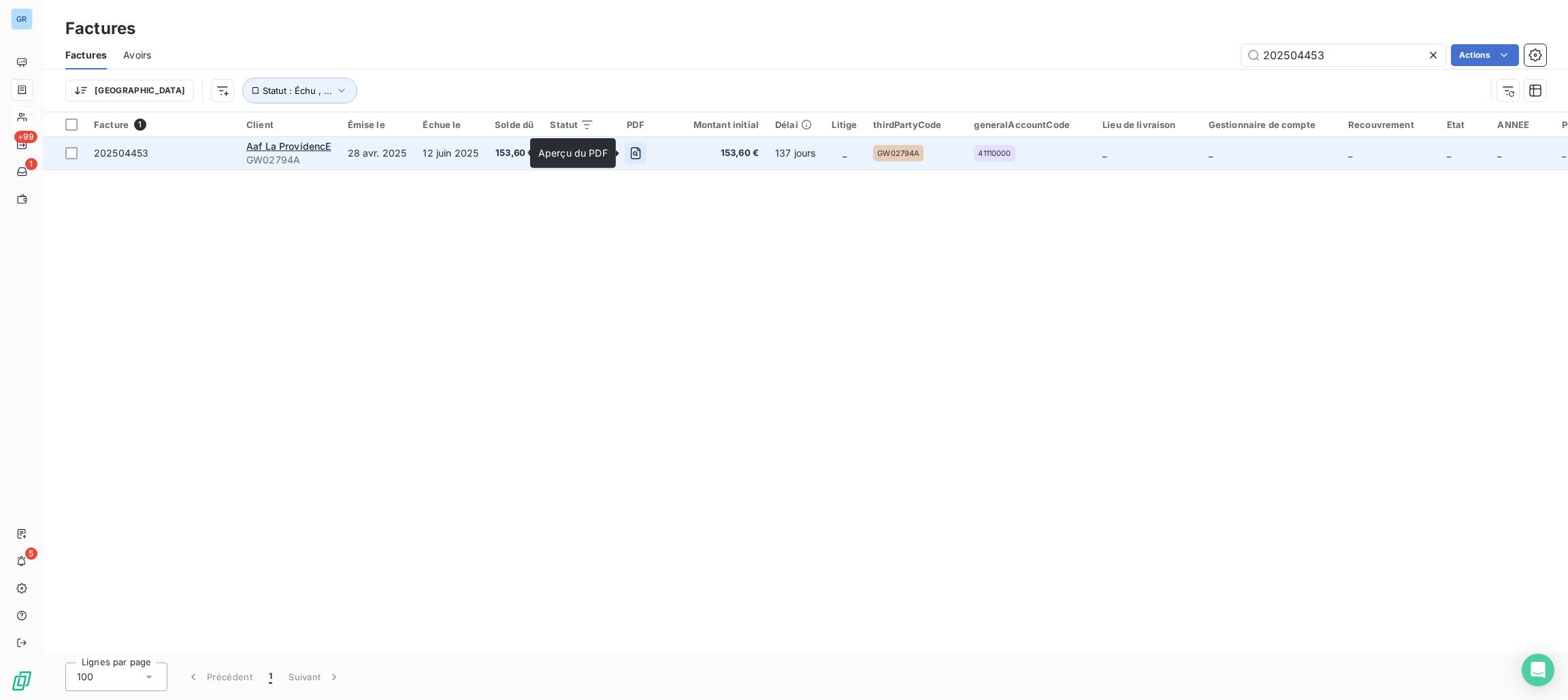
click at [635, 155] on icon "button" at bounding box center [635, 153] width 14 height 14
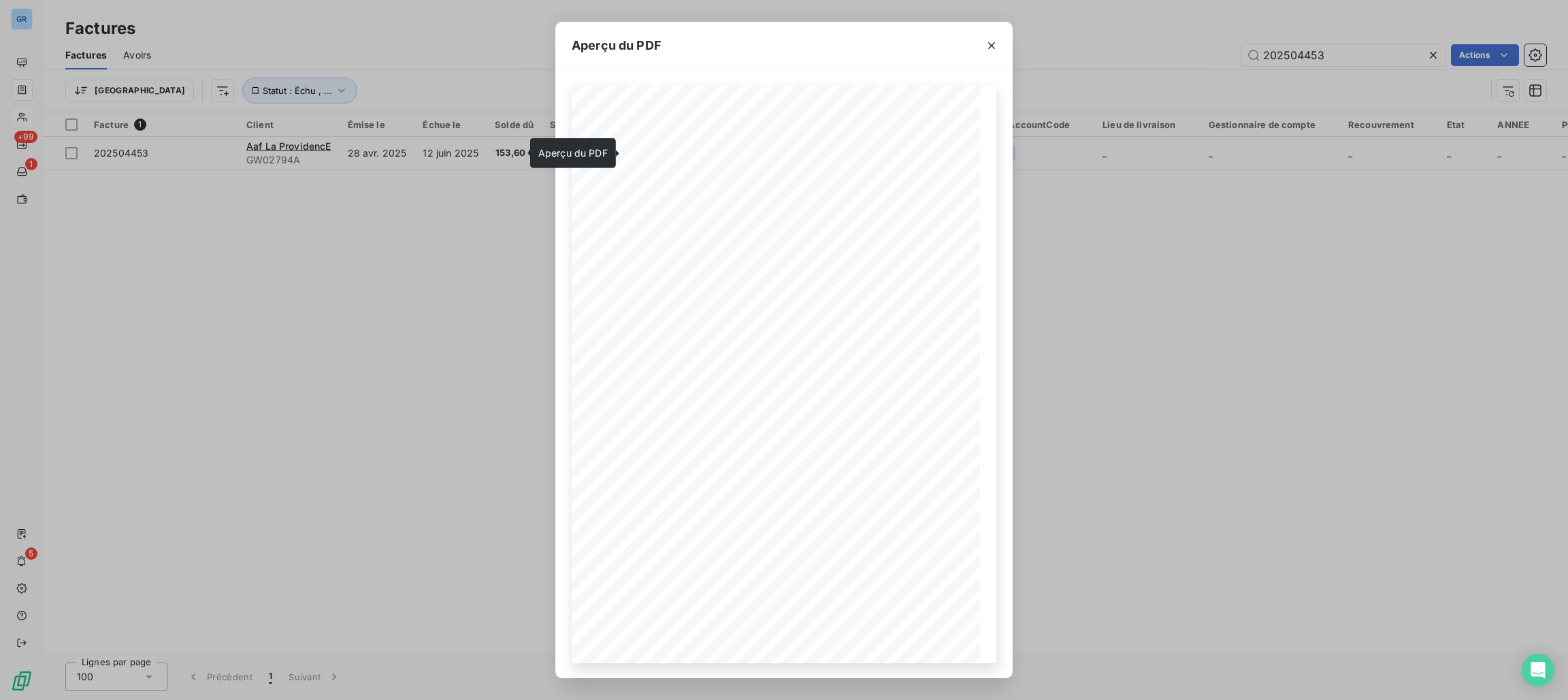
drag, startPoint x: 995, startPoint y: 42, endPoint x: 1060, endPoint y: 42, distance: 65.0
click at [999, 42] on button "button" at bounding box center [991, 46] width 22 height 22
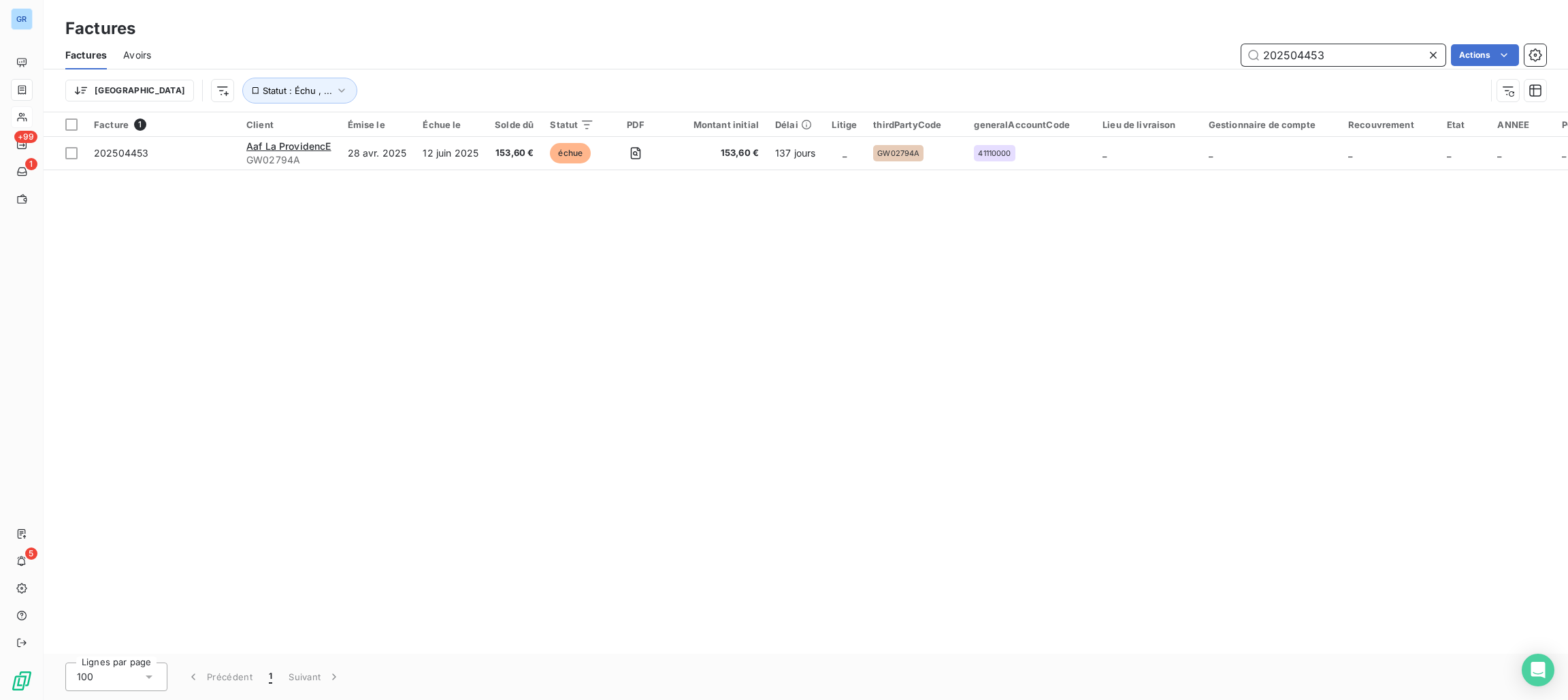
click at [1329, 60] on input "202504453" at bounding box center [1343, 55] width 204 height 22
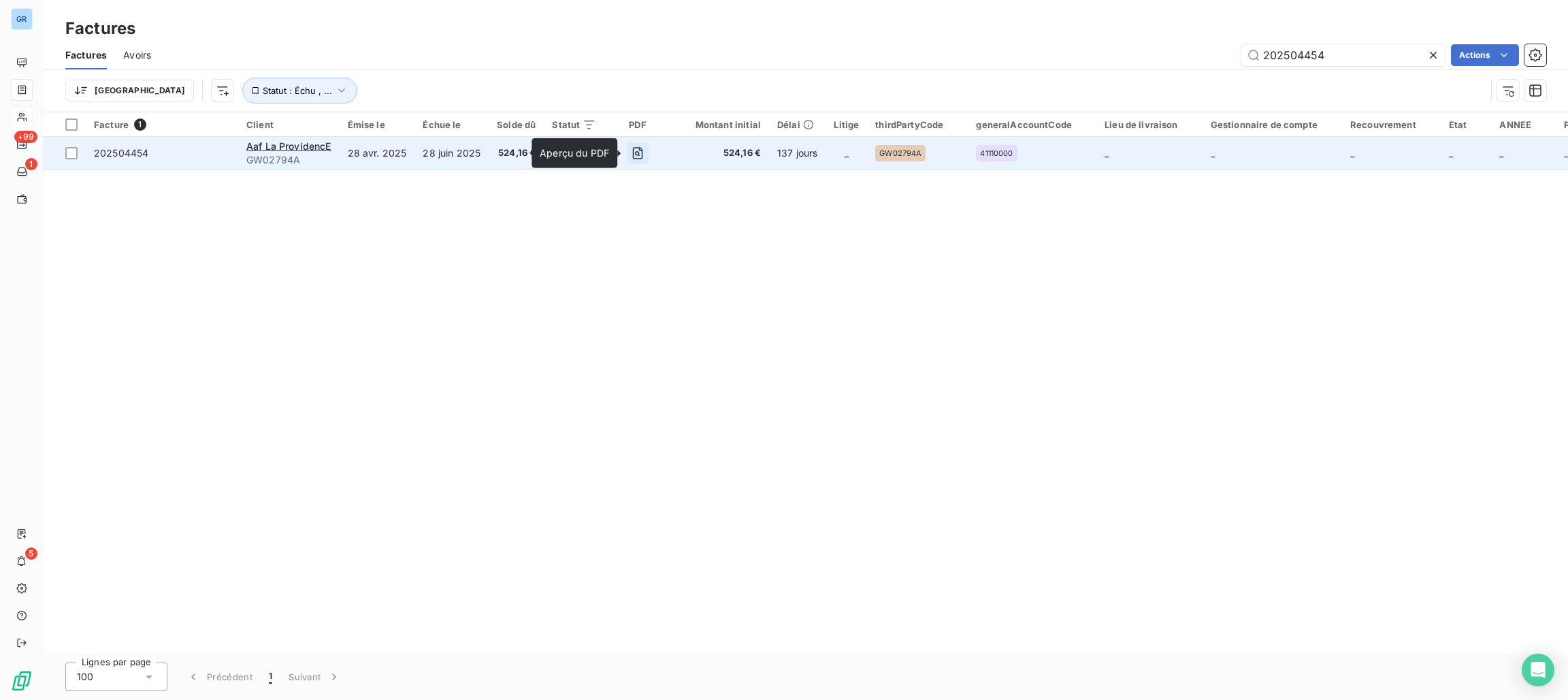
click at [632, 151] on icon "button" at bounding box center [637, 153] width 14 height 14
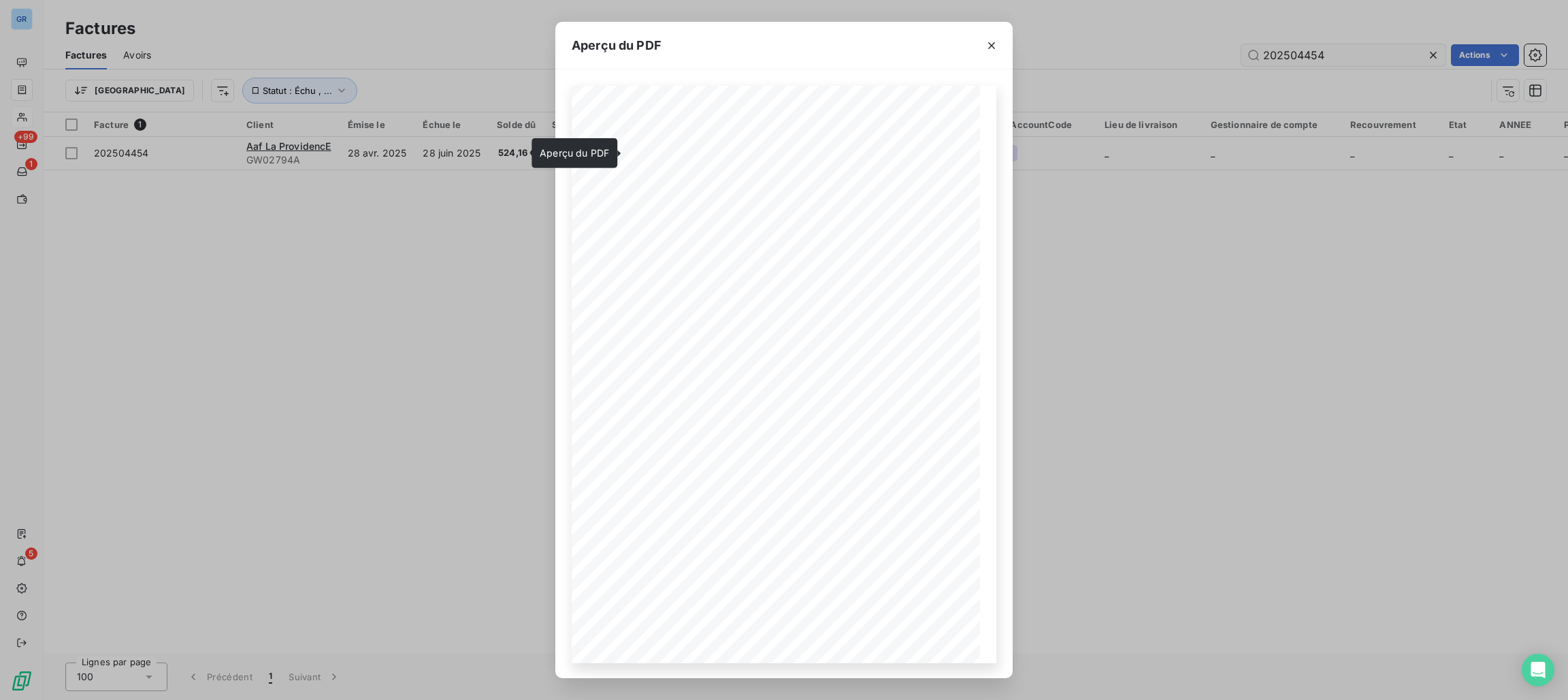
click at [1322, 54] on div "Aperçu du PDF Référence interne Numéro de Date de Numéro de commande Référence …" at bounding box center [784, 350] width 1568 height 700
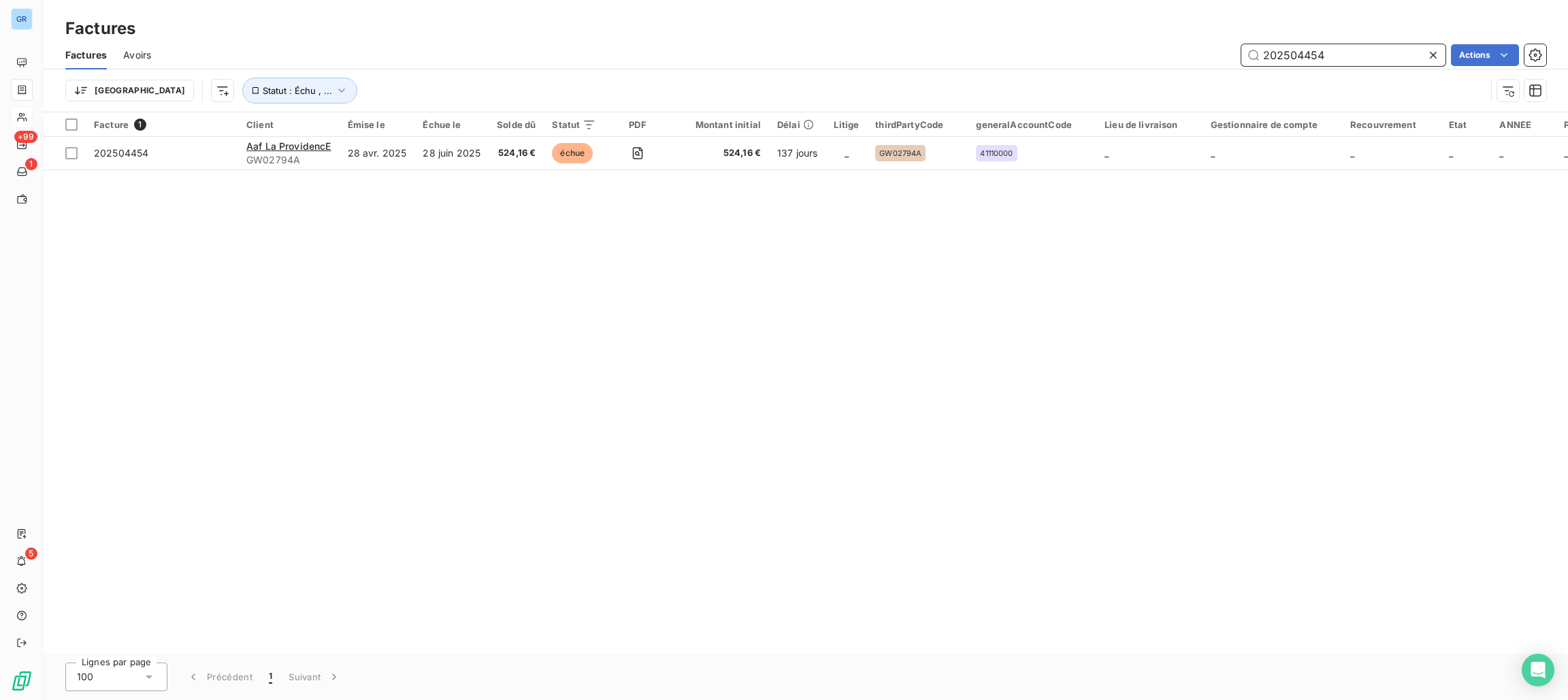
drag, startPoint x: 1346, startPoint y: 60, endPoint x: 1232, endPoint y: 53, distance: 114.2
click at [1232, 53] on div "202504454 Actions" at bounding box center [856, 55] width 1378 height 22
paste input "909"
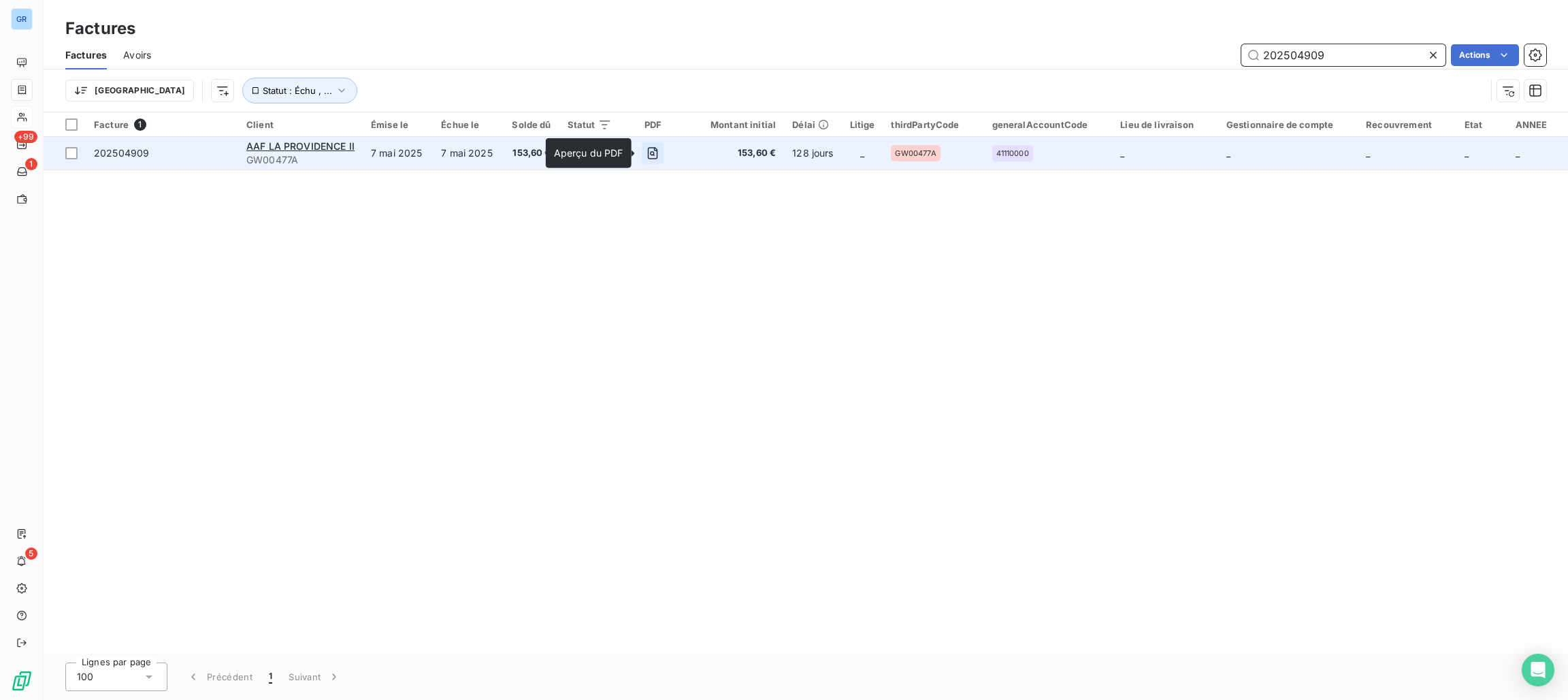
type input "202504909"
click at [655, 151] on icon "button" at bounding box center [652, 153] width 14 height 14
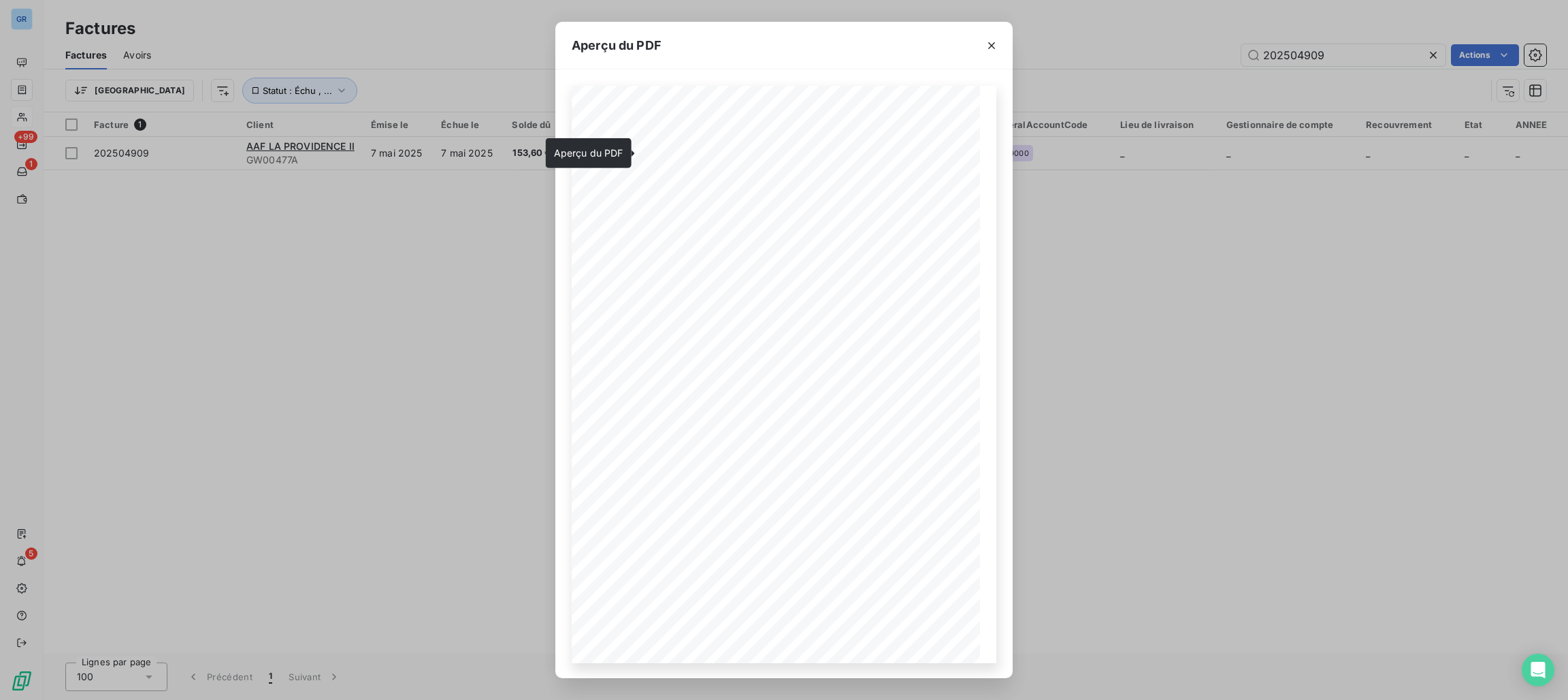
drag, startPoint x: 990, startPoint y: 38, endPoint x: 1064, endPoint y: 52, distance: 75.3
click at [990, 39] on icon "button" at bounding box center [991, 46] width 14 height 14
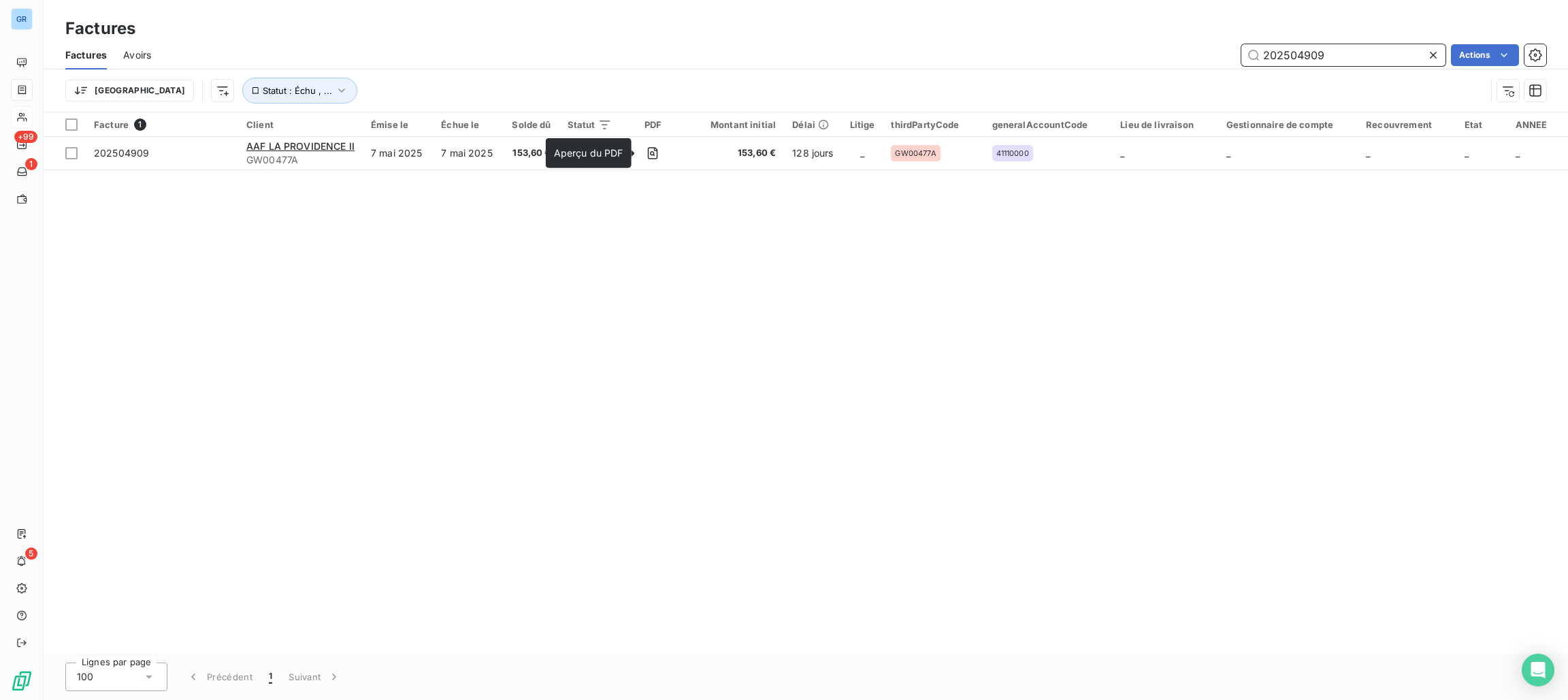
drag, startPoint x: 1345, startPoint y: 55, endPoint x: 1195, endPoint y: 55, distance: 150.0
click at [1195, 55] on div "202504909 Actions" at bounding box center [856, 55] width 1378 height 22
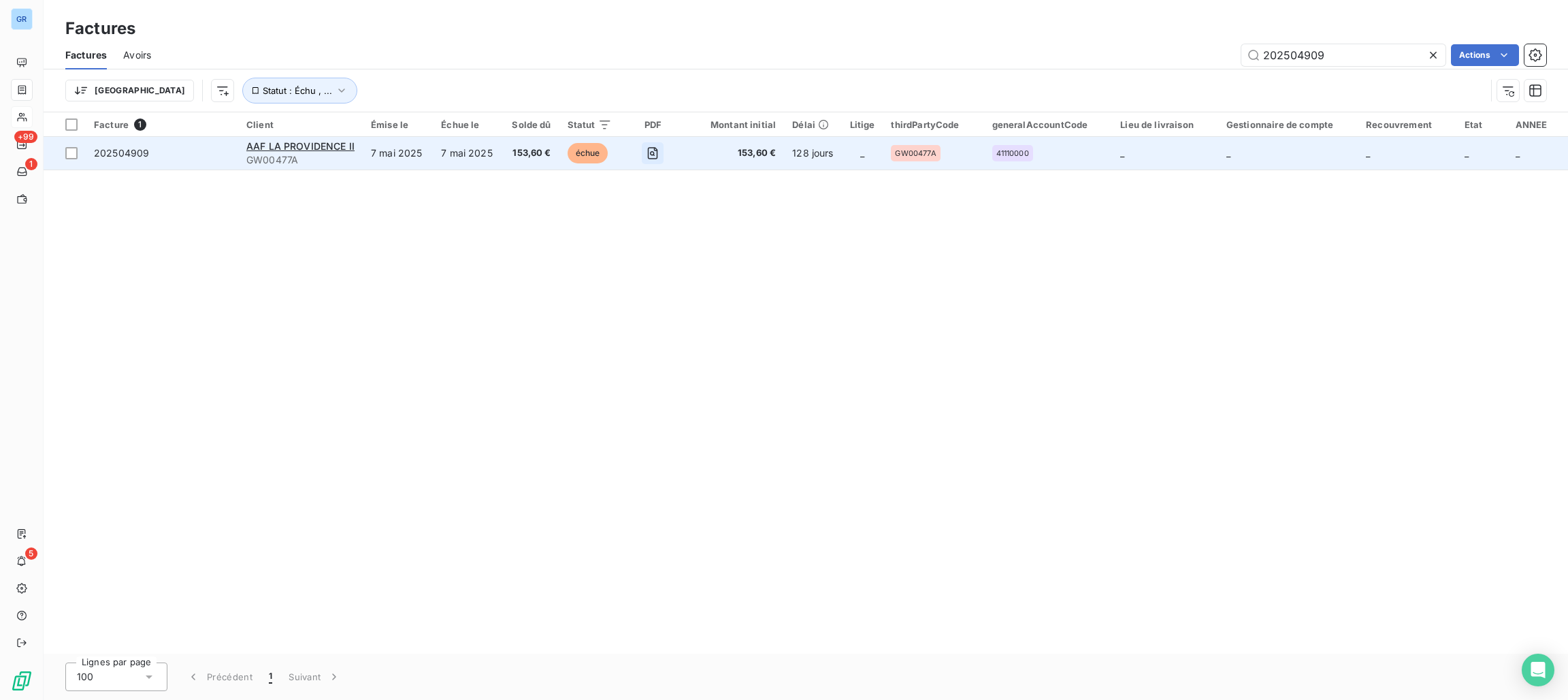
click at [647, 148] on icon "button" at bounding box center [652, 153] width 14 height 14
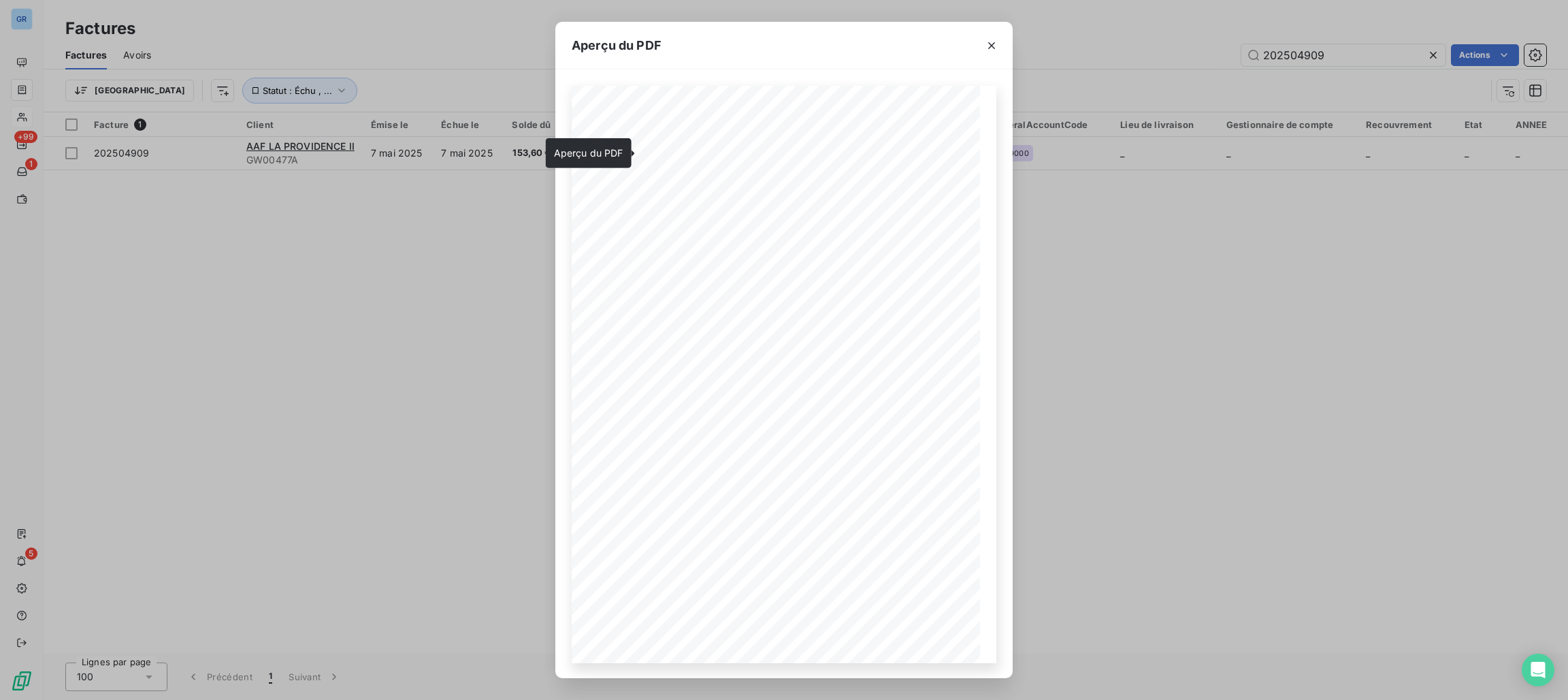
click at [280, 205] on div "Aperçu du PDF Référence interne Numéro de Date de Numéro de commande Référence …" at bounding box center [784, 350] width 1568 height 700
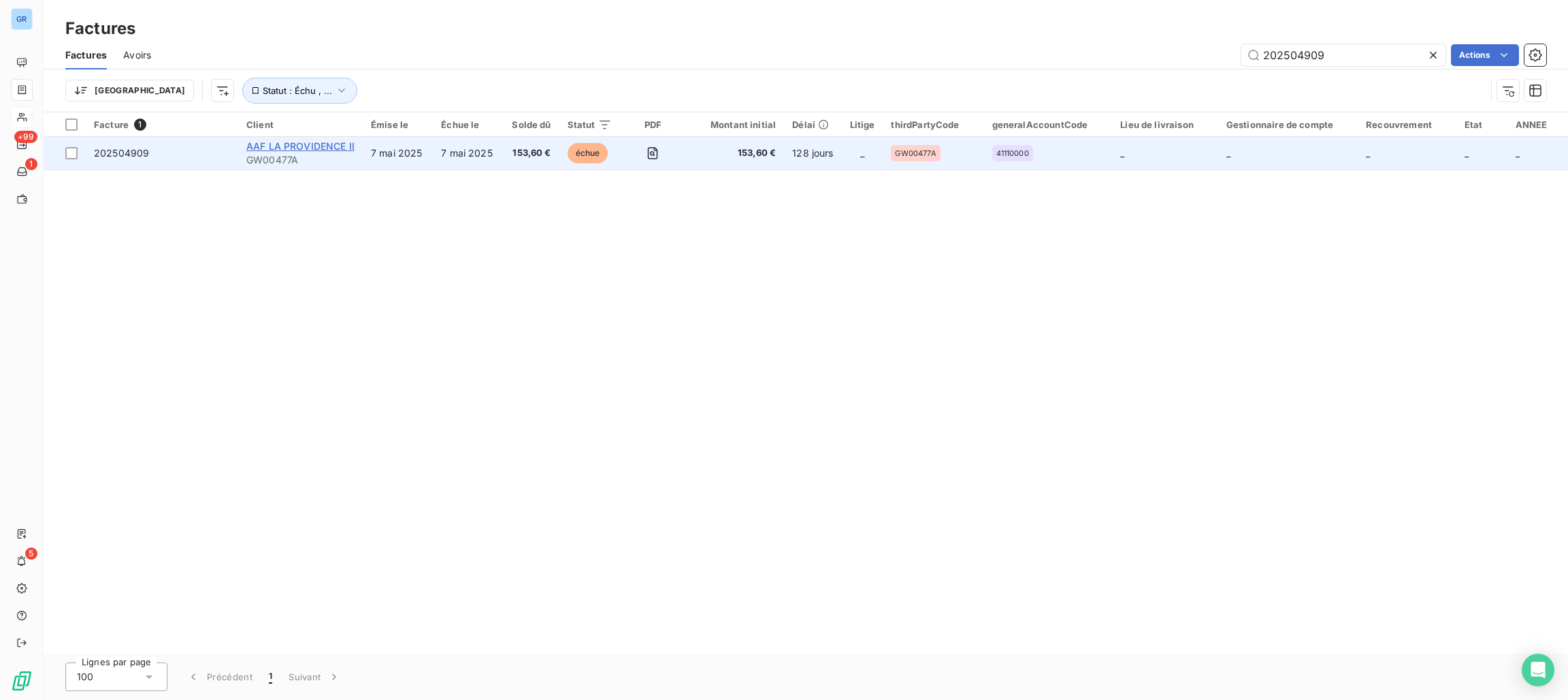
click at [307, 140] on span "AAF LA PROVIDENCE II" at bounding box center [300, 146] width 108 height 11
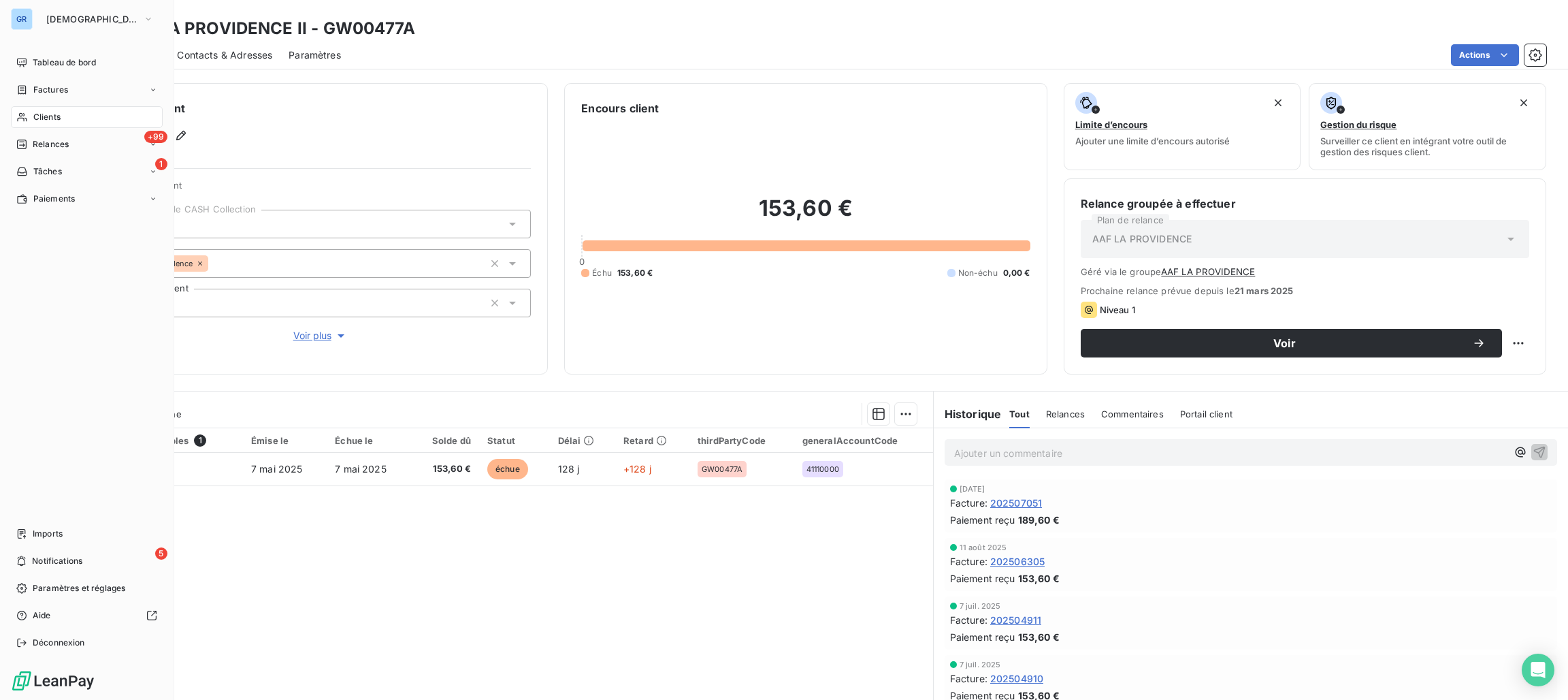
click at [55, 88] on span "Factures" at bounding box center [51, 90] width 35 height 12
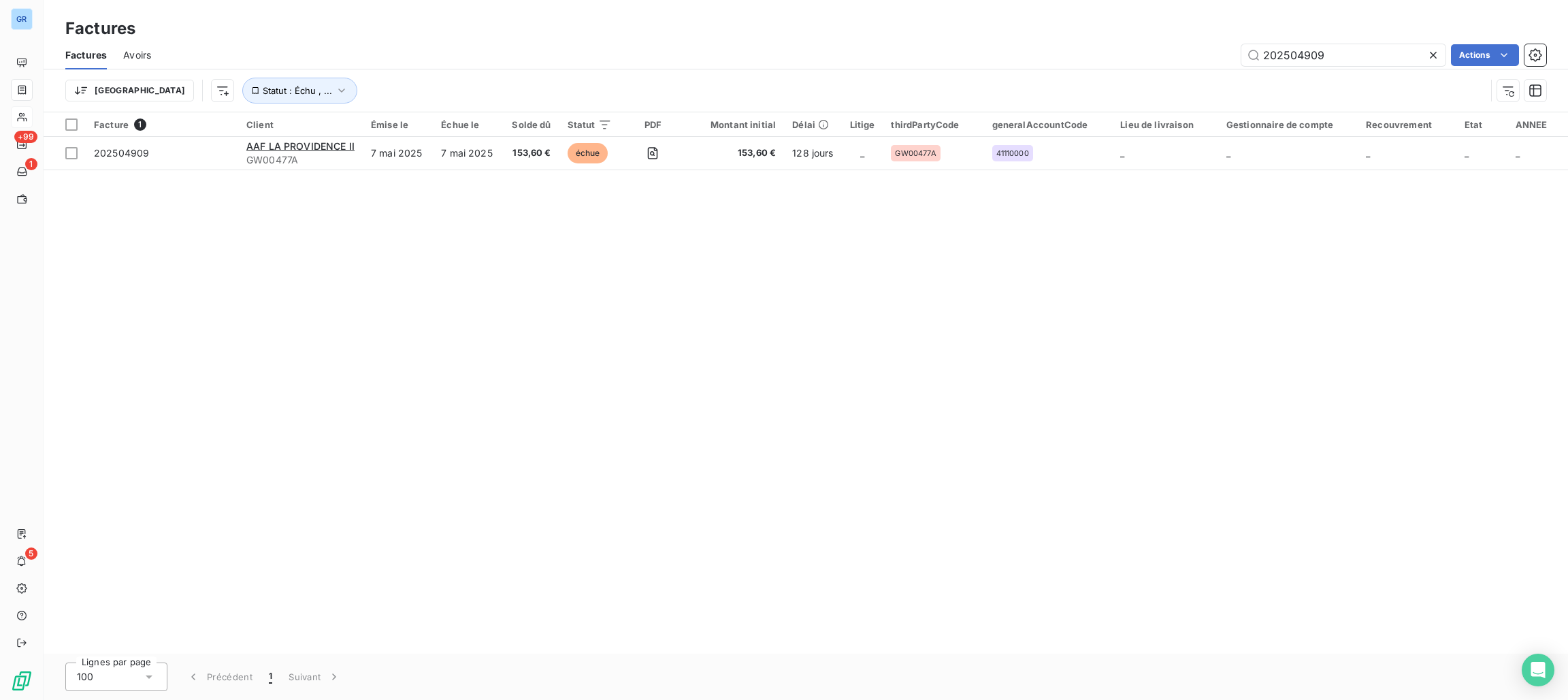
drag, startPoint x: 1356, startPoint y: 50, endPoint x: 1232, endPoint y: 55, distance: 124.1
click at [1214, 49] on div "202504909 Actions" at bounding box center [856, 55] width 1378 height 22
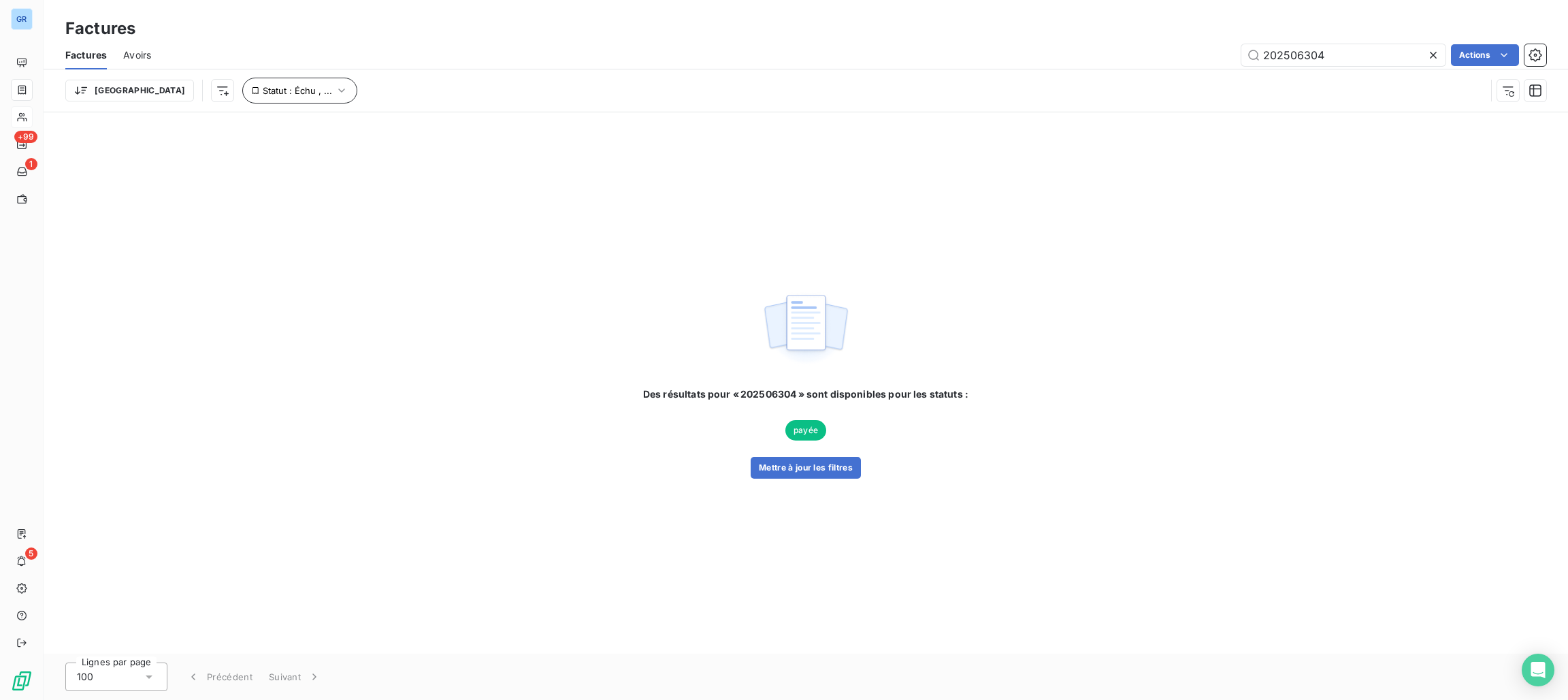
type input "202506304"
click at [242, 84] on button "Statut : Échu , ..." at bounding box center [299, 90] width 115 height 26
click at [332, 130] on div "échue non-échue compensée" at bounding box center [426, 125] width 196 height 29
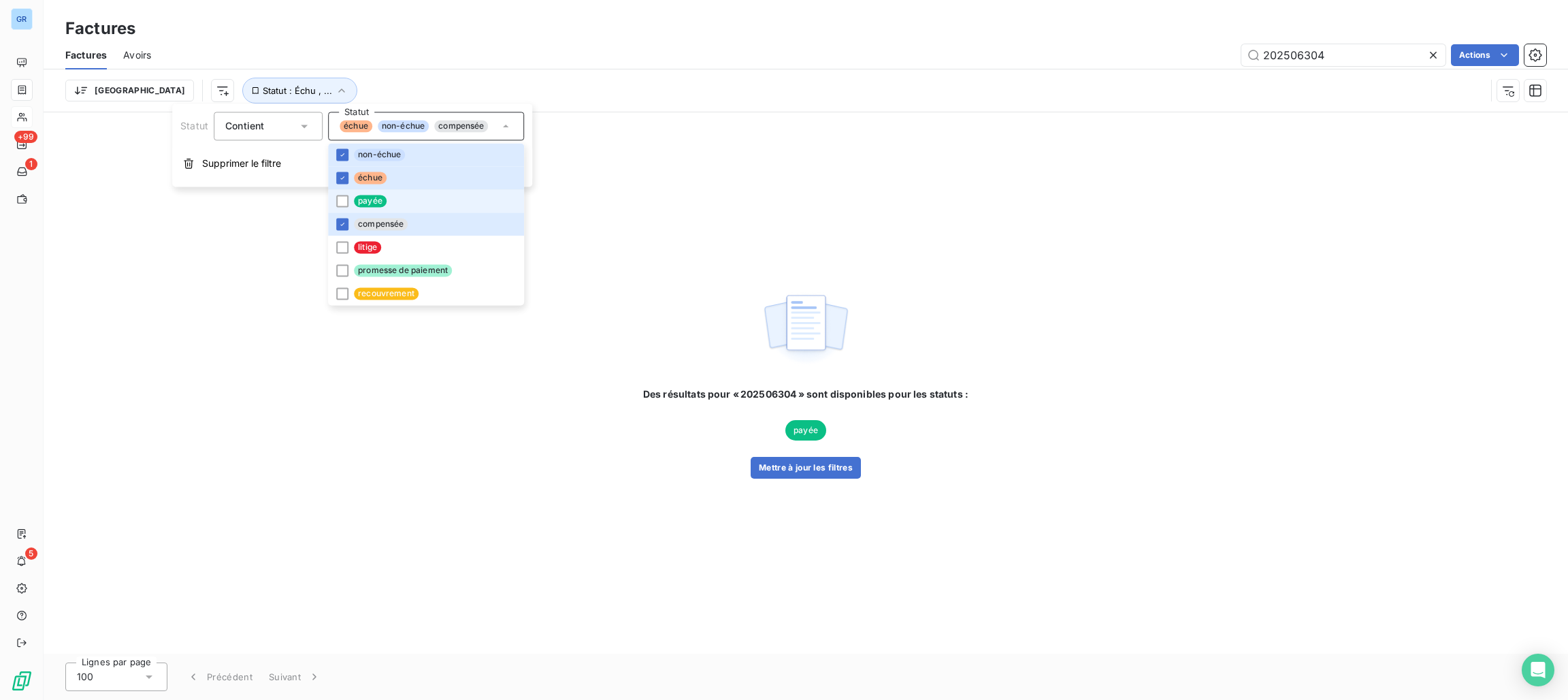
click at [356, 193] on li "payée" at bounding box center [426, 200] width 196 height 23
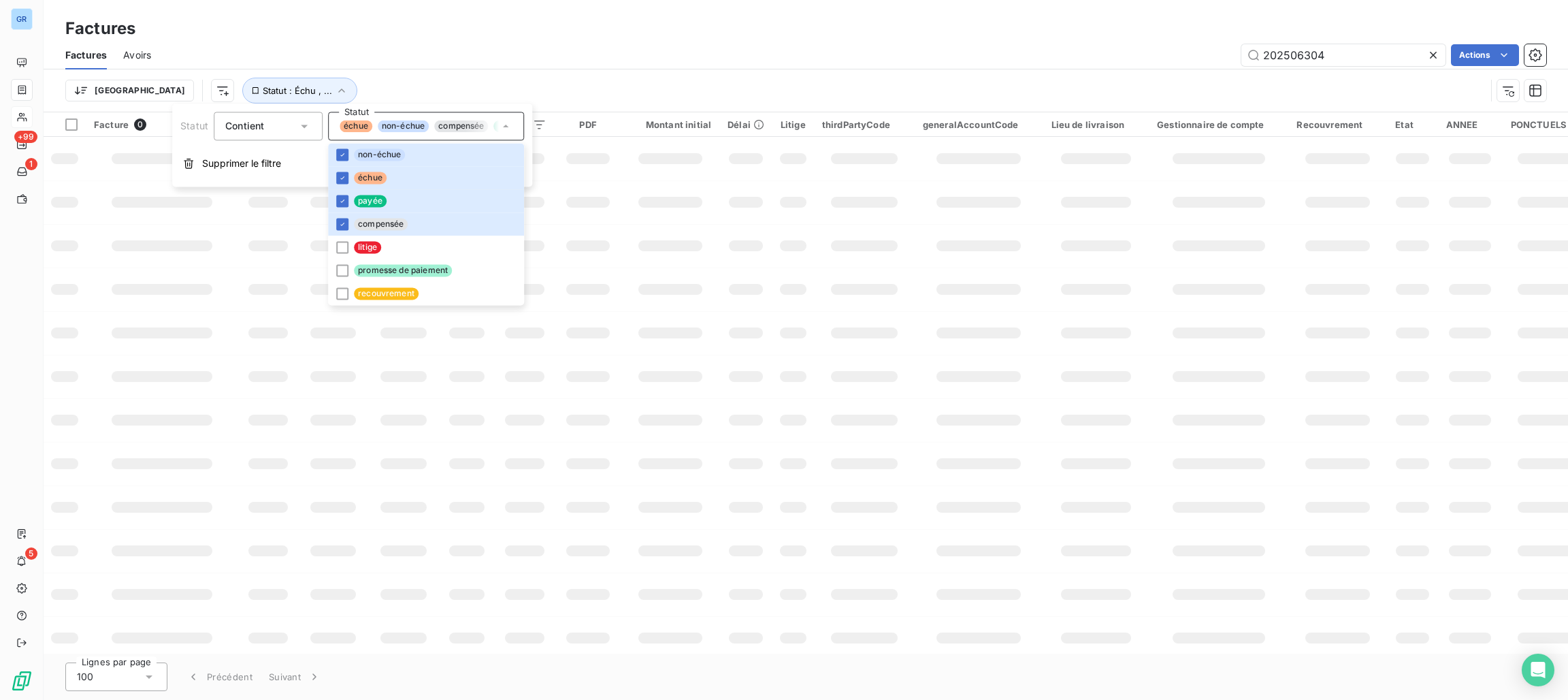
click at [657, 55] on div "202506304 Actions" at bounding box center [856, 55] width 1378 height 22
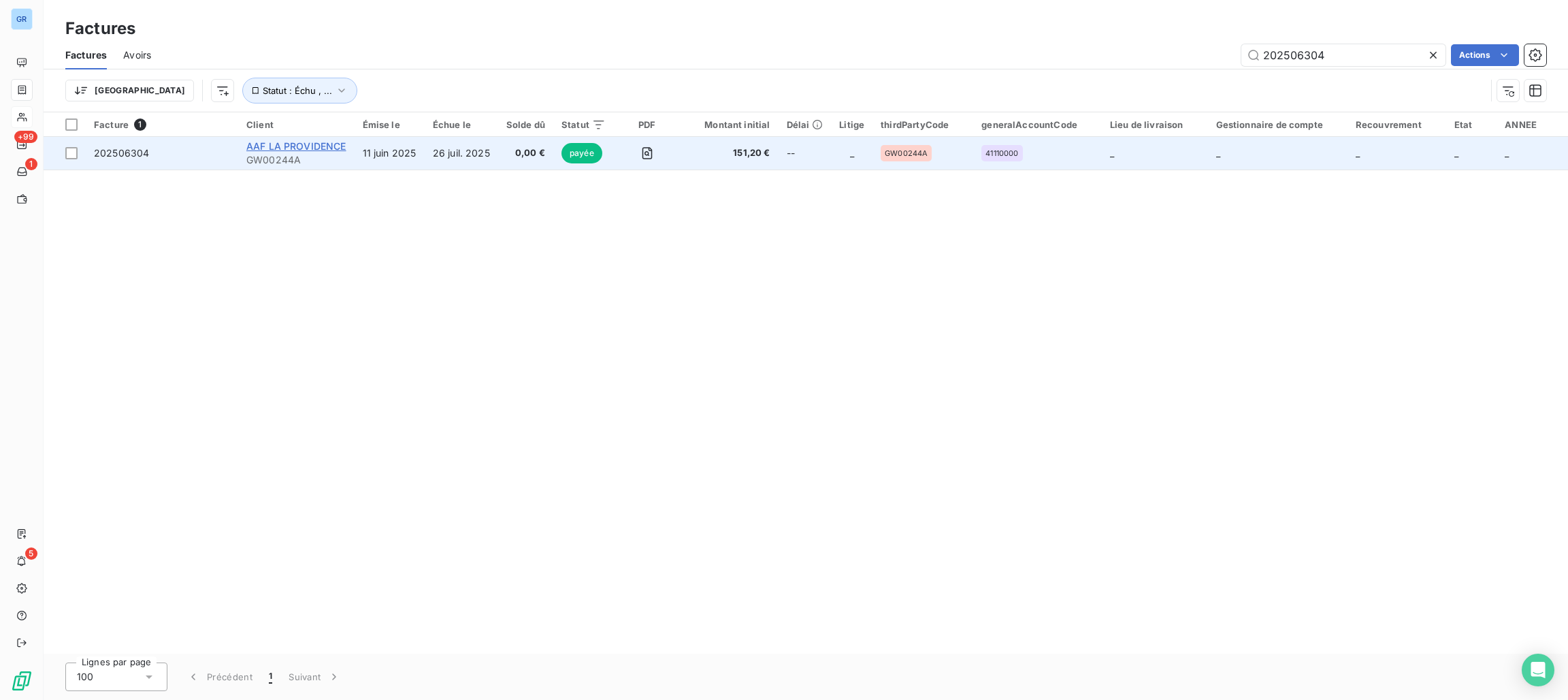
click at [324, 145] on span "AAF LA PROVIDENCE" at bounding box center [296, 146] width 100 height 11
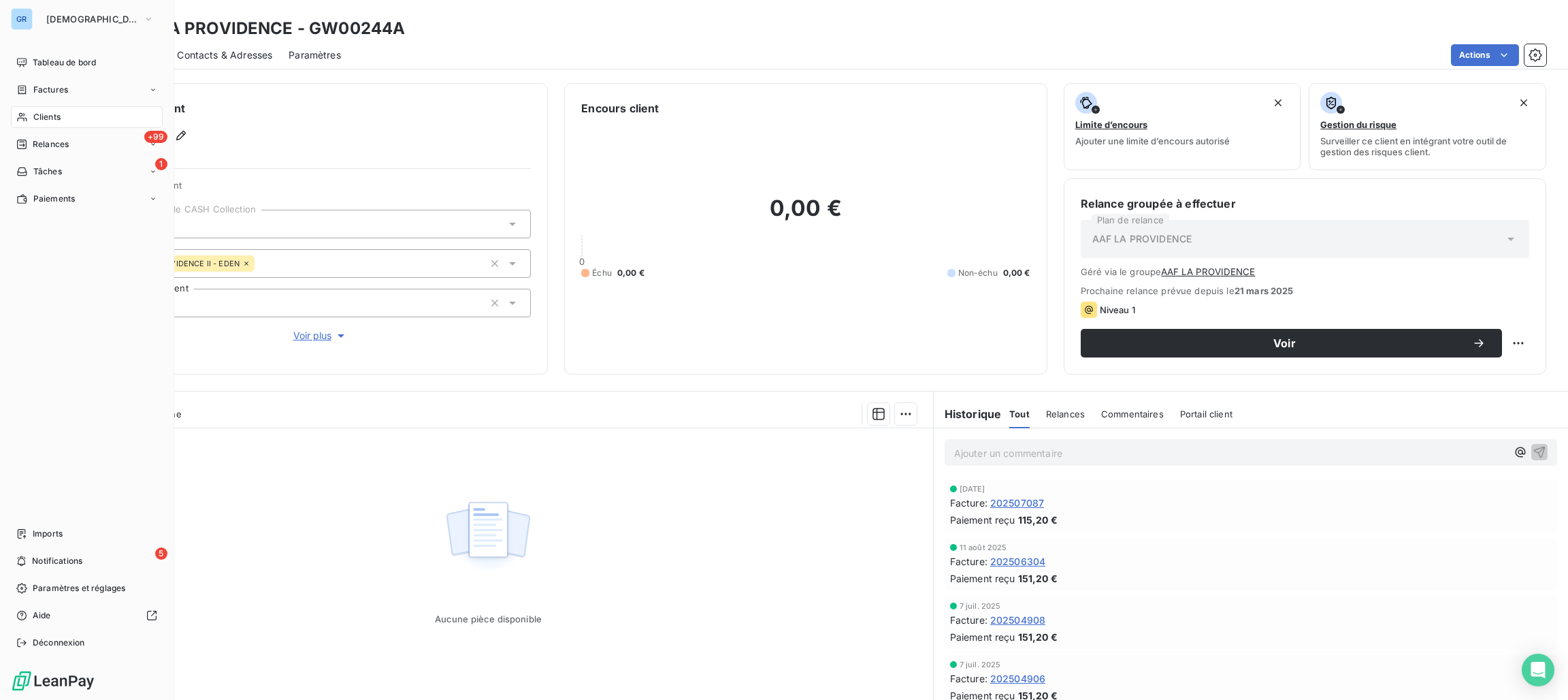
drag, startPoint x: 44, startPoint y: 91, endPoint x: 71, endPoint y: 94, distance: 27.2
click at [47, 93] on span "Factures" at bounding box center [51, 90] width 35 height 12
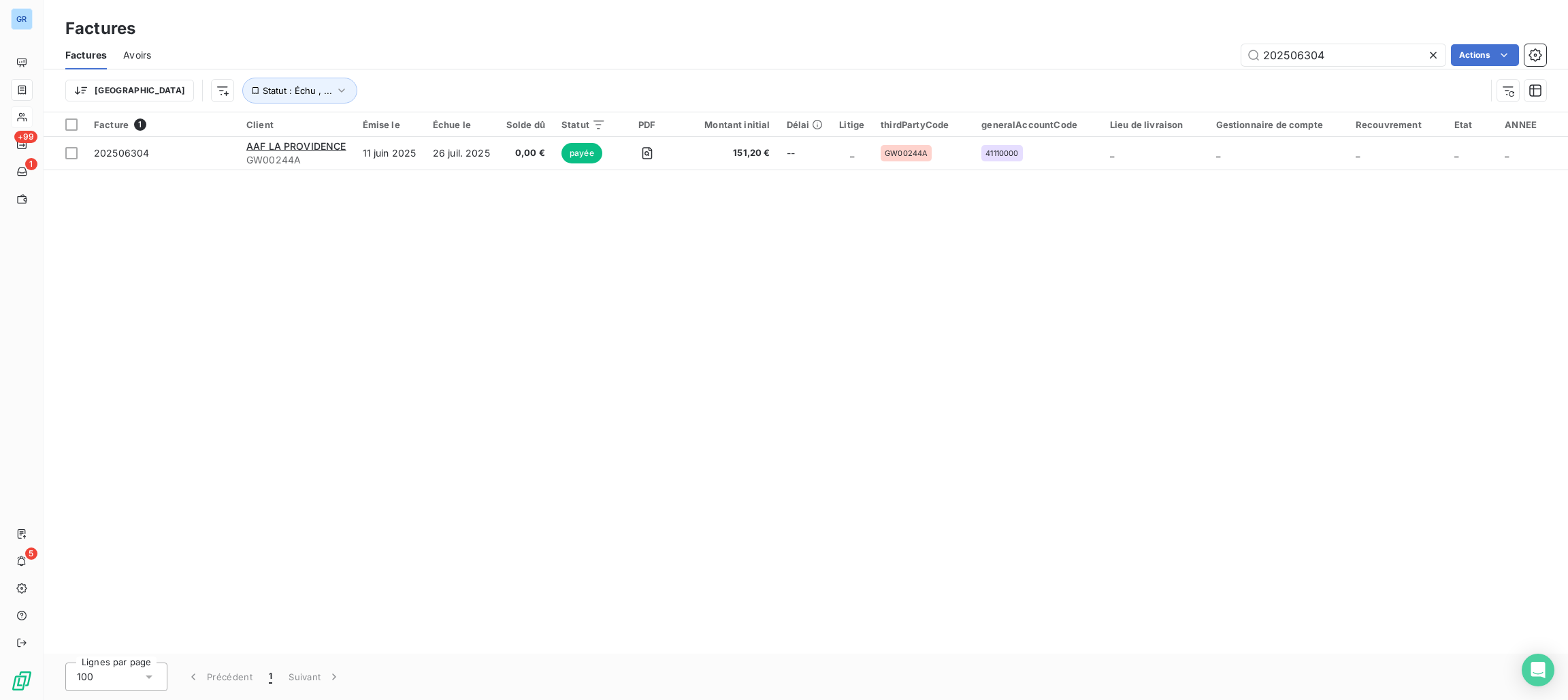
drag, startPoint x: 1350, startPoint y: 49, endPoint x: 1214, endPoint y: 50, distance: 136.0
click at [1192, 47] on div "202506304 Actions" at bounding box center [856, 55] width 1378 height 22
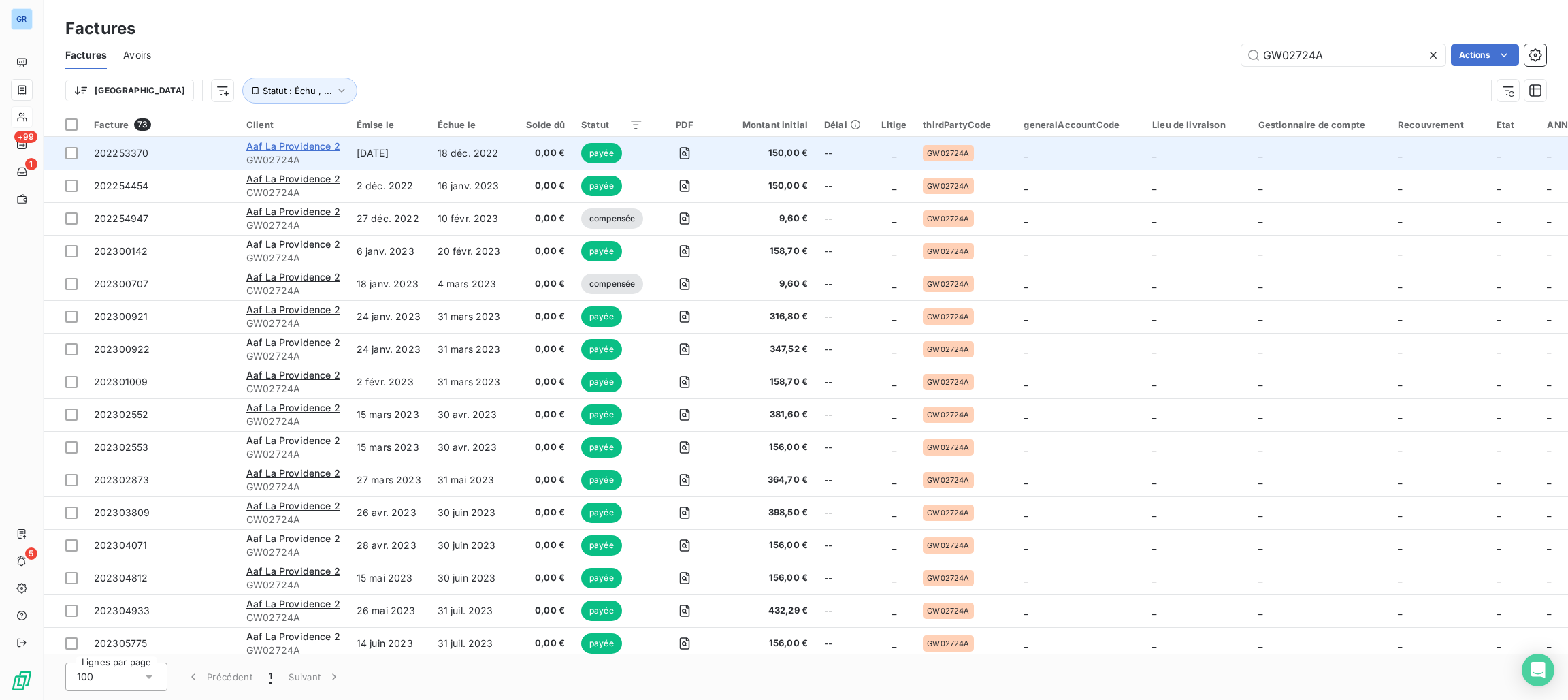
type input "GW02724A"
click at [307, 147] on span "Aaf La Providence 2" at bounding box center [292, 146] width 94 height 11
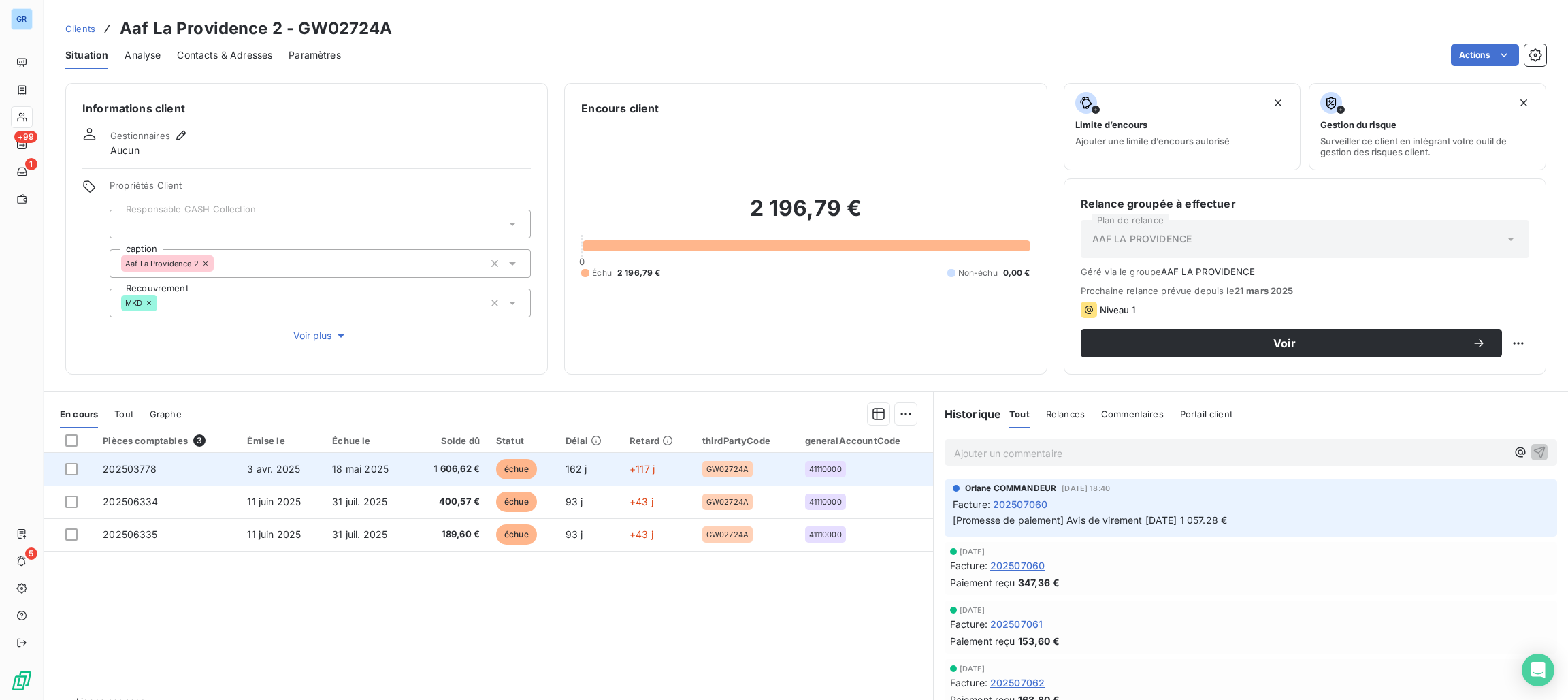
click at [523, 473] on span "échue" at bounding box center [516, 469] width 41 height 20
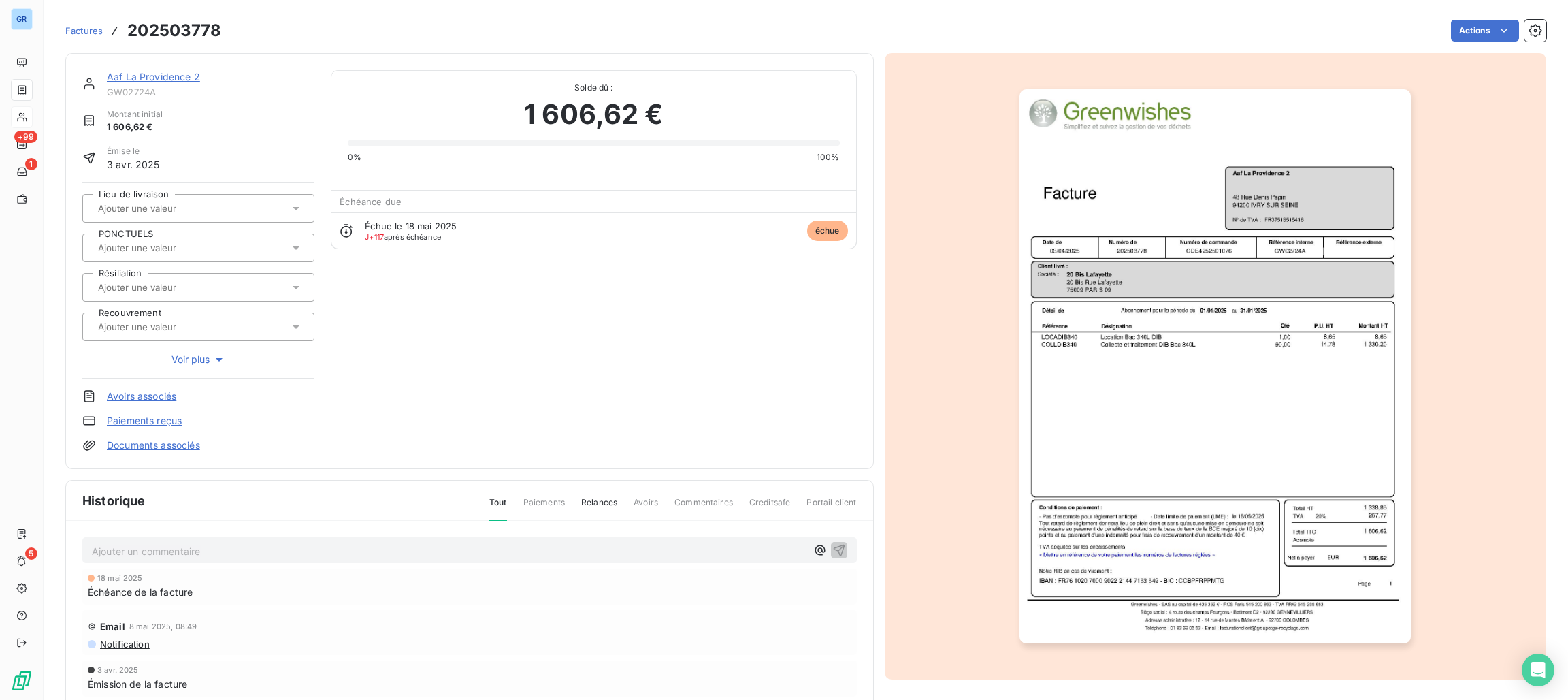
click at [1217, 254] on img "button" at bounding box center [1214, 366] width 391 height 554
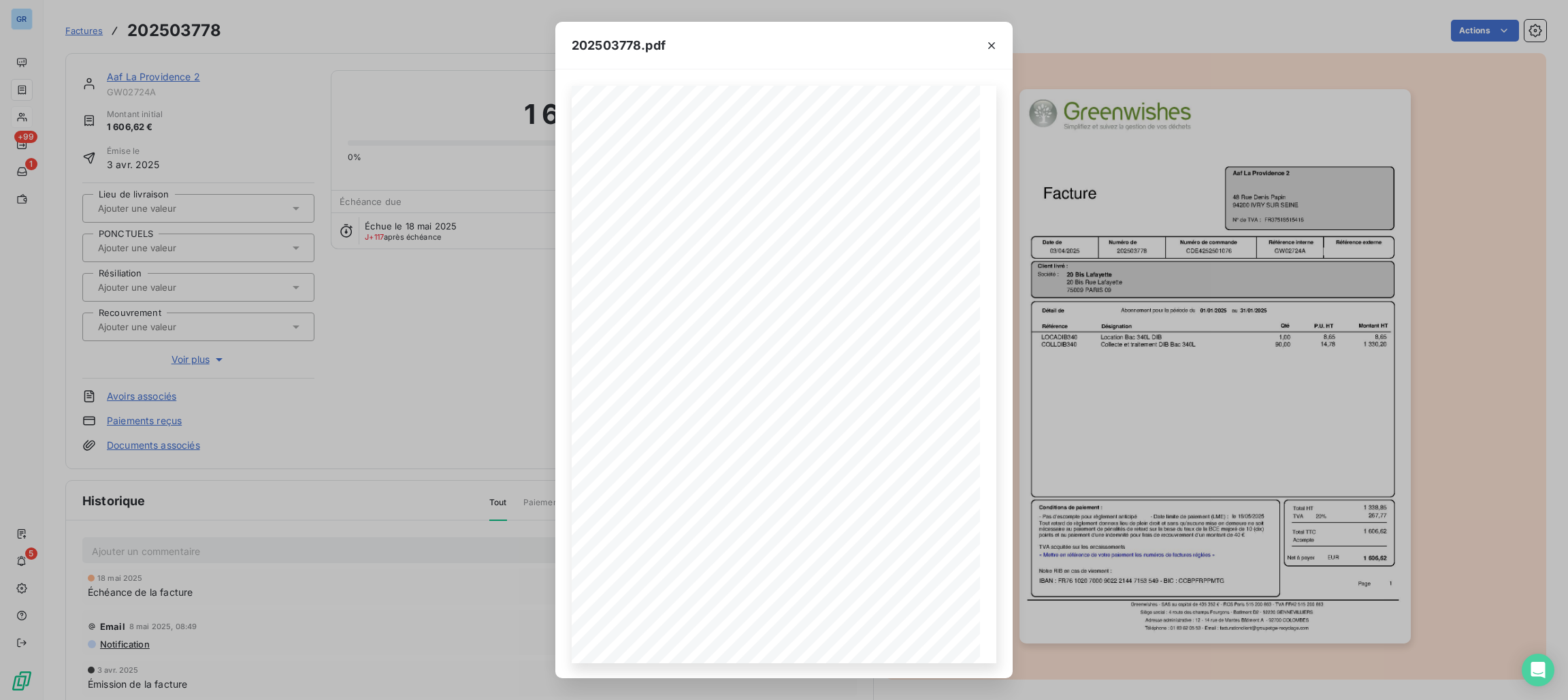
drag, startPoint x: 986, startPoint y: 44, endPoint x: 646, endPoint y: 49, distance: 340.0
click at [987, 44] on icon "button" at bounding box center [991, 46] width 14 height 14
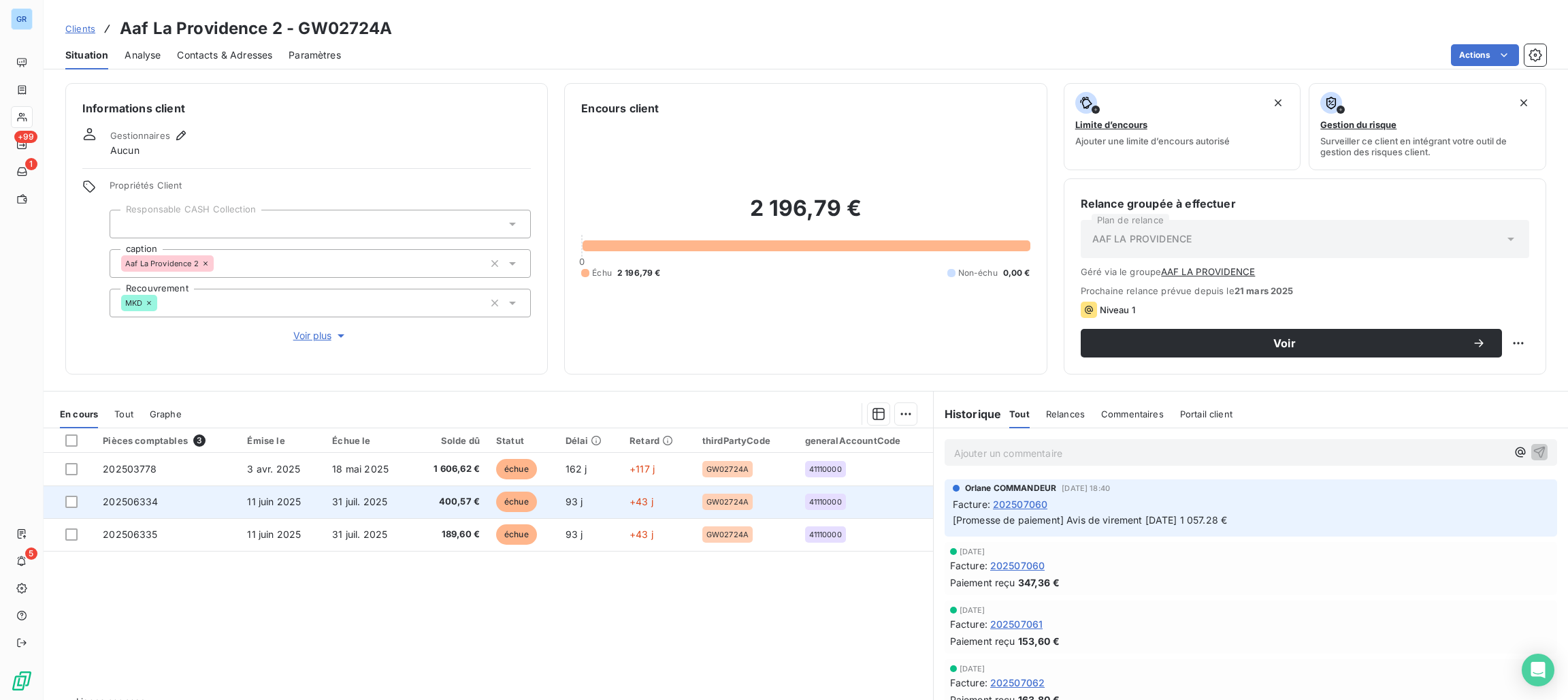
click at [509, 503] on span "échue" at bounding box center [516, 501] width 41 height 20
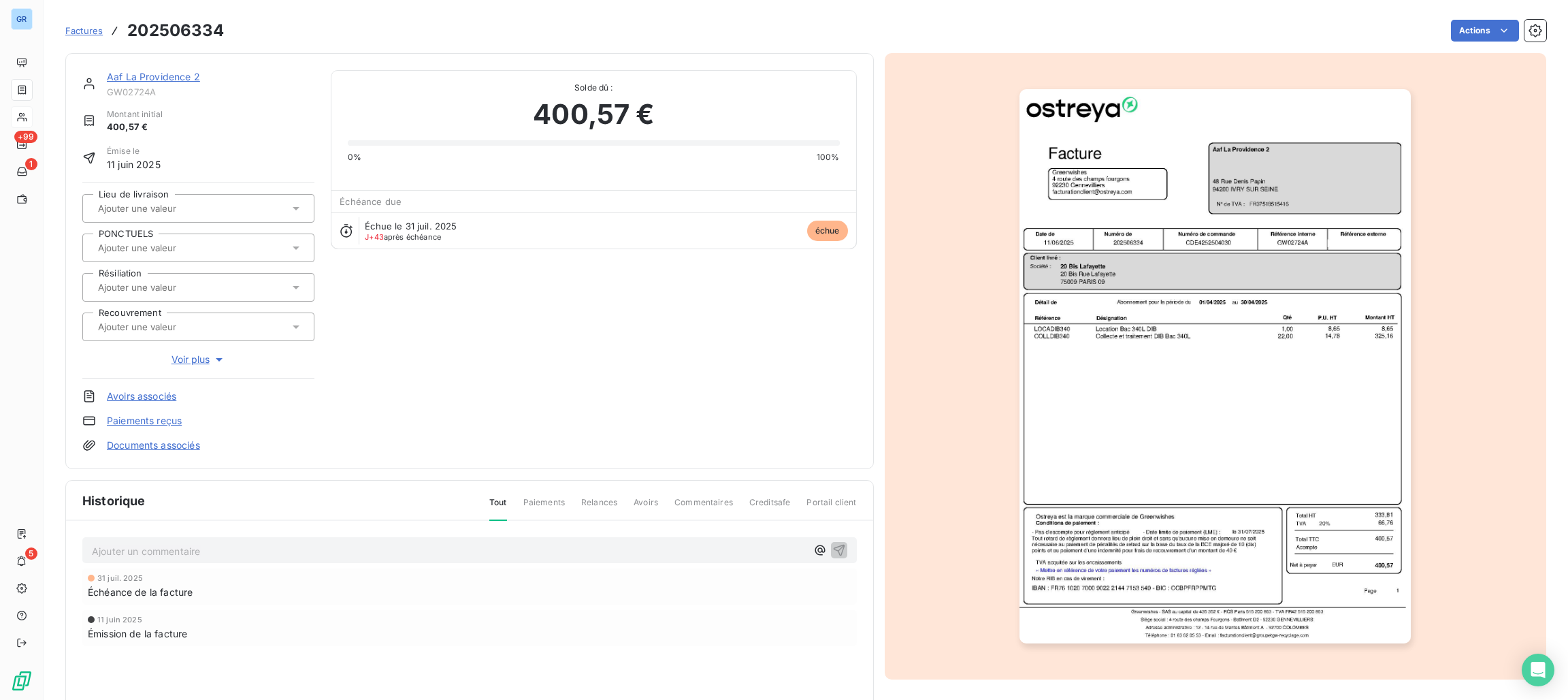
click at [1316, 365] on img "button" at bounding box center [1214, 366] width 391 height 554
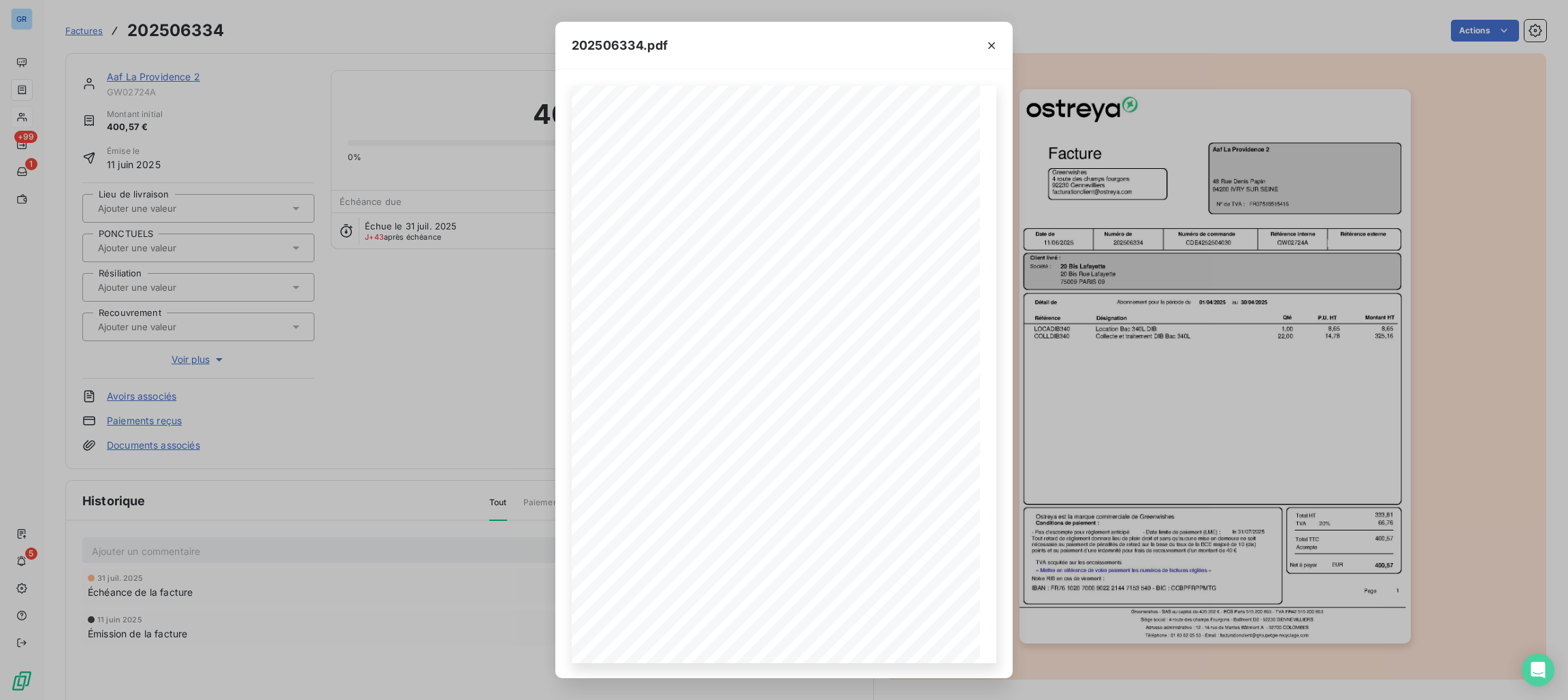
click at [440, 103] on div "202506334.pdf Référence interne Numéro de Date de Numéro de commande Référence …" at bounding box center [784, 350] width 1568 height 700
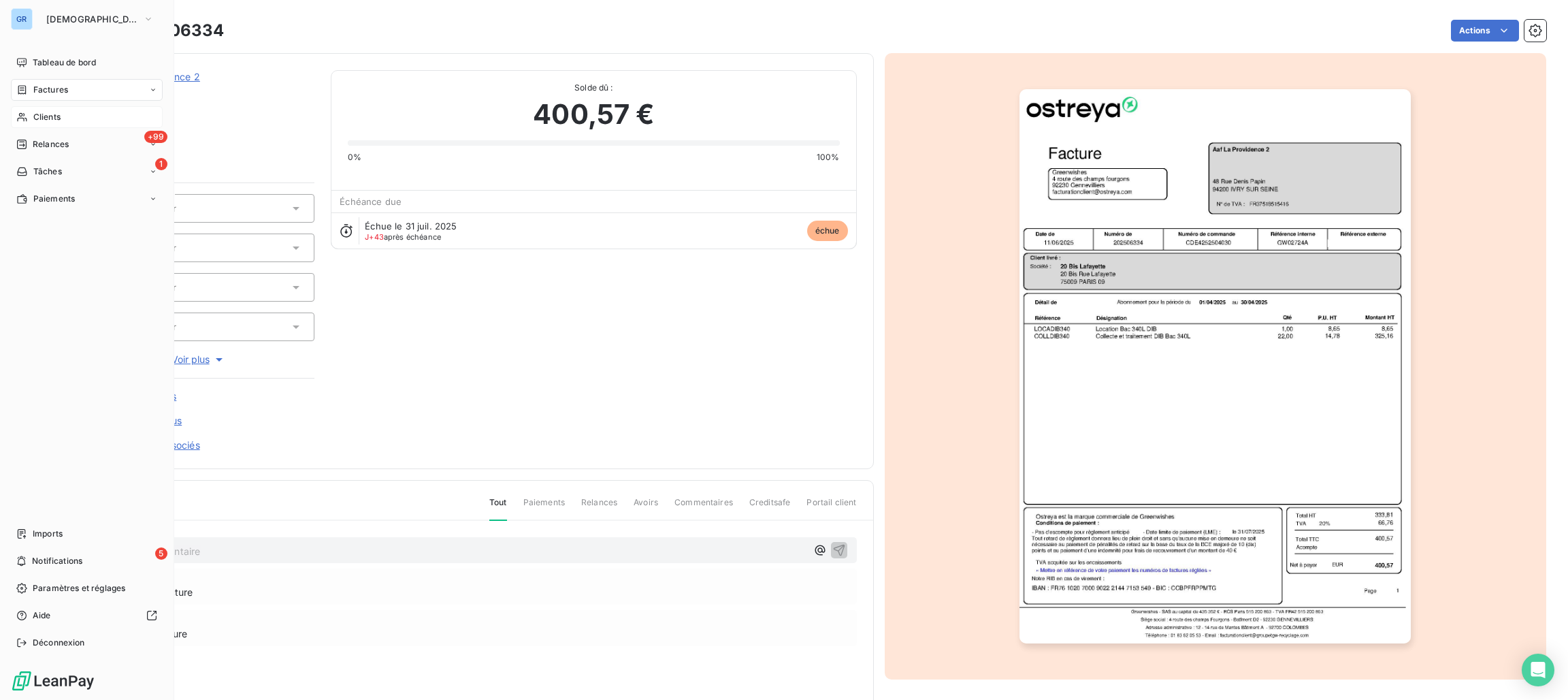
click at [52, 91] on span "Factures" at bounding box center [51, 90] width 35 height 12
click at [43, 113] on span "Clients" at bounding box center [46, 117] width 27 height 12
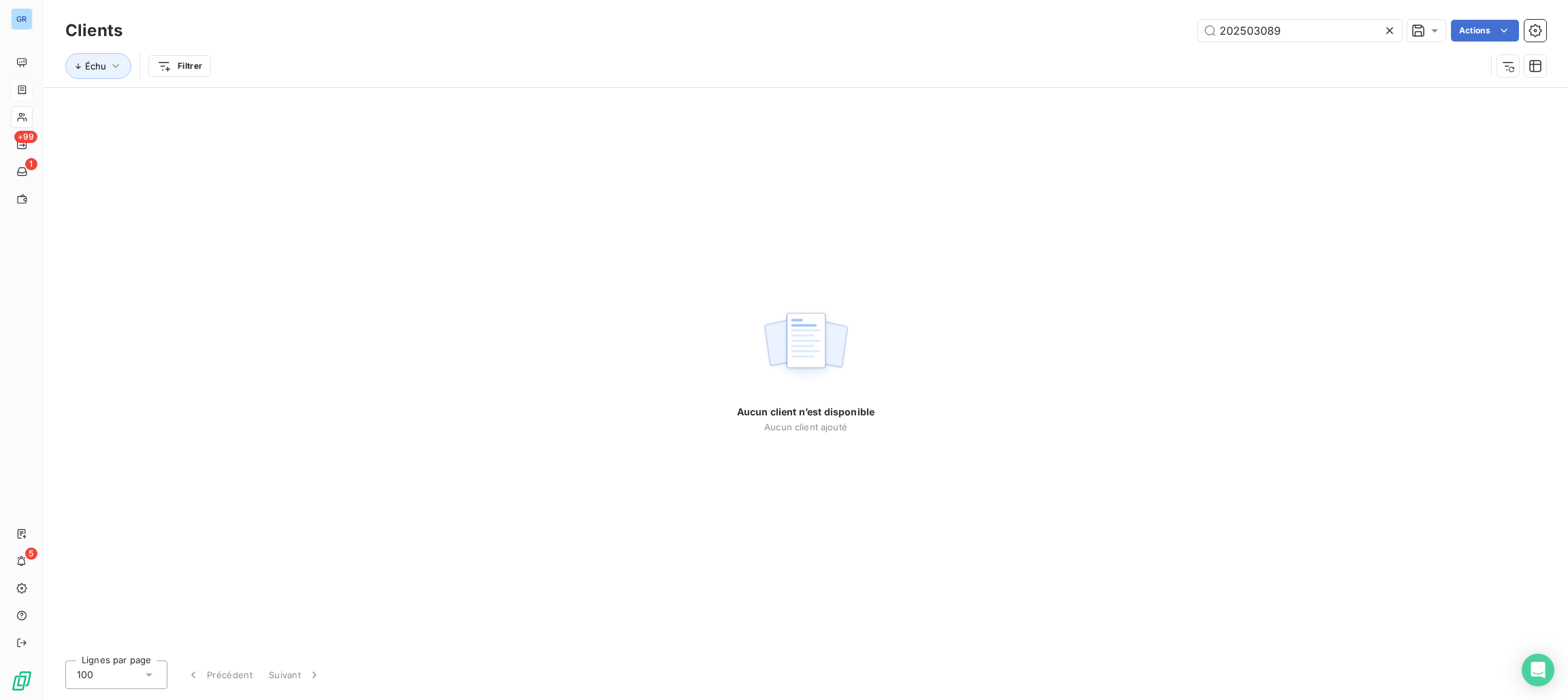
drag, startPoint x: 1287, startPoint y: 29, endPoint x: 1135, endPoint y: 31, distance: 152.0
click at [1135, 30] on div "202503089 Actions" at bounding box center [841, 30] width 1407 height 22
drag, startPoint x: 1245, startPoint y: 32, endPoint x: 605, endPoint y: 126, distance: 646.9
click at [616, 126] on div "Aucun client n’est disponible Aucun client ajouté" at bounding box center [805, 368] width 1524 height 561
click at [1386, 31] on icon at bounding box center [1389, 30] width 14 height 14
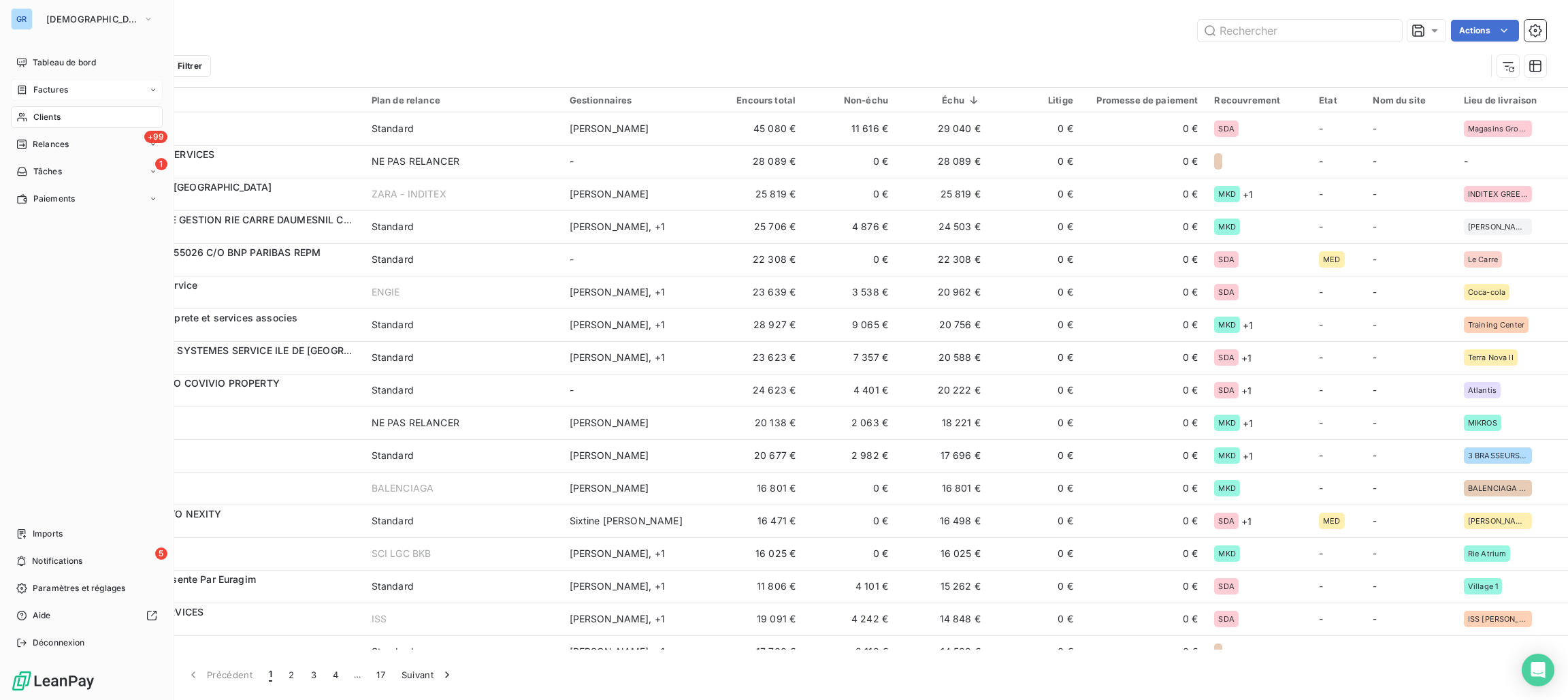
click at [51, 81] on div "Factures" at bounding box center [86, 90] width 152 height 22
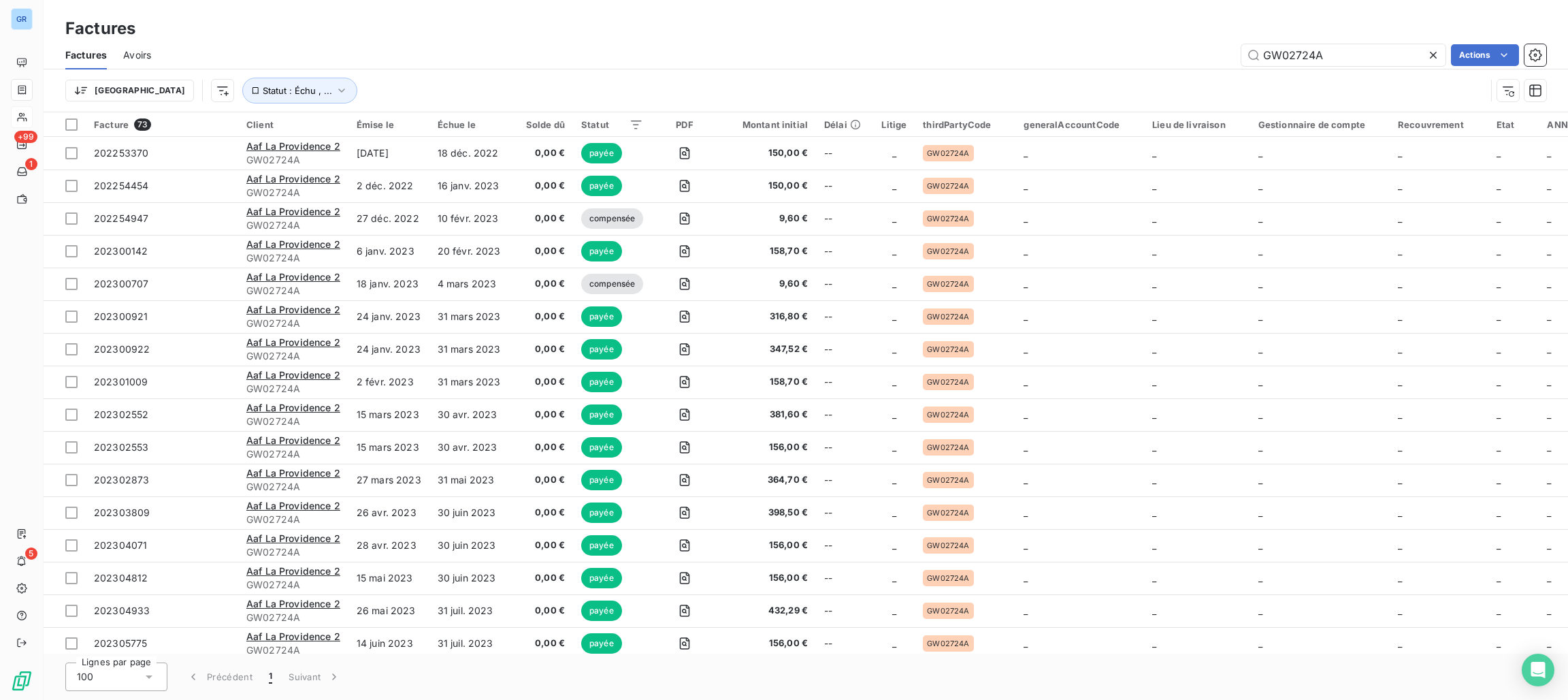
drag, startPoint x: 1351, startPoint y: 49, endPoint x: 1189, endPoint y: 49, distance: 162.0
click at [1189, 49] on div "GW02724A Actions" at bounding box center [856, 55] width 1378 height 22
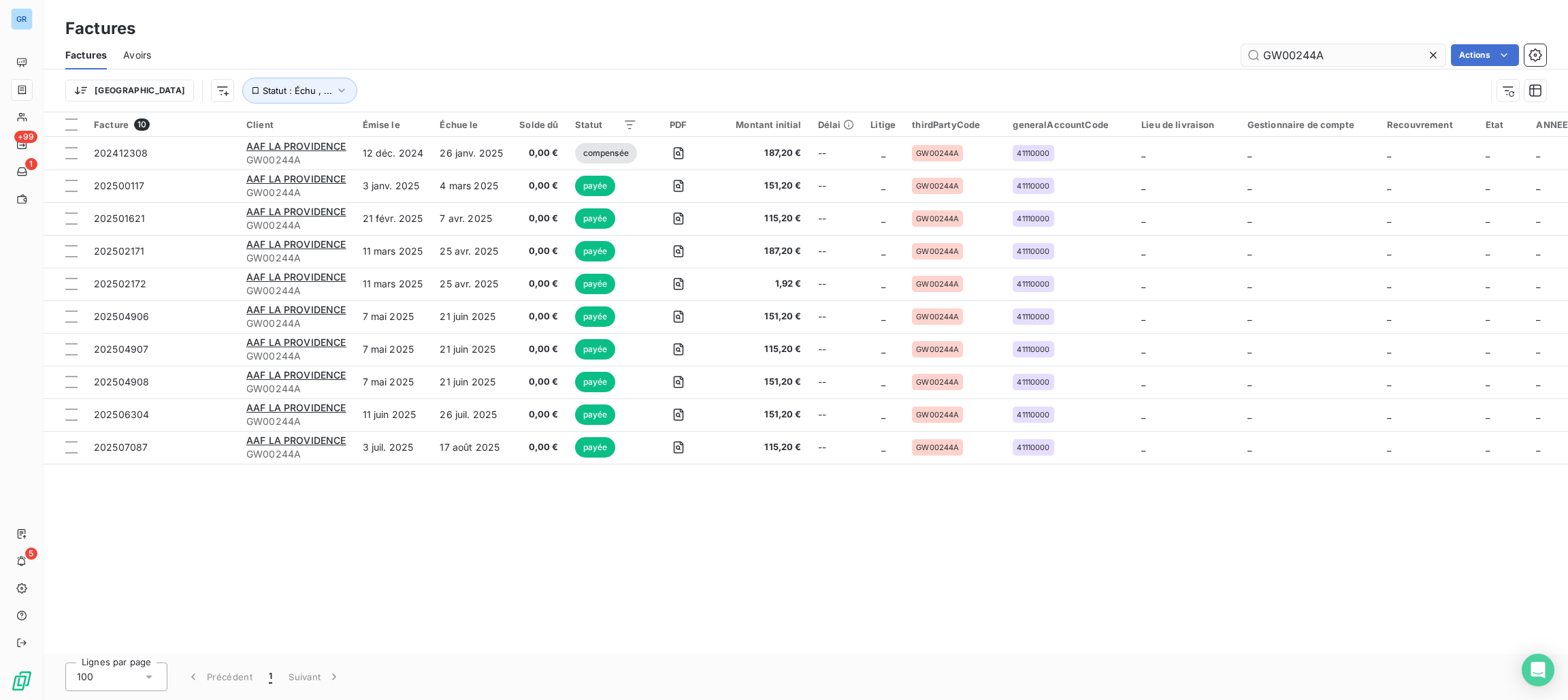
drag, startPoint x: 1289, startPoint y: 77, endPoint x: 1367, endPoint y: 56, distance: 80.8
click at [1291, 75] on div "Trier Statut : Échu , ..." at bounding box center [806, 90] width 1481 height 42
drag, startPoint x: 1361, startPoint y: 55, endPoint x: 1175, endPoint y: 59, distance: 186.0
click at [1161, 59] on div "GW00244A Actions" at bounding box center [856, 55] width 1378 height 22
paste input "202506476"
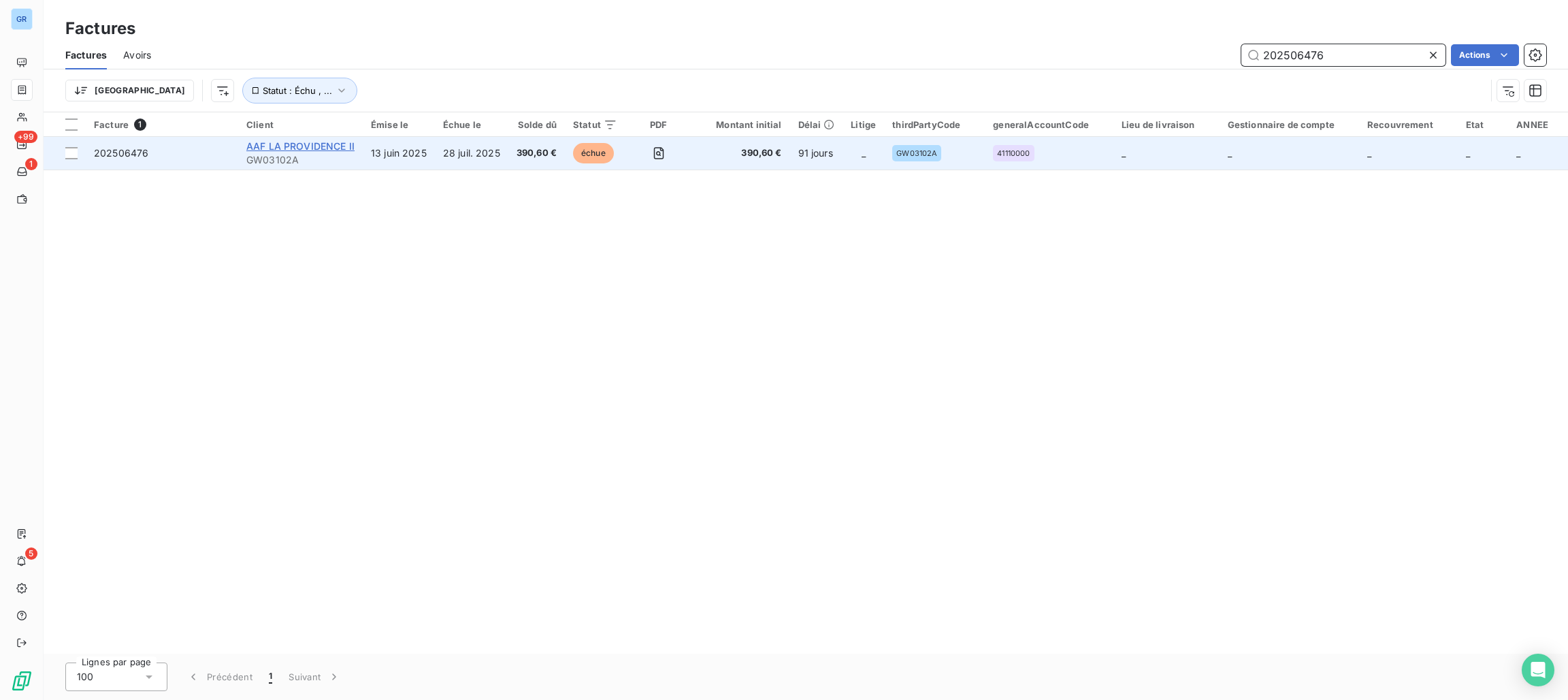
type input "202506476"
click at [309, 140] on span "AAF LA PROVIDENCE II" at bounding box center [300, 146] width 108 height 11
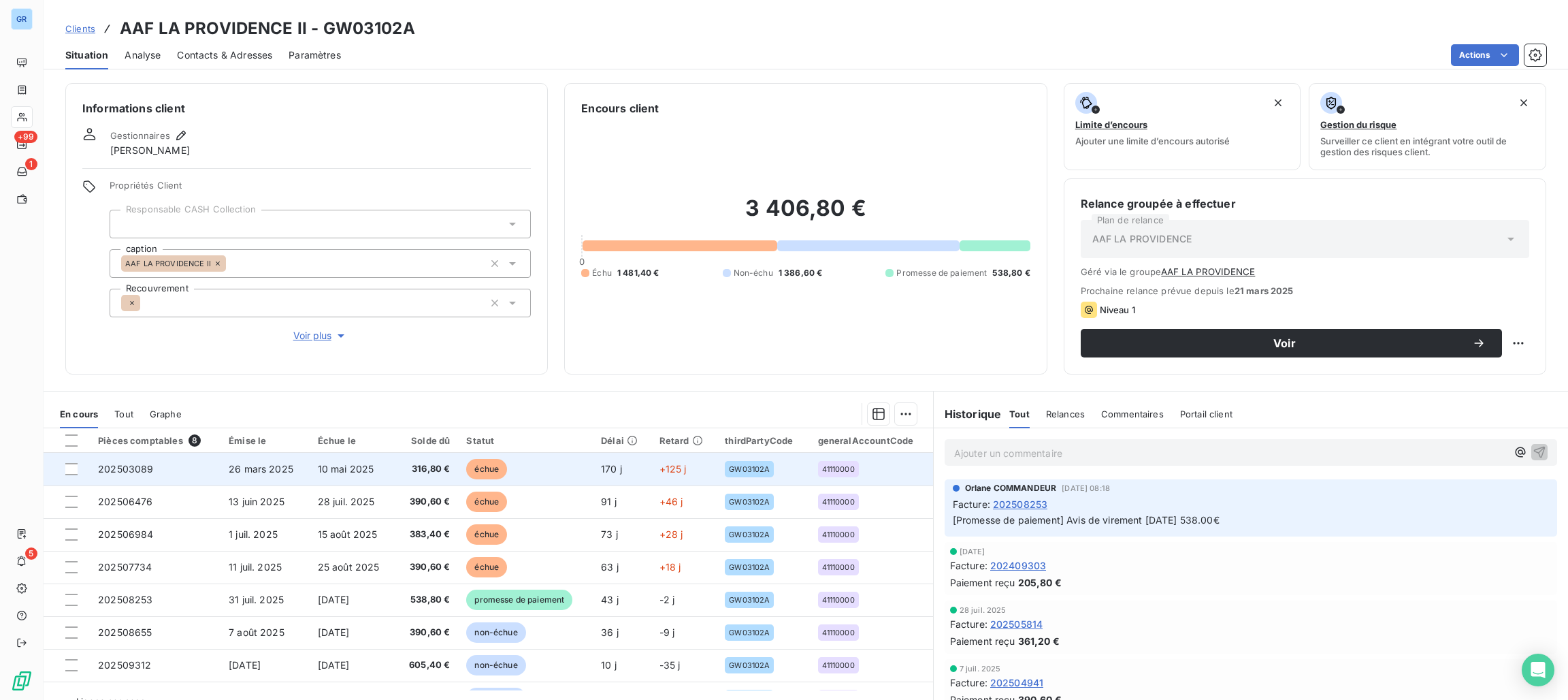
click at [490, 471] on span "échue" at bounding box center [486, 469] width 41 height 20
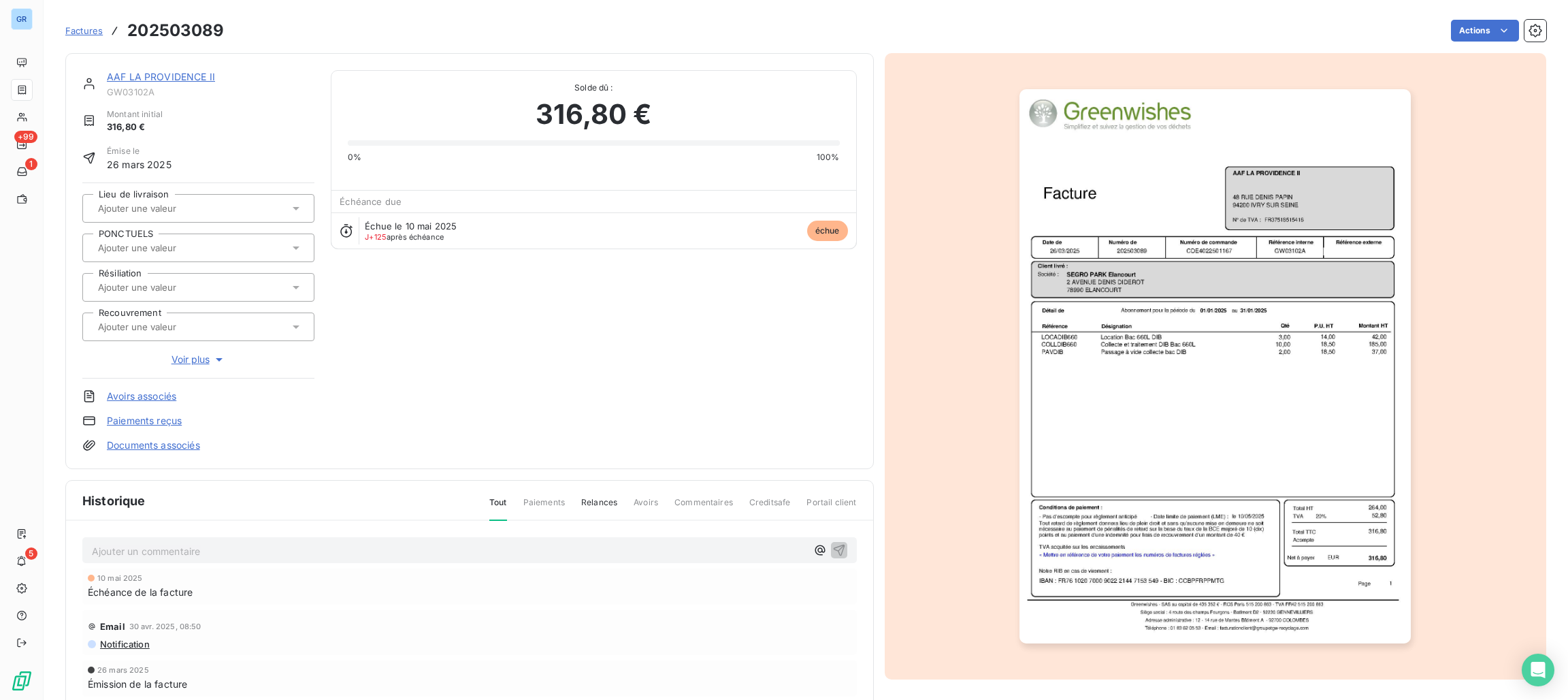
click at [1229, 245] on img "button" at bounding box center [1214, 366] width 391 height 554
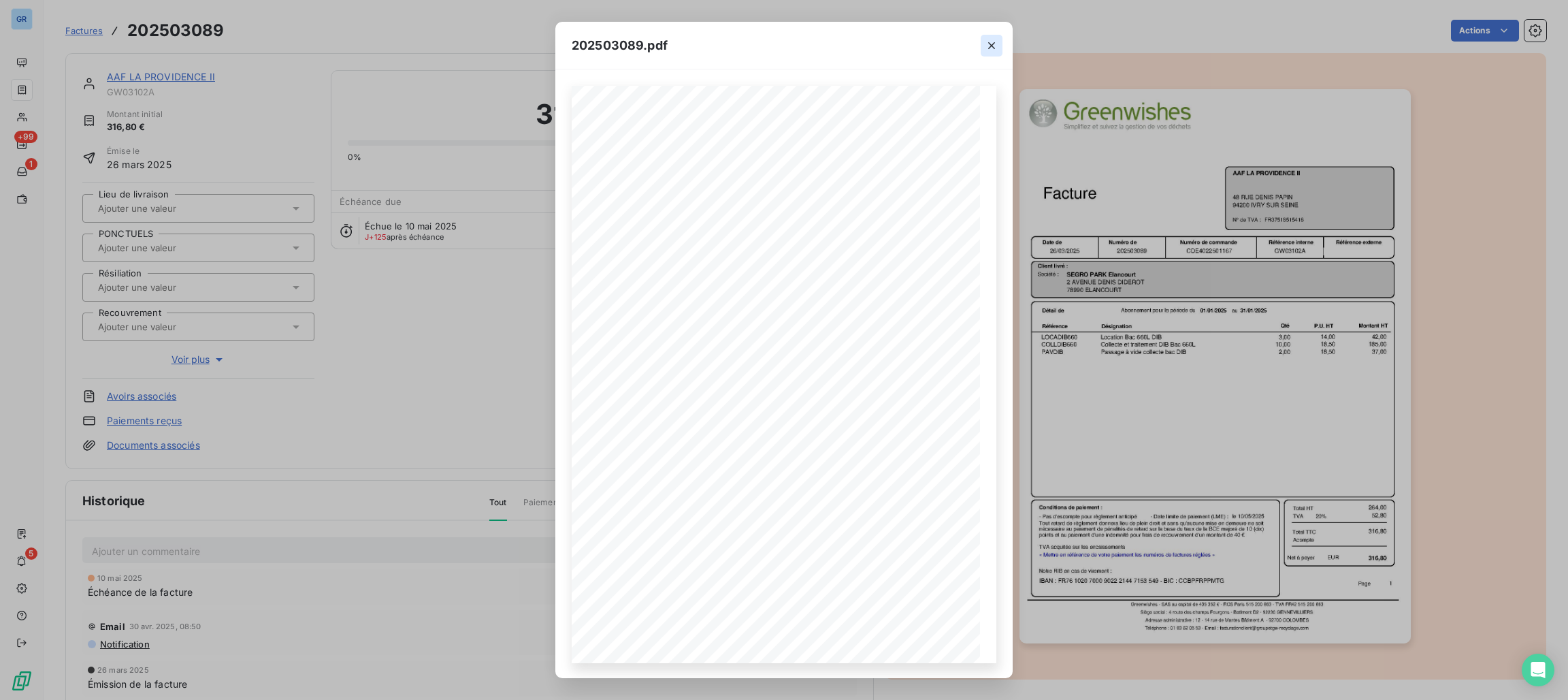
click at [990, 37] on button "button" at bounding box center [991, 46] width 22 height 22
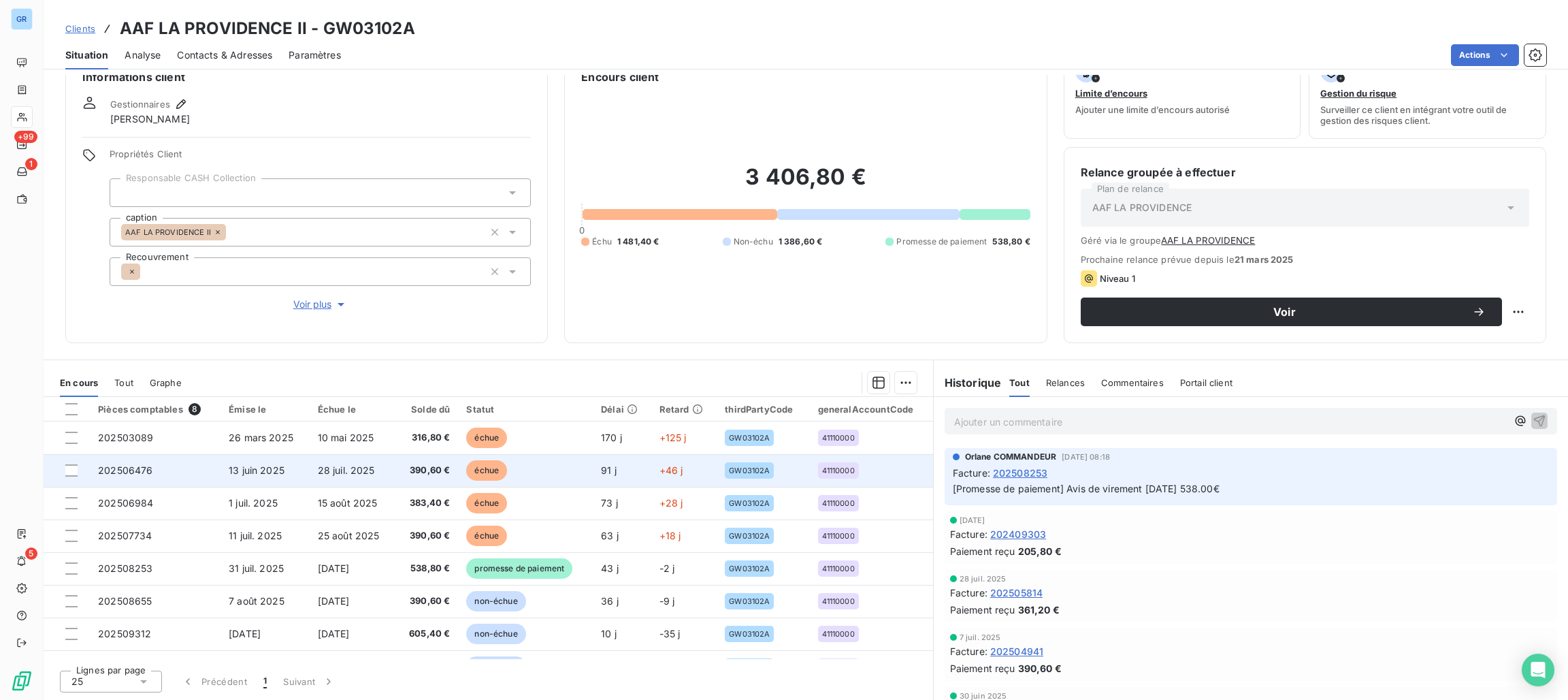
click at [482, 466] on span "échue" at bounding box center [486, 470] width 41 height 20
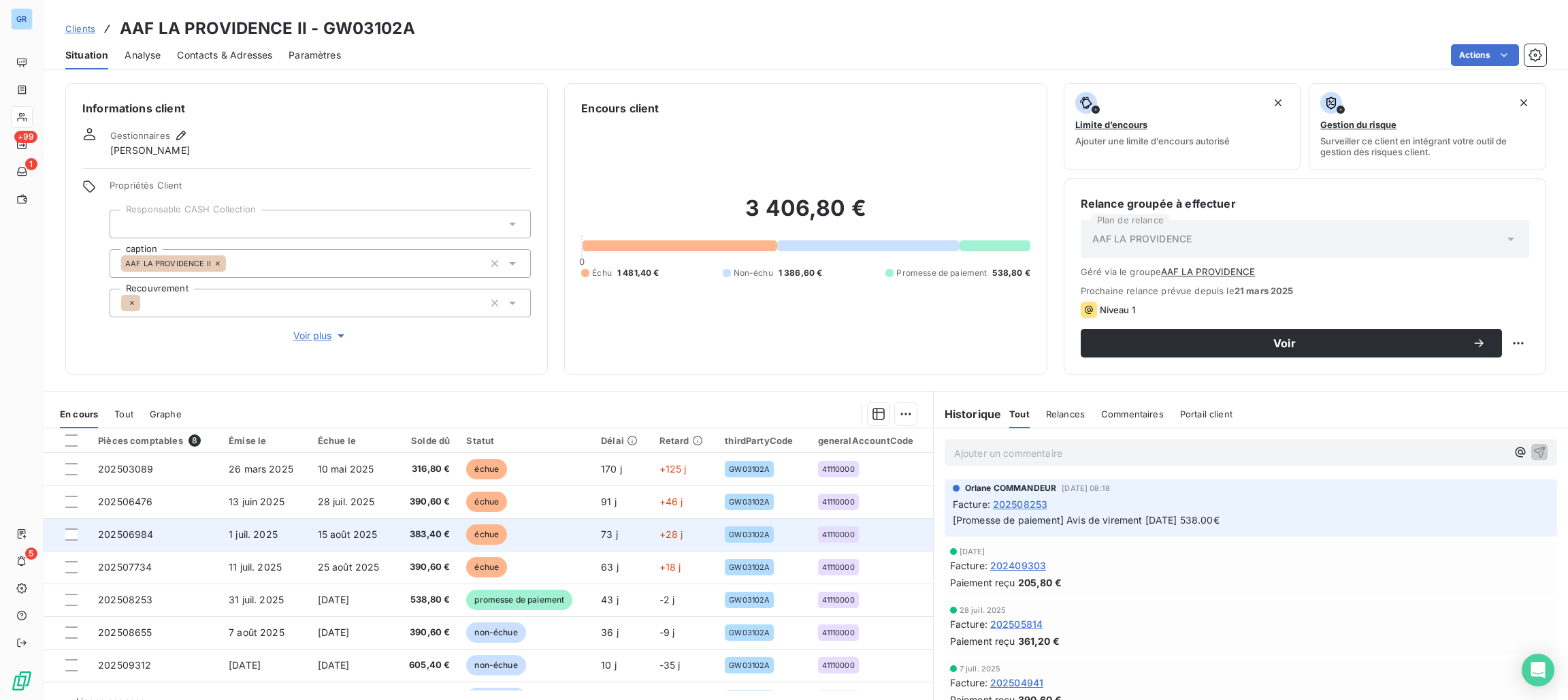
click at [469, 532] on span "échue" at bounding box center [486, 534] width 41 height 20
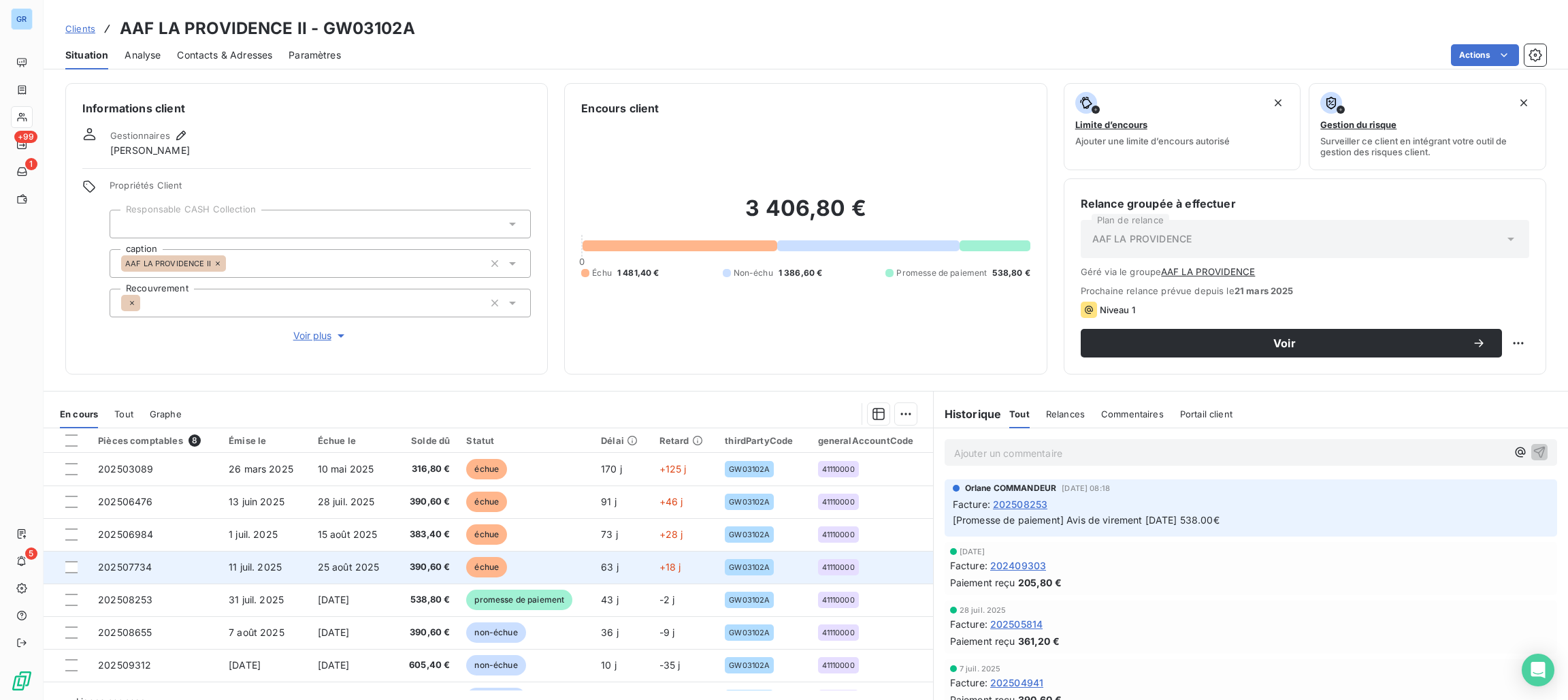
click at [477, 556] on td "échue" at bounding box center [525, 567] width 134 height 33
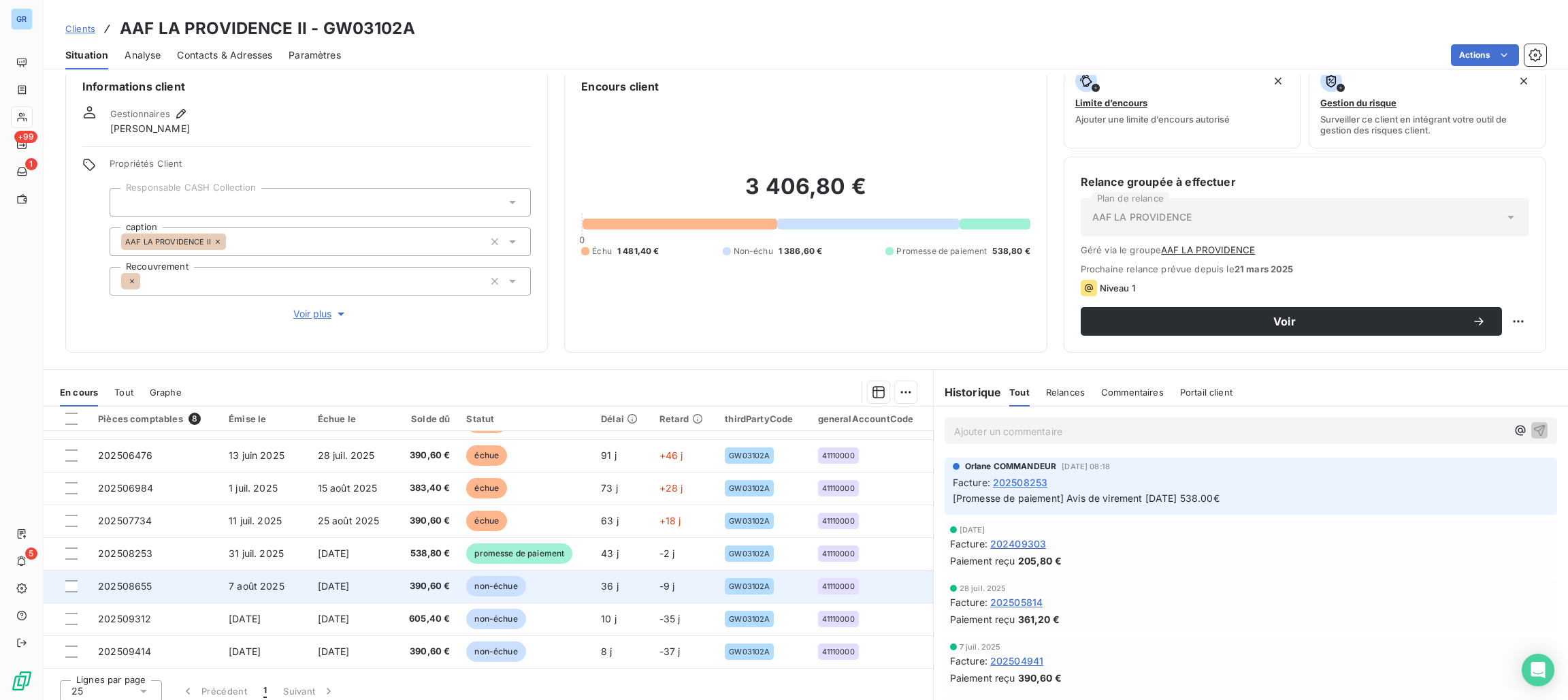
scroll to position [31, 0]
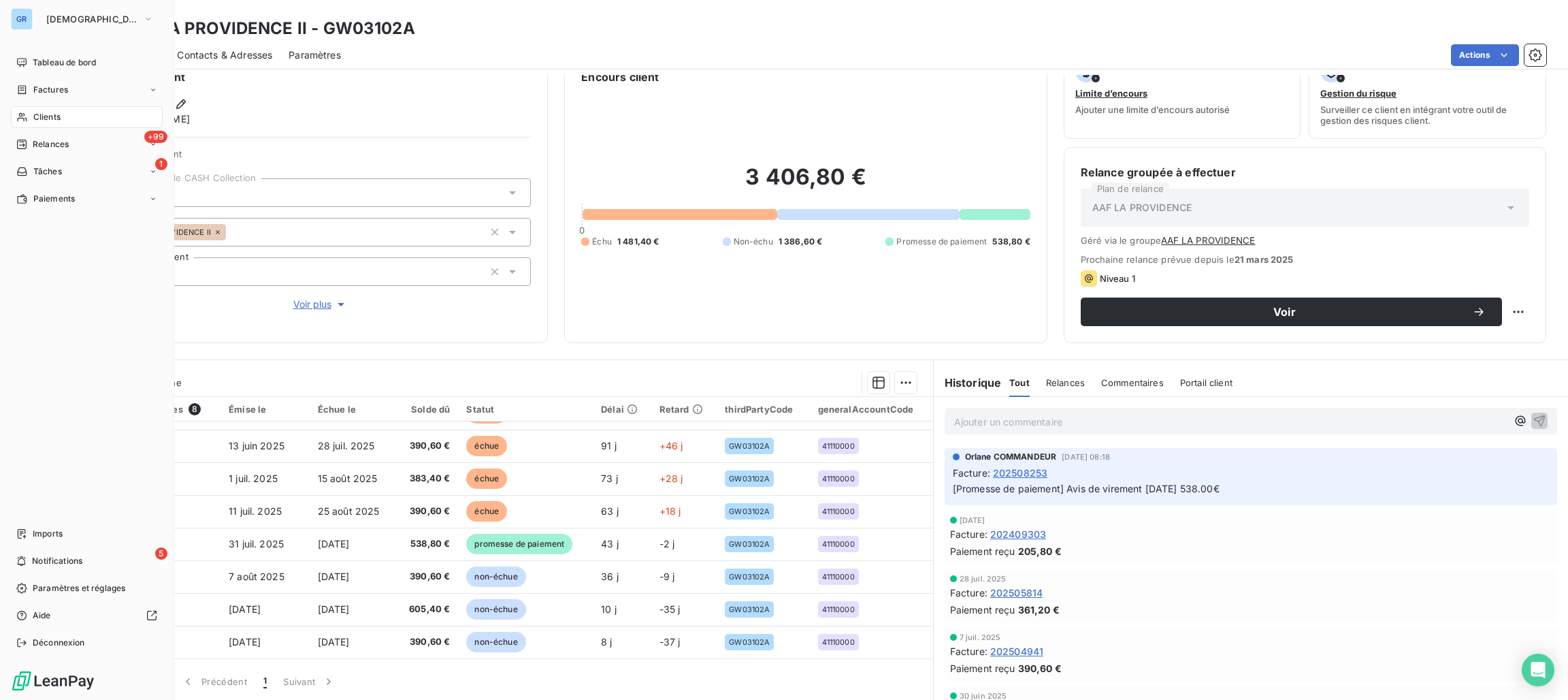
click at [46, 118] on span "Clients" at bounding box center [46, 117] width 27 height 12
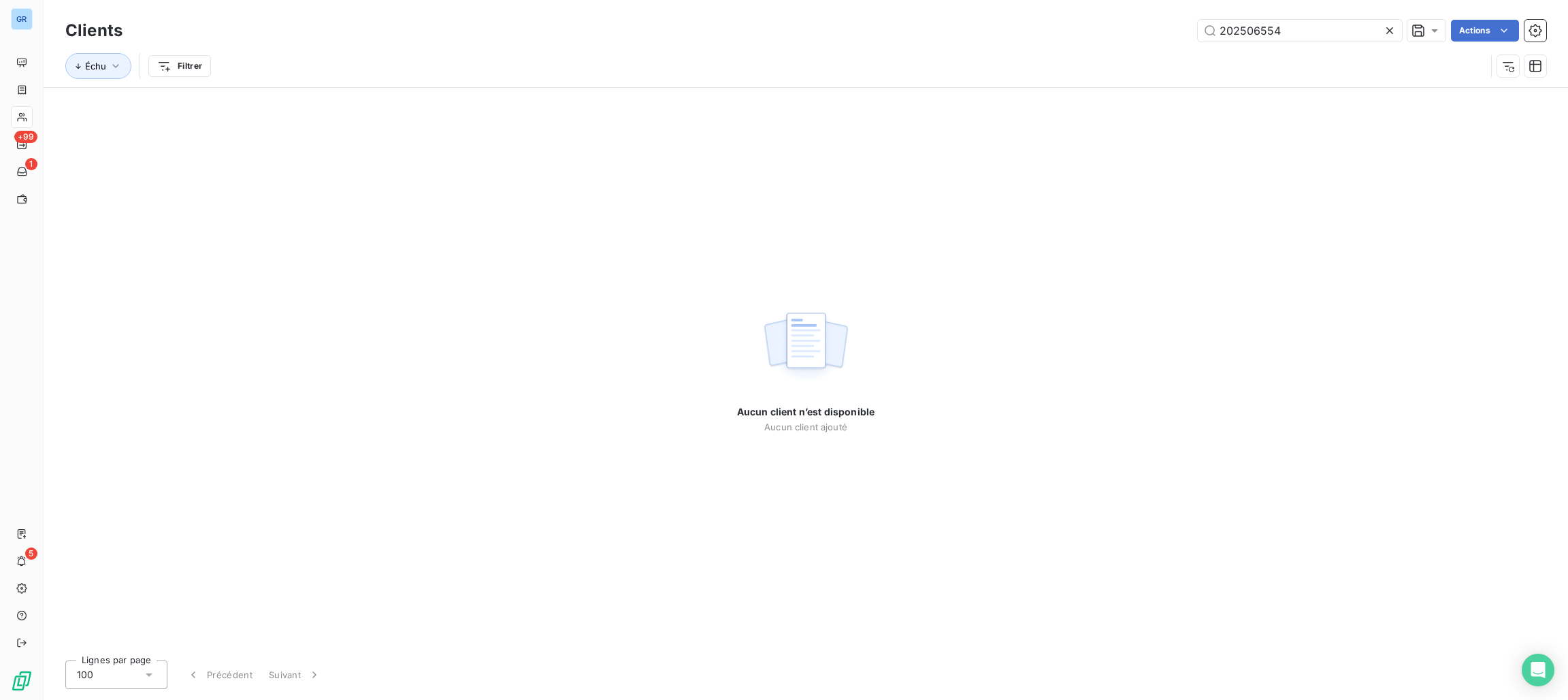
type input "202506554"
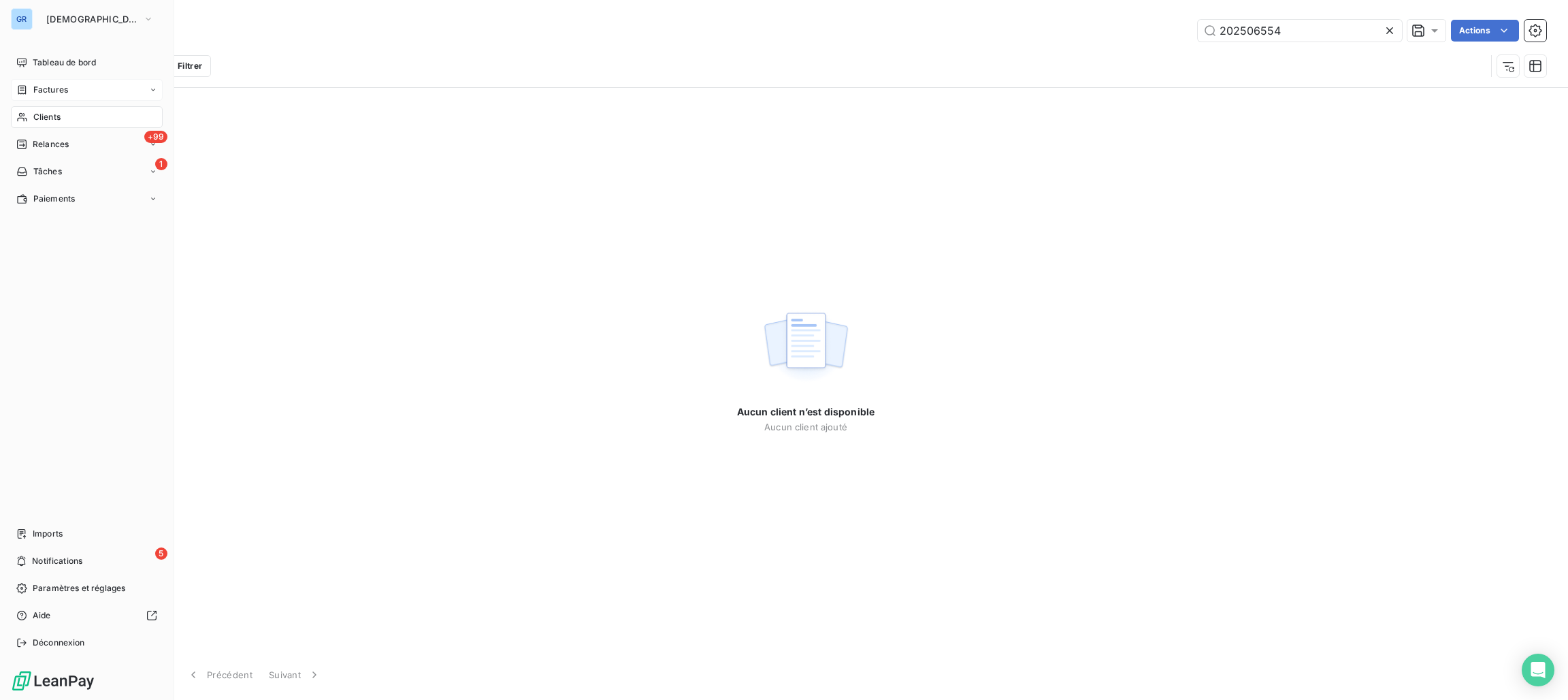
click at [75, 86] on div "Factures" at bounding box center [86, 90] width 152 height 22
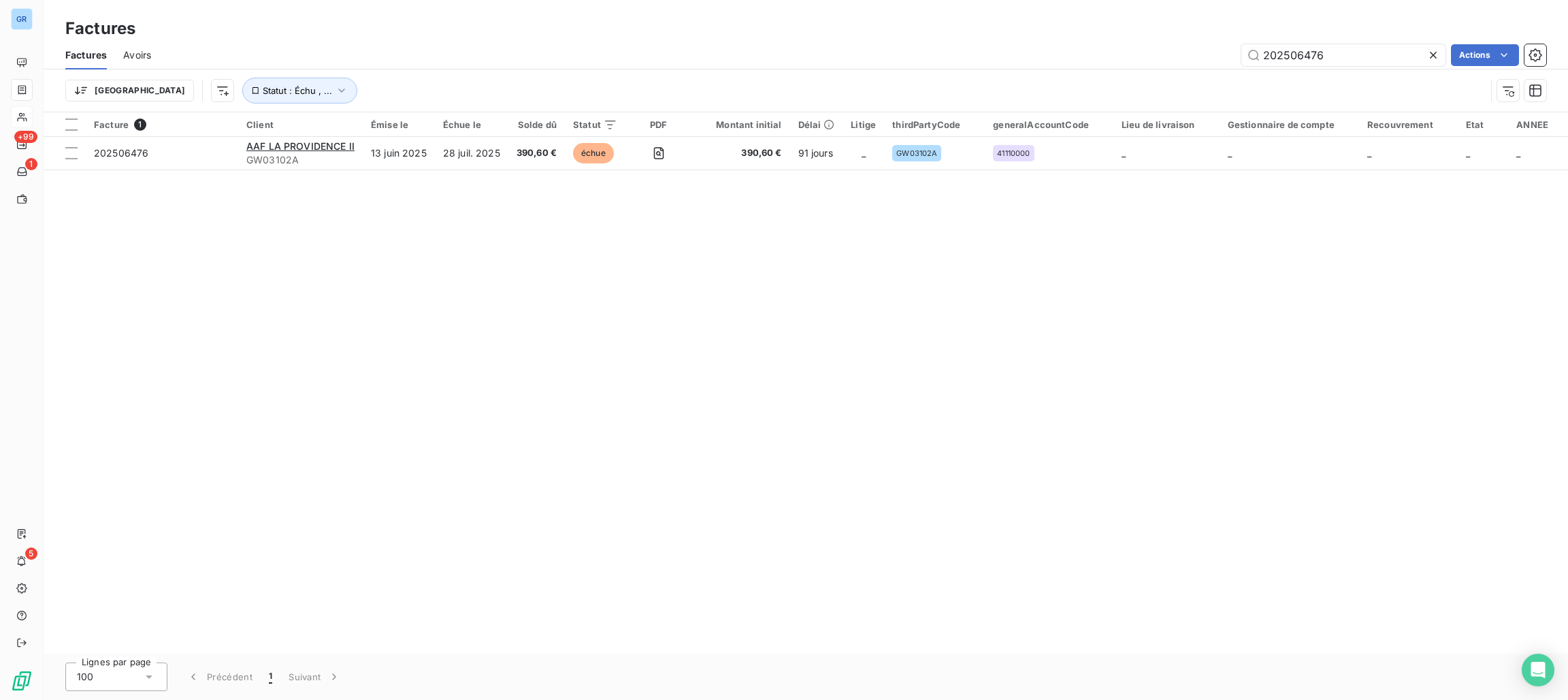
drag, startPoint x: 1361, startPoint y: 56, endPoint x: 1220, endPoint y: 55, distance: 141.0
click at [1214, 52] on div "202506476 Actions" at bounding box center [856, 55] width 1378 height 22
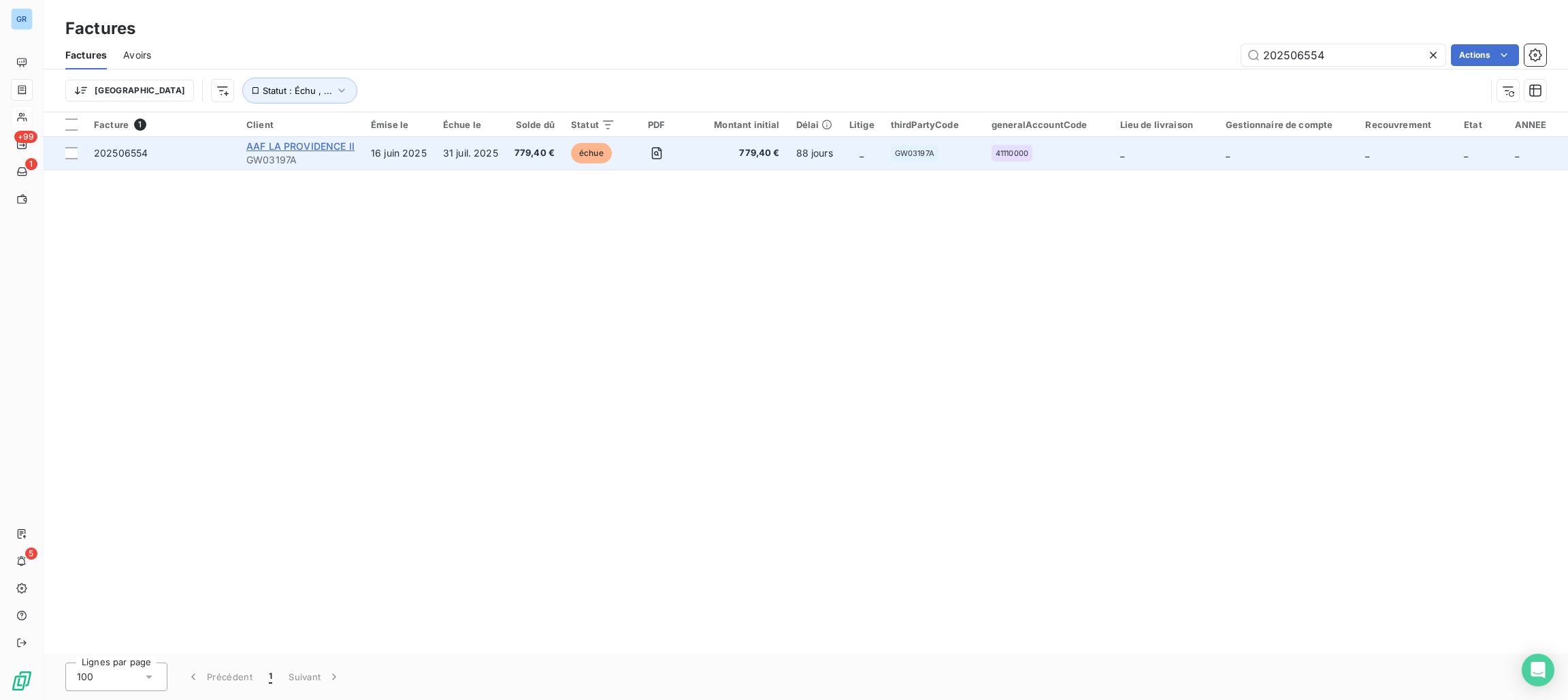
type input "202506554"
click at [324, 147] on span "AAF LA PROVIDENCE II" at bounding box center [300, 146] width 108 height 11
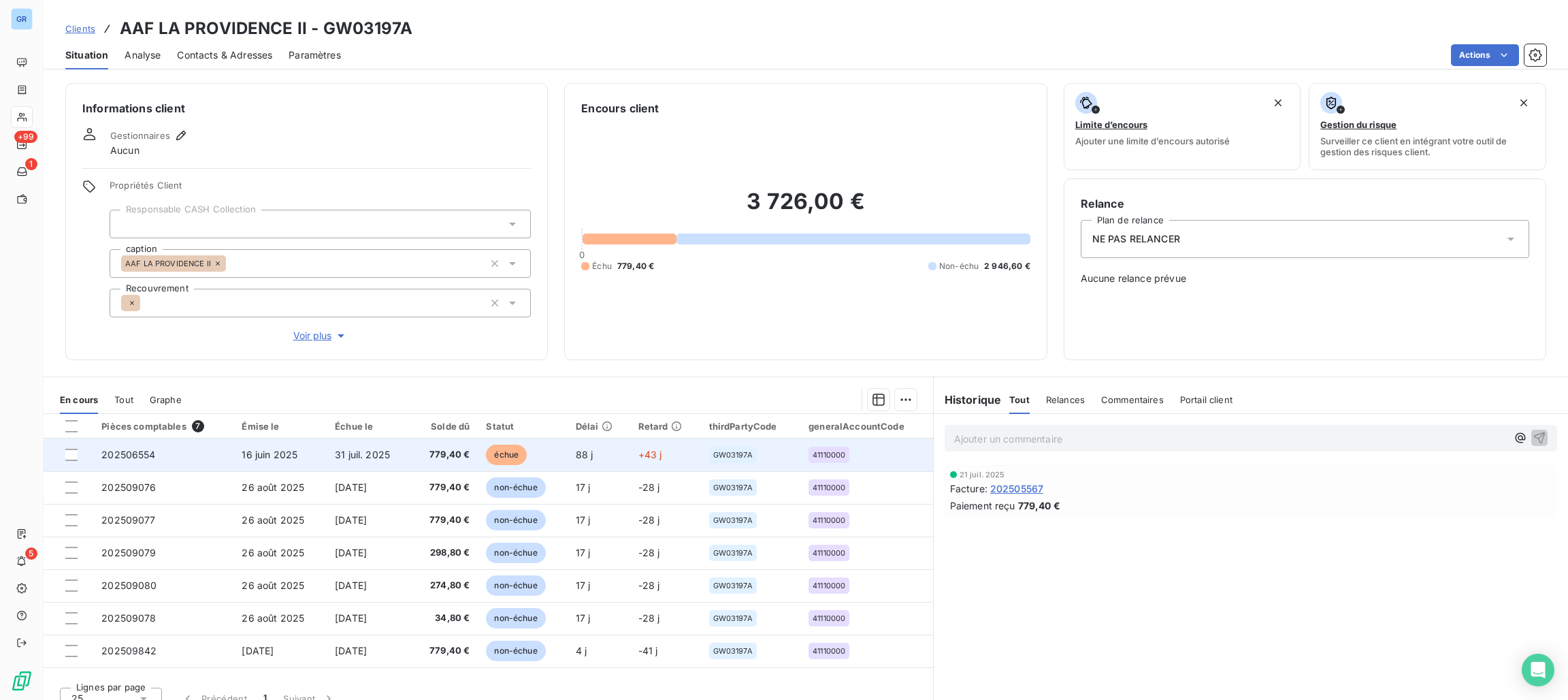
click at [500, 452] on span "échue" at bounding box center [506, 454] width 41 height 20
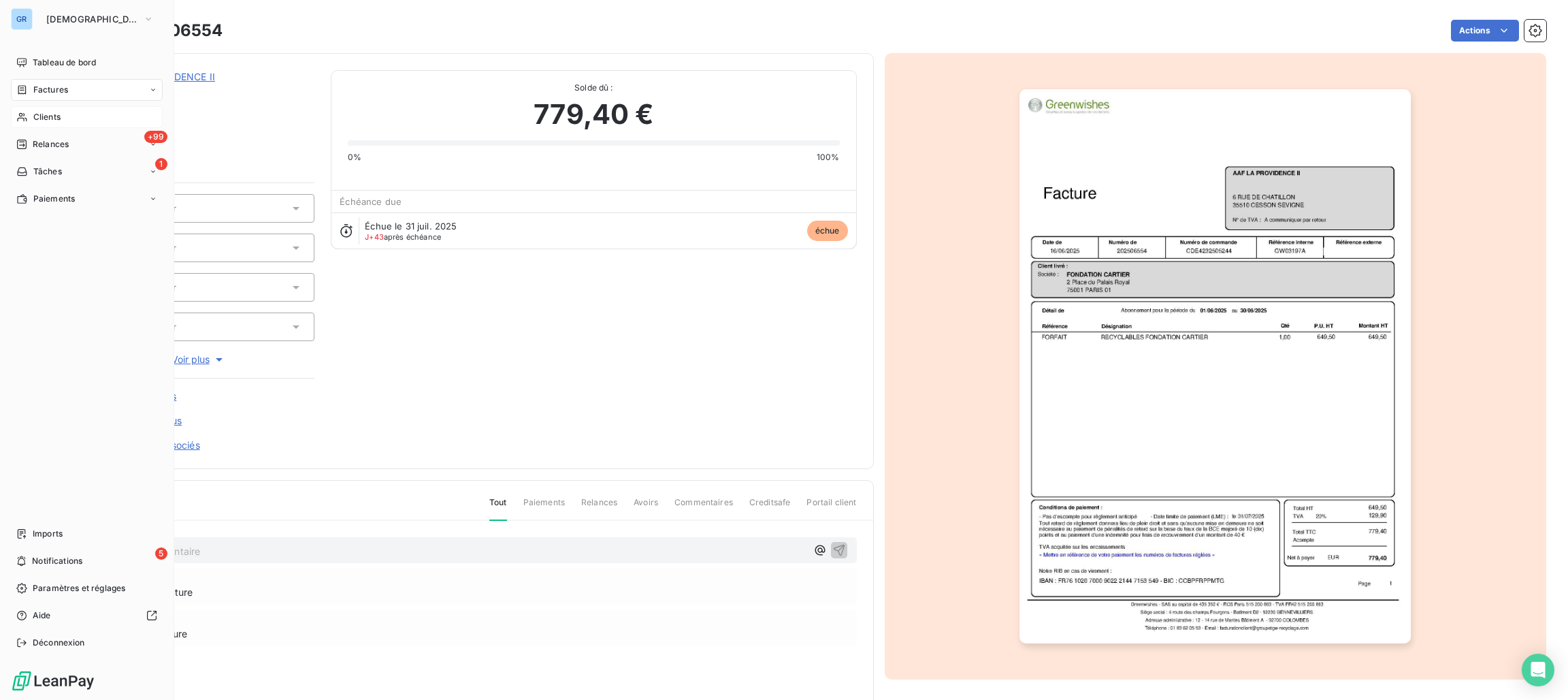
drag, startPoint x: 48, startPoint y: 83, endPoint x: 104, endPoint y: 98, distance: 58.0
click at [50, 82] on div "Factures" at bounding box center [86, 90] width 152 height 22
click at [60, 93] on span "Factures" at bounding box center [51, 90] width 35 height 12
click at [60, 88] on span "Factures" at bounding box center [51, 90] width 35 height 12
click at [60, 92] on span "Factures" at bounding box center [51, 90] width 35 height 12
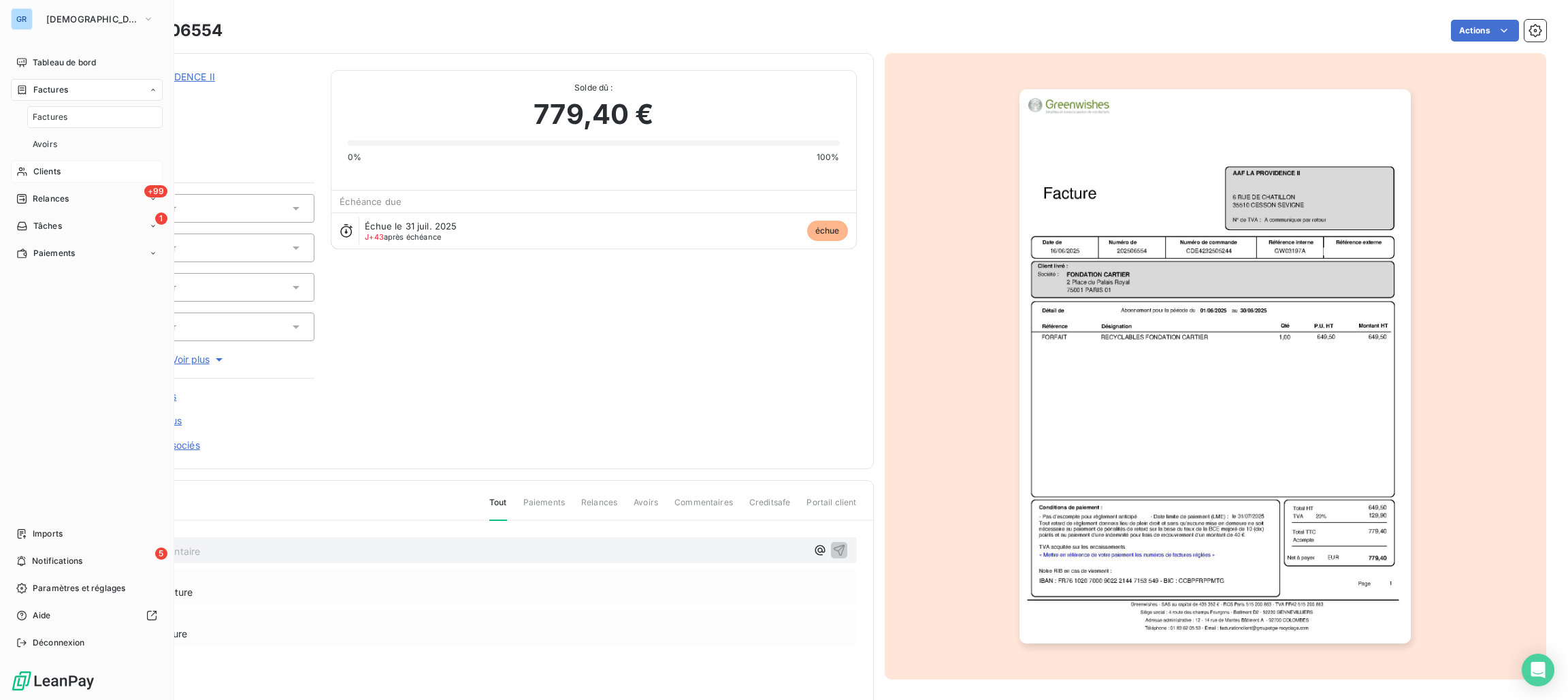
click at [55, 118] on span "Factures" at bounding box center [50, 117] width 35 height 12
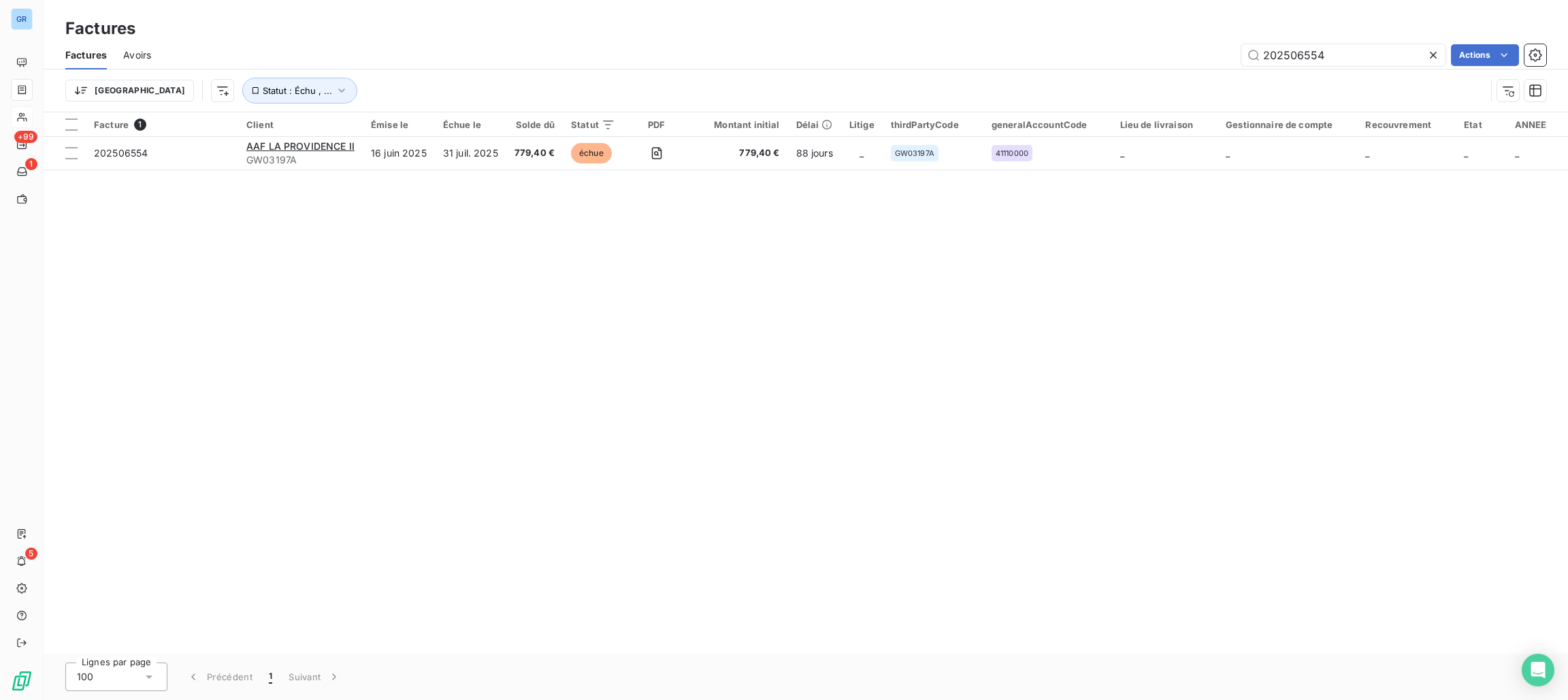
drag, startPoint x: 1351, startPoint y: 57, endPoint x: 1220, endPoint y: 56, distance: 131.0
click at [1209, 55] on div "202506554 Actions" at bounding box center [856, 55] width 1378 height 22
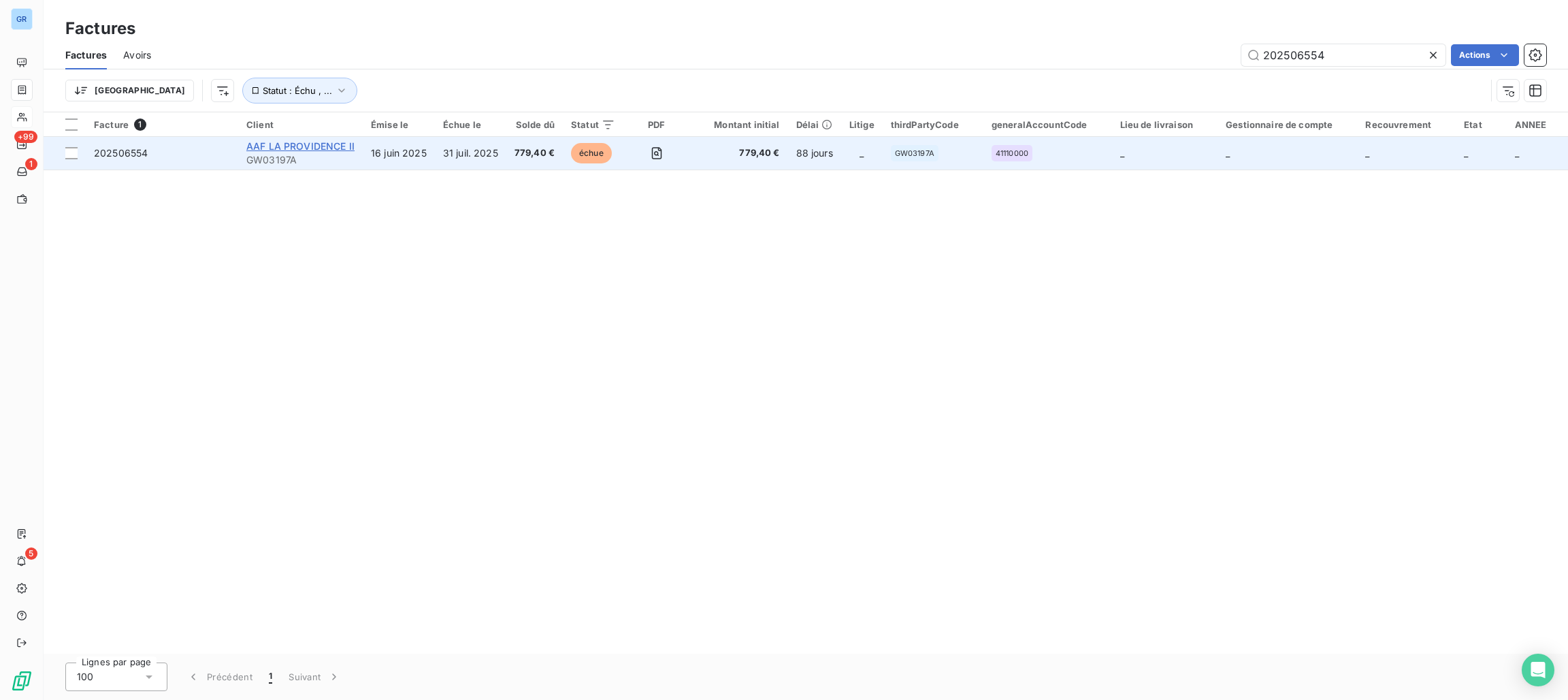
click at [327, 149] on span "AAF LA PROVIDENCE II" at bounding box center [300, 146] width 108 height 11
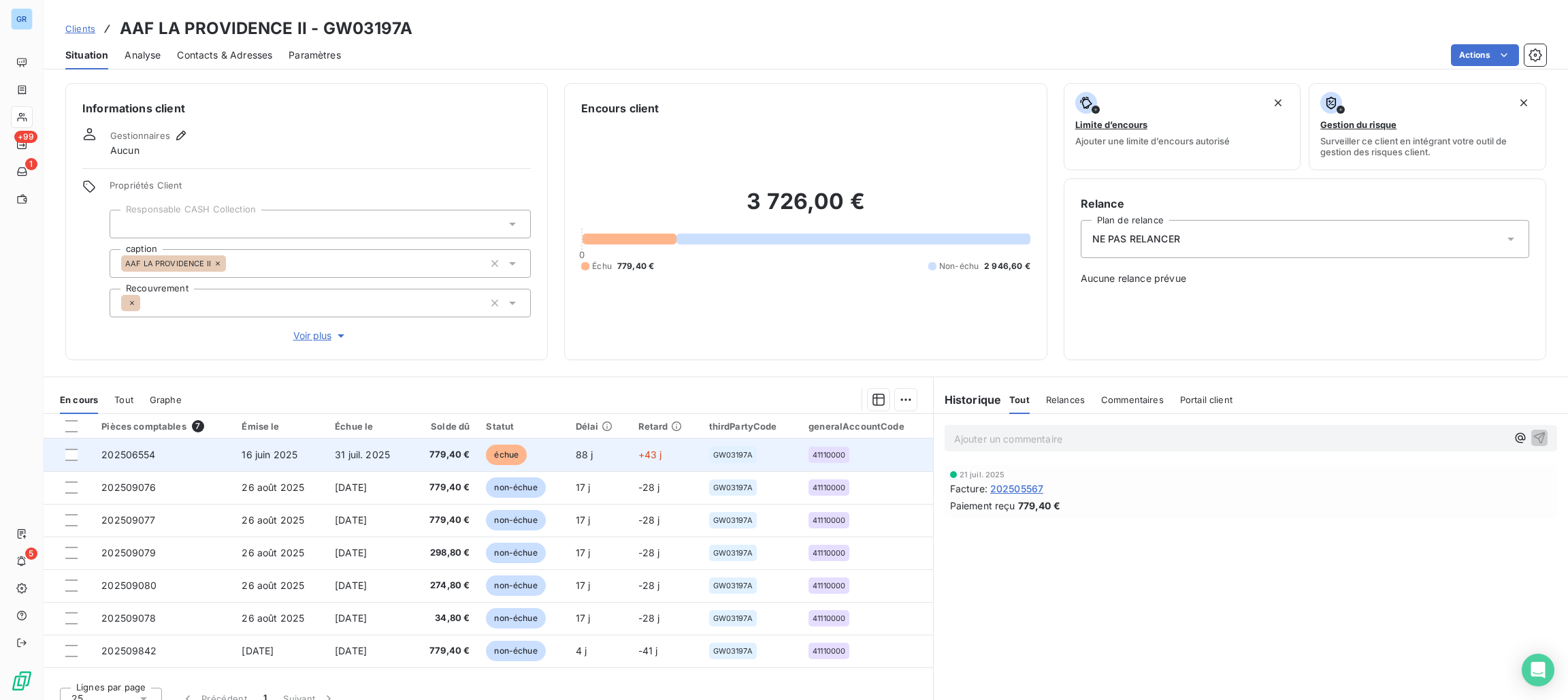
click at [492, 459] on span "échue" at bounding box center [506, 454] width 41 height 20
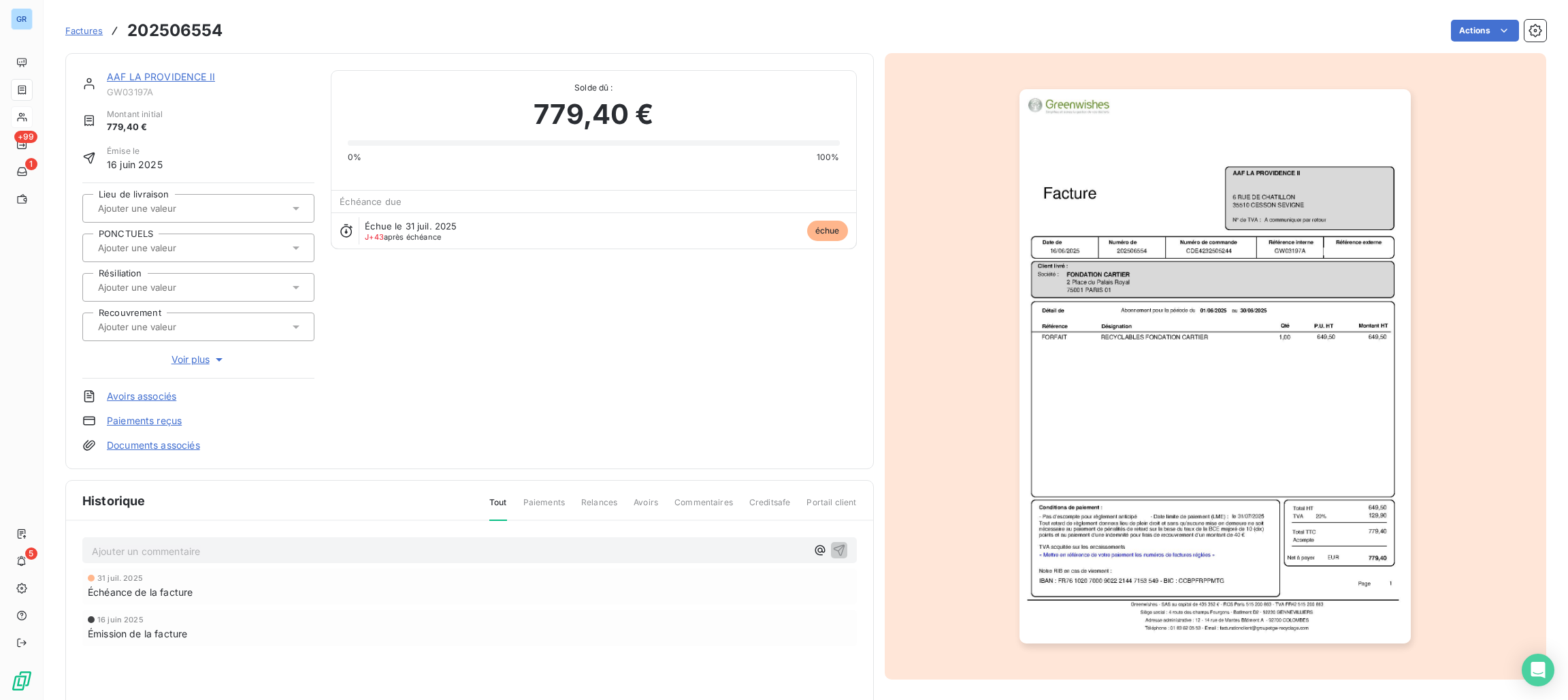
click at [92, 29] on span "Factures" at bounding box center [84, 30] width 37 height 11
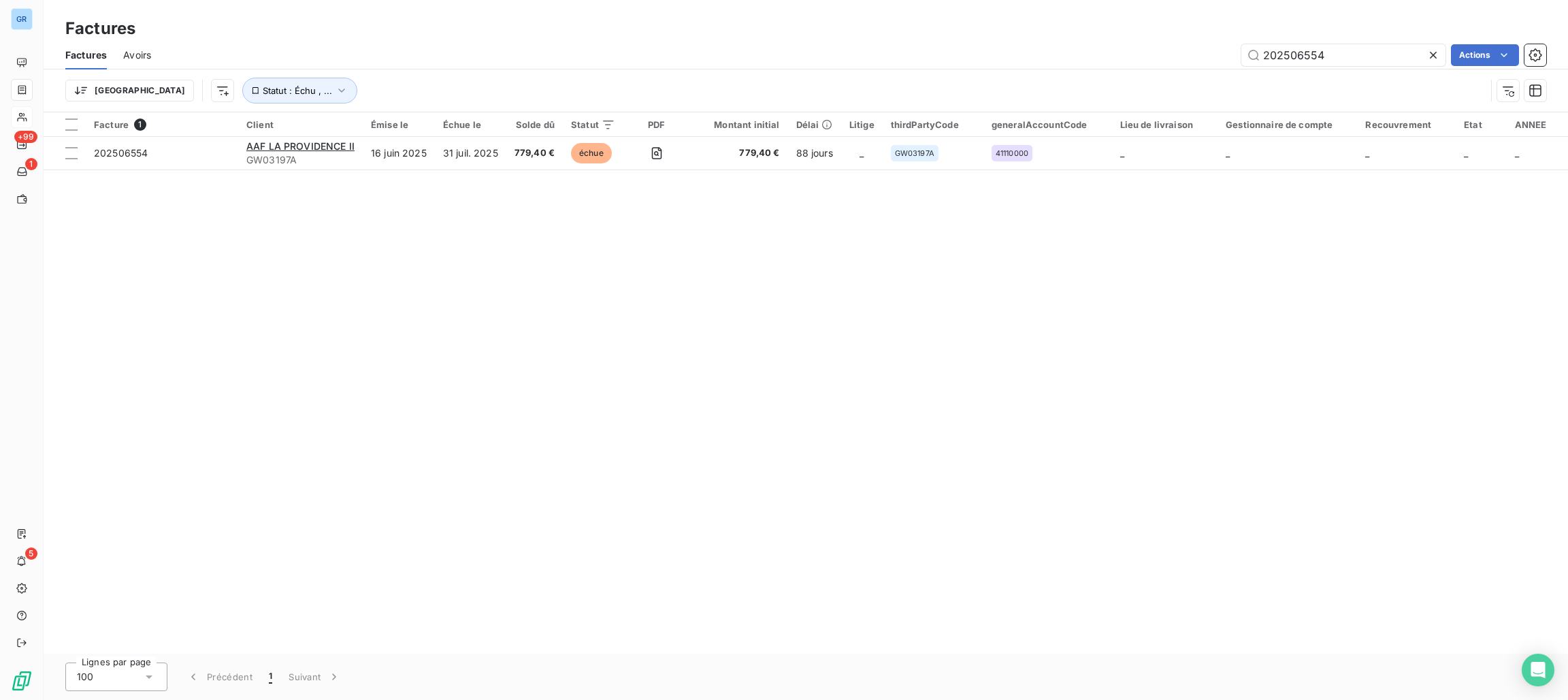
drag, startPoint x: 1214, startPoint y: 51, endPoint x: 1221, endPoint y: 56, distance: 8.6
click at [1213, 52] on div "202506554 Actions" at bounding box center [856, 55] width 1378 height 22
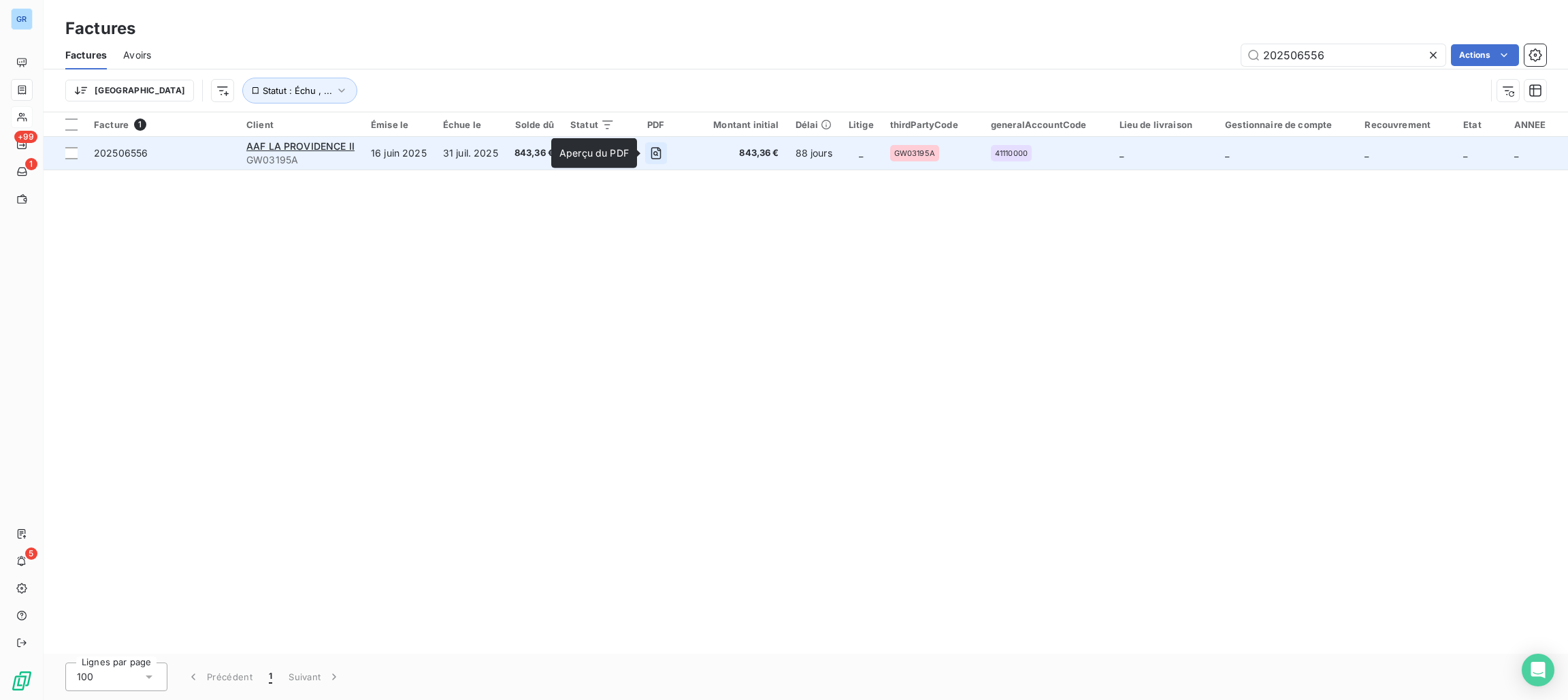
click at [655, 148] on icon "button" at bounding box center [656, 153] width 14 height 14
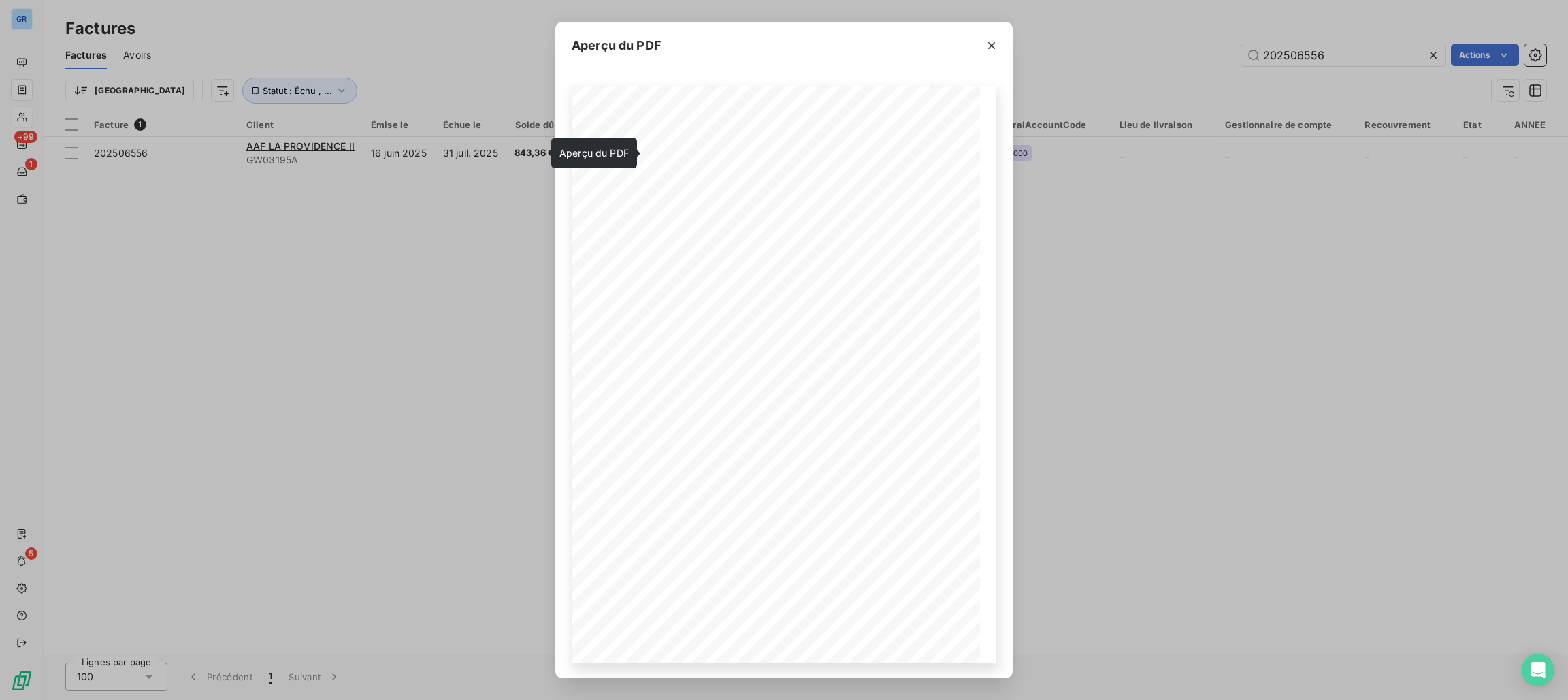
click at [999, 47] on button "button" at bounding box center [991, 46] width 22 height 22
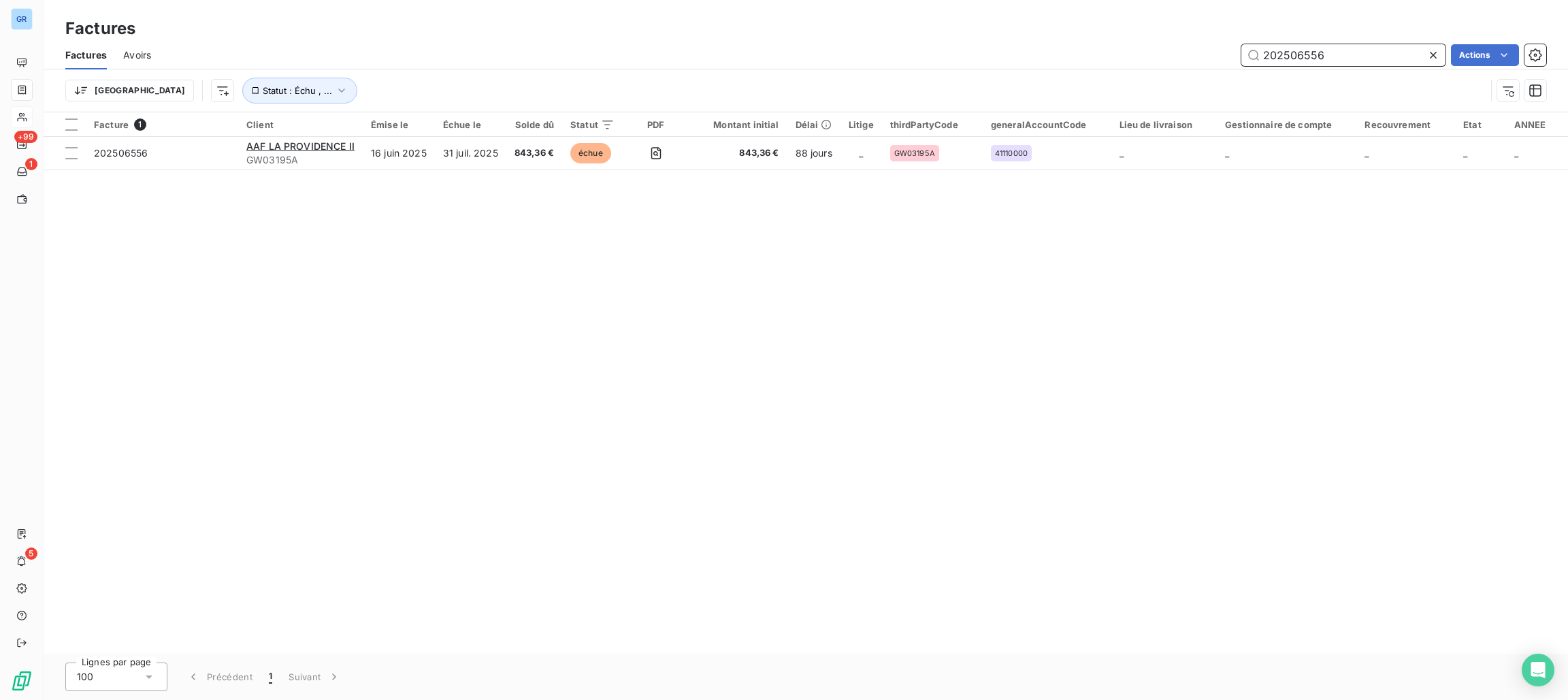
drag, startPoint x: 1333, startPoint y: 54, endPoint x: 1176, endPoint y: 45, distance: 157.3
click at [1176, 45] on div "202506556 Actions" at bounding box center [856, 55] width 1378 height 22
paste input "6"
type input "202506566"
click at [285, 136] on div at bounding box center [300, 136] width 125 height 1
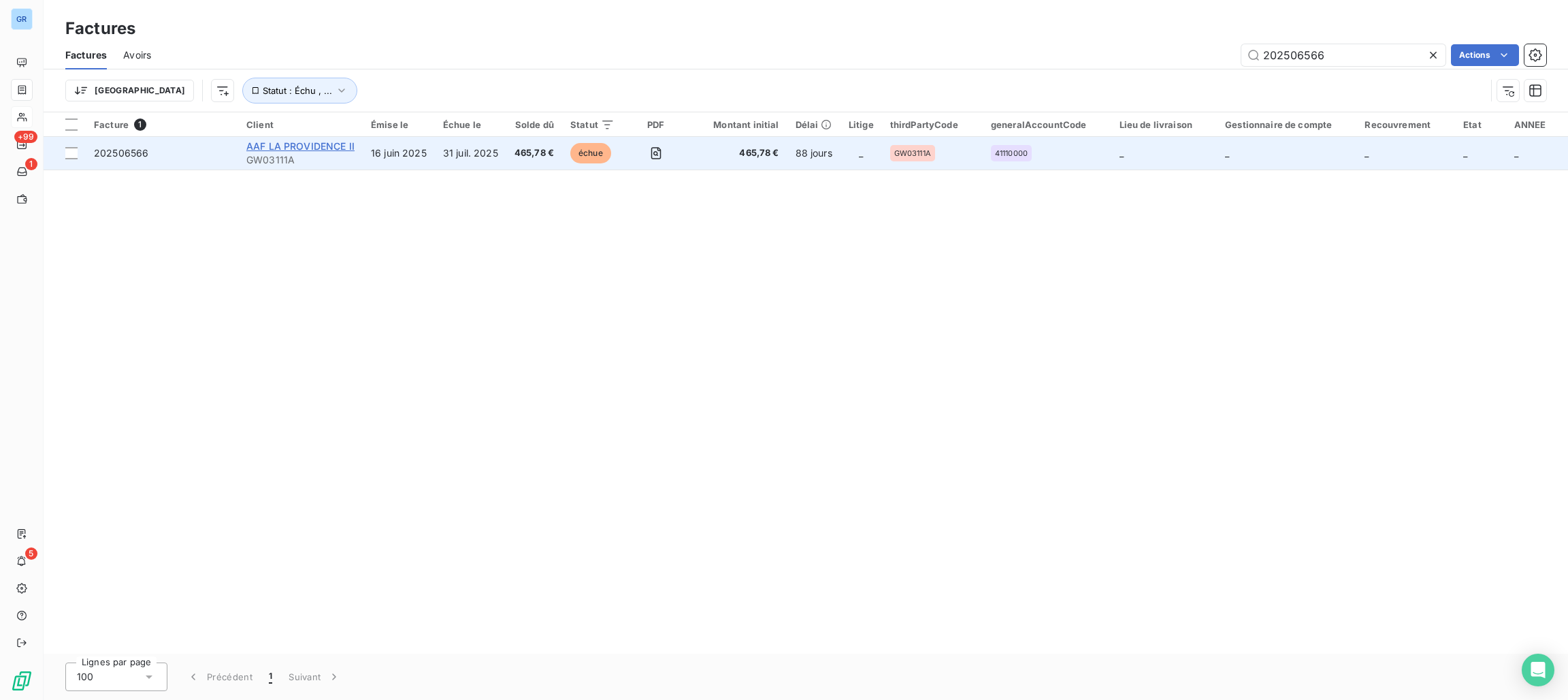
click at [320, 147] on span "AAF LA PROVIDENCE II" at bounding box center [300, 146] width 108 height 11
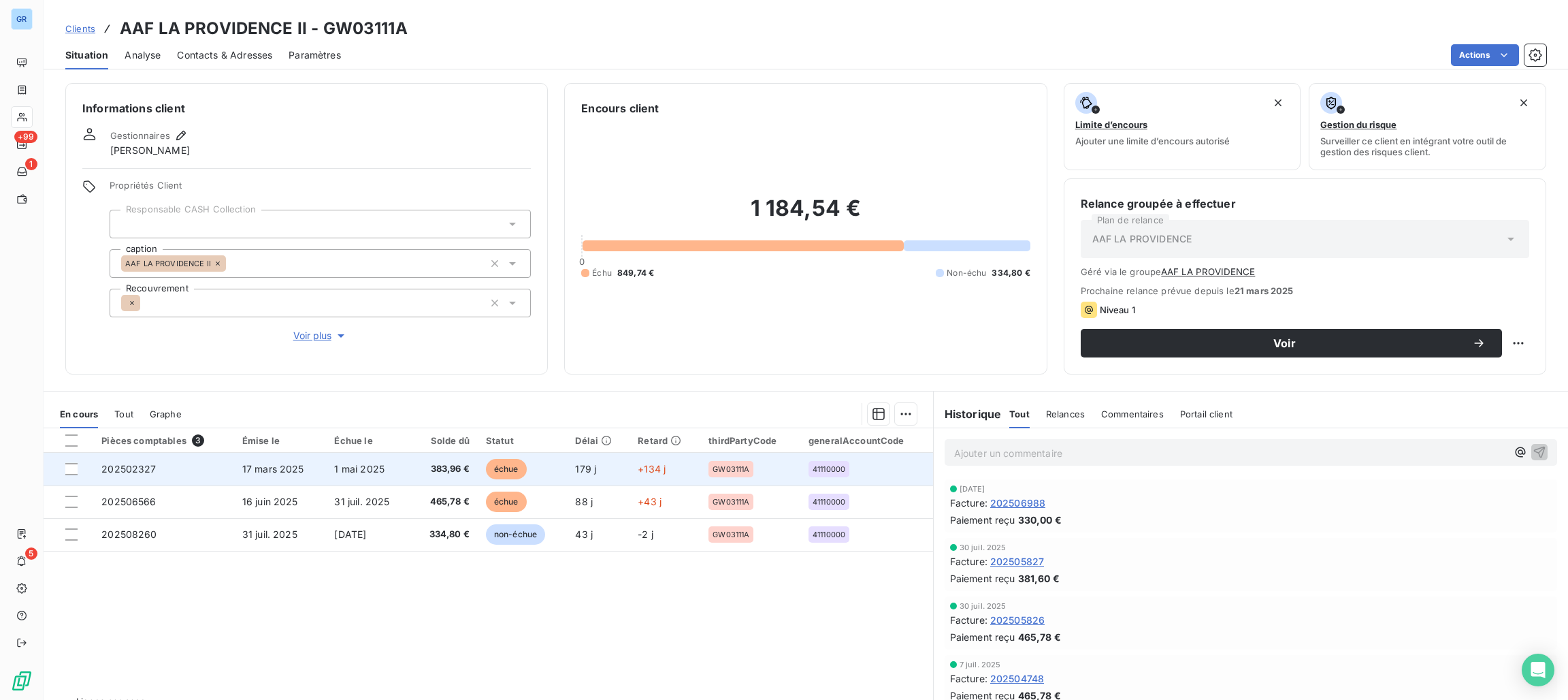
click at [514, 469] on span "échue" at bounding box center [506, 469] width 41 height 20
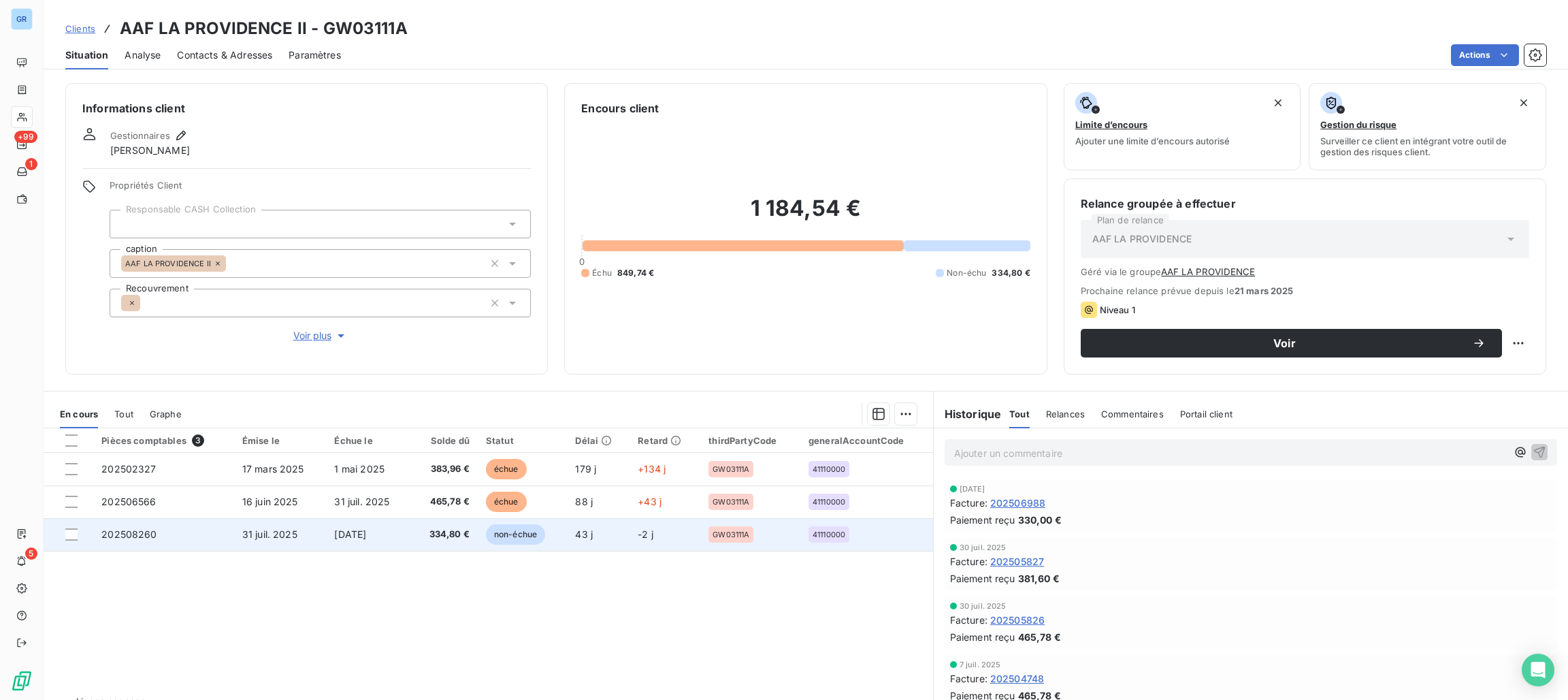
click at [508, 541] on span "non-échue" at bounding box center [515, 534] width 59 height 20
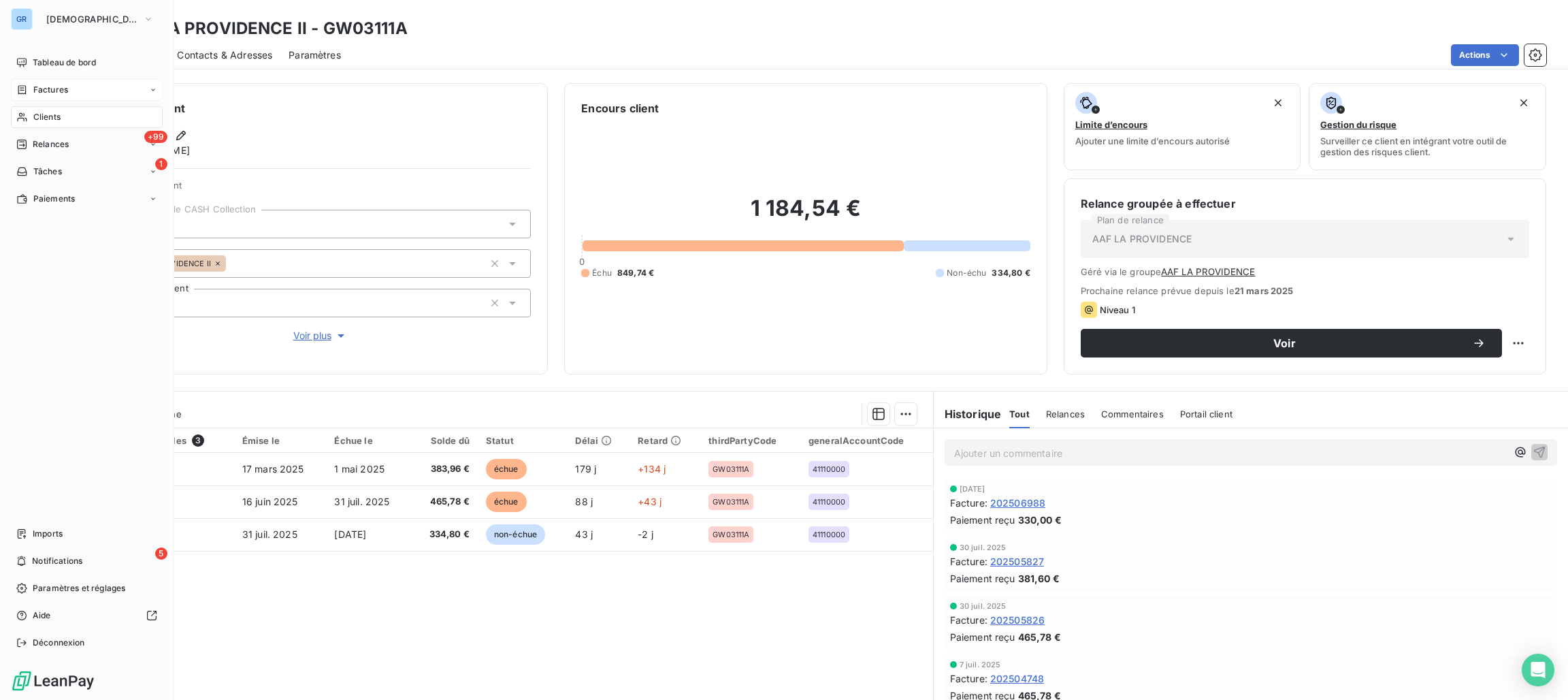
click at [64, 95] on span "Factures" at bounding box center [51, 90] width 35 height 12
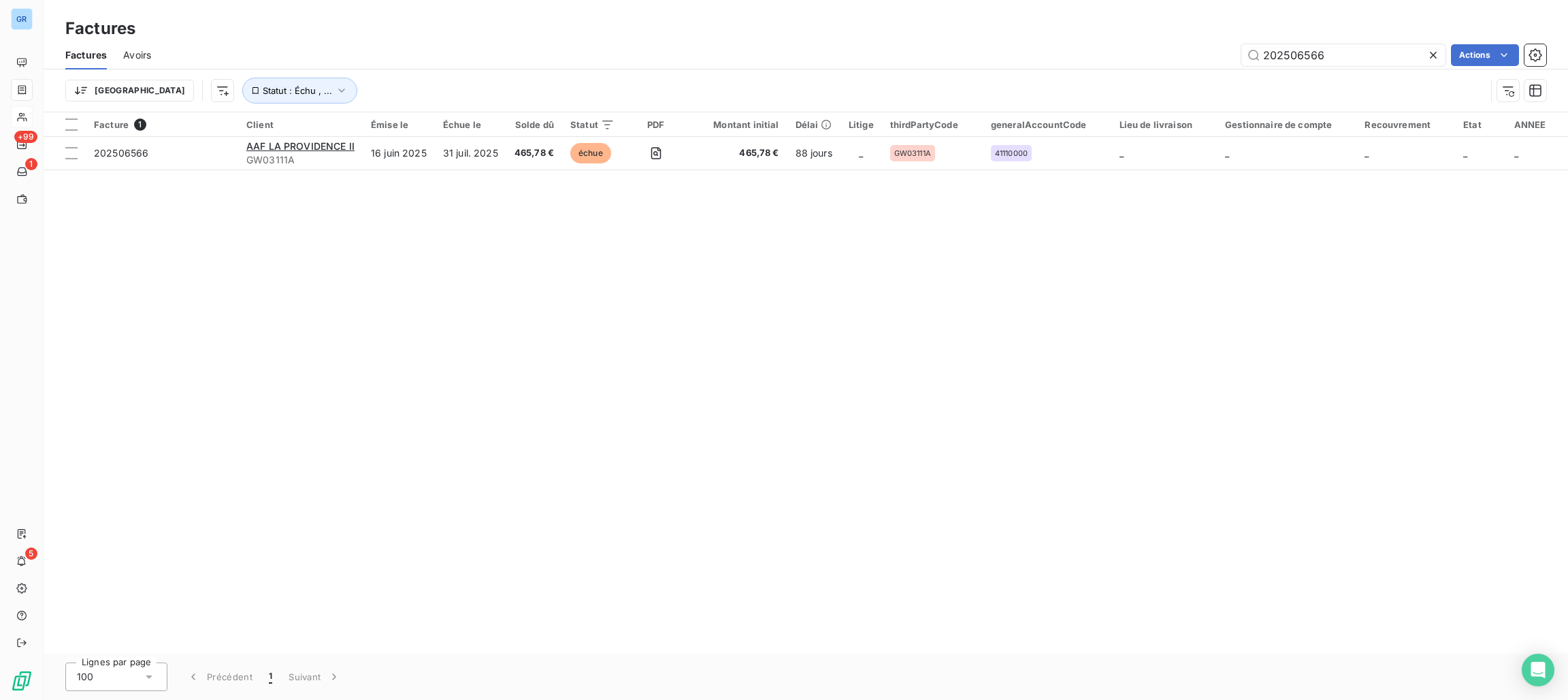
drag, startPoint x: 1275, startPoint y: 56, endPoint x: 1189, endPoint y: 59, distance: 86.1
click at [1169, 59] on div "202506566 Actions" at bounding box center [856, 55] width 1378 height 22
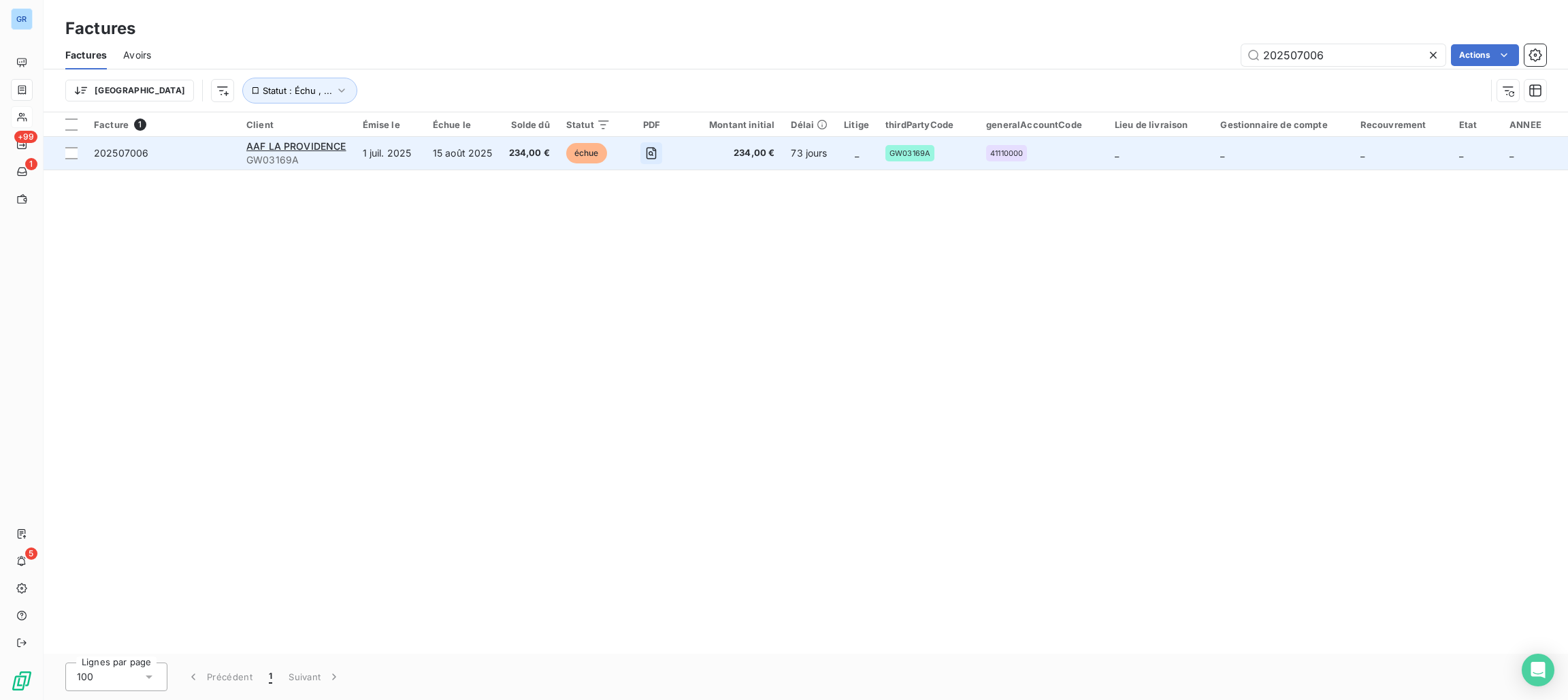
click at [648, 151] on icon "button" at bounding box center [651, 153] width 14 height 14
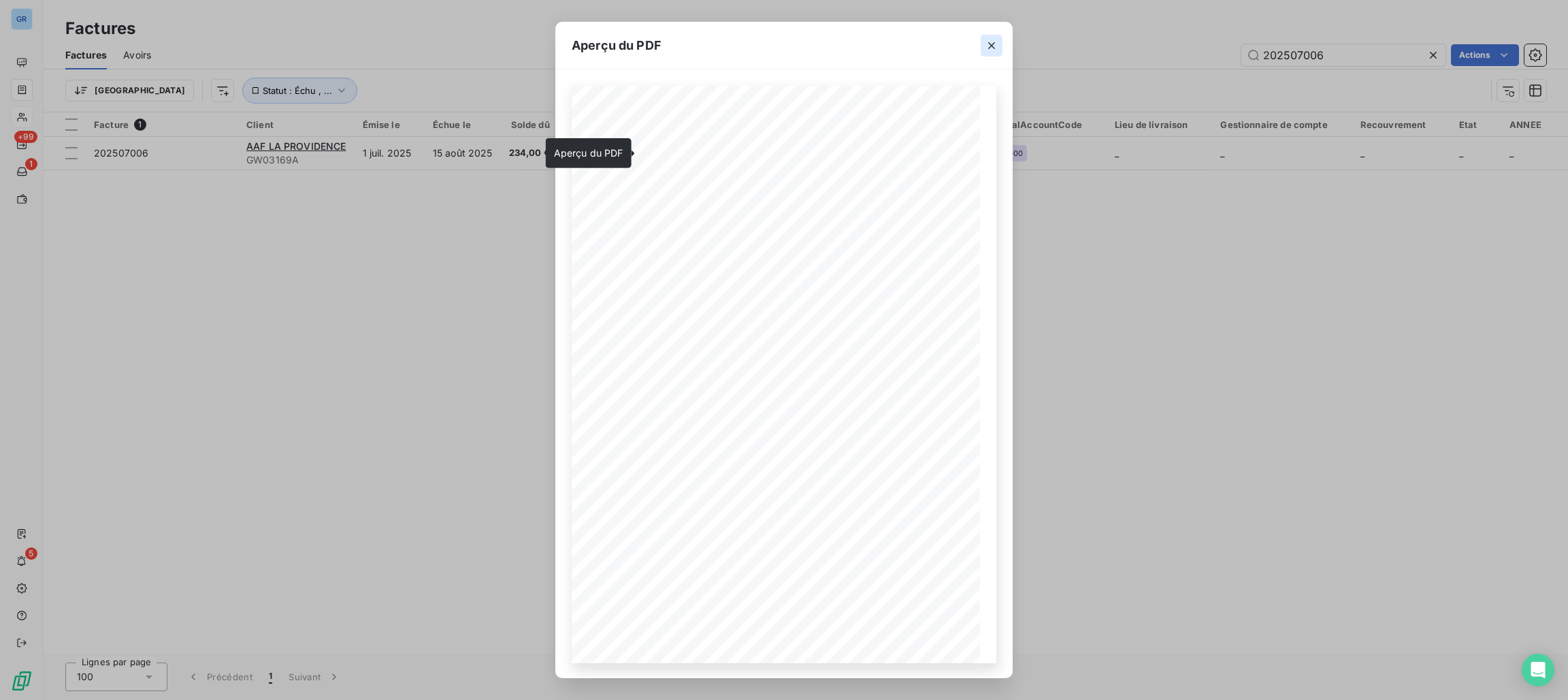
drag, startPoint x: 987, startPoint y: 40, endPoint x: 1142, endPoint y: 80, distance: 160.1
click at [990, 41] on icon "button" at bounding box center [991, 46] width 14 height 14
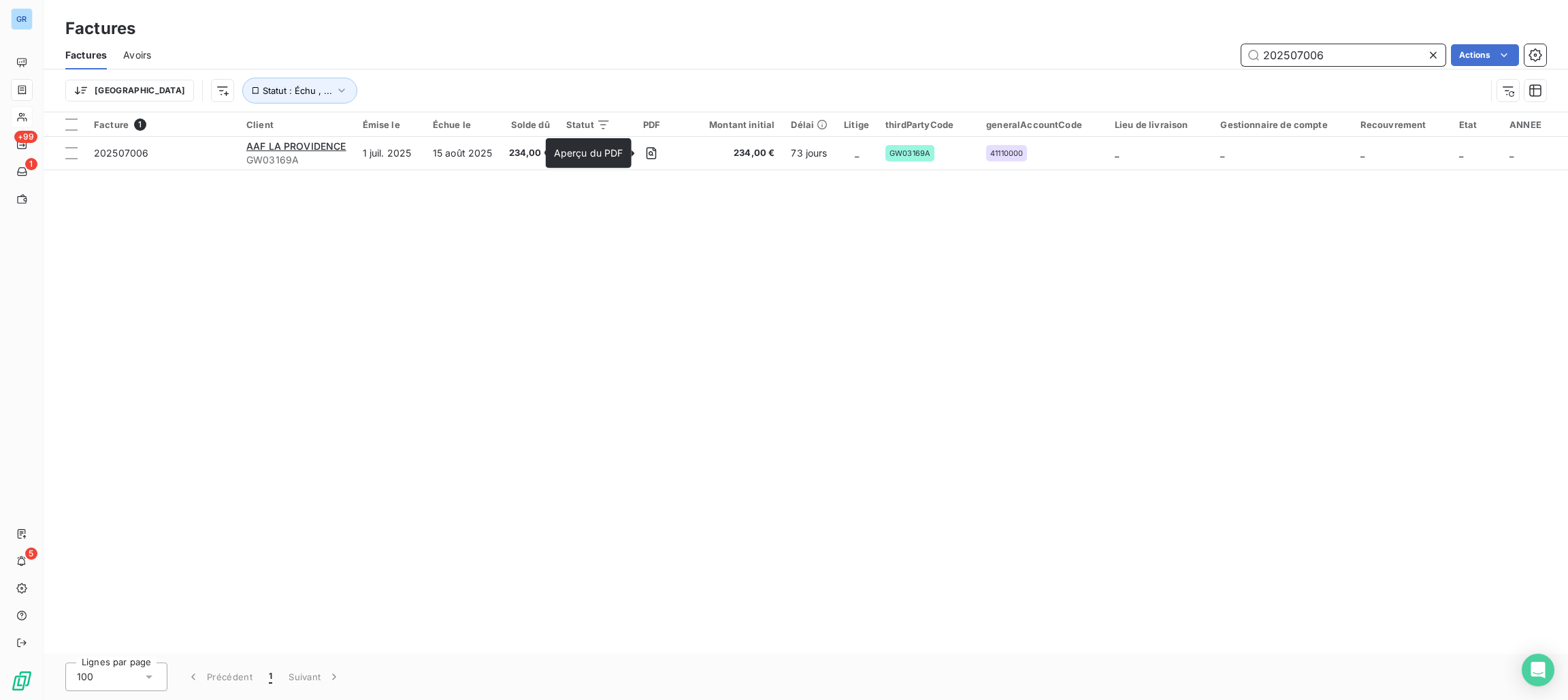
drag, startPoint x: 1356, startPoint y: 54, endPoint x: 1232, endPoint y: 52, distance: 124.0
click at [1232, 52] on div "202507006 Actions" at bounding box center [856, 55] width 1378 height 22
paste input "50"
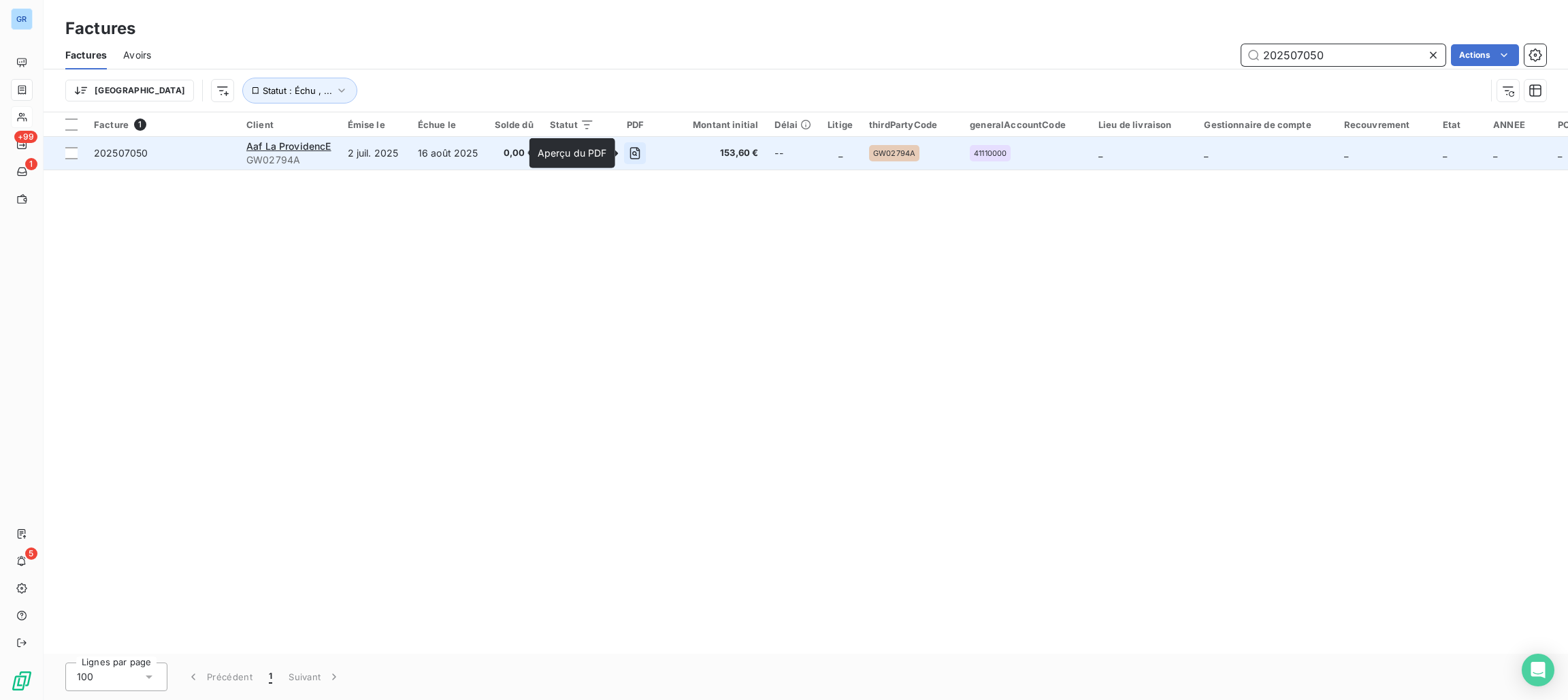
type input "202507050"
click at [630, 151] on icon "button" at bounding box center [635, 153] width 14 height 14
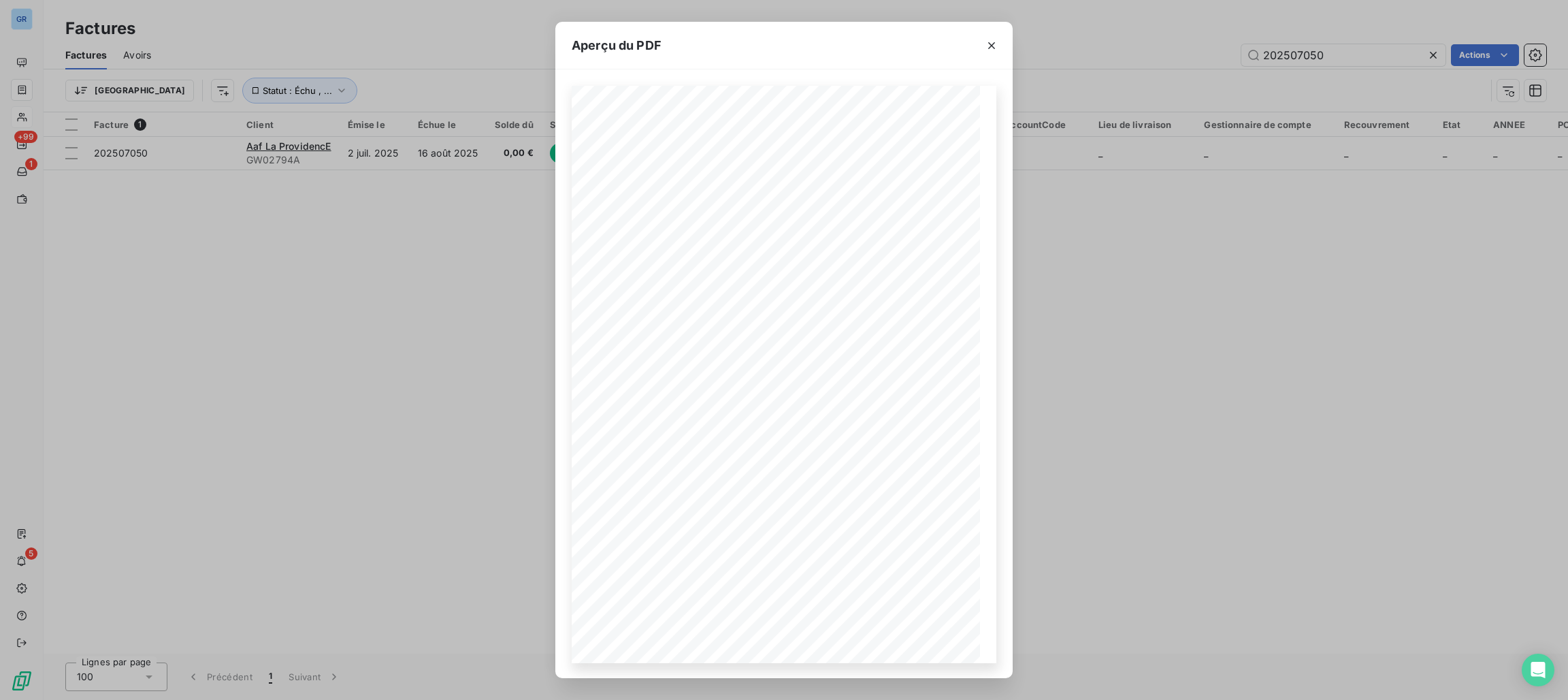
click at [464, 332] on div "Aperçu du PDF Référence interne Numéro de Date de Numéro de commande Référence …" at bounding box center [784, 350] width 1568 height 700
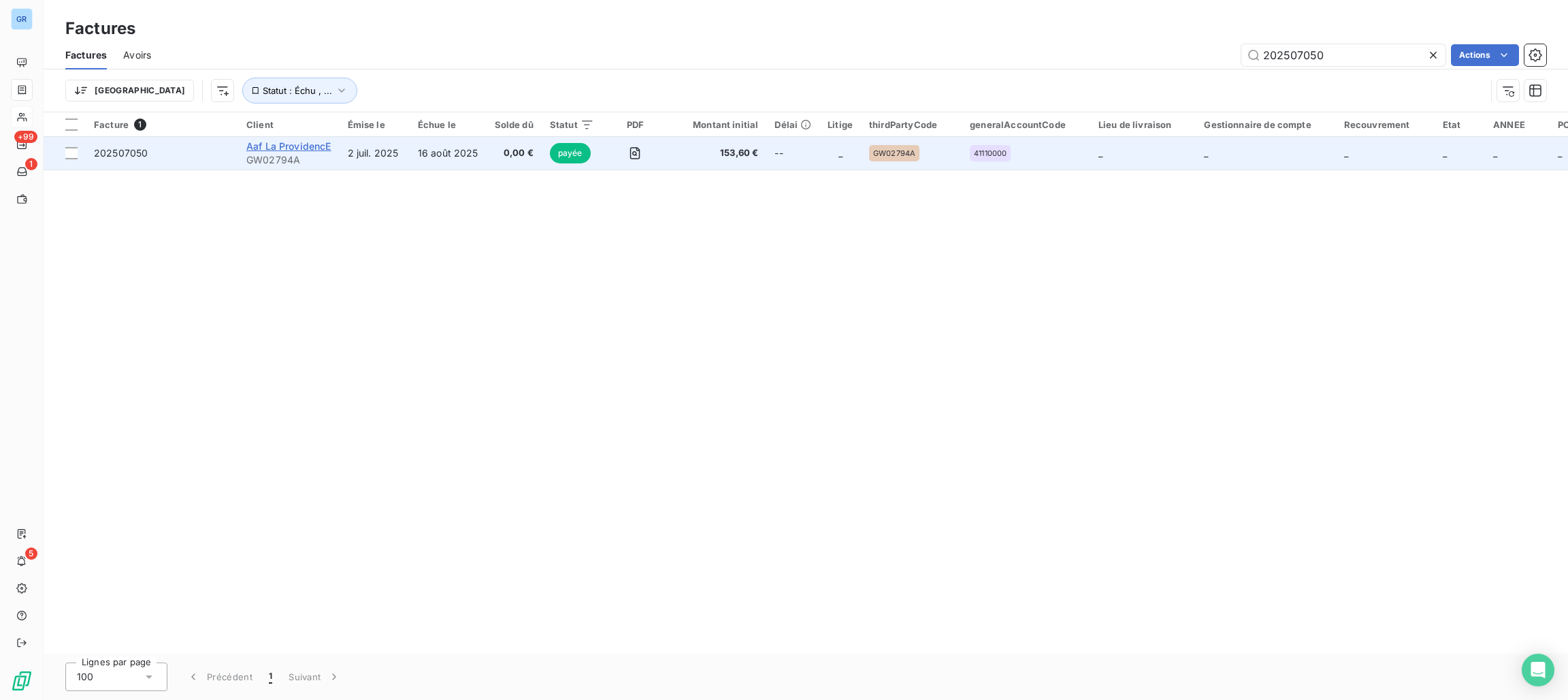
click at [318, 147] on span "Aaf La ProvidencE" at bounding box center [288, 146] width 85 height 11
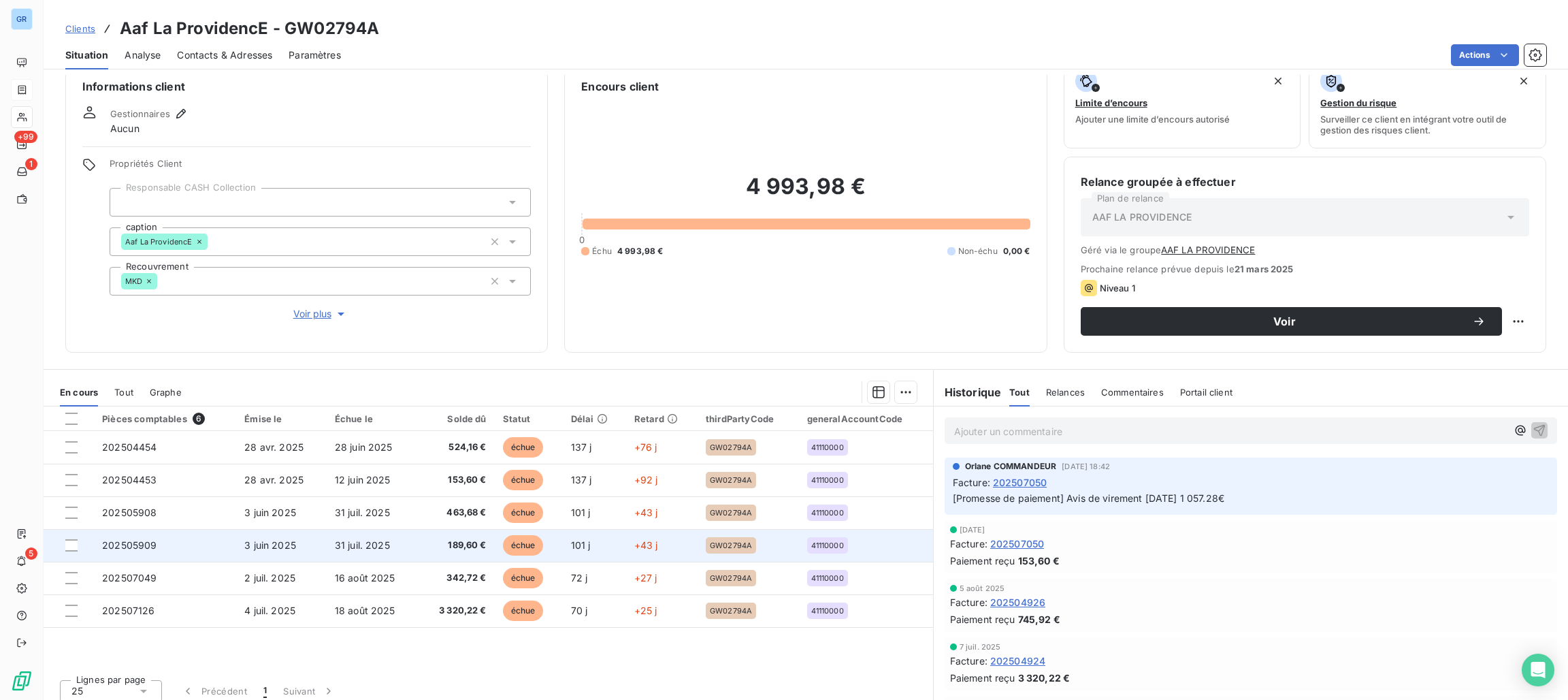
scroll to position [31, 0]
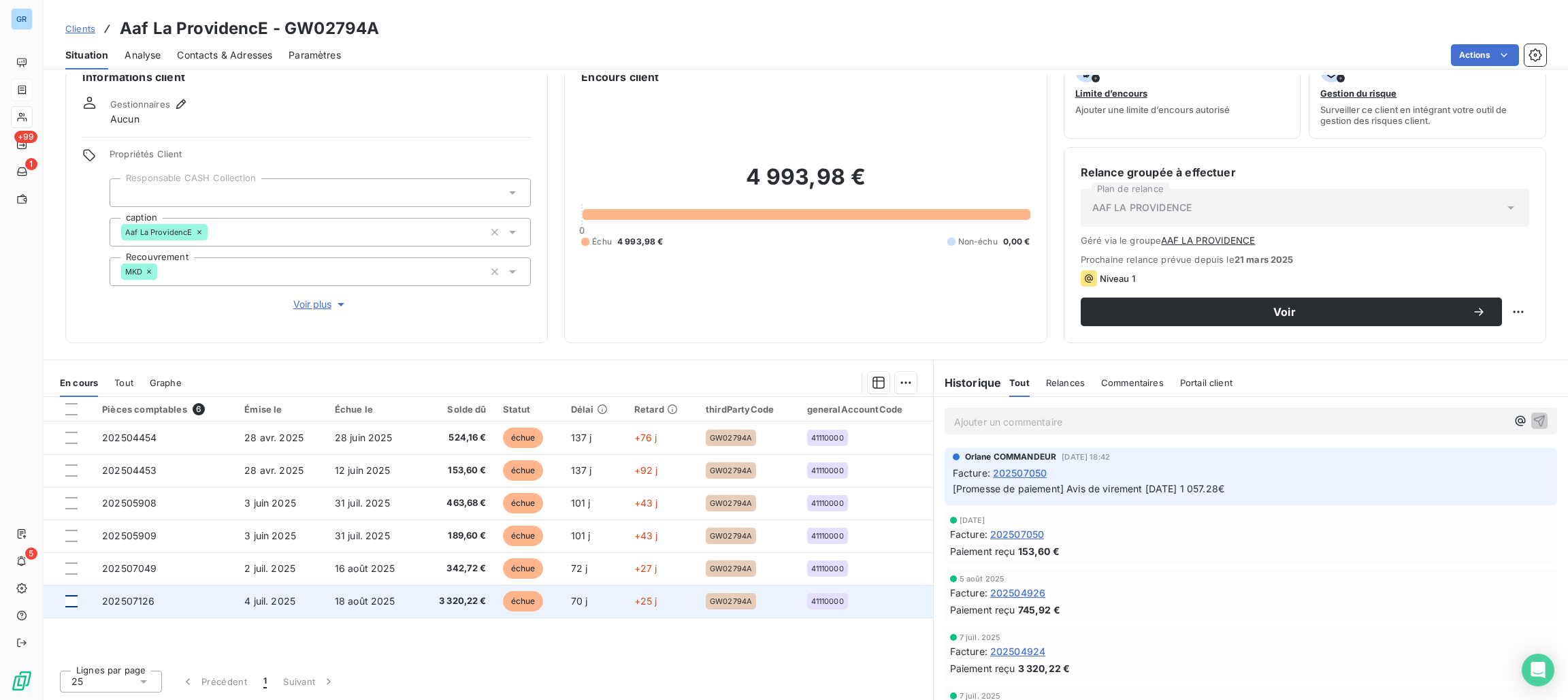
click at [68, 605] on div at bounding box center [71, 601] width 12 height 12
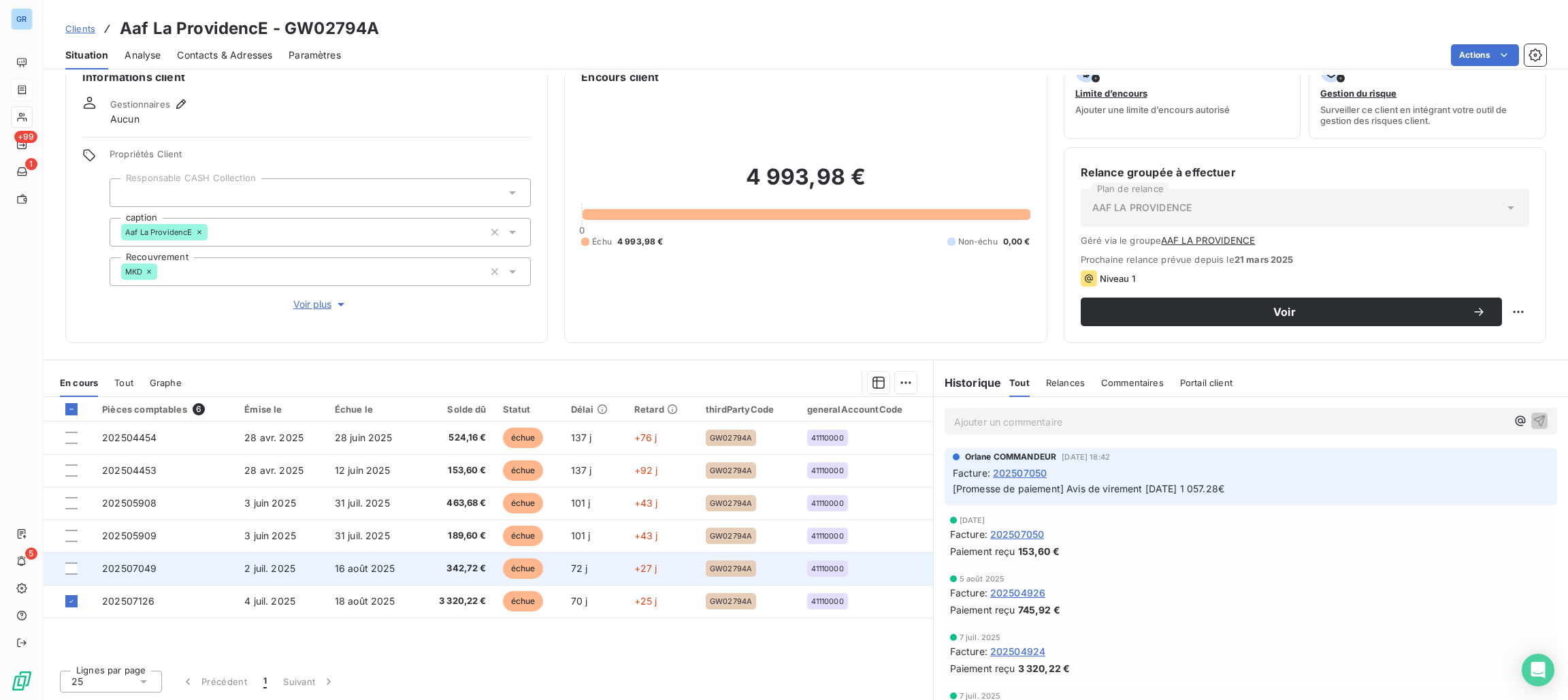
click at [64, 569] on td at bounding box center [68, 568] width 51 height 33
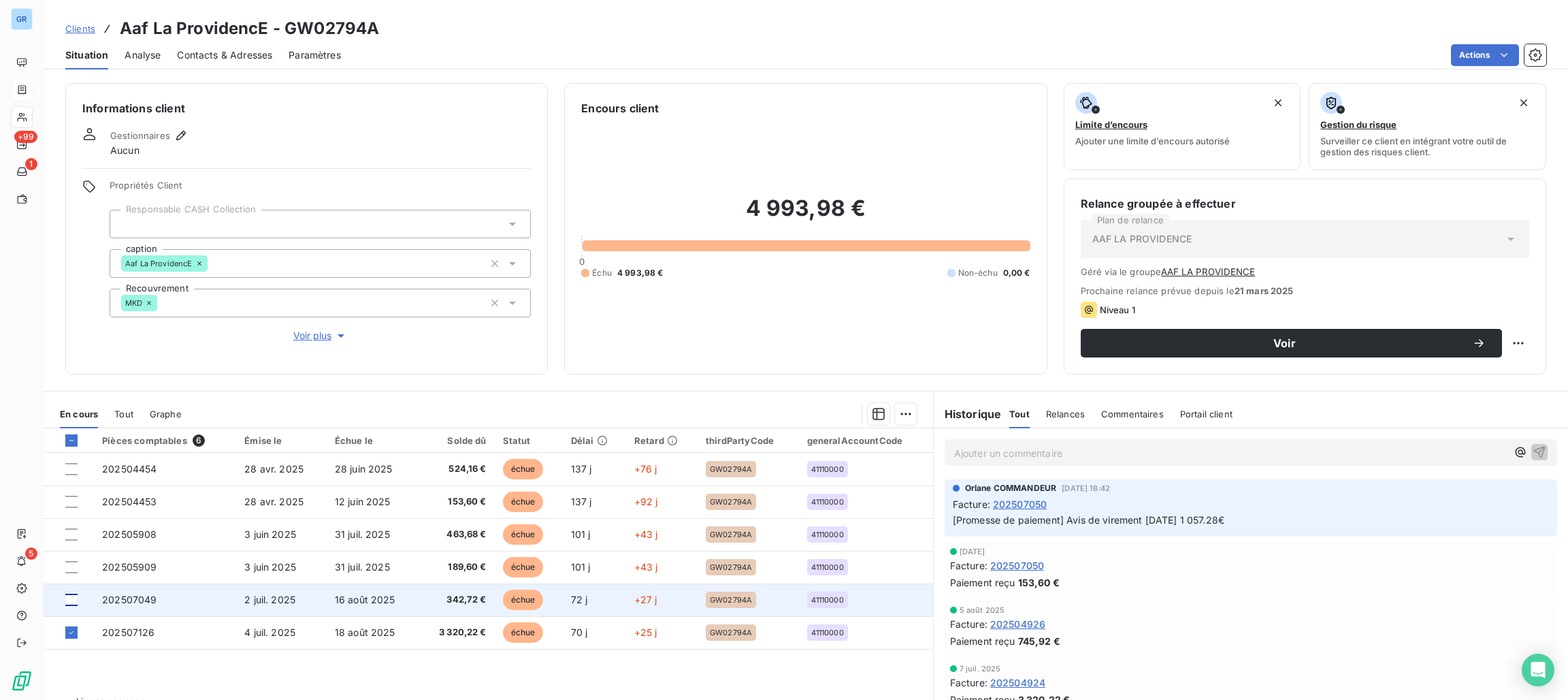
click at [70, 600] on div at bounding box center [71, 599] width 12 height 12
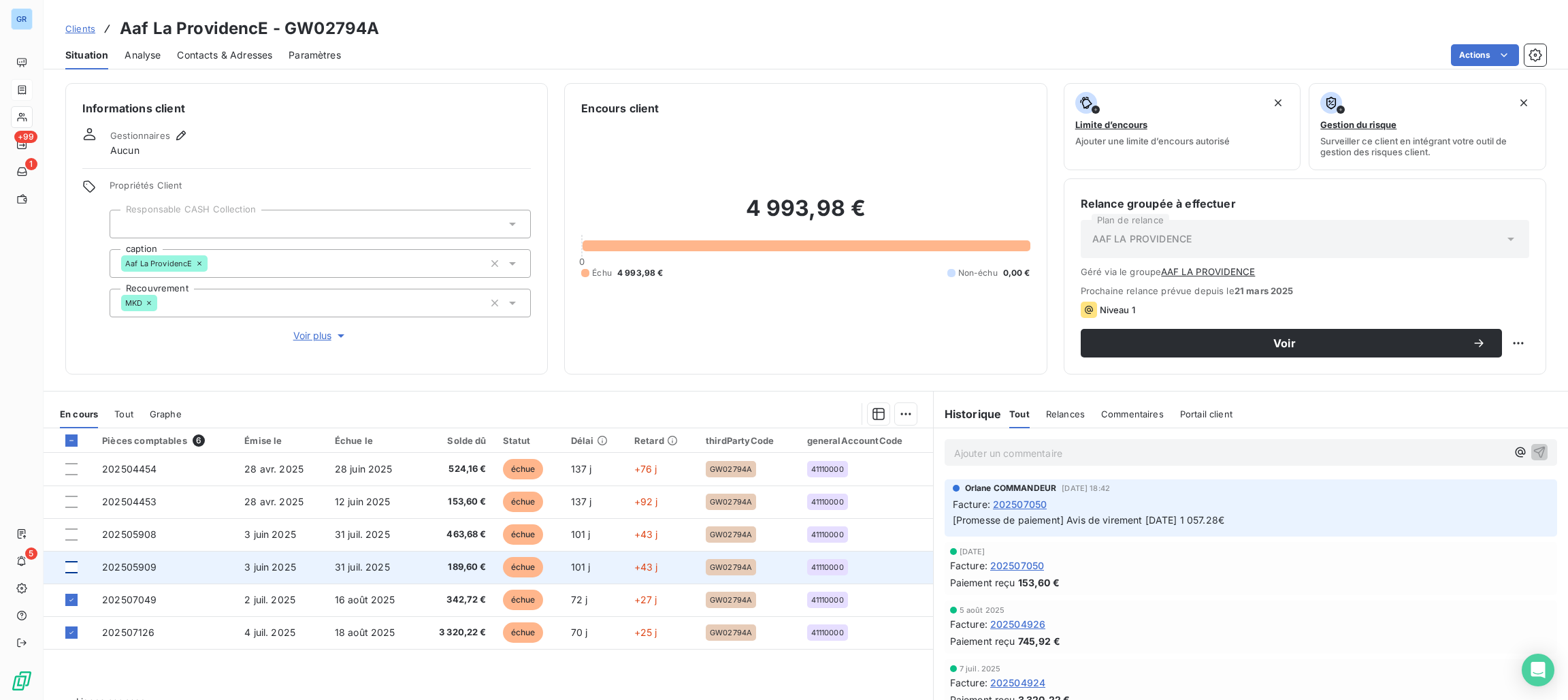
click at [72, 567] on div at bounding box center [71, 566] width 12 height 12
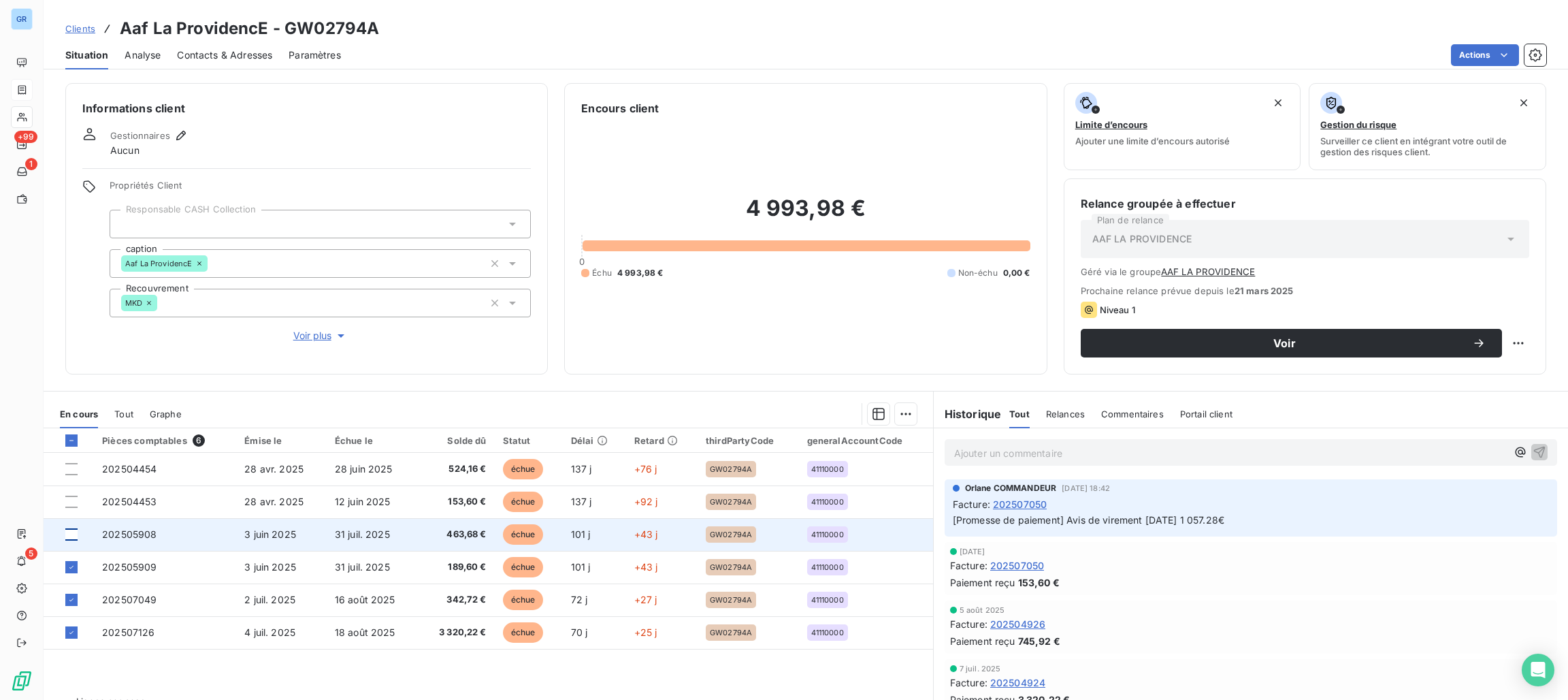
click at [68, 532] on div at bounding box center [71, 534] width 12 height 12
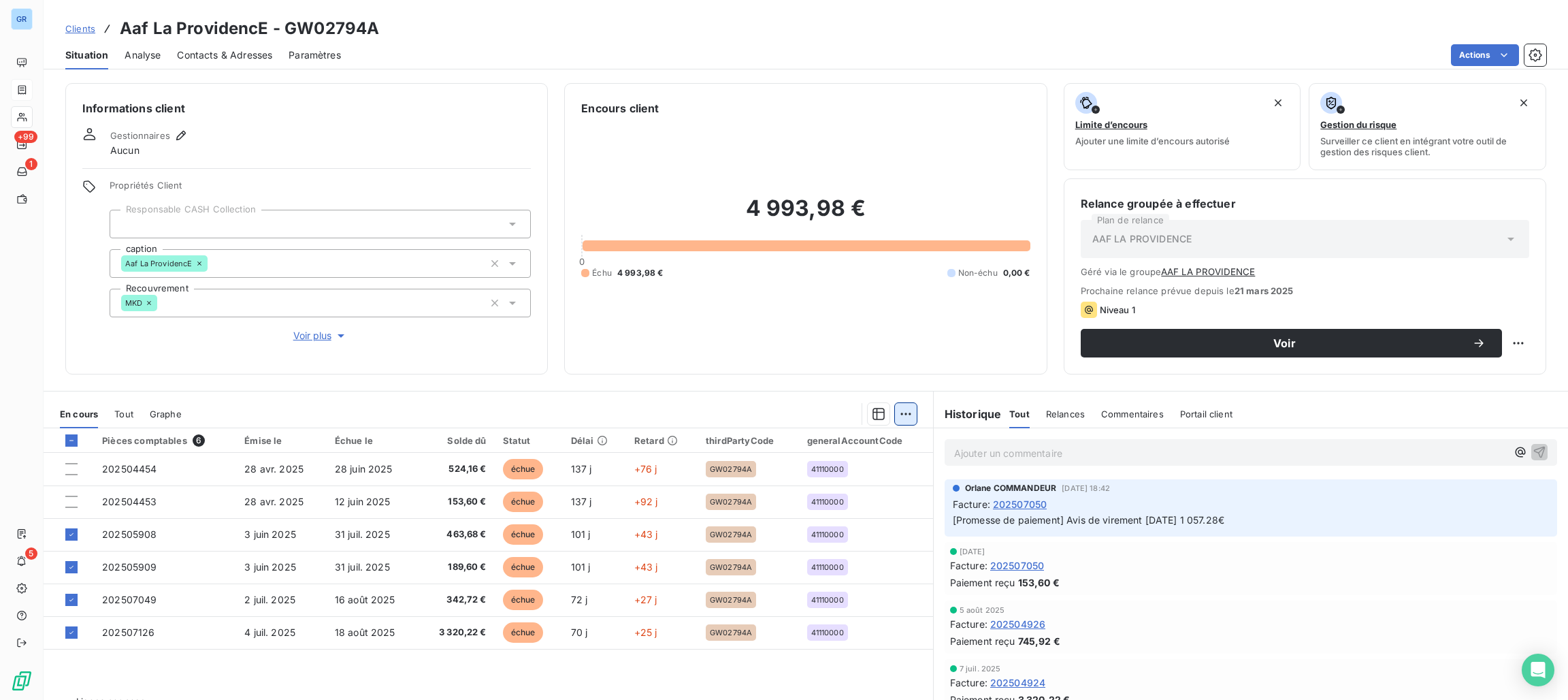
click at [893, 415] on html "GR +99 1 5 Clients Aaf La ProvidencE - GW02794A Situation Analyse Contacts & Ad…" at bounding box center [784, 350] width 1568 height 700
click at [753, 468] on div "Ajouter une promesse de paiement (4 factures)" at bounding box center [776, 469] width 247 height 22
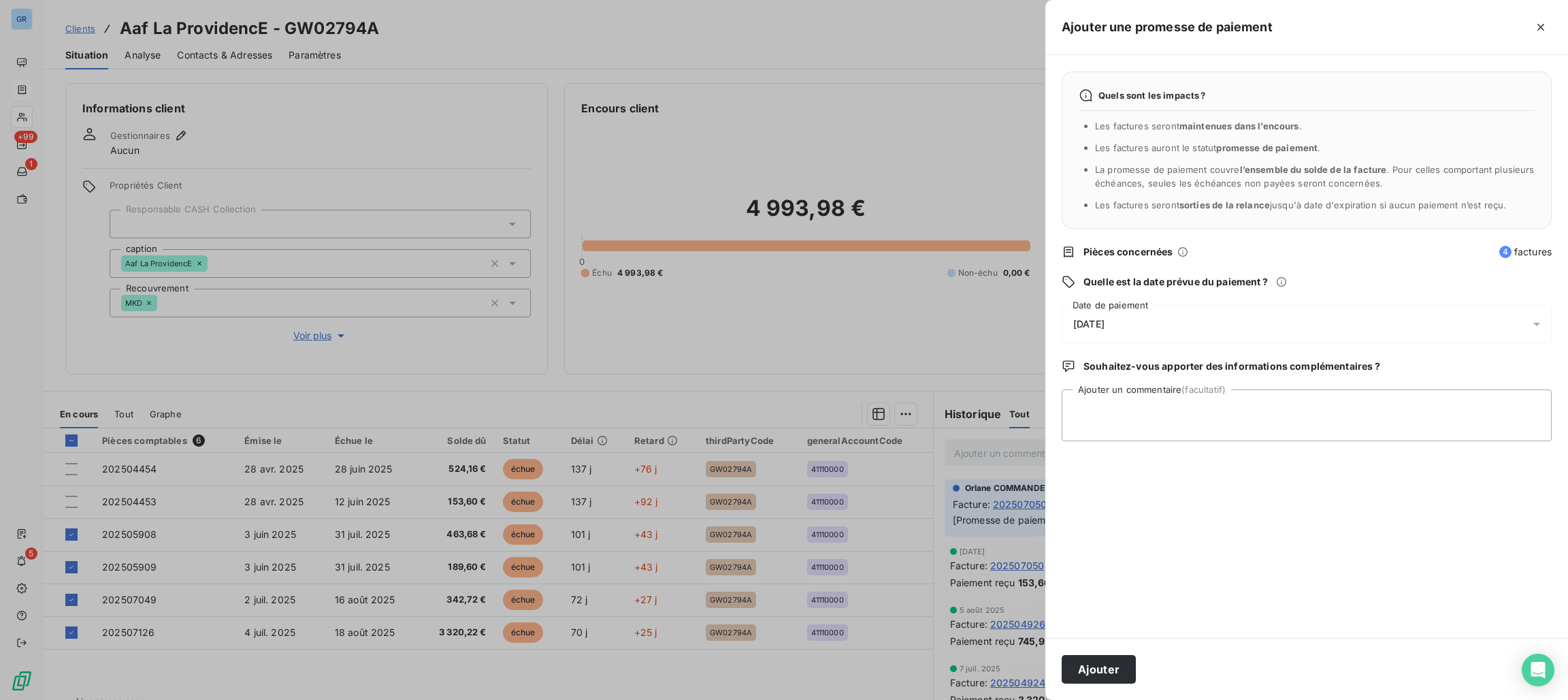
click at [982, 452] on div at bounding box center [784, 350] width 1568 height 700
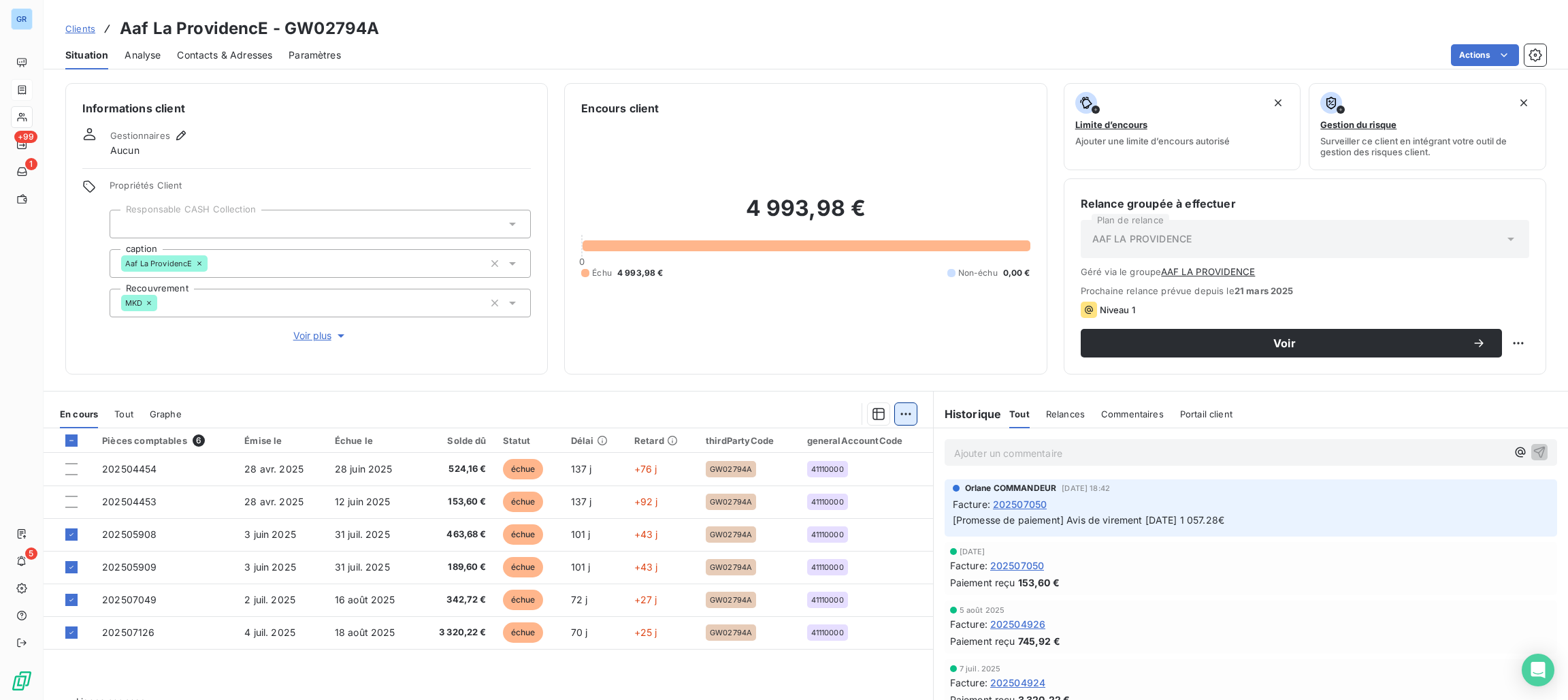
click at [894, 418] on html "GR +99 1 5 Clients Aaf La ProvidencE - GW02794A Situation Analyse Contacts & Ad…" at bounding box center [784, 350] width 1568 height 700
click at [902, 412] on html "GR +99 1 5 Clients Aaf La ProvidencE - GW02794A Situation Analyse Contacts & Ad…" at bounding box center [784, 350] width 1568 height 700
click at [888, 408] on html "GR +99 1 5 Clients Aaf La ProvidencE - GW02794A Situation Analyse Contacts & Ad…" at bounding box center [784, 350] width 1568 height 700
click at [791, 467] on div "Ajouter une promesse de paiement (4 factures)" at bounding box center [776, 469] width 247 height 22
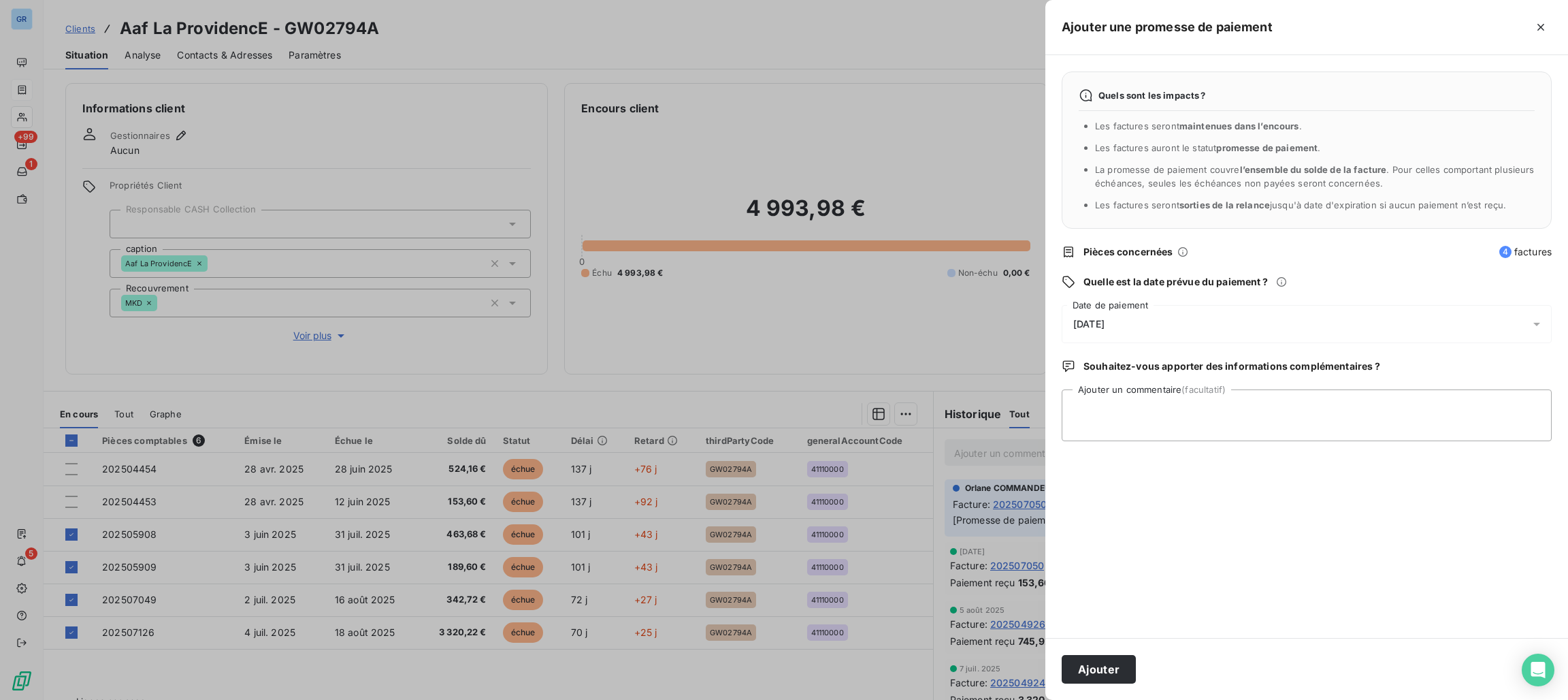
click at [1214, 331] on div "13/09/2025" at bounding box center [1306, 324] width 490 height 38
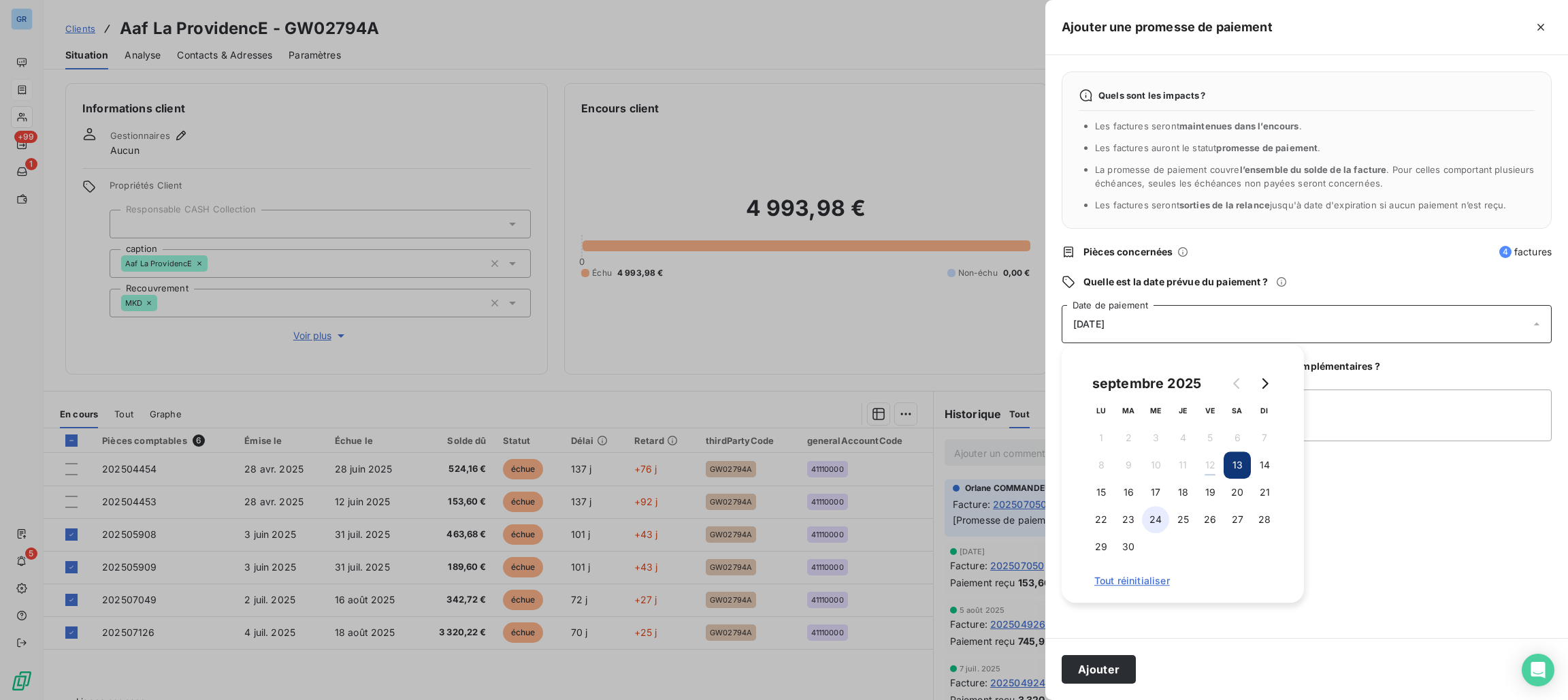
click at [1154, 522] on button "24" at bounding box center [1155, 519] width 27 height 27
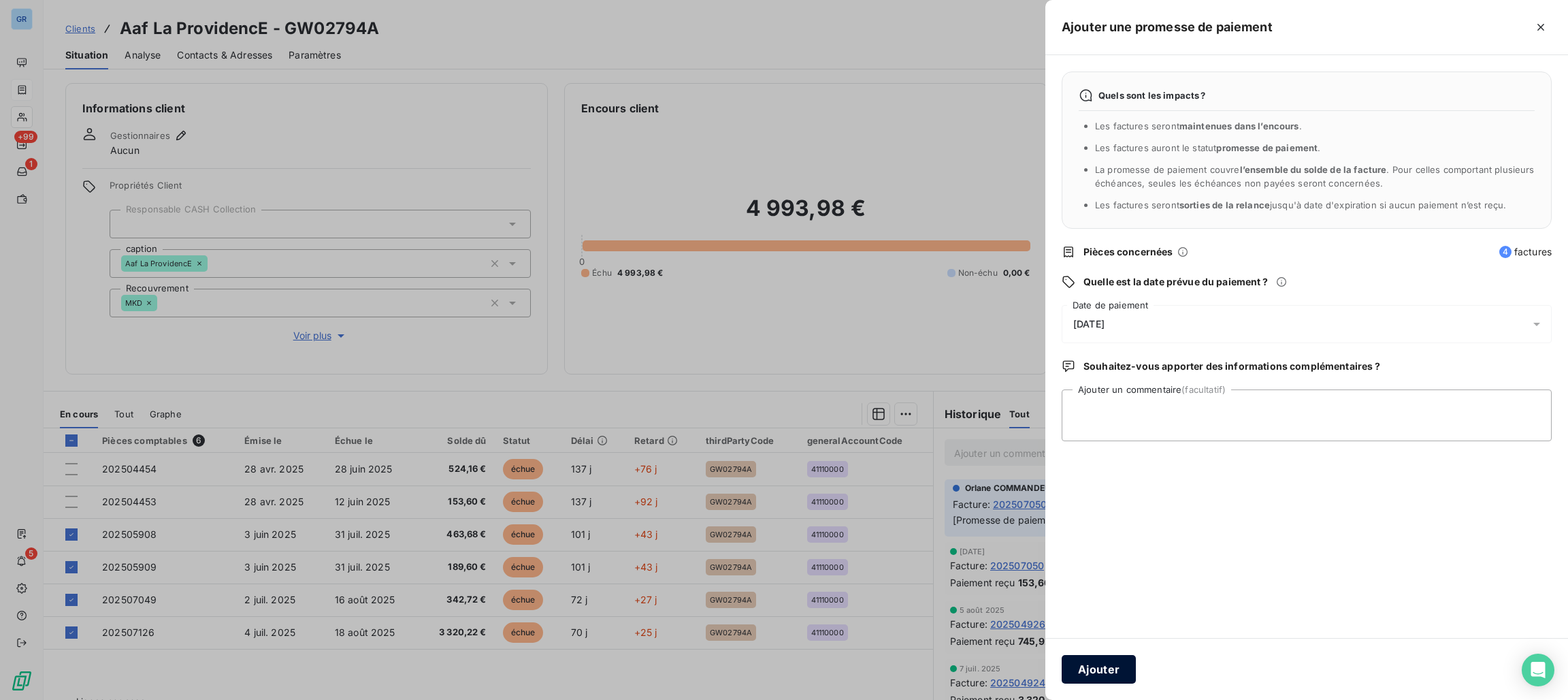
click at [1100, 675] on button "Ajouter" at bounding box center [1098, 669] width 74 height 29
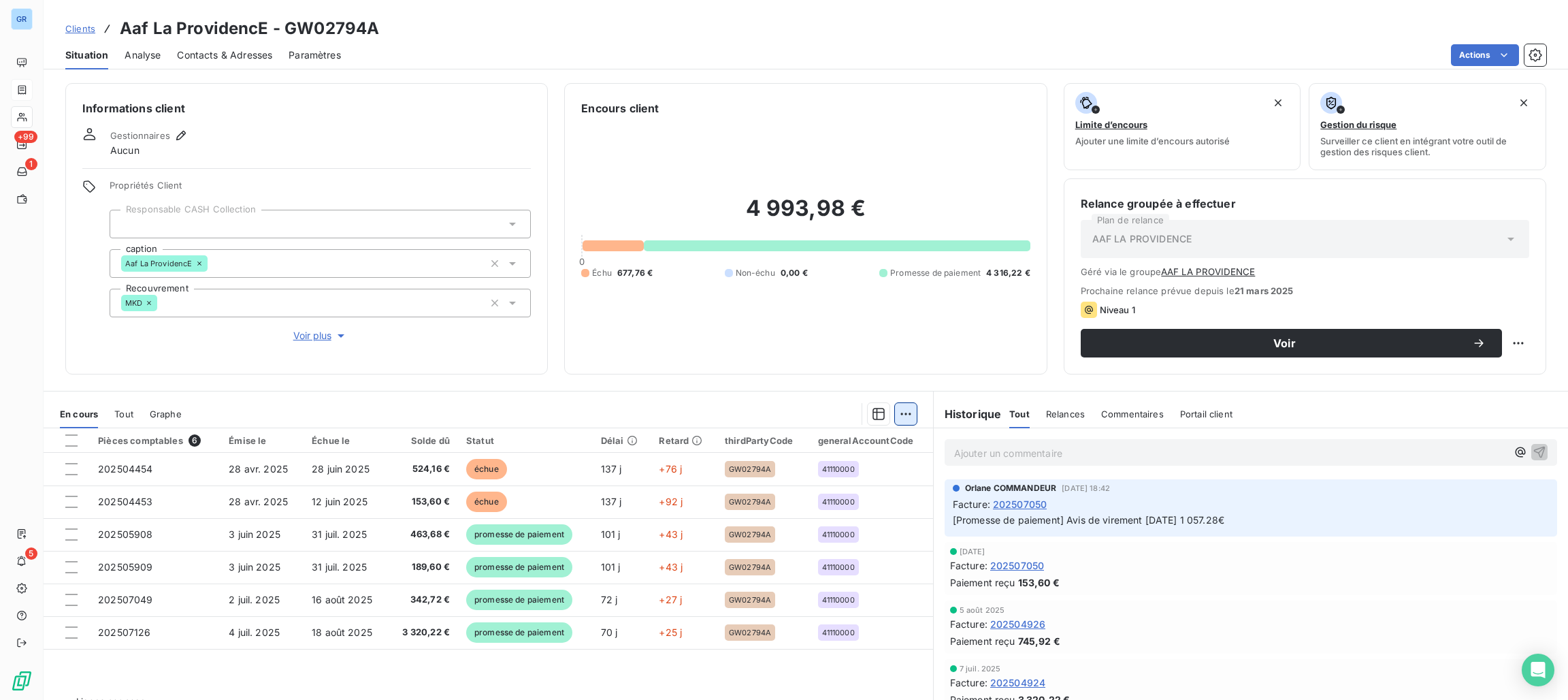
click at [894, 416] on html "GR +99 1 5 Clients Aaf La ProvidencE - GW02794A Situation Analyse Contacts & Ad…" at bounding box center [784, 350] width 1568 height 700
click at [33, 95] on html "GR +99 1 5 Clients Aaf La ProvidencE - GW02794A Situation Analyse Contacts & Ad…" at bounding box center [784, 350] width 1568 height 700
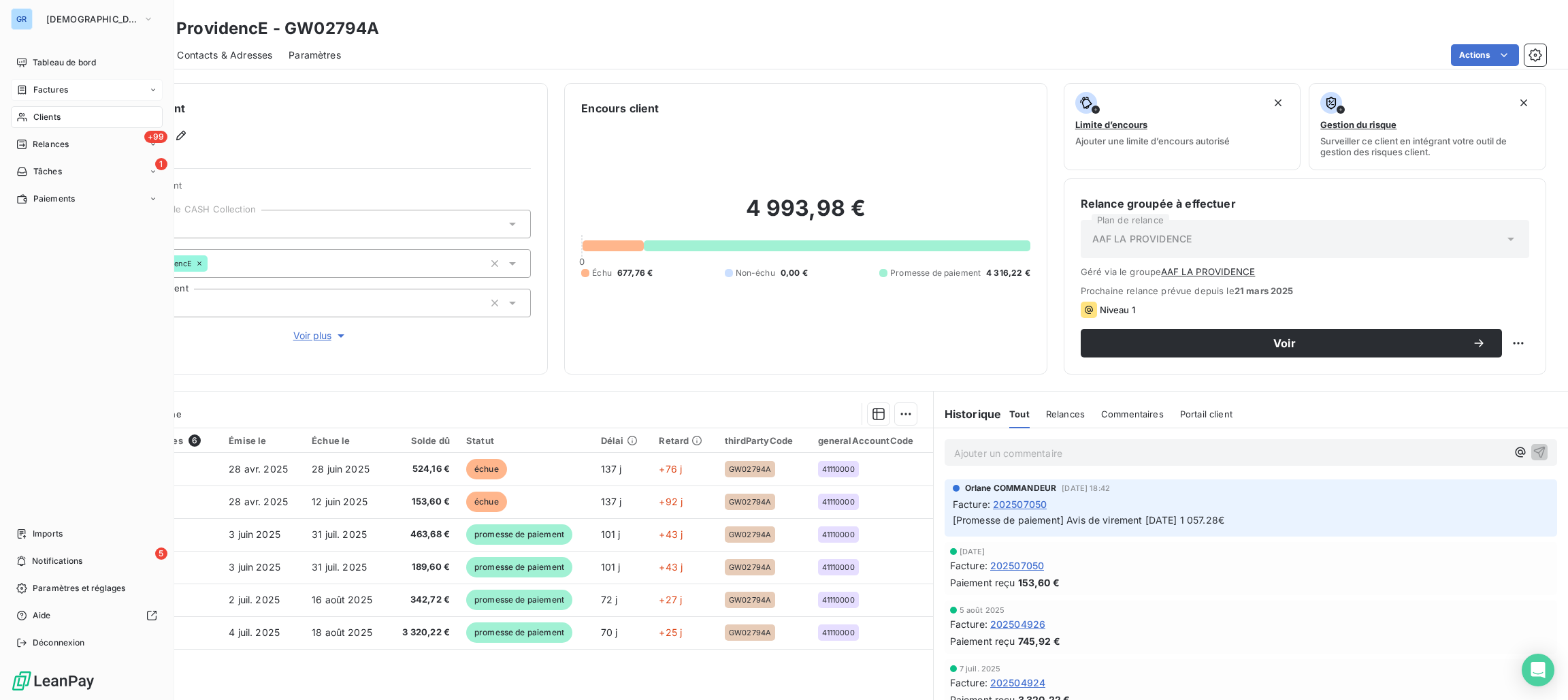
click at [50, 85] on span "Factures" at bounding box center [51, 90] width 35 height 12
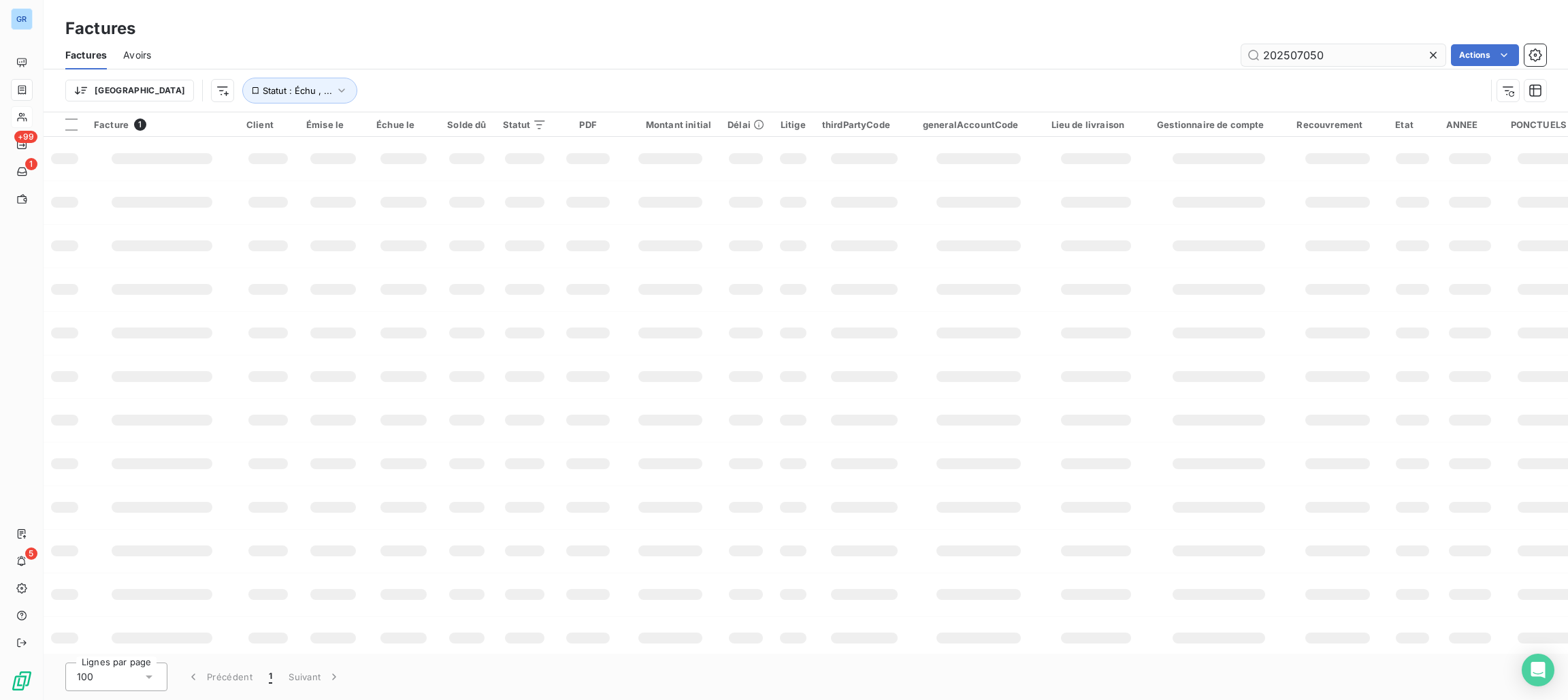
drag, startPoint x: 1361, startPoint y: 54, endPoint x: 1240, endPoint y: 62, distance: 121.3
click at [1241, 62] on input "202507050" at bounding box center [1343, 55] width 204 height 22
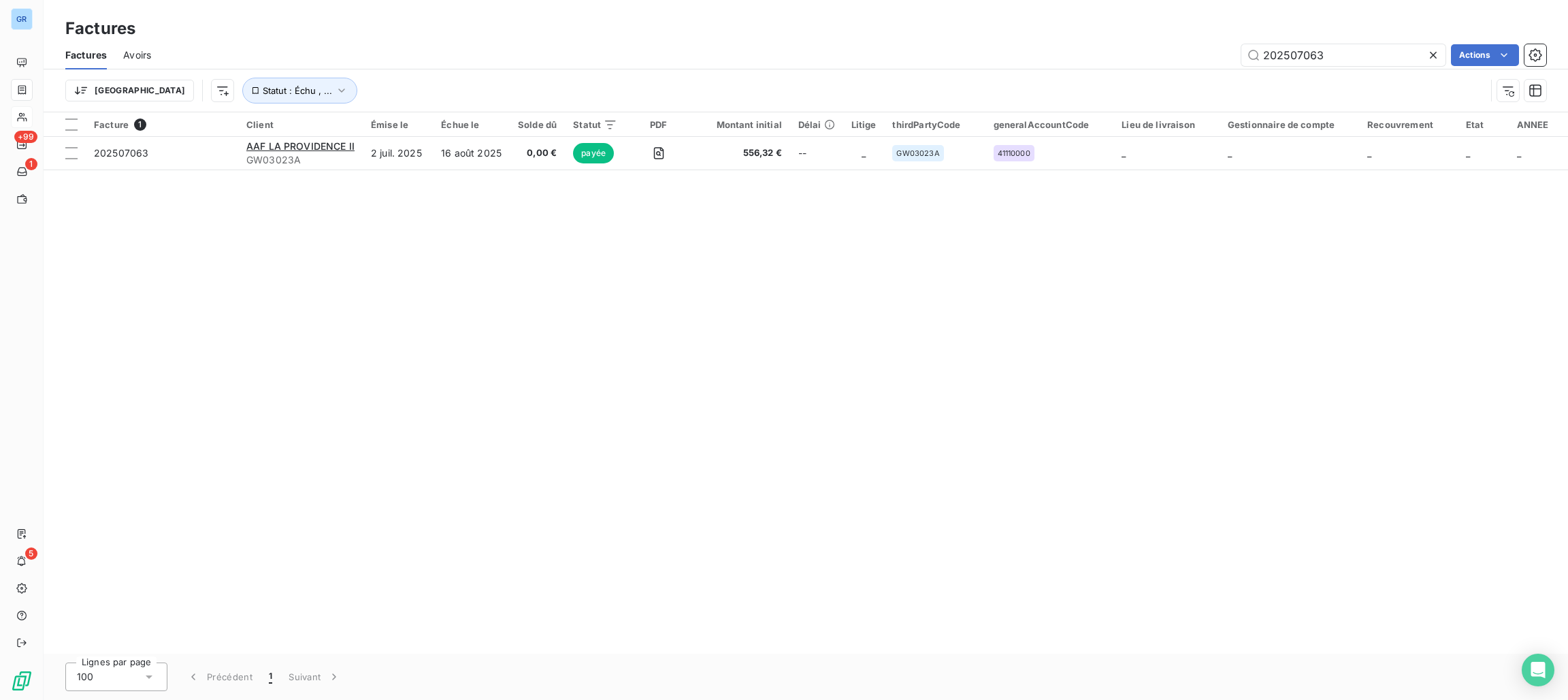
type input "202507063"
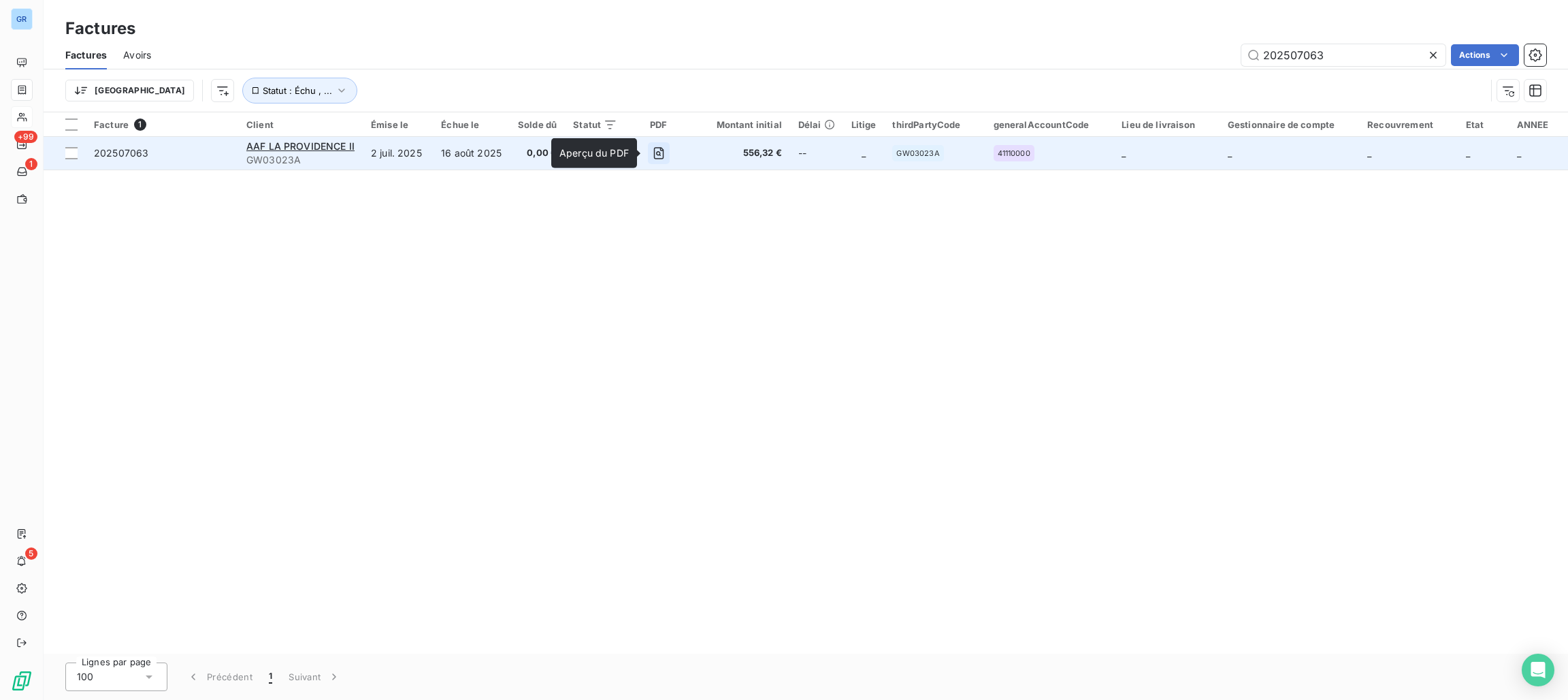
click at [652, 152] on icon "button" at bounding box center [658, 153] width 14 height 14
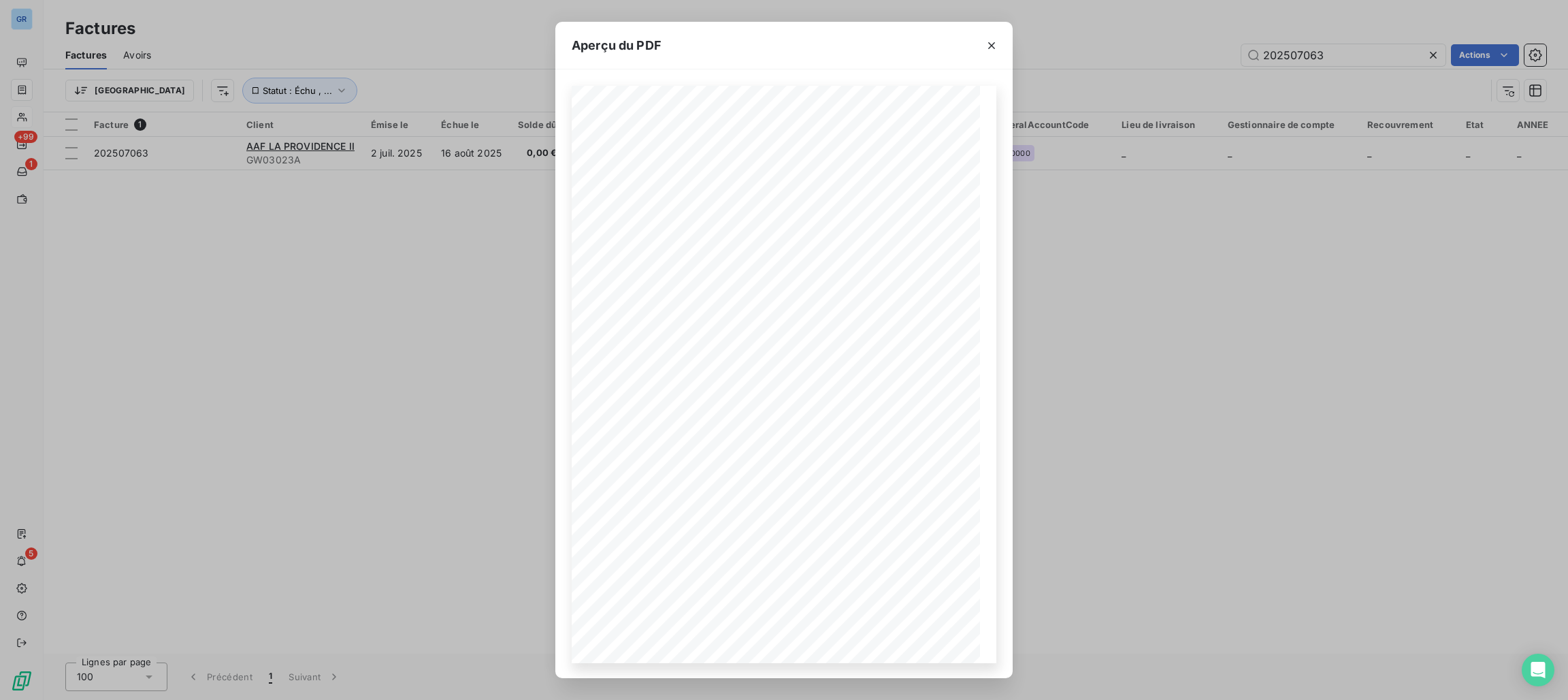
click at [313, 83] on div "Aperçu du PDF Référence interne Numéro de Date de Numéro de commande Référence …" at bounding box center [784, 350] width 1568 height 700
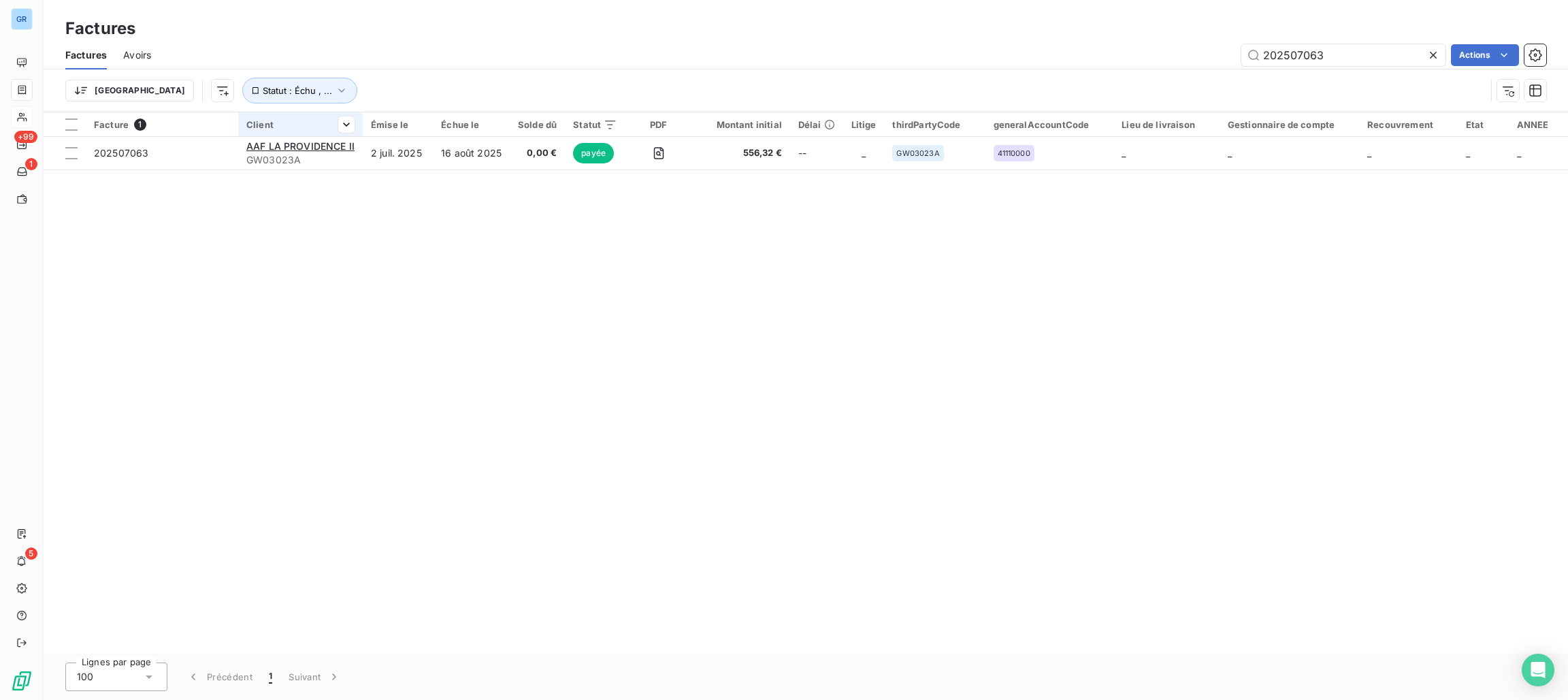
click at [304, 136] on div at bounding box center [300, 136] width 125 height 1
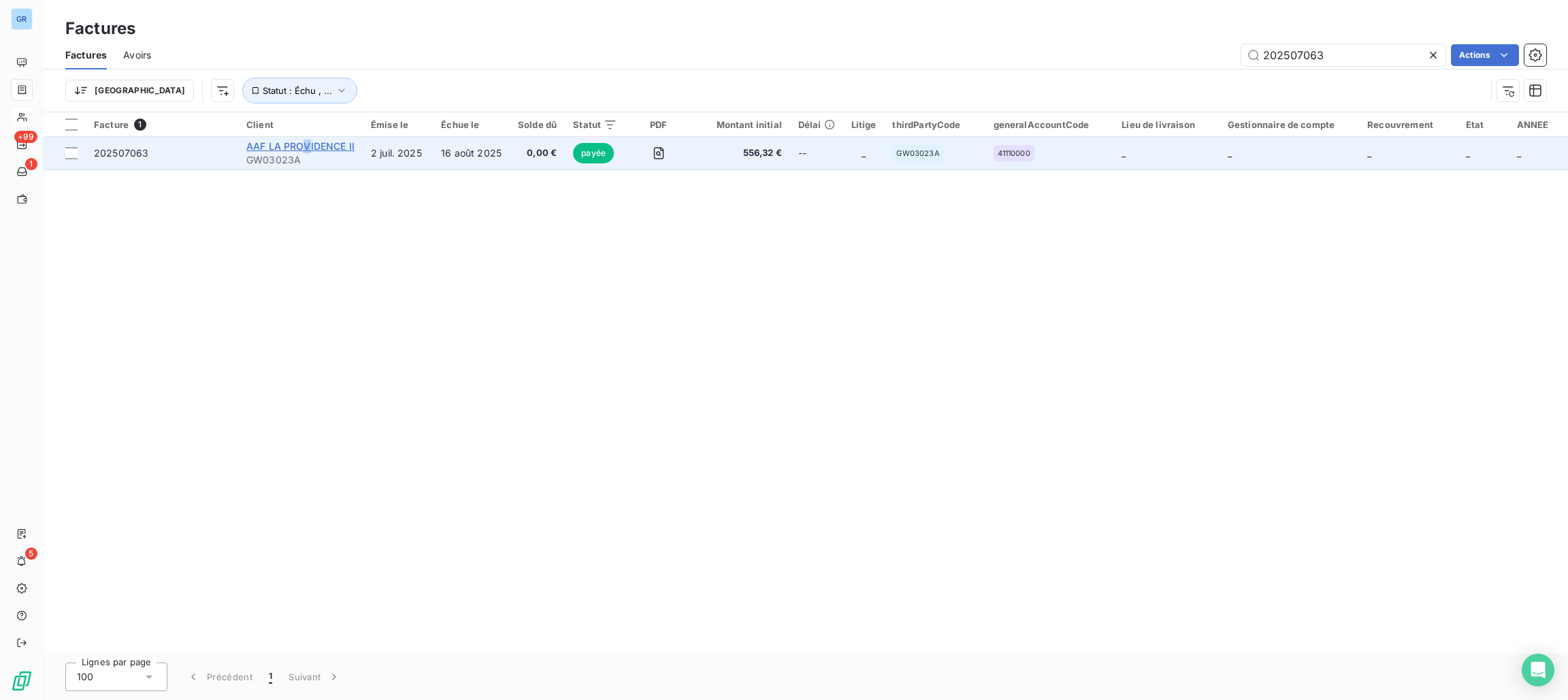
click at [307, 145] on span "AAF LA PROVIDENCE II" at bounding box center [300, 146] width 108 height 11
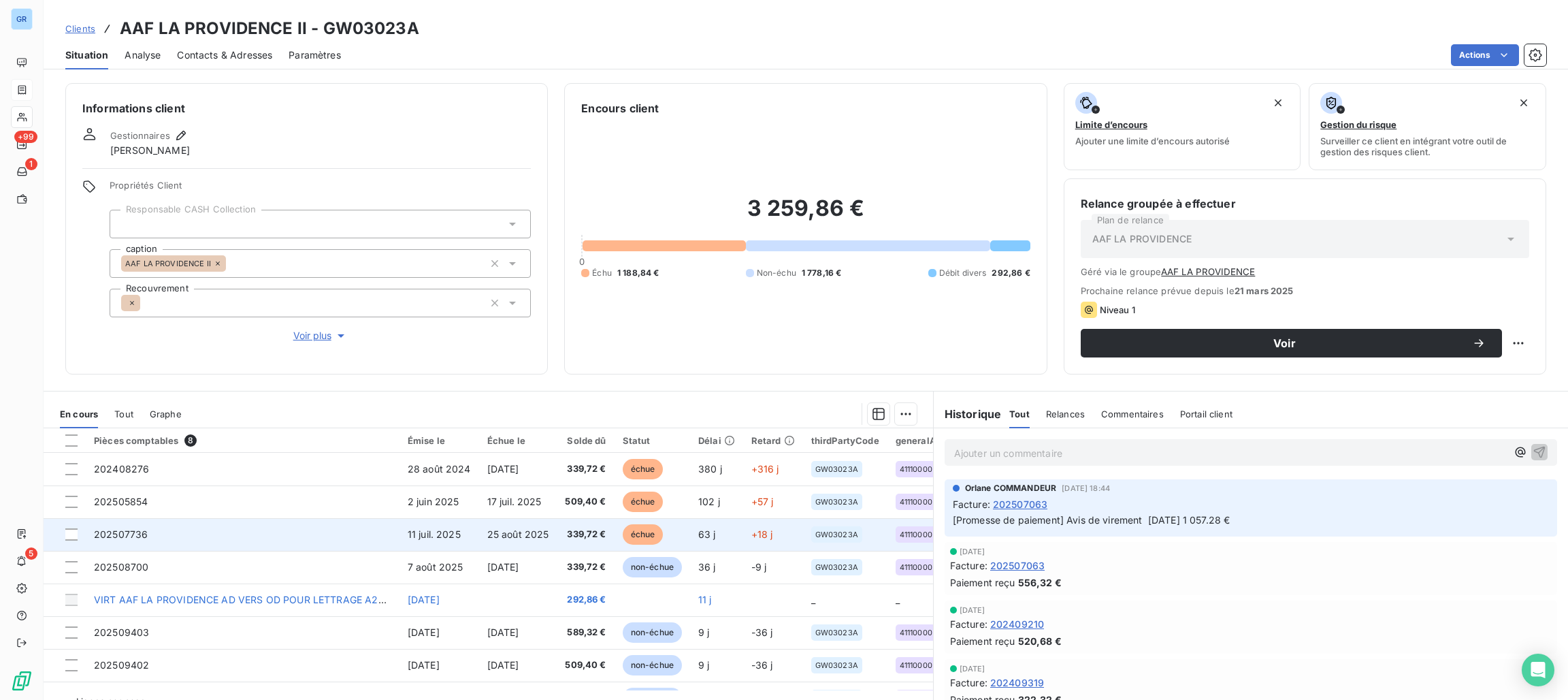
click at [635, 531] on span "échue" at bounding box center [643, 534] width 41 height 20
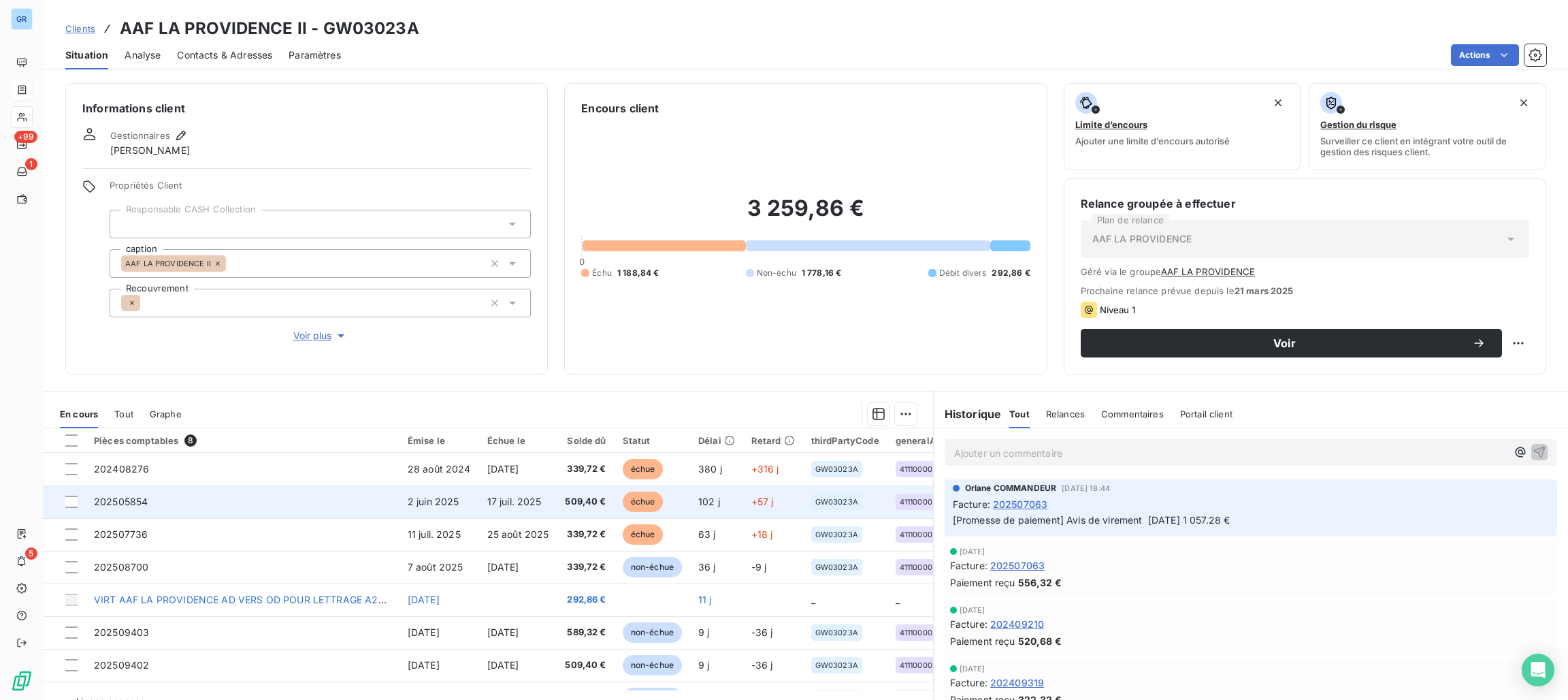
click at [656, 508] on span "échue" at bounding box center [643, 501] width 41 height 20
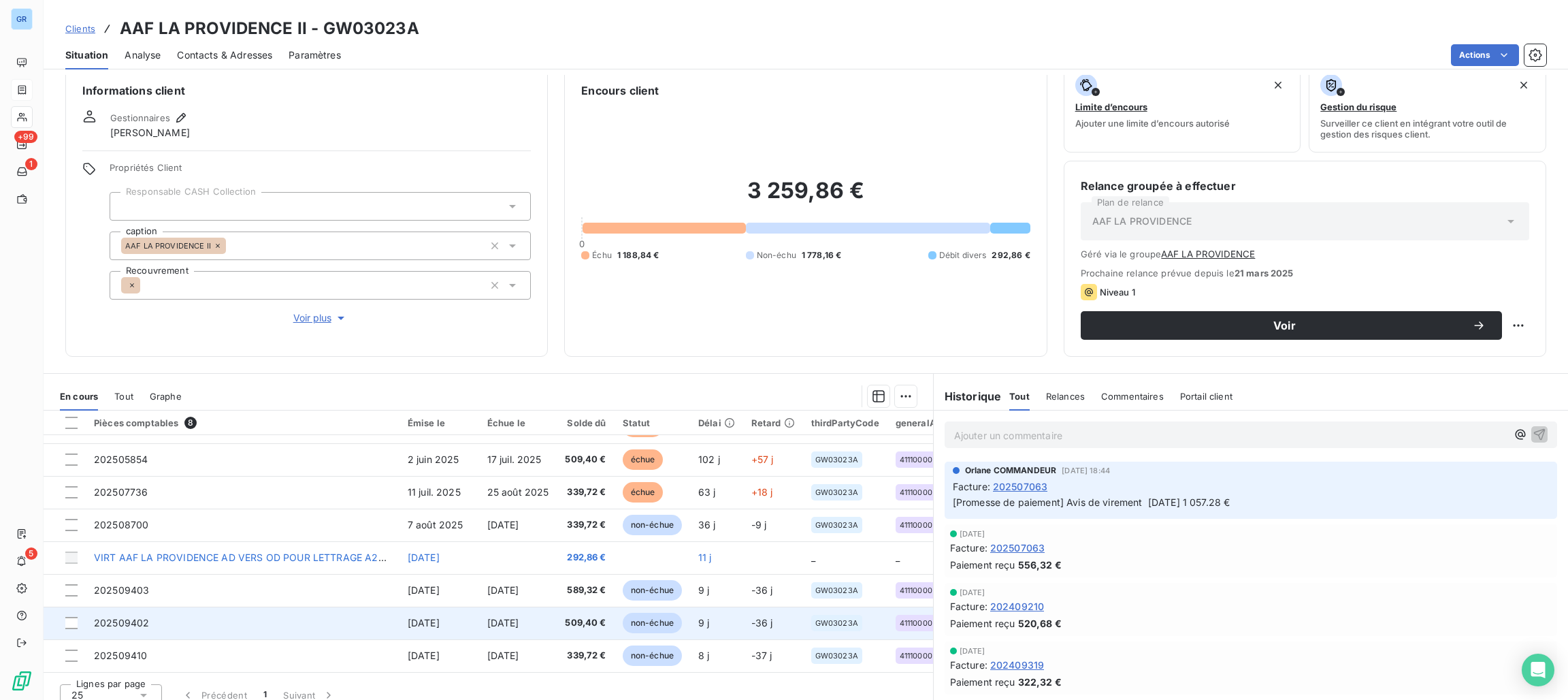
scroll to position [31, 0]
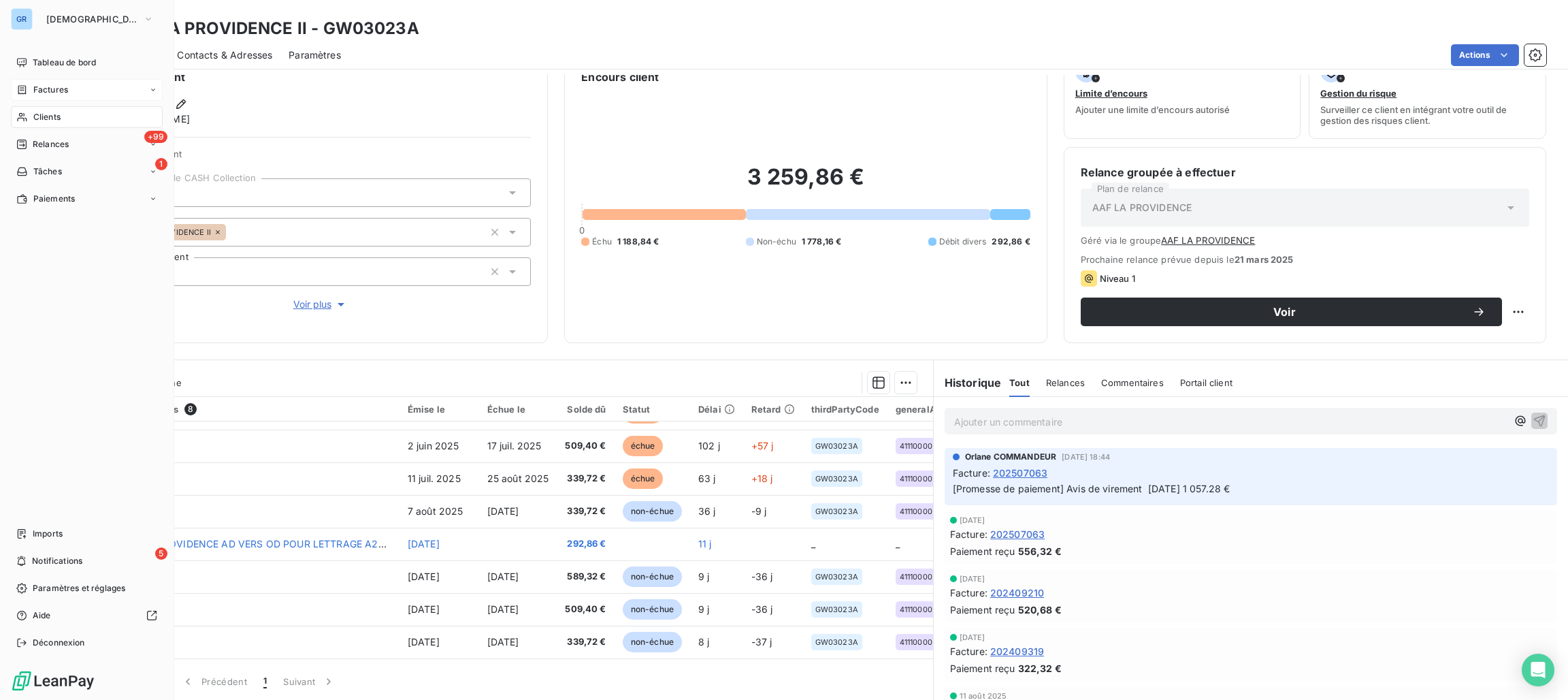
drag, startPoint x: 60, startPoint y: 85, endPoint x: 147, endPoint y: 92, distance: 87.3
click at [60, 85] on span "Factures" at bounding box center [51, 90] width 35 height 12
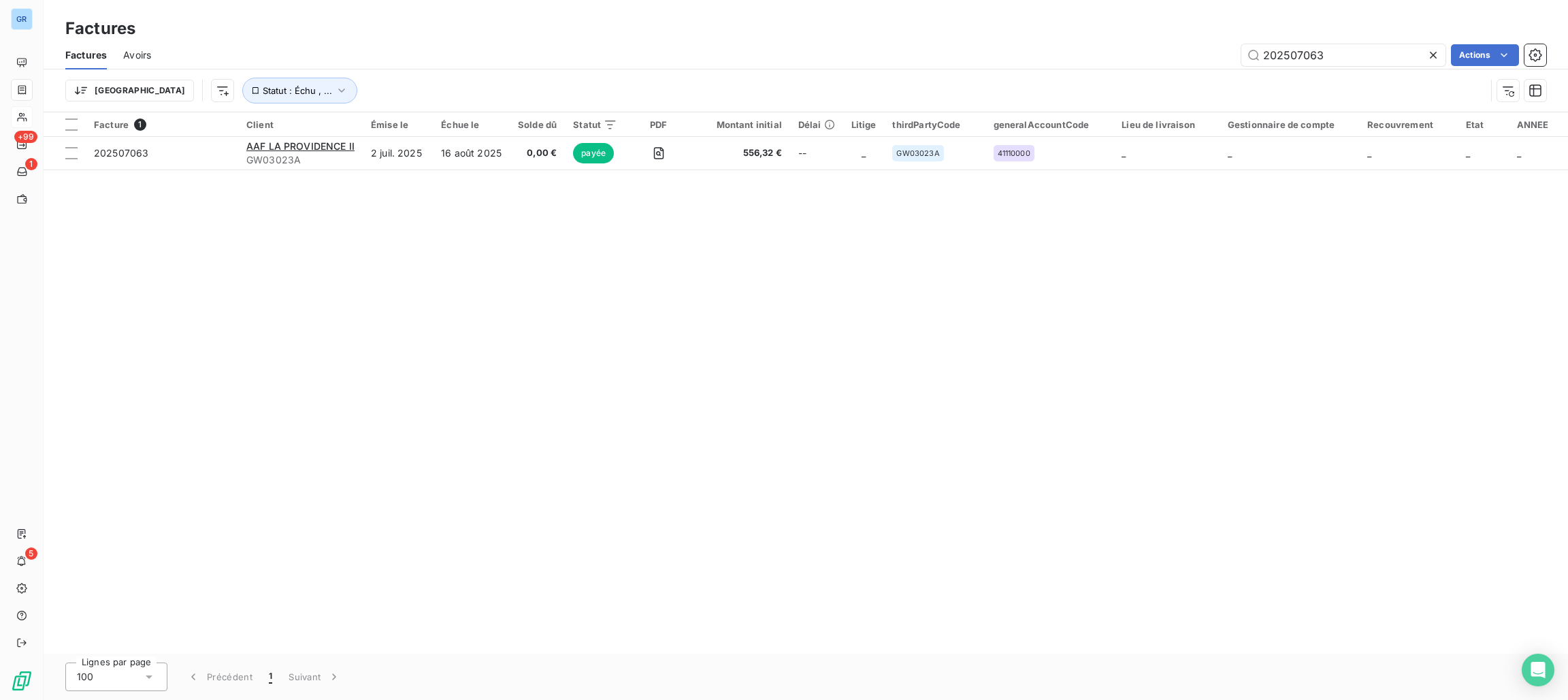
drag, startPoint x: 1369, startPoint y: 60, endPoint x: 1184, endPoint y: 56, distance: 185.0
click at [1184, 56] on div "202507063 Actions" at bounding box center [856, 55] width 1378 height 22
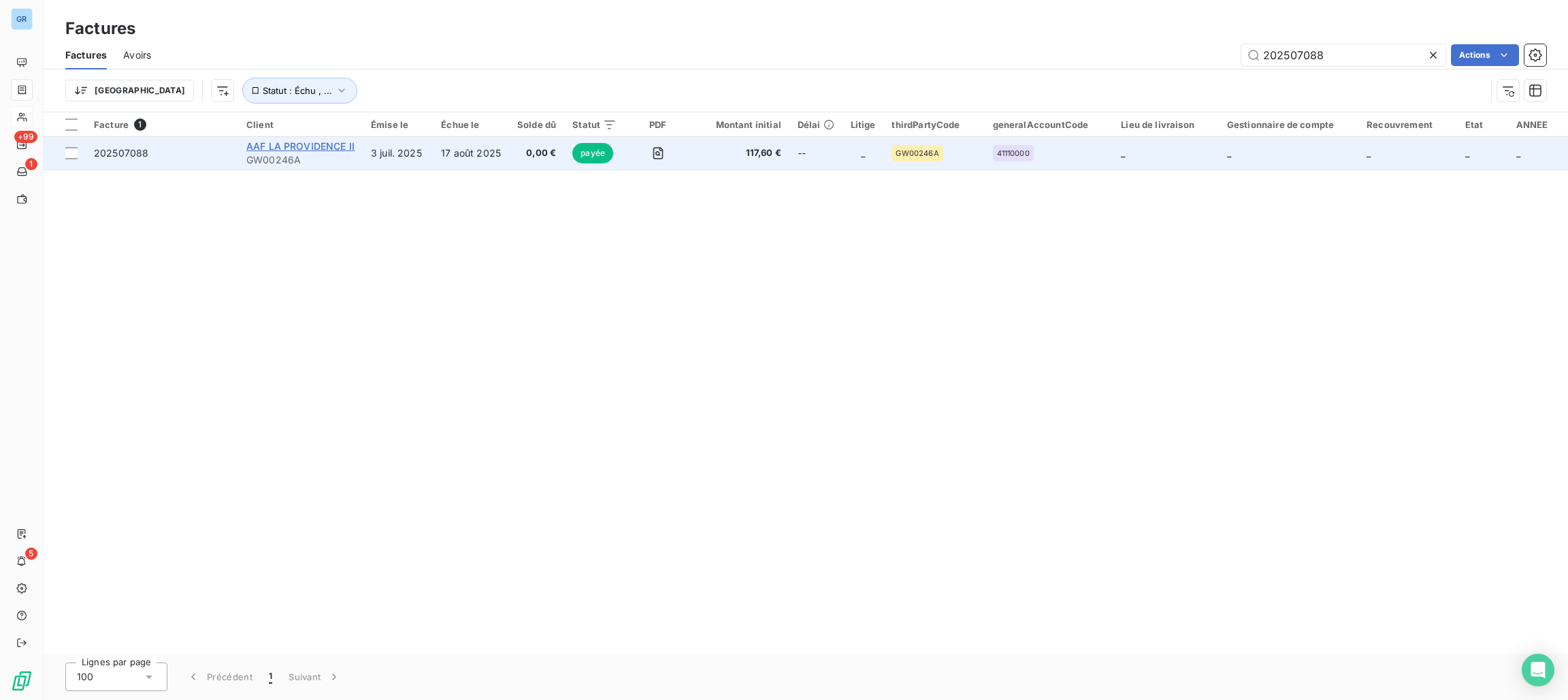
type input "202507088"
click at [322, 140] on span "AAF LA PROVIDENCE II" at bounding box center [300, 146] width 108 height 11
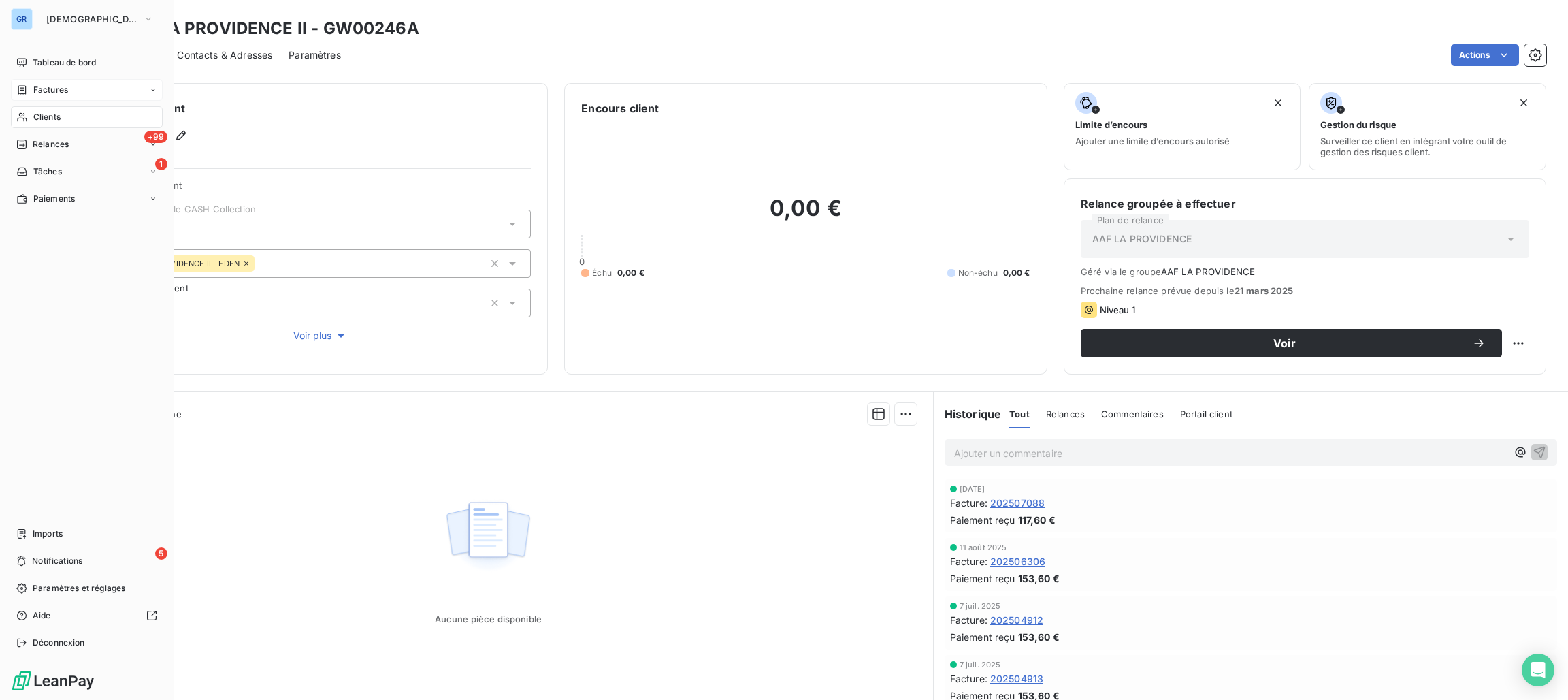
click at [55, 90] on span "Factures" at bounding box center [51, 90] width 35 height 12
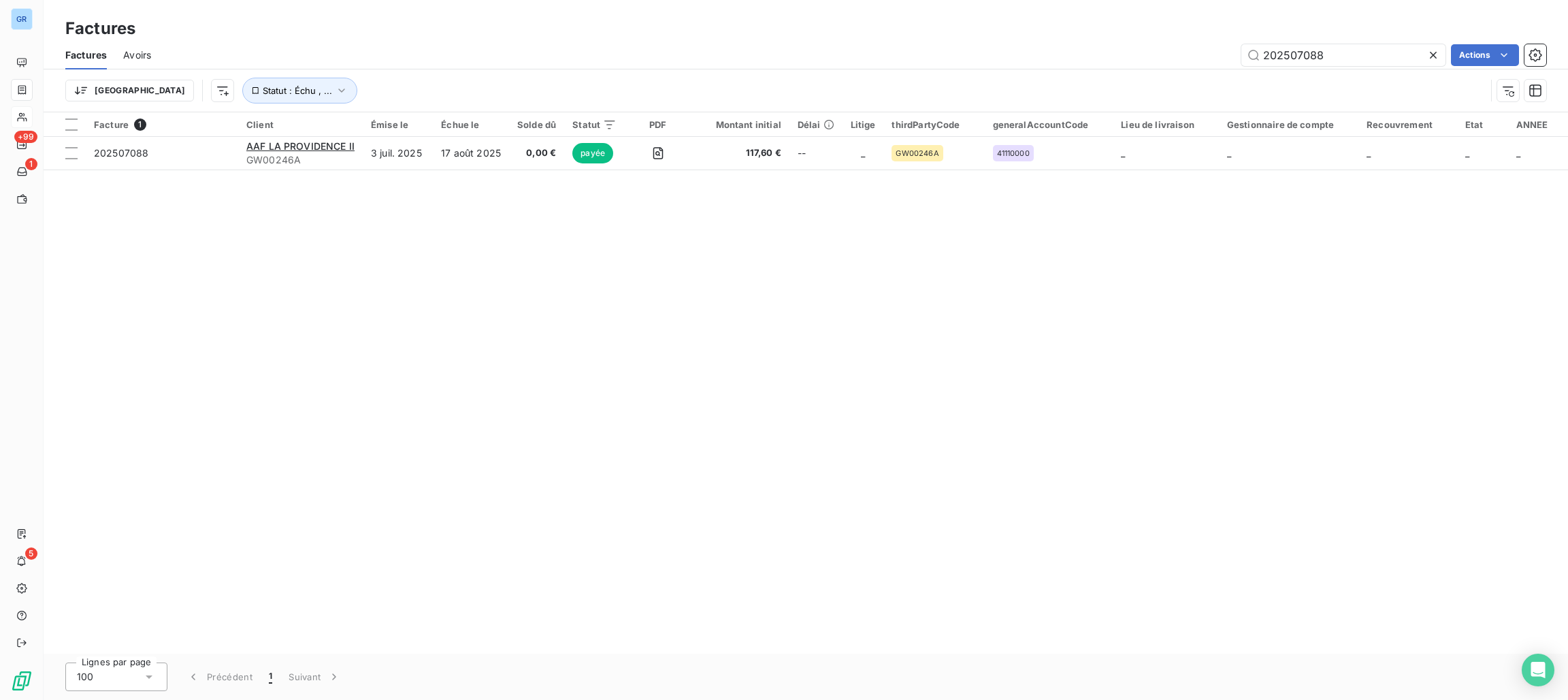
drag, startPoint x: 1357, startPoint y: 59, endPoint x: 1179, endPoint y: 52, distance: 178.1
click at [1179, 52] on div "202507088 Actions" at bounding box center [856, 55] width 1378 height 22
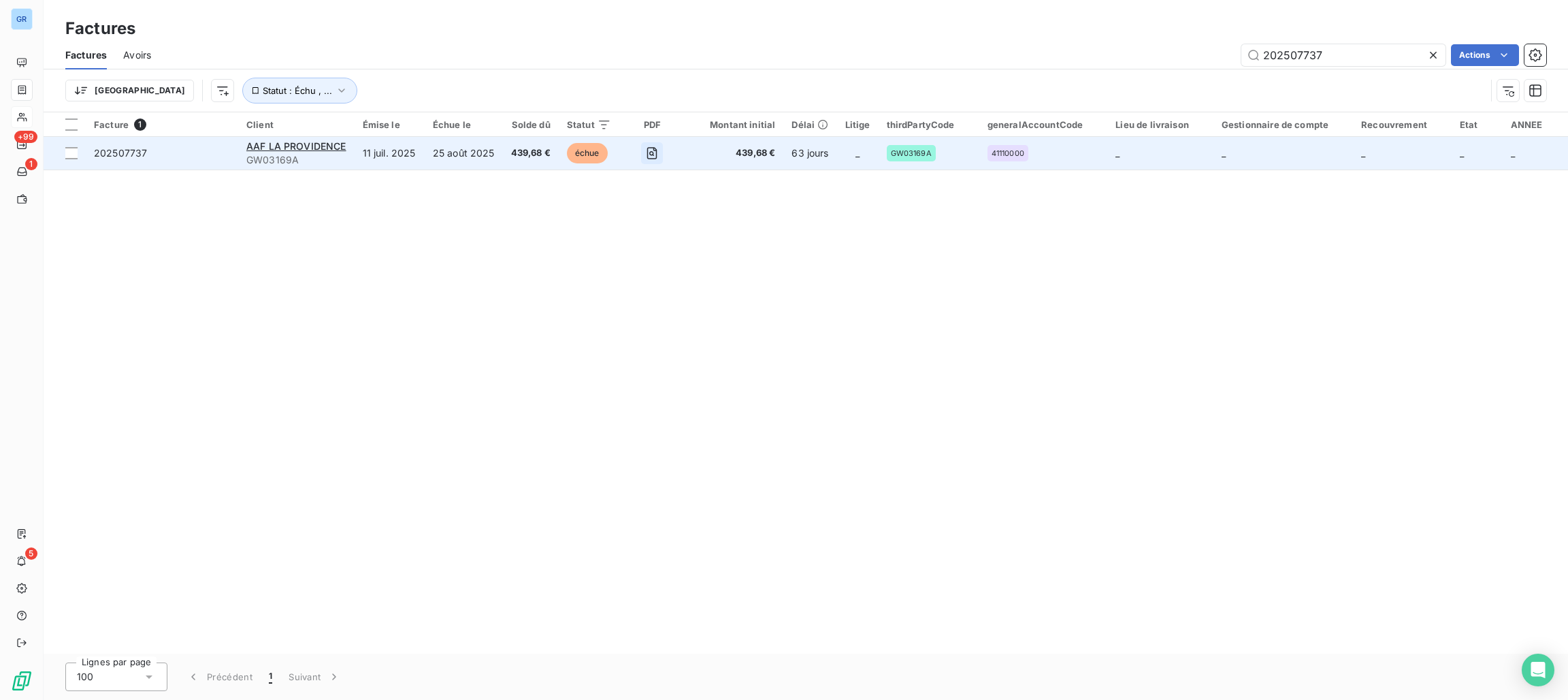
type input "202507737"
click at [650, 152] on icon "button" at bounding box center [652, 153] width 5 height 5
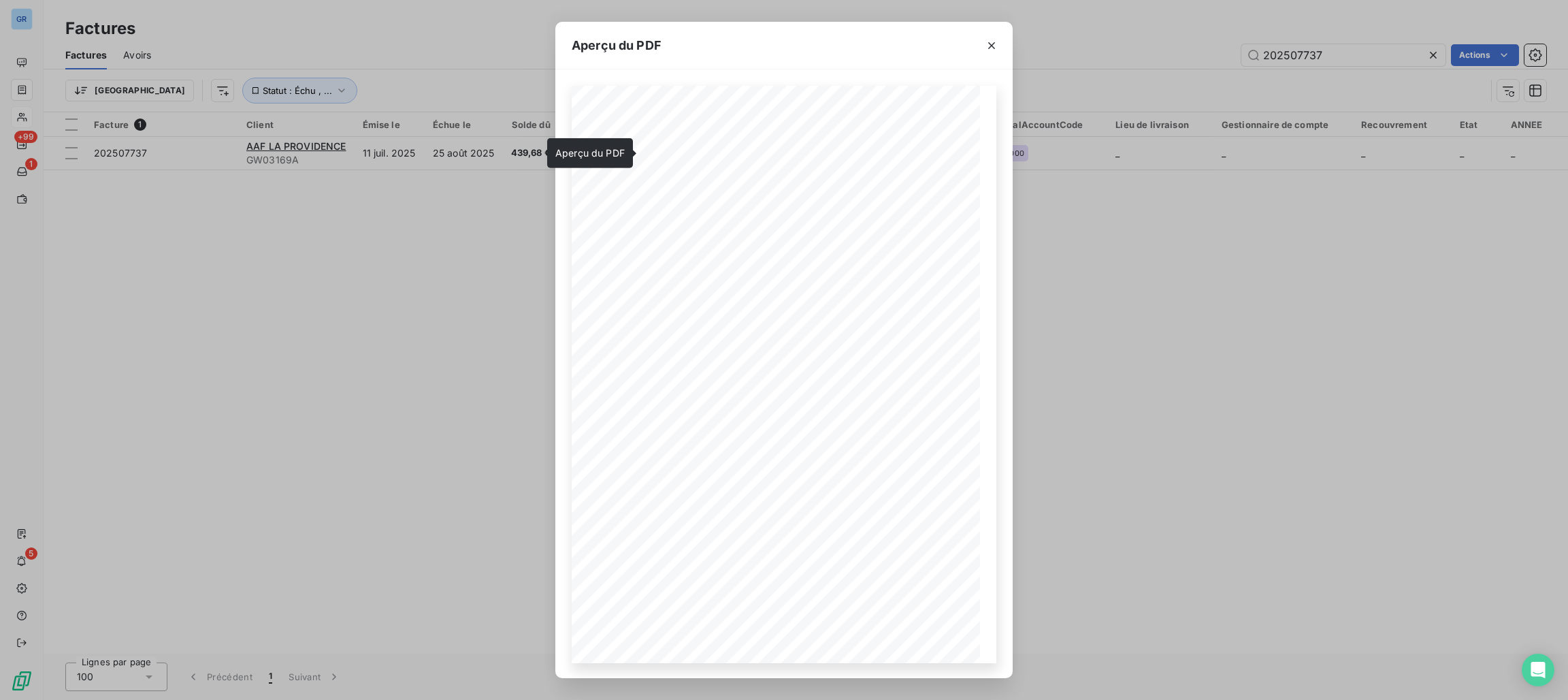
drag, startPoint x: 179, startPoint y: 323, endPoint x: 216, endPoint y: 235, distance: 95.5
click at [179, 323] on div "Aperçu du PDF Référence interne Numéro de Date de Numéro de commande Référence …" at bounding box center [784, 350] width 1568 height 700
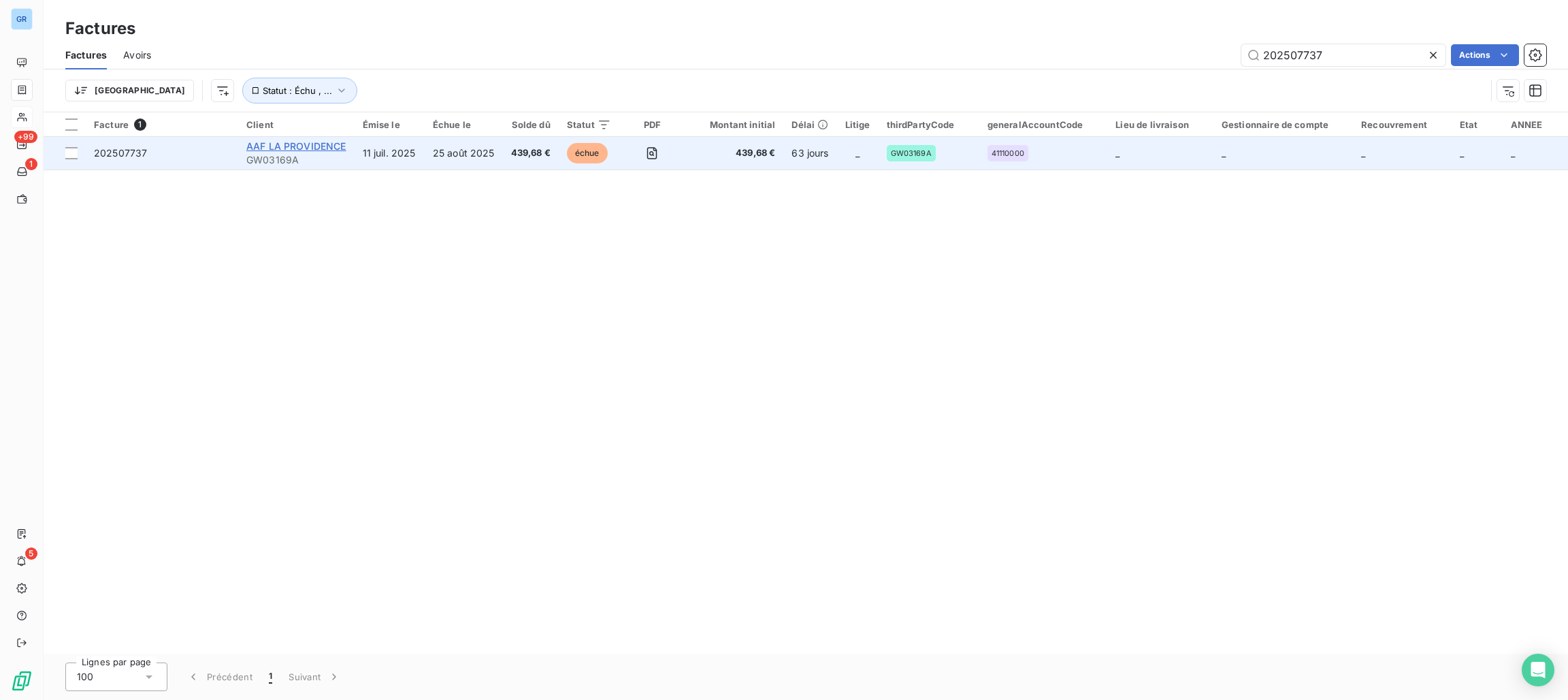
click at [321, 143] on span "AAF LA PROVIDENCE" at bounding box center [296, 146] width 100 height 11
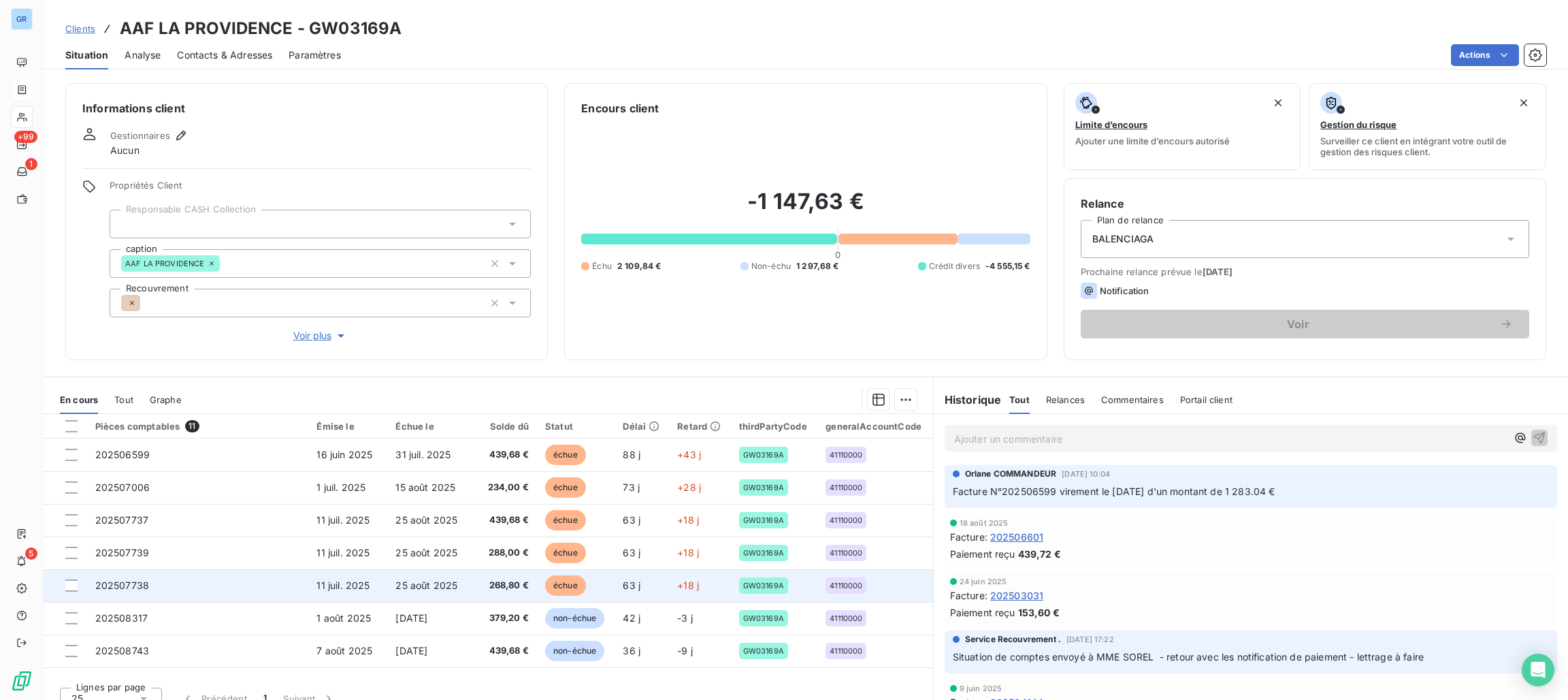
click at [550, 590] on span "échue" at bounding box center [565, 585] width 41 height 20
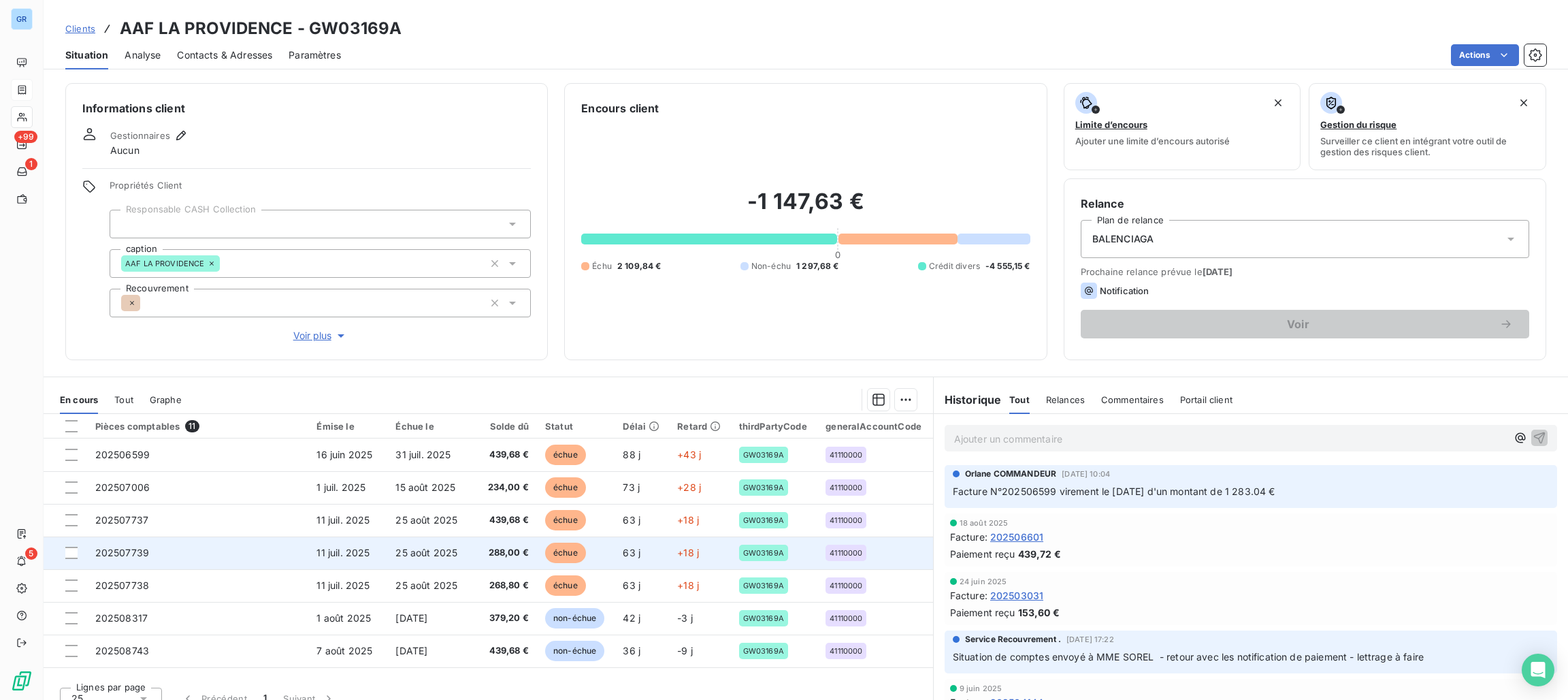
click at [552, 548] on span "échue" at bounding box center [565, 553] width 41 height 20
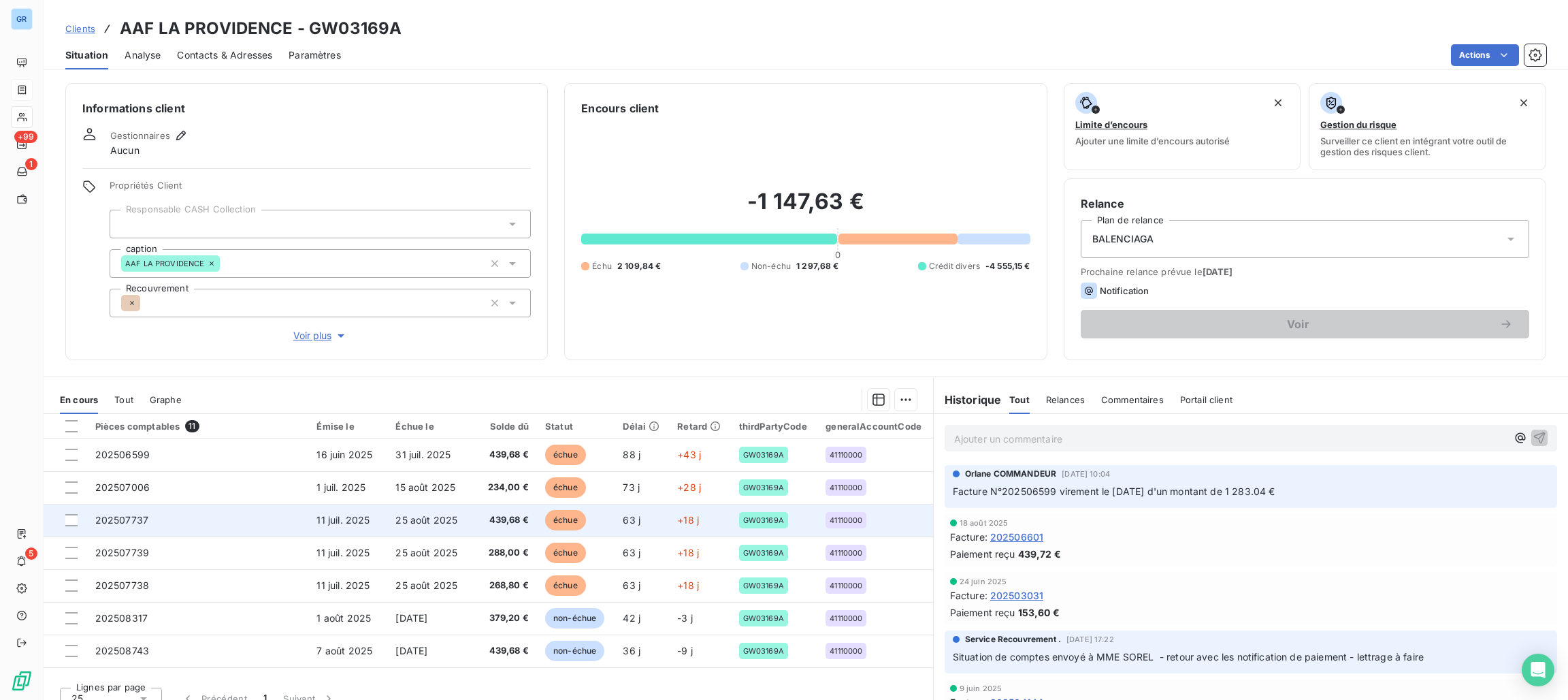
click at [555, 523] on span "échue" at bounding box center [565, 520] width 41 height 20
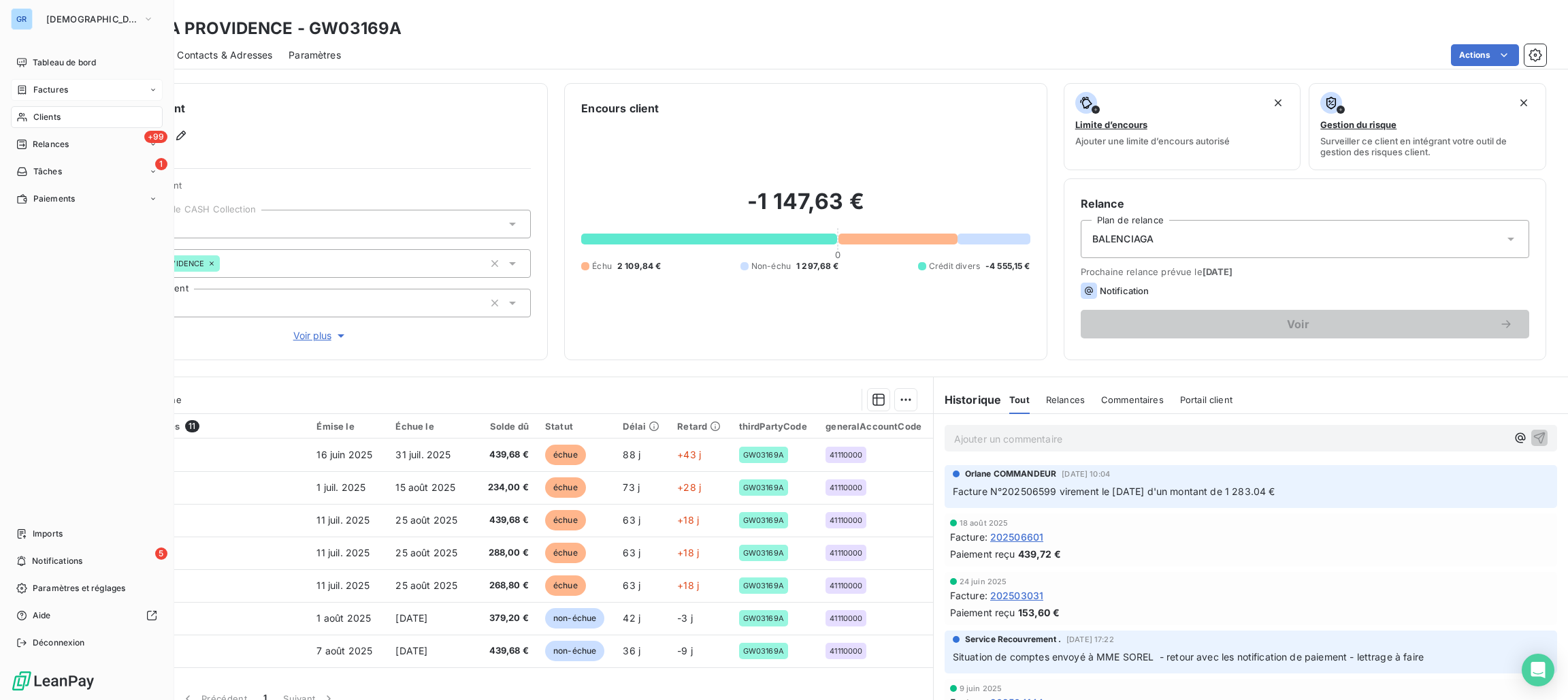
click at [62, 92] on span "Factures" at bounding box center [51, 90] width 35 height 12
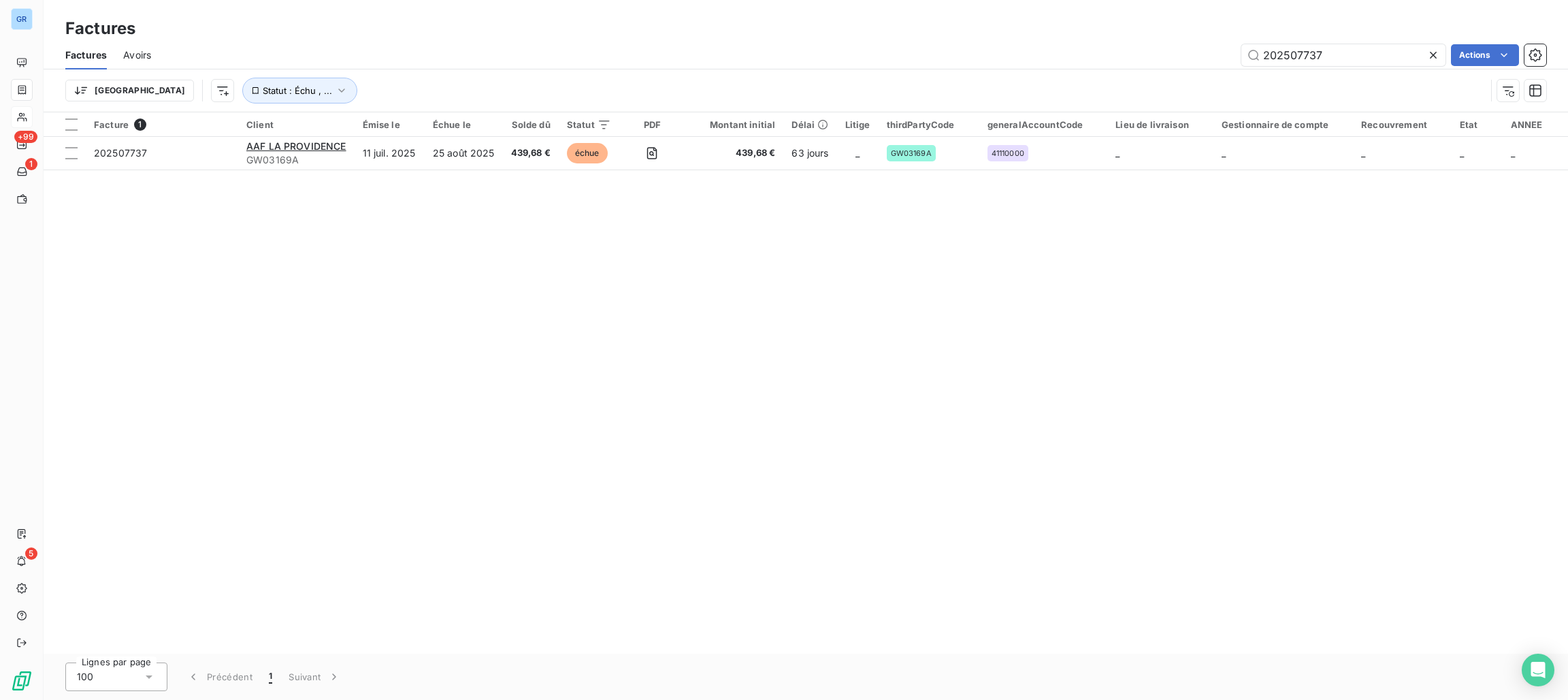
drag, startPoint x: 1157, startPoint y: 53, endPoint x: 1124, endPoint y: 54, distance: 33.0
click at [1132, 54] on div "202507737 Actions" at bounding box center [856, 55] width 1378 height 22
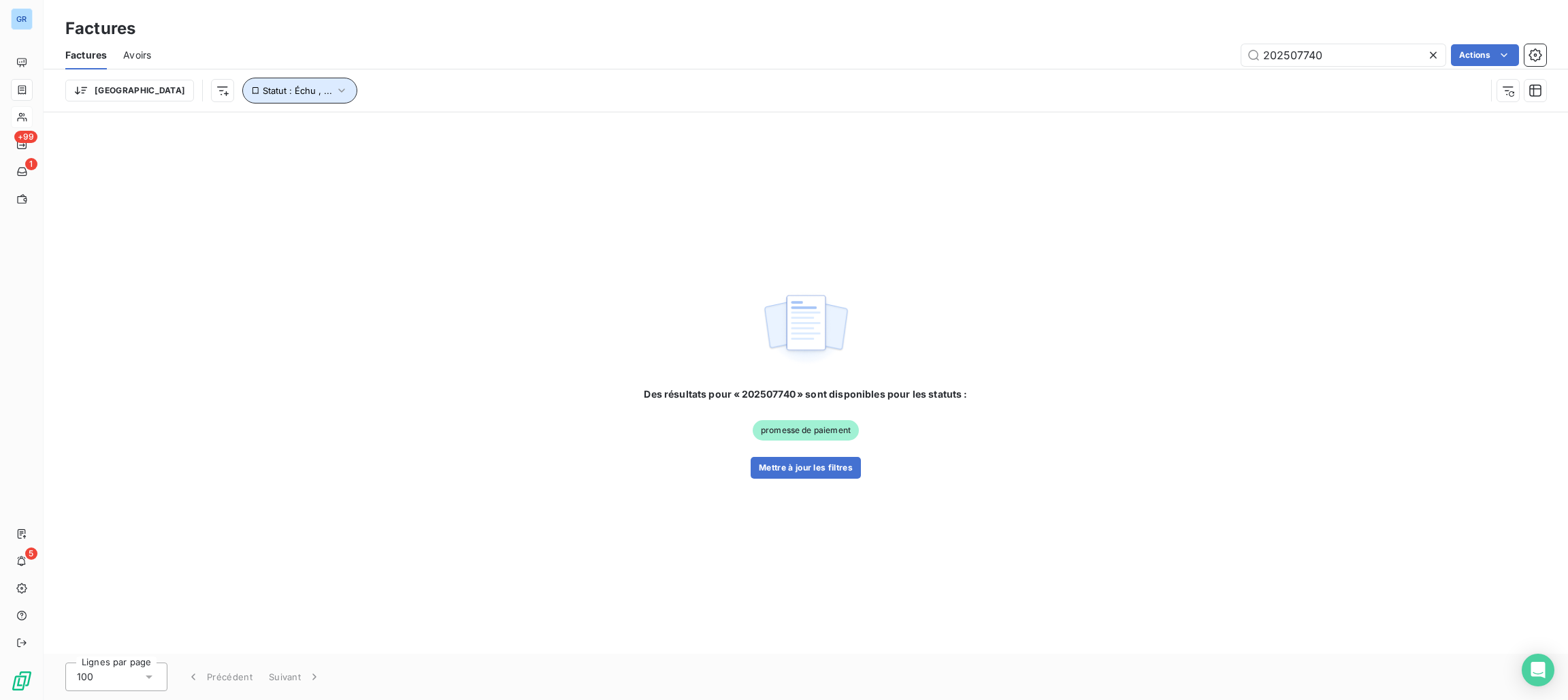
click at [262, 95] on span "Statut : Échu , ..." at bounding box center [296, 90] width 69 height 11
click at [494, 139] on div "échue non-échue compensée payée" at bounding box center [426, 125] width 196 height 29
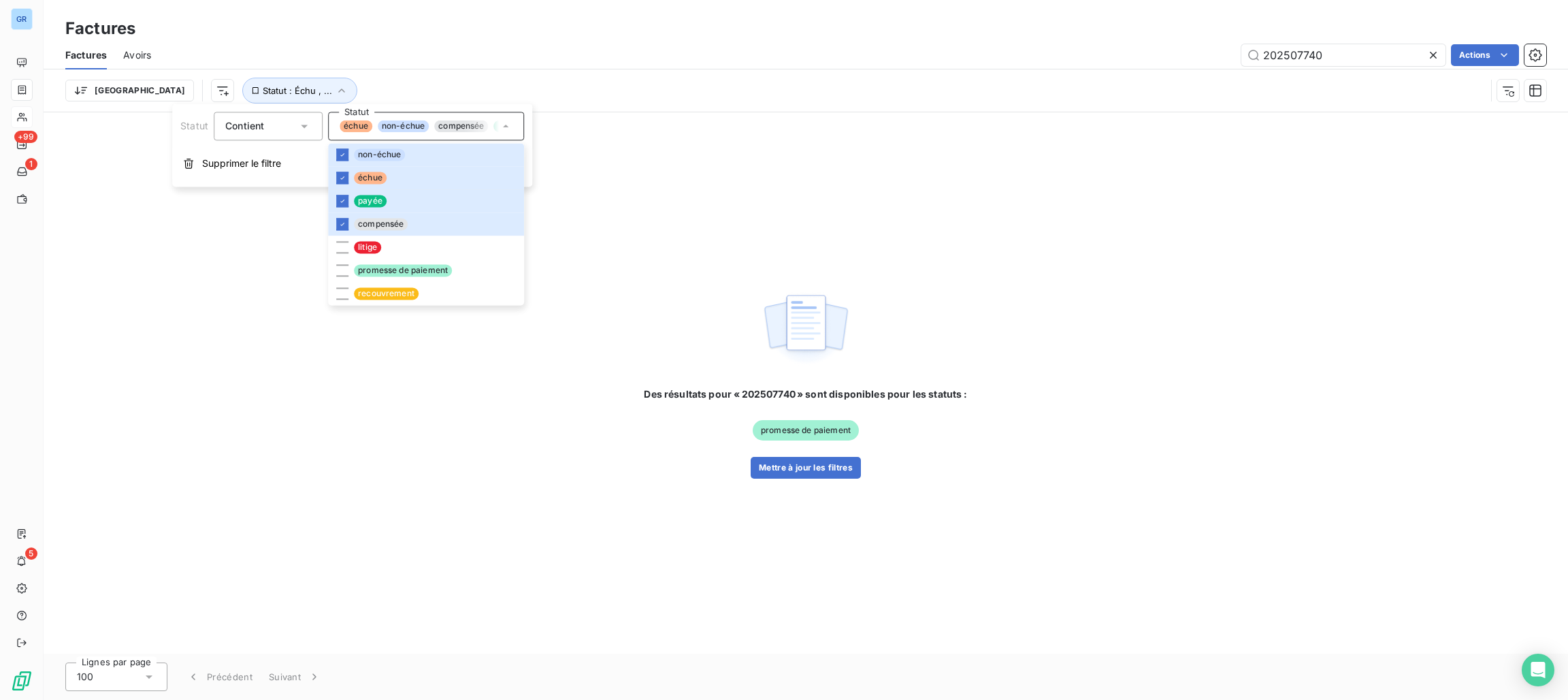
drag, startPoint x: 806, startPoint y: 205, endPoint x: 843, endPoint y: 194, distance: 38.6
click at [806, 205] on div "Des résultats pour « 202507740 » sont disponibles pour les statuts : promesse d…" at bounding box center [805, 383] width 1524 height 541
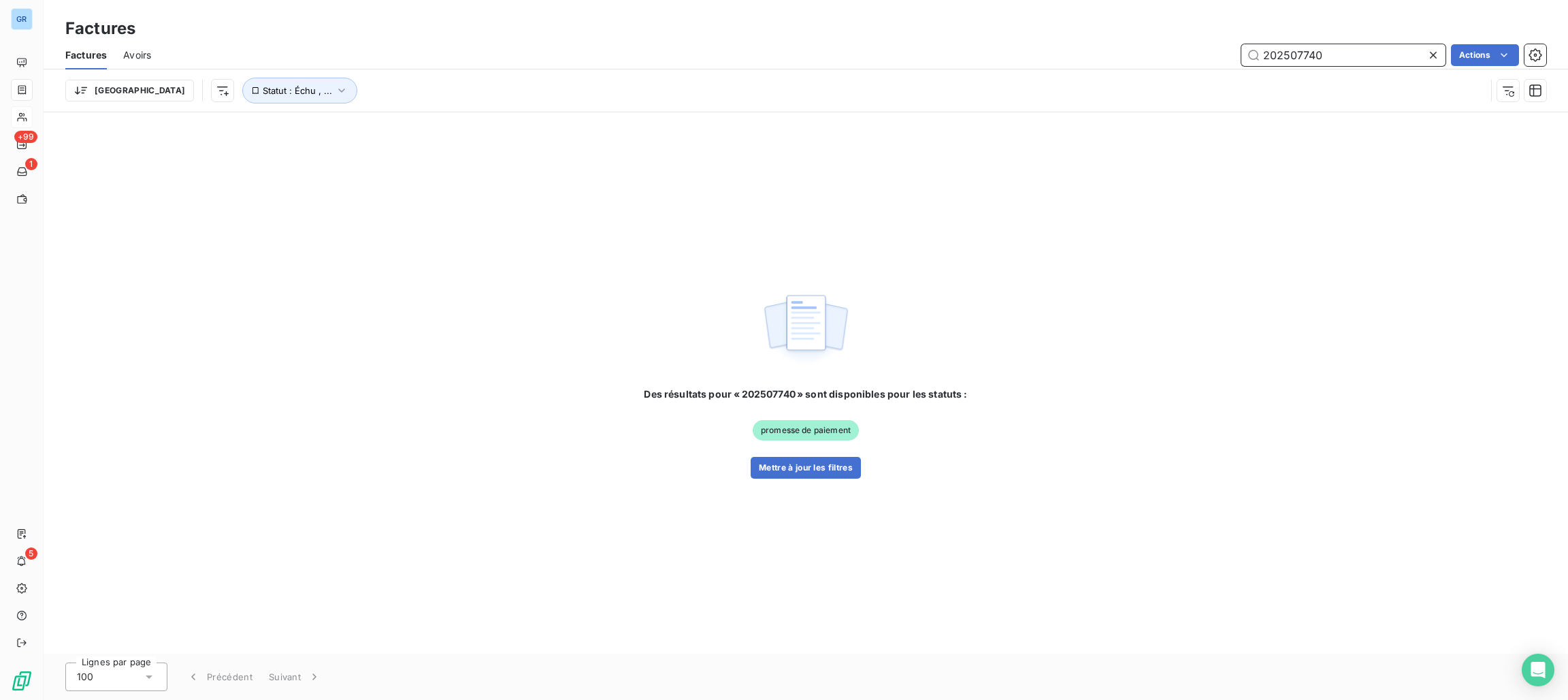
click at [1342, 54] on input "202507740" at bounding box center [1343, 55] width 204 height 22
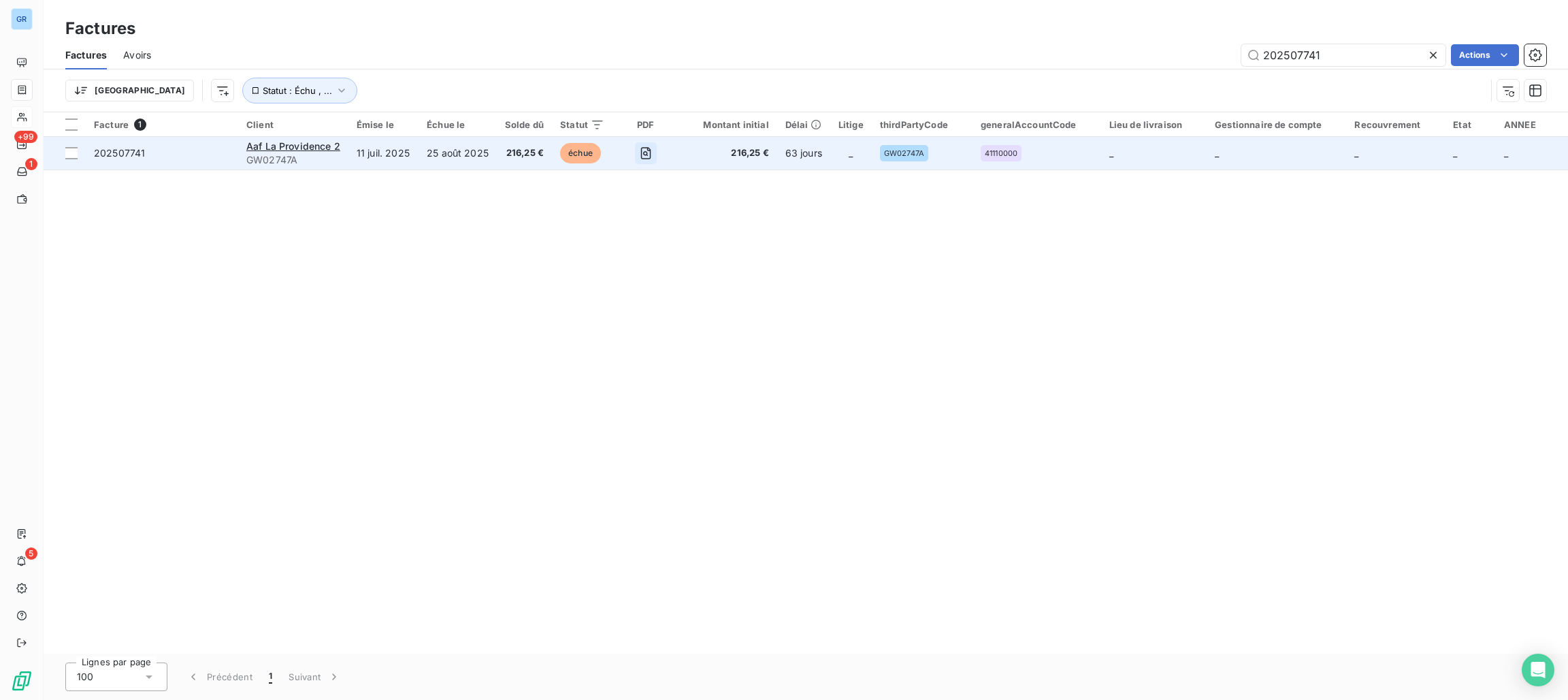
click at [643, 156] on icon "button" at bounding box center [645, 153] width 14 height 14
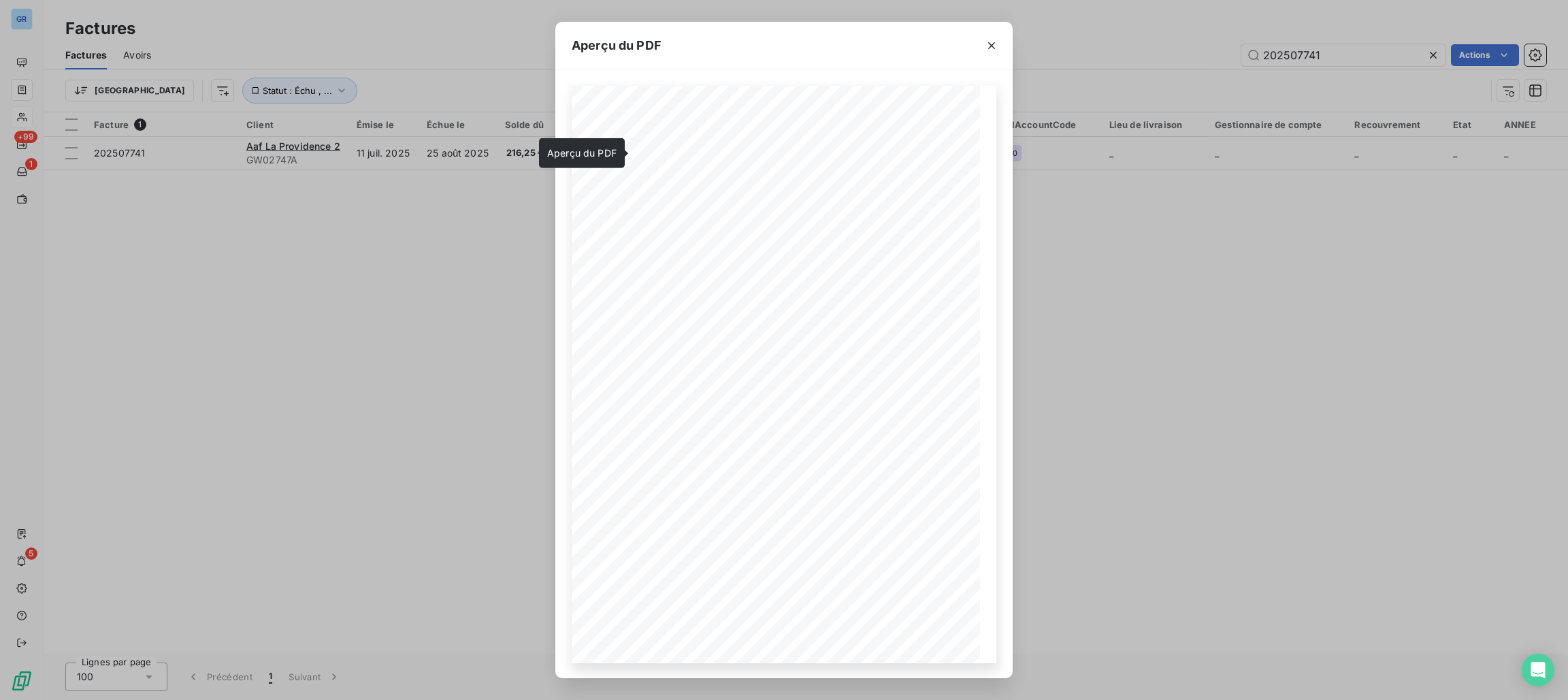
click at [990, 45] on icon "button" at bounding box center [991, 46] width 14 height 14
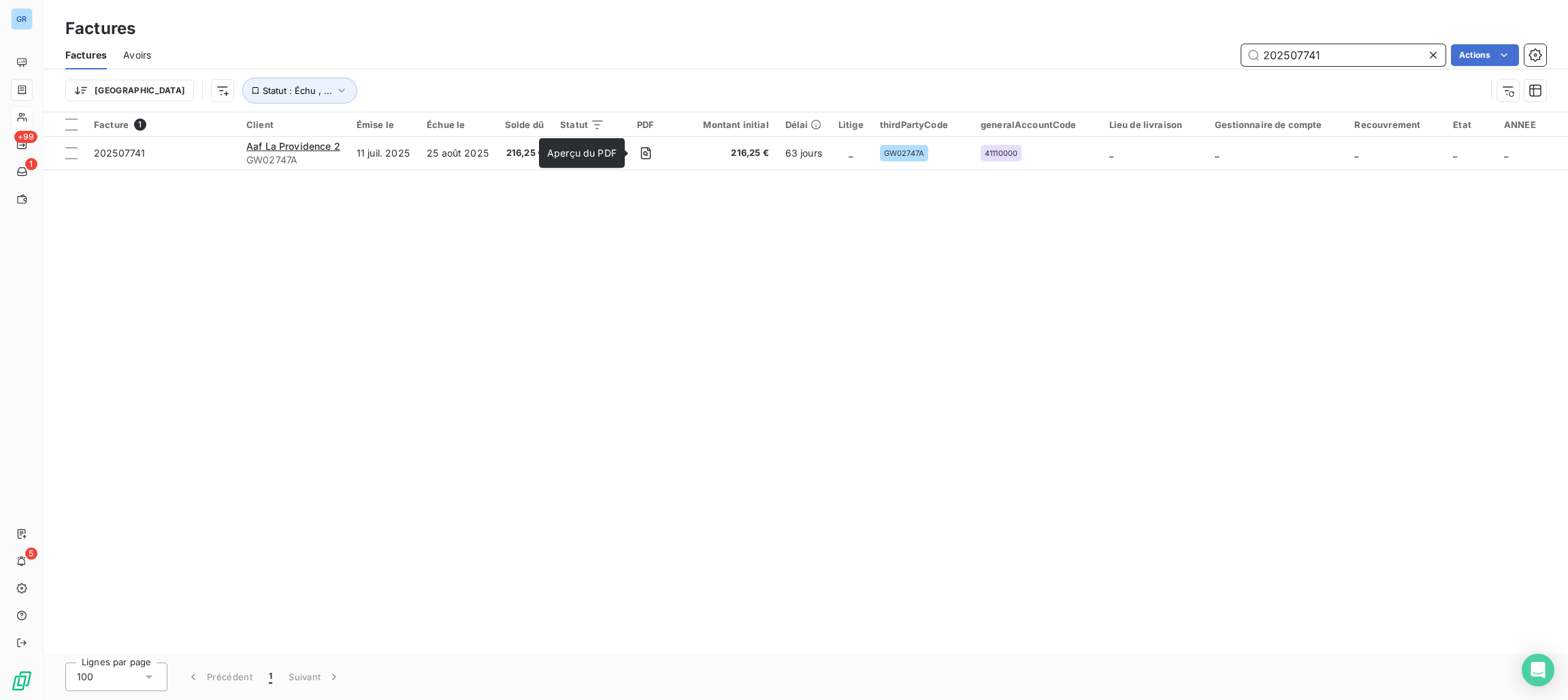
click at [1354, 62] on input "202507741" at bounding box center [1343, 55] width 204 height 22
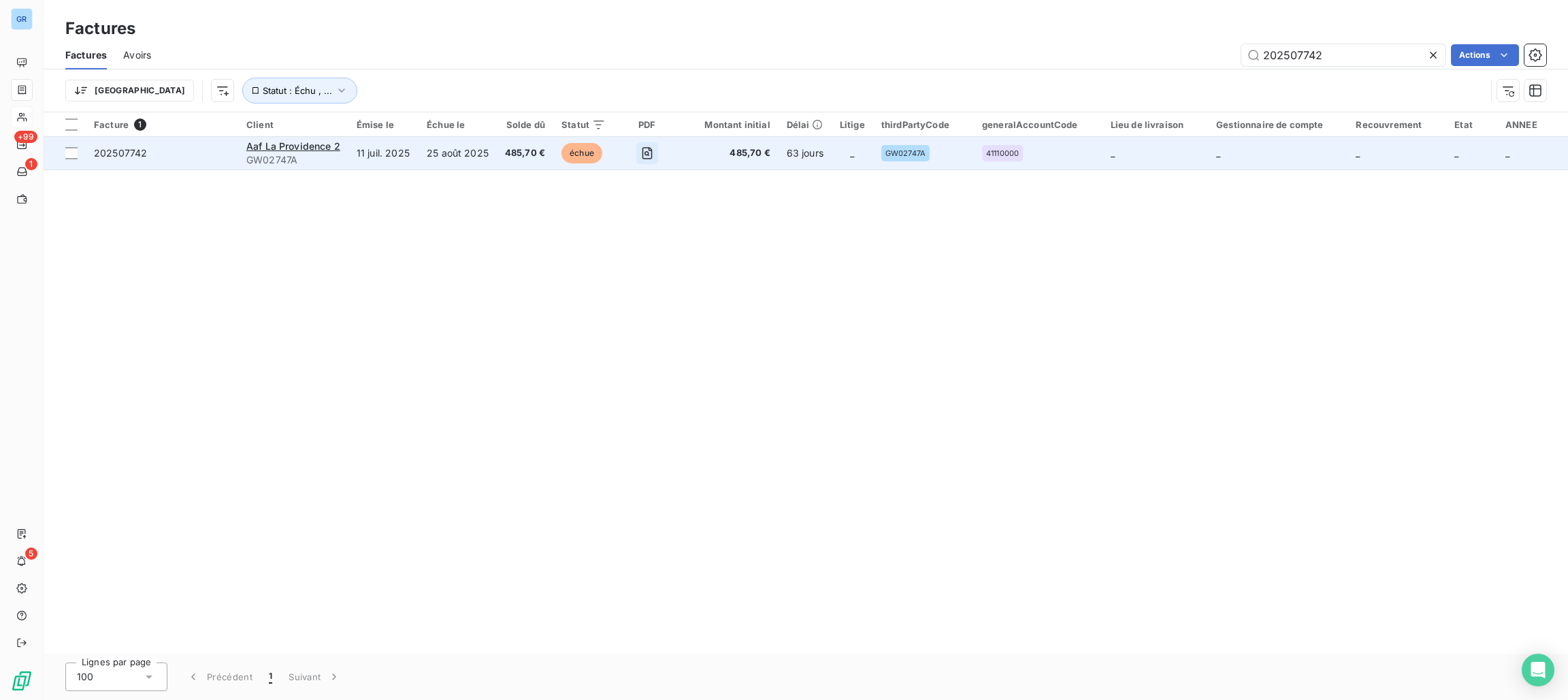
click at [636, 153] on button "button" at bounding box center [647, 153] width 22 height 22
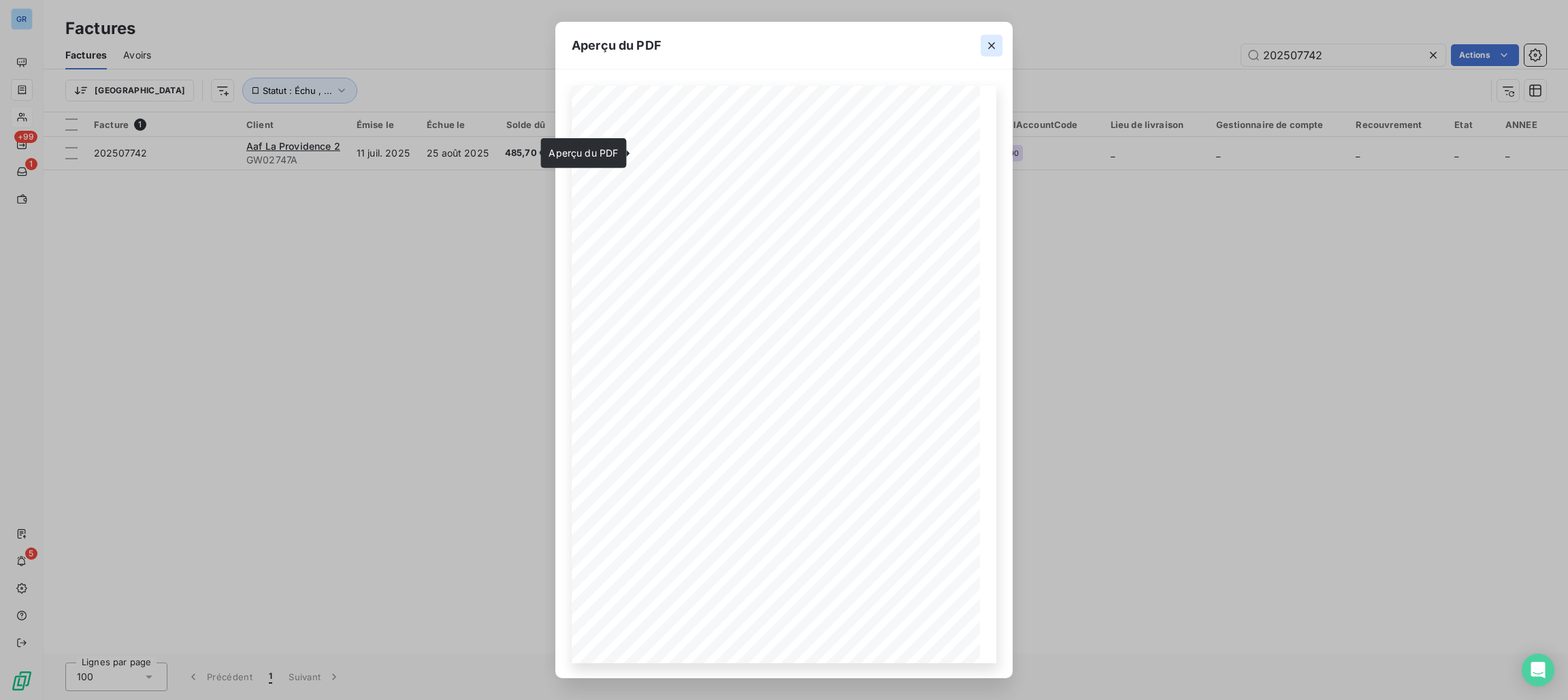
drag, startPoint x: 983, startPoint y: 44, endPoint x: 993, endPoint y: 45, distance: 10.0
click at [986, 44] on icon "button" at bounding box center [991, 46] width 14 height 14
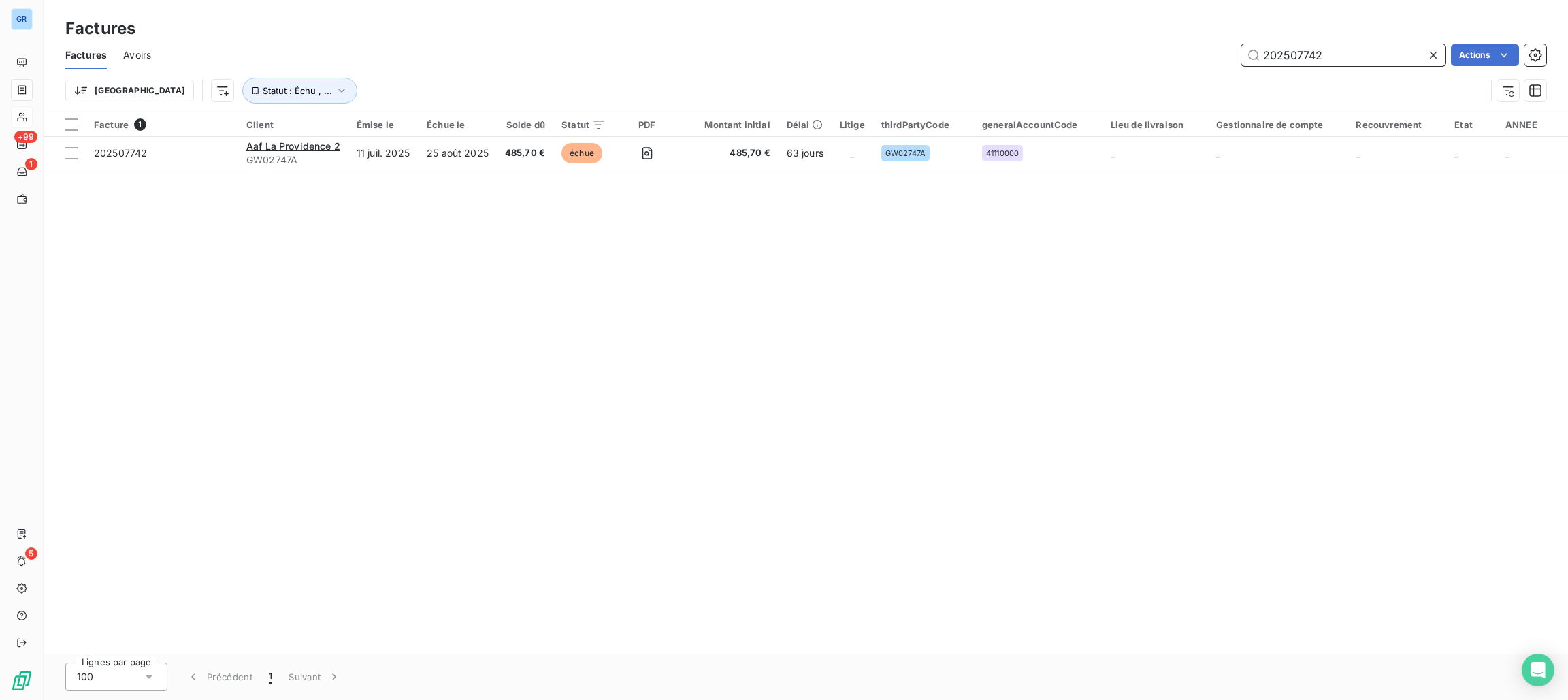
drag, startPoint x: 1345, startPoint y: 60, endPoint x: 1220, endPoint y: 61, distance: 125.0
click at [1220, 61] on div "202507742 Actions" at bounding box center [856, 55] width 1378 height 22
paste input "GW03102A"
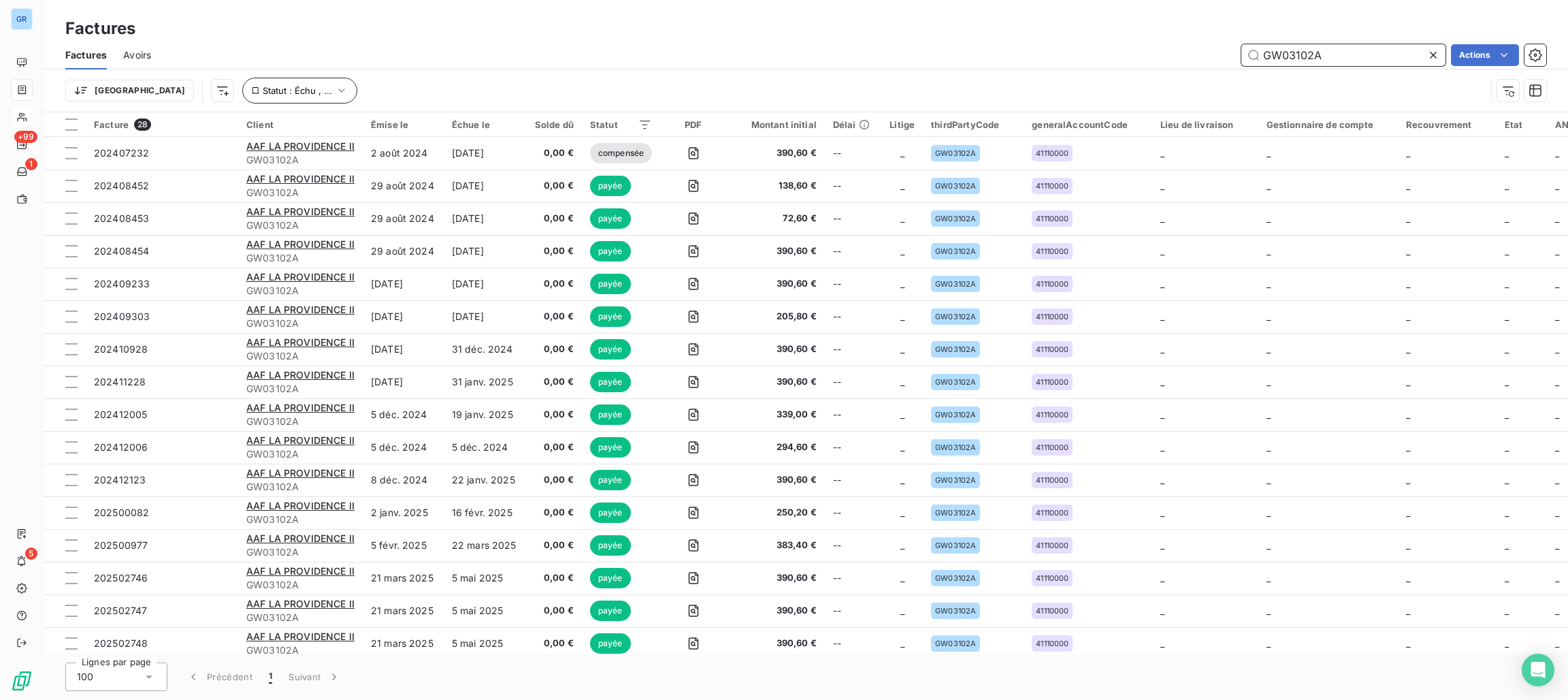
type input "GW03102A"
drag, startPoint x: 252, startPoint y: 86, endPoint x: 268, endPoint y: 95, distance: 18.4
click at [262, 87] on span "Statut : Échu , ..." at bounding box center [296, 90] width 69 height 11
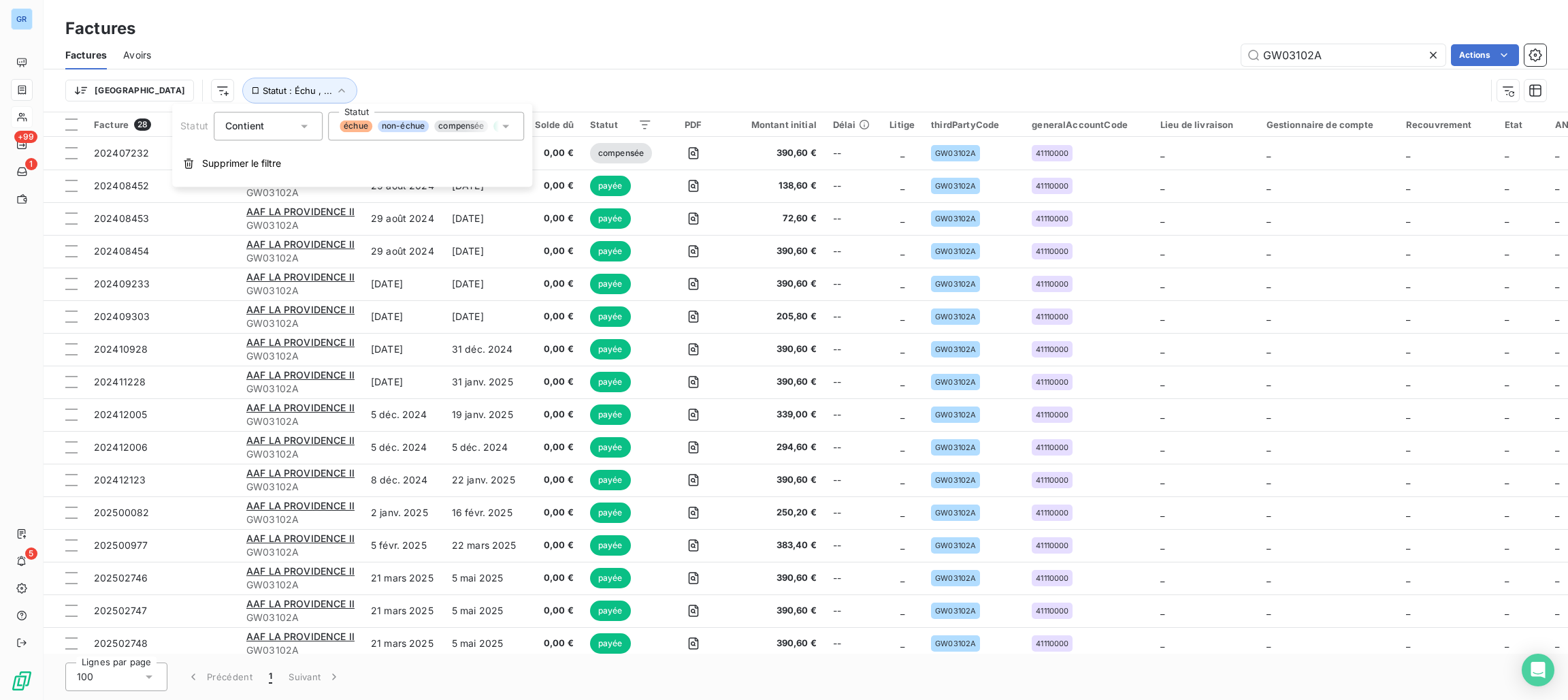
click at [349, 121] on span "échue" at bounding box center [356, 125] width 33 height 12
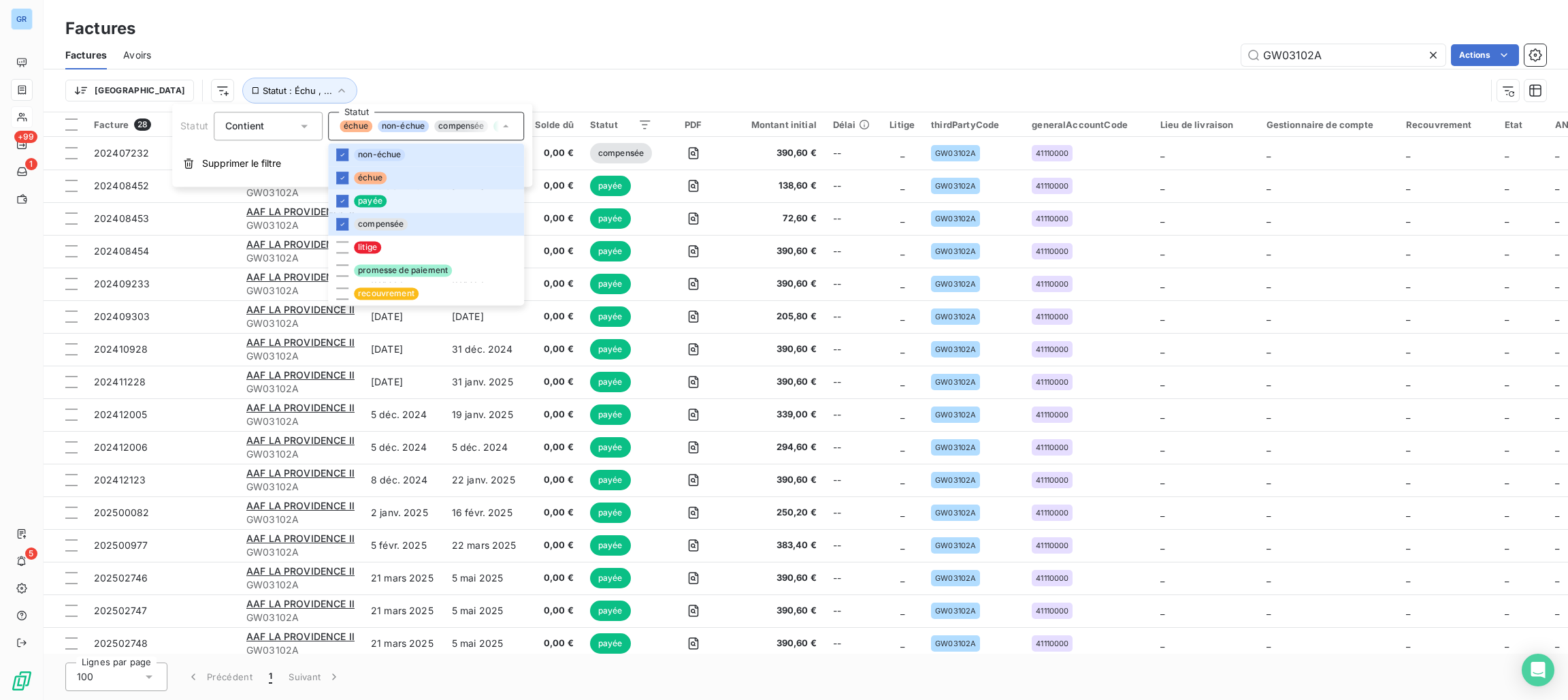
click at [368, 197] on span "payée" at bounding box center [370, 200] width 33 height 12
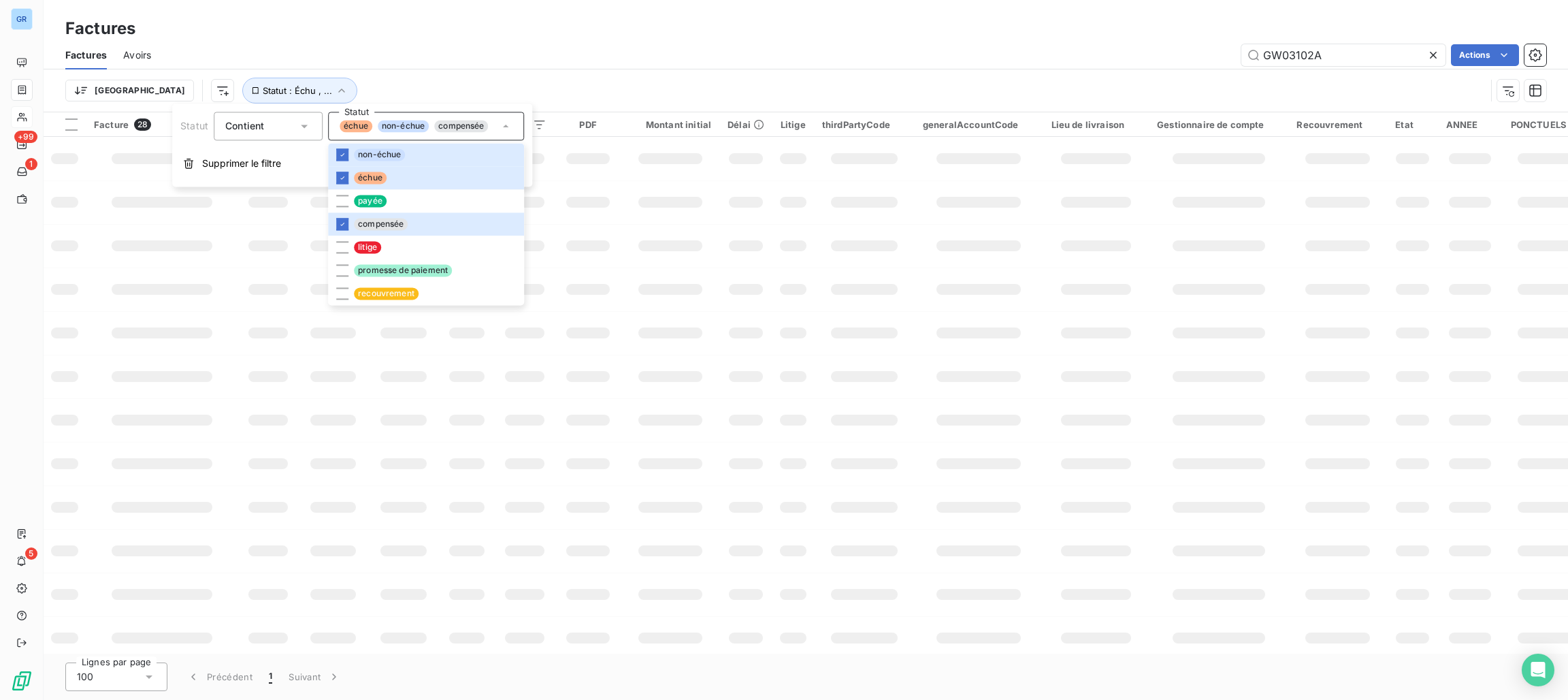
click at [617, 24] on div "Factures" at bounding box center [805, 29] width 1524 height 24
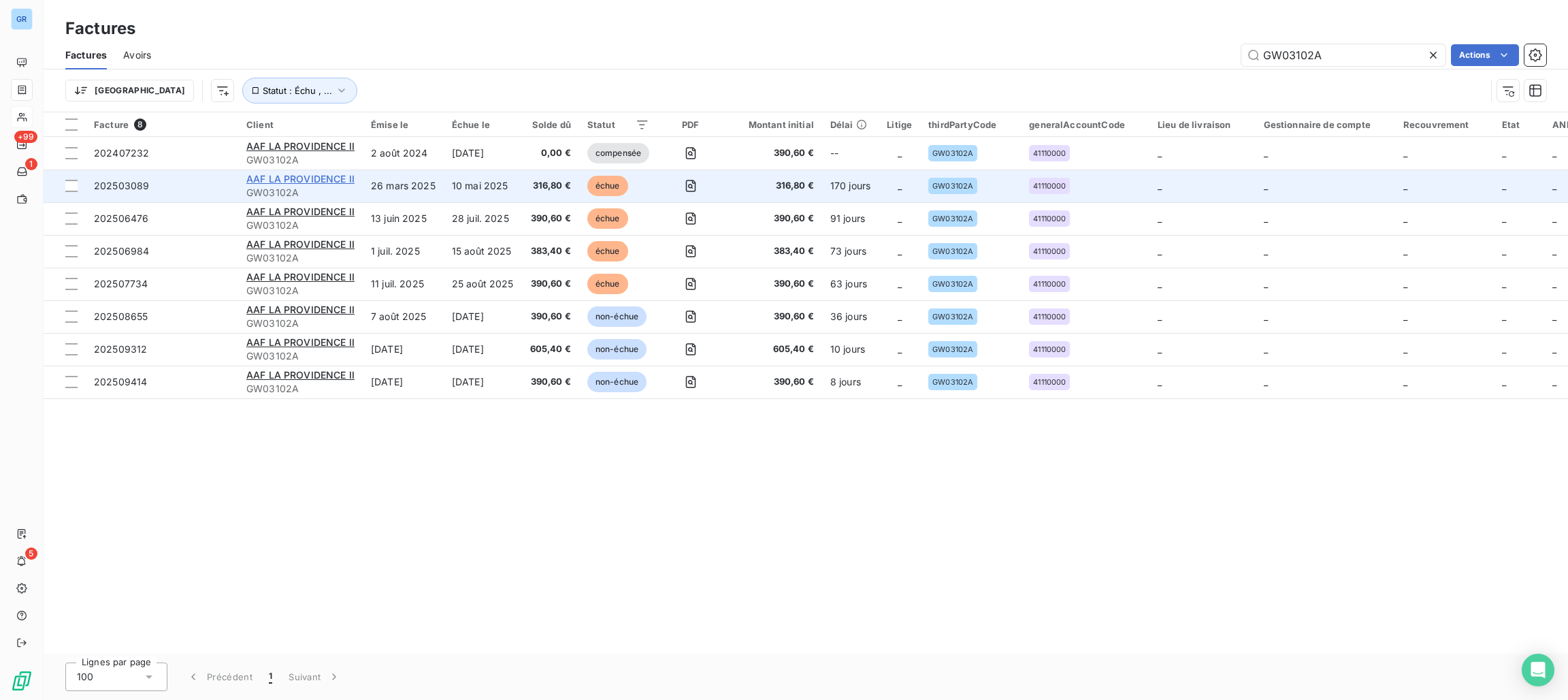
click at [326, 174] on span "AAF LA PROVIDENCE II" at bounding box center [300, 178] width 108 height 11
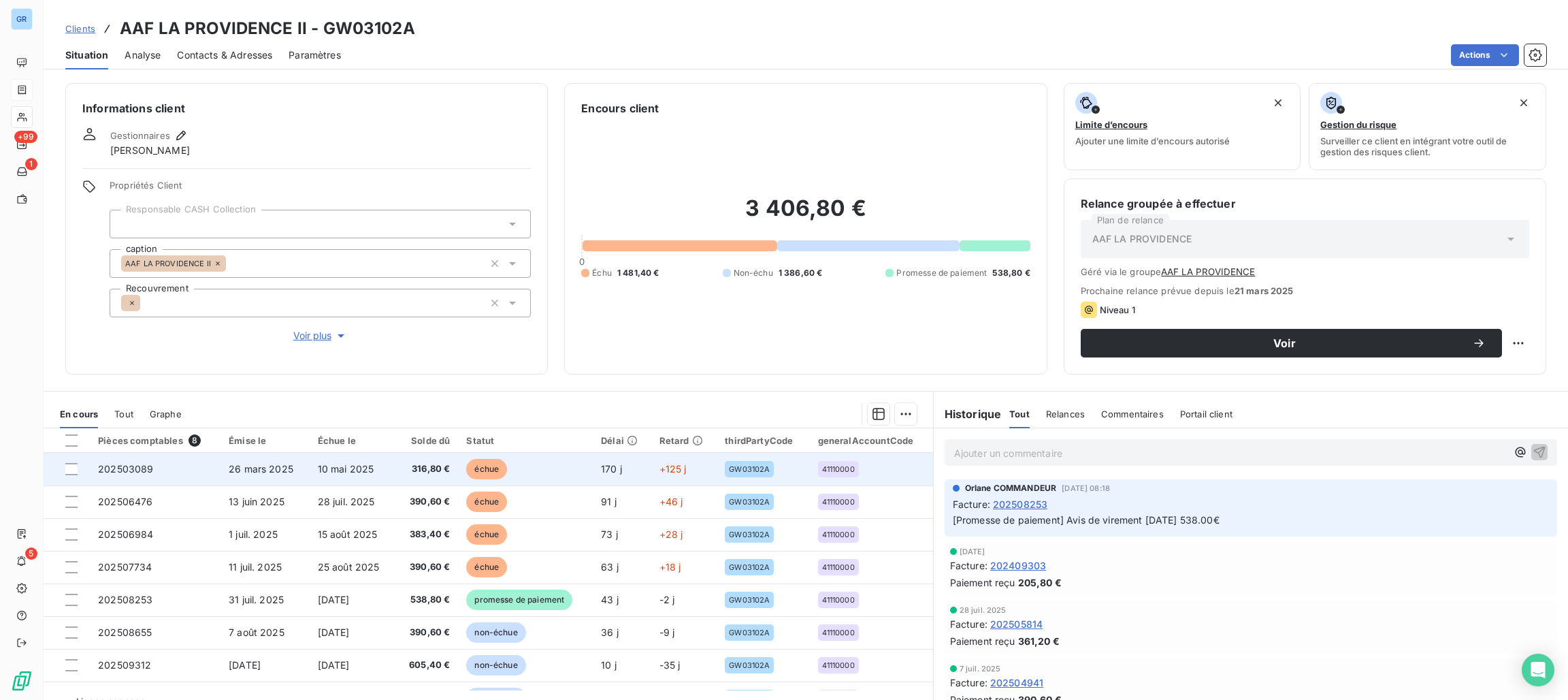
click at [473, 470] on span "échue" at bounding box center [486, 469] width 41 height 20
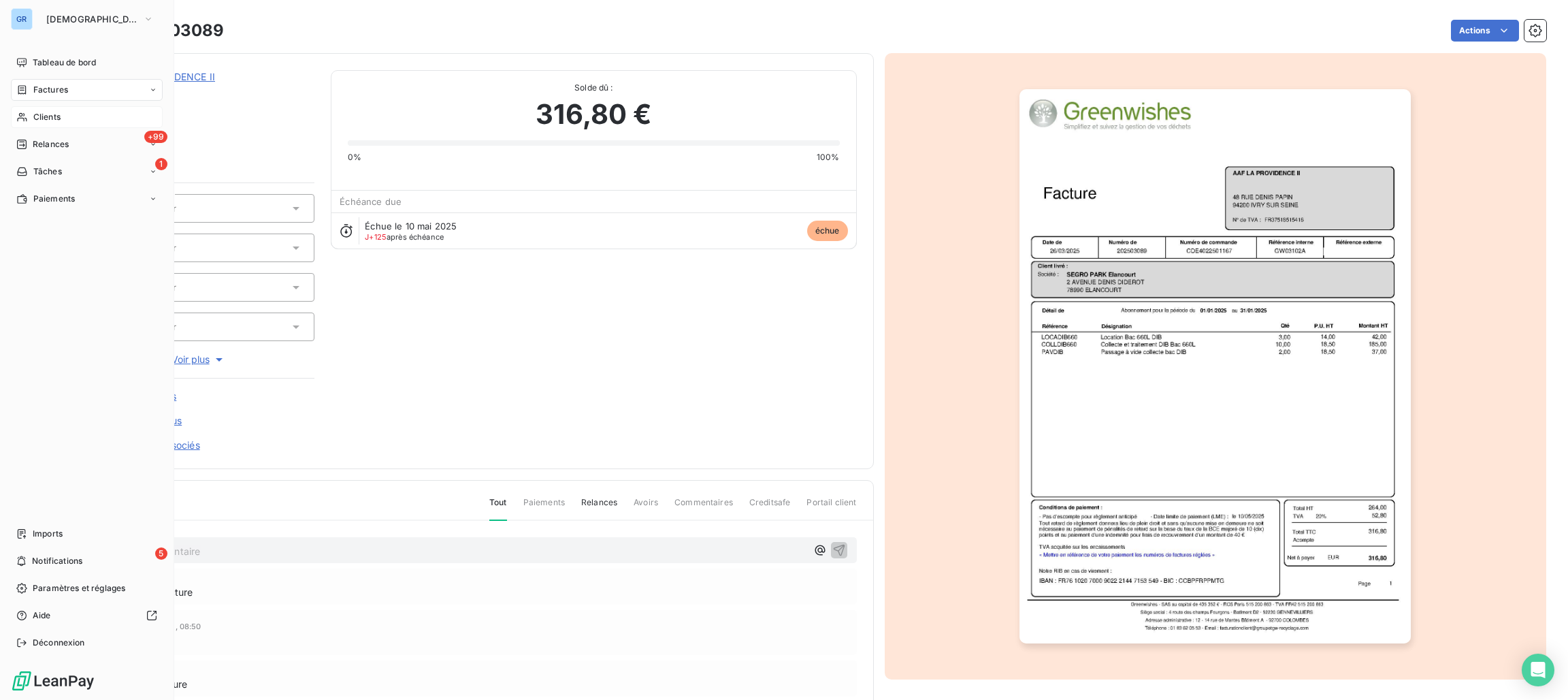
drag, startPoint x: 55, startPoint y: 87, endPoint x: 64, endPoint y: 87, distance: 9.0
click at [55, 87] on span "Factures" at bounding box center [51, 90] width 35 height 12
click at [74, 86] on div "Factures" at bounding box center [86, 90] width 152 height 22
click at [72, 112] on div "Factures" at bounding box center [94, 117] width 135 height 22
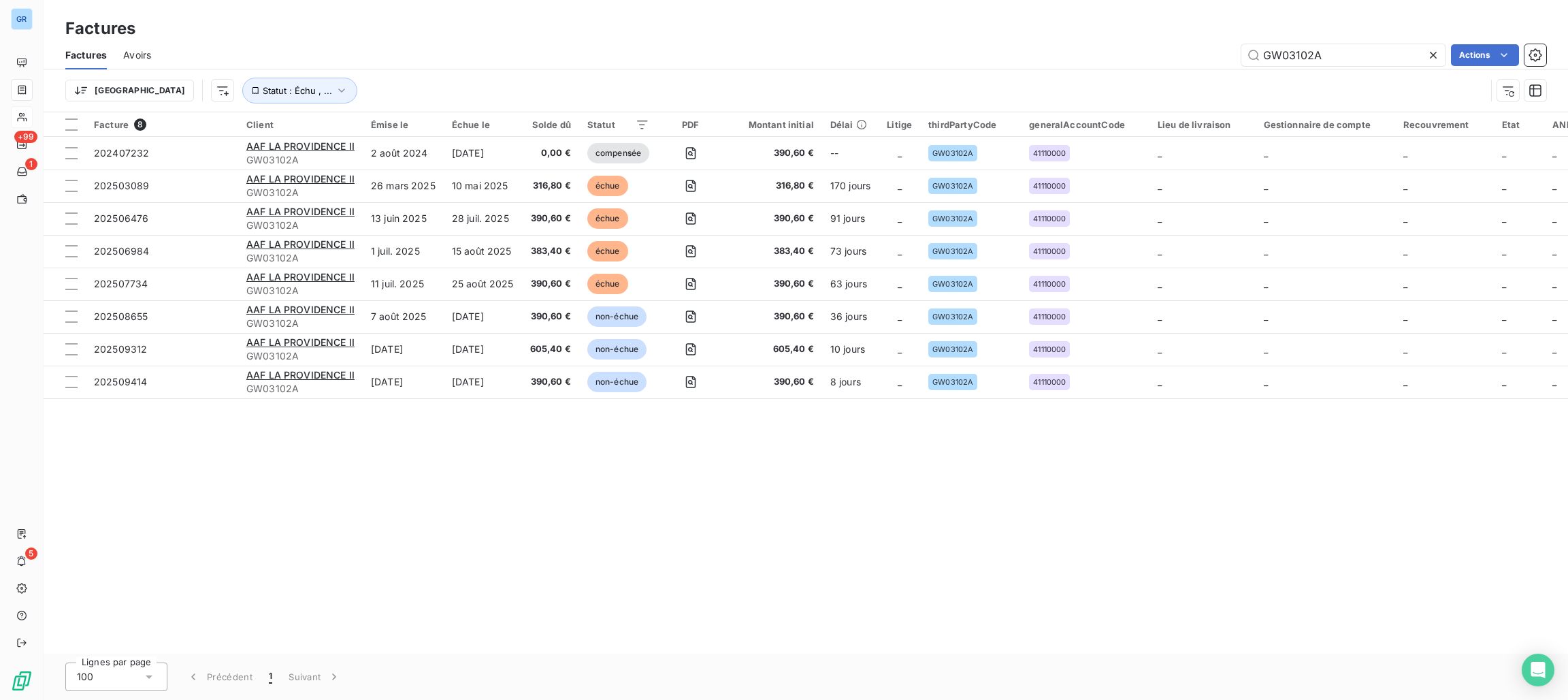
drag, startPoint x: 1346, startPoint y: 53, endPoint x: 1213, endPoint y: 50, distance: 133.0
click at [1213, 50] on div "GW03102A Actions" at bounding box center [856, 55] width 1378 height 22
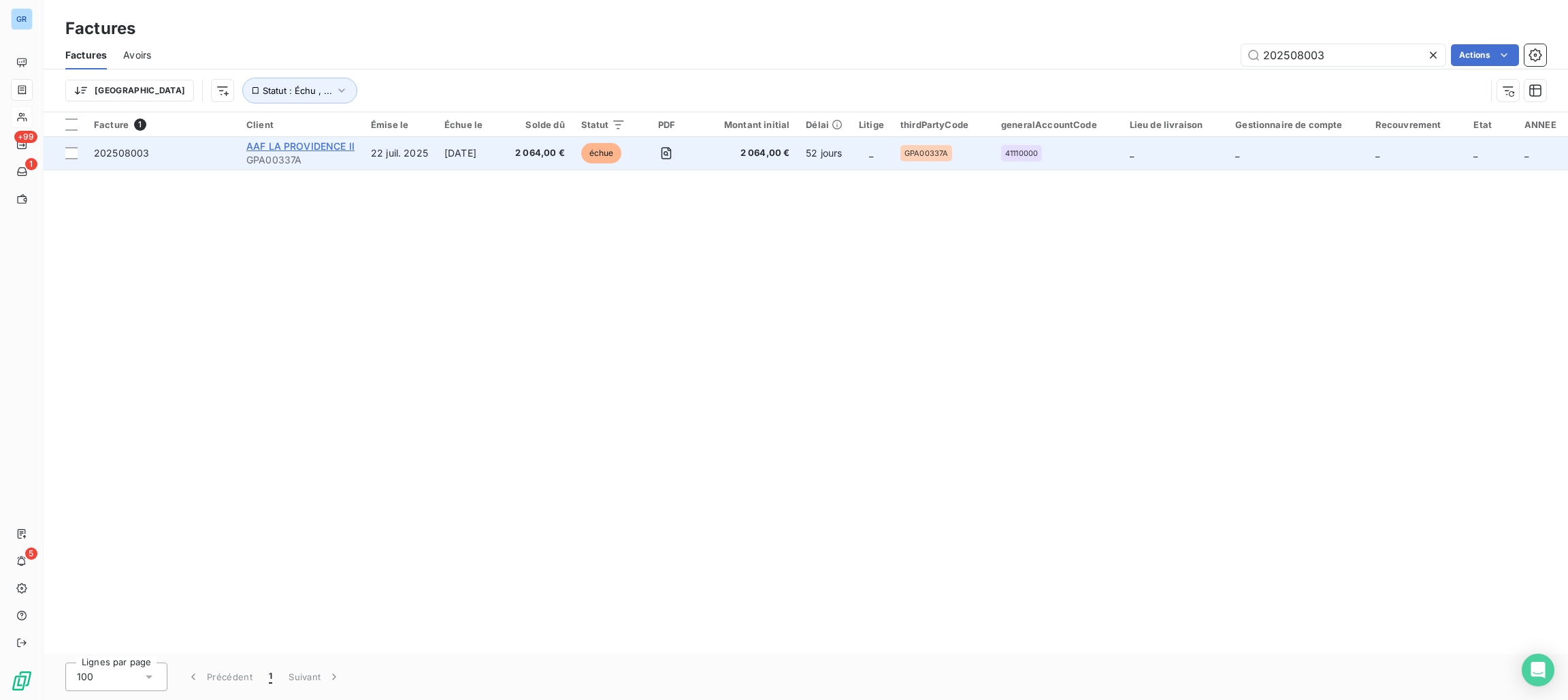
type input "202508003"
click at [297, 147] on span "AAF LA PROVIDENCE II" at bounding box center [300, 146] width 108 height 11
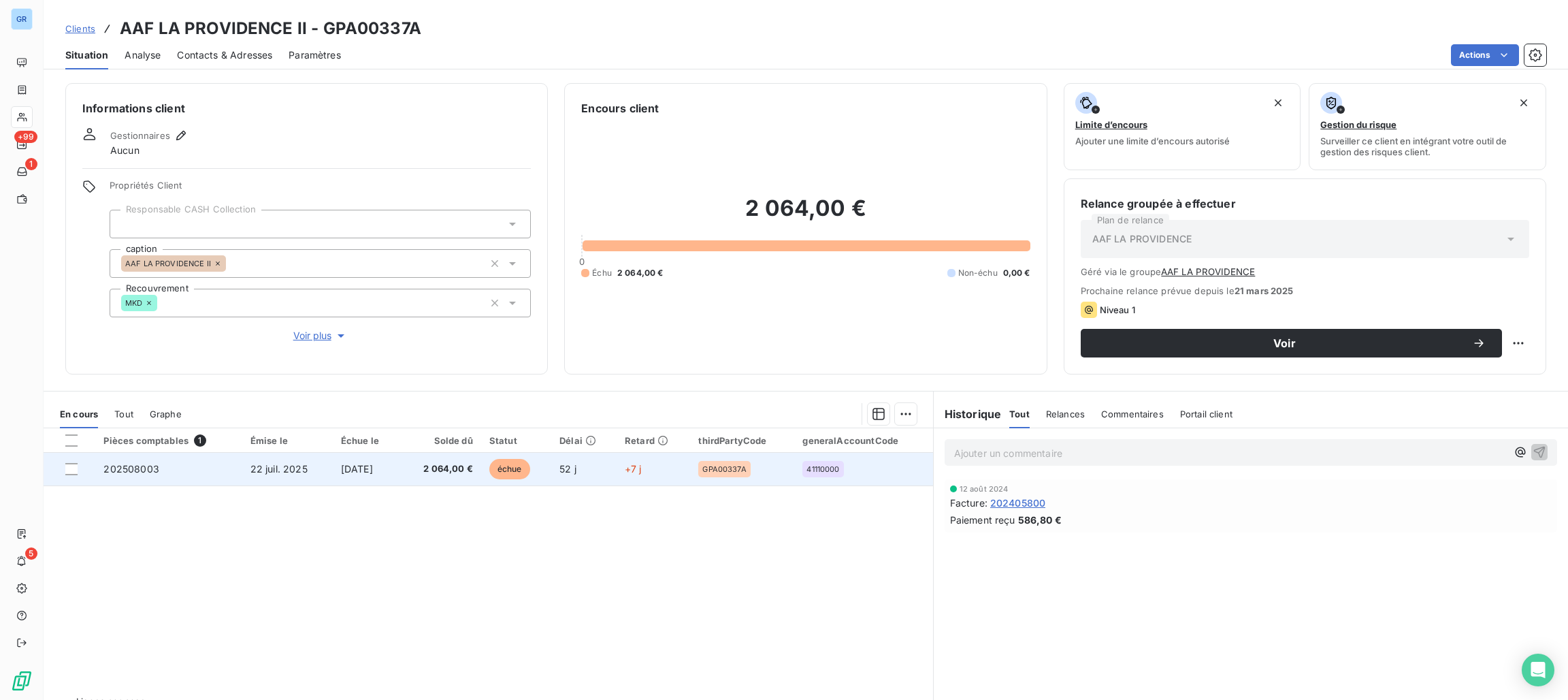
click at [528, 467] on span "échue" at bounding box center [510, 469] width 41 height 20
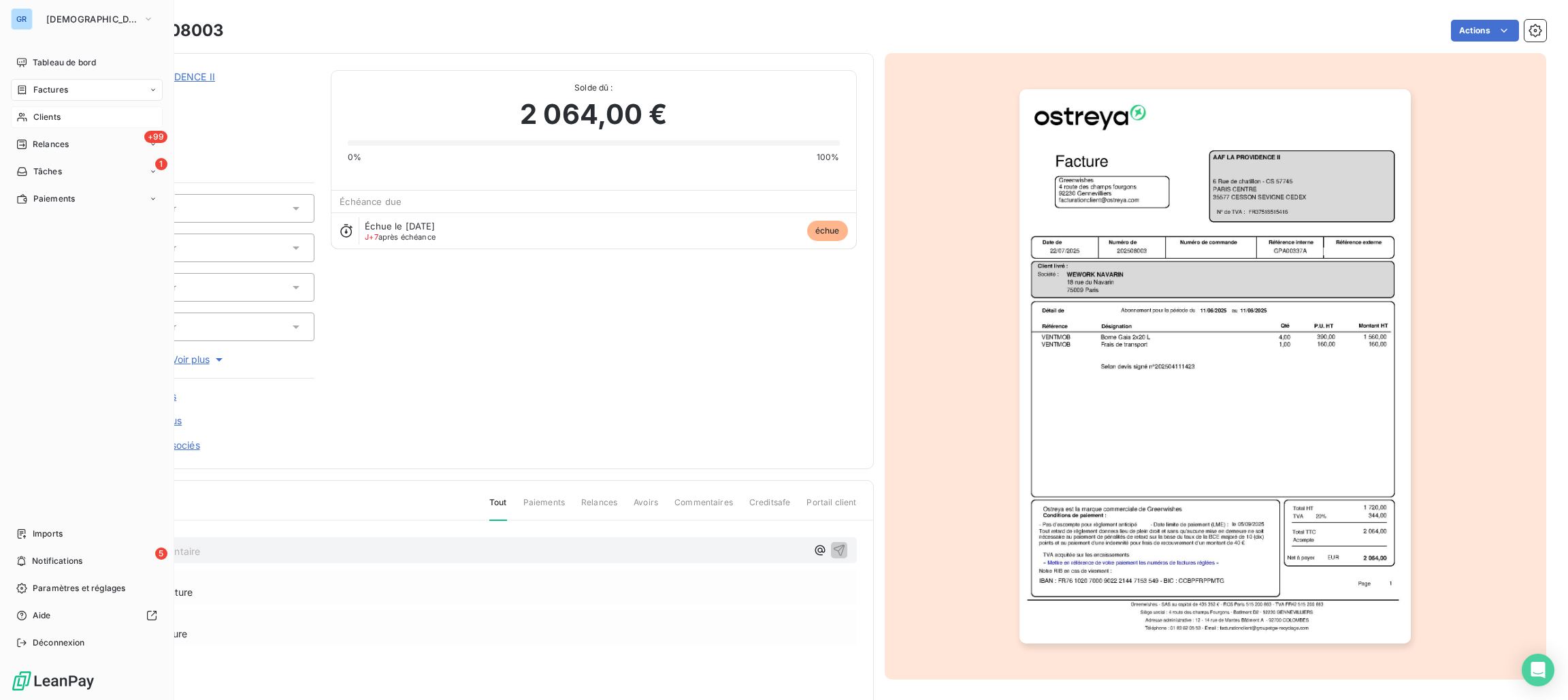
drag, startPoint x: 55, startPoint y: 86, endPoint x: 150, endPoint y: 84, distance: 95.0
click at [55, 86] on span "Factures" at bounding box center [51, 90] width 35 height 12
click at [60, 90] on span "Factures" at bounding box center [51, 90] width 35 height 12
click at [63, 111] on span "Factures" at bounding box center [50, 117] width 35 height 12
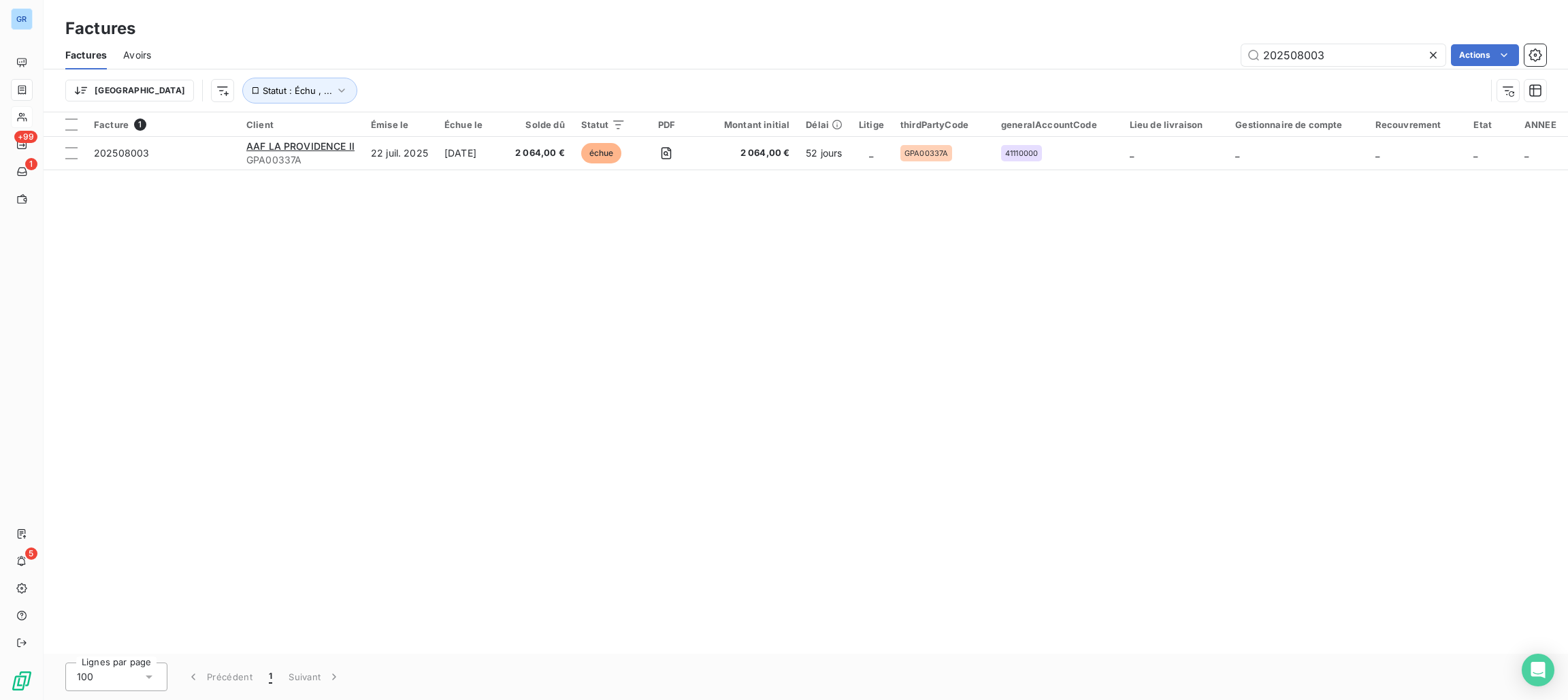
drag, startPoint x: 1351, startPoint y: 51, endPoint x: 1197, endPoint y: 51, distance: 154.0
click at [1197, 51] on div "202508003 Actions" at bounding box center [856, 55] width 1378 height 22
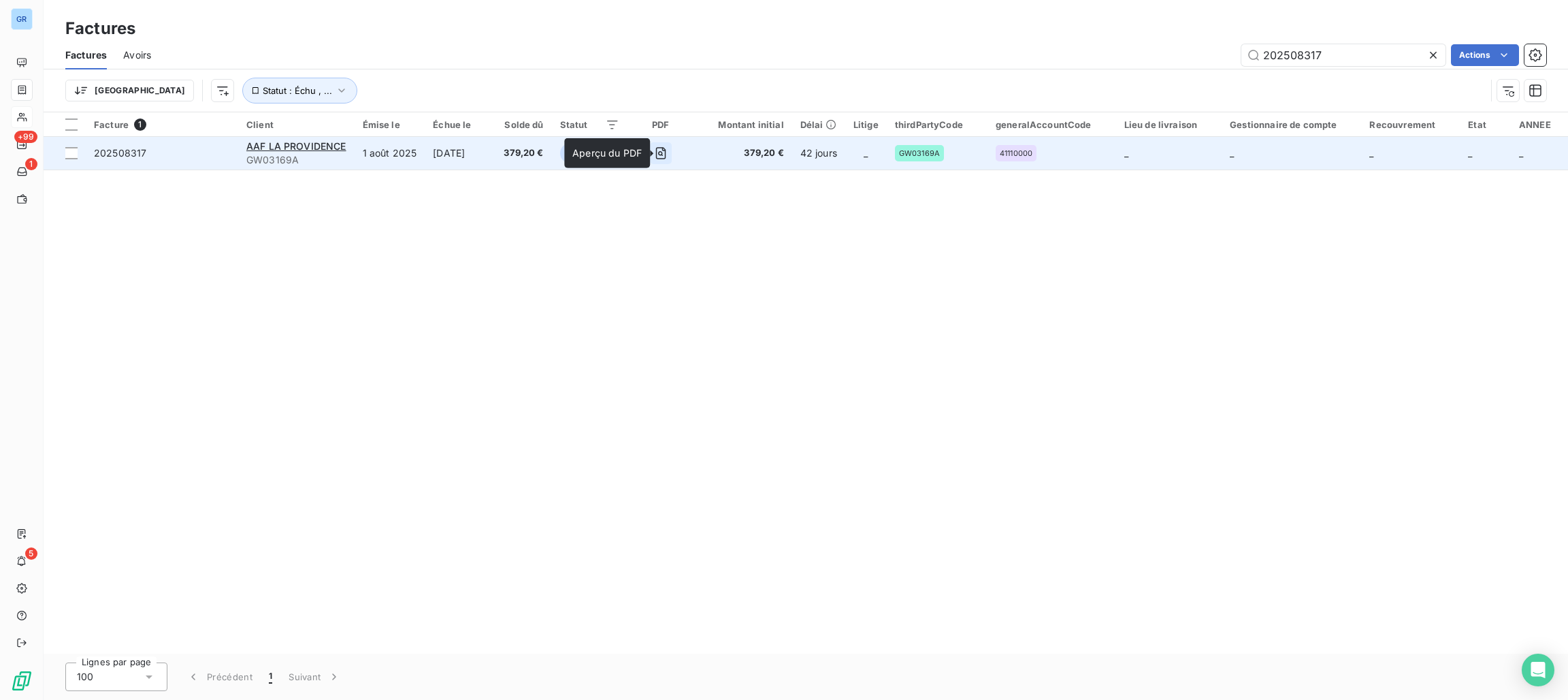
type input "202508317"
click at [664, 151] on icon "button" at bounding box center [661, 153] width 14 height 14
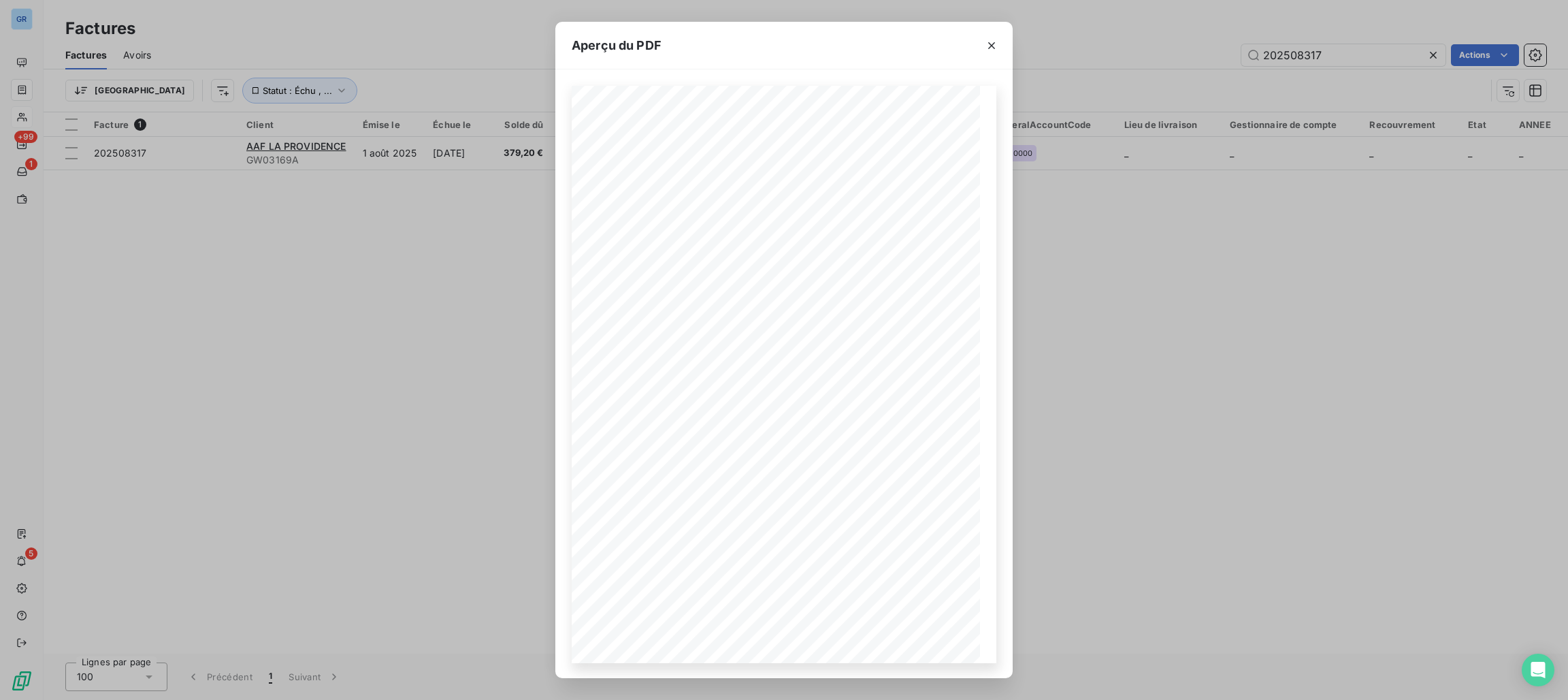
click at [308, 141] on div "Aperçu du PDF Référence interne Numéro de Date de Numéro de commande Référence …" at bounding box center [784, 350] width 1568 height 700
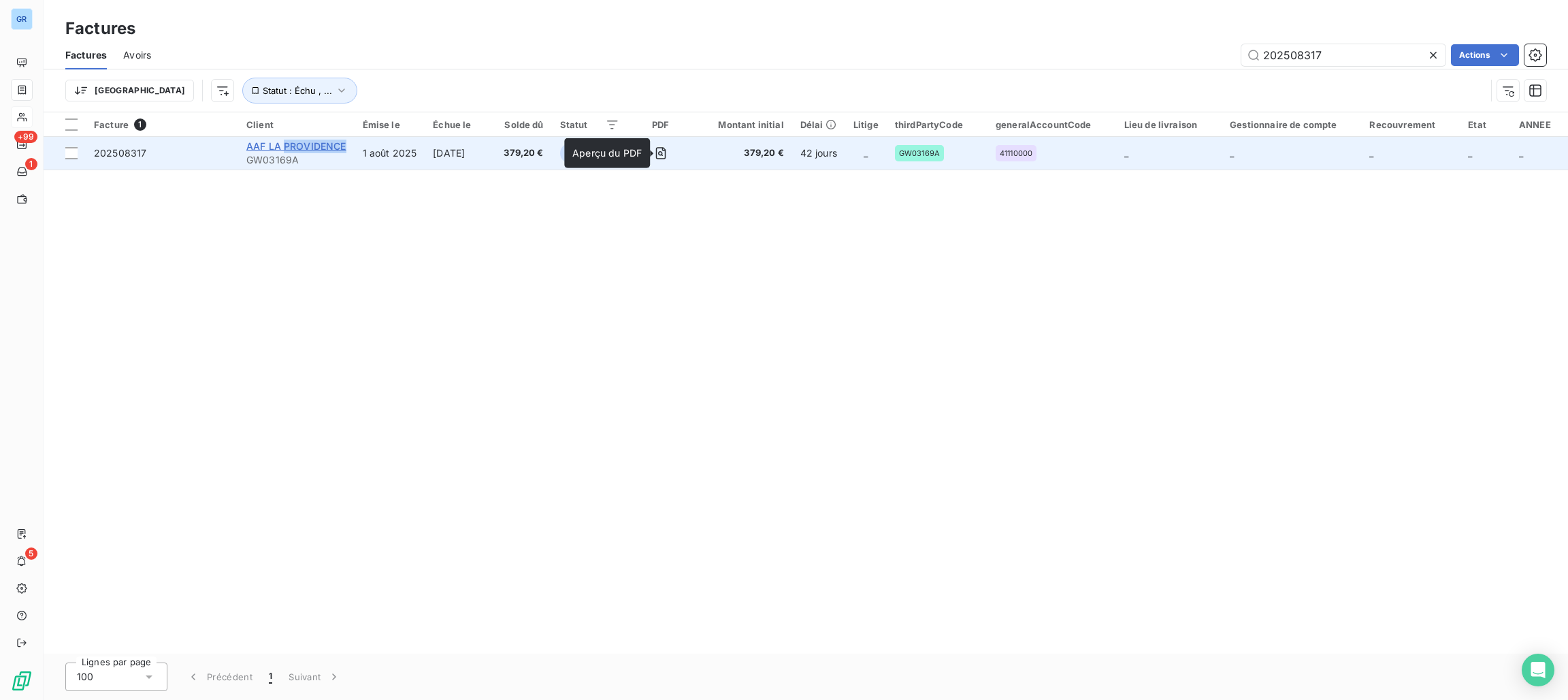
click at [310, 143] on span "AAF LA PROVIDENCE" at bounding box center [296, 146] width 100 height 11
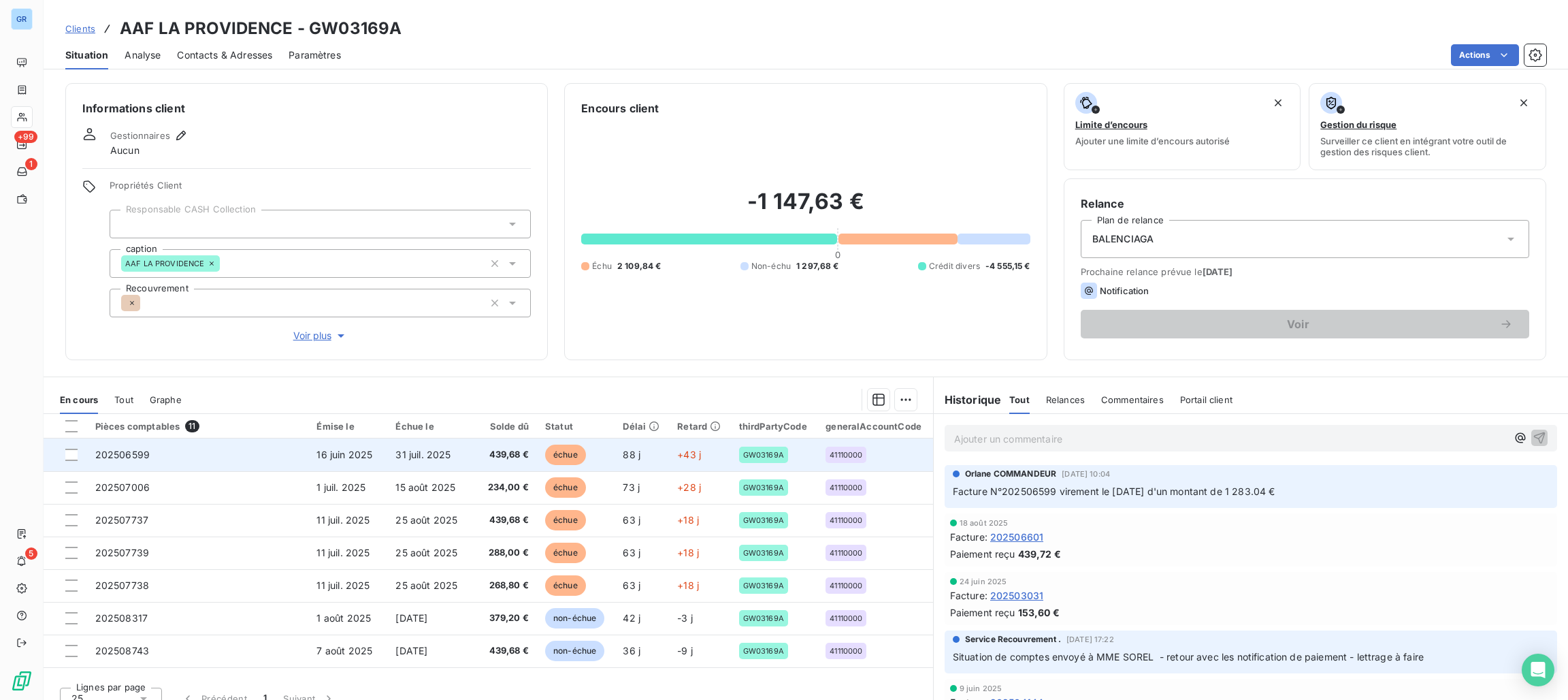
click at [545, 451] on span "échue" at bounding box center [565, 454] width 41 height 20
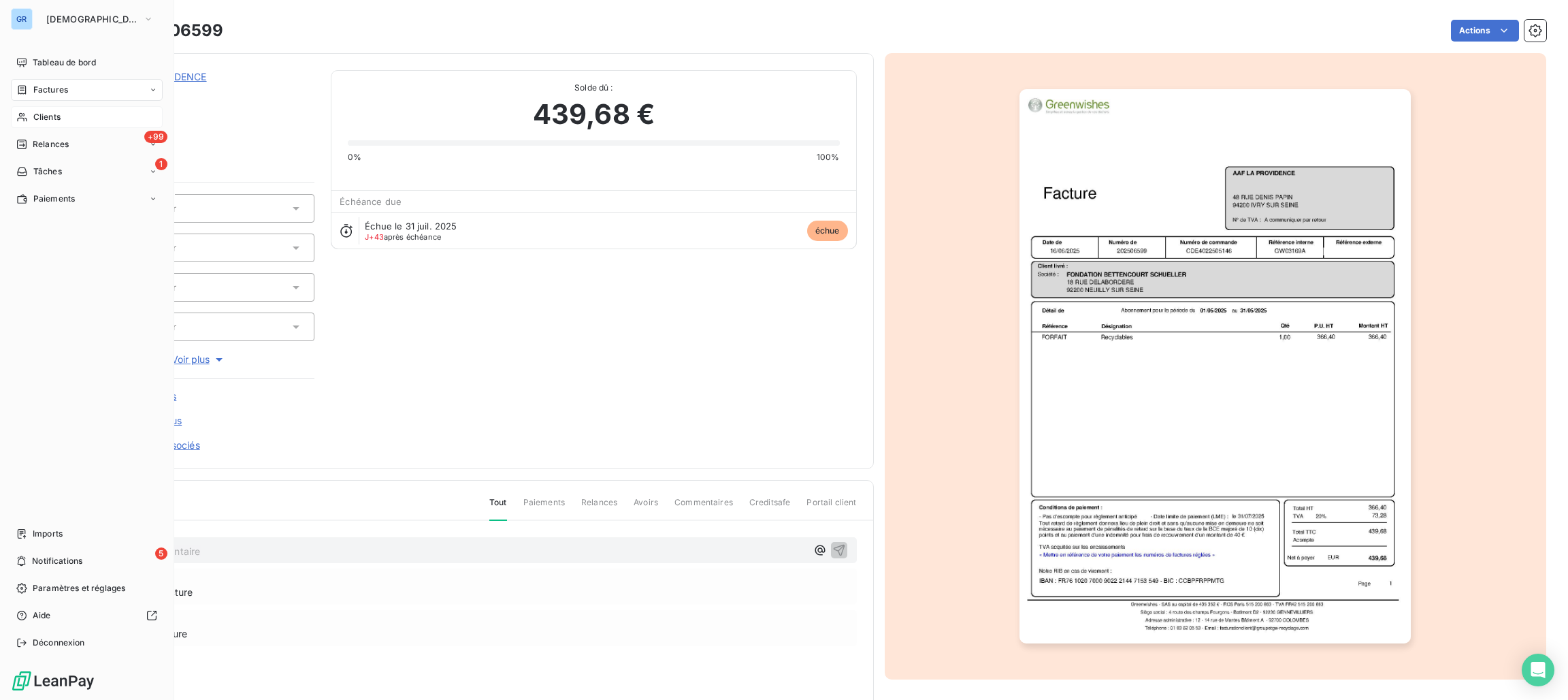
drag, startPoint x: 40, startPoint y: 87, endPoint x: 47, endPoint y: 86, distance: 7.1
click at [42, 86] on span "Factures" at bounding box center [51, 90] width 35 height 12
click at [63, 88] on span "Factures" at bounding box center [51, 90] width 35 height 12
drag, startPoint x: 46, startPoint y: 89, endPoint x: 51, endPoint y: 99, distance: 11.2
click at [47, 89] on span "Factures" at bounding box center [51, 90] width 35 height 12
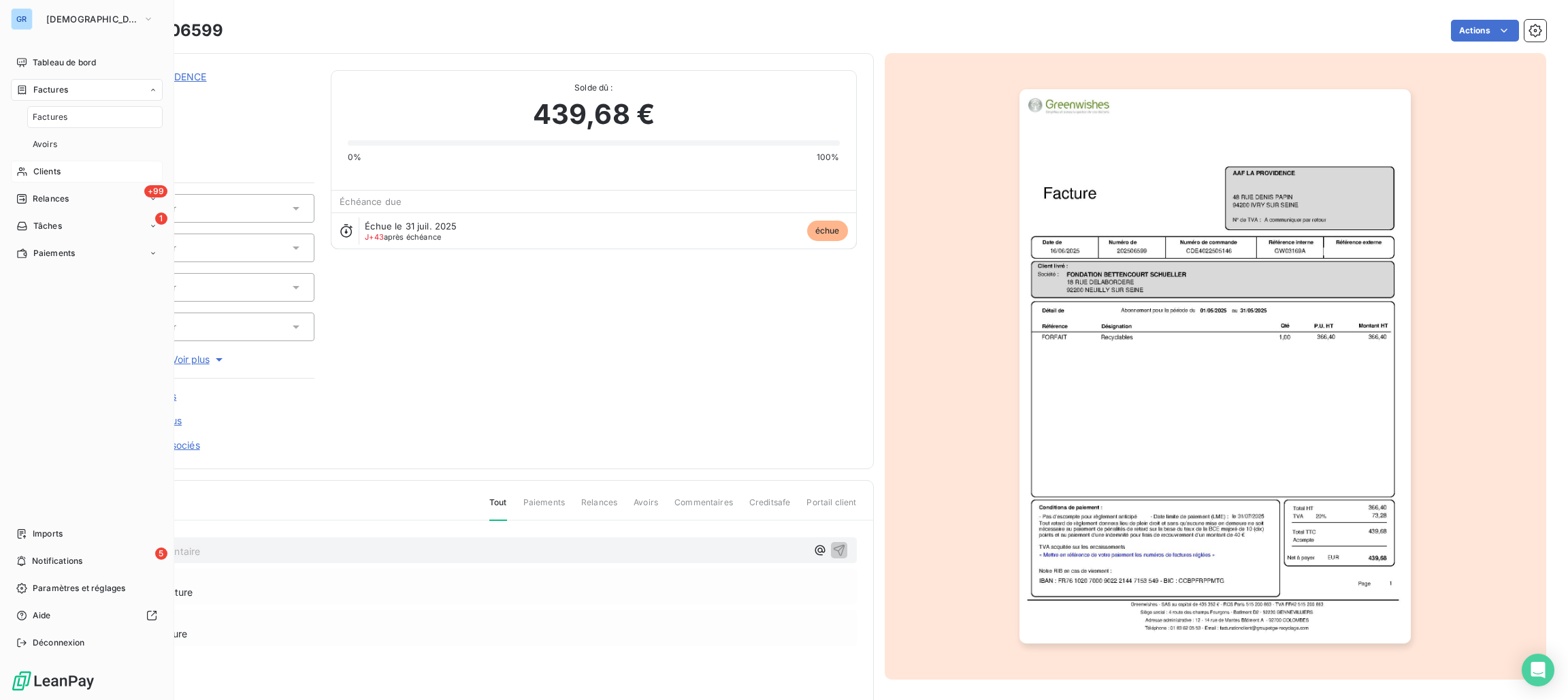
click at [58, 118] on span "Factures" at bounding box center [50, 117] width 35 height 12
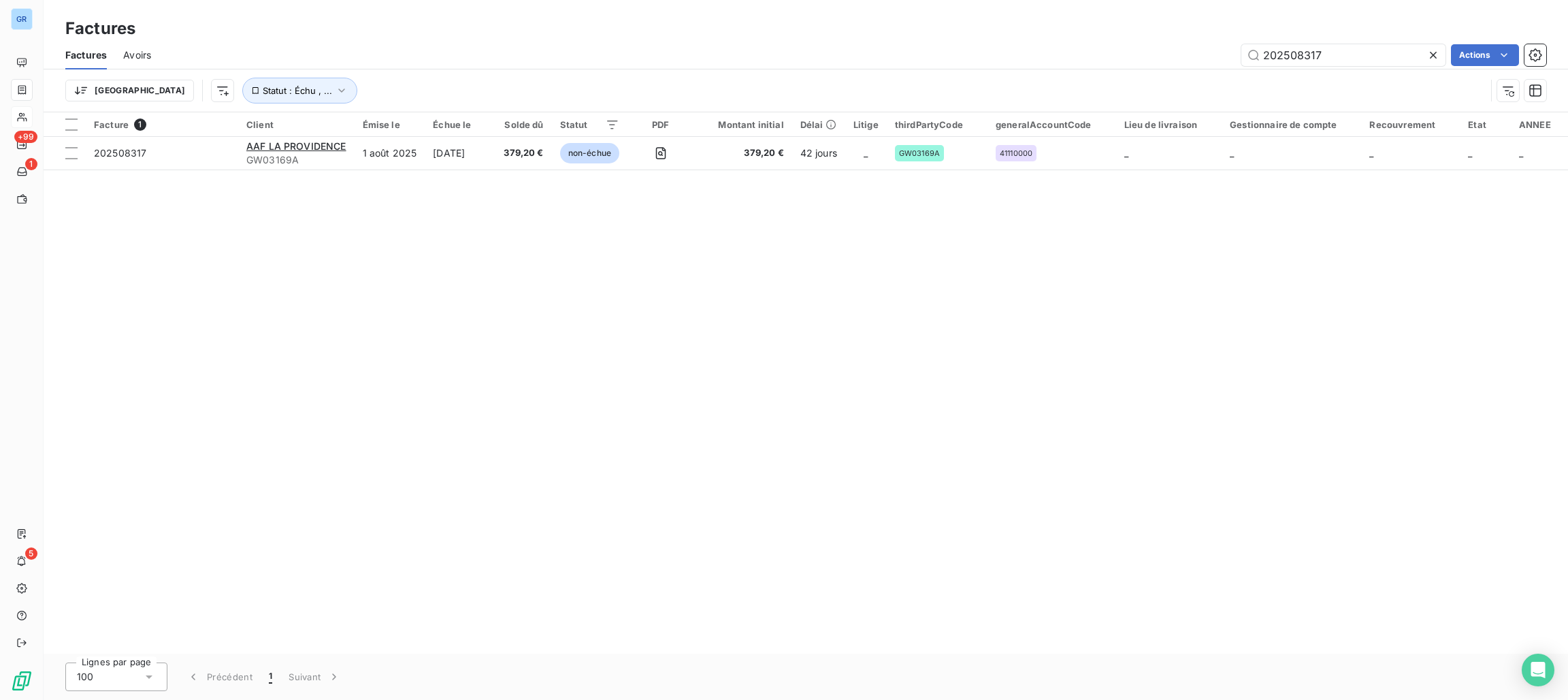
drag, startPoint x: 1276, startPoint y: 53, endPoint x: 1192, endPoint y: 53, distance: 84.0
click at [1192, 53] on div "202508317 Actions" at bounding box center [856, 55] width 1378 height 22
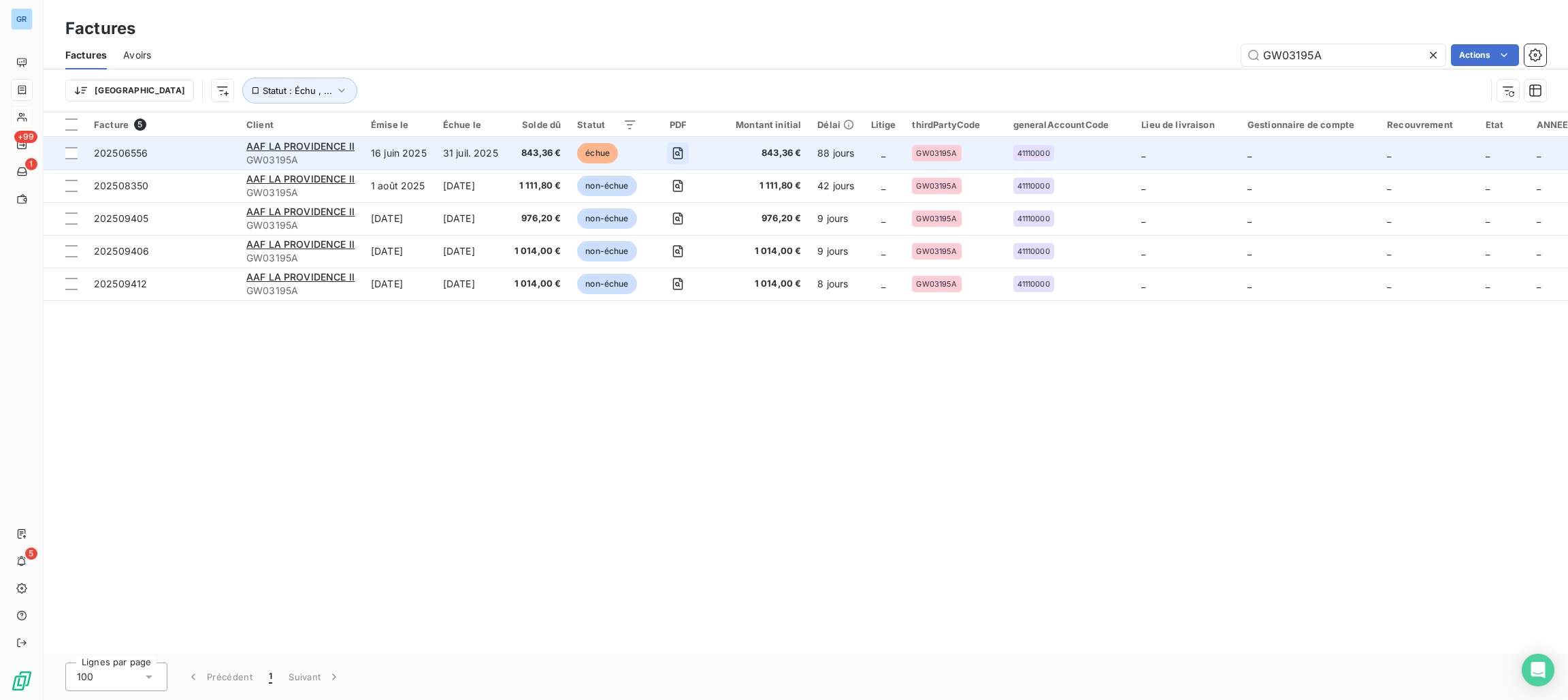
click at [685, 145] on button "button" at bounding box center [678, 153] width 22 height 22
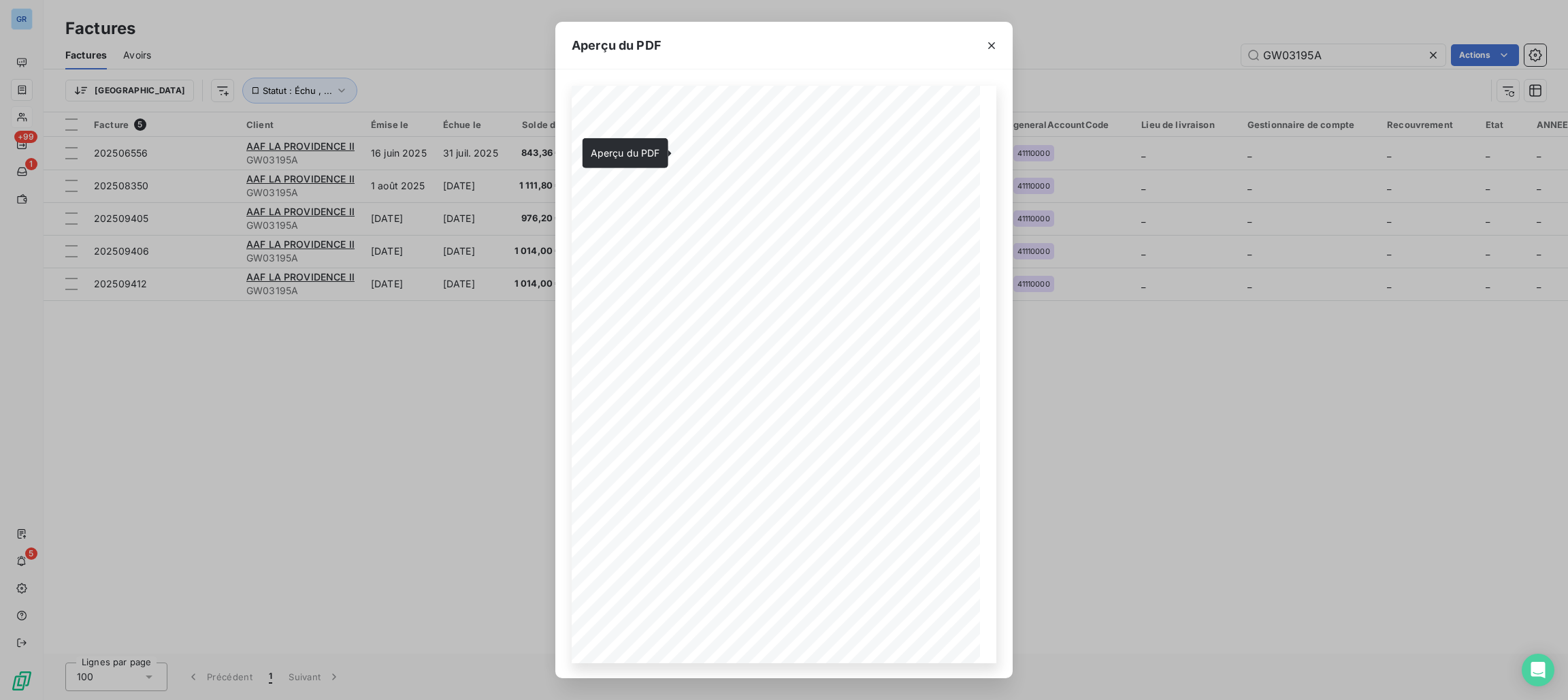
drag, startPoint x: 998, startPoint y: 42, endPoint x: 1014, endPoint y: 46, distance: 16.5
click at [998, 42] on icon "button" at bounding box center [991, 46] width 14 height 14
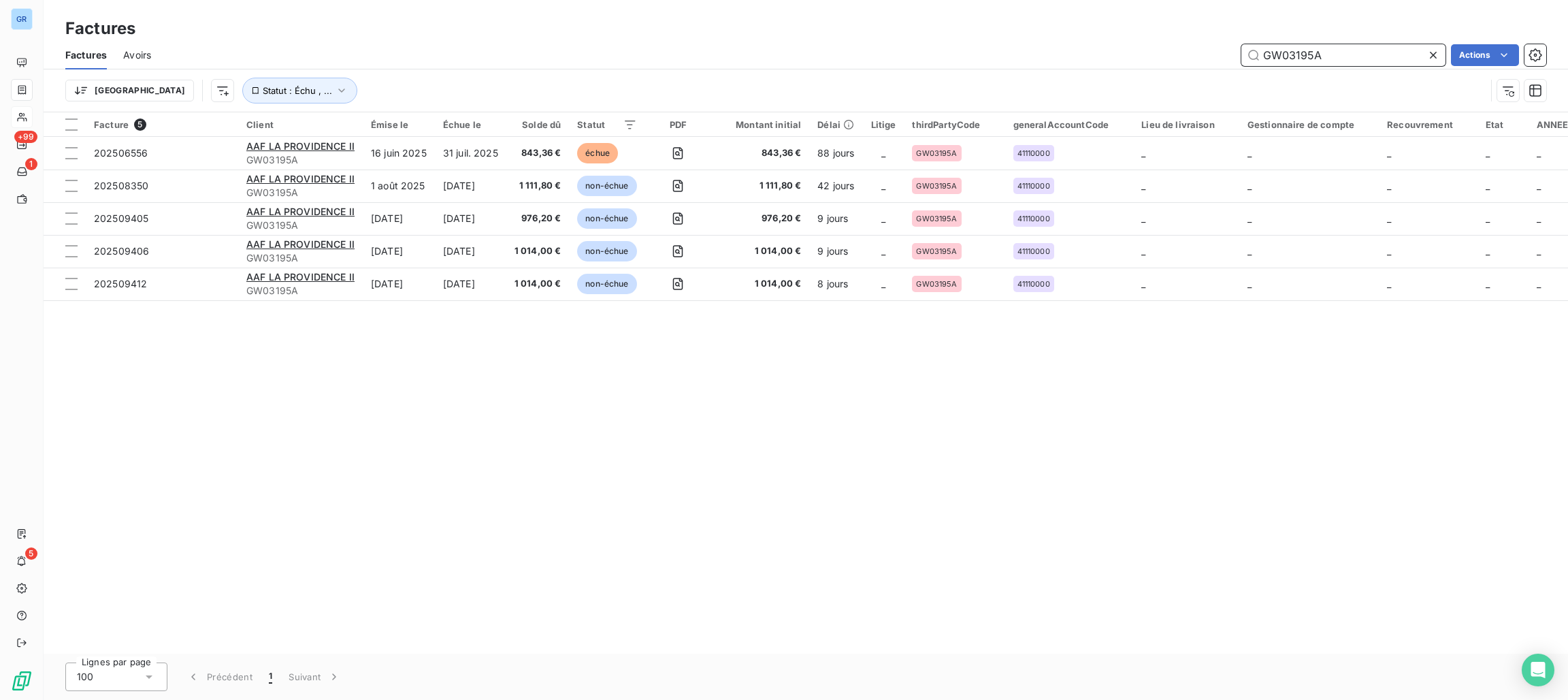
drag, startPoint x: 1338, startPoint y: 56, endPoint x: 1254, endPoint y: 50, distance: 84.2
click at [1254, 50] on input "GW03195A" at bounding box center [1343, 55] width 204 height 22
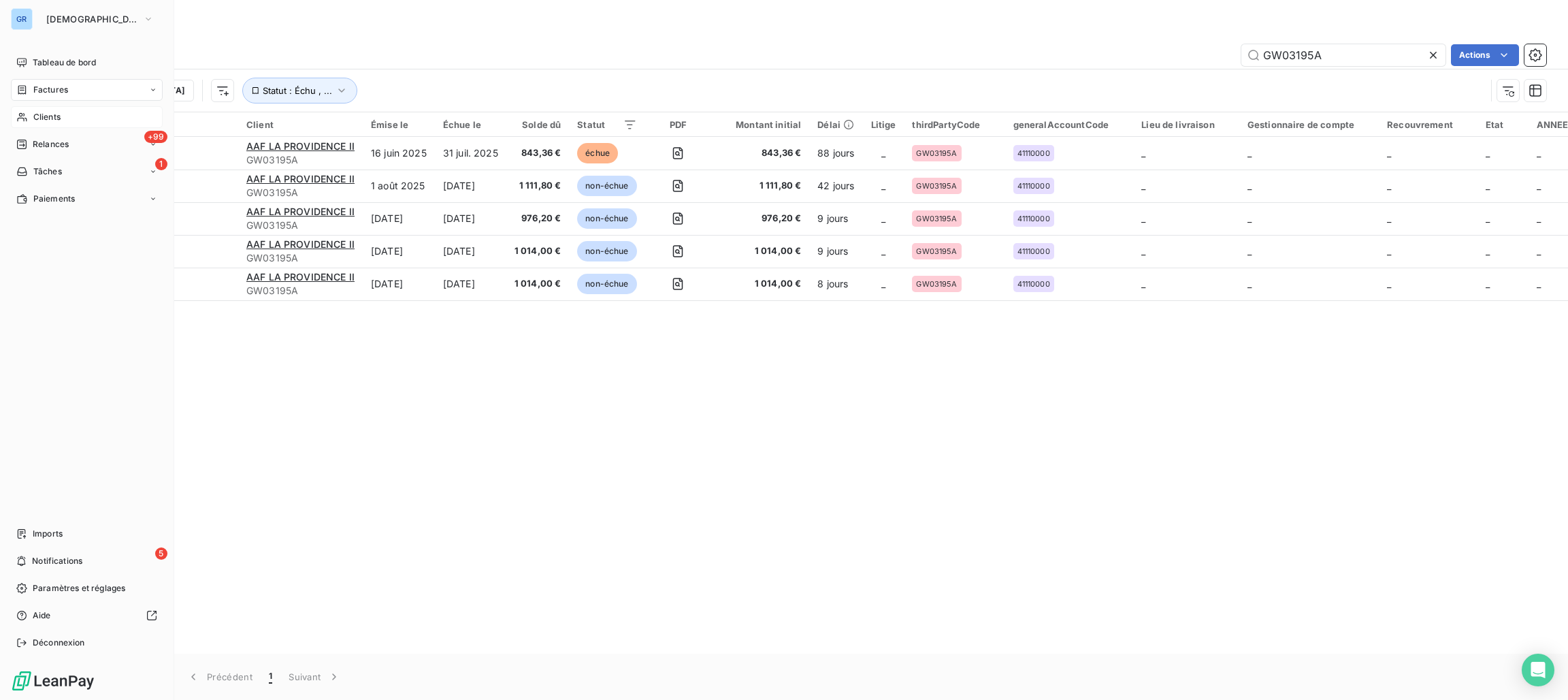
click at [55, 92] on span "Factures" at bounding box center [51, 90] width 35 height 12
click at [50, 121] on span "Factures" at bounding box center [50, 117] width 35 height 12
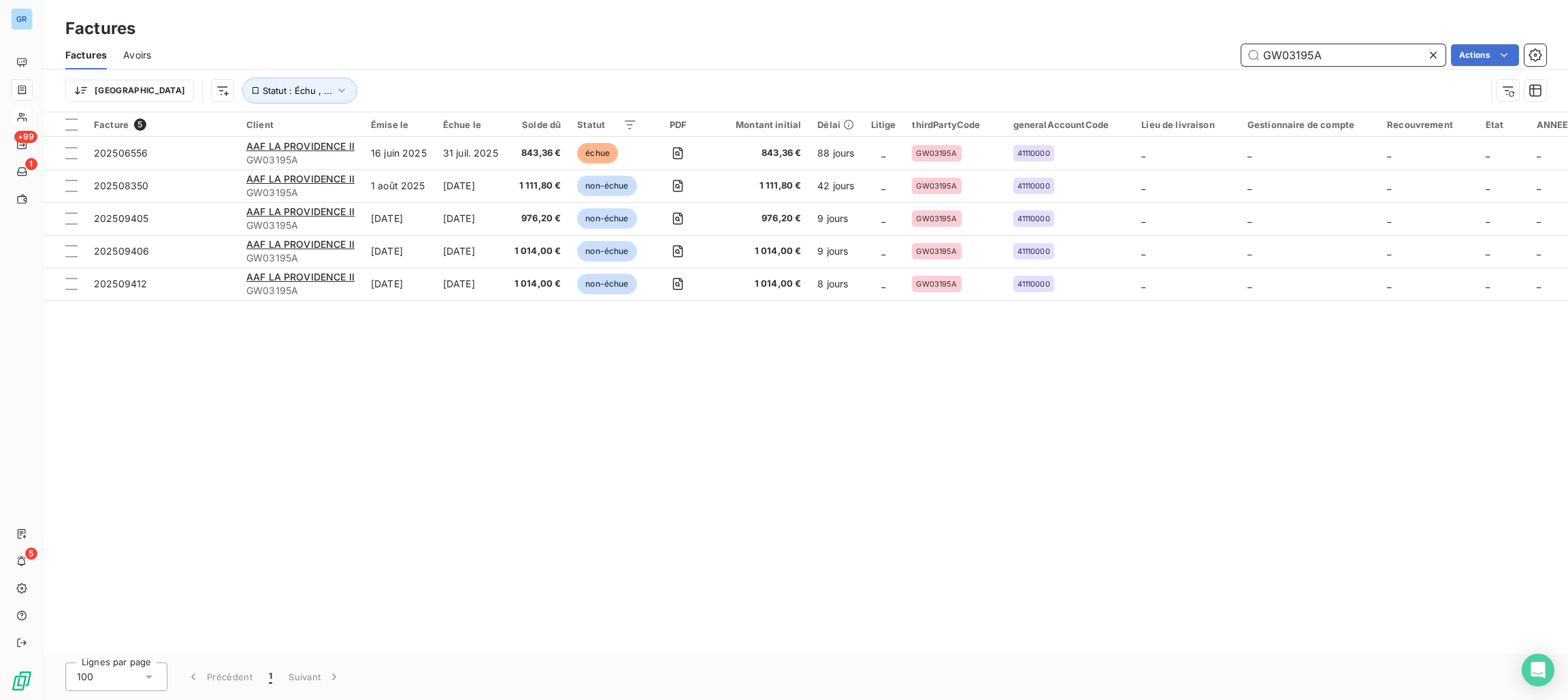
paste input "202508700"
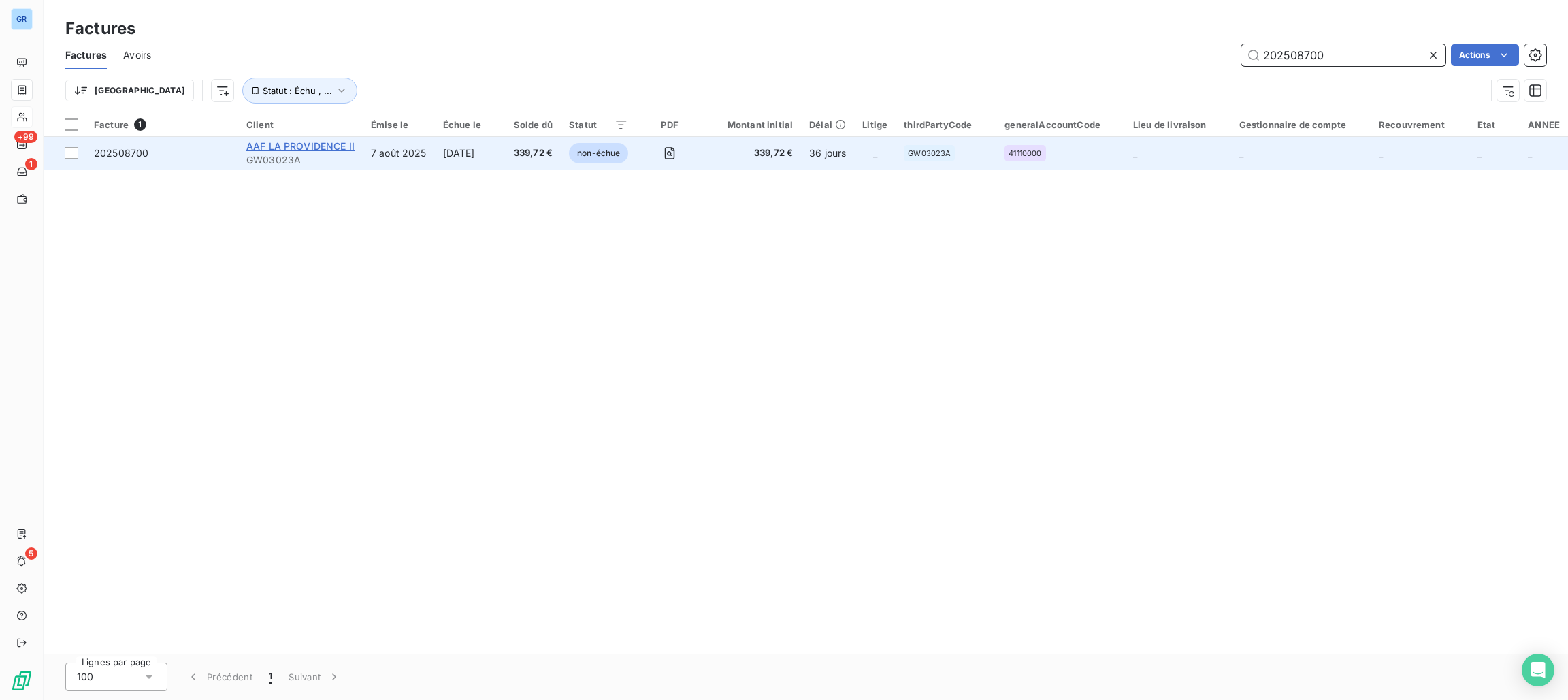
type input "202508700"
click at [324, 147] on span "AAF LA PROVIDENCE II" at bounding box center [300, 146] width 108 height 11
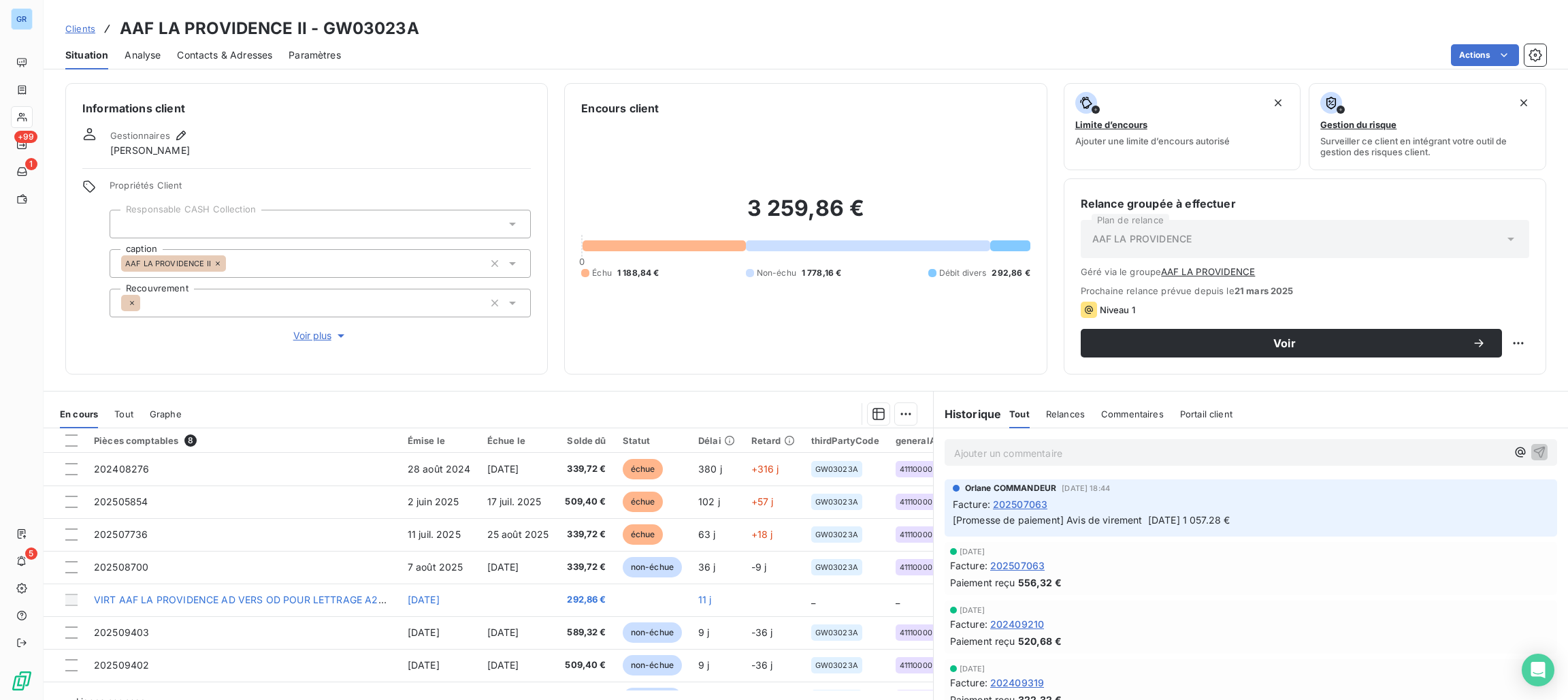
click at [902, 84] on div "Encours client 3 259,86 € 0 Échu 1 188,84 € Non-échu 1 778,16 € Débit divers 29…" at bounding box center [805, 229] width 482 height 292
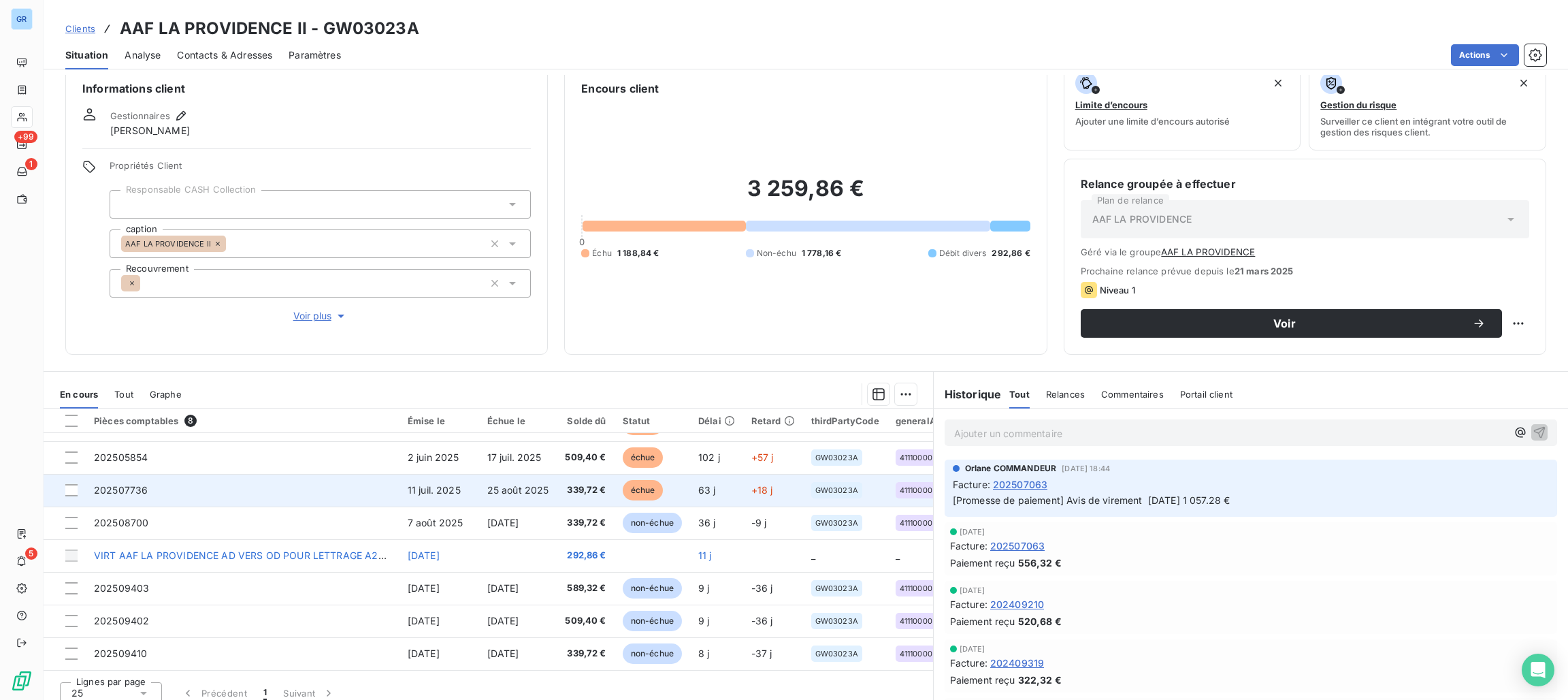
scroll to position [31, 0]
